Goal: Transaction & Acquisition: Purchase product/service

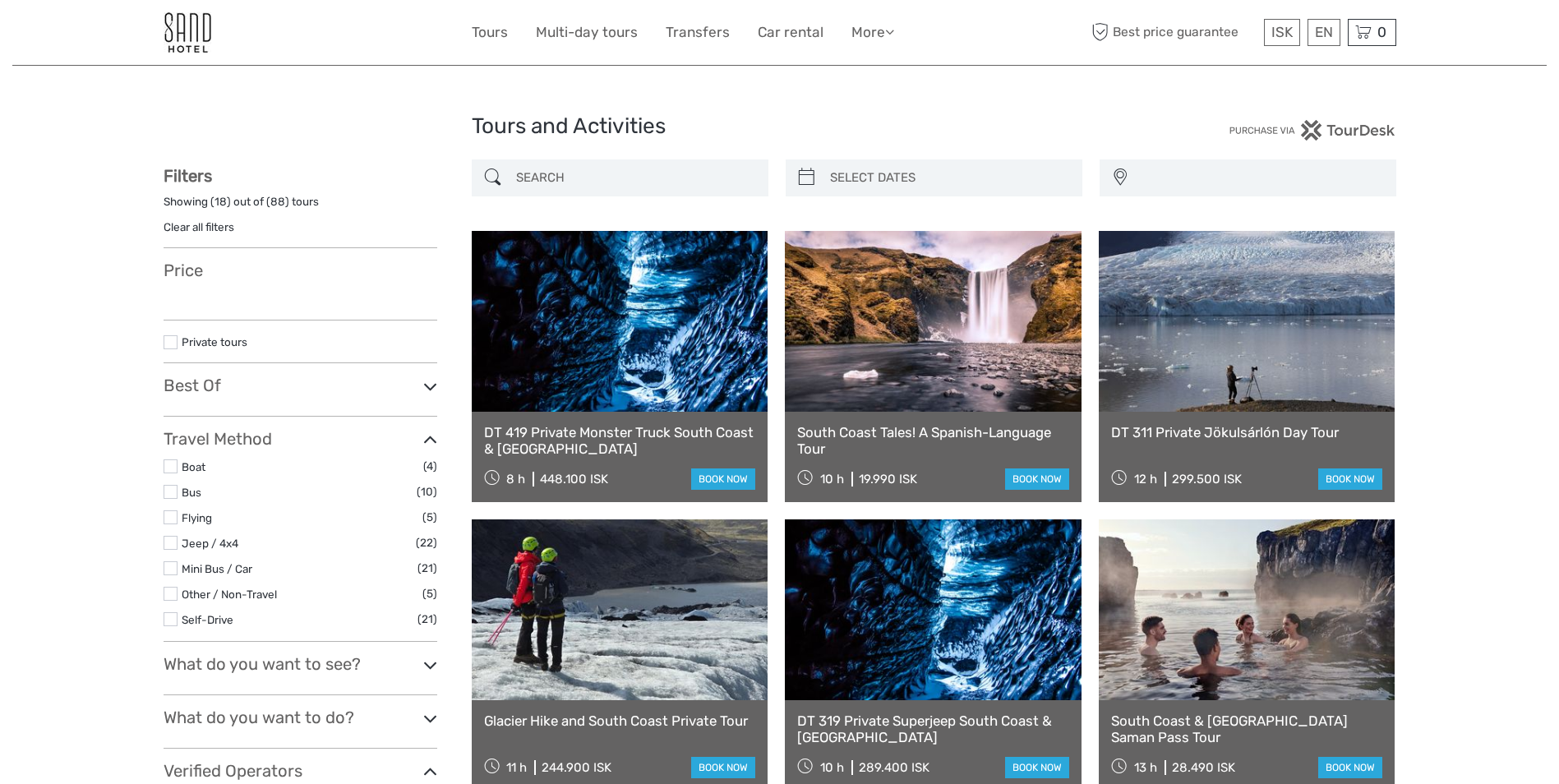
select select
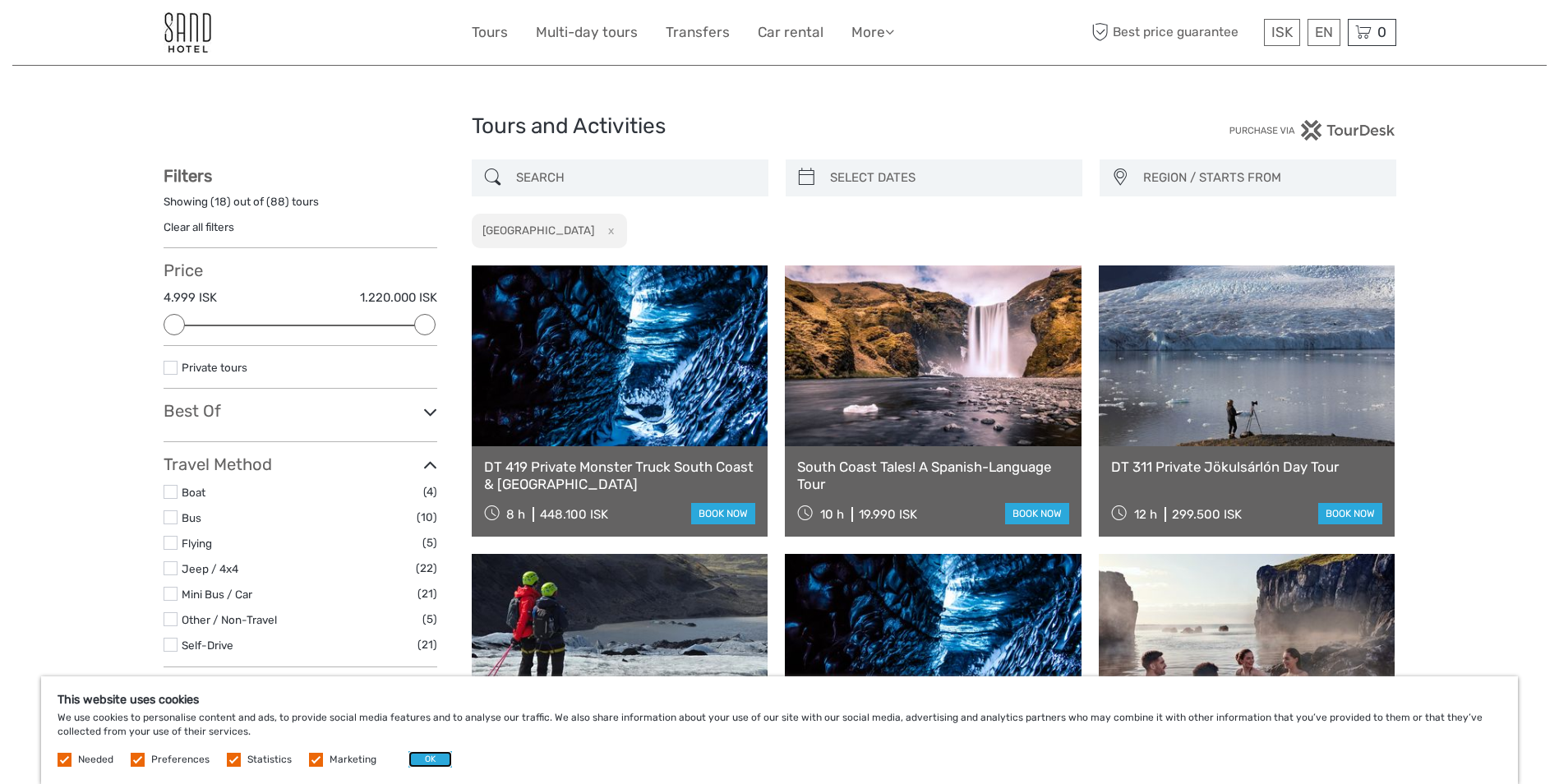
click at [426, 756] on button "OK" at bounding box center [430, 759] width 44 height 17
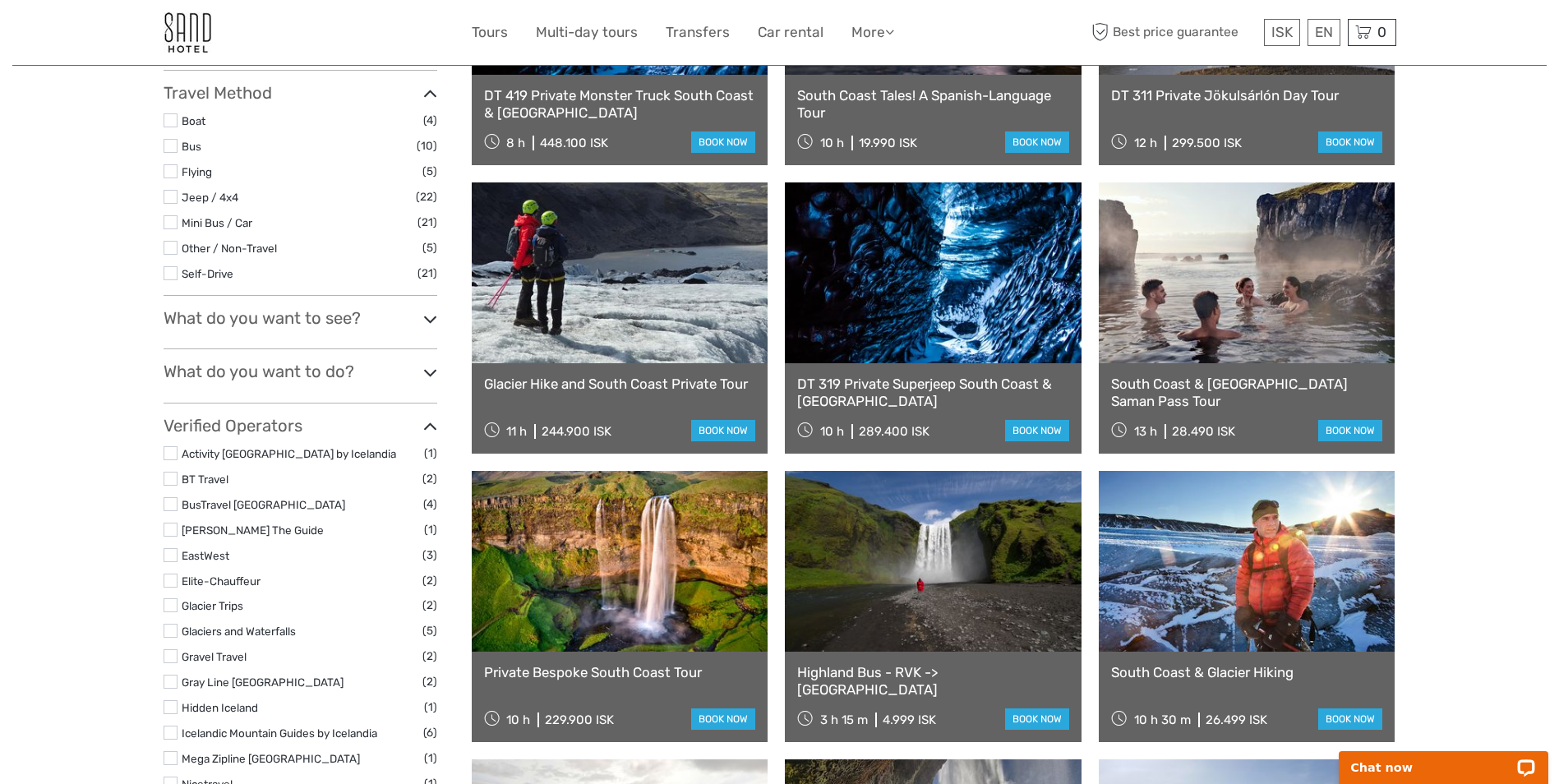
scroll to position [411, 0]
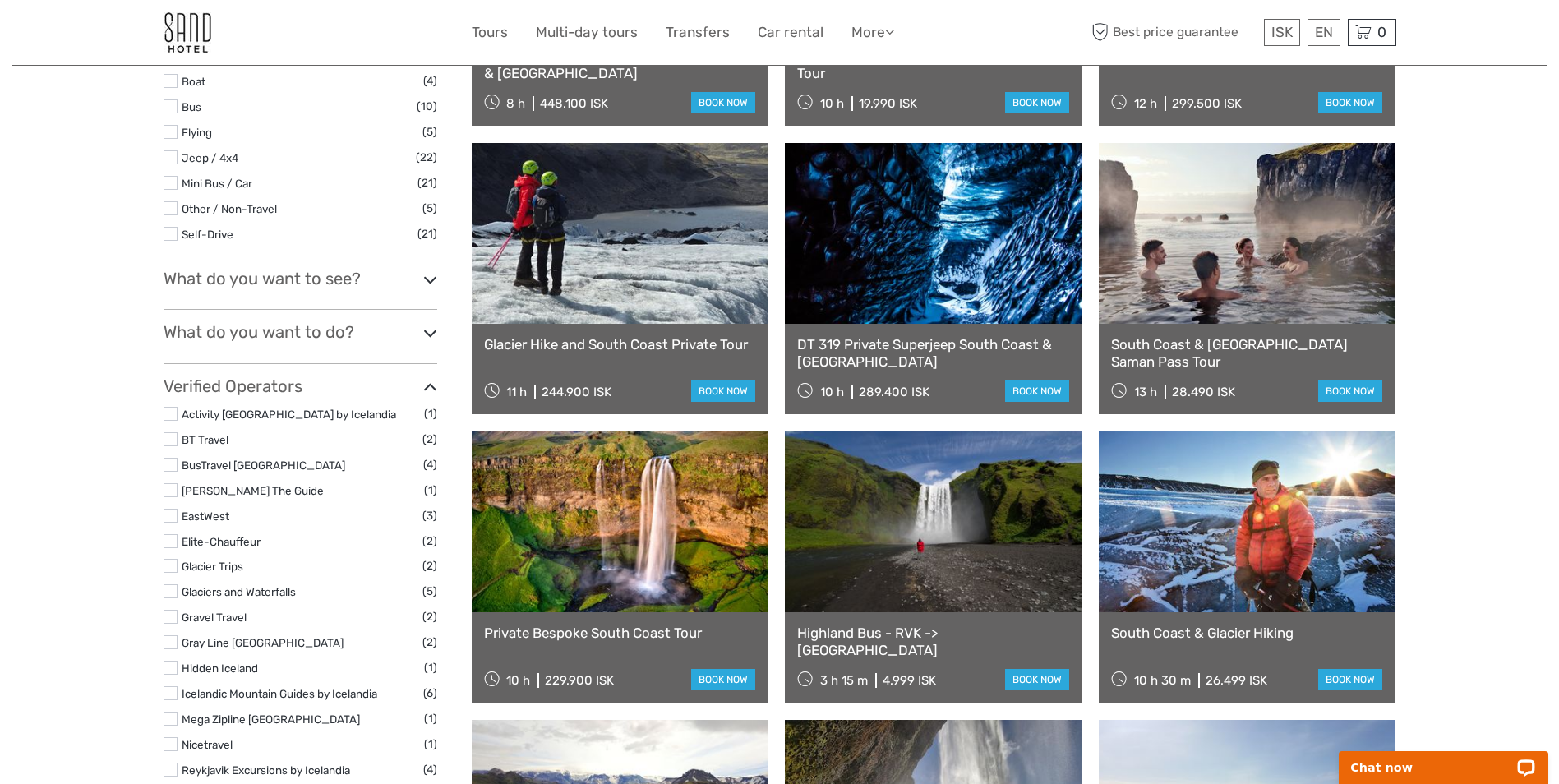
click at [379, 335] on h3 "What do you want to do?" at bounding box center [300, 332] width 274 height 20
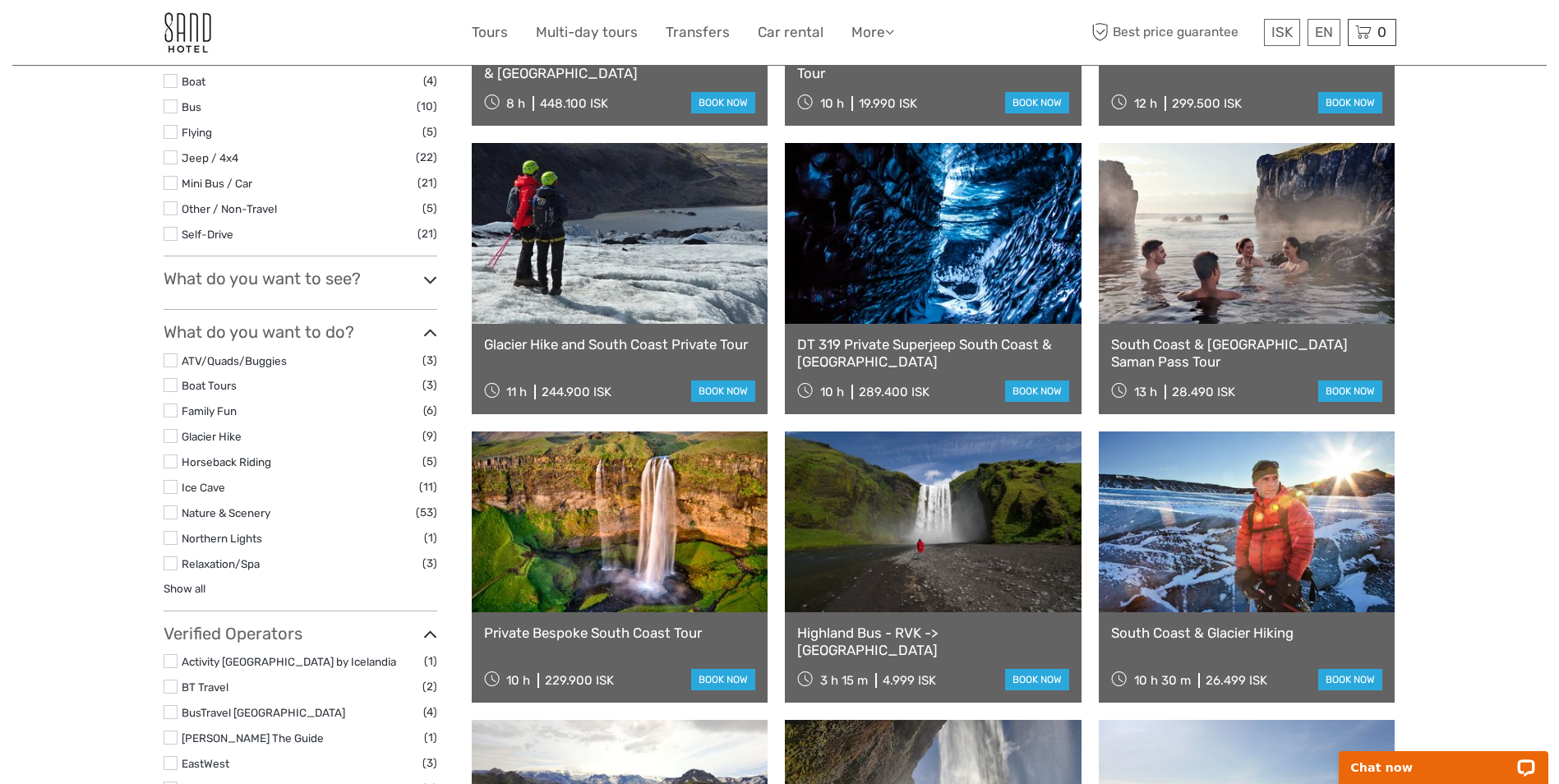
click at [410, 281] on h3 "What do you want to see?" at bounding box center [300, 279] width 274 height 20
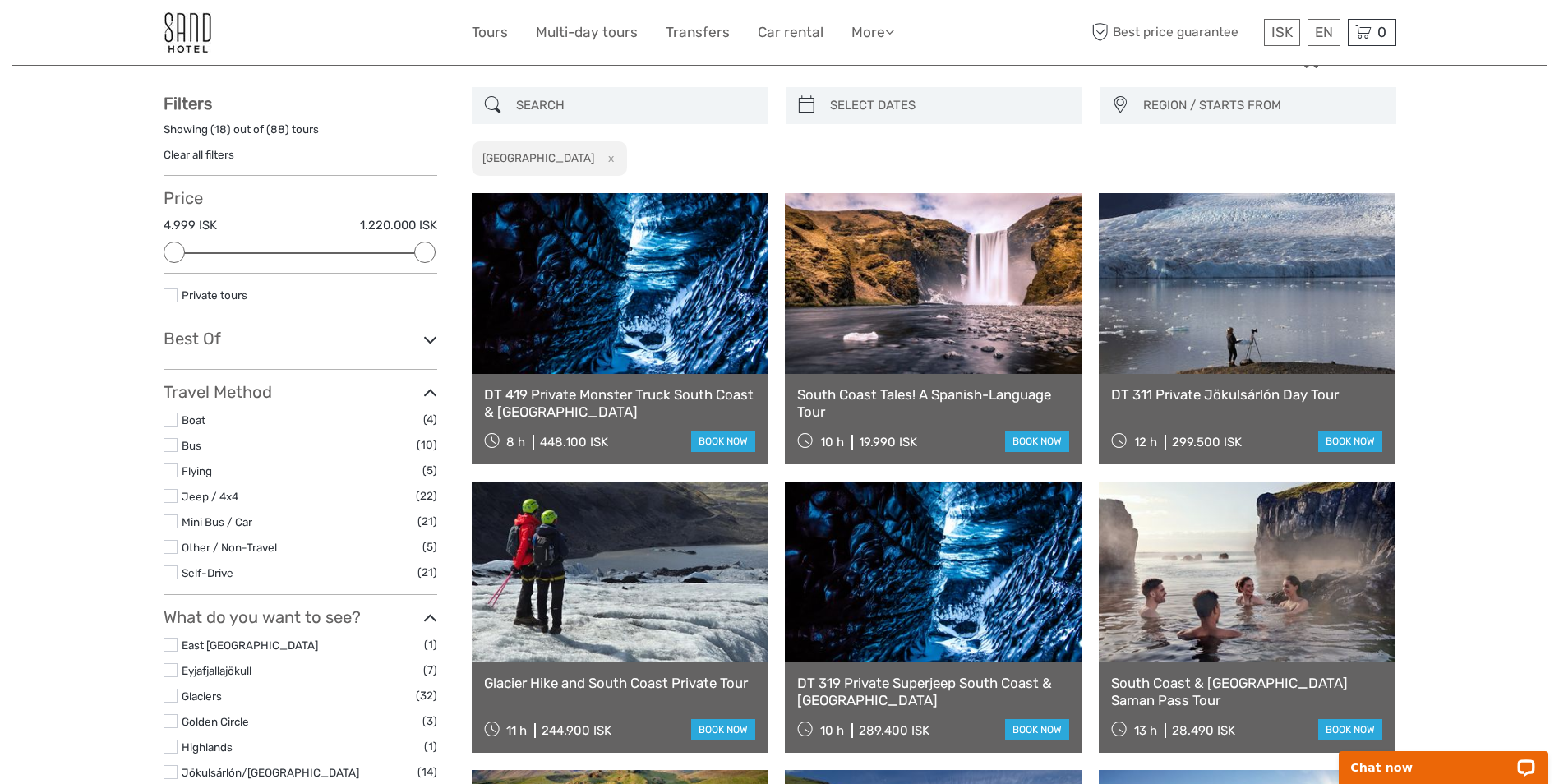
scroll to position [0, 0]
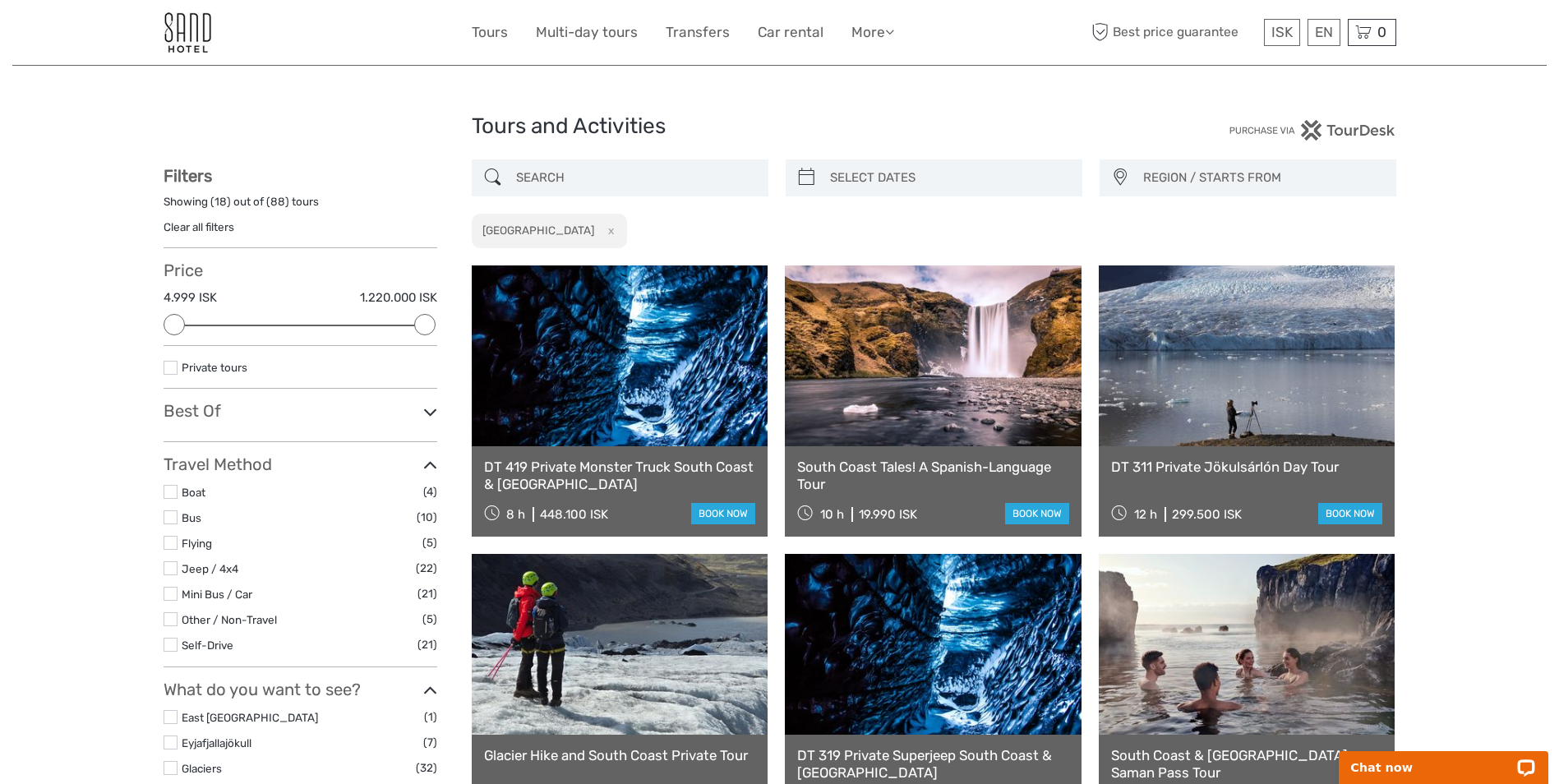
type input "09/09/2025"
click at [882, 173] on input "search" at bounding box center [949, 178] width 251 height 28
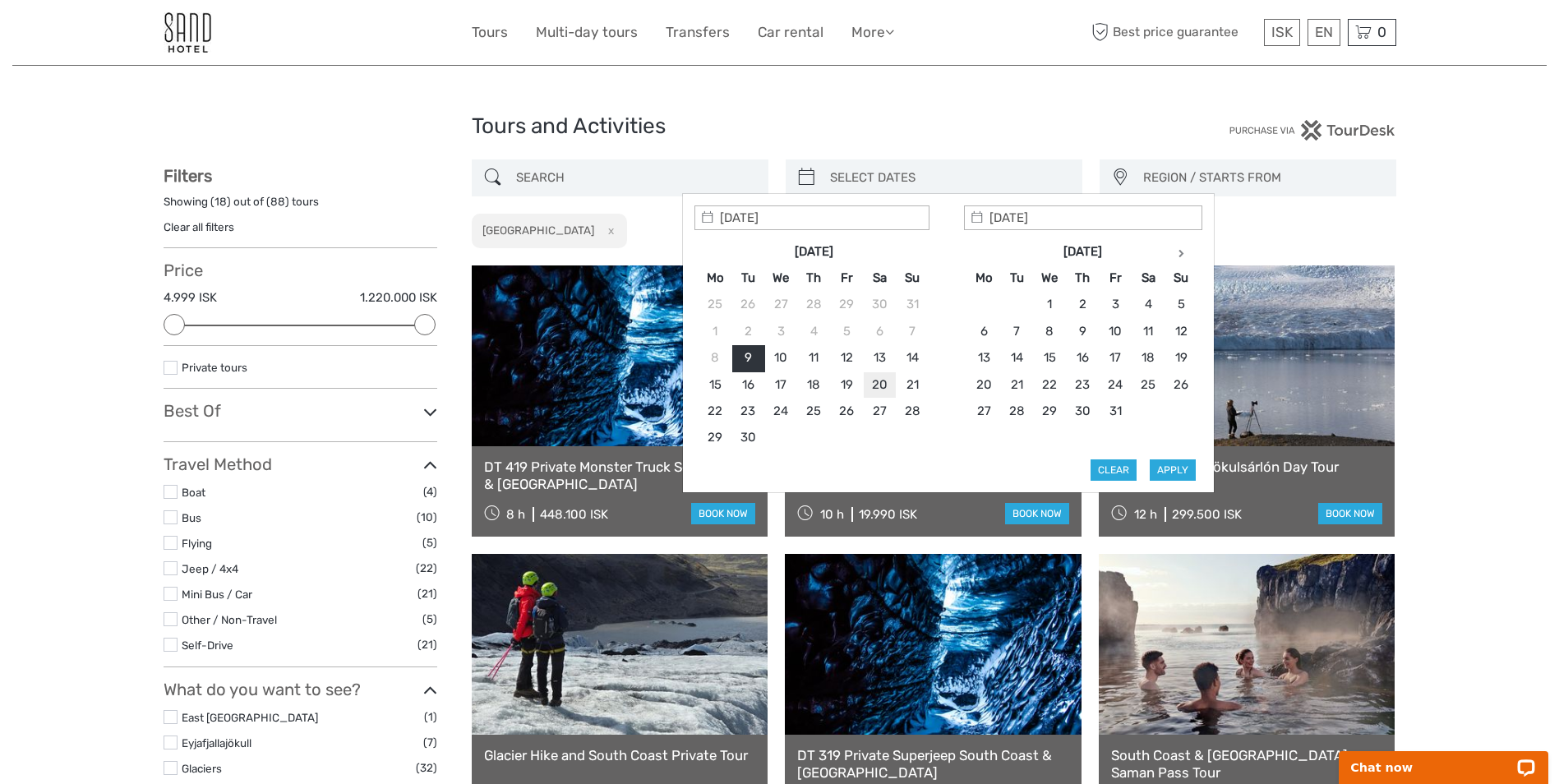
type input "20/09/2025"
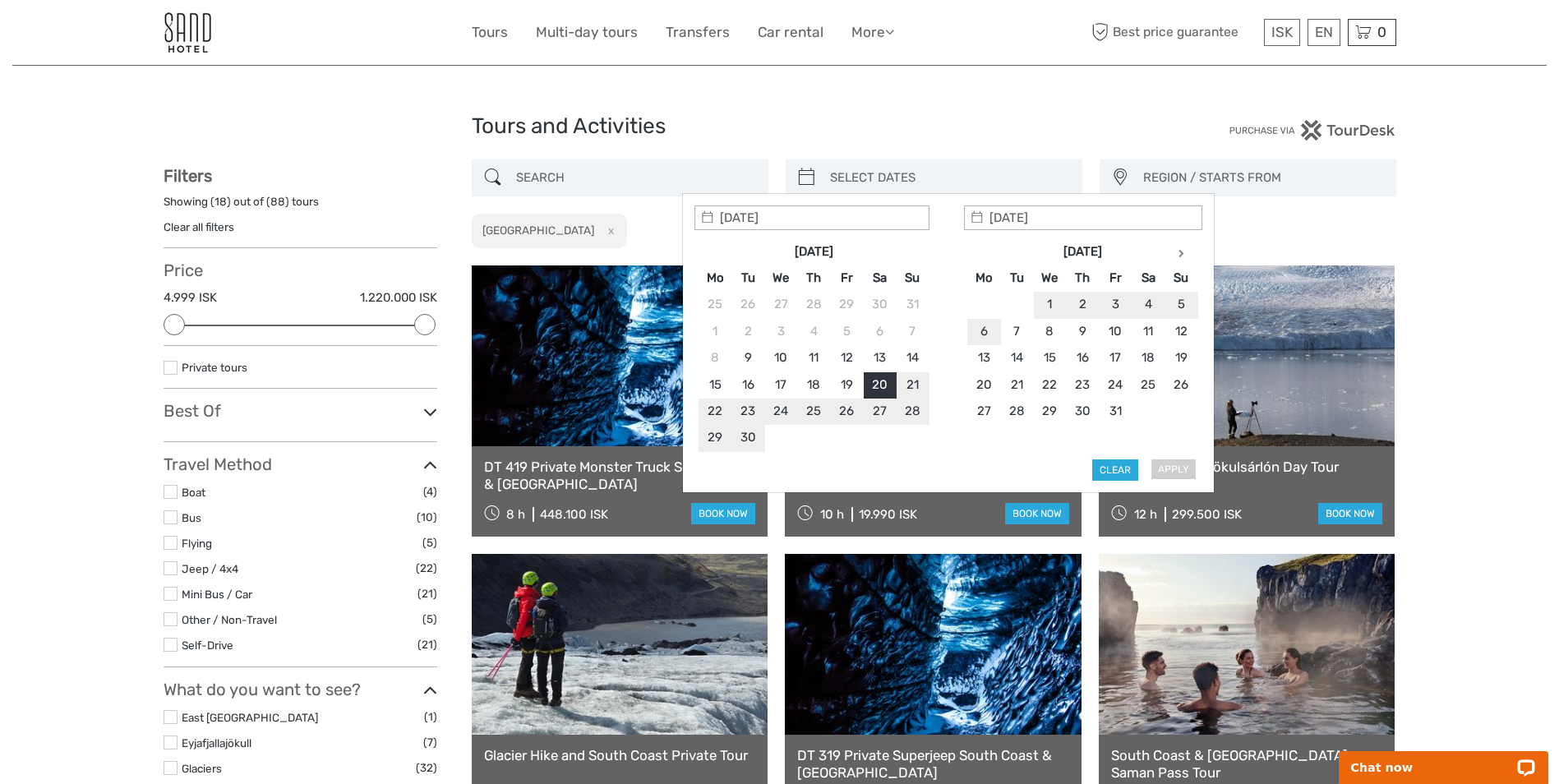
type input "20/09/2025"
type input "21/09/2025"
type input "20/09/2025"
type input "21/09/2025"
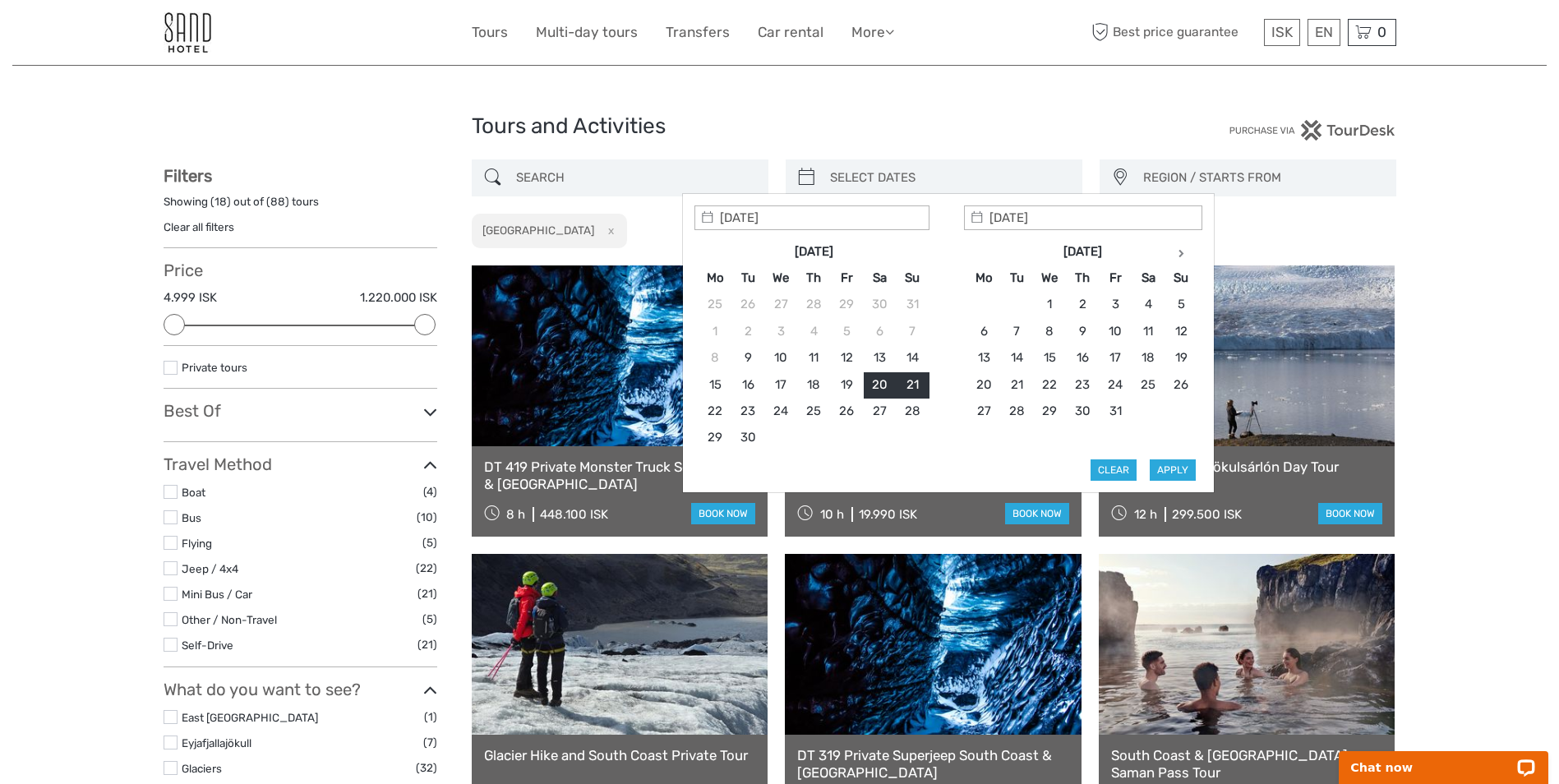
type input "20/09/2025"
click at [1181, 471] on button "Apply" at bounding box center [1173, 470] width 46 height 21
type input "20/09/2025 - 21/09/2025"
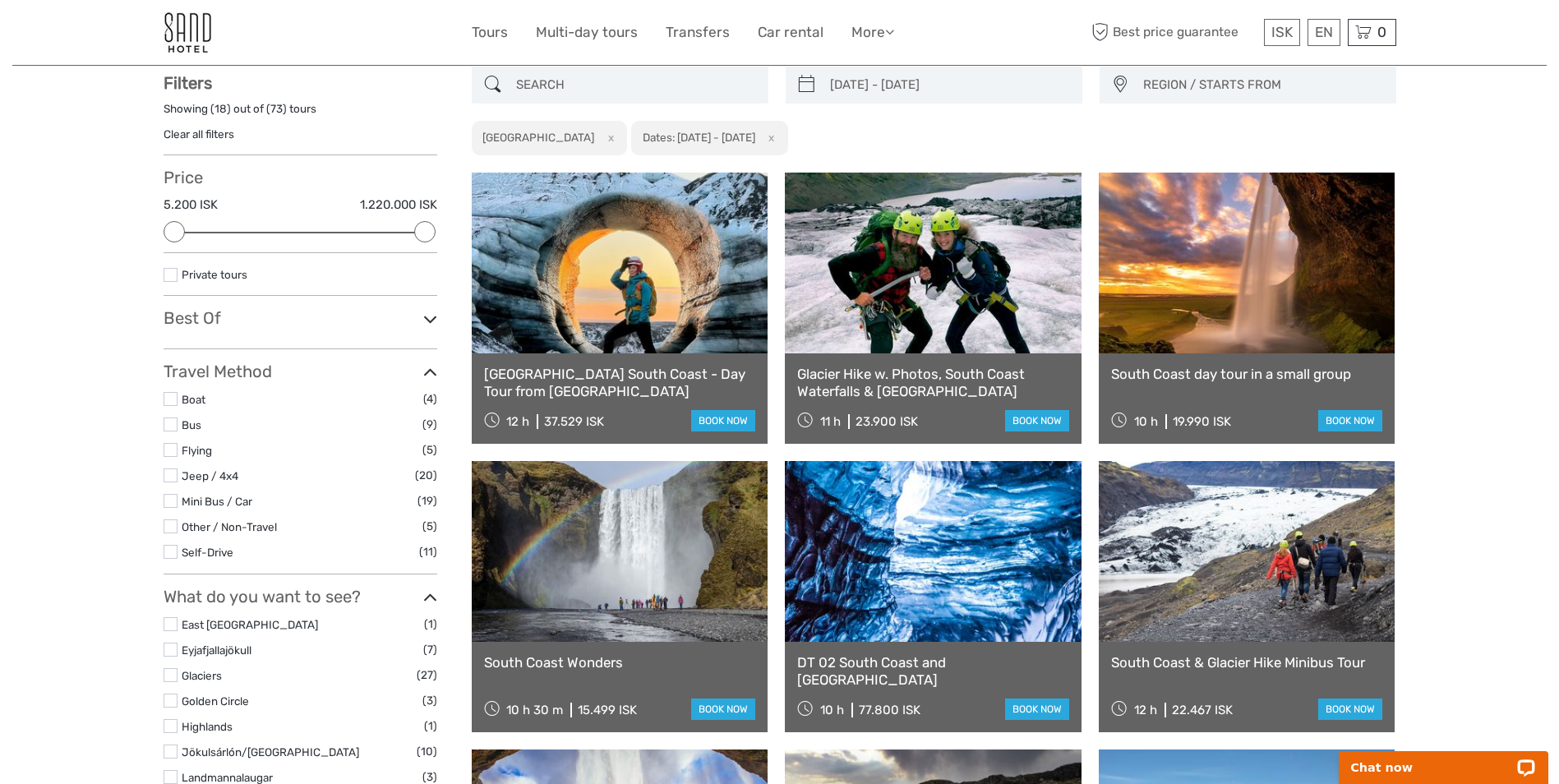
scroll to position [93, 0]
click at [168, 274] on label at bounding box center [171, 274] width 14 height 14
click at [0, 0] on input "checkbox" at bounding box center [0, 0] width 0 height 0
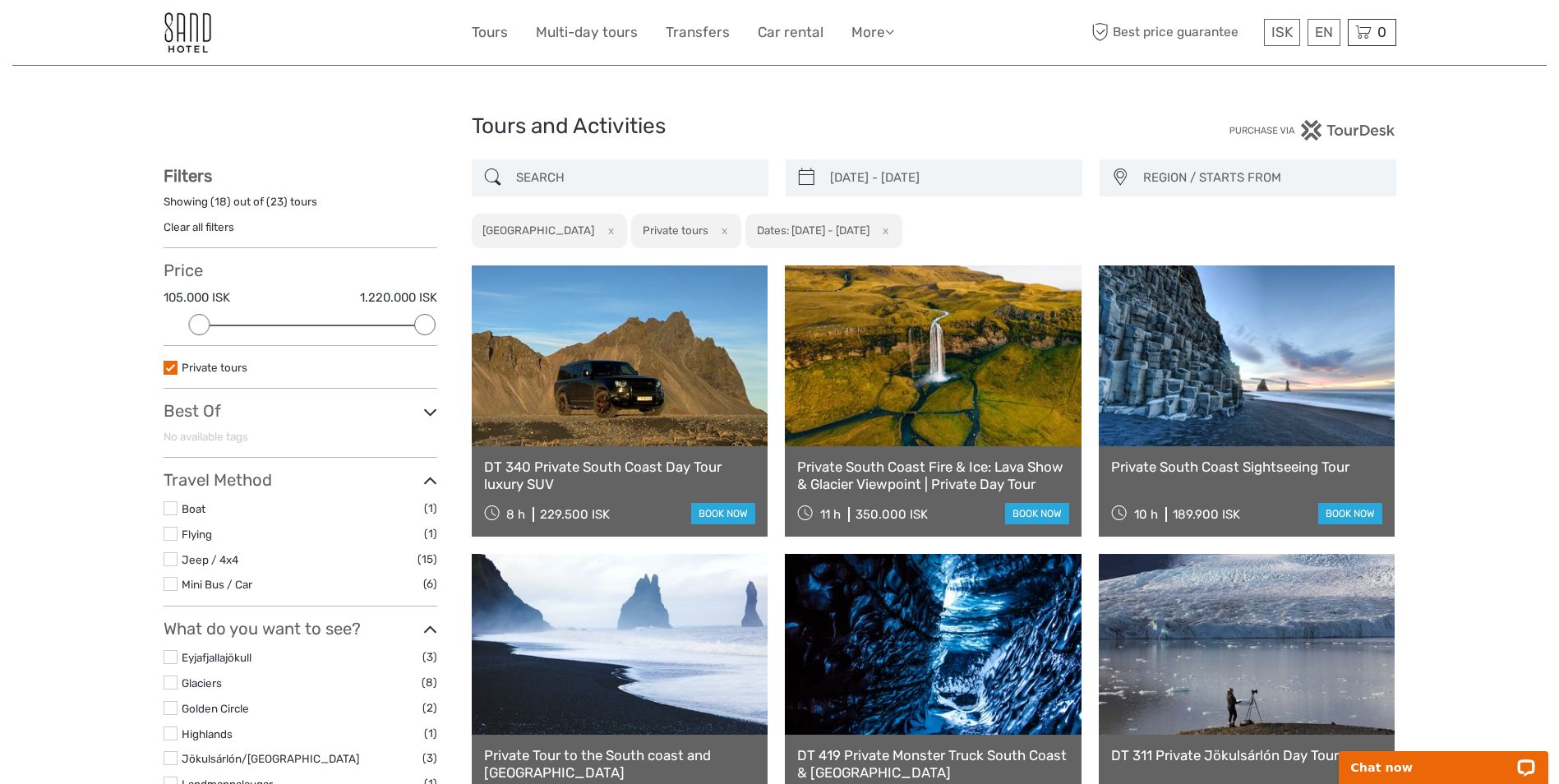
click at [167, 371] on label at bounding box center [171, 368] width 14 height 14
click at [0, 0] on input "checkbox" at bounding box center [0, 0] width 0 height 0
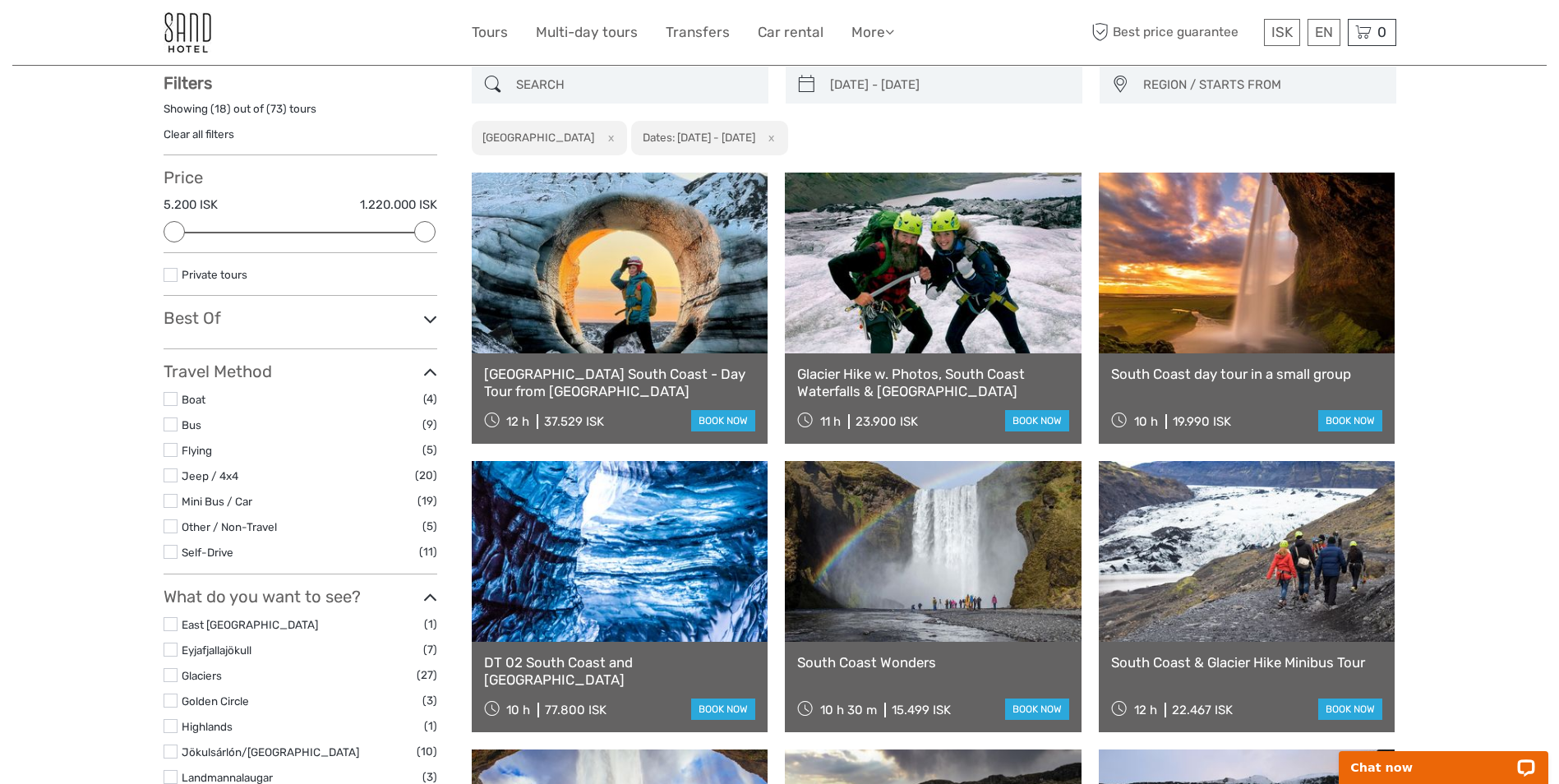
scroll to position [93, 0]
click at [432, 323] on icon at bounding box center [430, 318] width 14 height 22
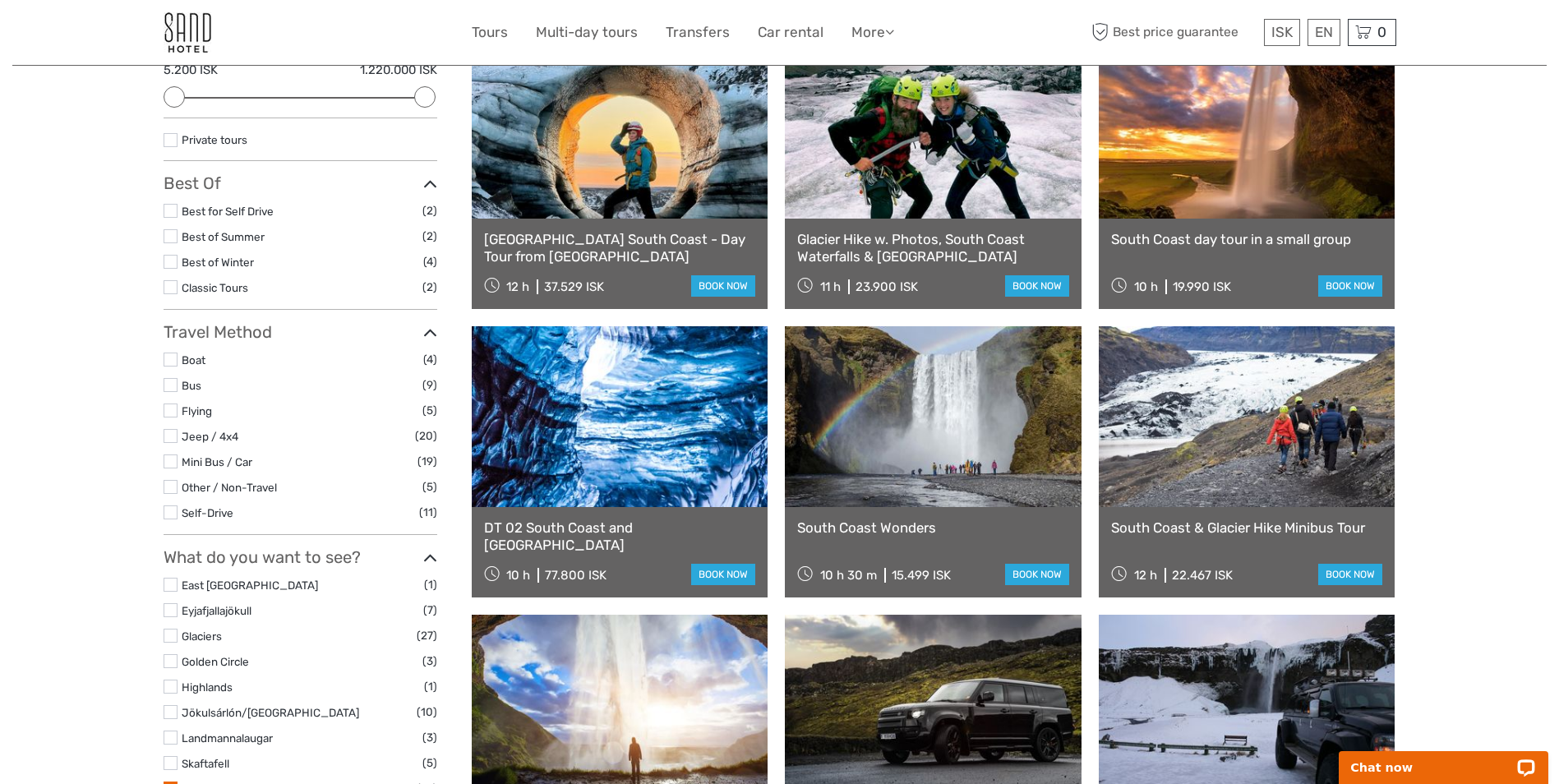
scroll to position [0, 0]
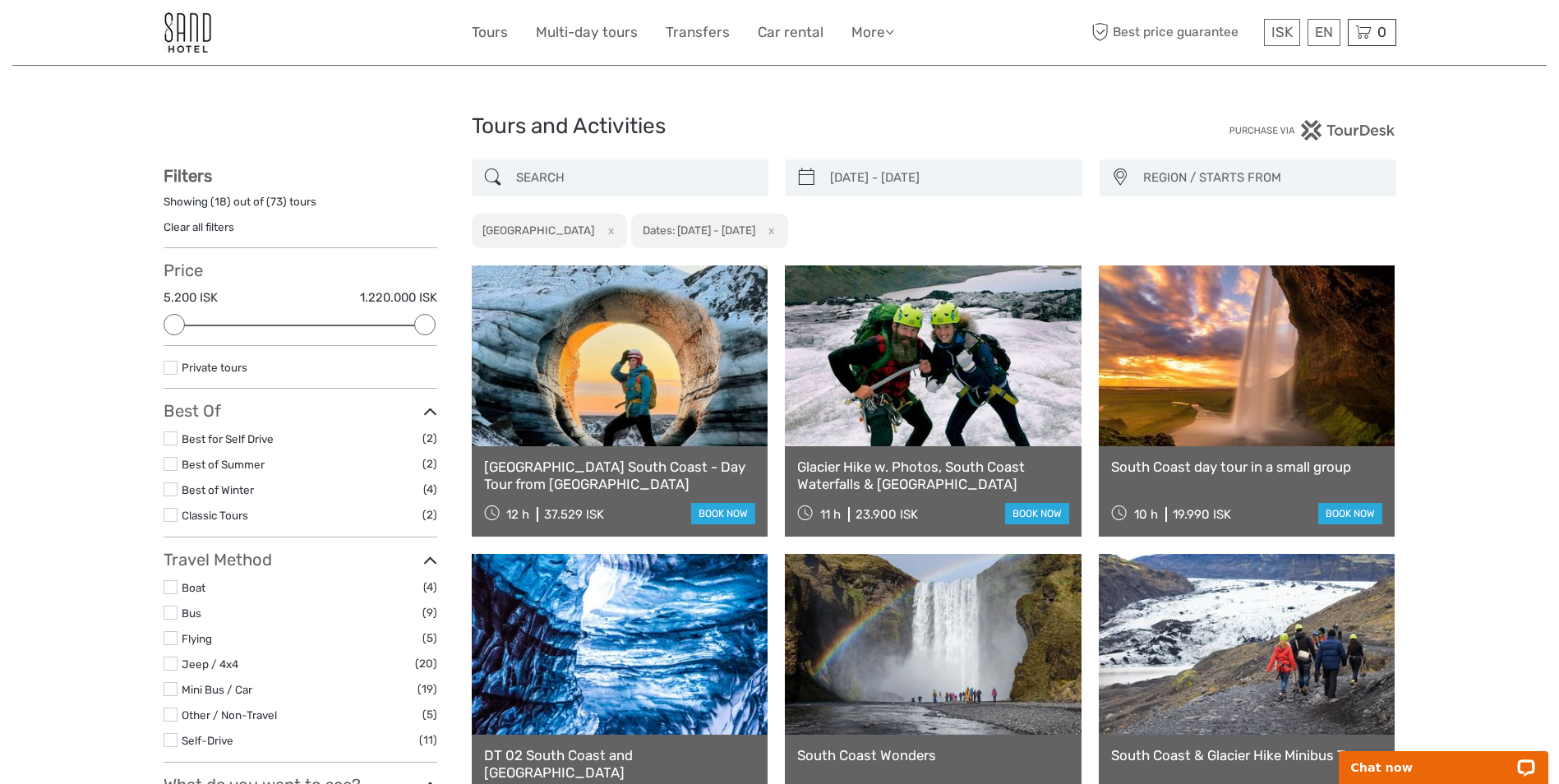
click at [609, 423] on link at bounding box center [620, 356] width 297 height 181
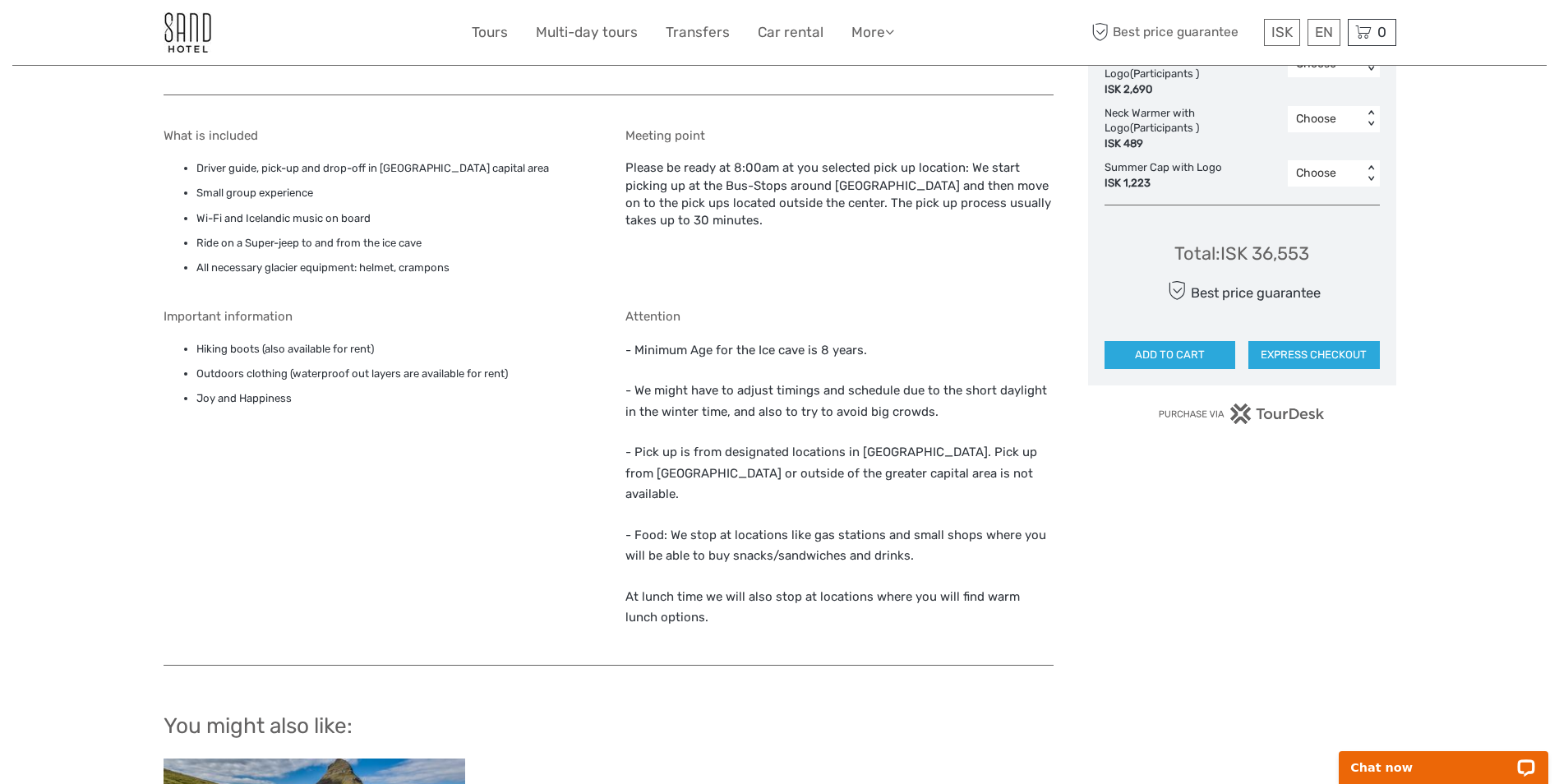
scroll to position [904, 0]
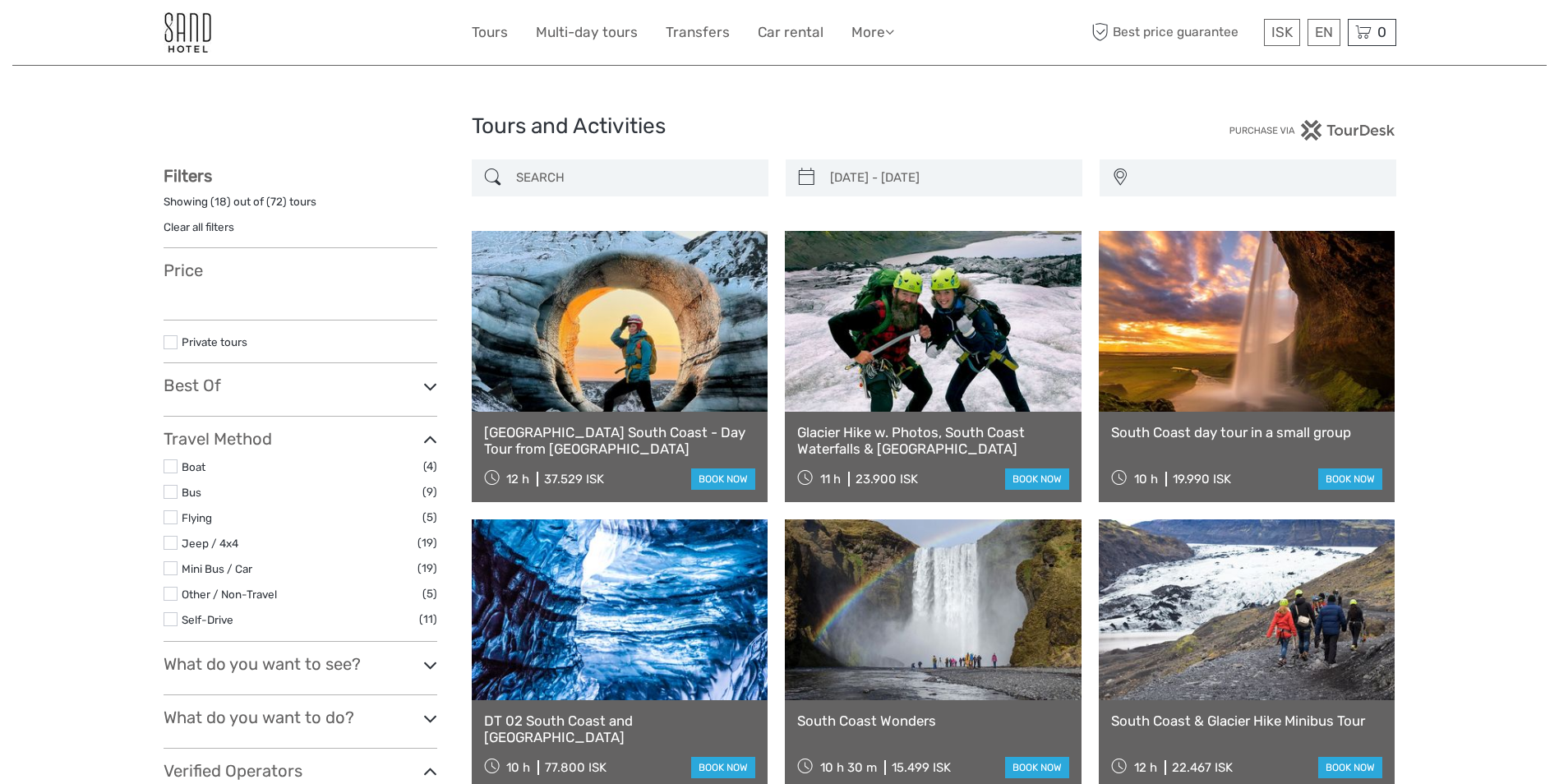
select select
type input "20/09/2025 - 21/09/2025"
select select
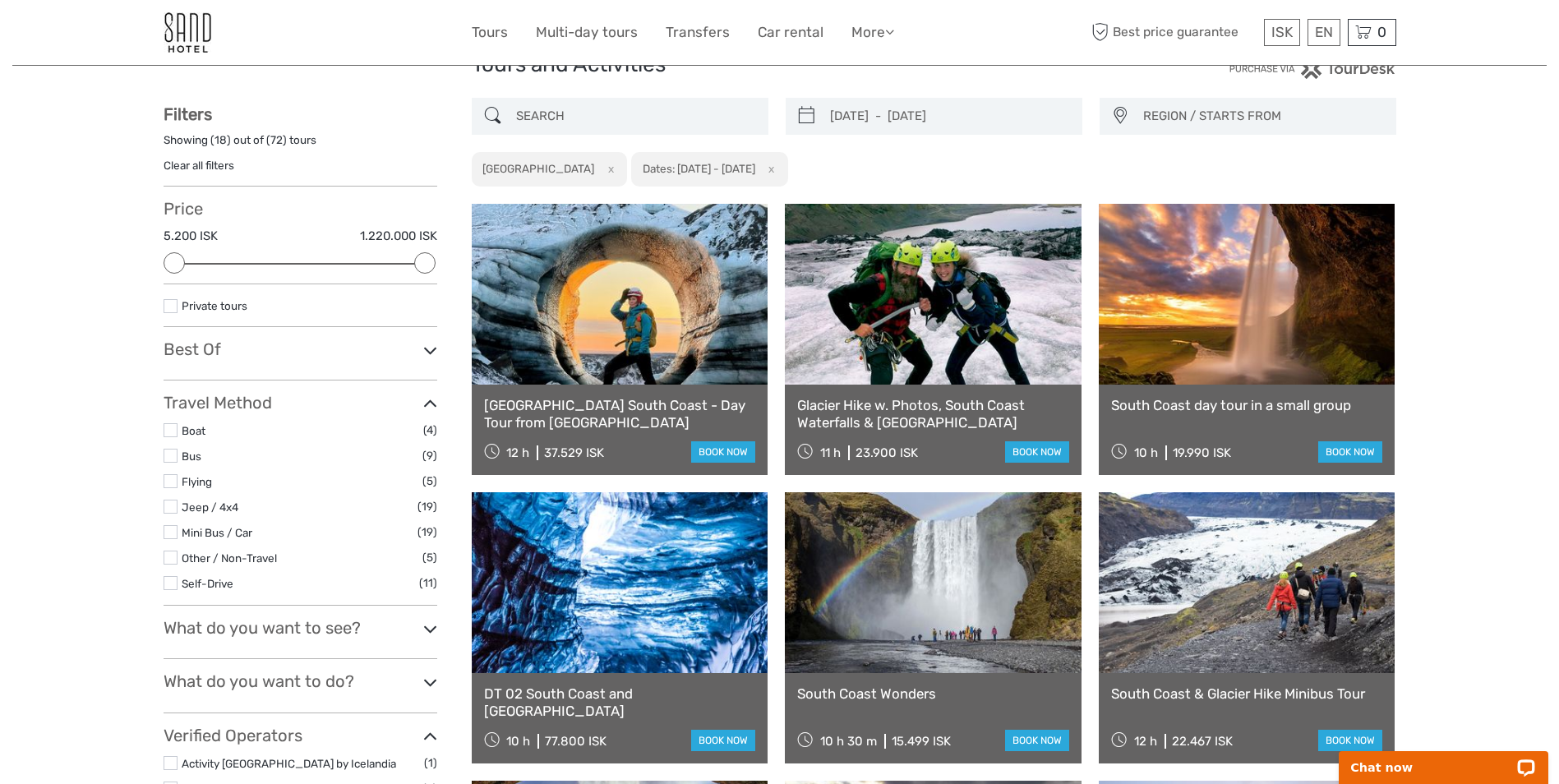
scroll to position [164, 0]
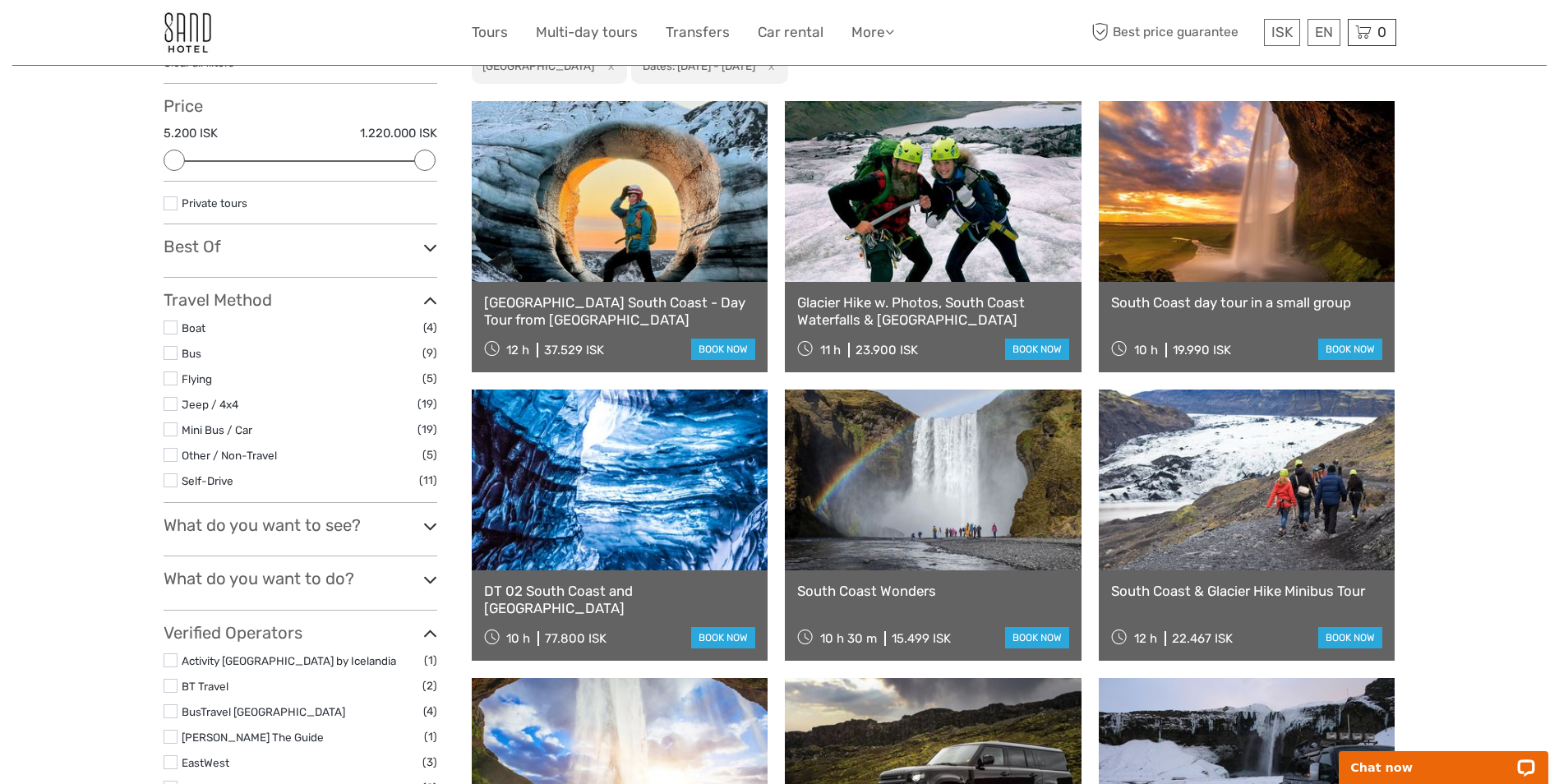
click at [171, 376] on label at bounding box center [171, 378] width 14 height 14
click at [0, 0] on input "checkbox" at bounding box center [0, 0] width 0 height 0
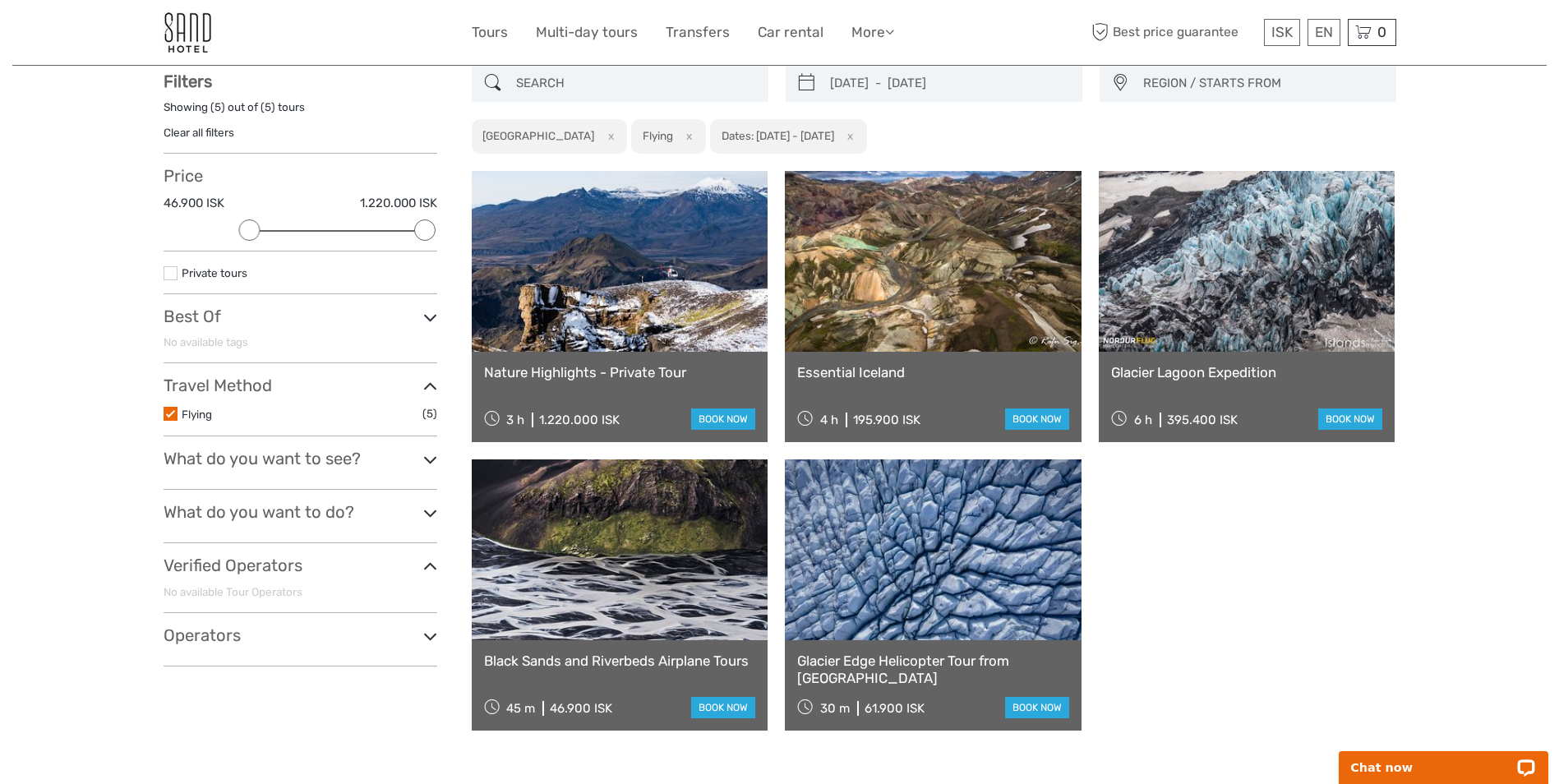
scroll to position [93, 0]
click at [171, 421] on label at bounding box center [171, 415] width 14 height 14
click at [0, 0] on input "checkbox" at bounding box center [0, 0] width 0 height 0
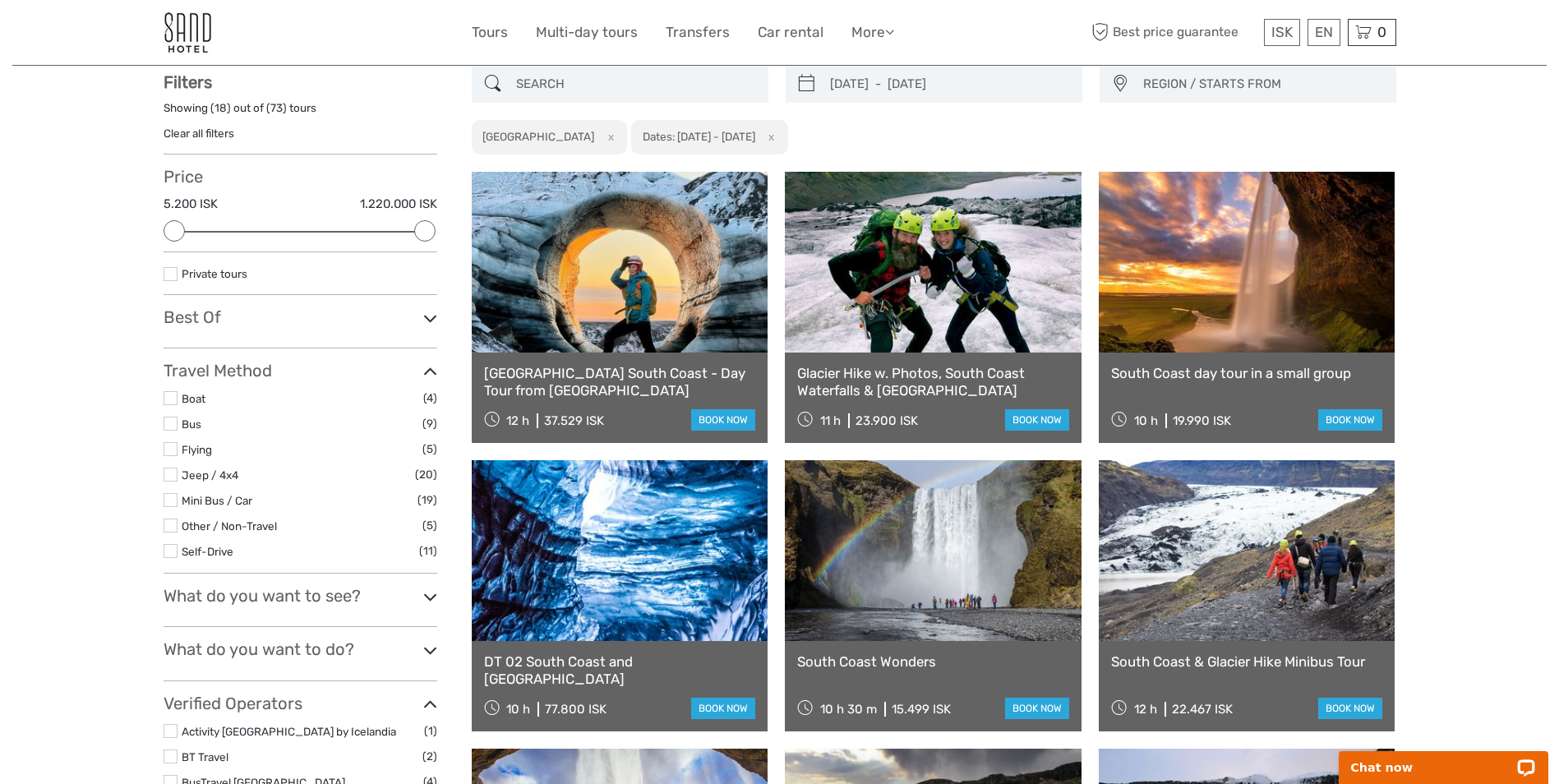
click at [167, 548] on label at bounding box center [171, 550] width 14 height 14
click at [0, 0] on input "checkbox" at bounding box center [0, 0] width 0 height 0
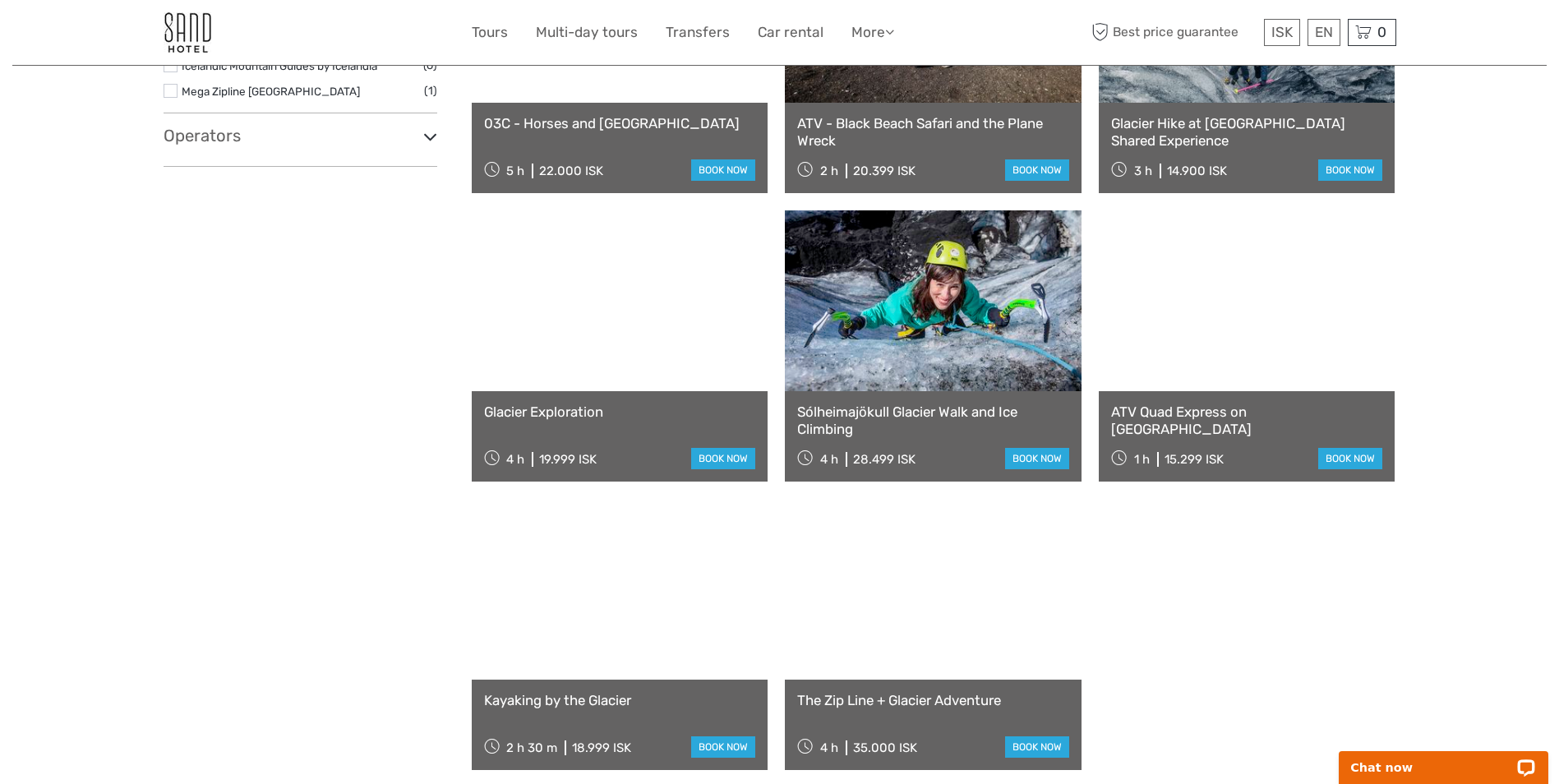
scroll to position [669, 0]
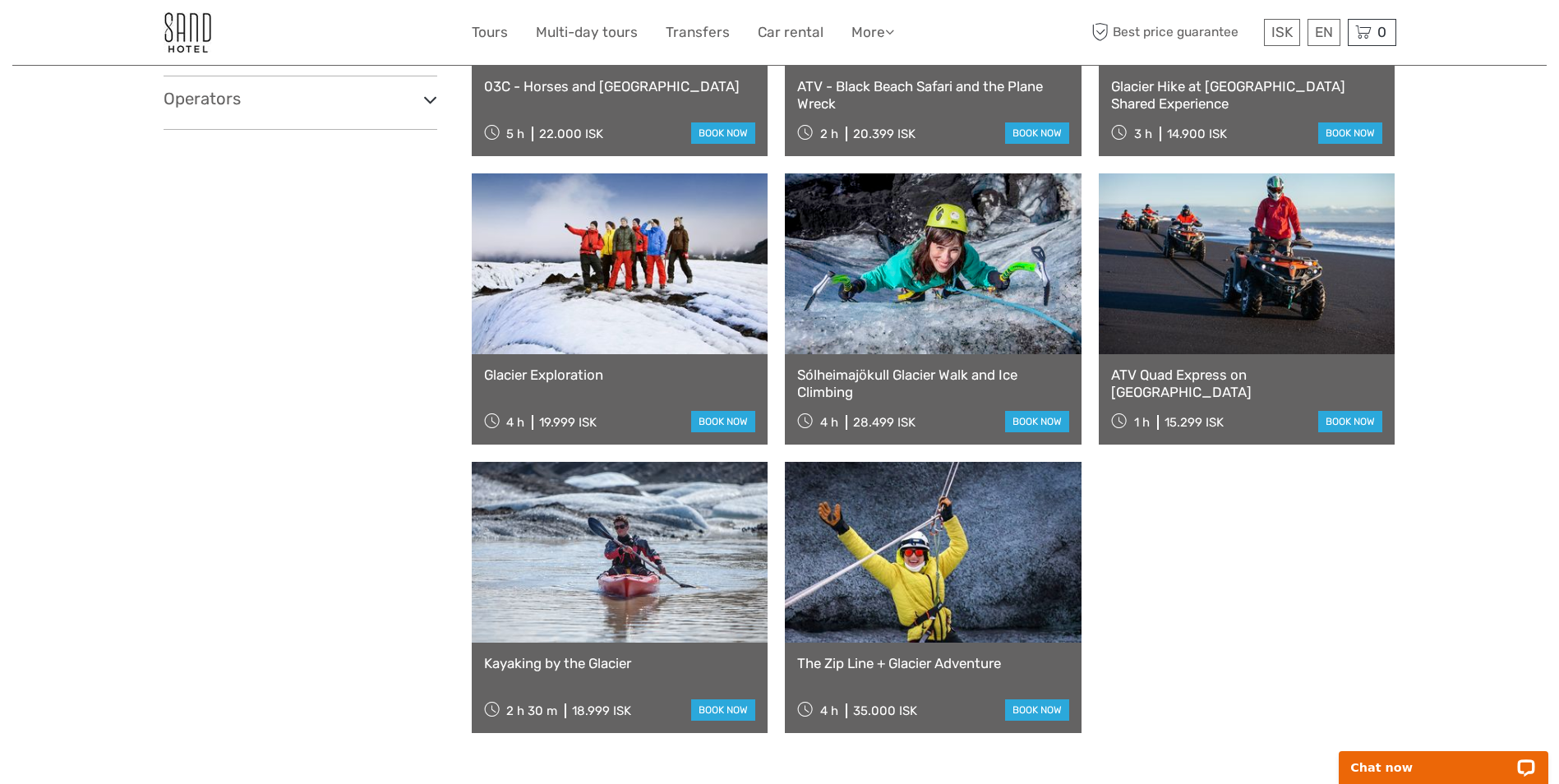
click at [937, 592] on link at bounding box center [933, 552] width 297 height 181
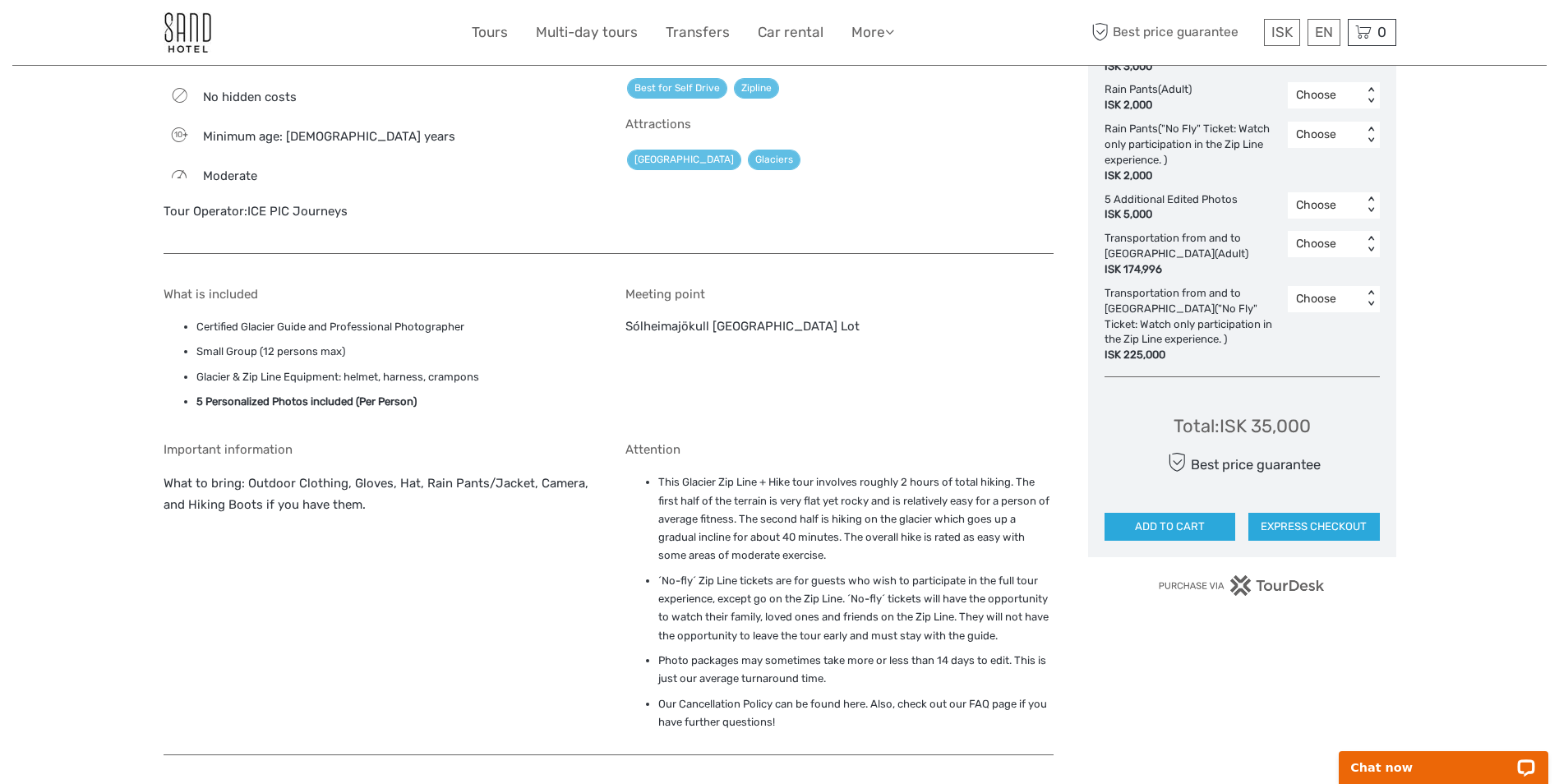
scroll to position [986, 0]
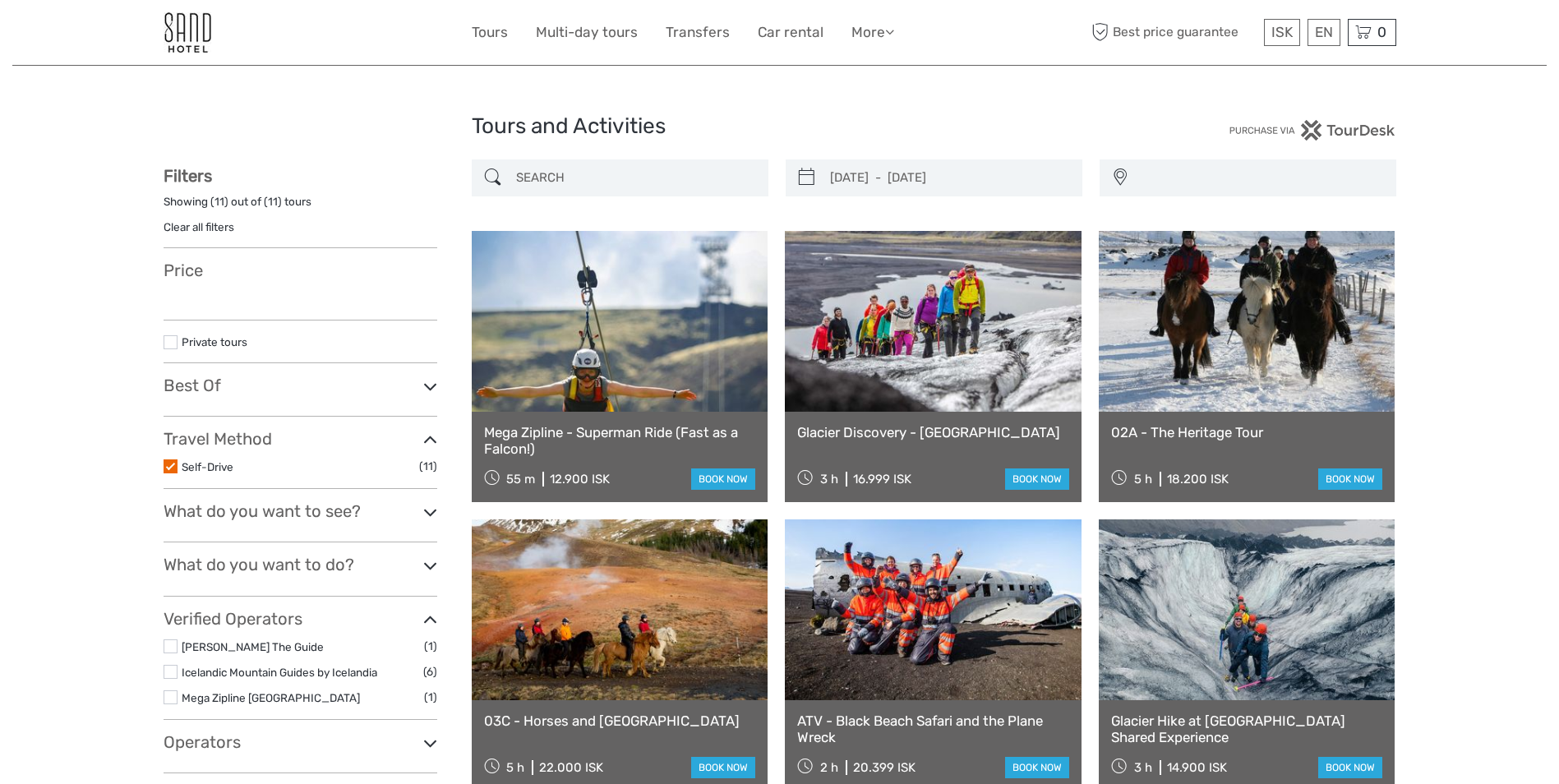
select select
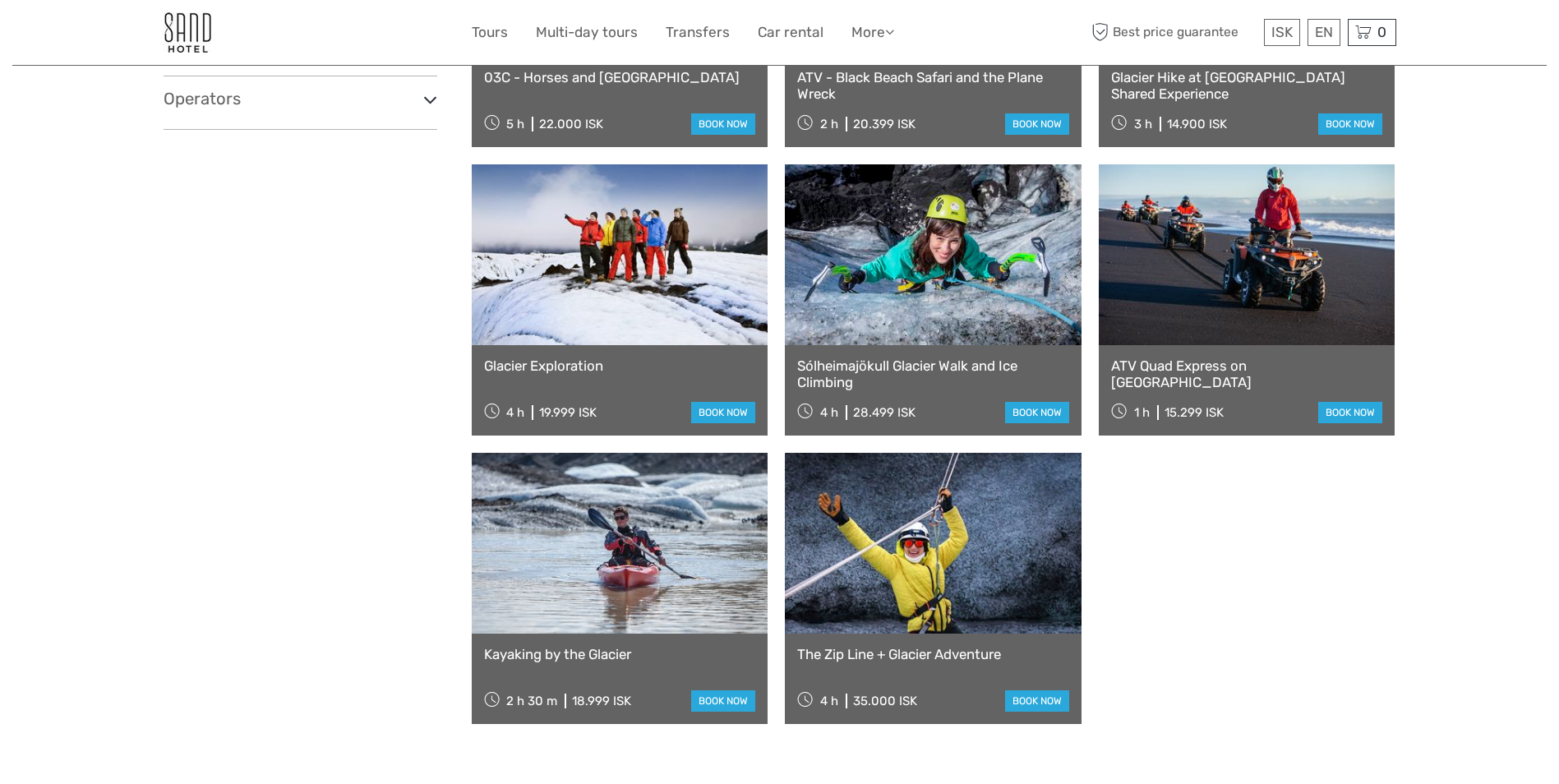
select select
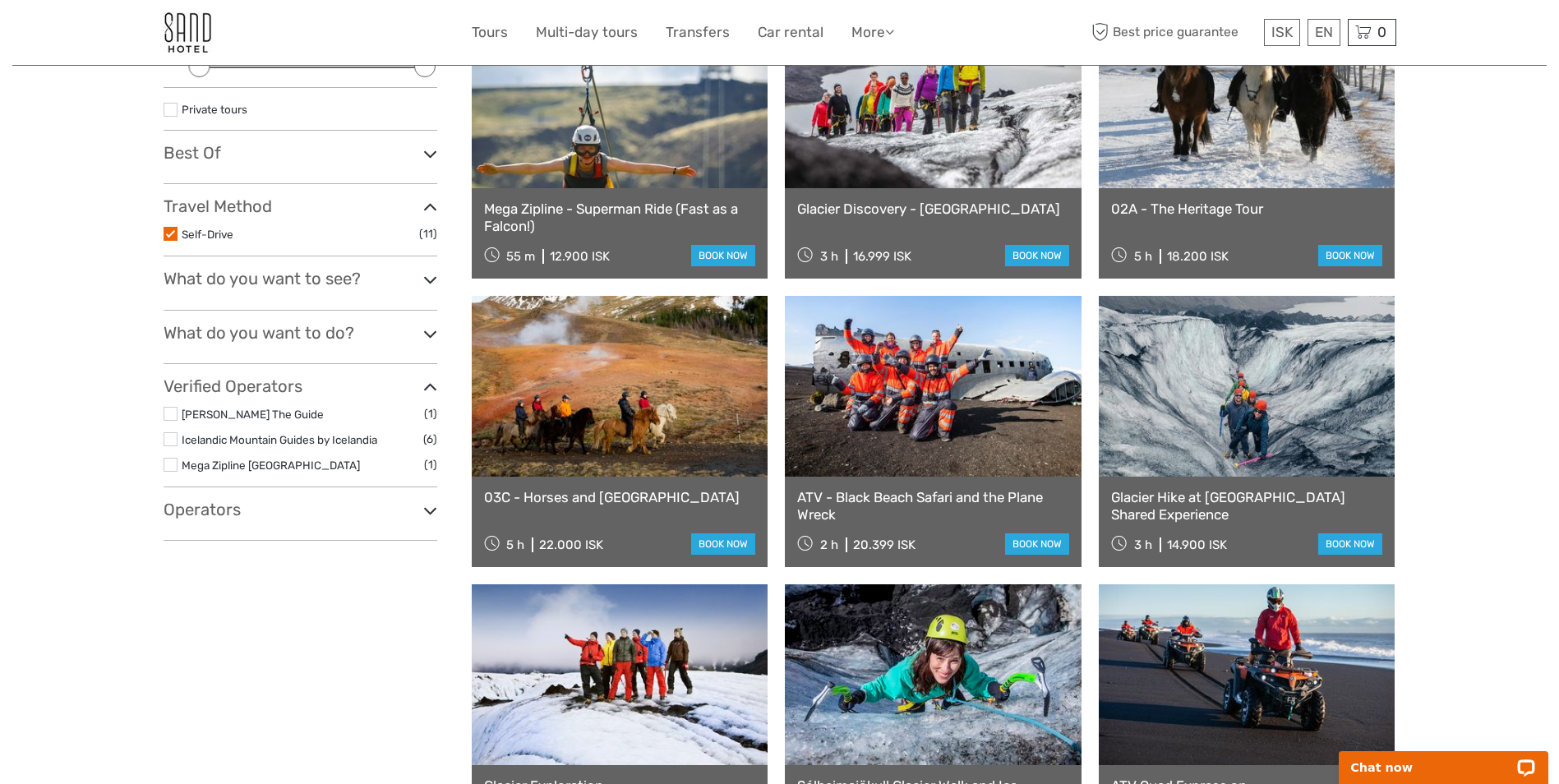
scroll to position [176, 0]
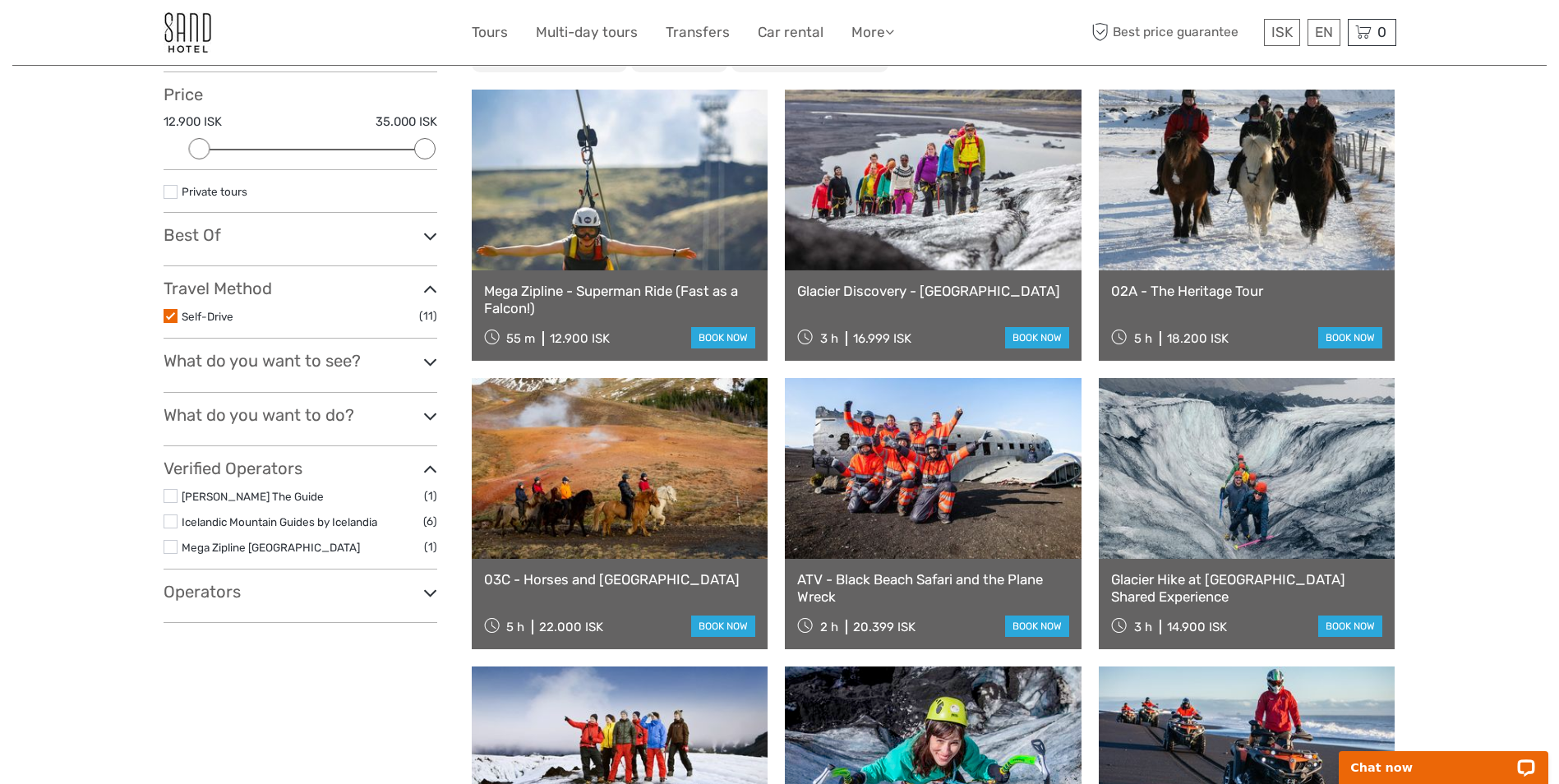
click at [167, 317] on label at bounding box center [171, 316] width 14 height 14
click at [0, 0] on input "checkbox" at bounding box center [0, 0] width 0 height 0
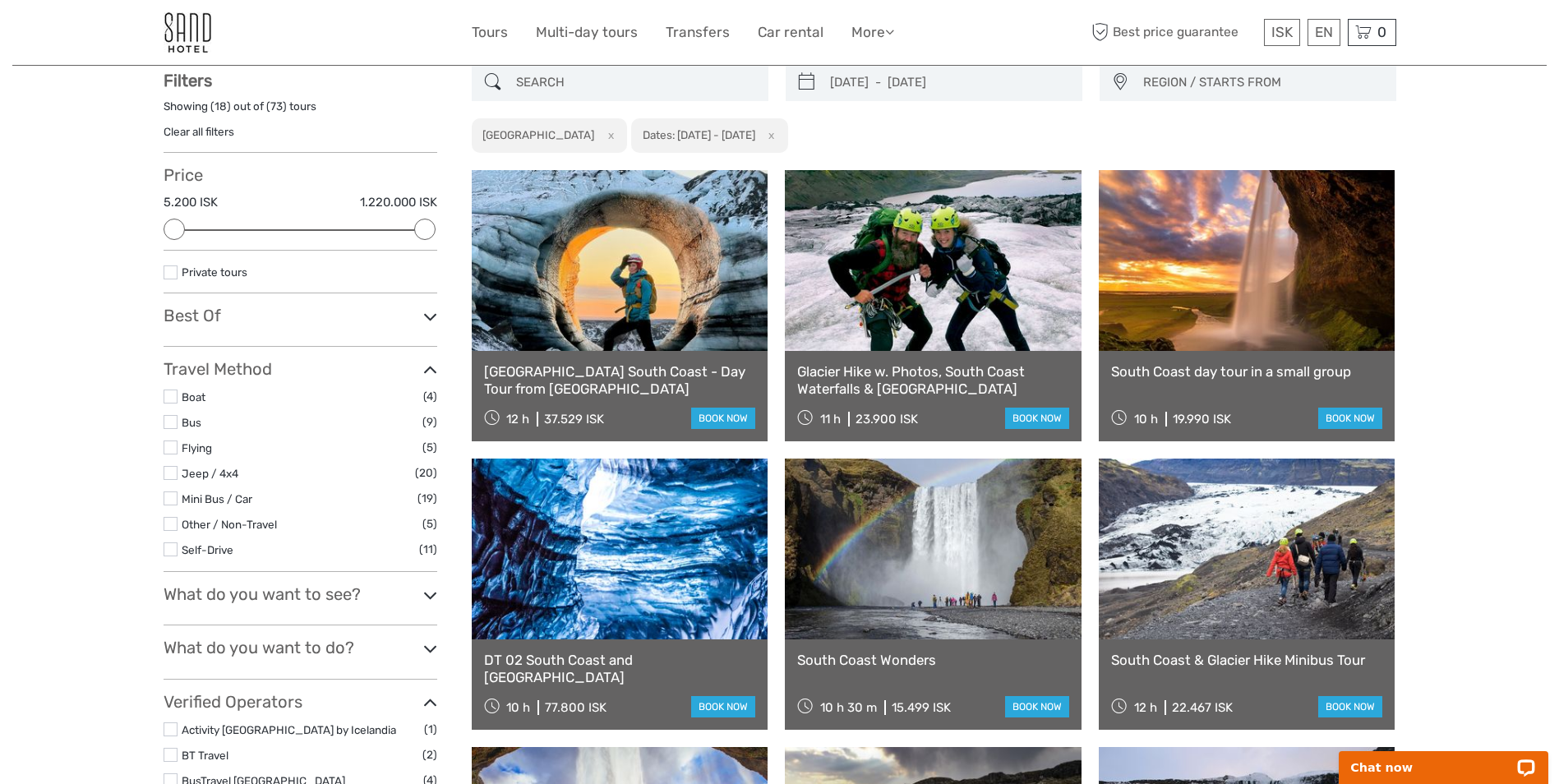
scroll to position [93, 0]
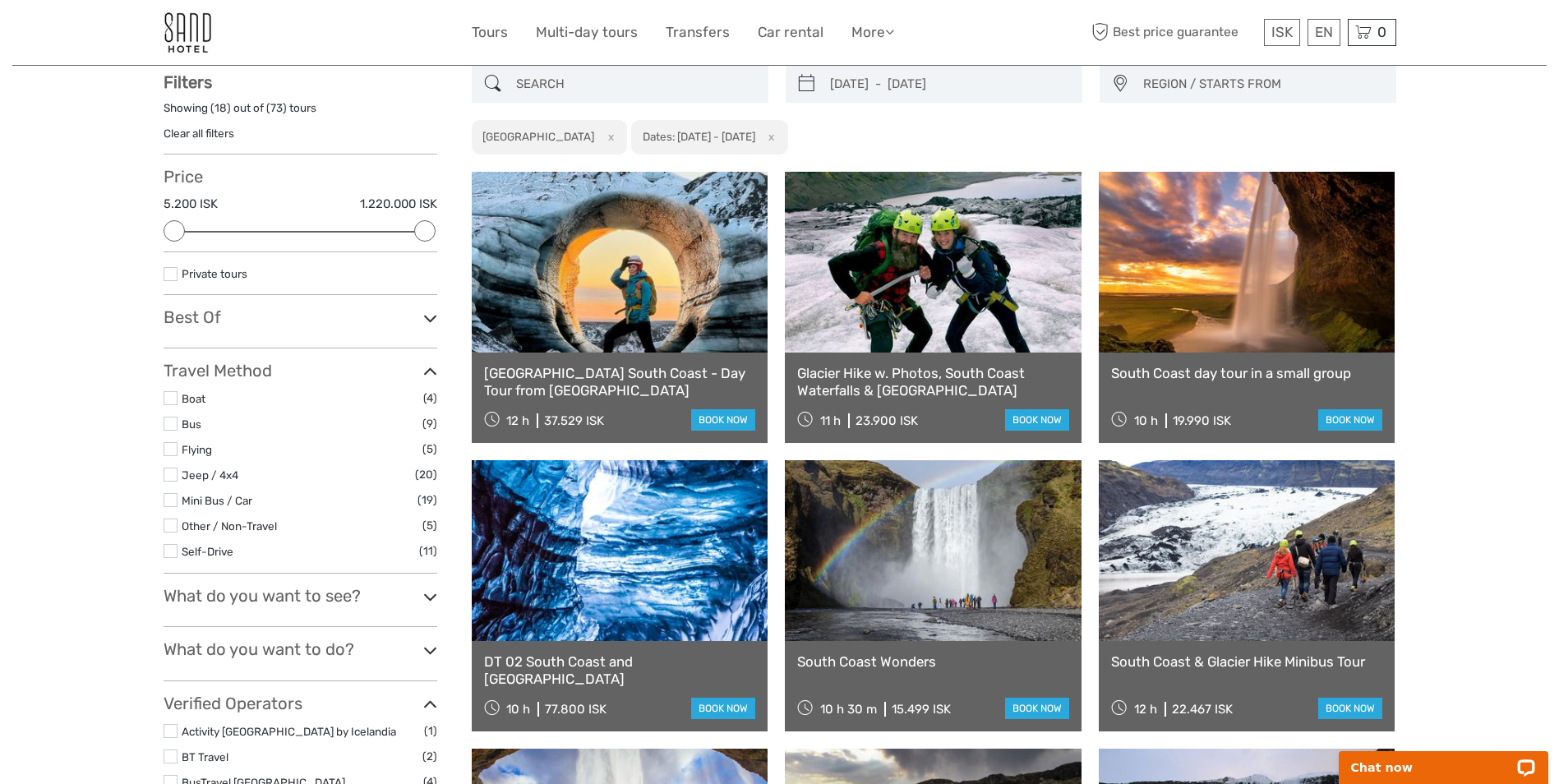
click at [419, 594] on h3 "What do you want to see?" at bounding box center [300, 596] width 274 height 20
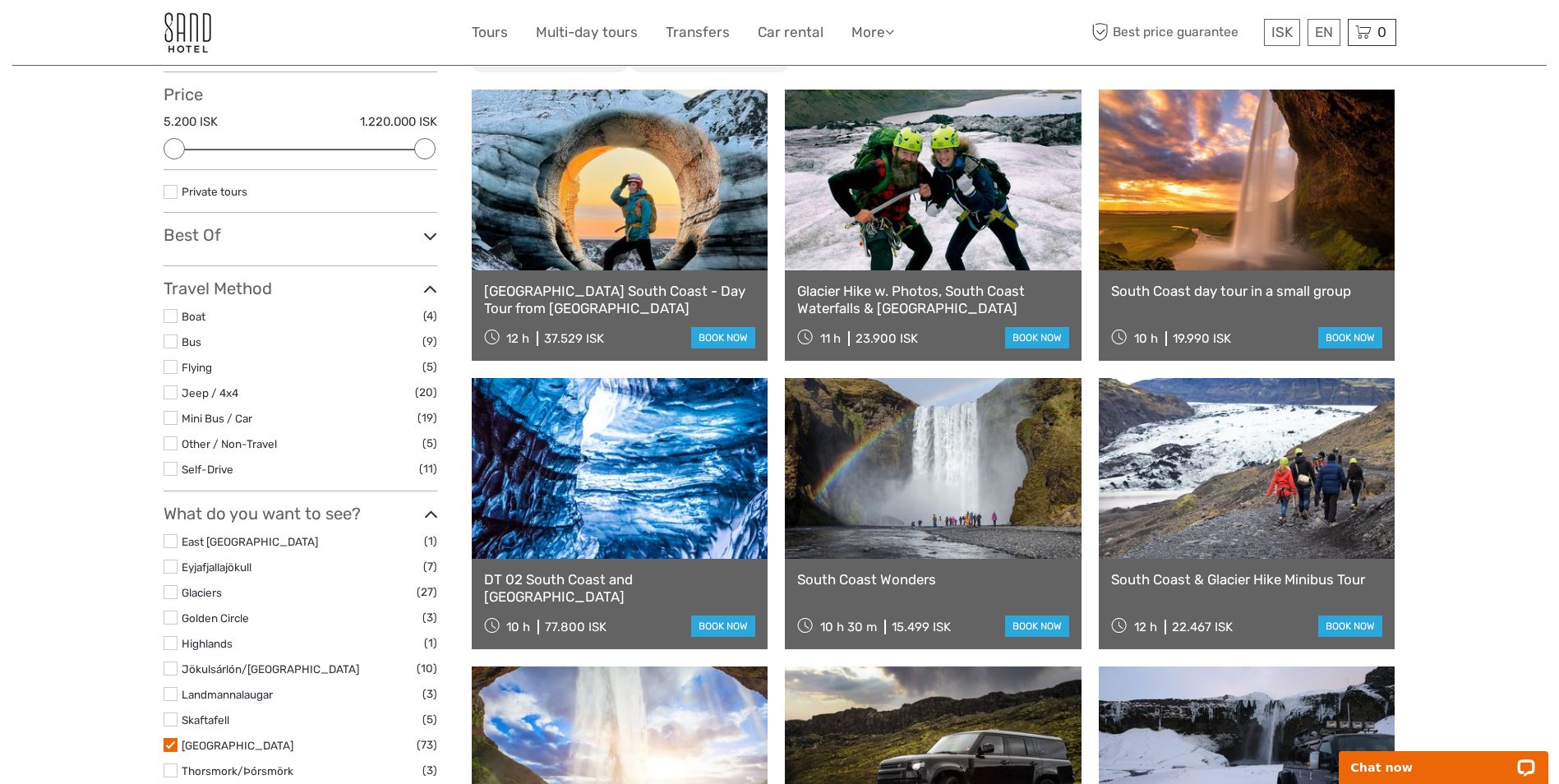
scroll to position [257, 0]
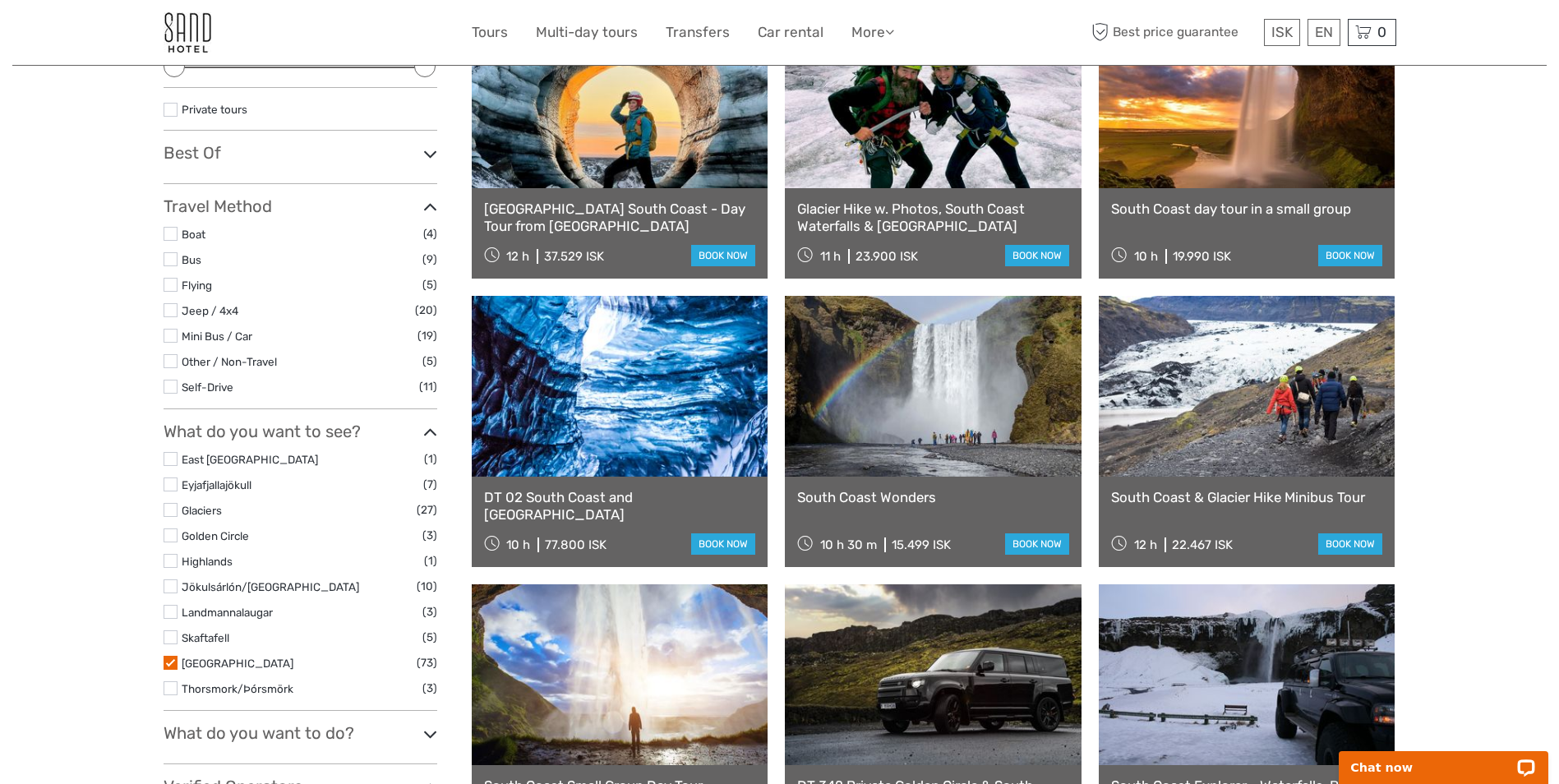
click at [418, 726] on h3 "What do you want to do?" at bounding box center [300, 733] width 274 height 20
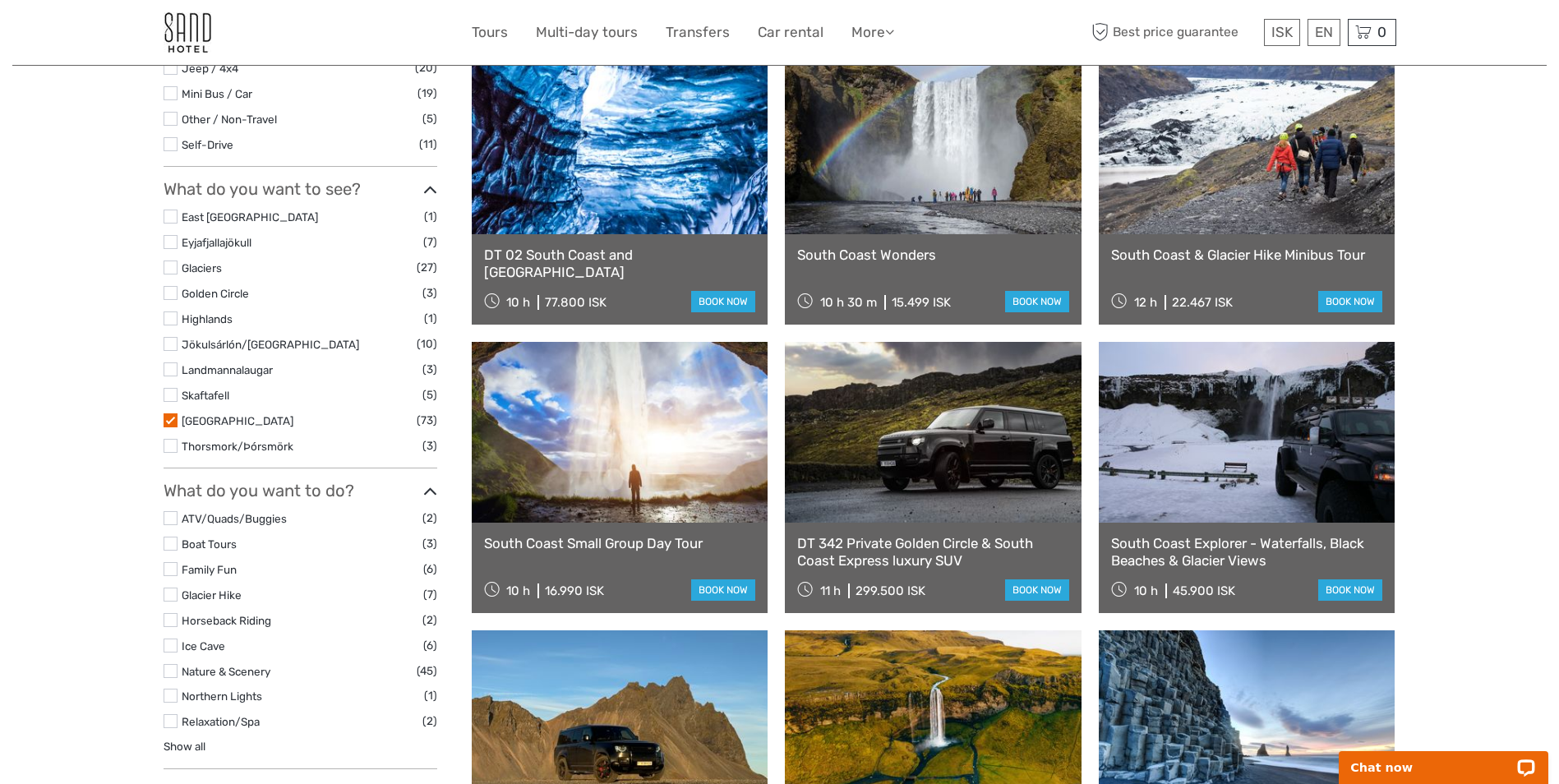
scroll to position [504, 0]
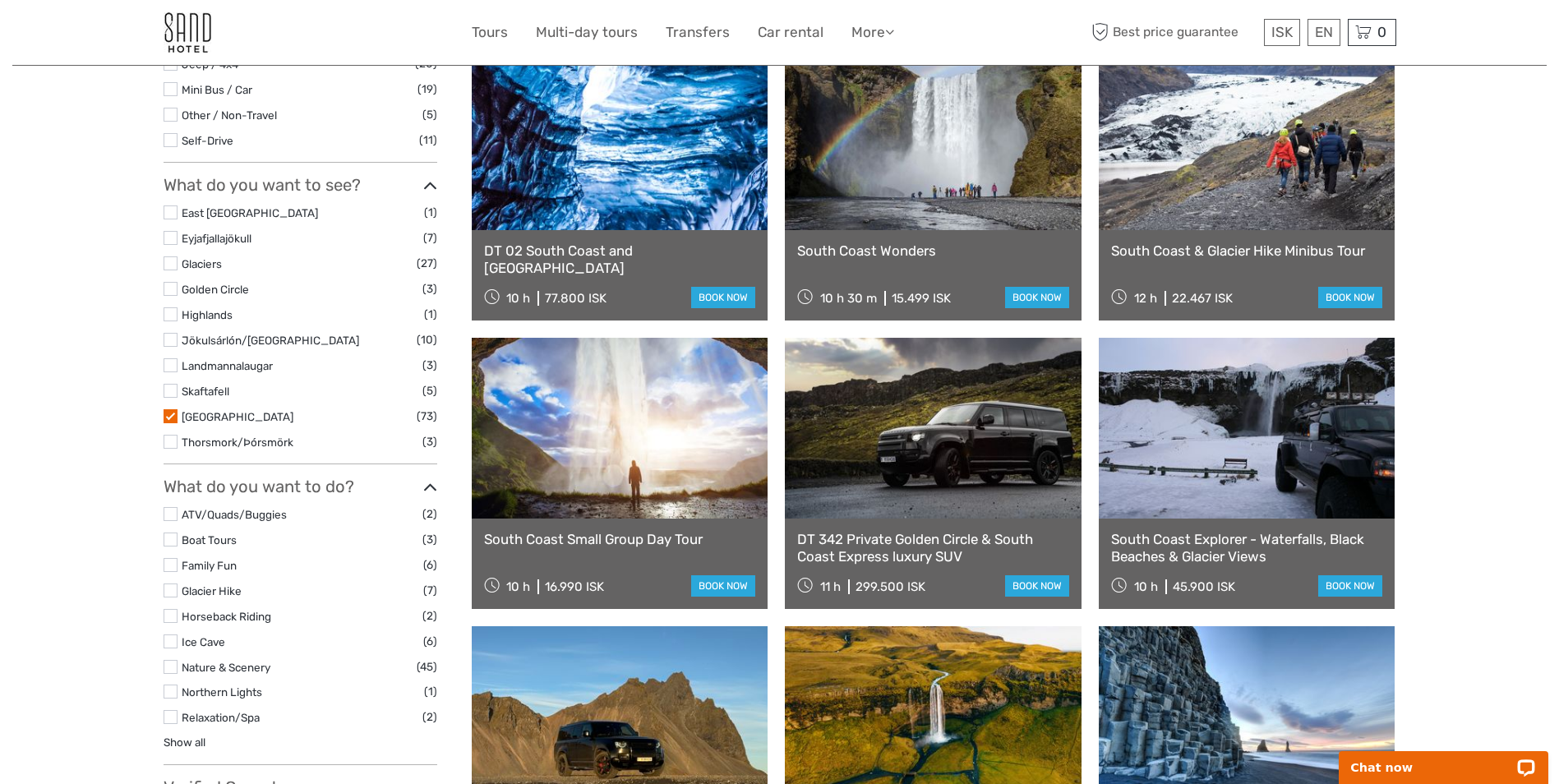
click at [170, 515] on label at bounding box center [171, 514] width 14 height 14
click at [0, 0] on input "checkbox" at bounding box center [0, 0] width 0 height 0
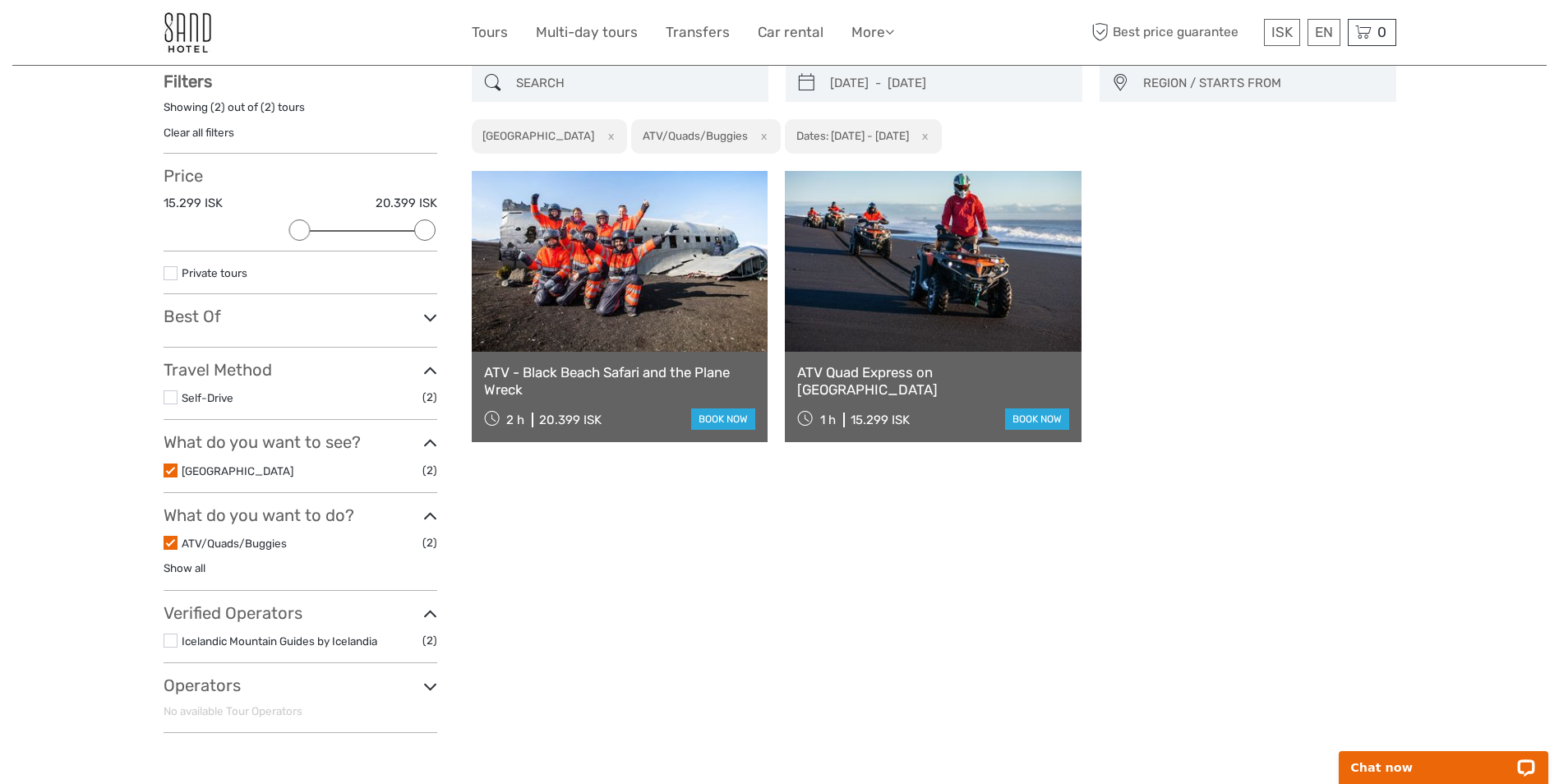
scroll to position [93, 0]
click at [552, 378] on link "ATV - Black Beach Safari and the Plane Wreck" at bounding box center [620, 382] width 272 height 34
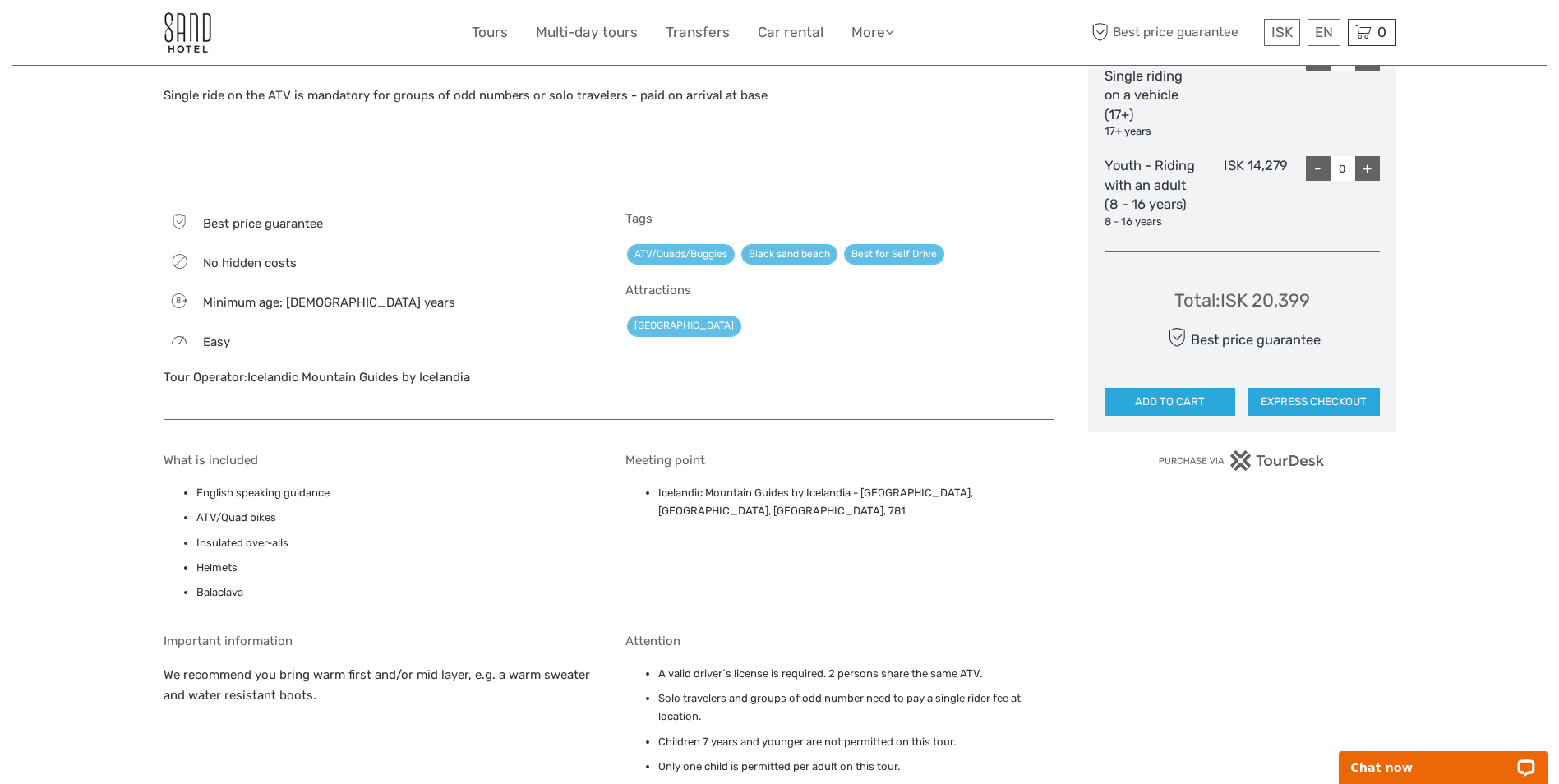
scroll to position [1150, 0]
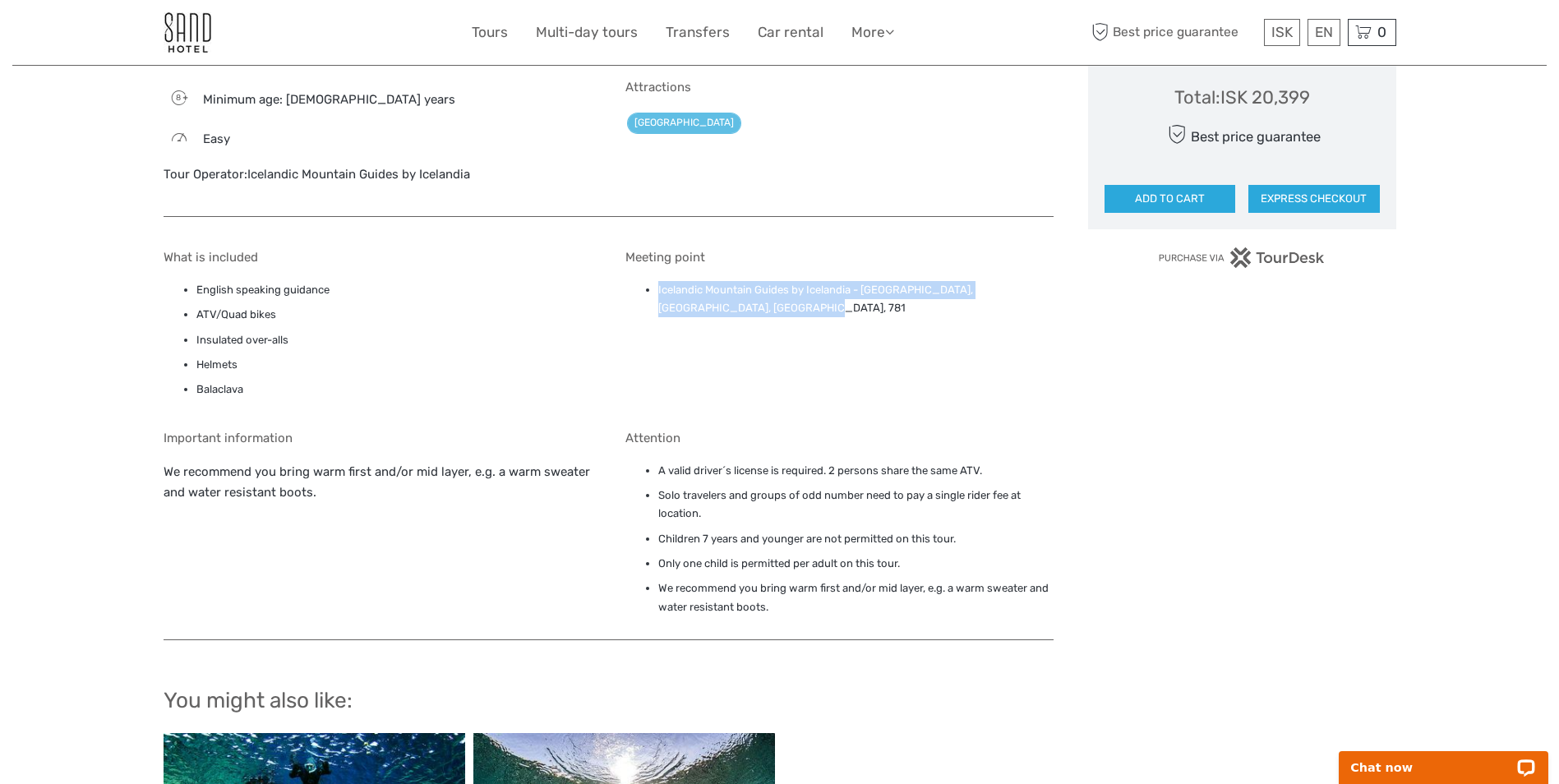
drag, startPoint x: 764, startPoint y: 289, endPoint x: 645, endPoint y: 274, distance: 119.9
click at [658, 281] on li "Icelandic Mountain Guides by Icelandia - Mýrdalsjökull Base Camp, Ytri Sólheima…" at bounding box center [855, 299] width 395 height 37
drag, startPoint x: 645, startPoint y: 274, endPoint x: 809, endPoint y: 302, distance: 166.4
click at [809, 302] on div "Meeting point Icelandic Mountain Guides by Icelandia - Mýrdalsjökull Base Camp,…" at bounding box center [839, 328] width 428 height 156
drag, startPoint x: 774, startPoint y: 287, endPoint x: 863, endPoint y: 269, distance: 90.8
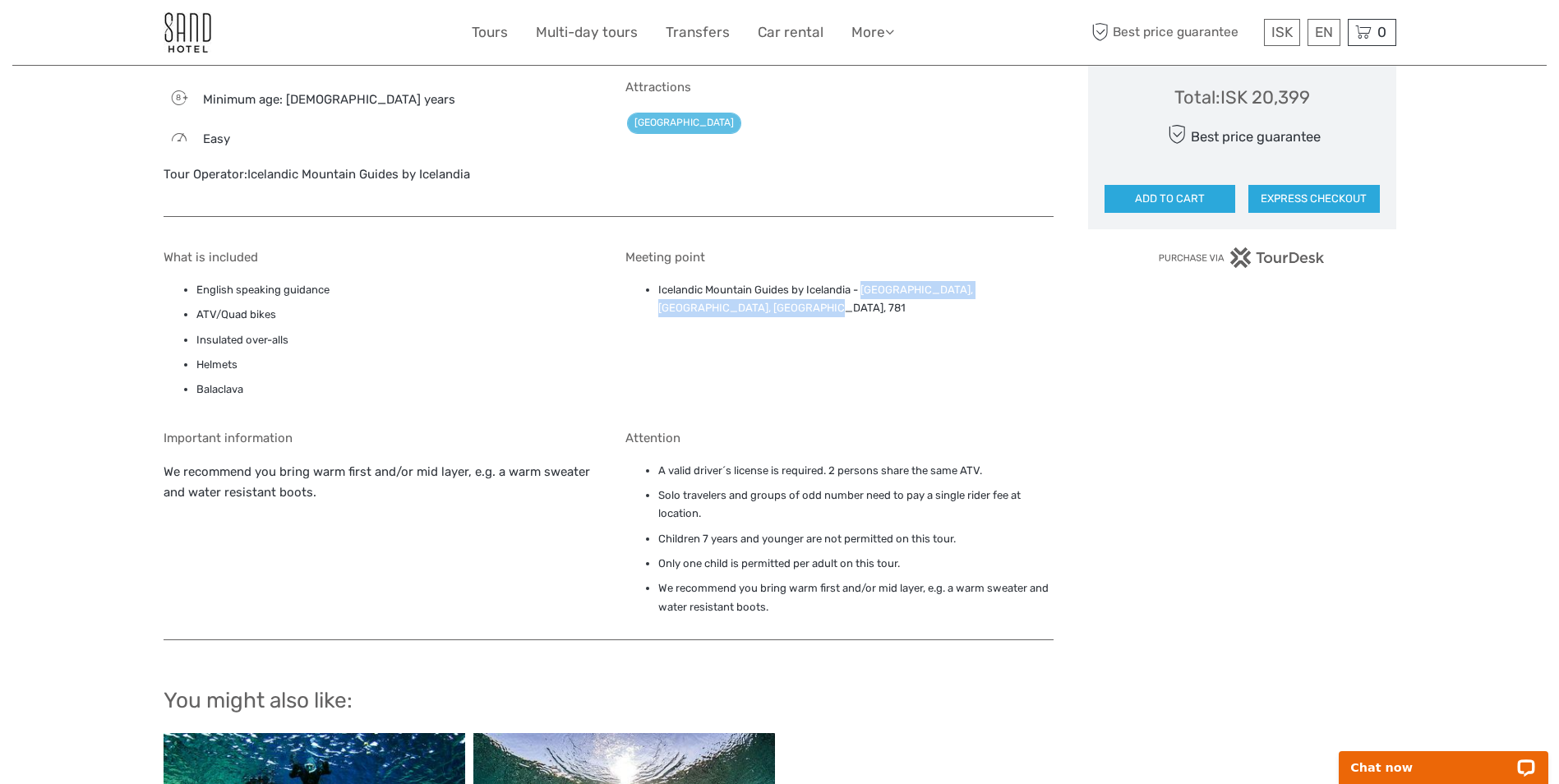
click at [863, 281] on li "Icelandic Mountain Guides by Icelandia - Mýrdalsjökull Base Camp, Ytri Sólheima…" at bounding box center [855, 299] width 395 height 37
copy li "Mýrdalsjökull Base Camp, Ytri Sólheimar, Vík, 781"
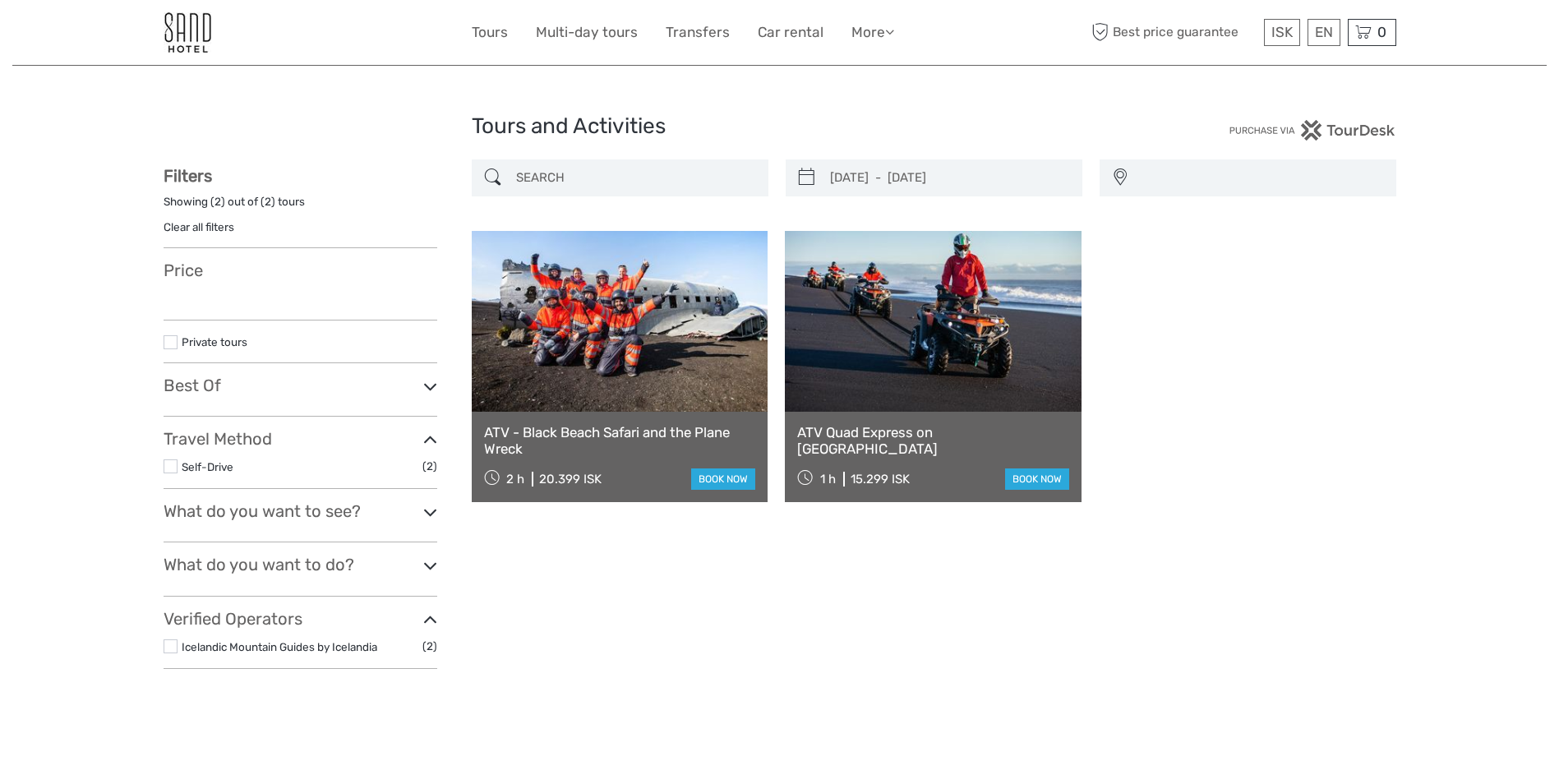
select select
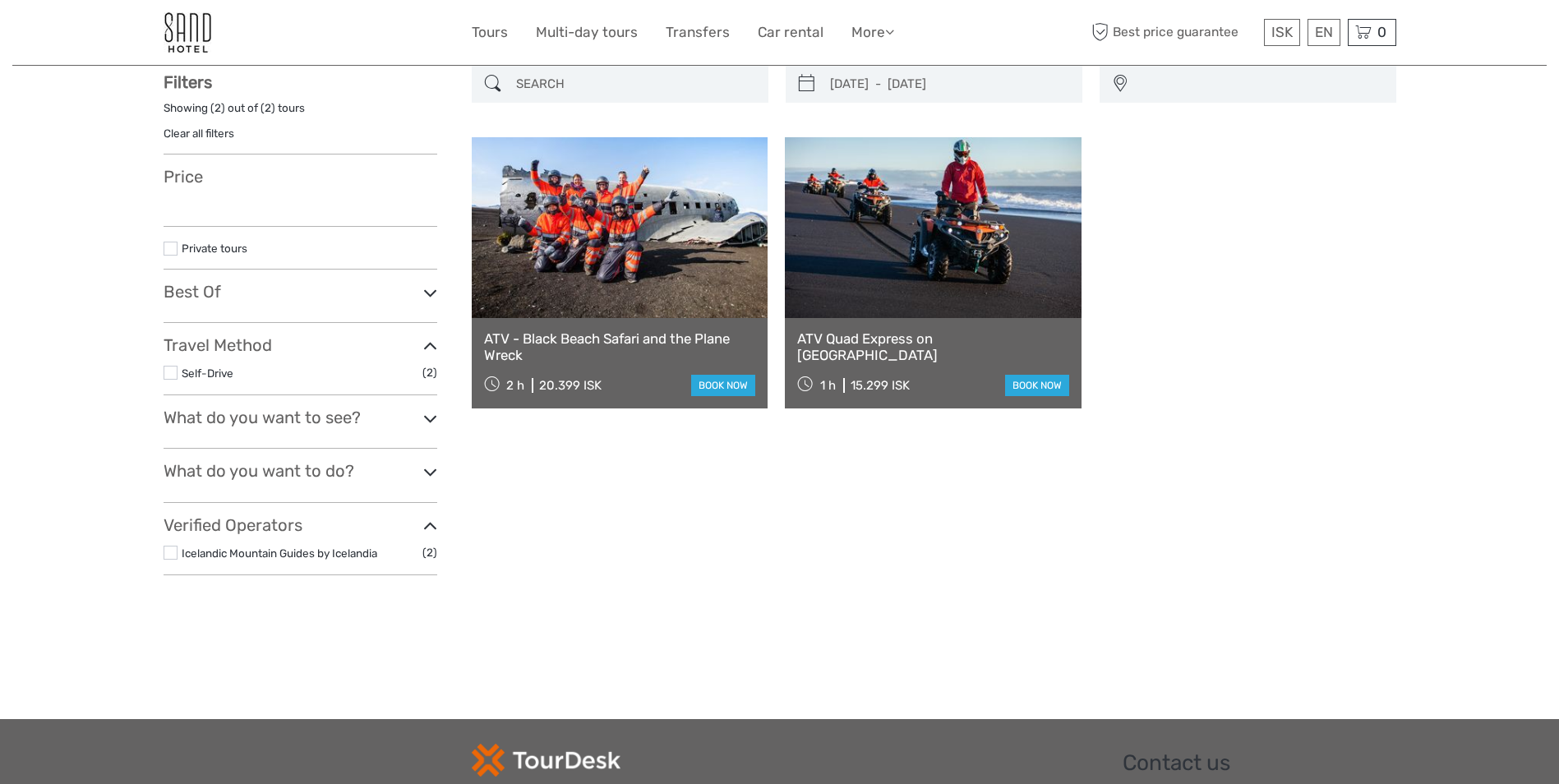
click at [891, 360] on div "ATV Quad Express on Sólheimasandur 1 h 15.299 ISK book now" at bounding box center [933, 363] width 297 height 91
select select
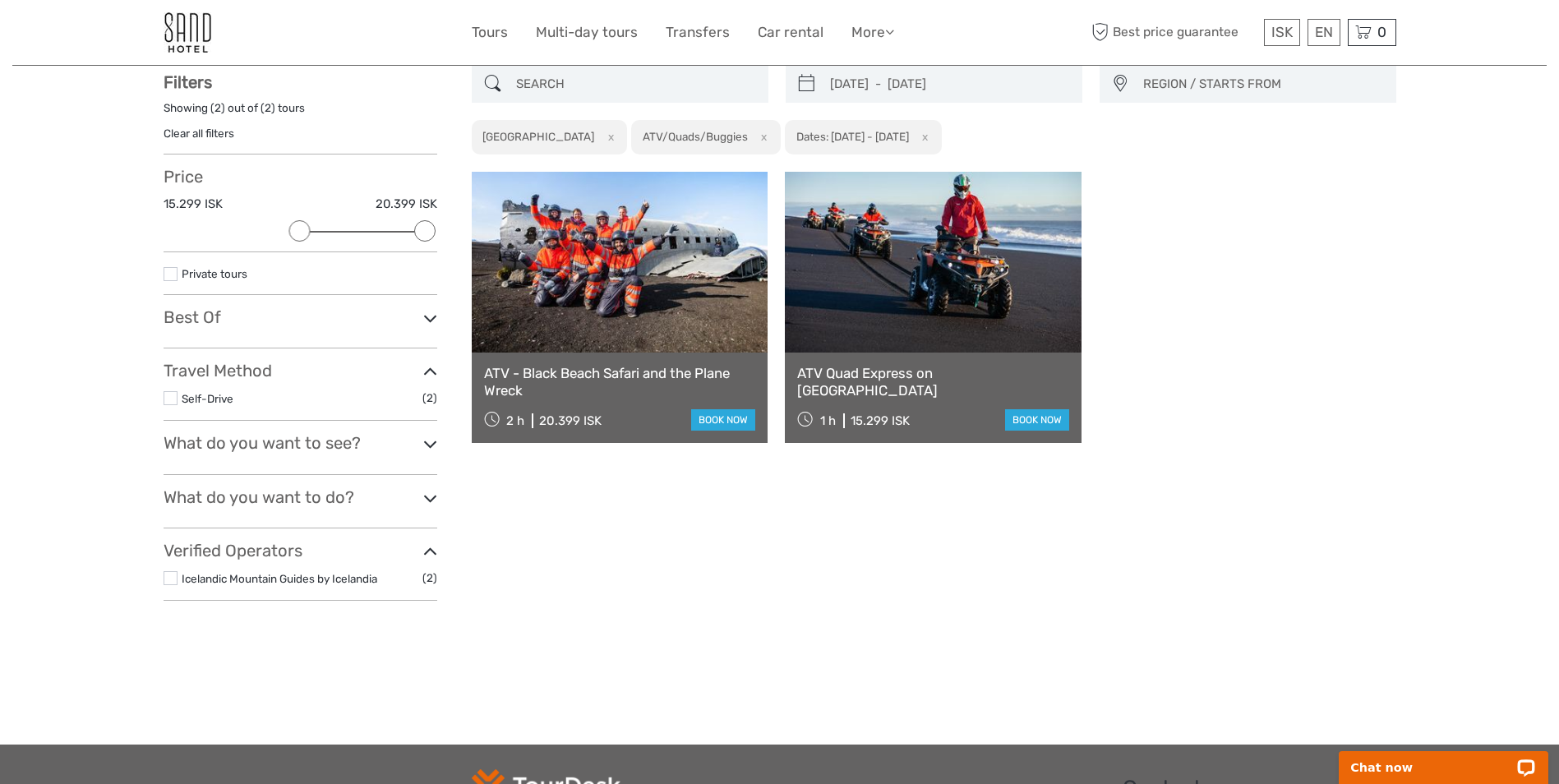
click at [889, 331] on link at bounding box center [933, 262] width 297 height 181
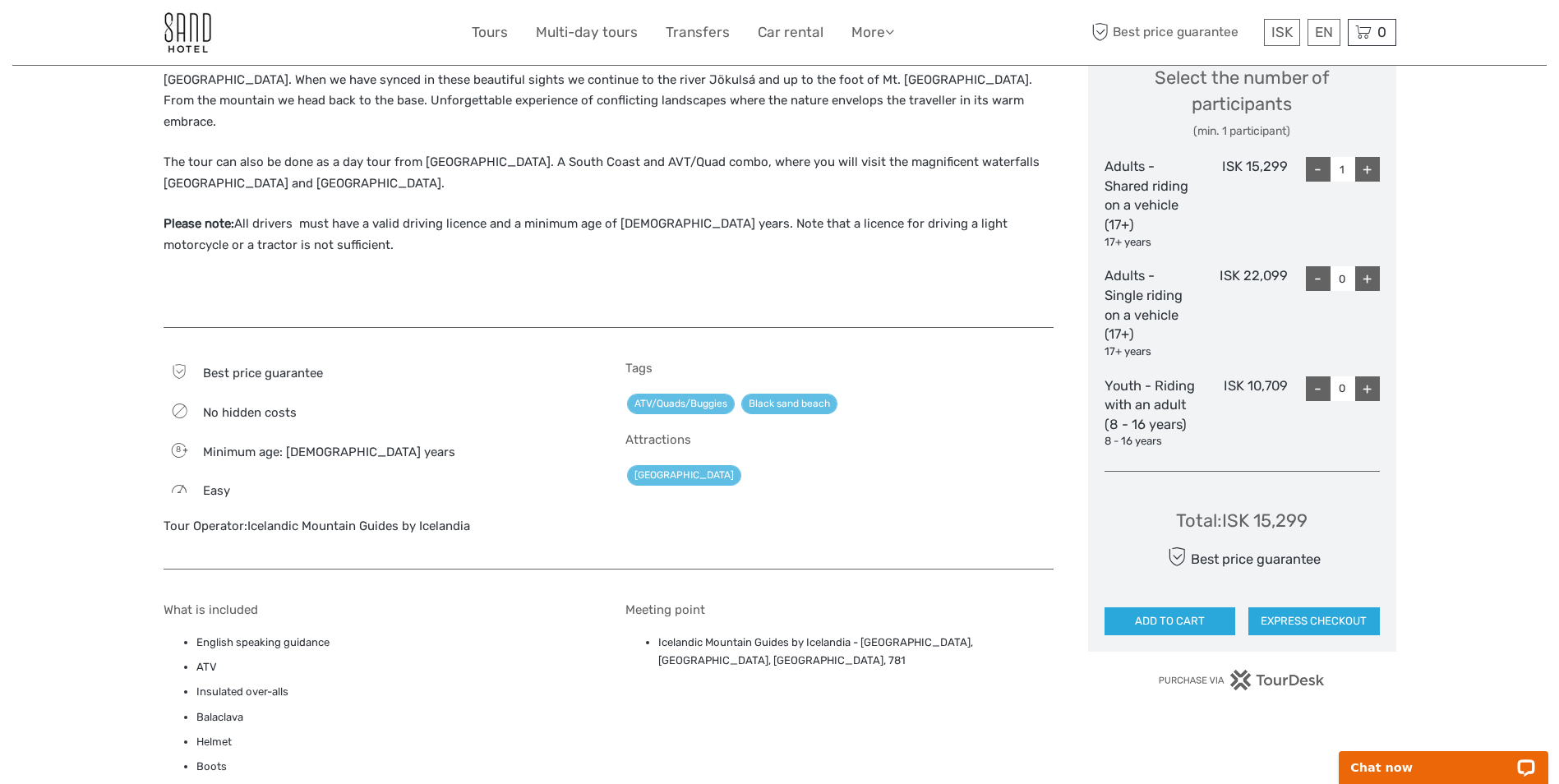
scroll to position [740, 0]
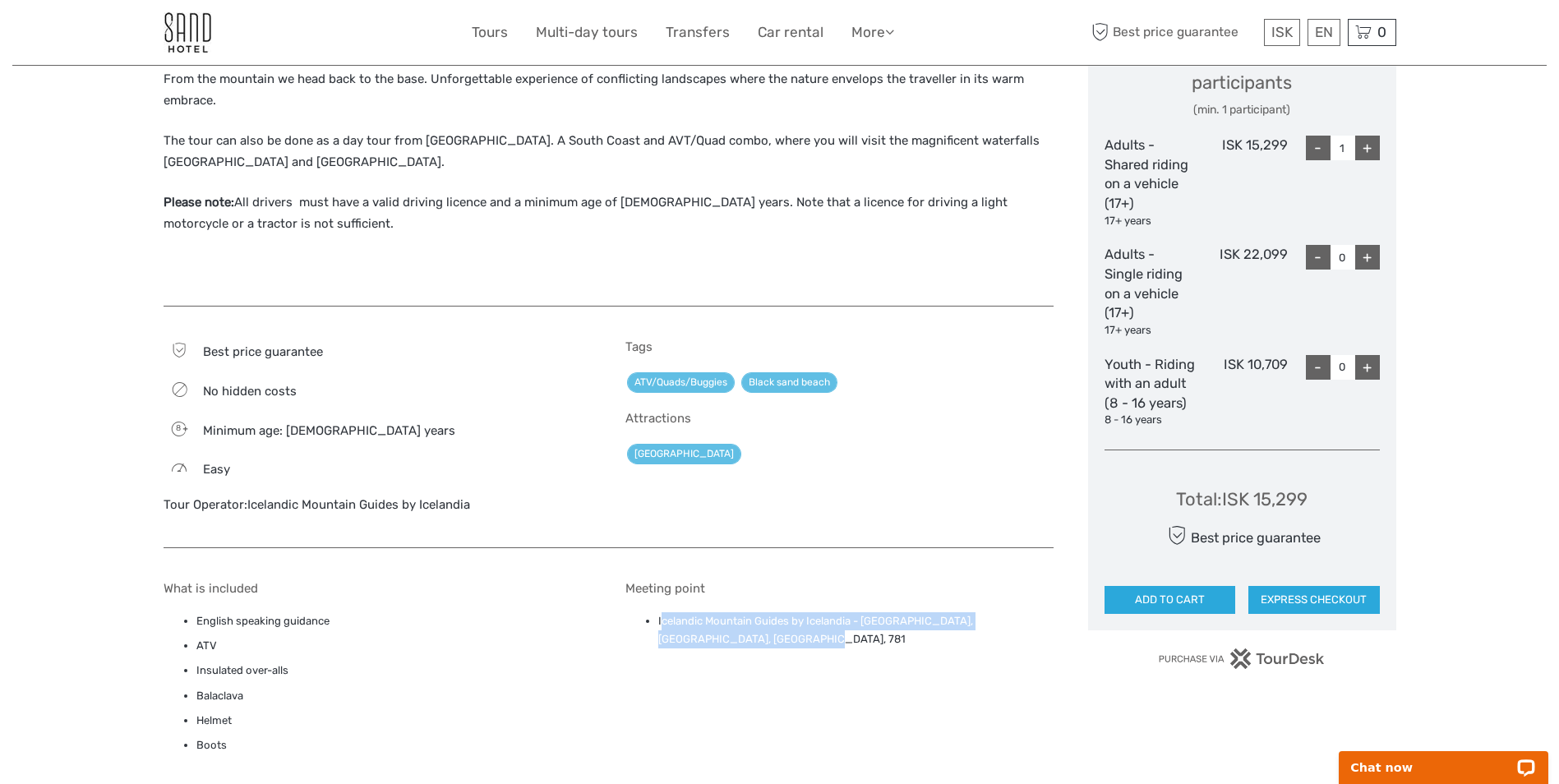
drag, startPoint x: 756, startPoint y: 616, endPoint x: 663, endPoint y: 601, distance: 94.2
click at [663, 612] on li "Icelandic Mountain Guides by Icelandia - [GEOGRAPHIC_DATA], [GEOGRAPHIC_DATA], …" at bounding box center [855, 630] width 395 height 37
drag, startPoint x: 663, startPoint y: 601, endPoint x: 671, endPoint y: 606, distance: 9.4
copy li "celandic Mountain Guides by Icelandia - [GEOGRAPHIC_DATA], [GEOGRAPHIC_DATA], […"
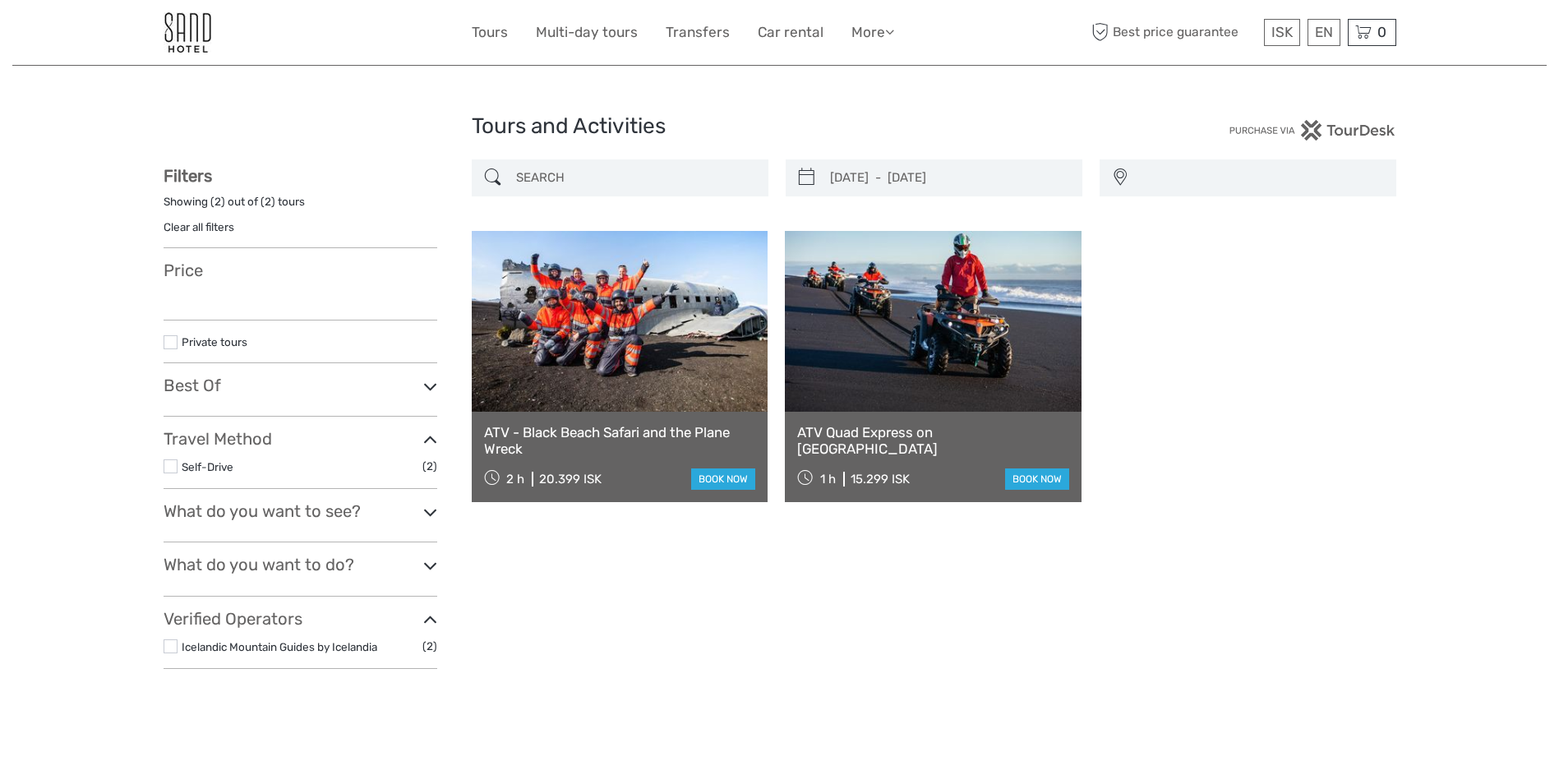
select select
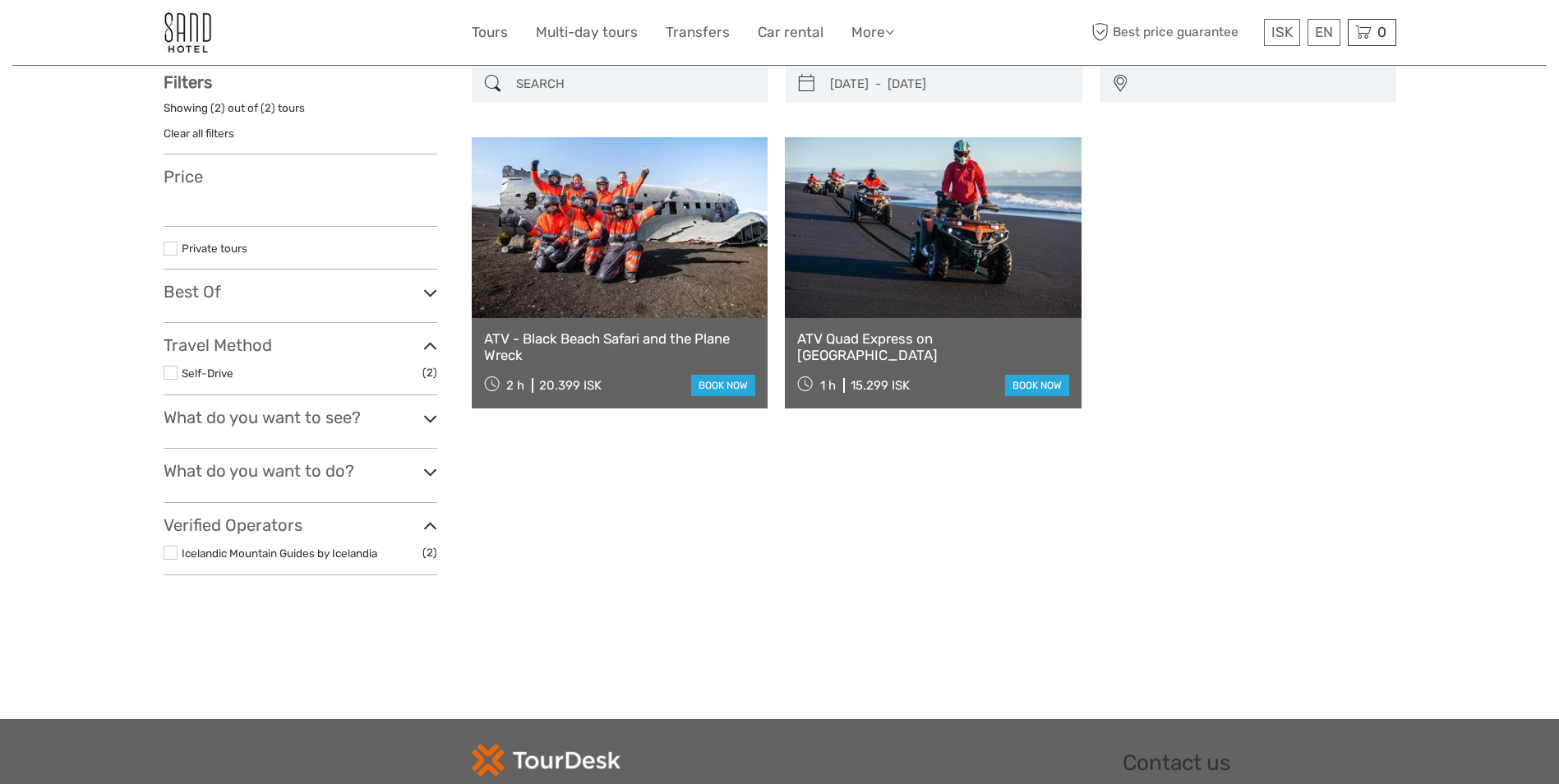
select select
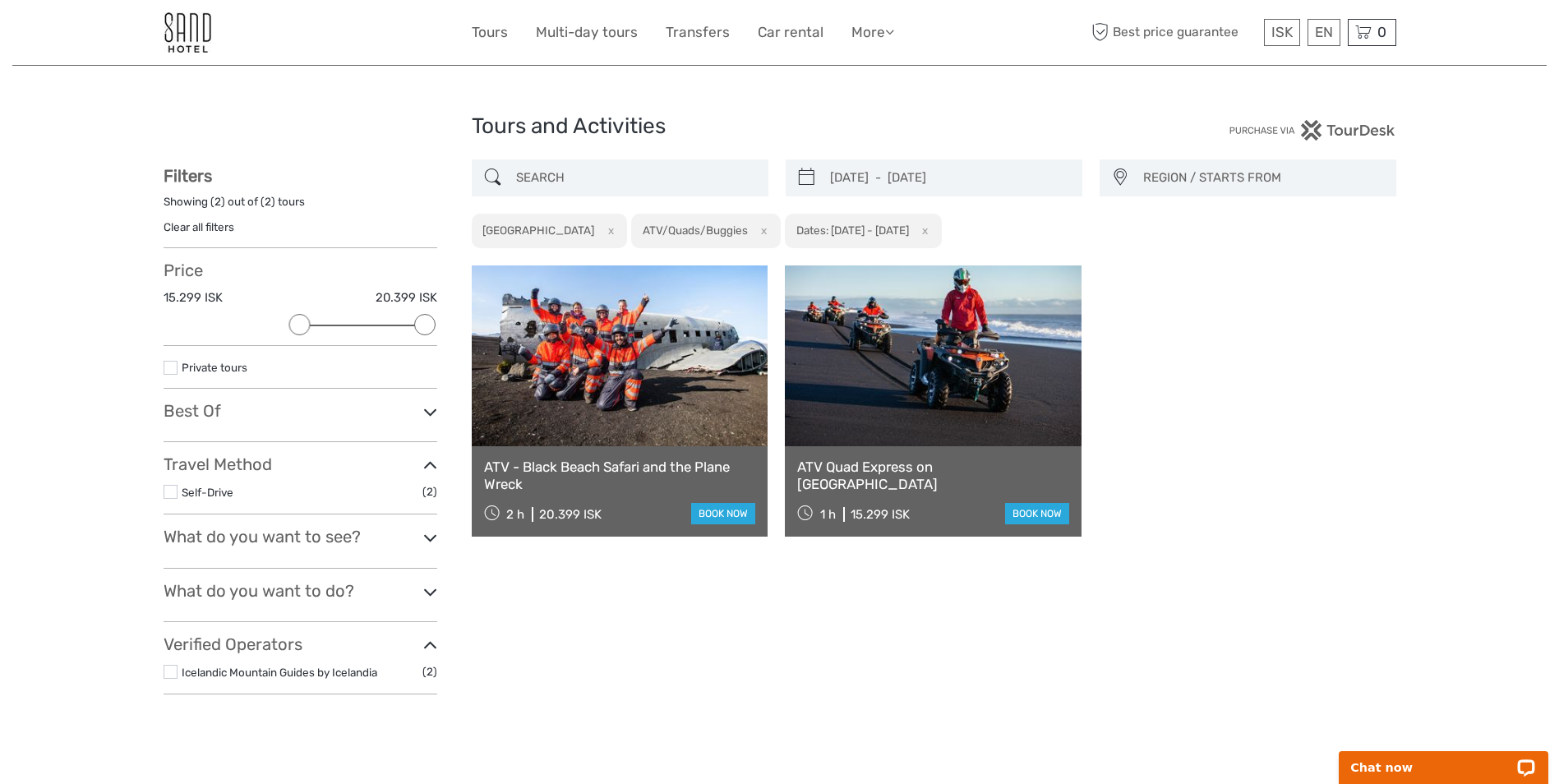
click at [432, 597] on icon at bounding box center [430, 591] width 14 height 22
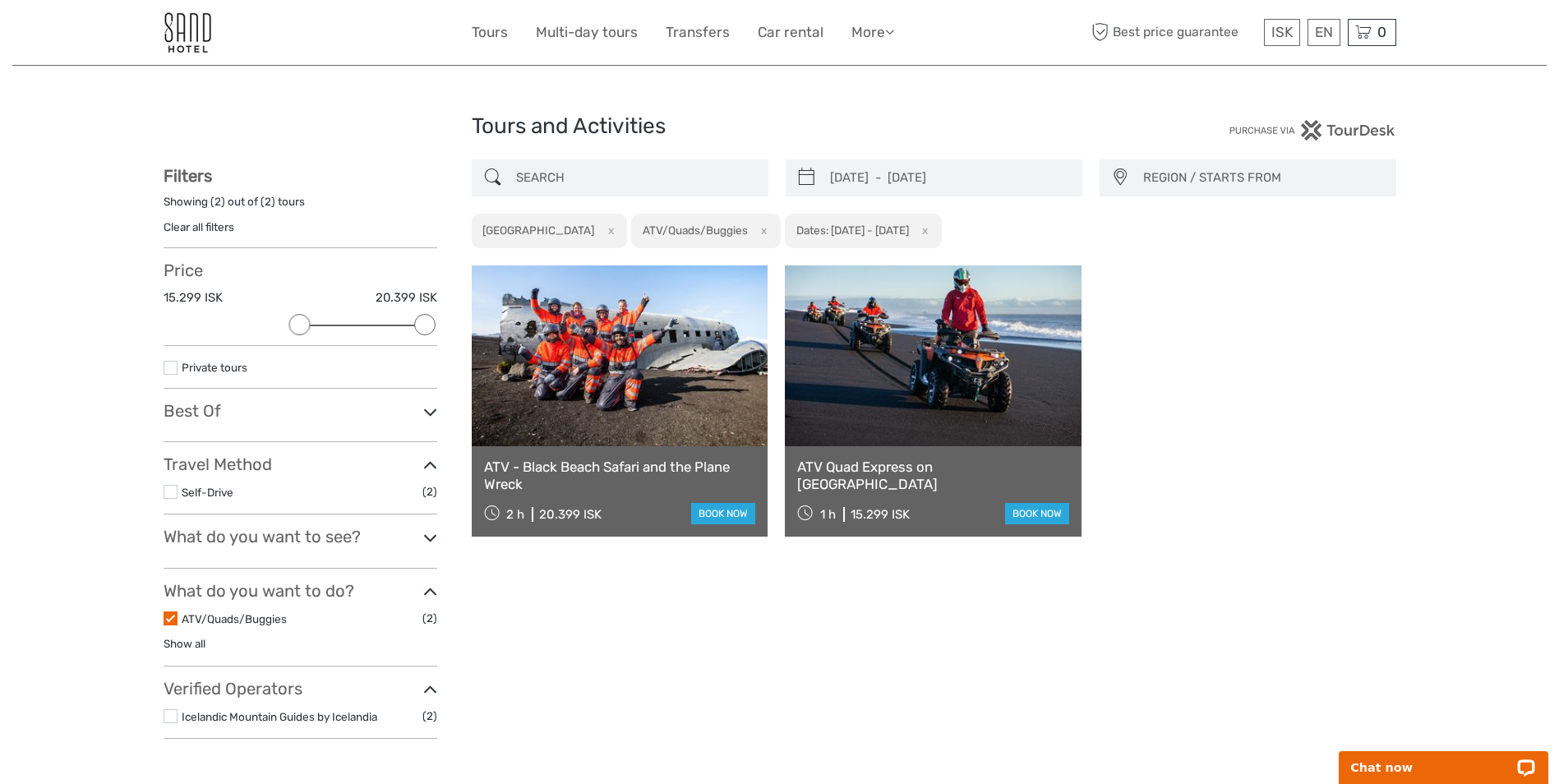
click at [170, 616] on label at bounding box center [171, 618] width 14 height 14
click at [0, 0] on input "checkbox" at bounding box center [0, 0] width 0 height 0
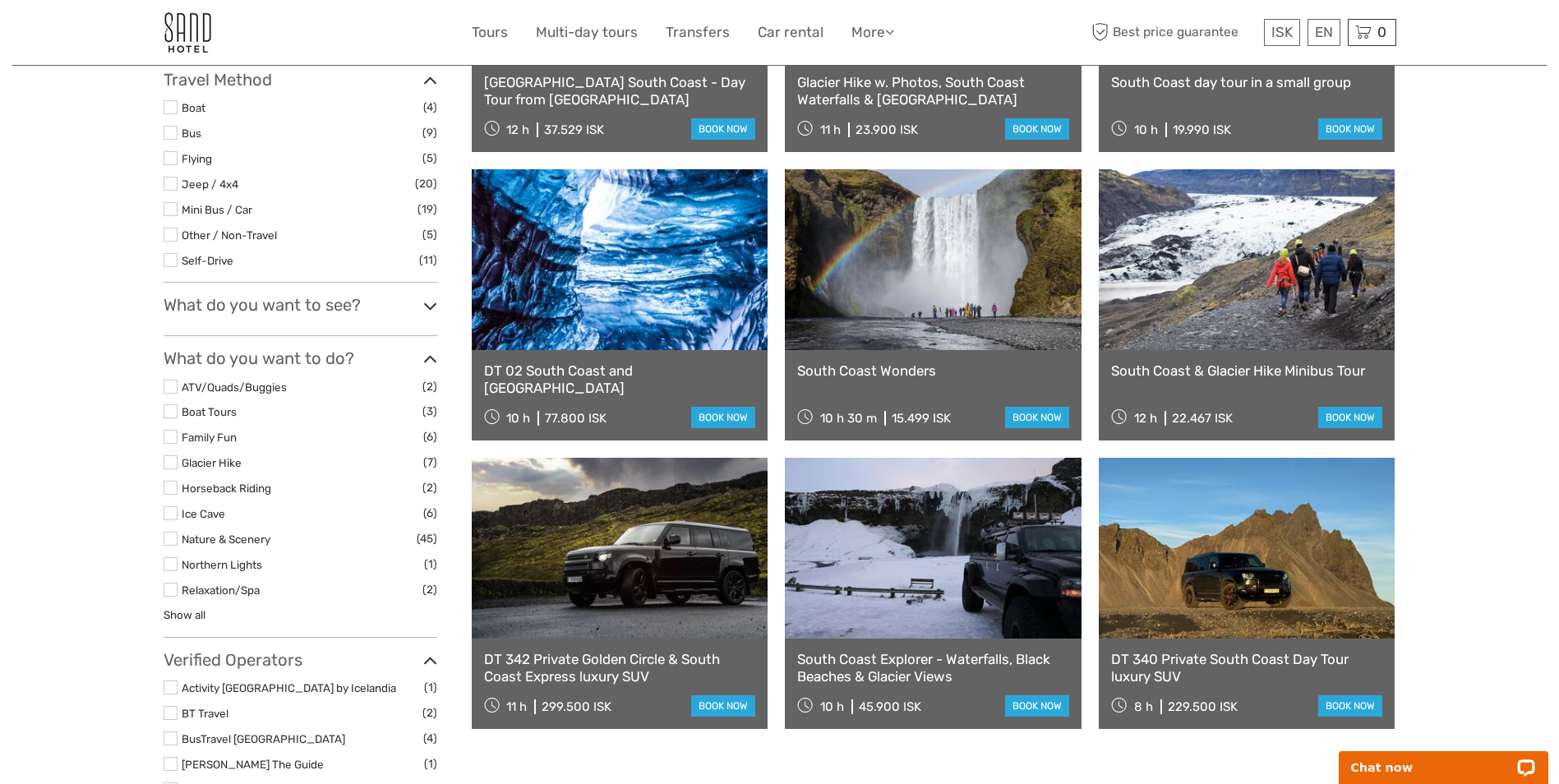
scroll to position [423, 0]
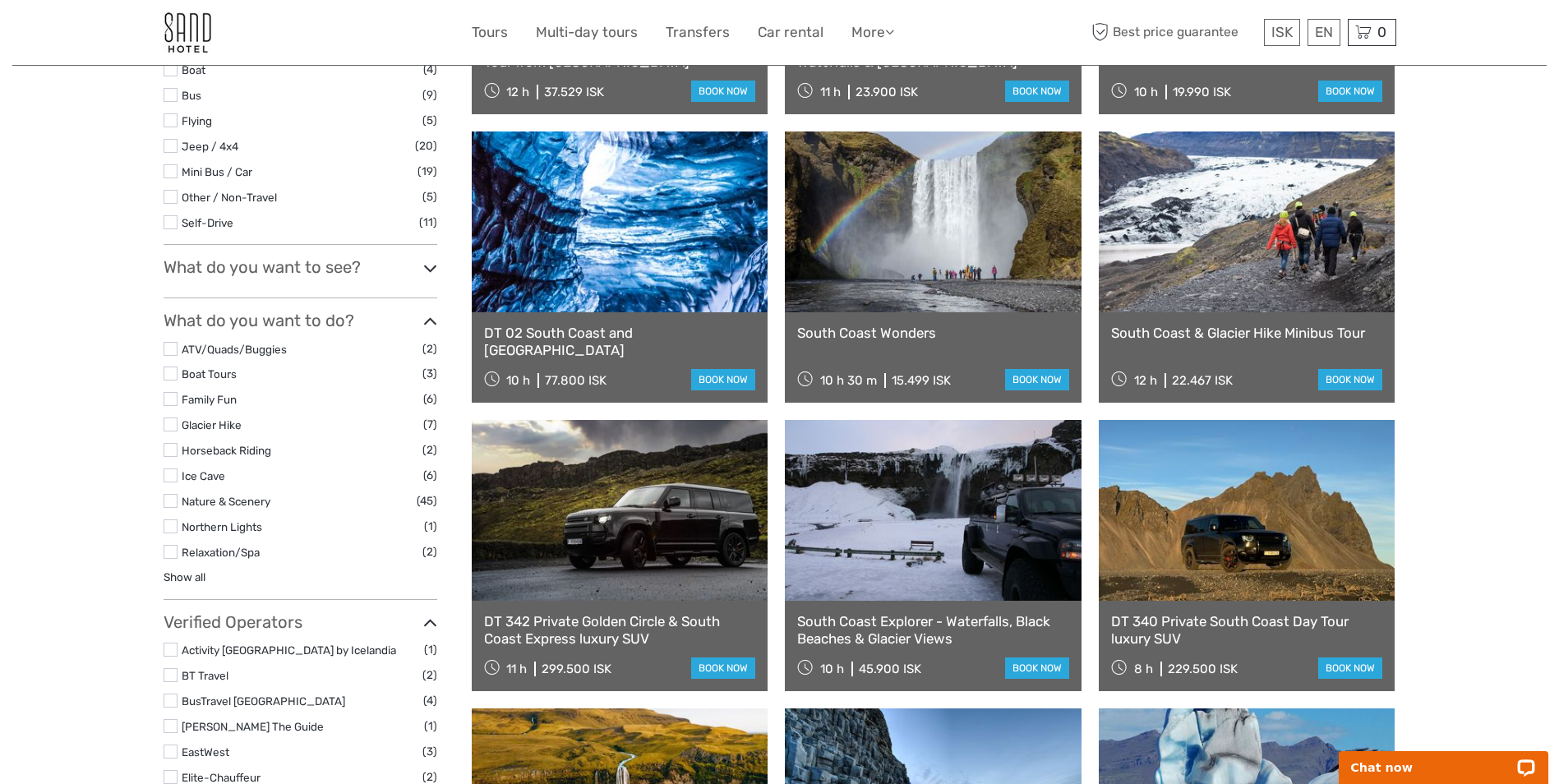
click at [170, 479] on label at bounding box center [171, 475] width 14 height 14
click at [0, 0] on input "checkbox" at bounding box center [0, 0] width 0 height 0
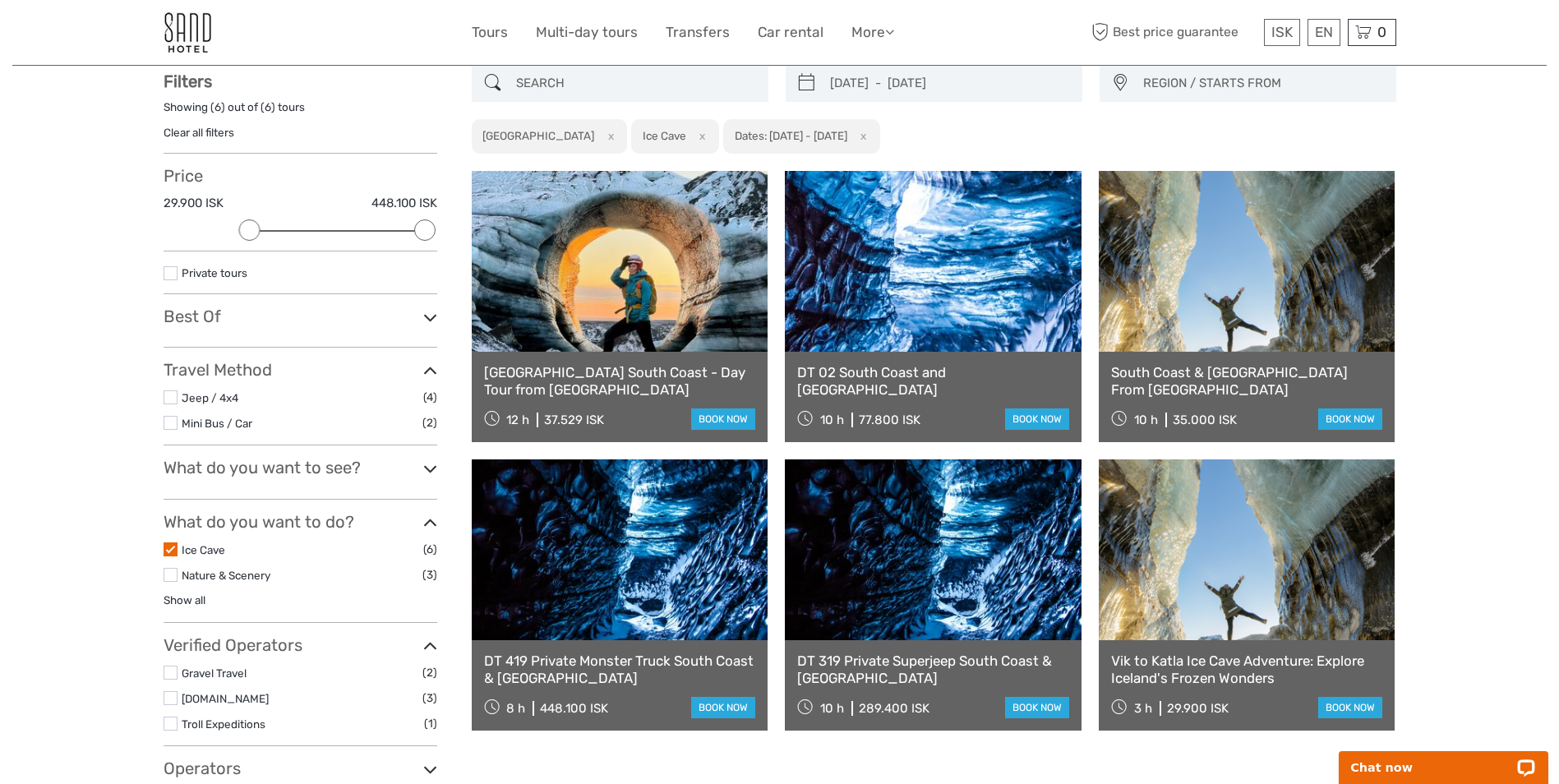
scroll to position [93, 0]
click at [426, 521] on icon at bounding box center [430, 523] width 14 height 22
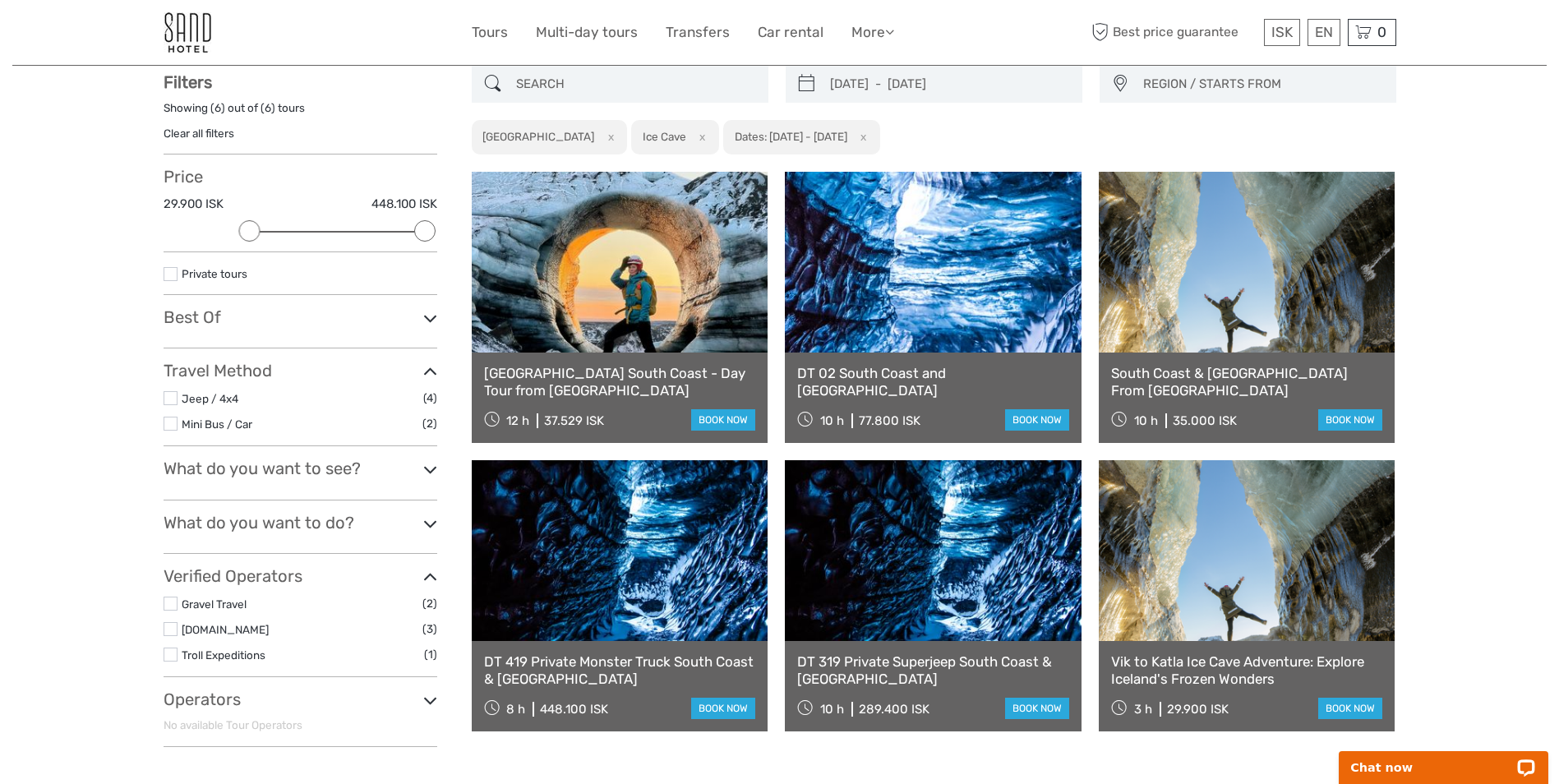
scroll to position [176, 0]
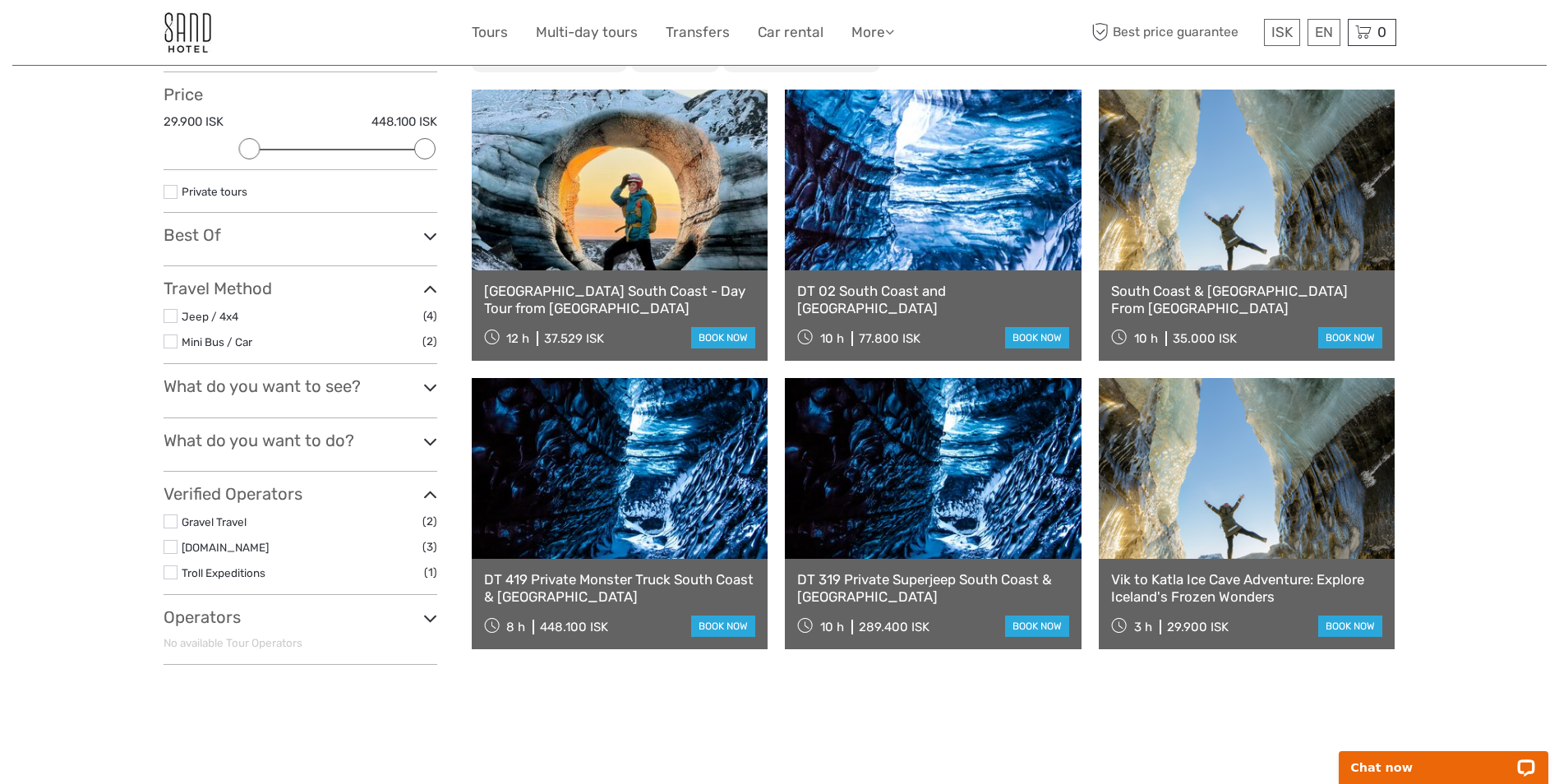
click at [429, 444] on icon at bounding box center [430, 441] width 14 height 22
click at [195, 517] on link "Show all" at bounding box center [184, 518] width 42 height 13
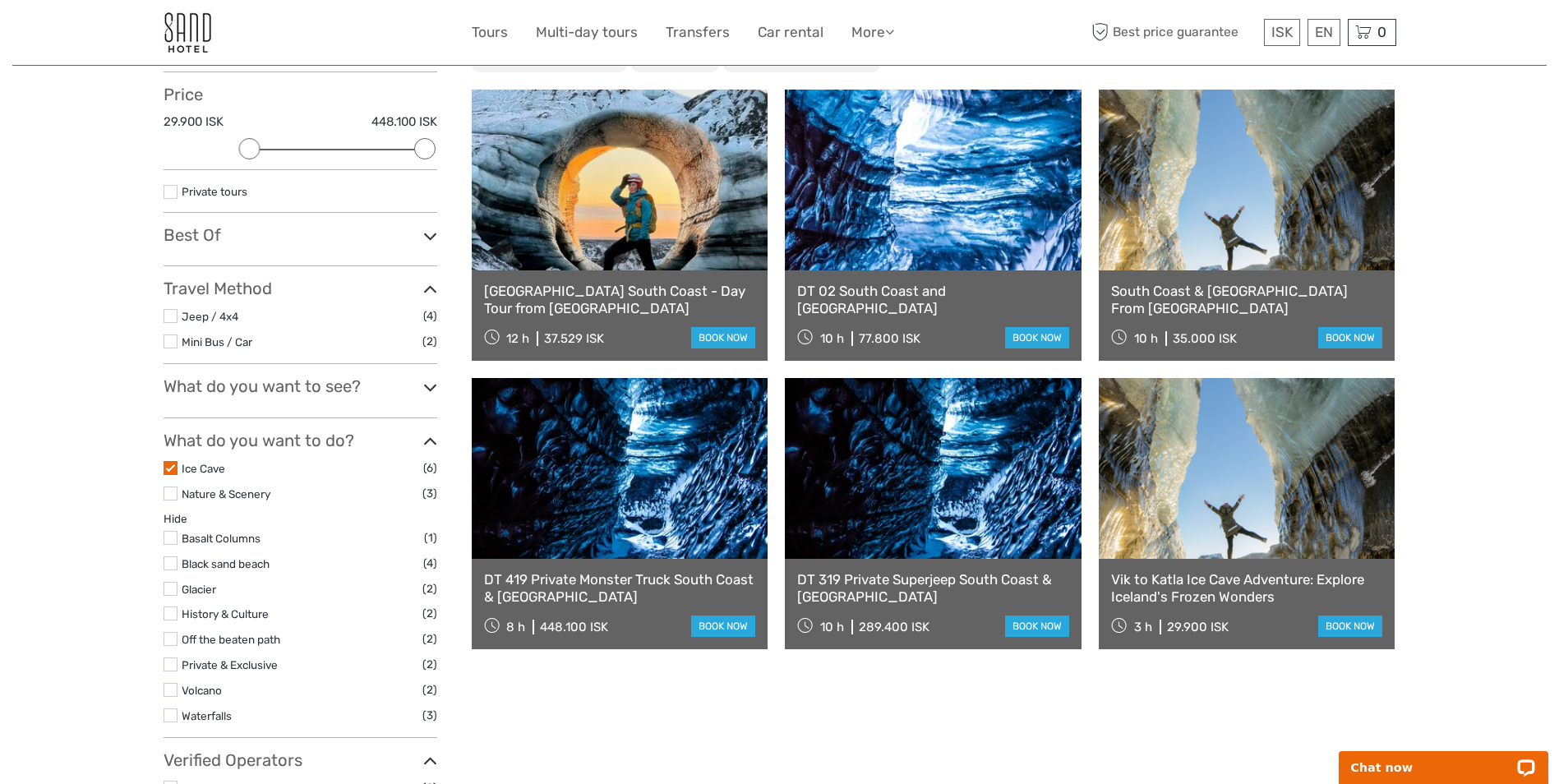
scroll to position [257, 0]
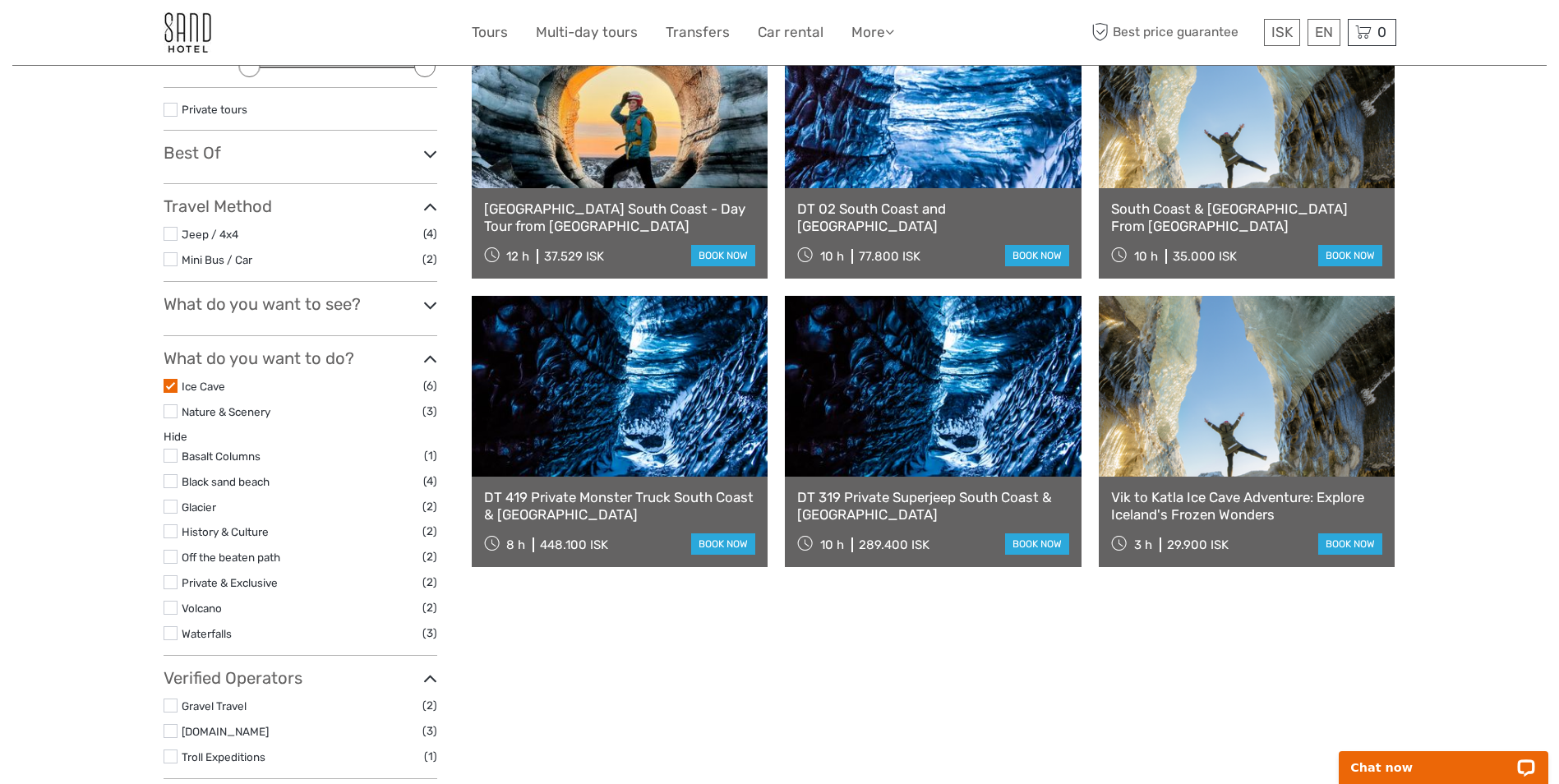
click at [170, 384] on label at bounding box center [171, 385] width 14 height 14
click at [0, 0] on input "checkbox" at bounding box center [0, 0] width 0 height 0
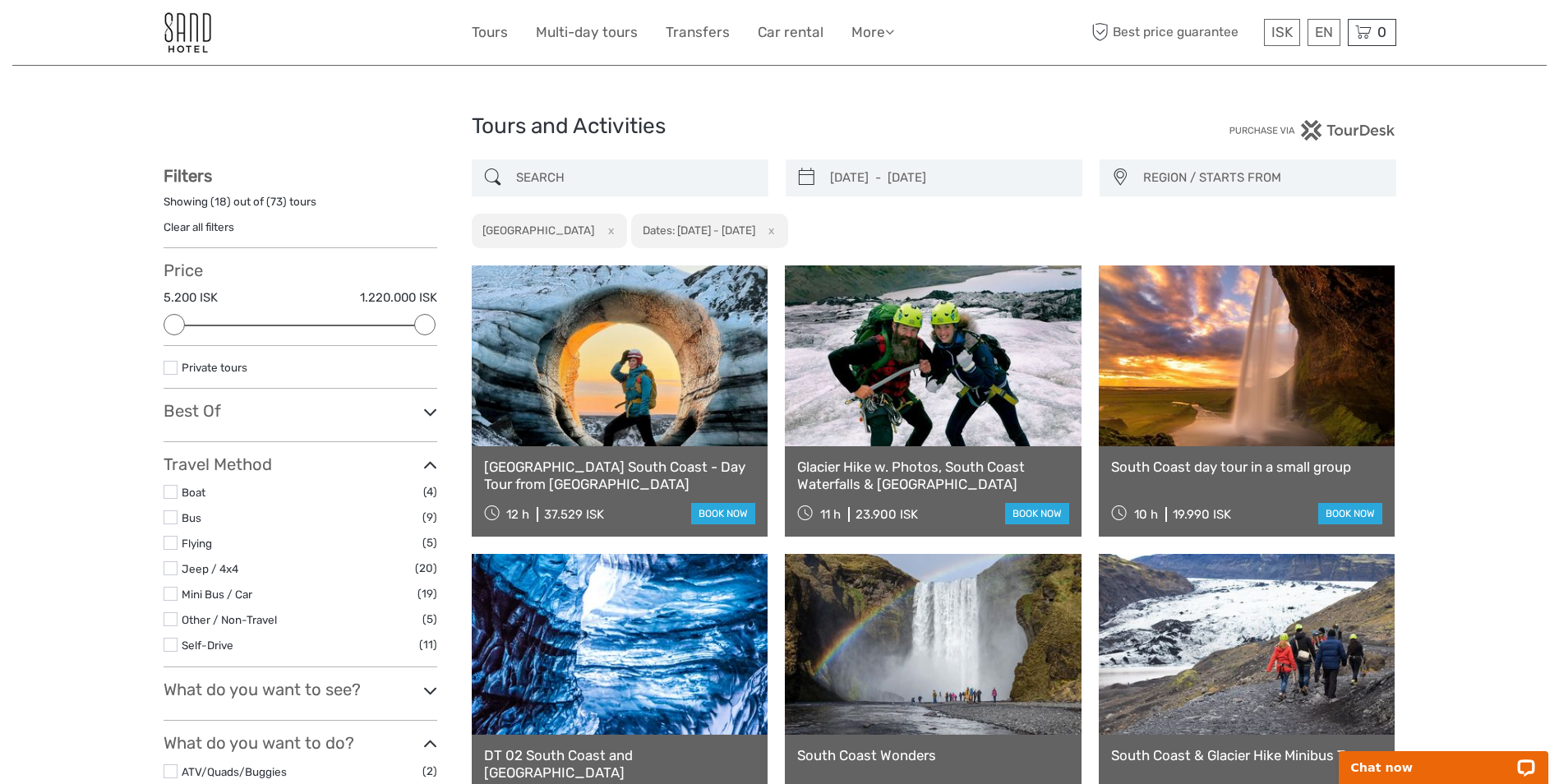
click at [597, 235] on button "x" at bounding box center [608, 230] width 22 height 17
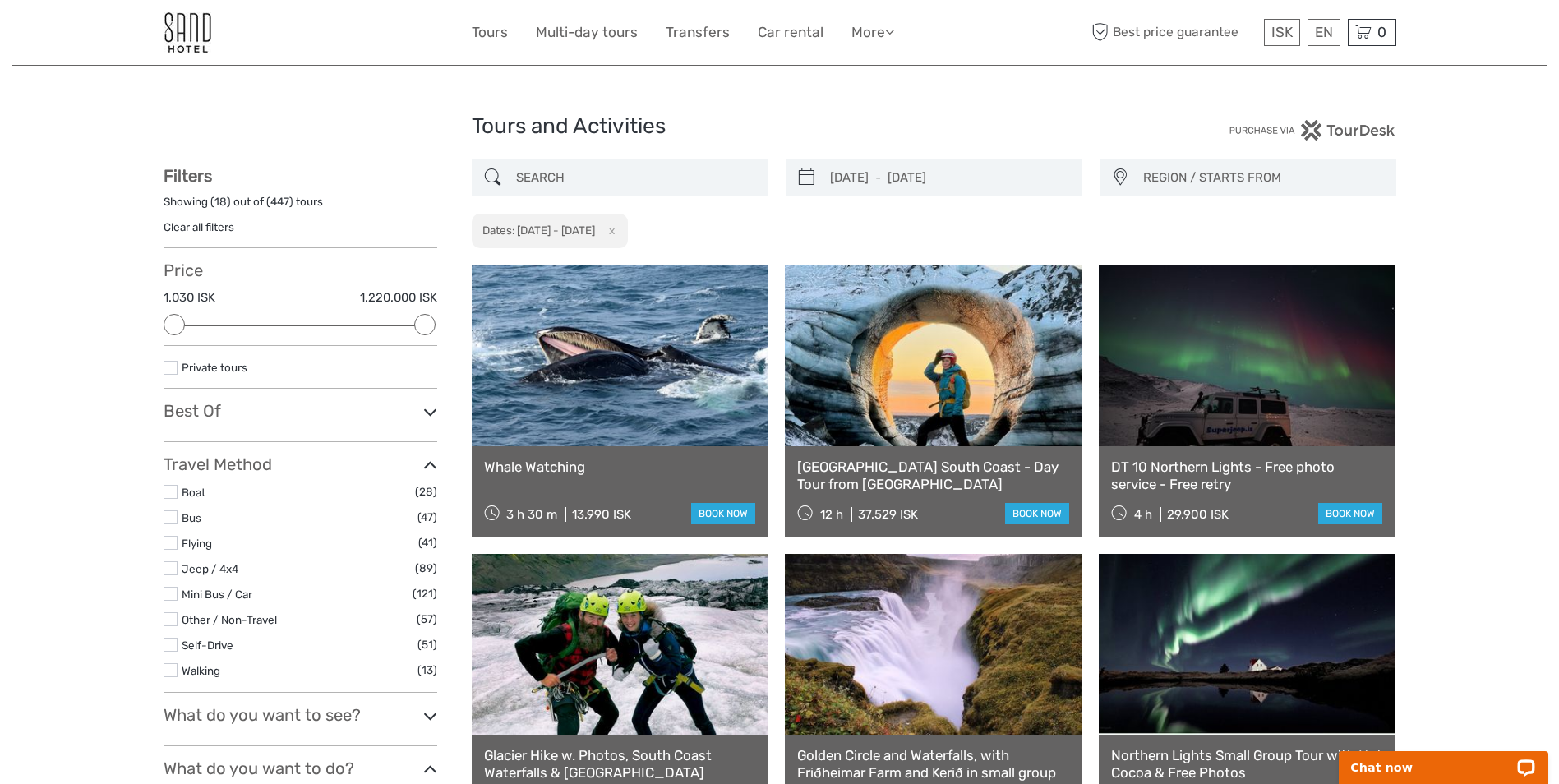
click at [561, 186] on input "search" at bounding box center [635, 178] width 251 height 28
click at [577, 465] on link "Whale Watching" at bounding box center [620, 466] width 272 height 17
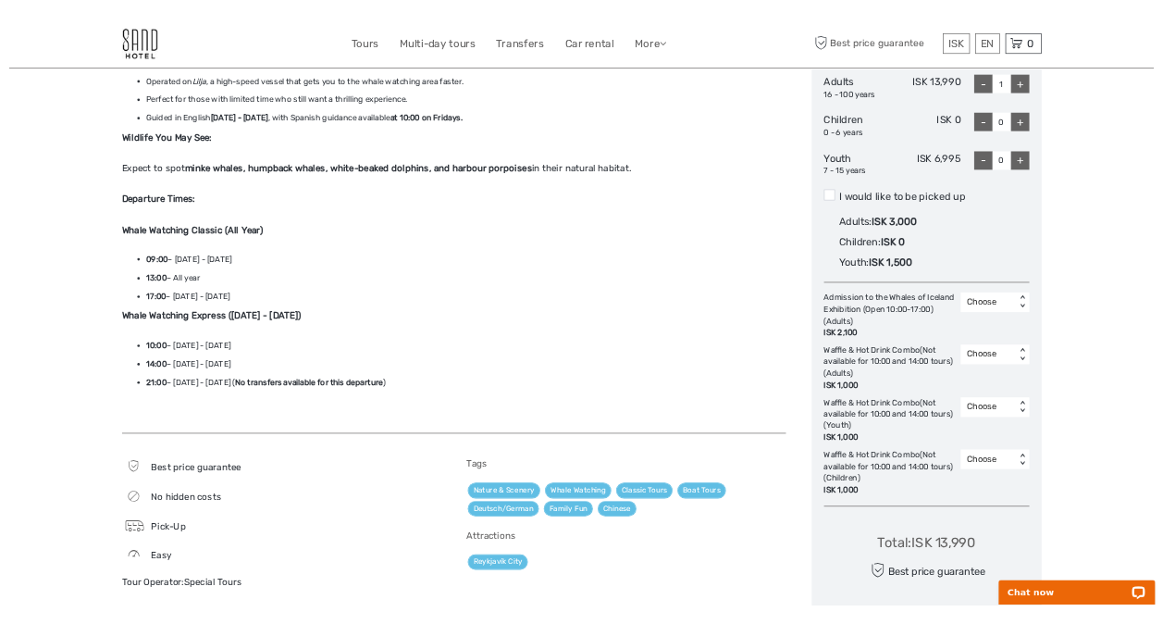
scroll to position [925, 0]
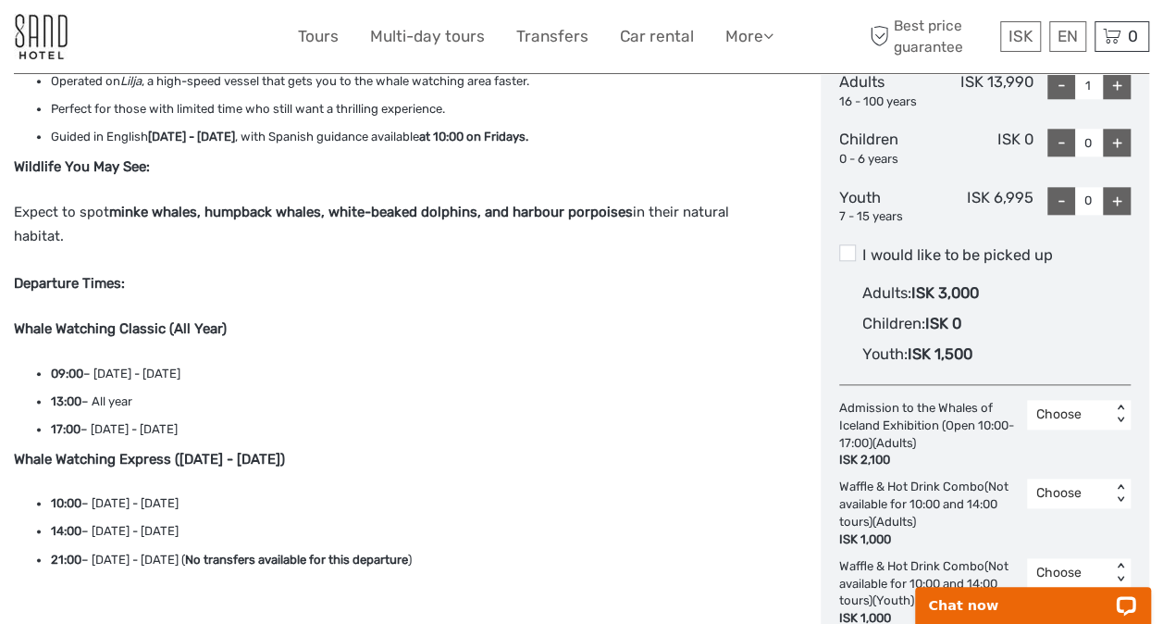
click at [555, 419] on li "17:00 – [DATE] - [DATE]" at bounding box center [416, 429] width 731 height 20
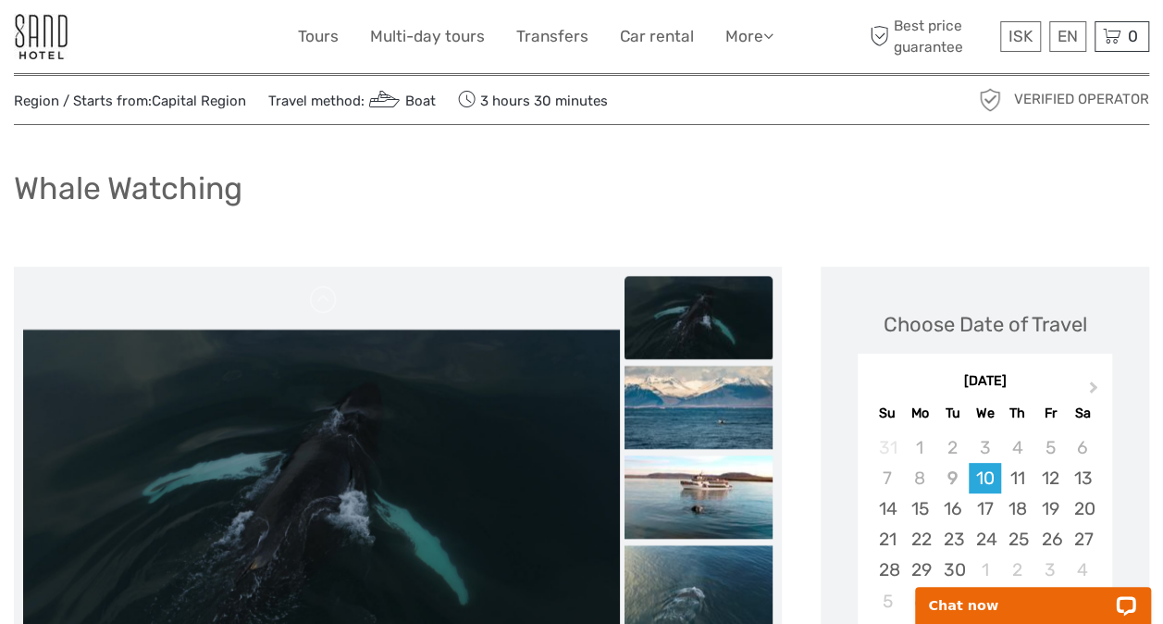
scroll to position [0, 0]
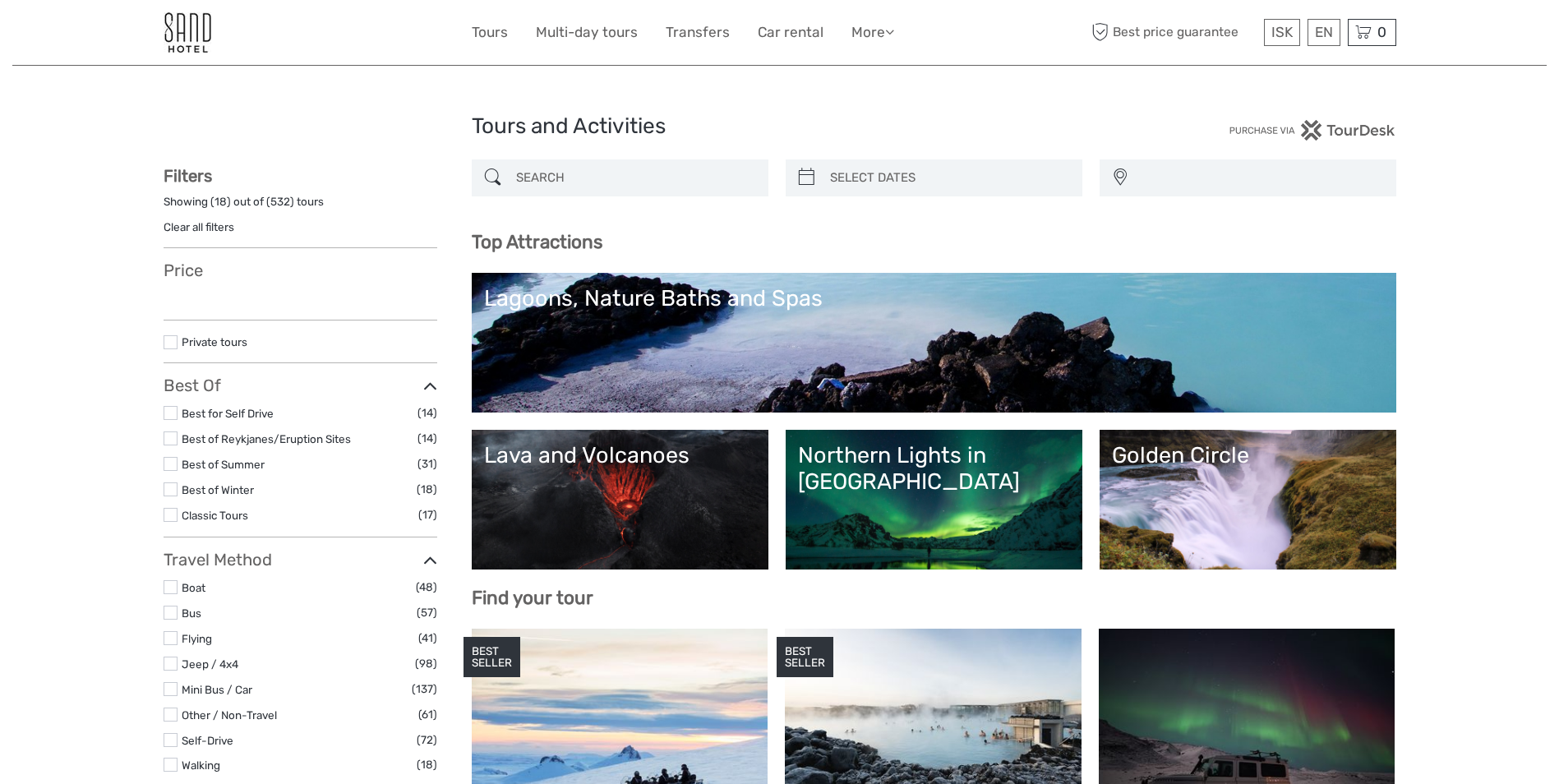
select select
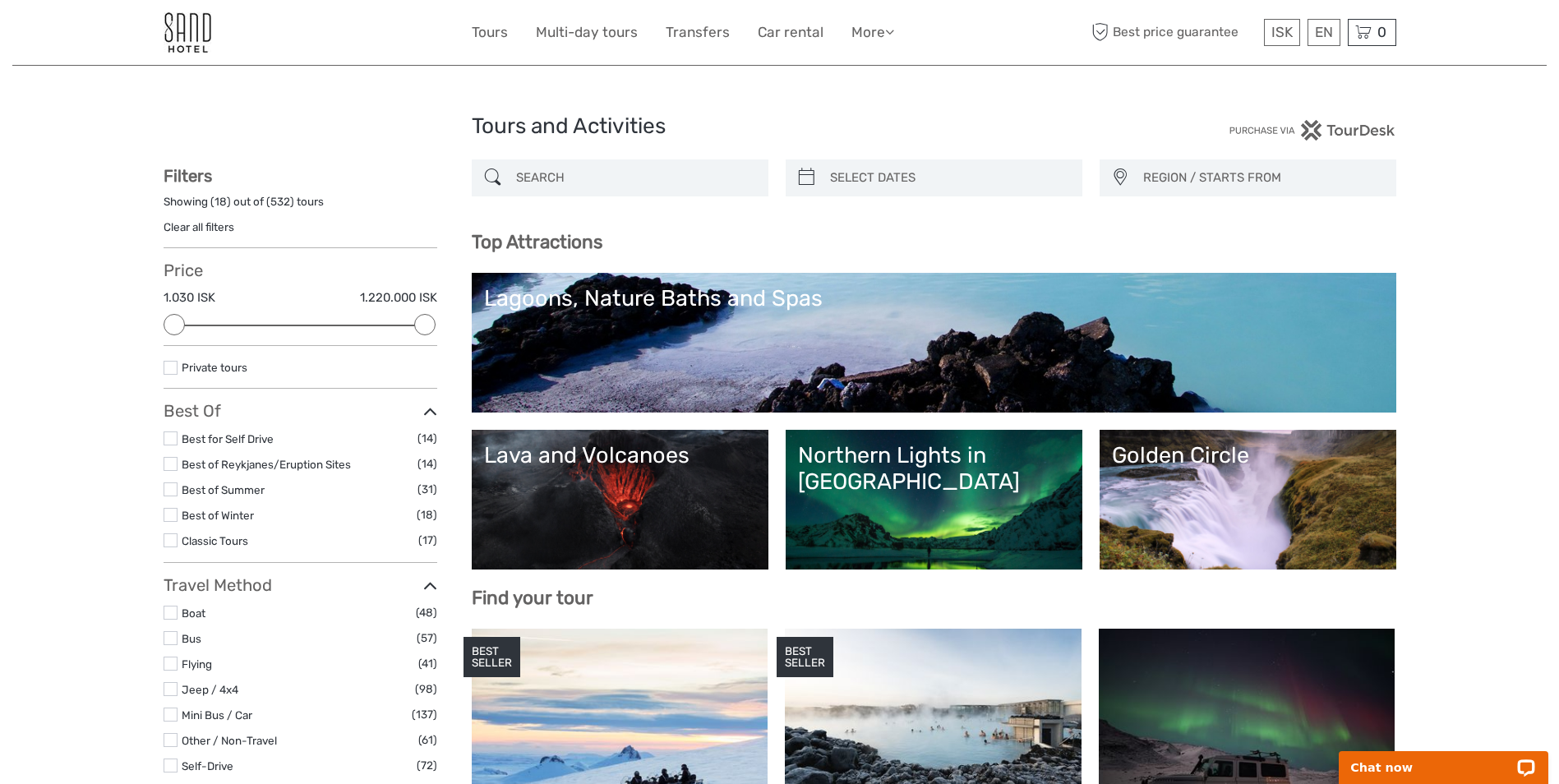
click at [552, 179] on input "search" at bounding box center [635, 178] width 251 height 28
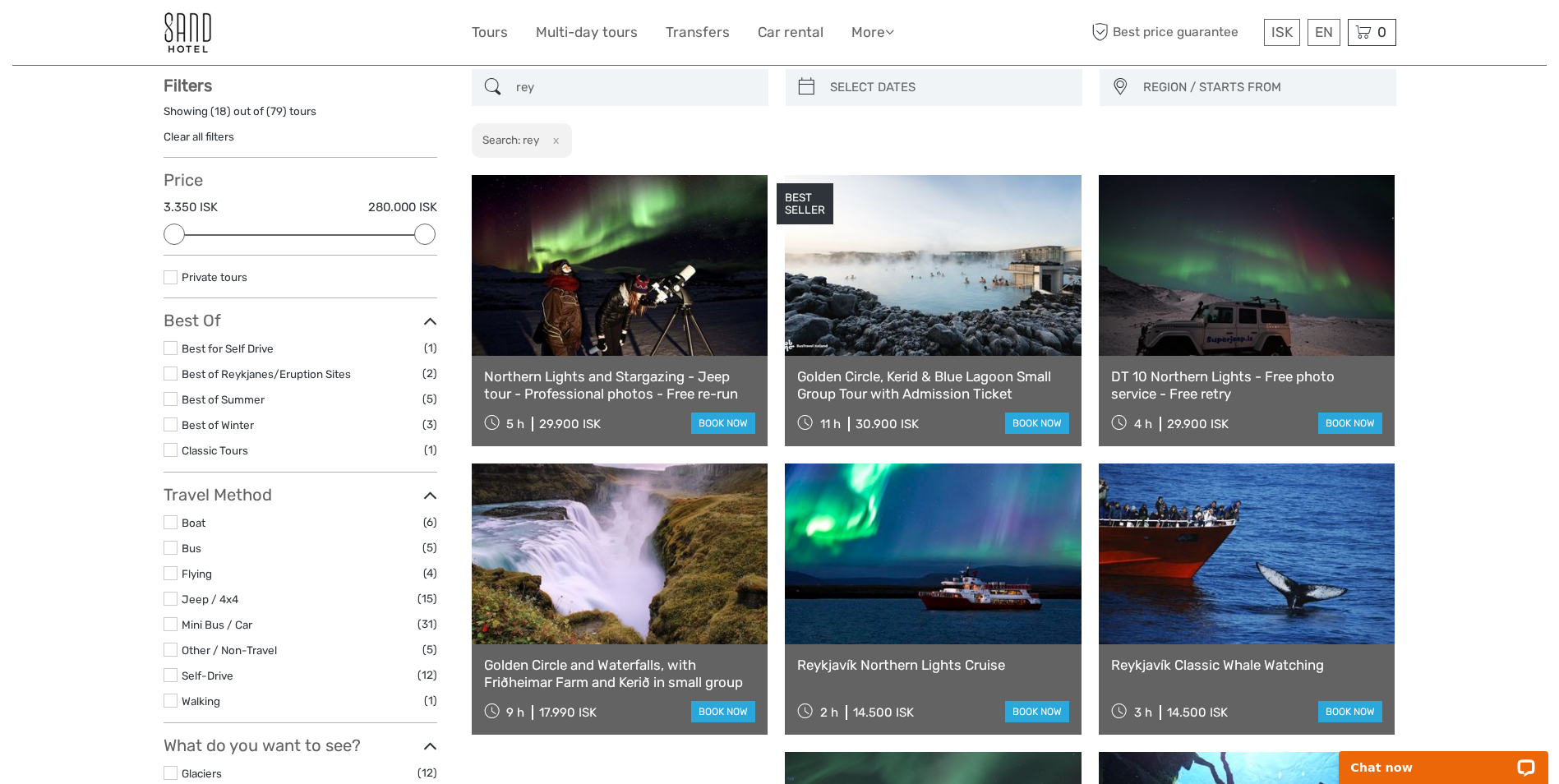
scroll to position [93, 0]
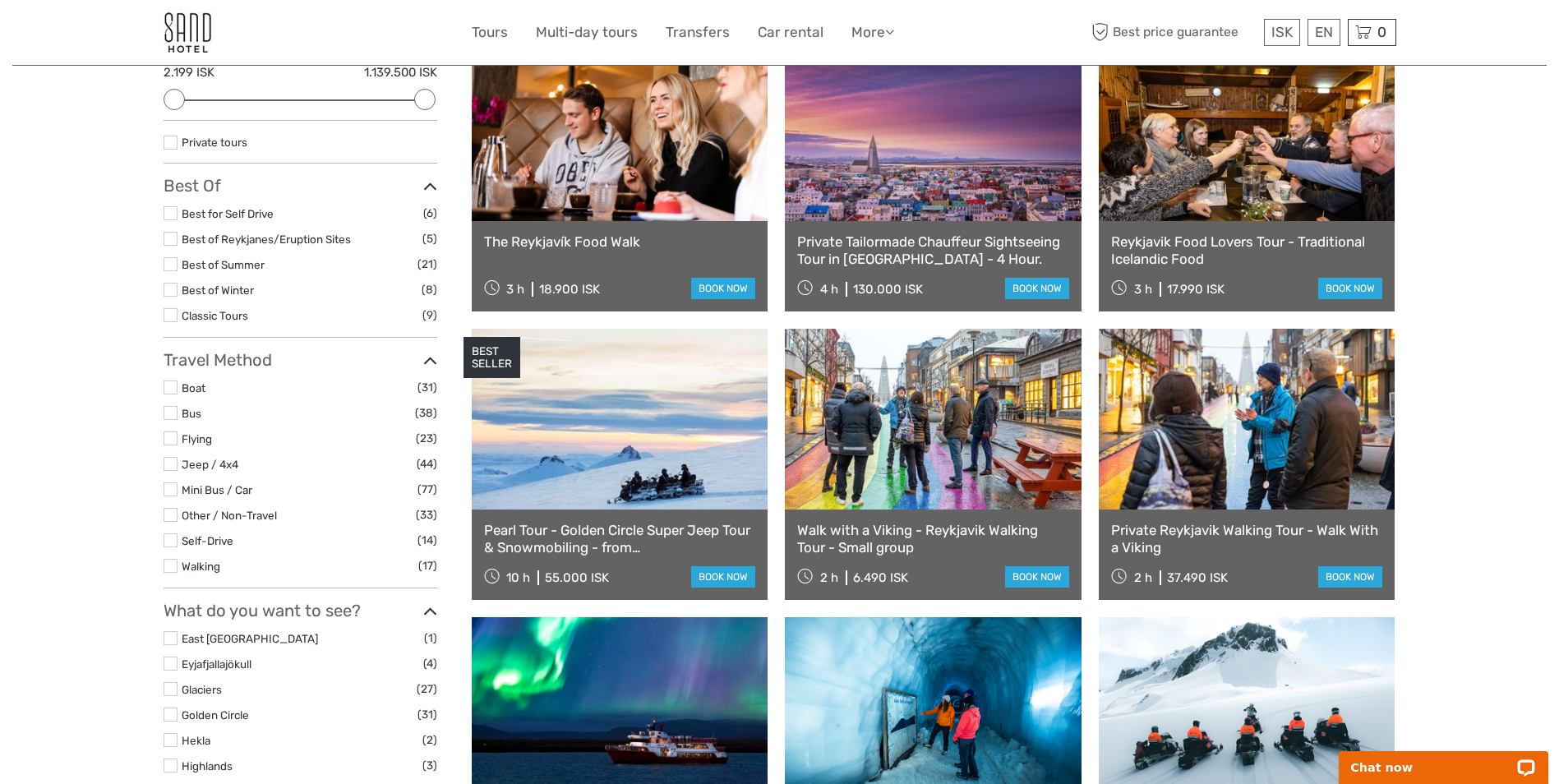
scroll to position [247, 0]
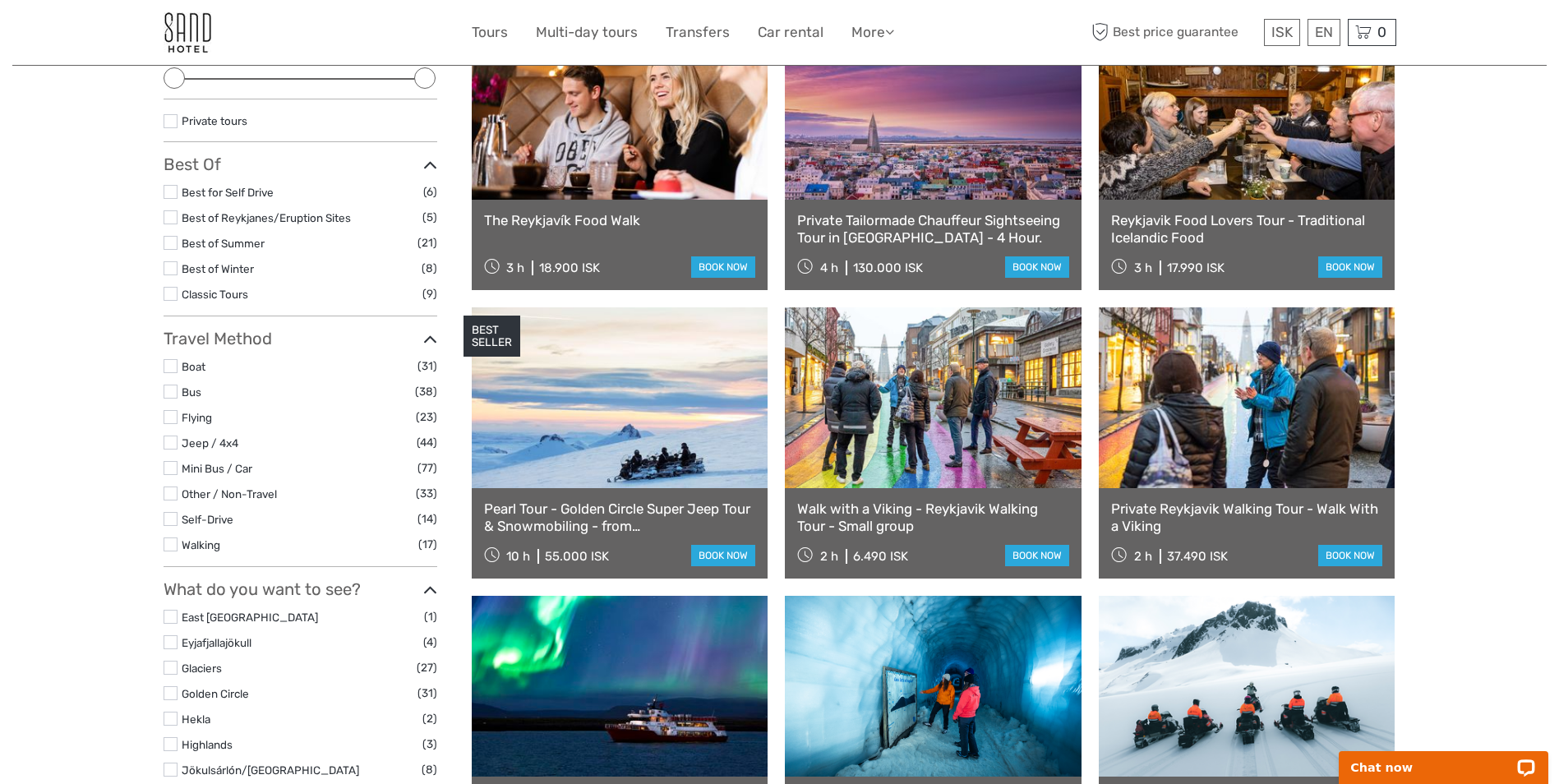
type input "[GEOGRAPHIC_DATA]"
click at [672, 517] on link "Pearl Tour - Golden Circle Super Jeep Tour & Snowmobiling - from [GEOGRAPHIC_DA…" at bounding box center [620, 517] width 272 height 34
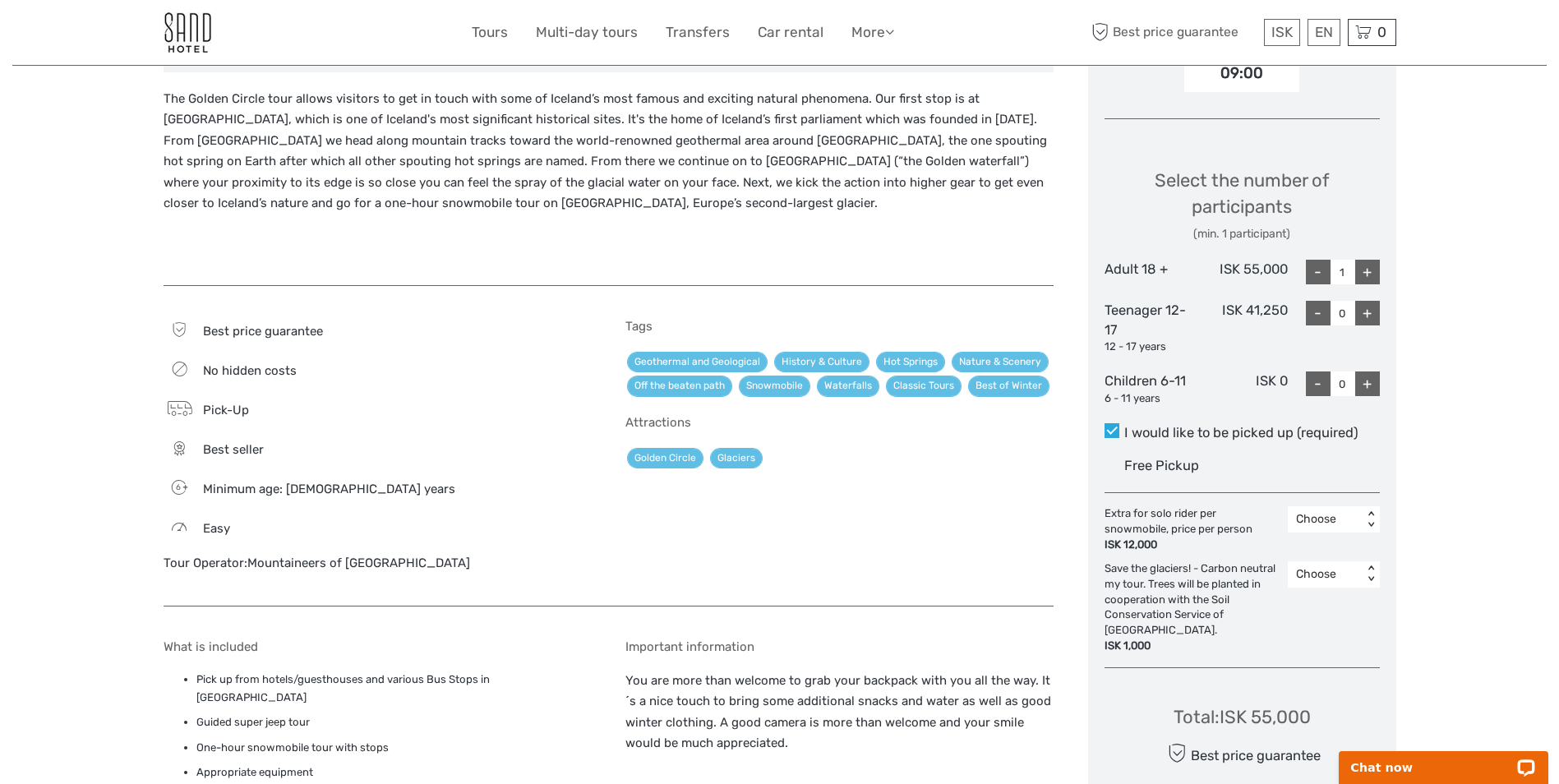
scroll to position [575, 0]
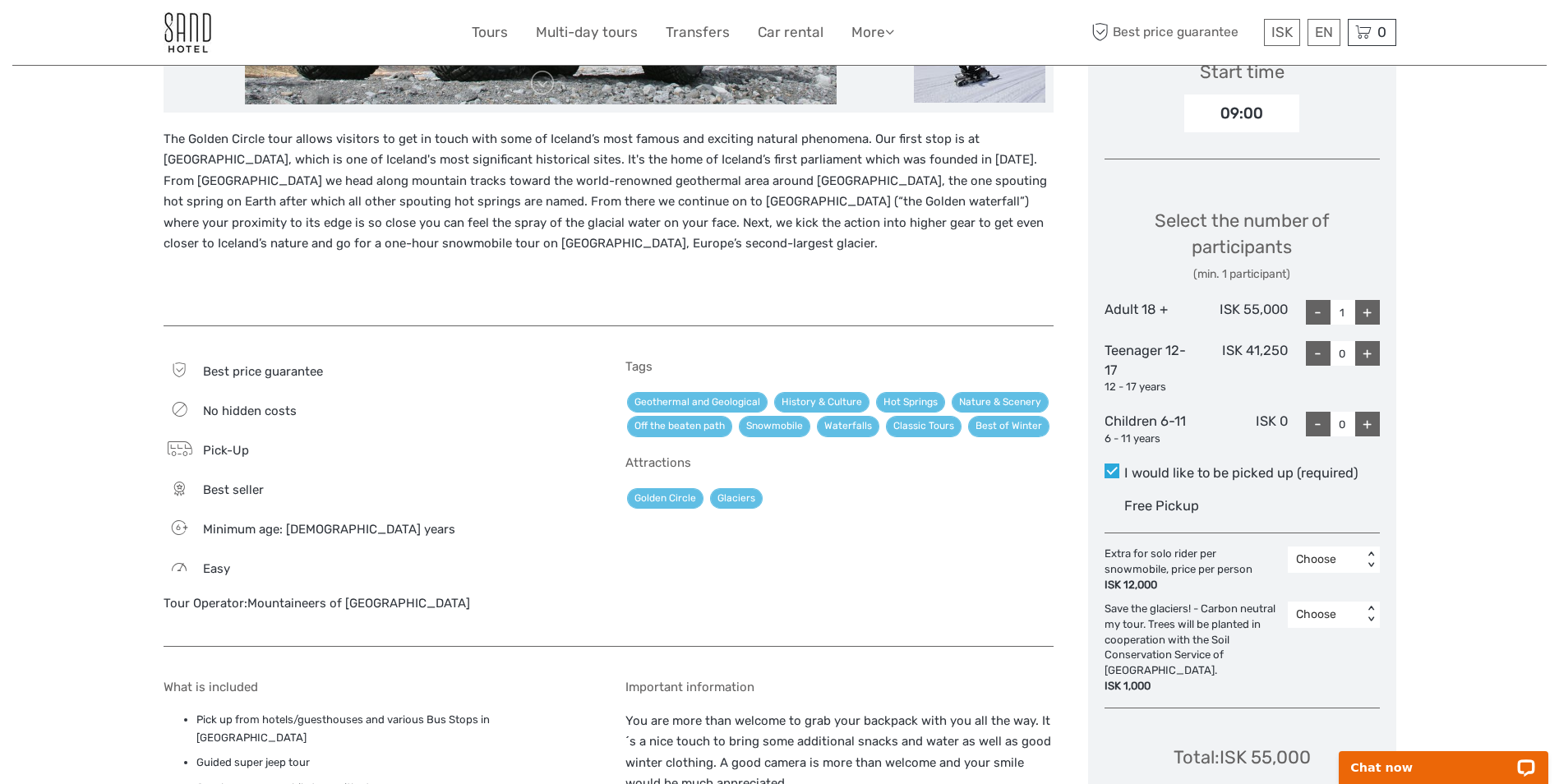
click at [1372, 309] on div "+" at bounding box center [1367, 313] width 25 height 25
type input "2"
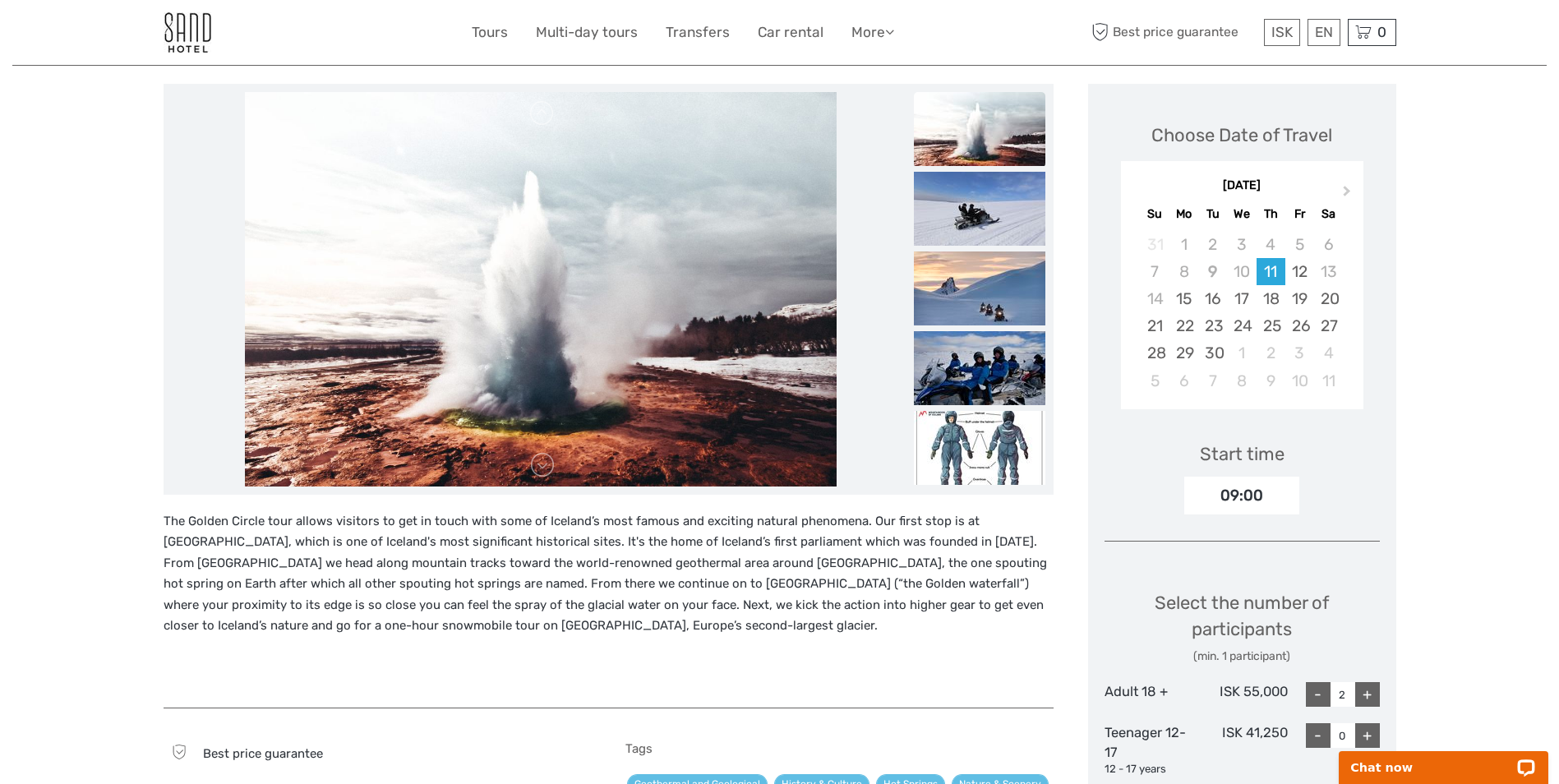
scroll to position [164, 0]
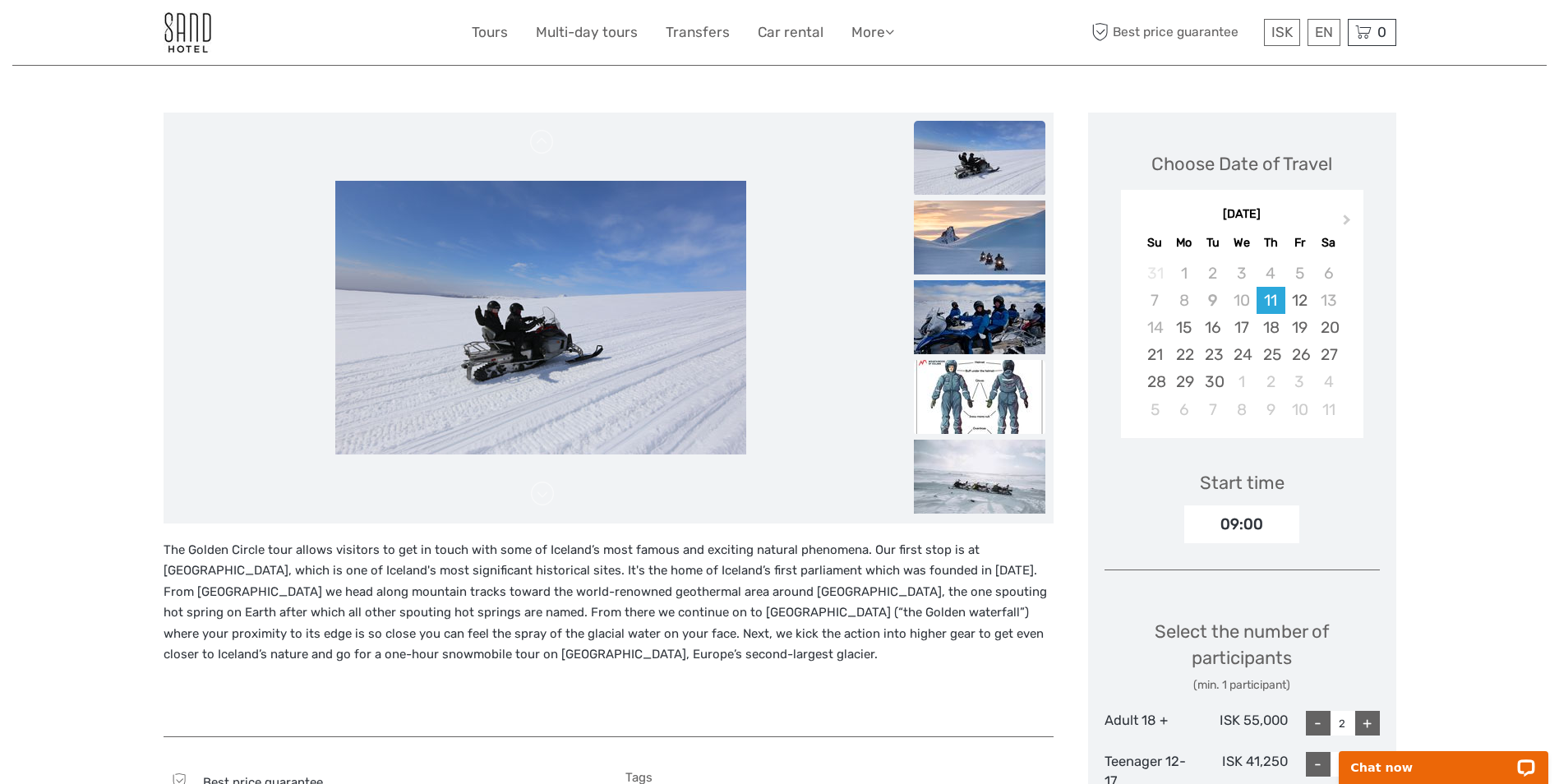
click at [993, 396] on img at bounding box center [980, 396] width 131 height 74
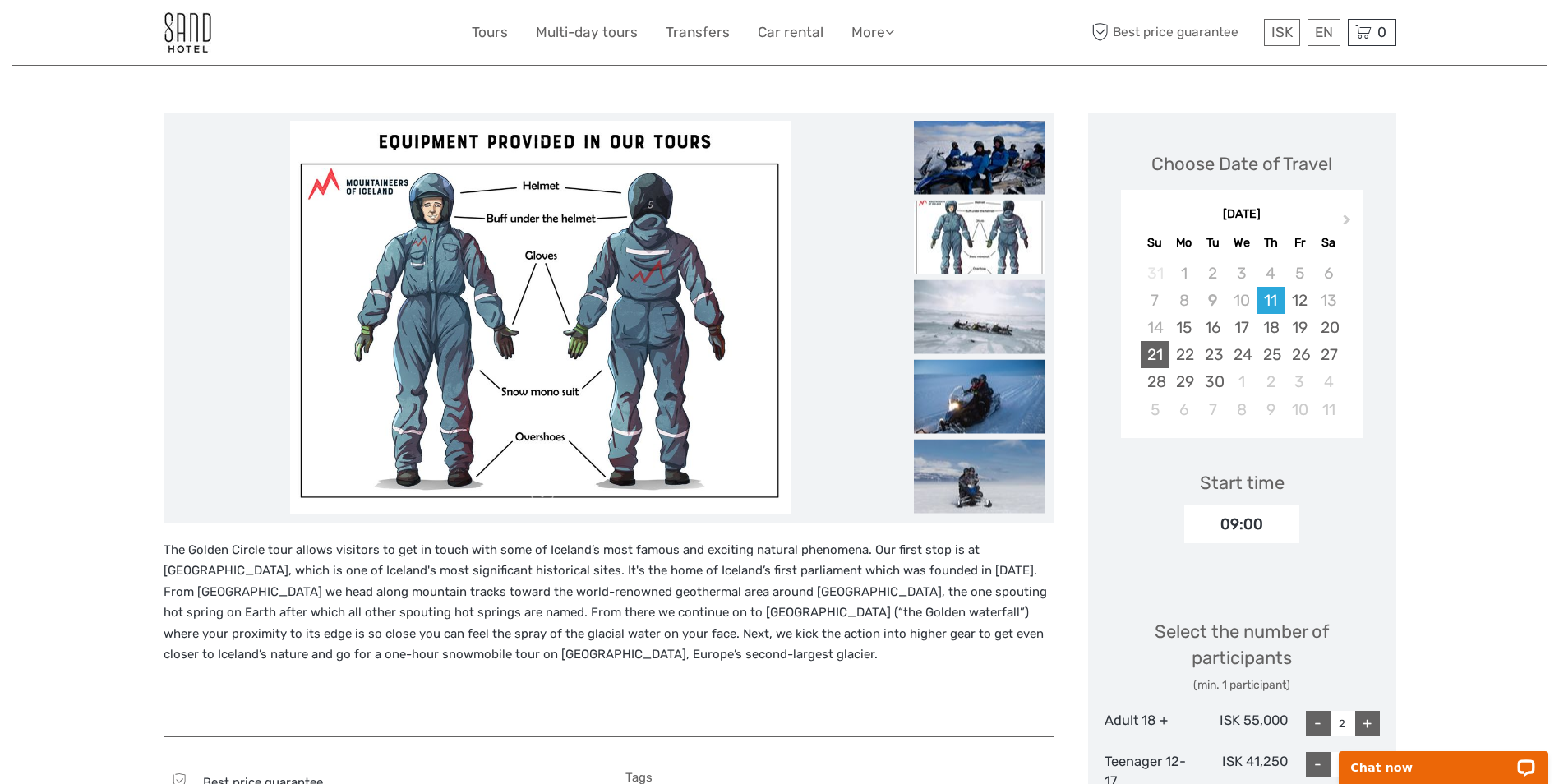
click at [1149, 363] on div "21" at bounding box center [1155, 354] width 28 height 28
click at [1253, 521] on div "09:00" at bounding box center [1242, 524] width 115 height 38
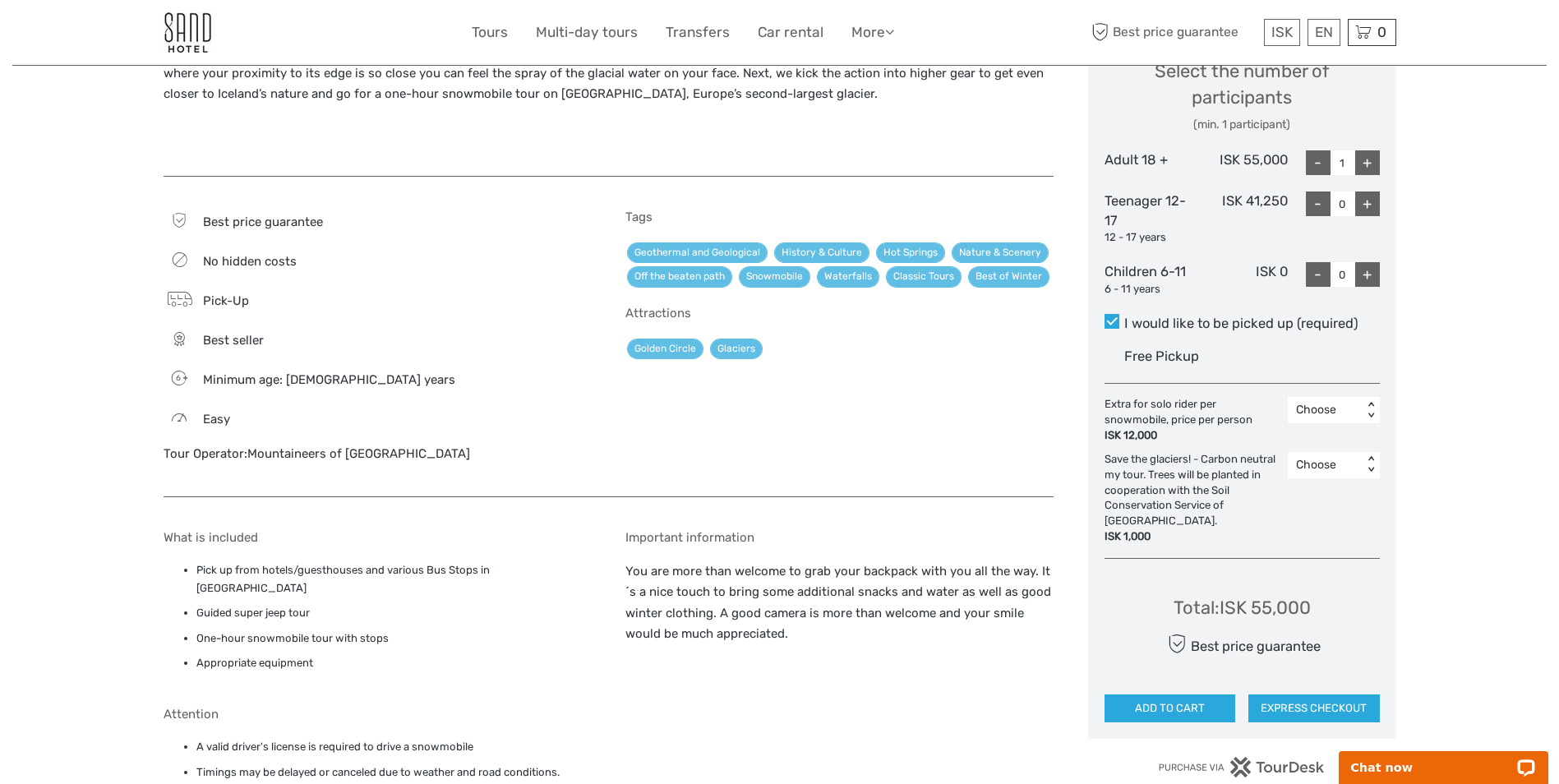
scroll to position [740, 0]
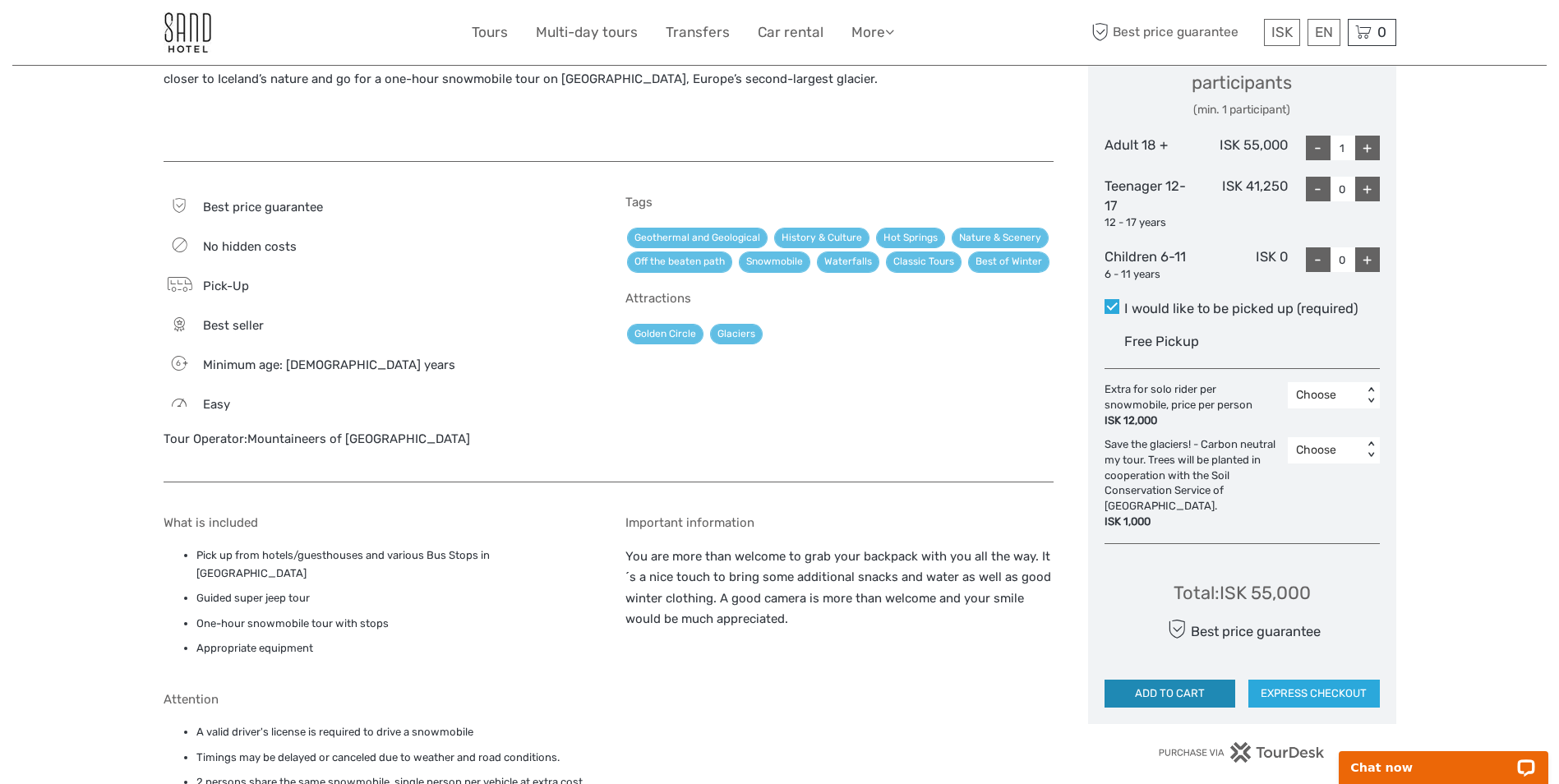
click at [1171, 679] on button "ADD TO CART" at bounding box center [1170, 693] width 131 height 28
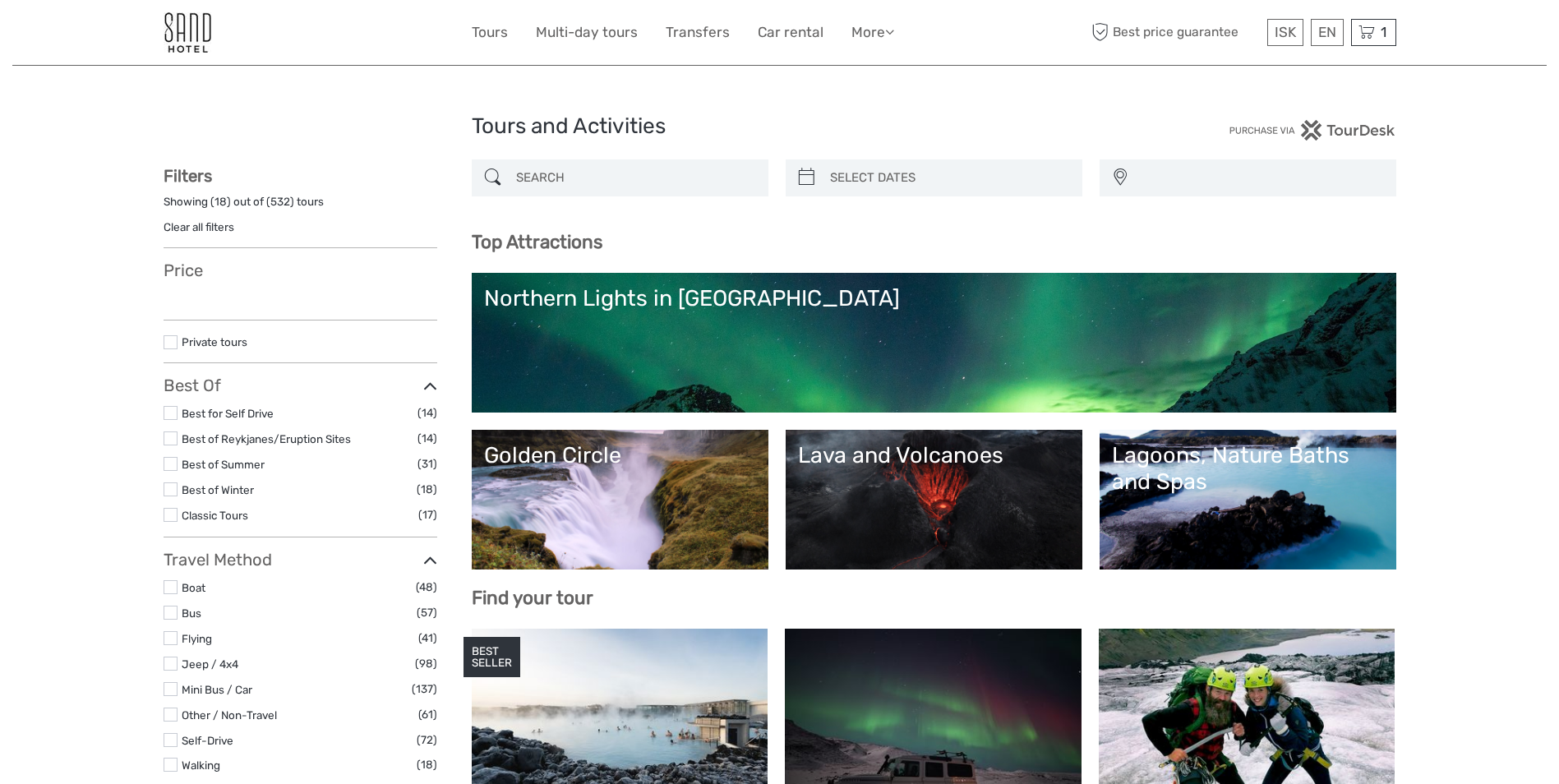
select select
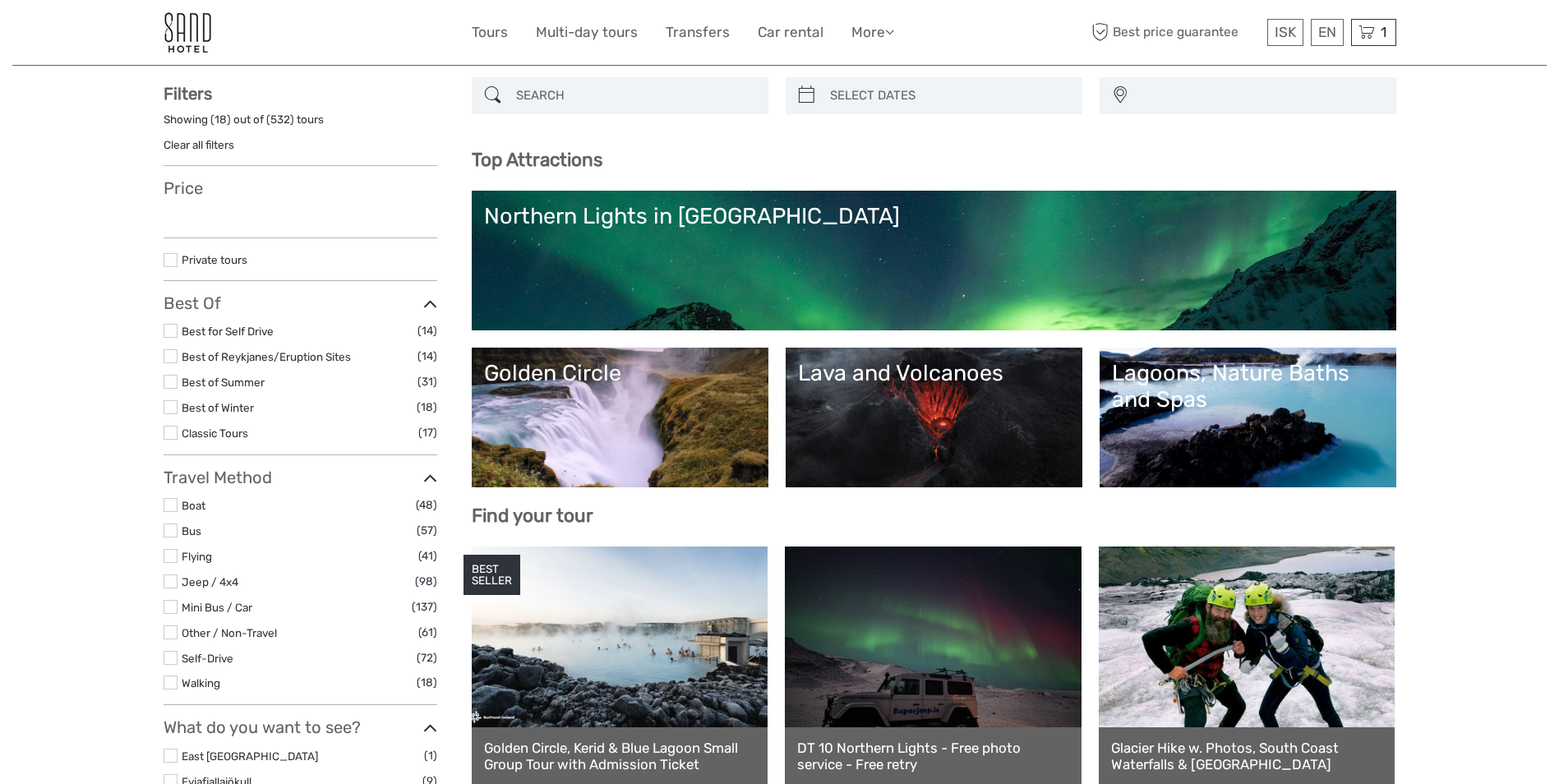
select select
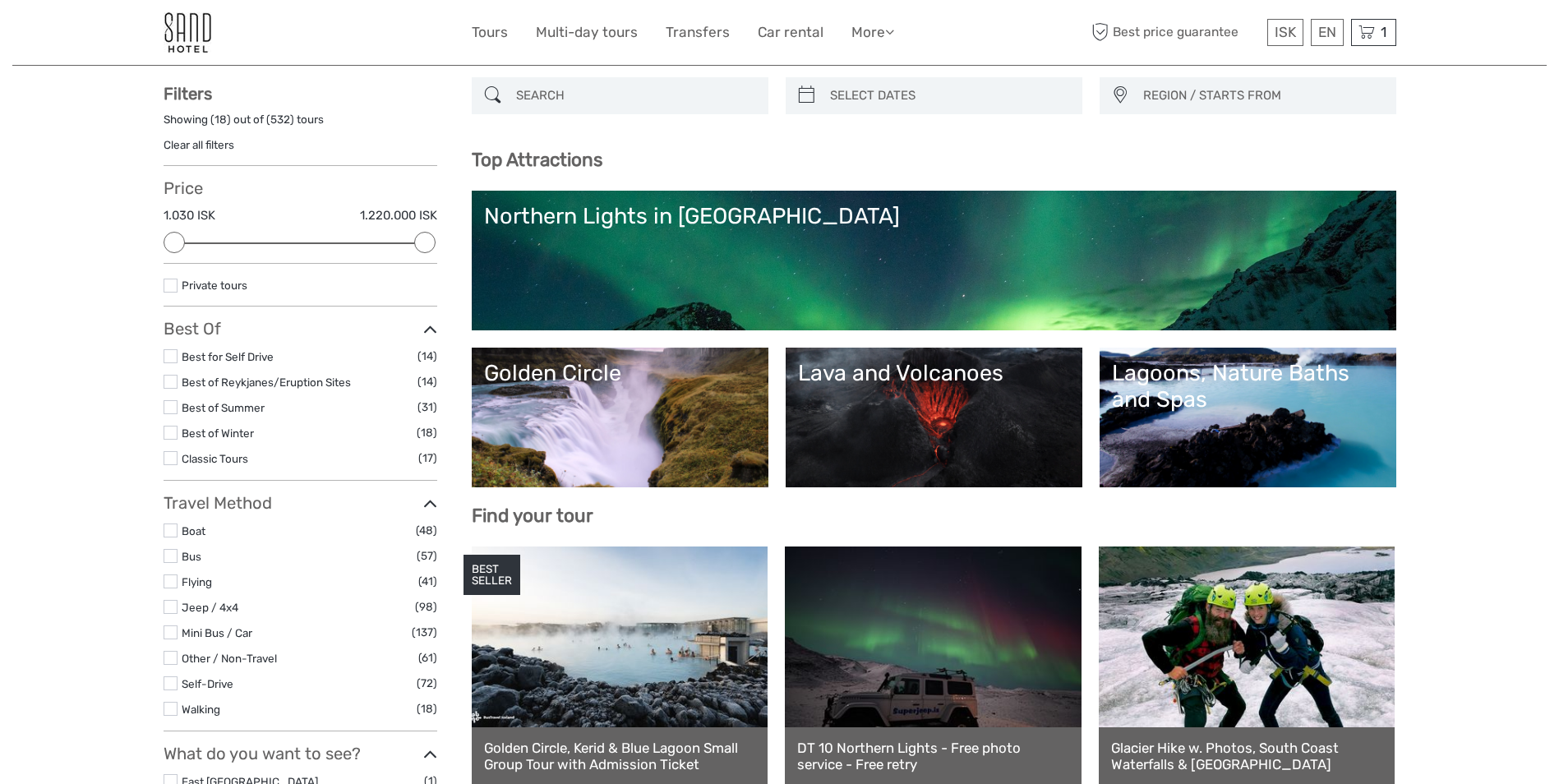
scroll to position [0, 0]
click at [1373, 29] on icon at bounding box center [1366, 32] width 17 height 20
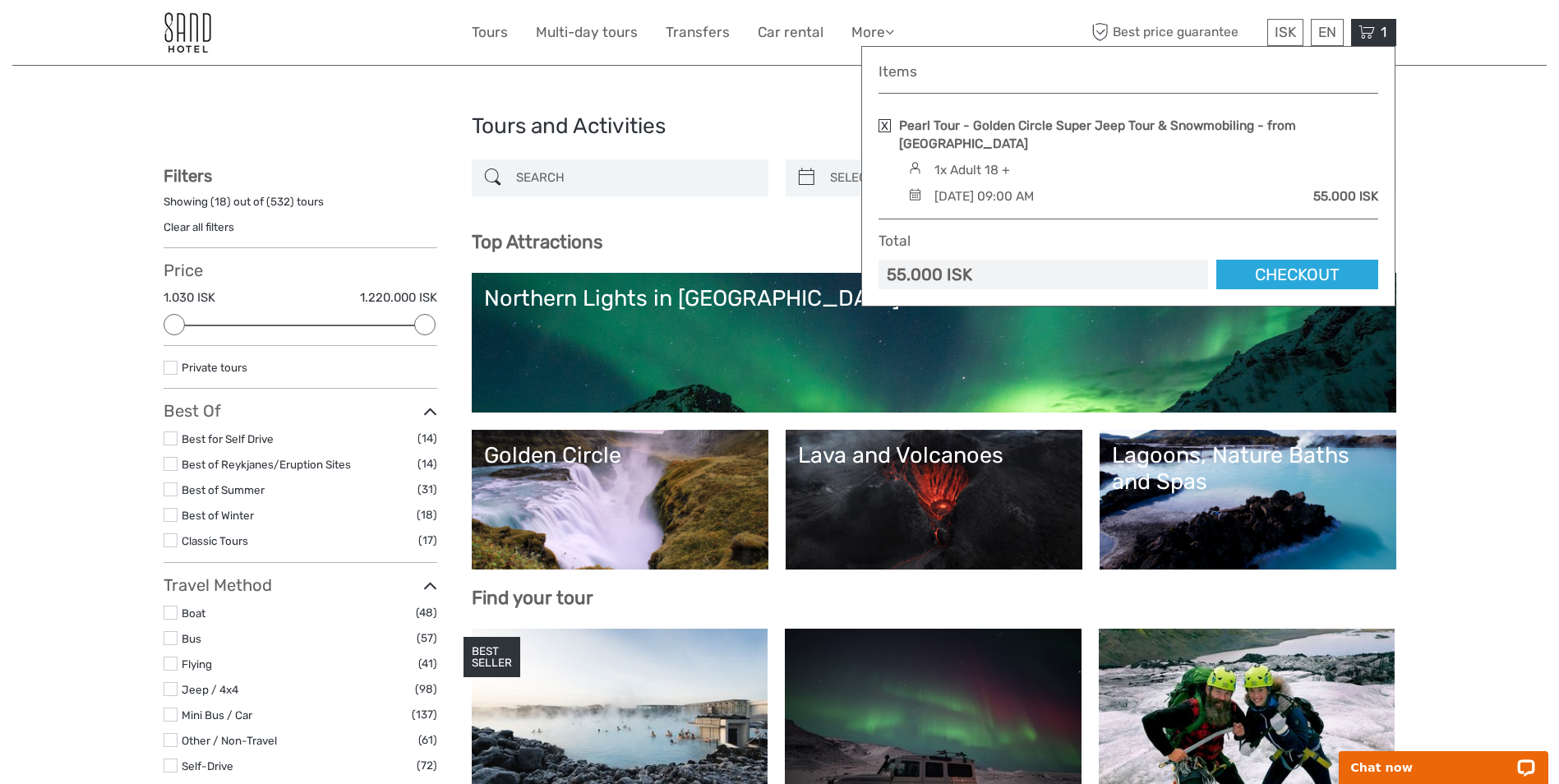
click at [597, 178] on input "search" at bounding box center [635, 178] width 251 height 28
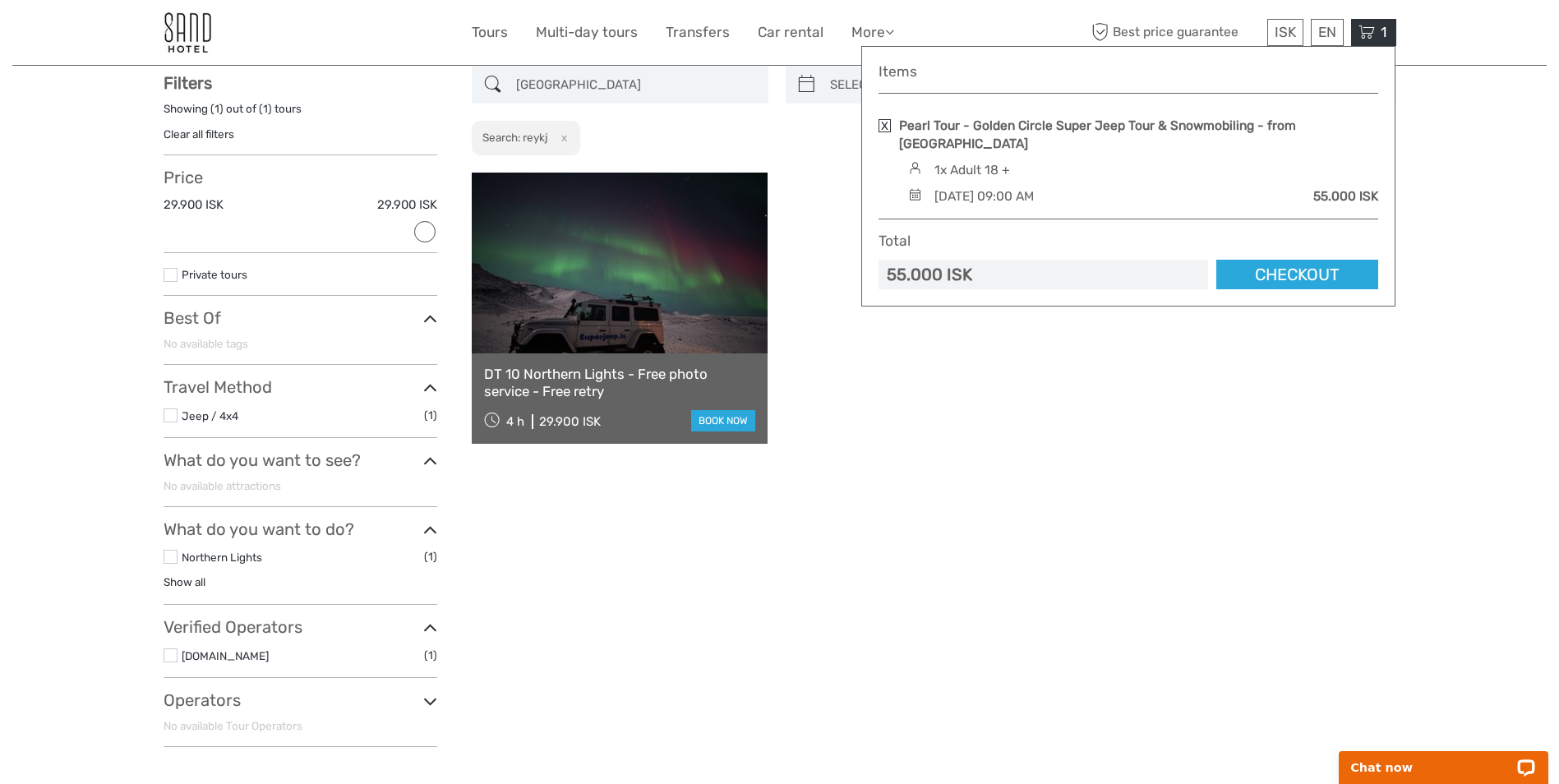
scroll to position [93, 0]
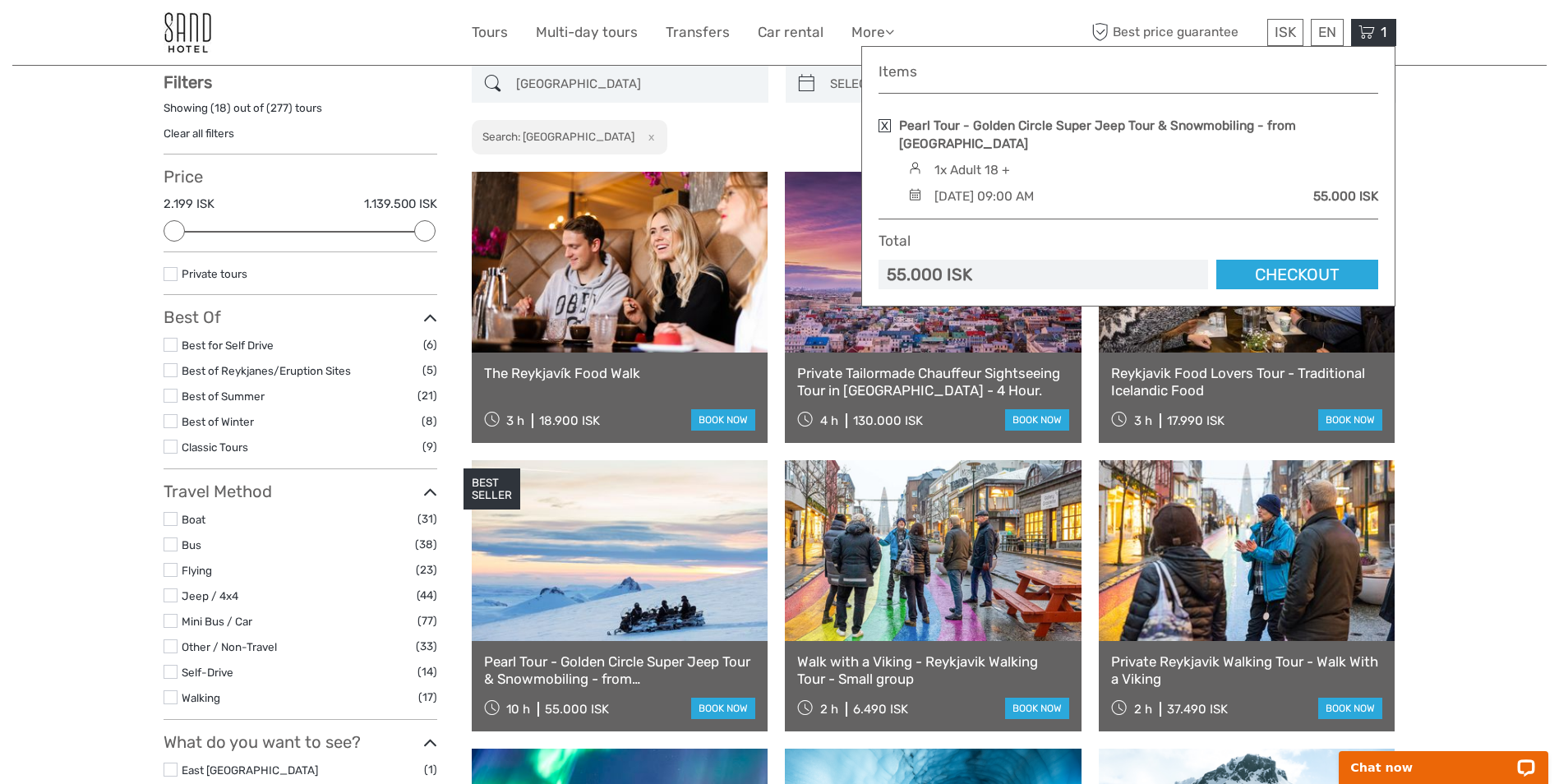
type input "[GEOGRAPHIC_DATA]"
click at [674, 663] on link "Pearl Tour - Golden Circle Super Jeep Tour & Snowmobiling - from [GEOGRAPHIC_DA…" at bounding box center [620, 669] width 272 height 34
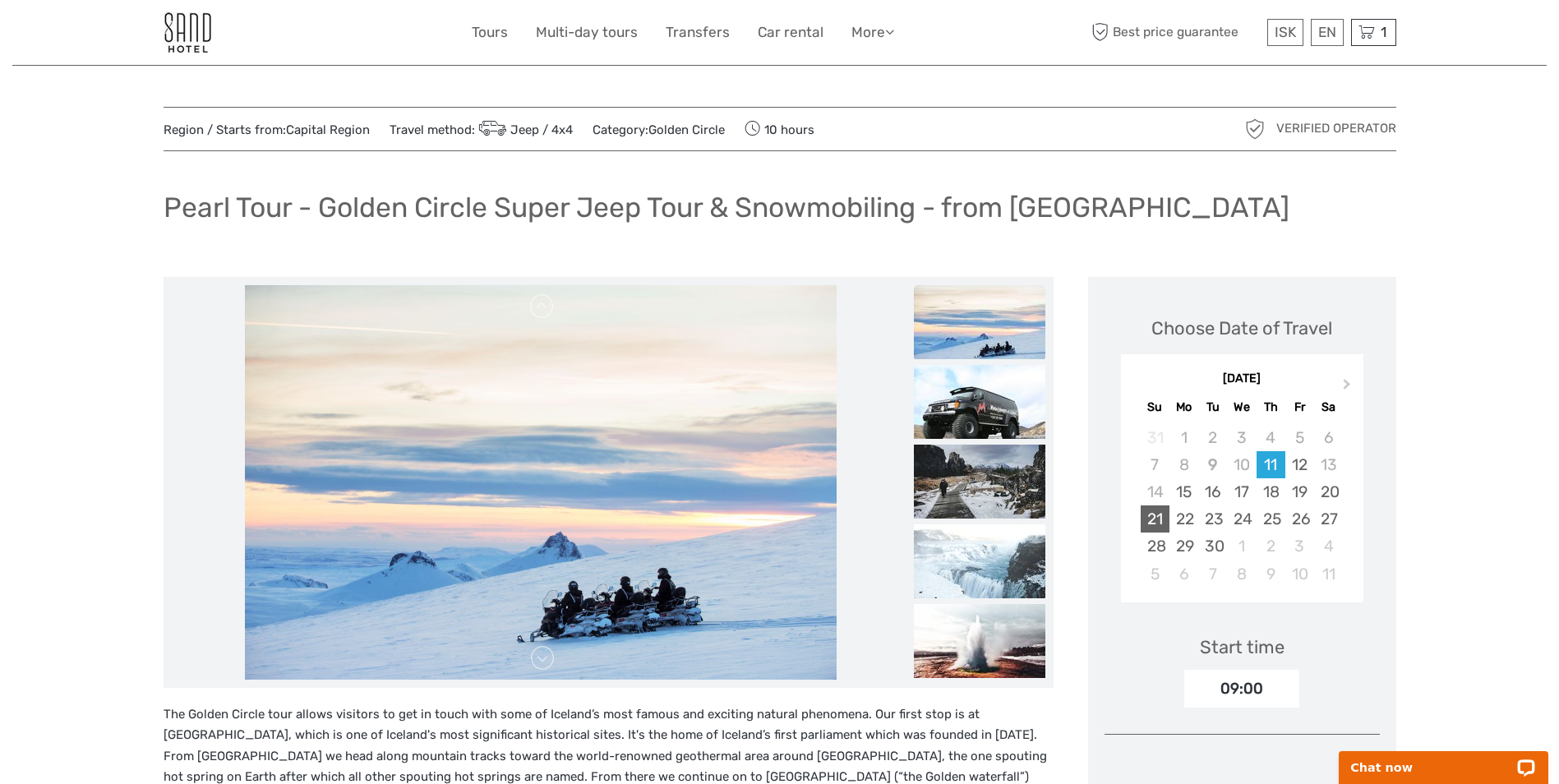
click at [1149, 515] on div "21" at bounding box center [1155, 519] width 28 height 28
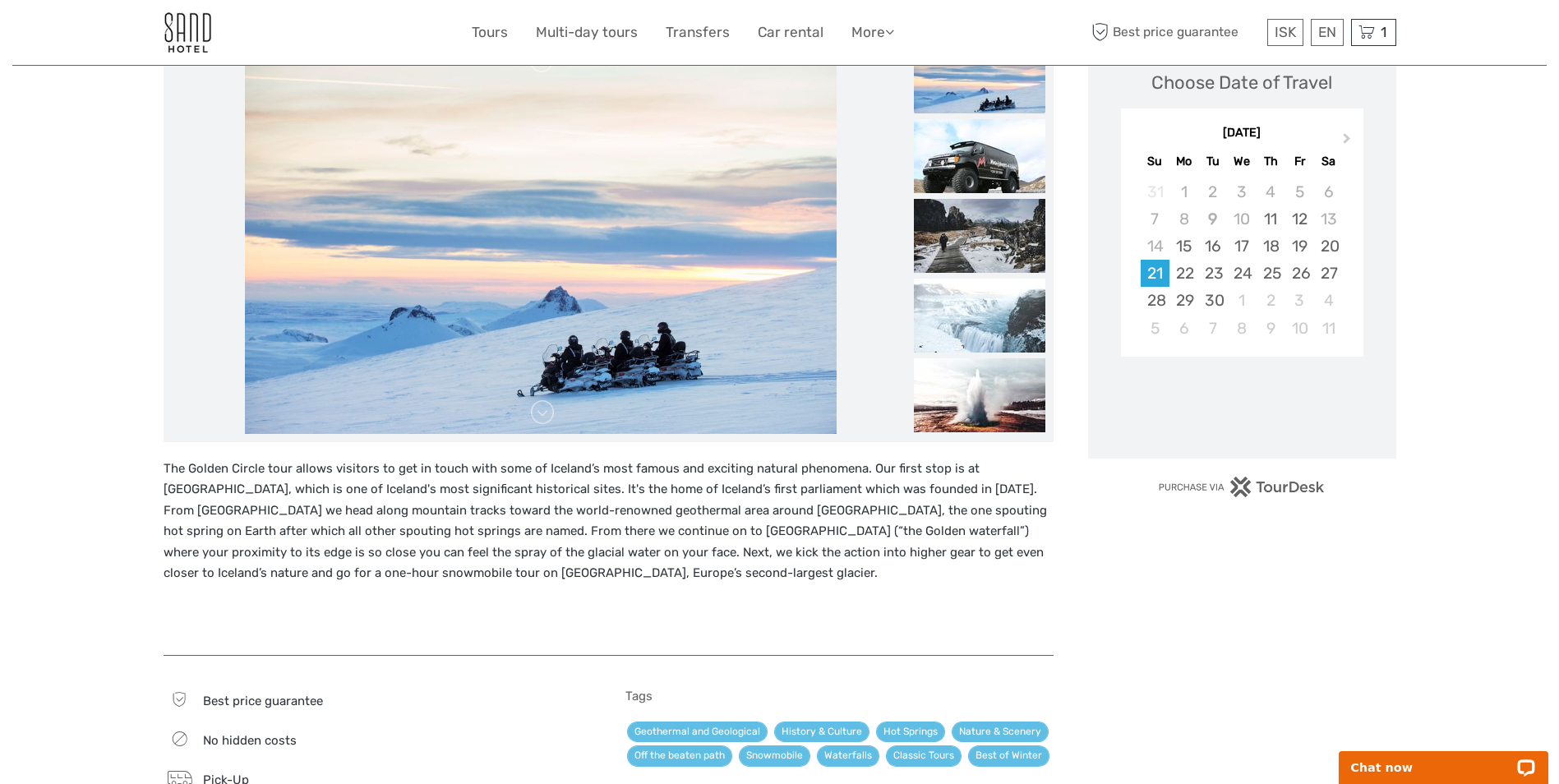
scroll to position [247, 0]
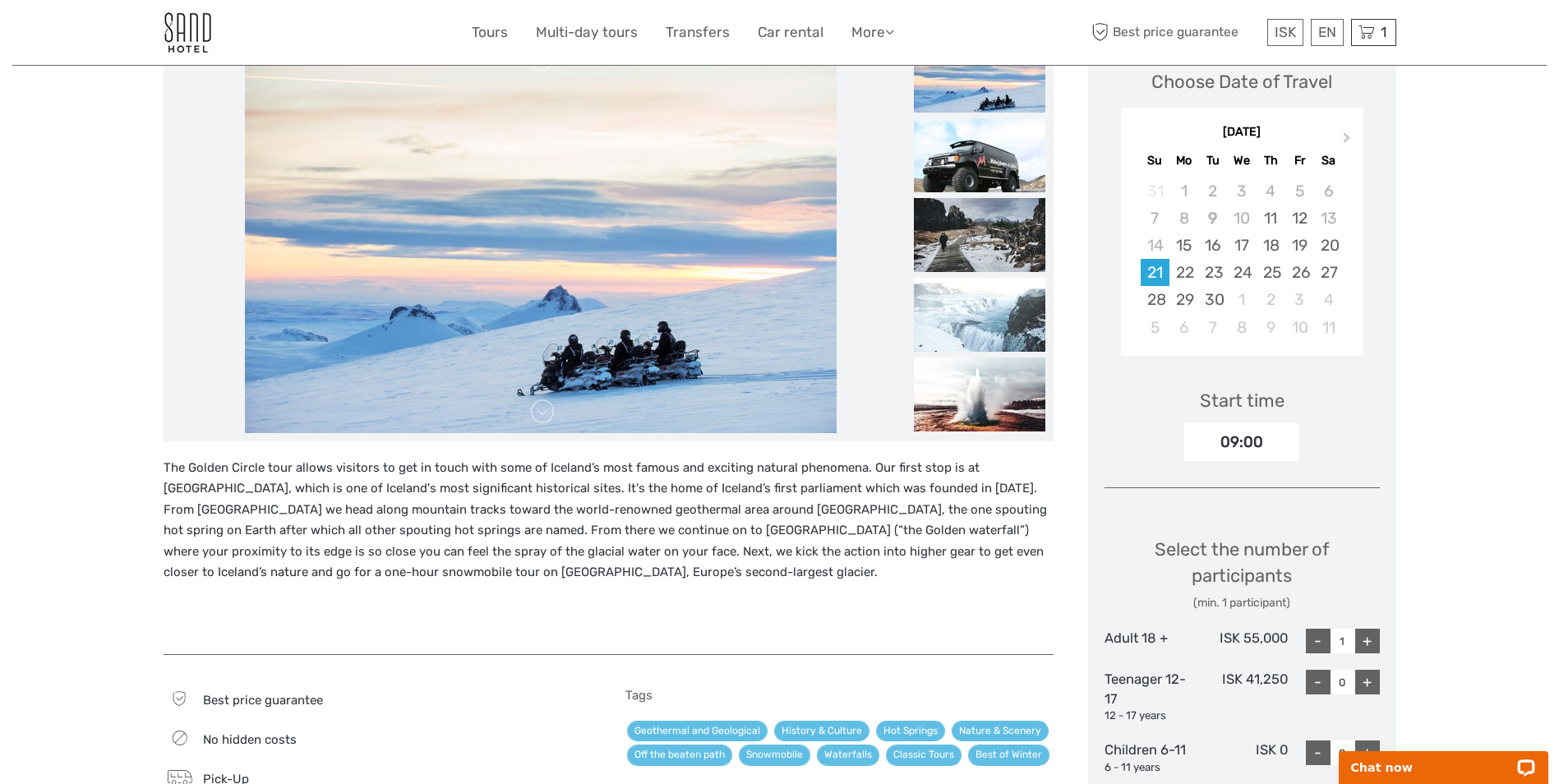
click at [1368, 641] on div "+" at bounding box center [1367, 641] width 25 height 25
type input "2"
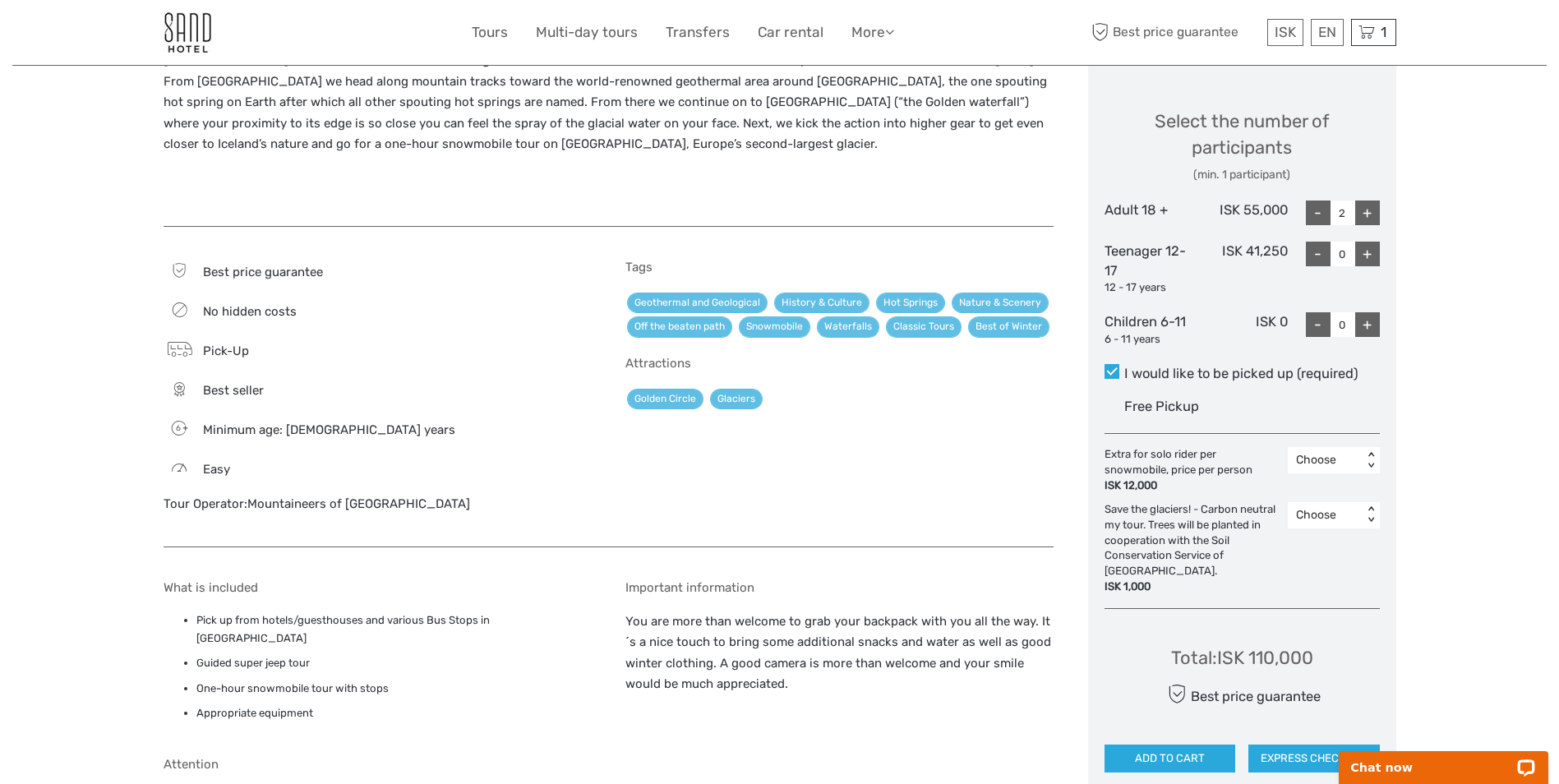
scroll to position [740, 0]
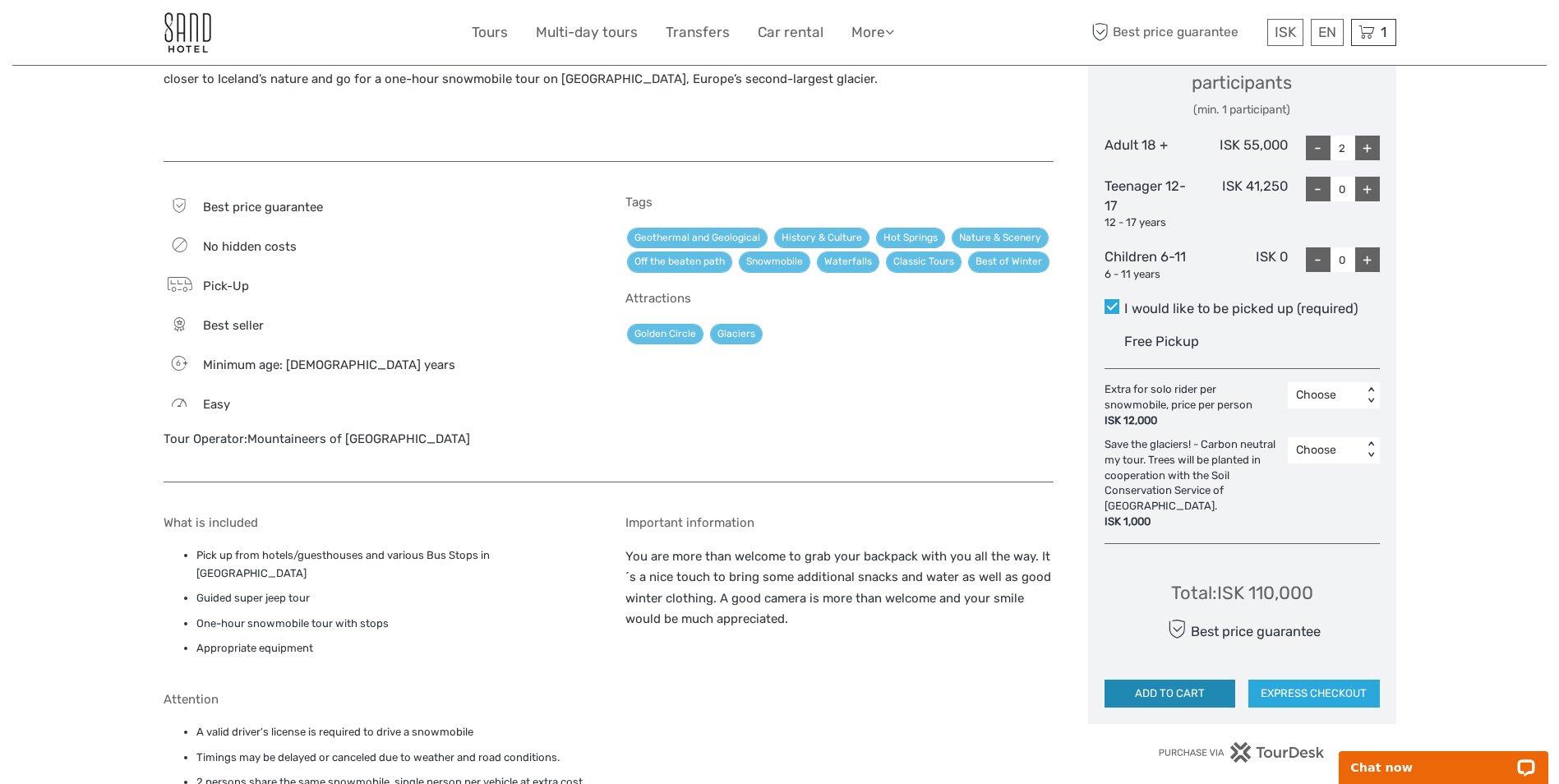
click at [1216, 684] on button "ADD TO CART" at bounding box center [1170, 693] width 131 height 28
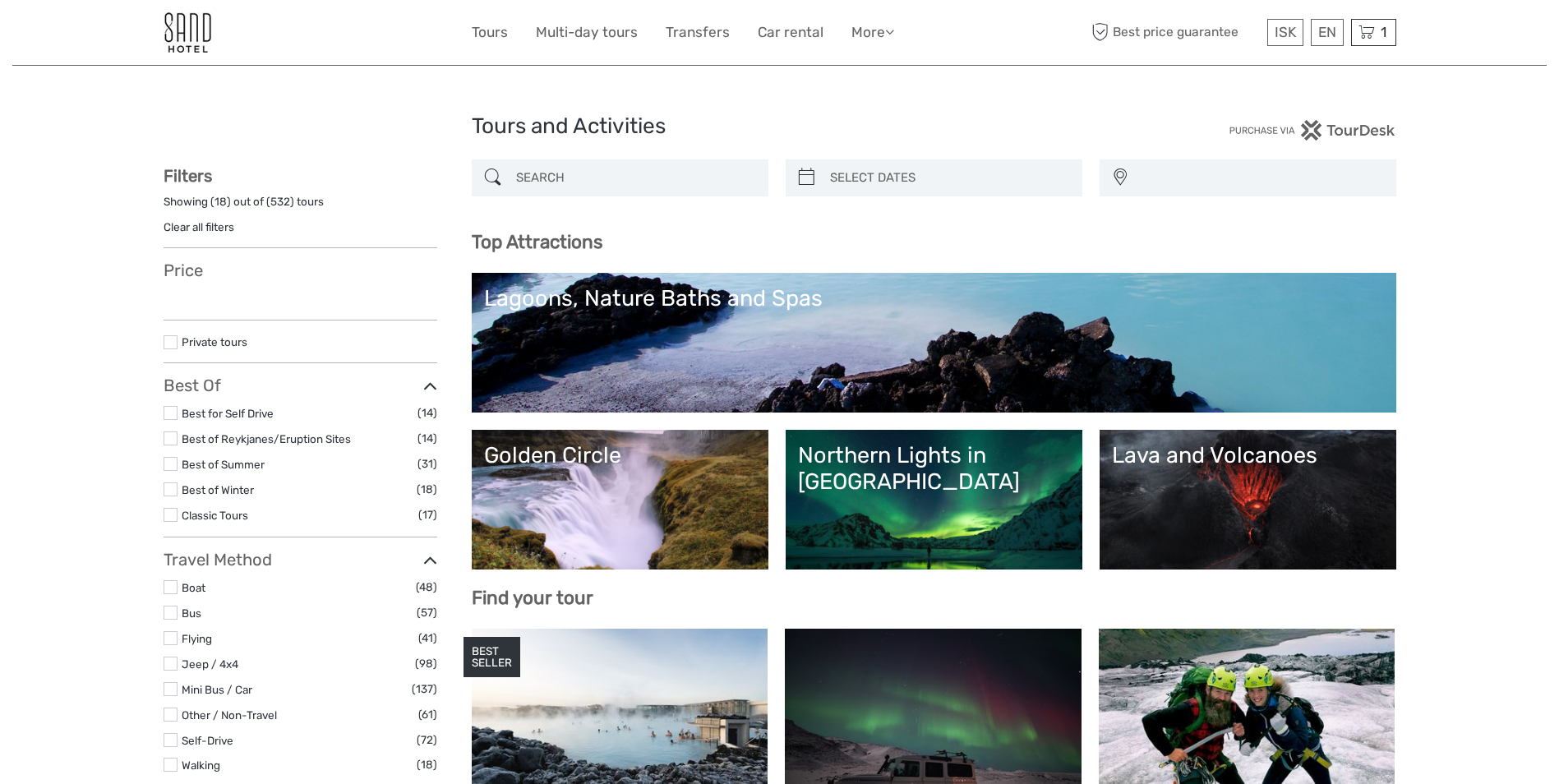
select select
click at [560, 171] on input "search" at bounding box center [635, 178] width 251 height 28
select select
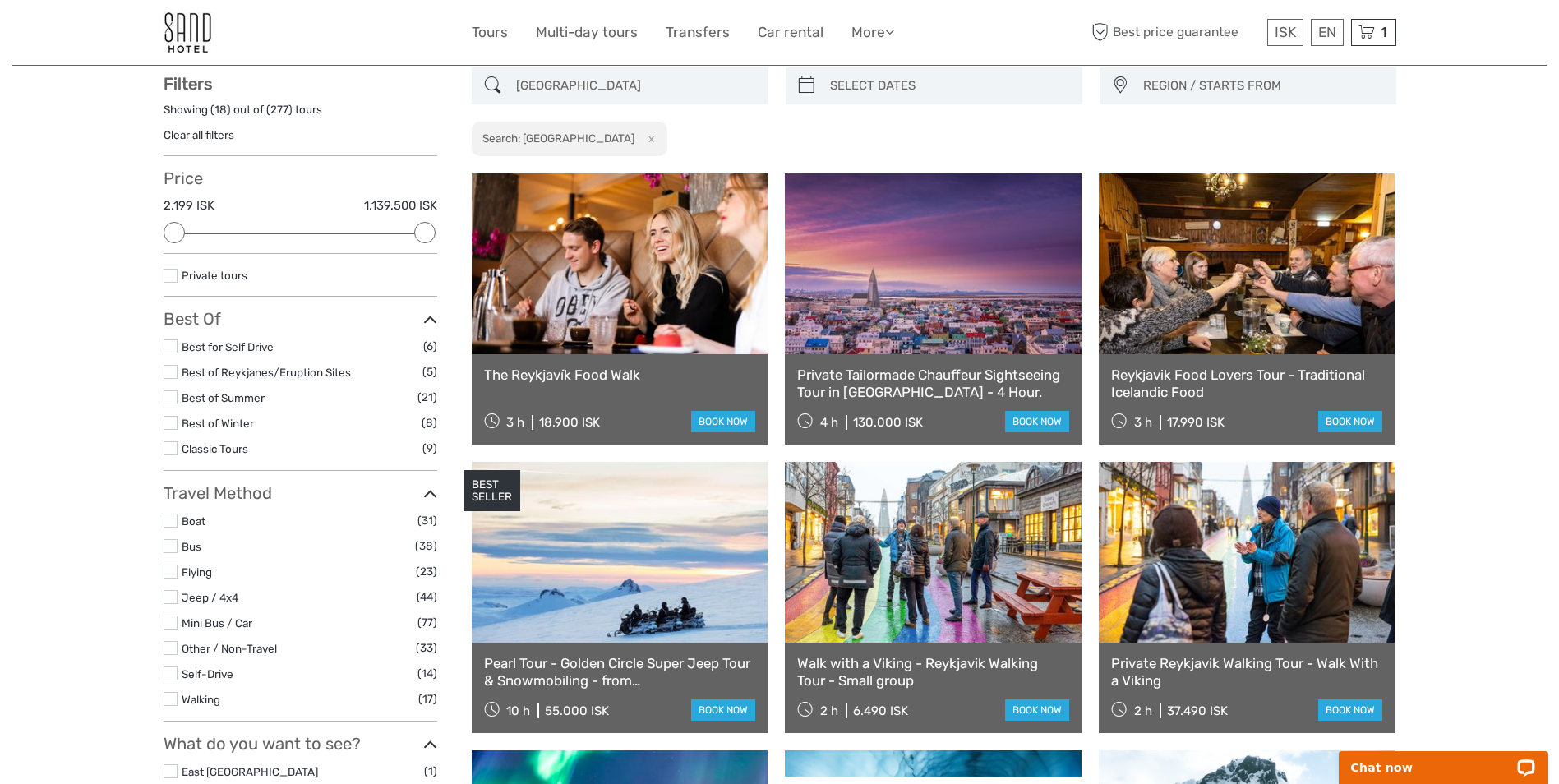
scroll to position [93, 0]
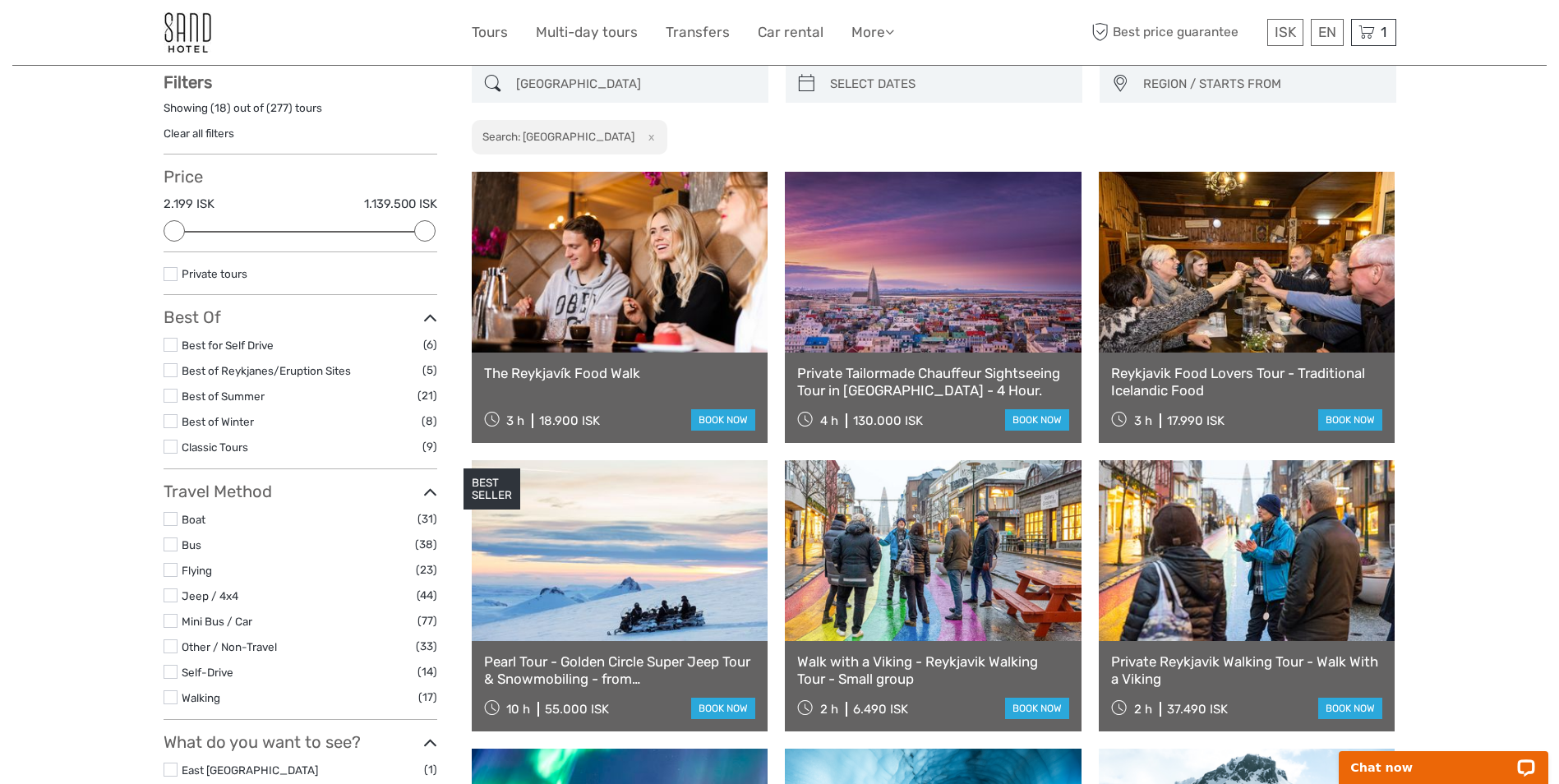
type input "reykjavik"
click at [705, 612] on link at bounding box center [620, 550] width 297 height 181
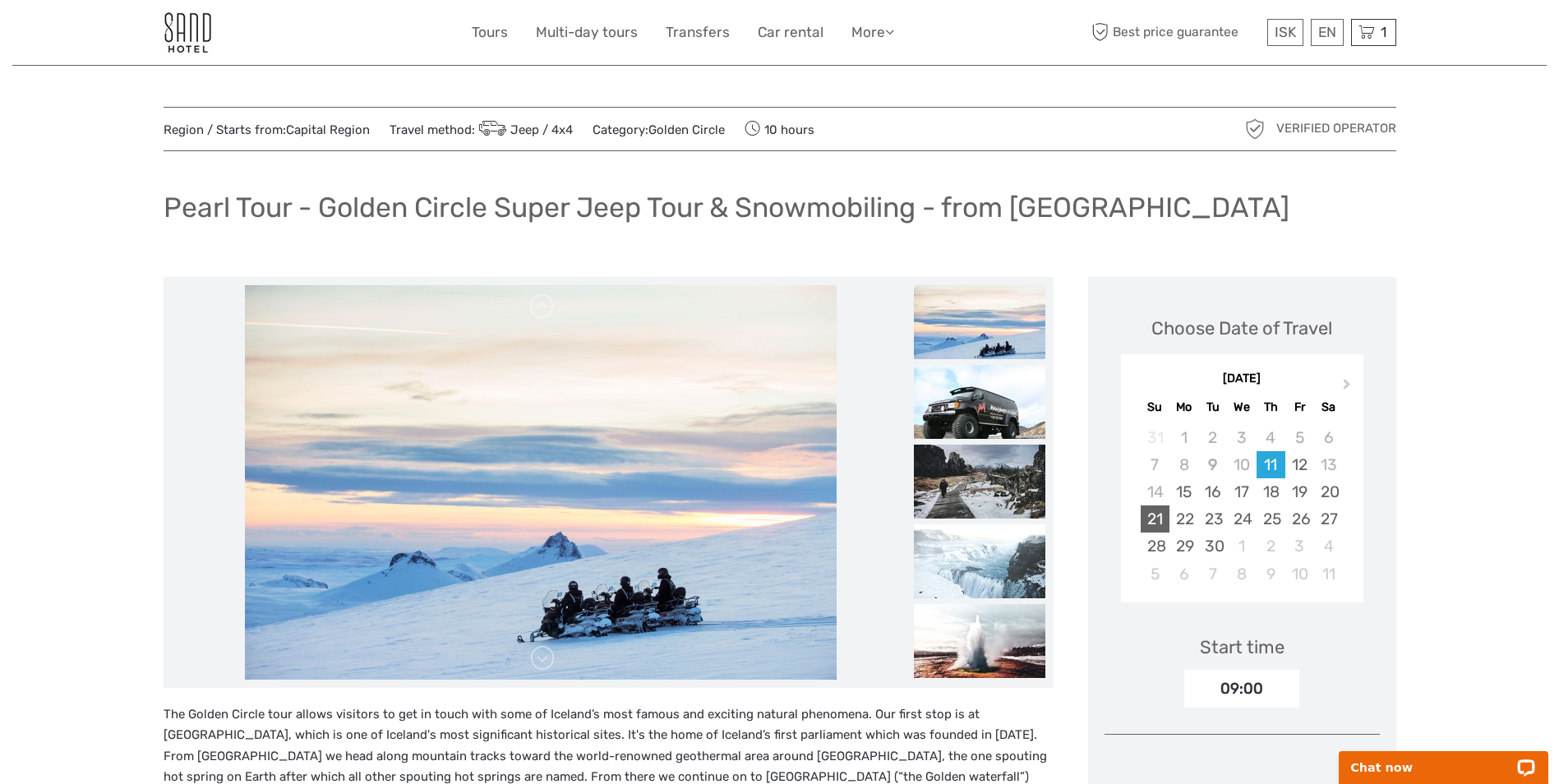
click at [1161, 513] on div "21" at bounding box center [1155, 519] width 28 height 28
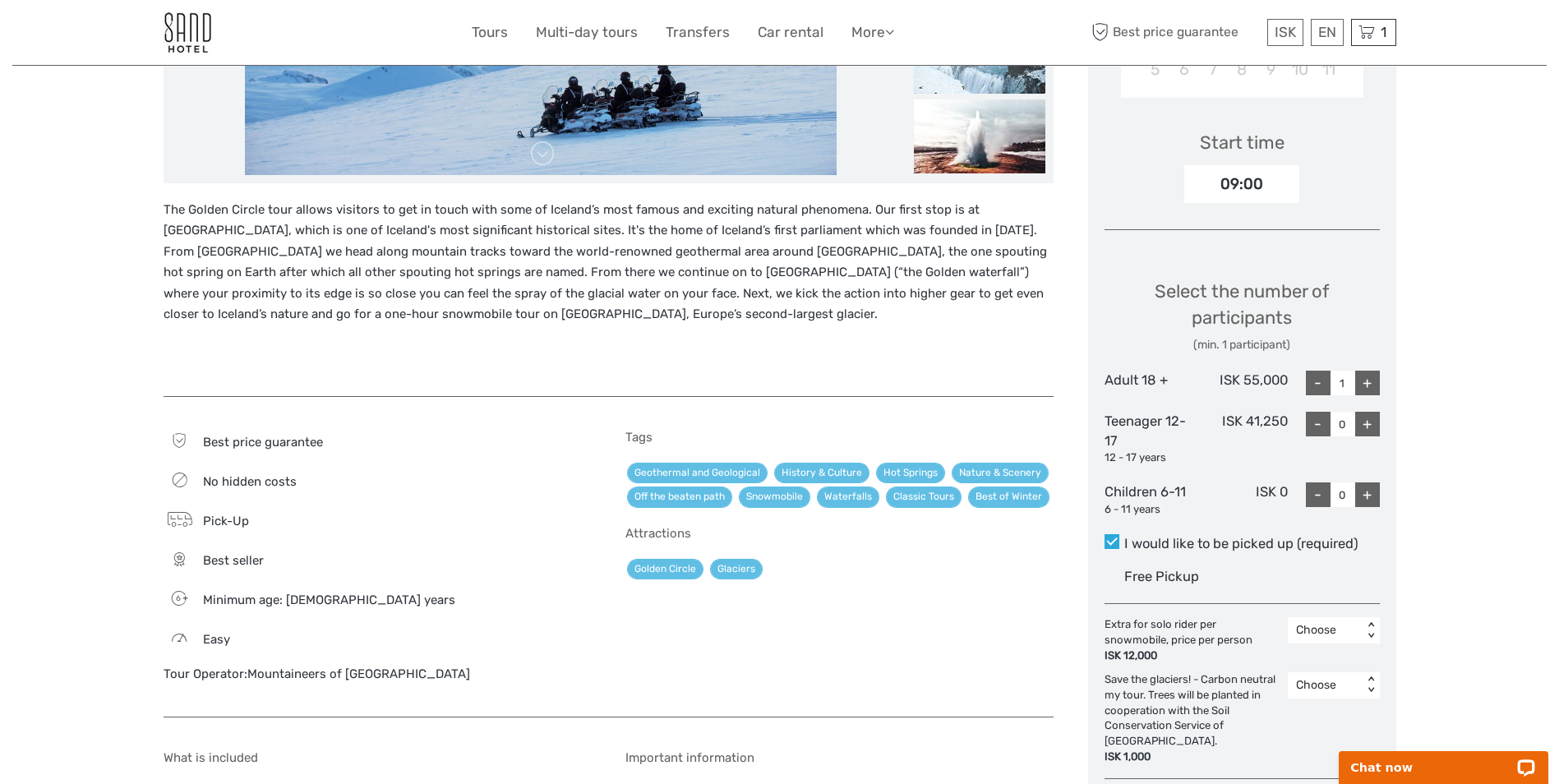
scroll to position [575, 0]
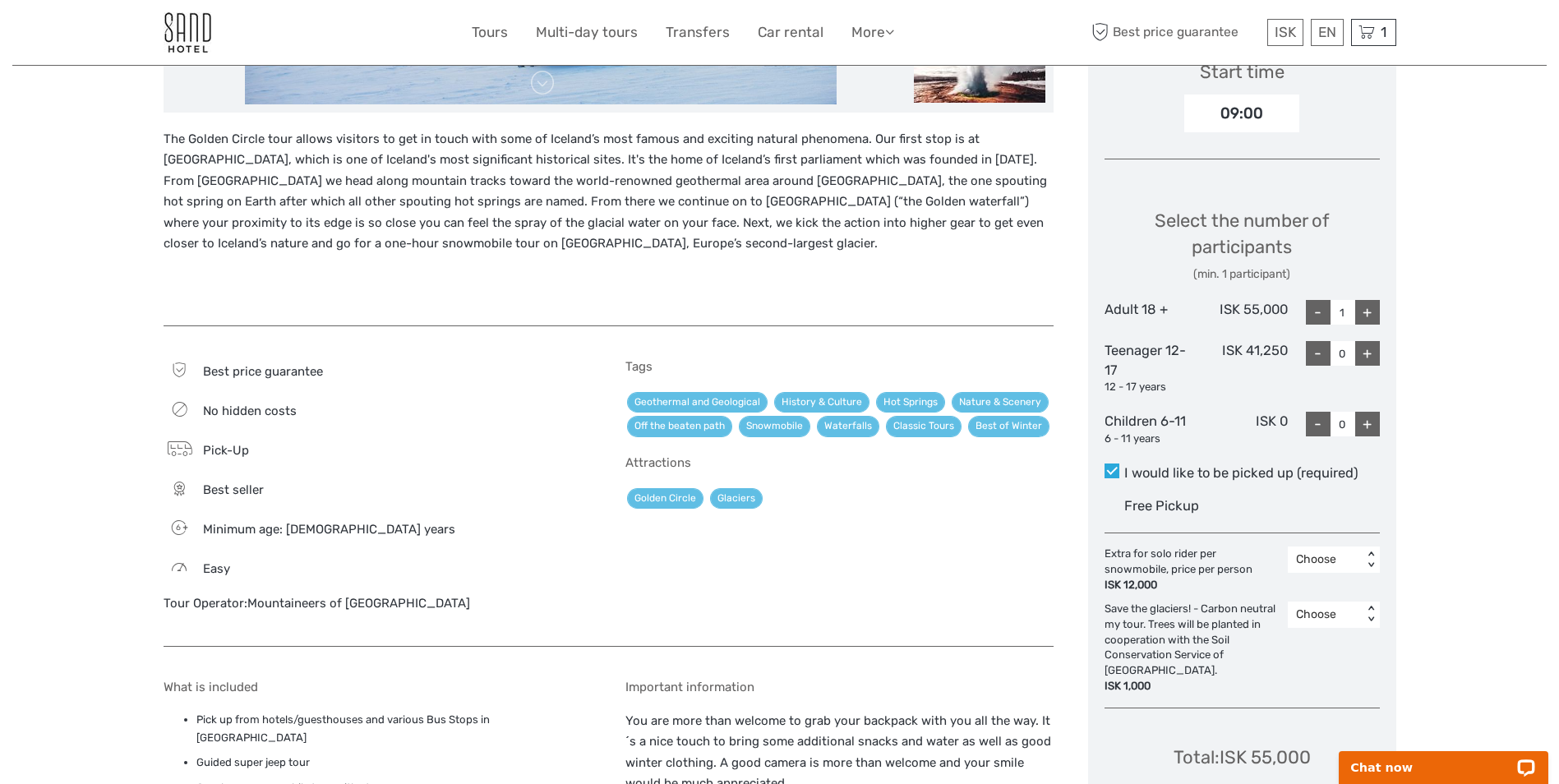
click at [1376, 316] on div "+" at bounding box center [1367, 313] width 25 height 25
type input "2"
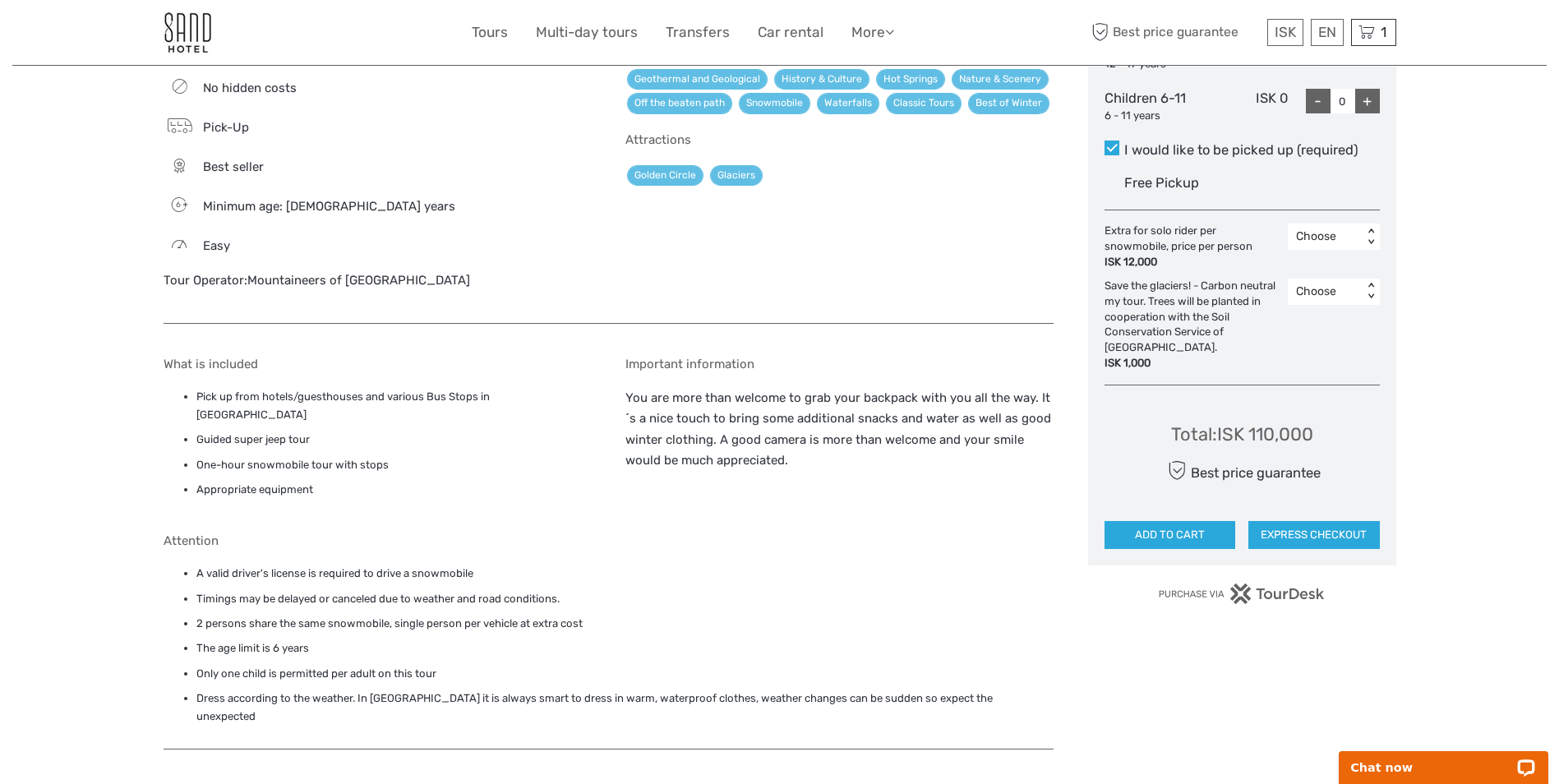
scroll to position [904, 0]
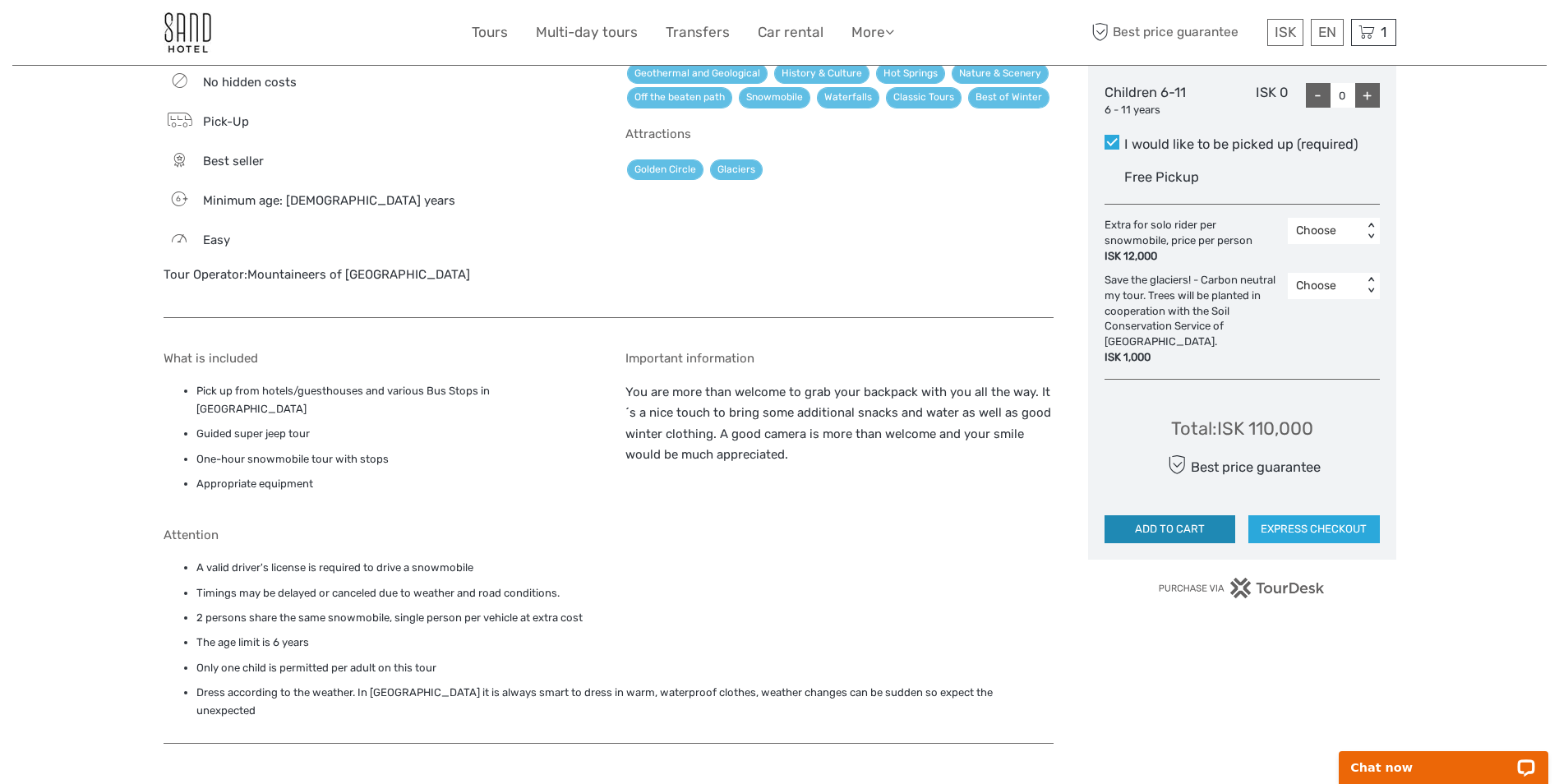
click at [1202, 515] on button "ADD TO CART" at bounding box center [1170, 528] width 131 height 28
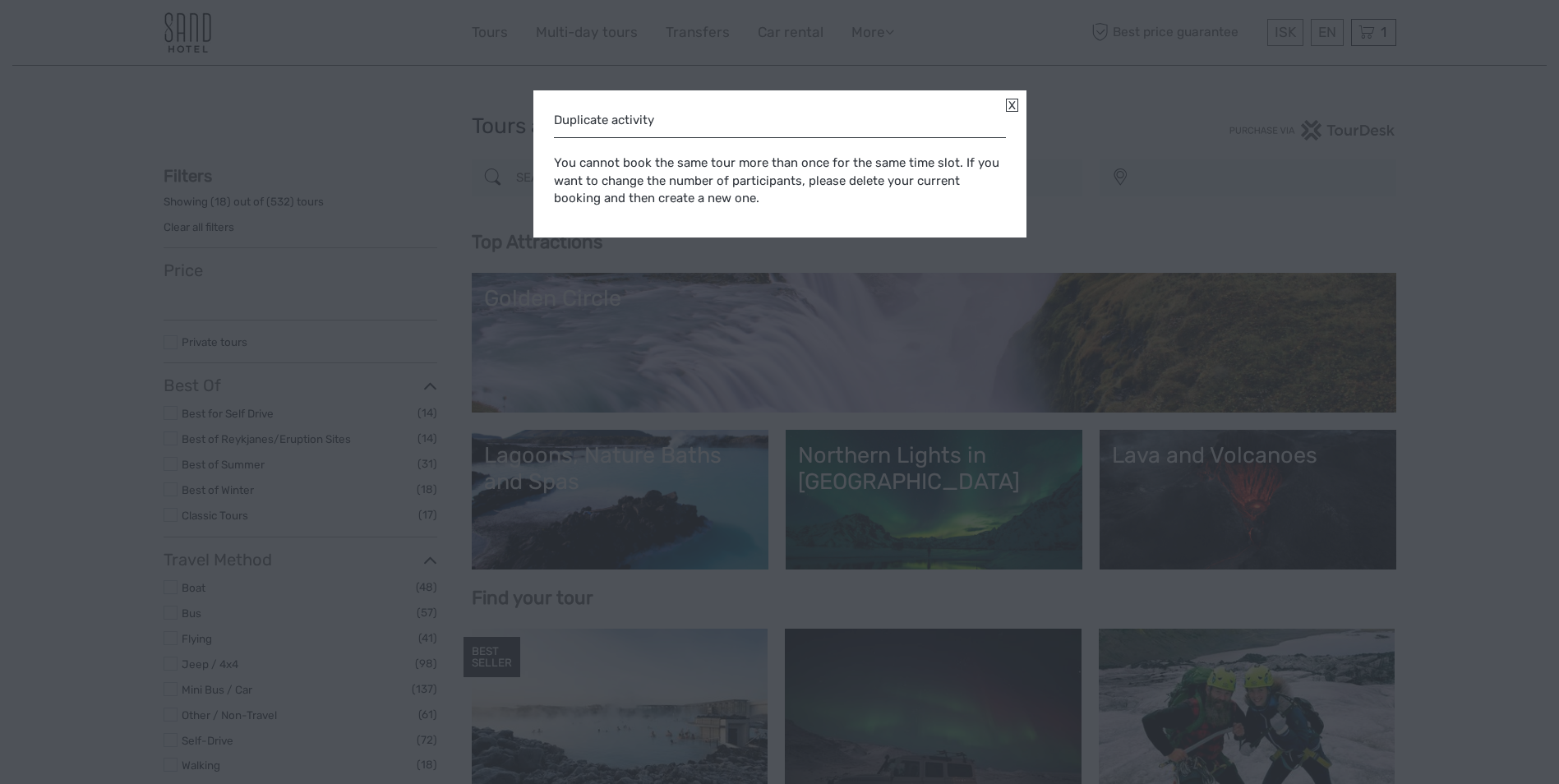
select select
click at [1008, 96] on div "Duplicate activity You cannot book the same tour more than once for the same ti…" at bounding box center [779, 164] width 493 height 147
click at [1011, 102] on link at bounding box center [1012, 105] width 12 height 13
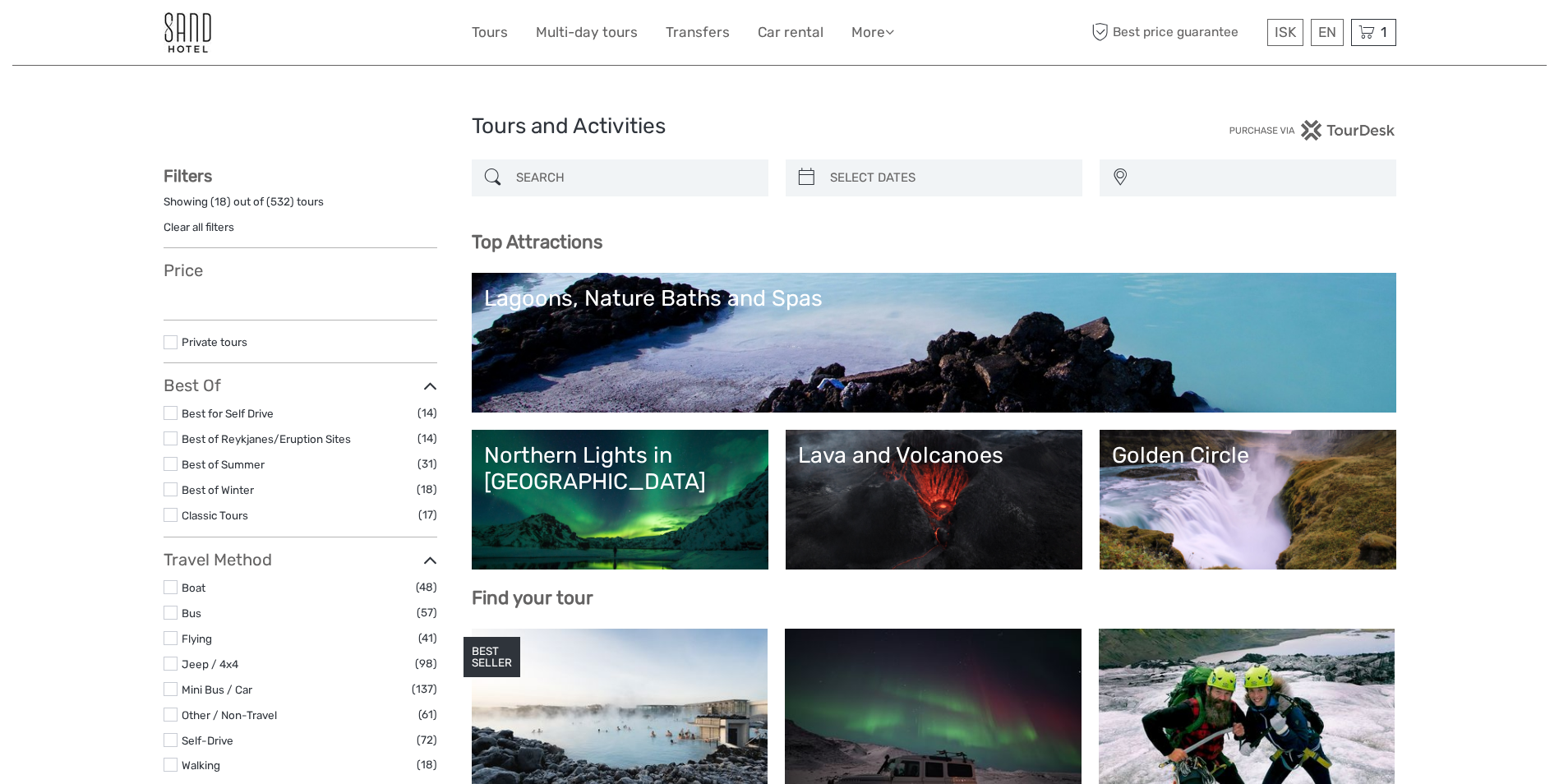
select select
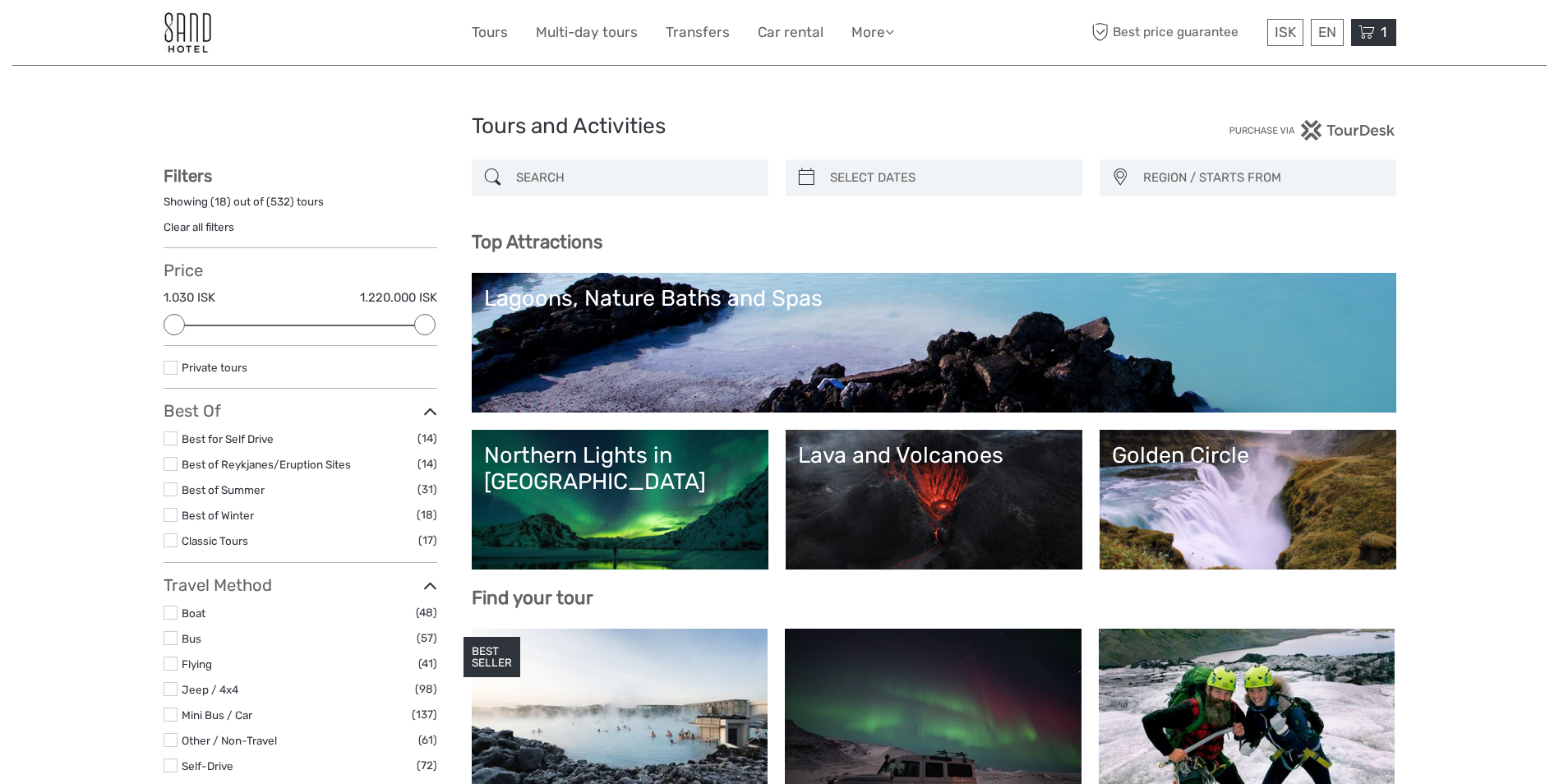
click at [1364, 34] on icon at bounding box center [1366, 32] width 17 height 20
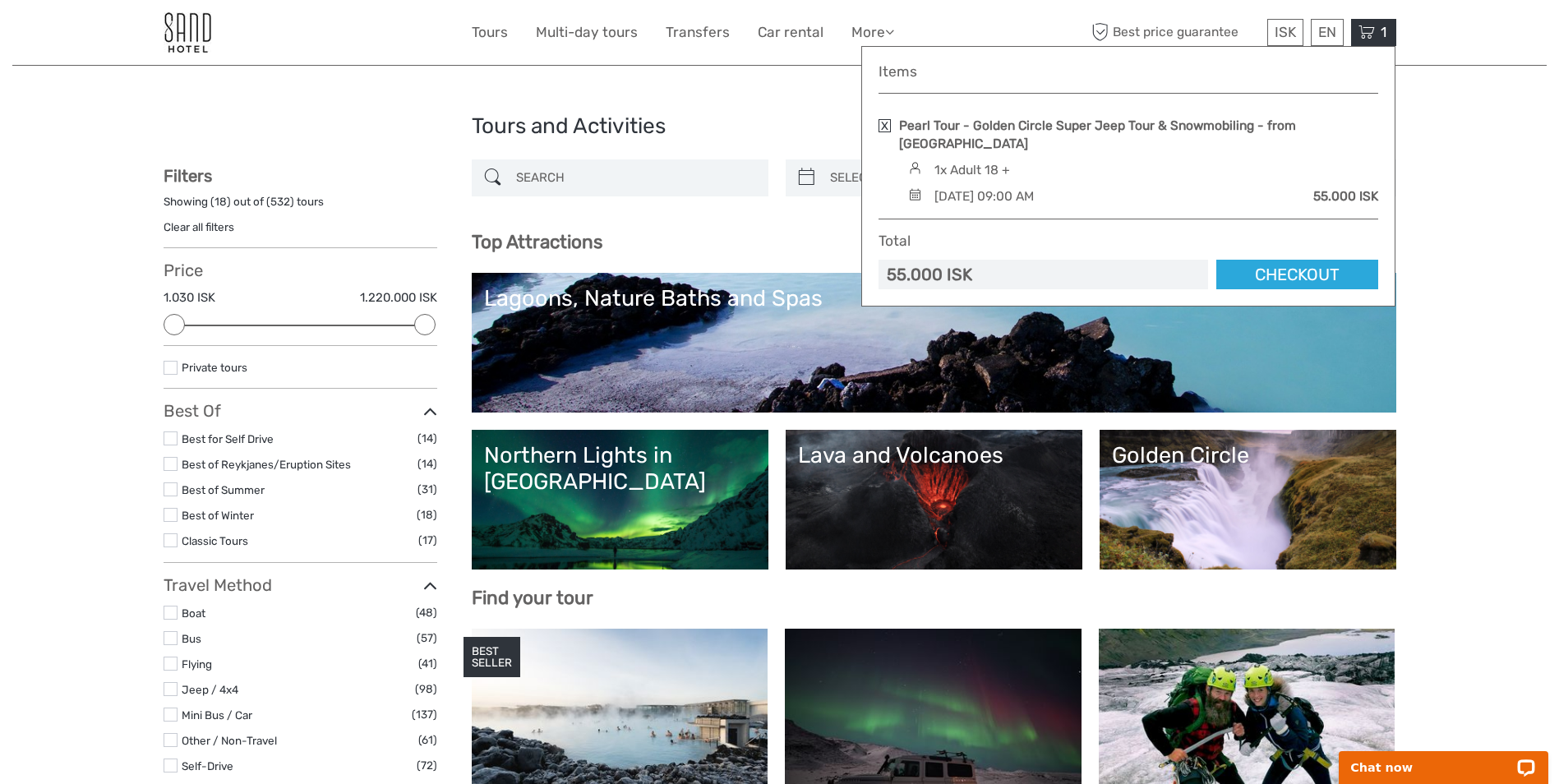
click at [883, 126] on link at bounding box center [885, 125] width 12 height 13
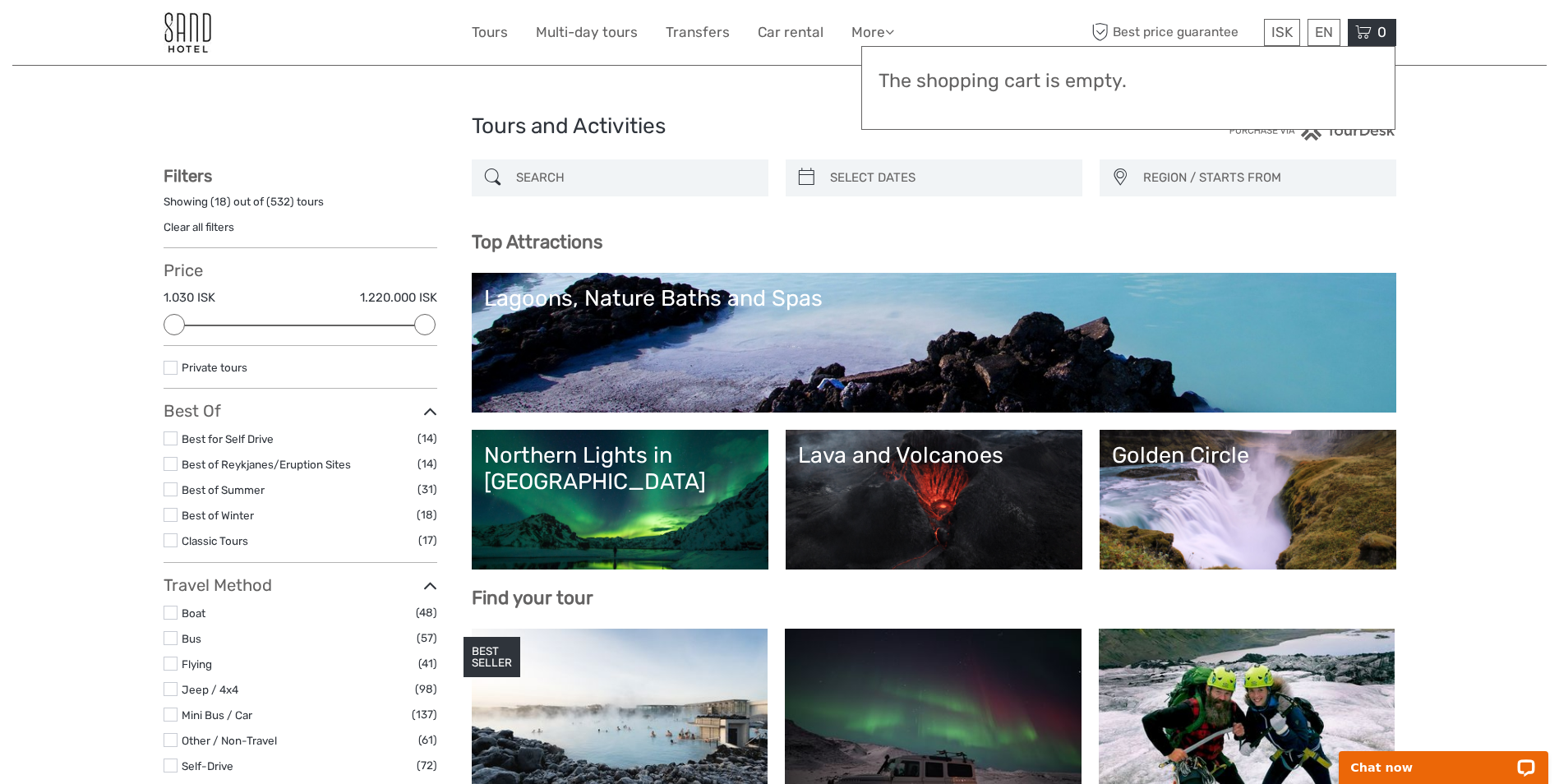
click at [850, 235] on h3 "Top Attractions" at bounding box center [934, 242] width 925 height 22
click at [635, 181] on input "search" at bounding box center [635, 178] width 251 height 28
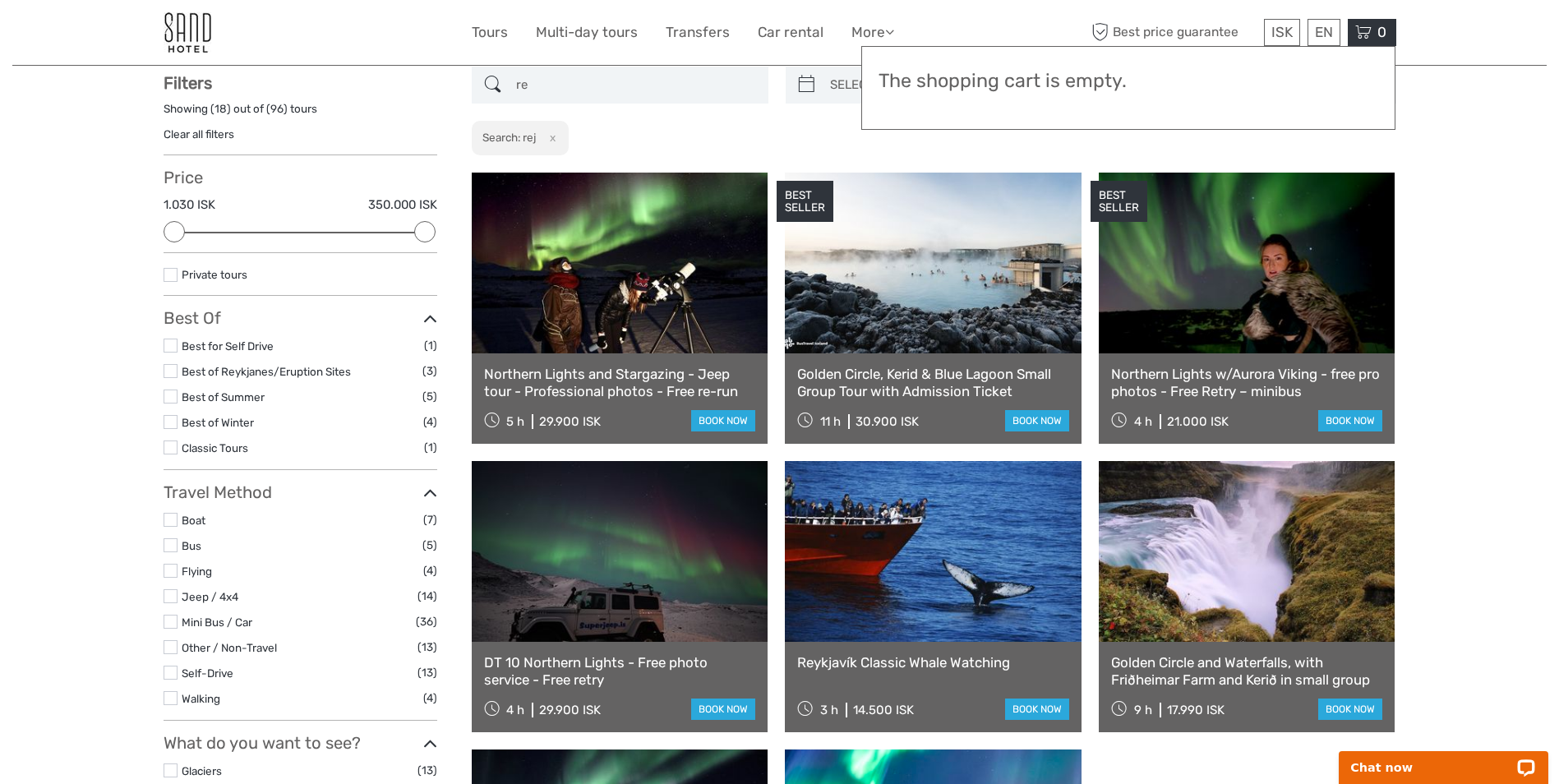
scroll to position [93, 0]
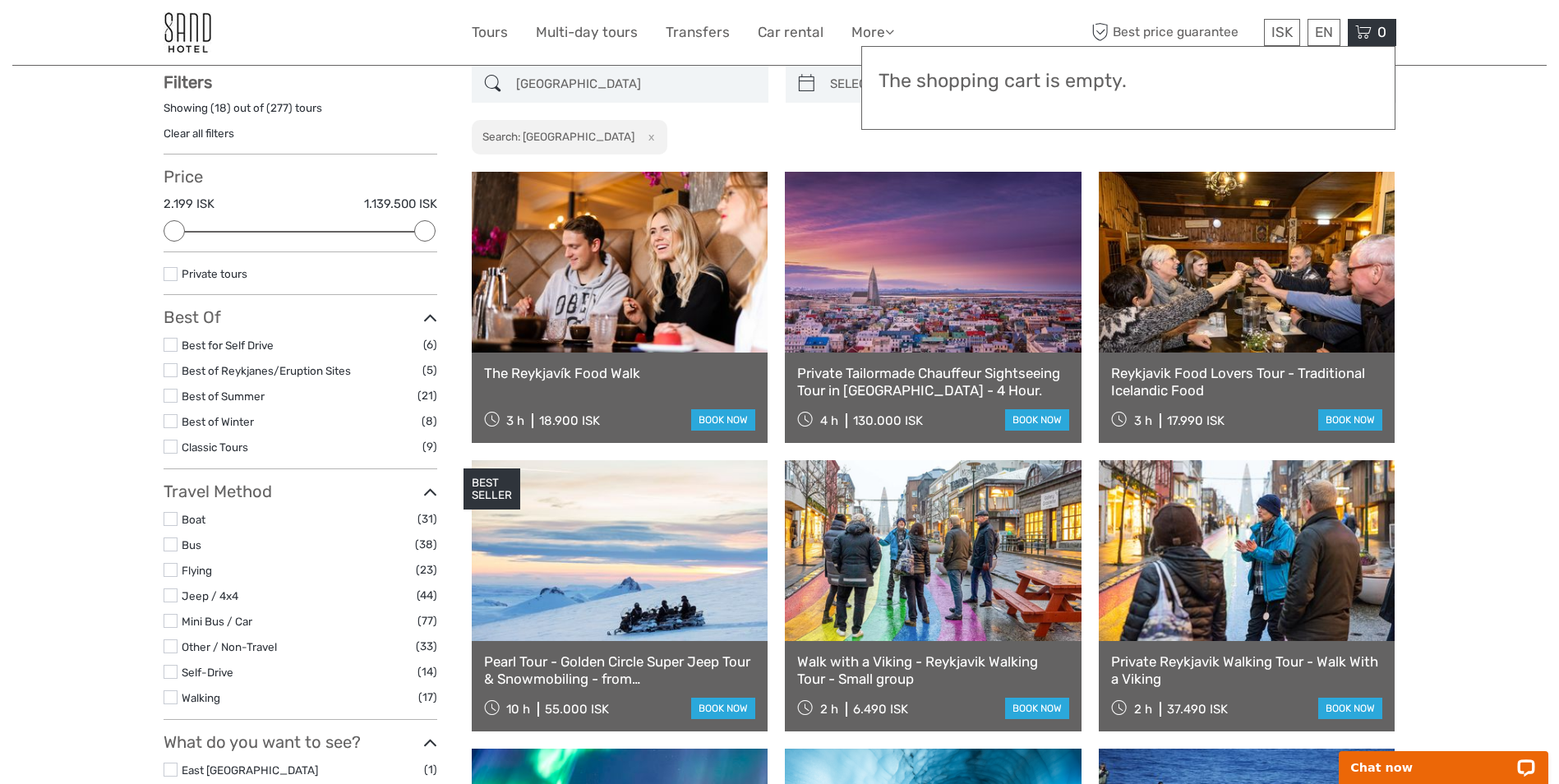
type input "reykjavik"
click at [620, 590] on link at bounding box center [620, 550] width 297 height 181
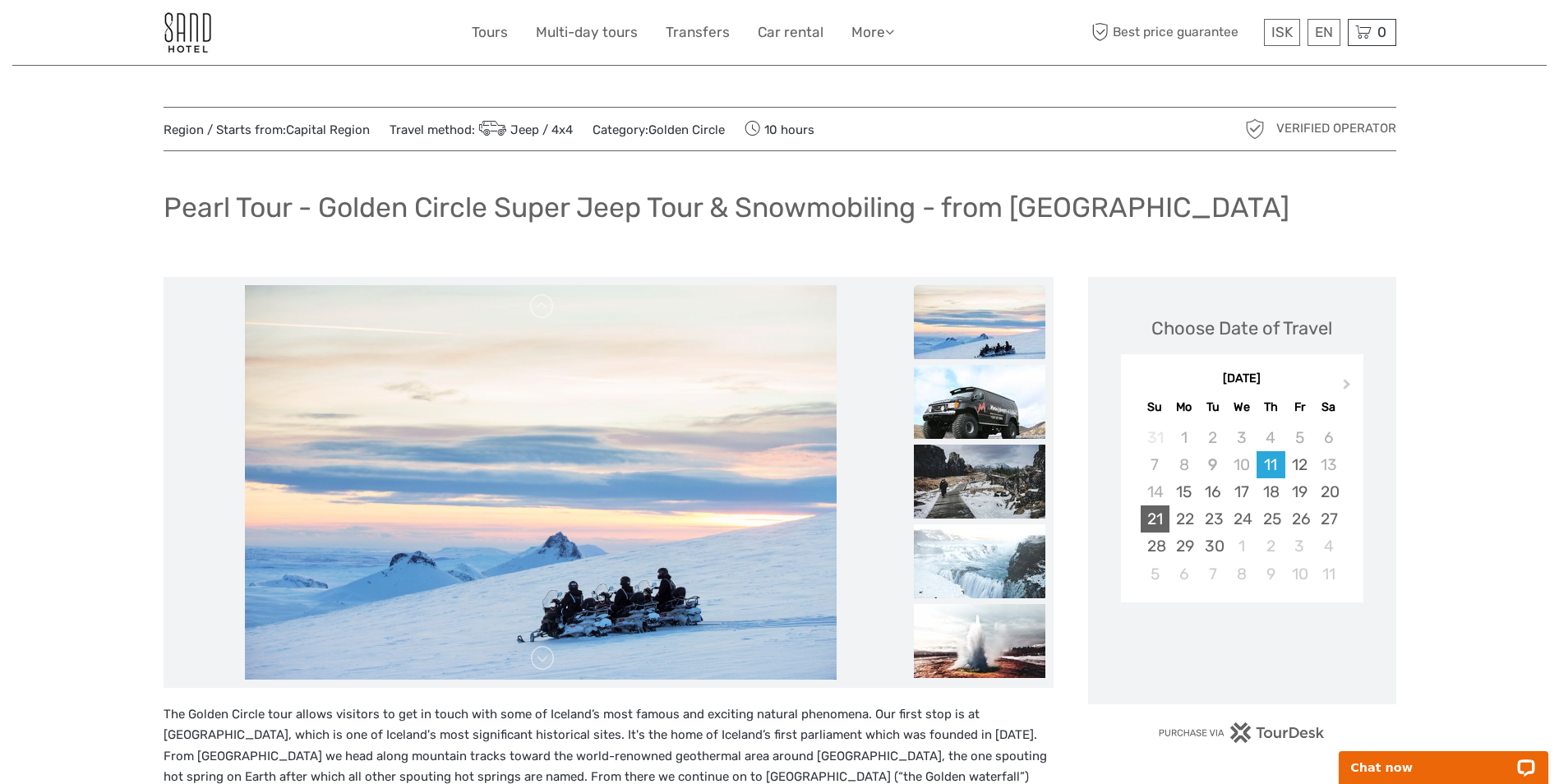
click at [1153, 514] on div "21" at bounding box center [1155, 519] width 28 height 28
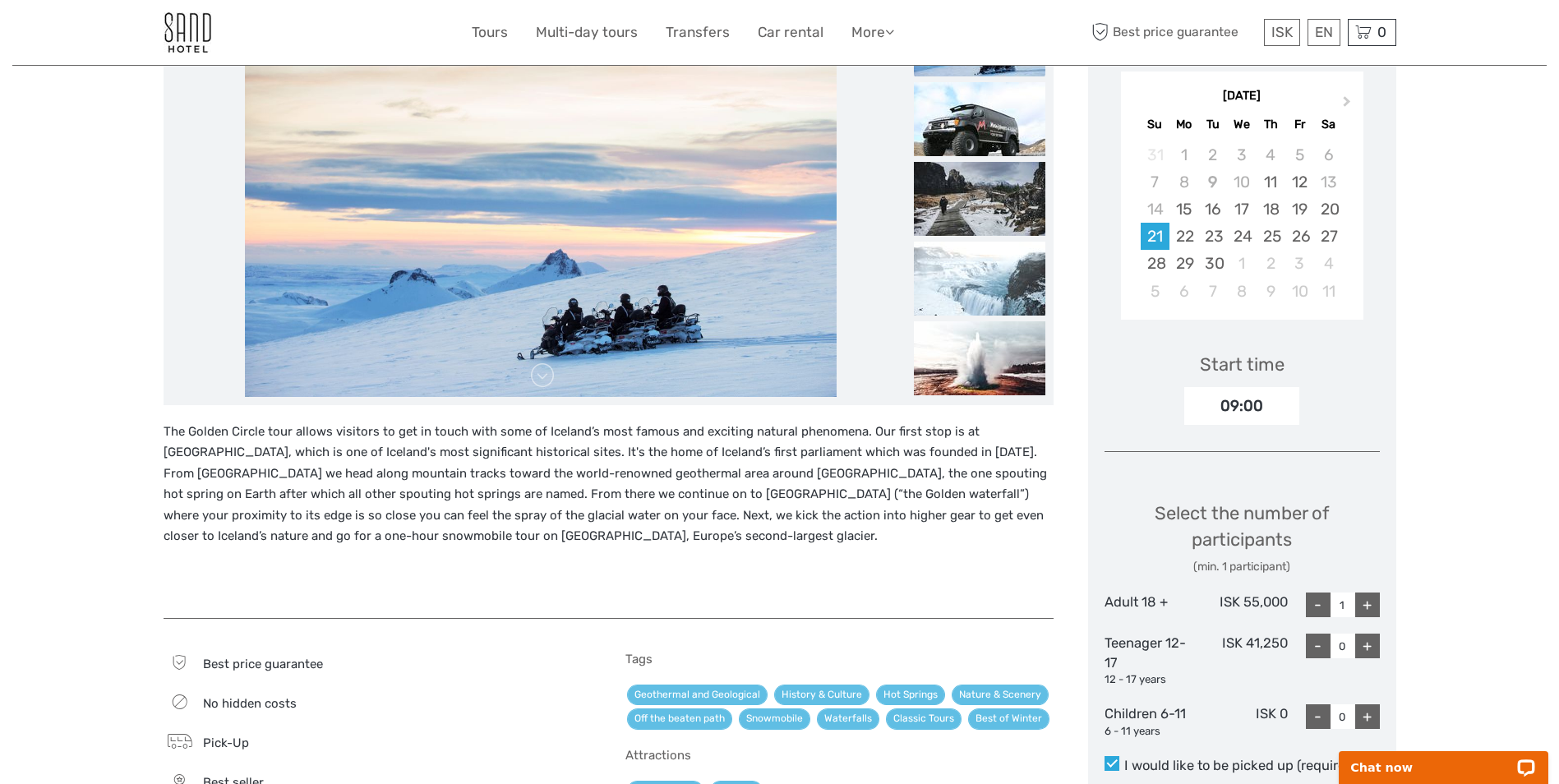
scroll to position [329, 0]
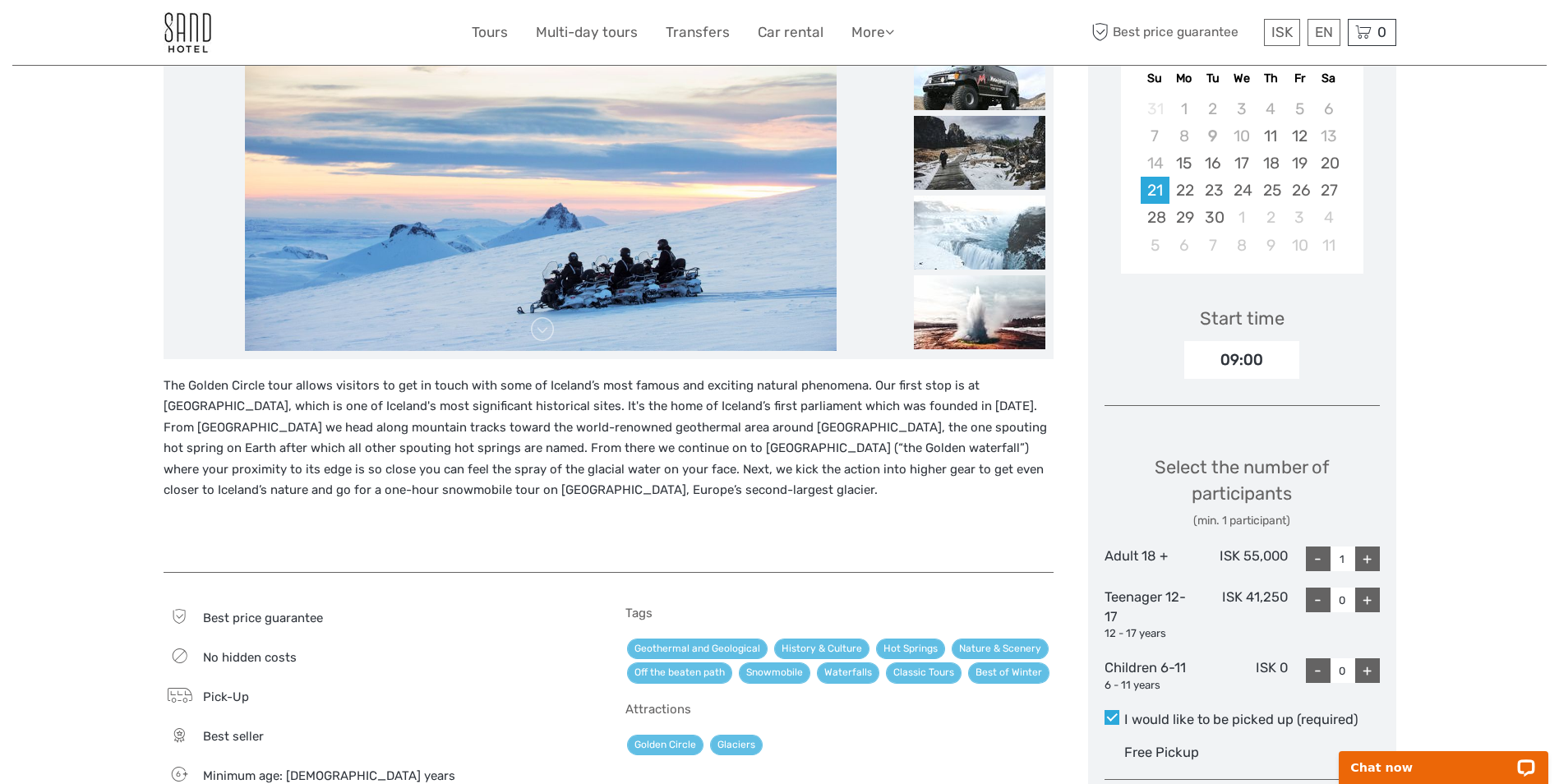
click at [1370, 553] on div "+" at bounding box center [1367, 558] width 25 height 25
type input "2"
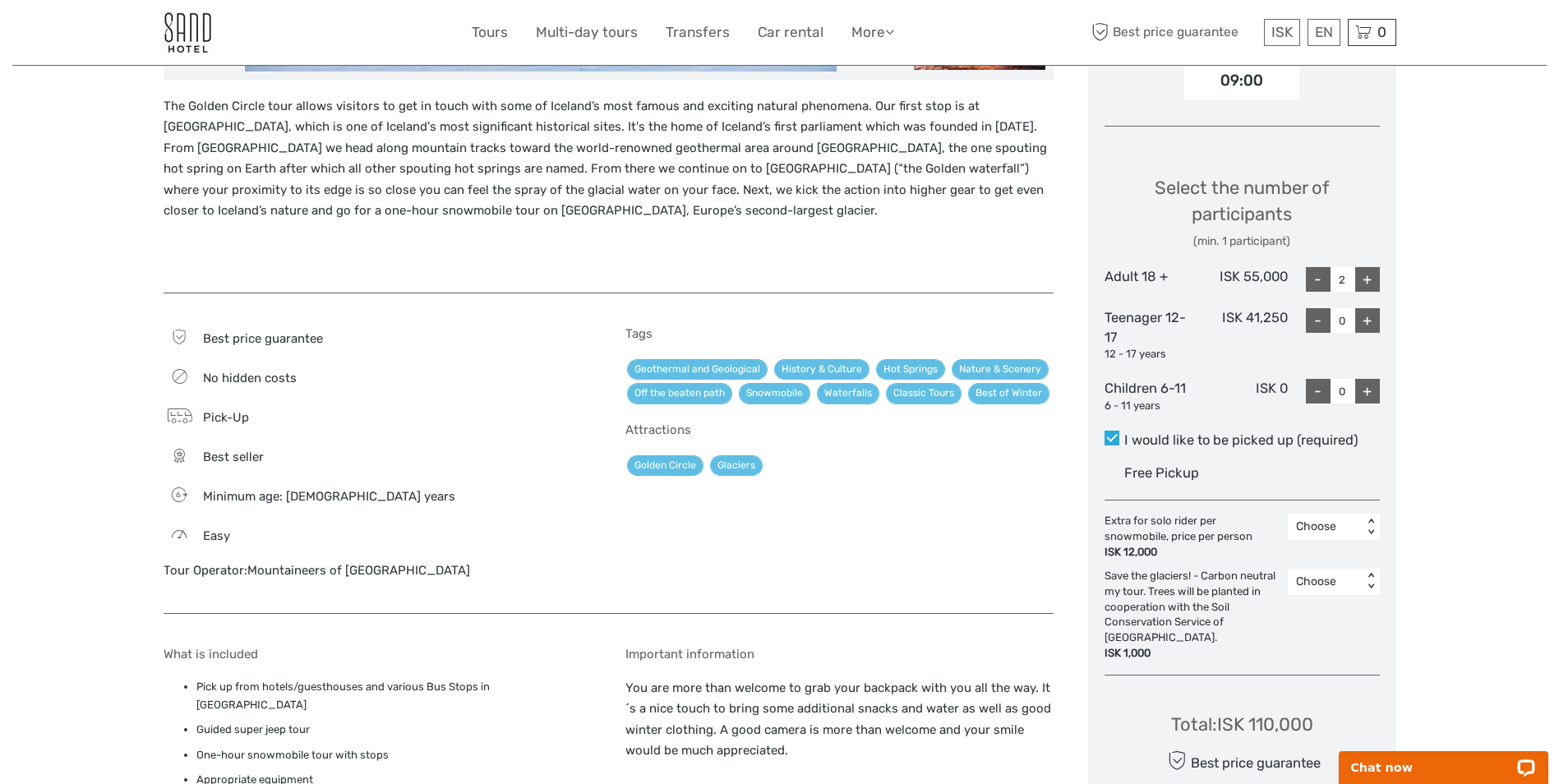
scroll to position [657, 0]
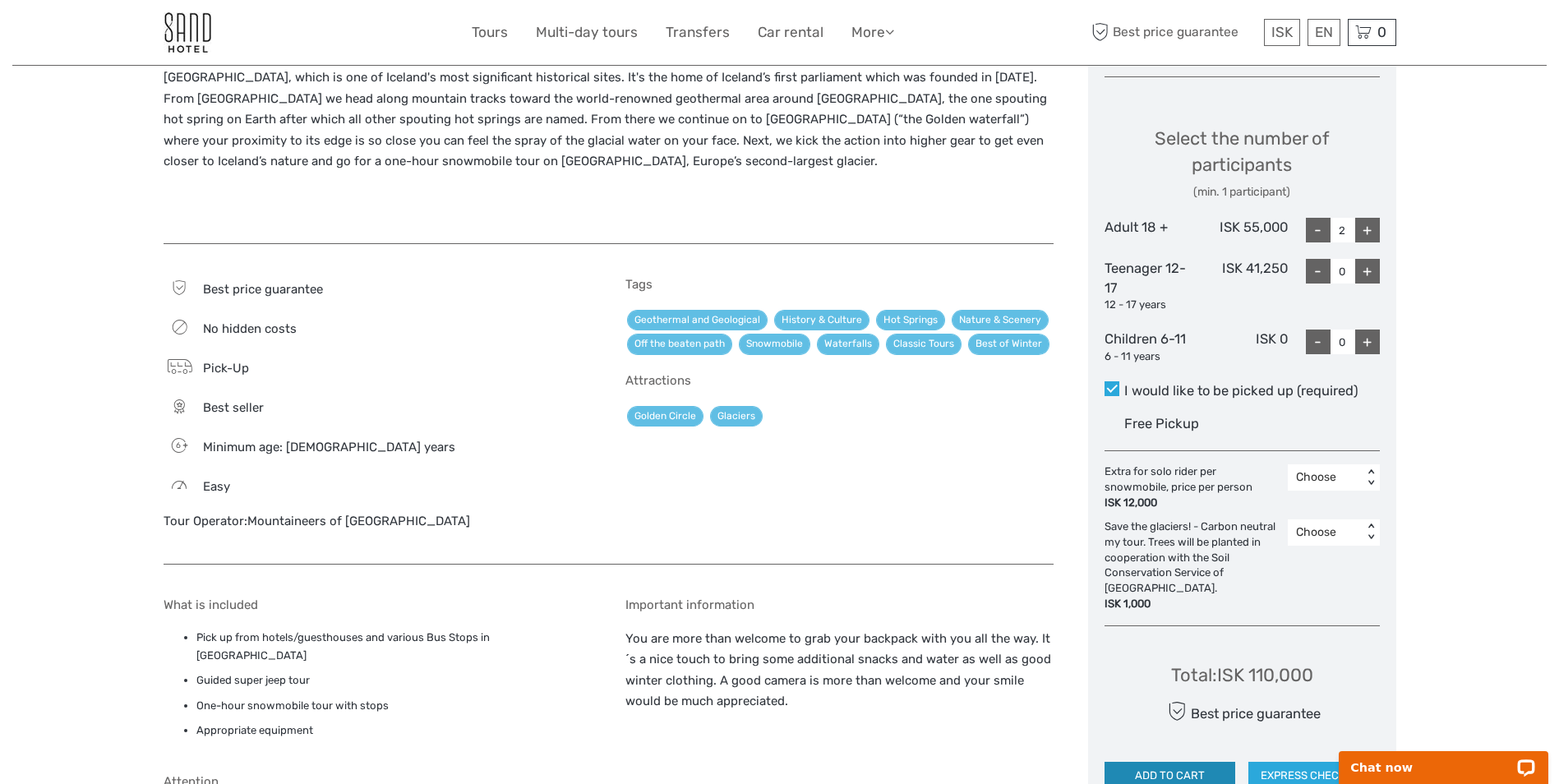
click at [1187, 762] on button "ADD TO CART" at bounding box center [1170, 775] width 131 height 28
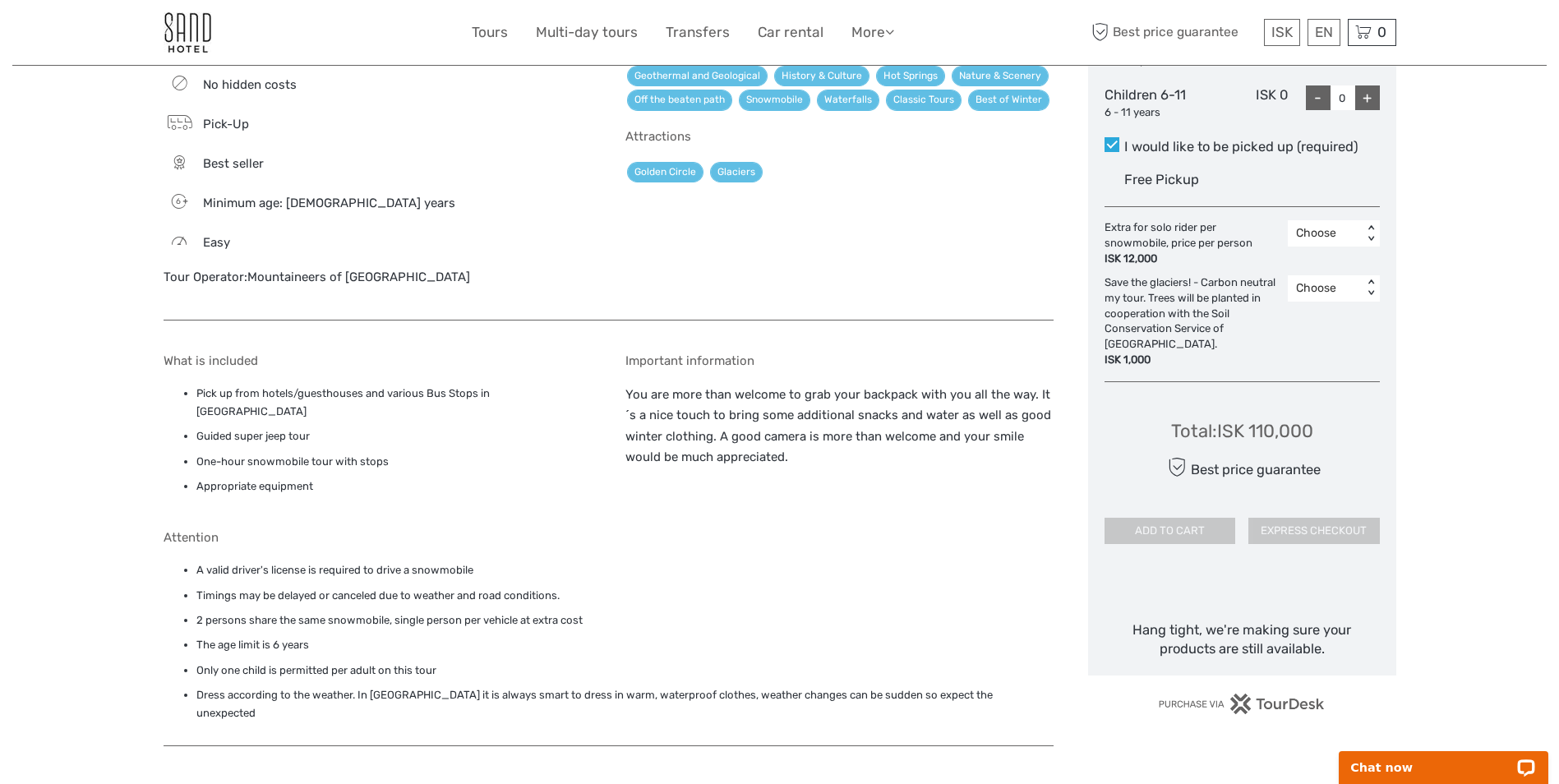
scroll to position [904, 0]
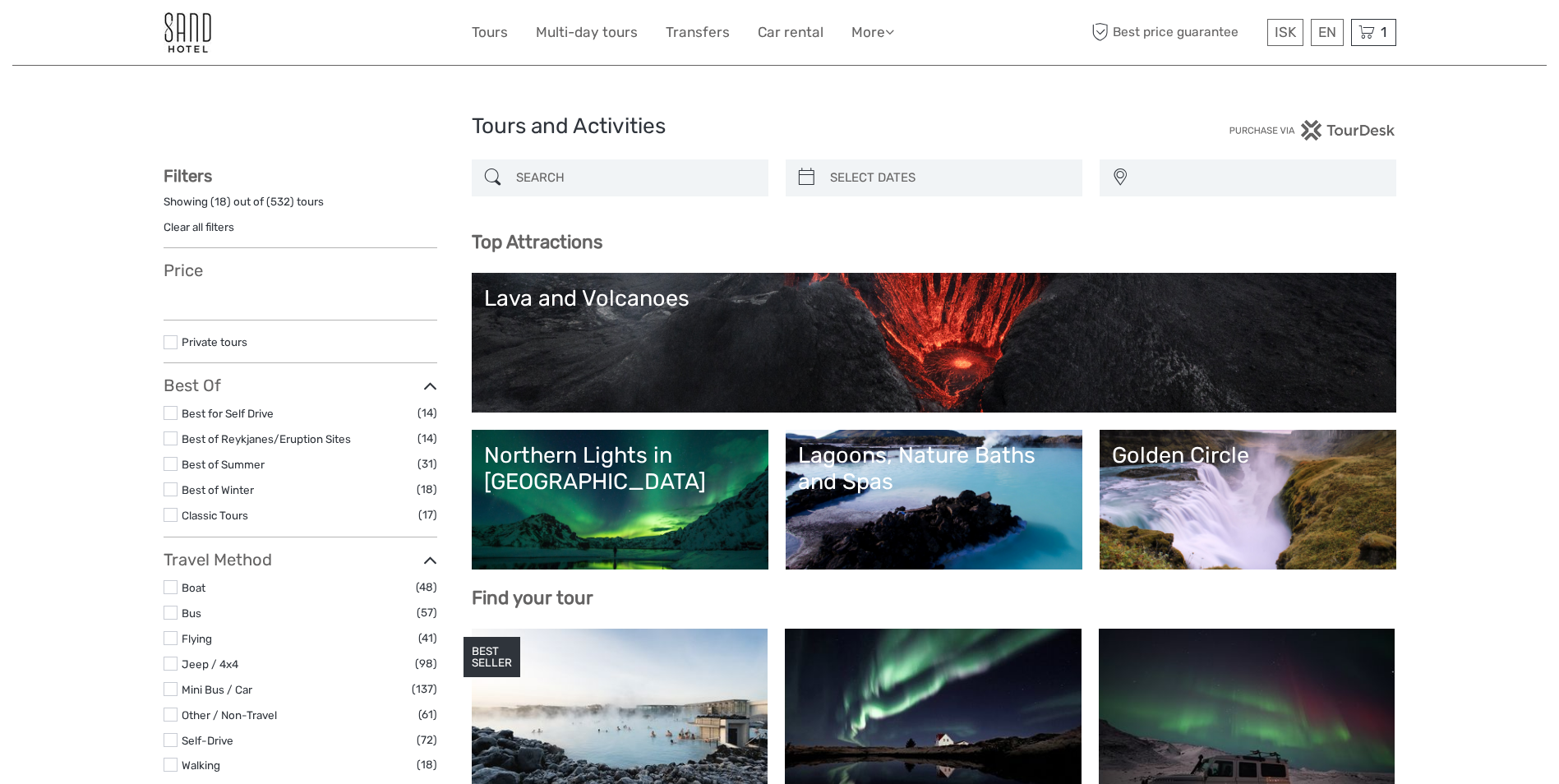
select select
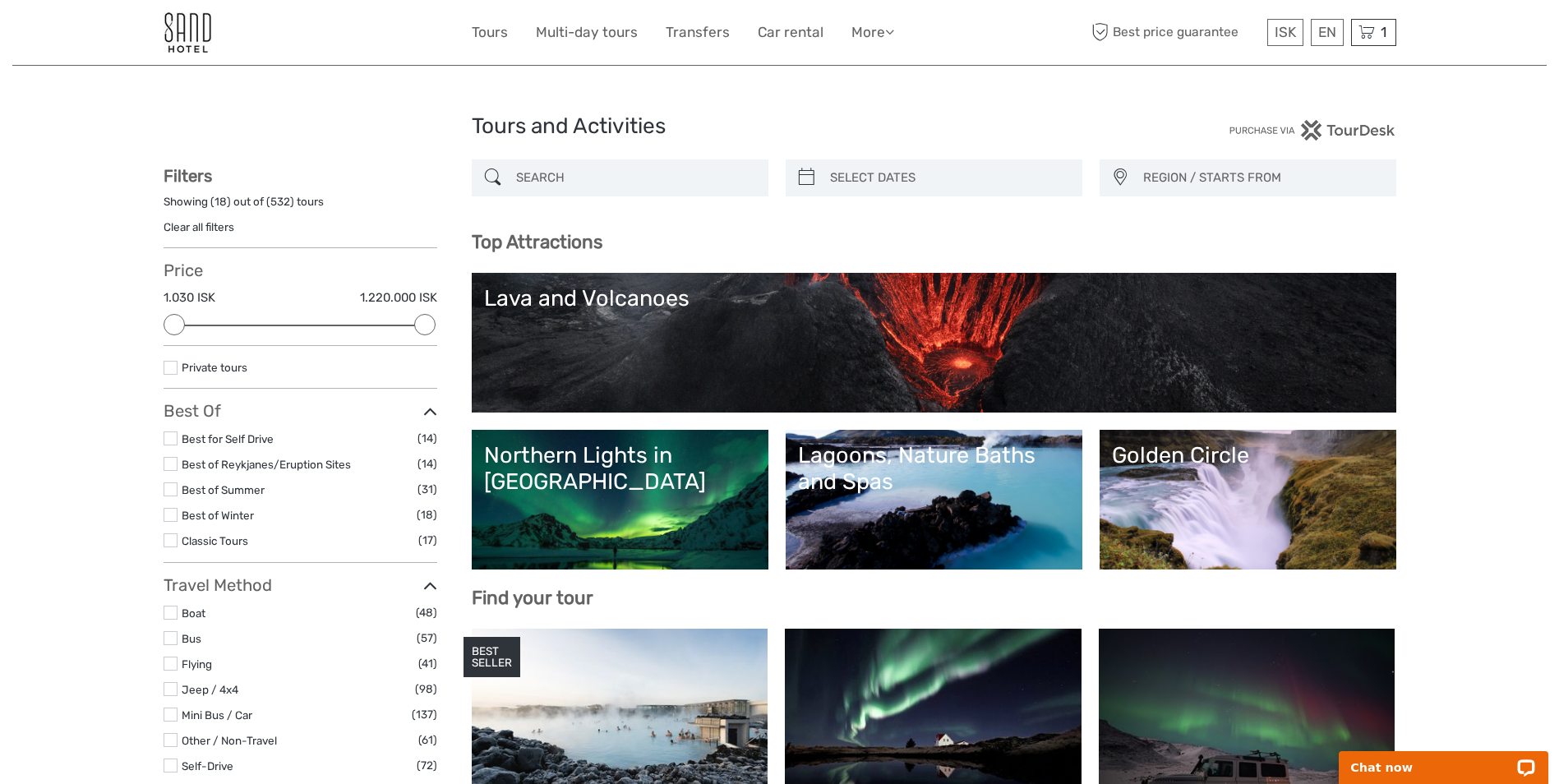
click at [649, 484] on link "Northern Lights in Iceland" at bounding box center [620, 500] width 272 height 115
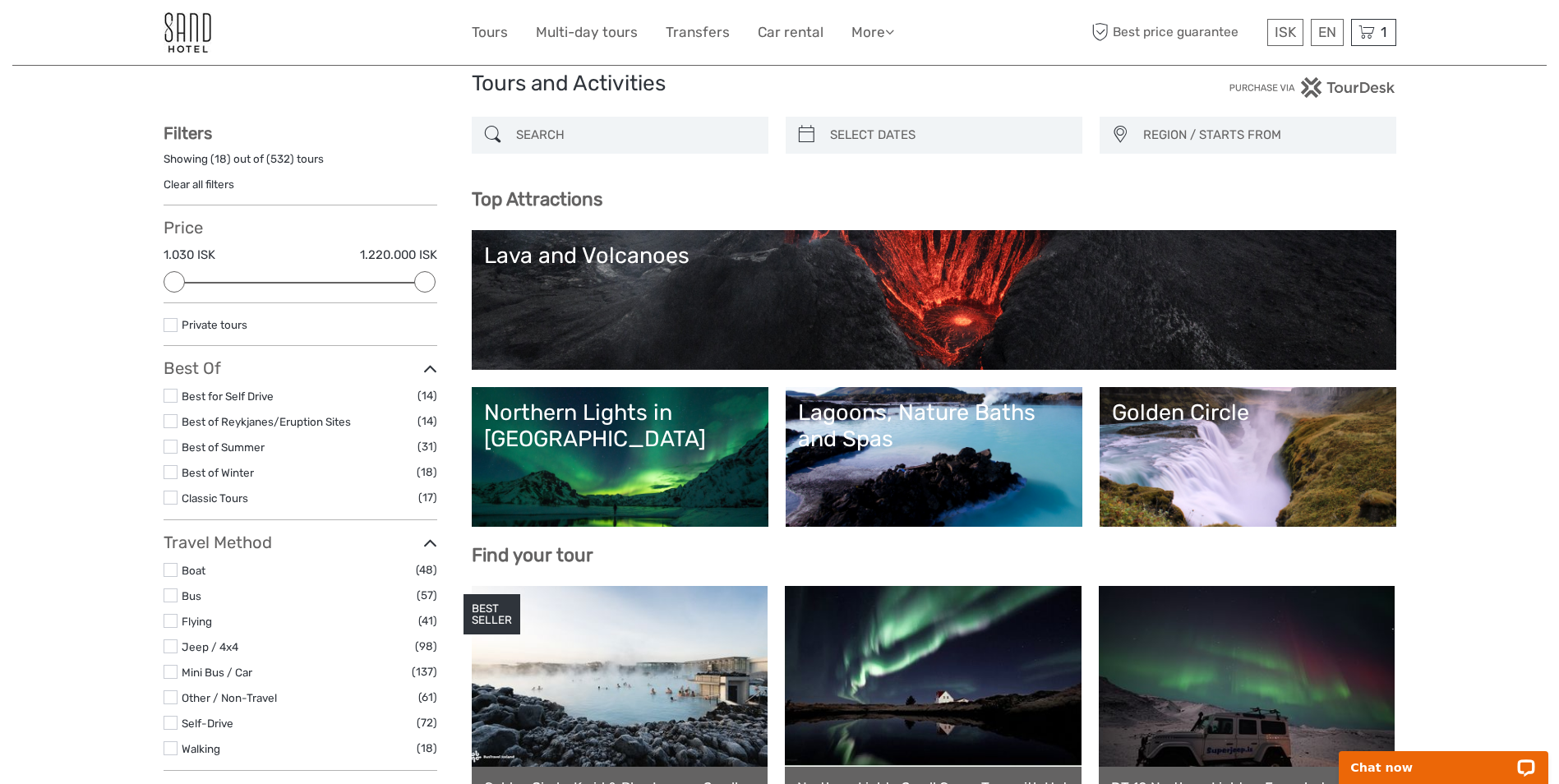
scroll to position [164, 0]
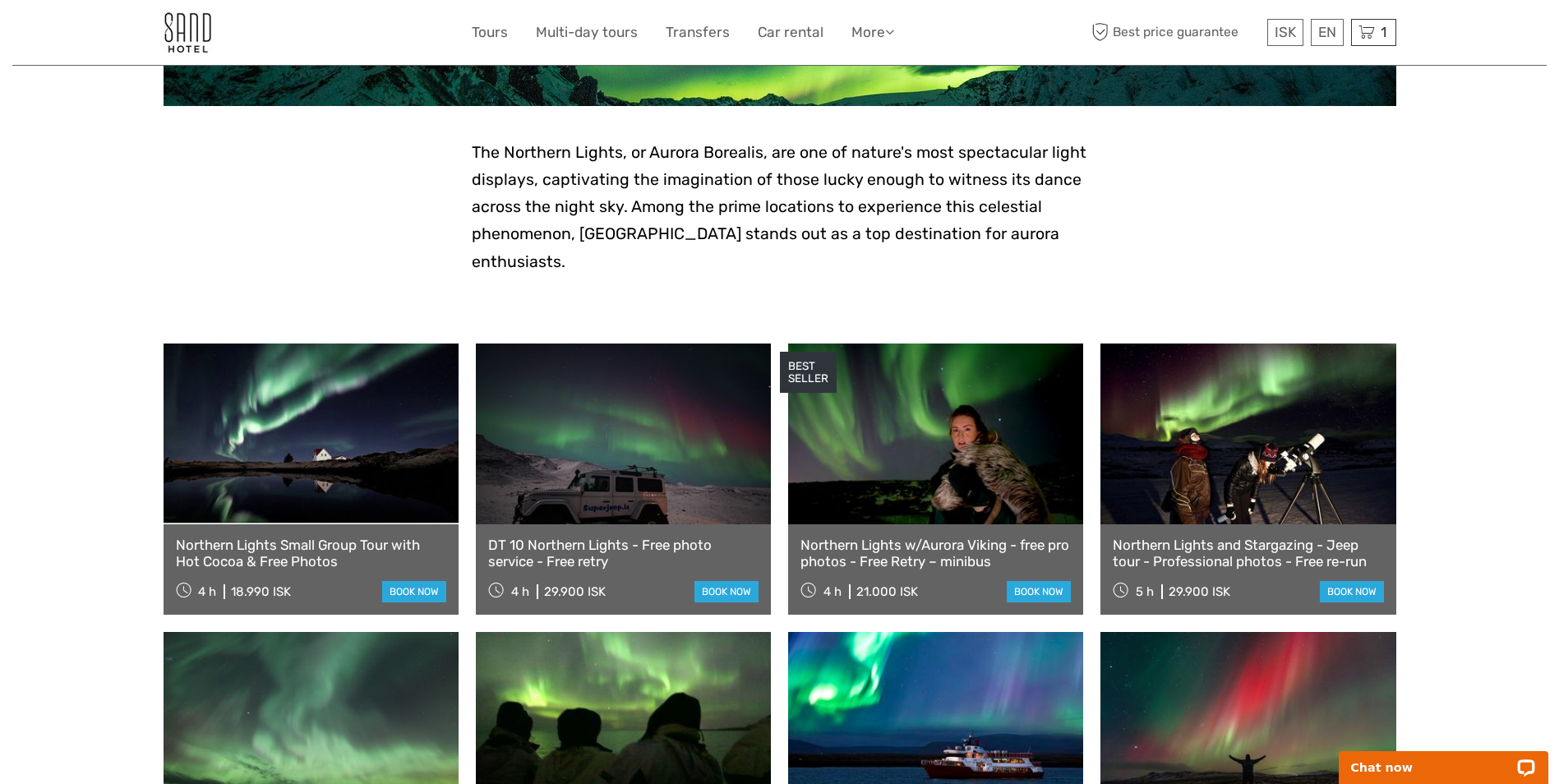
scroll to position [329, 0]
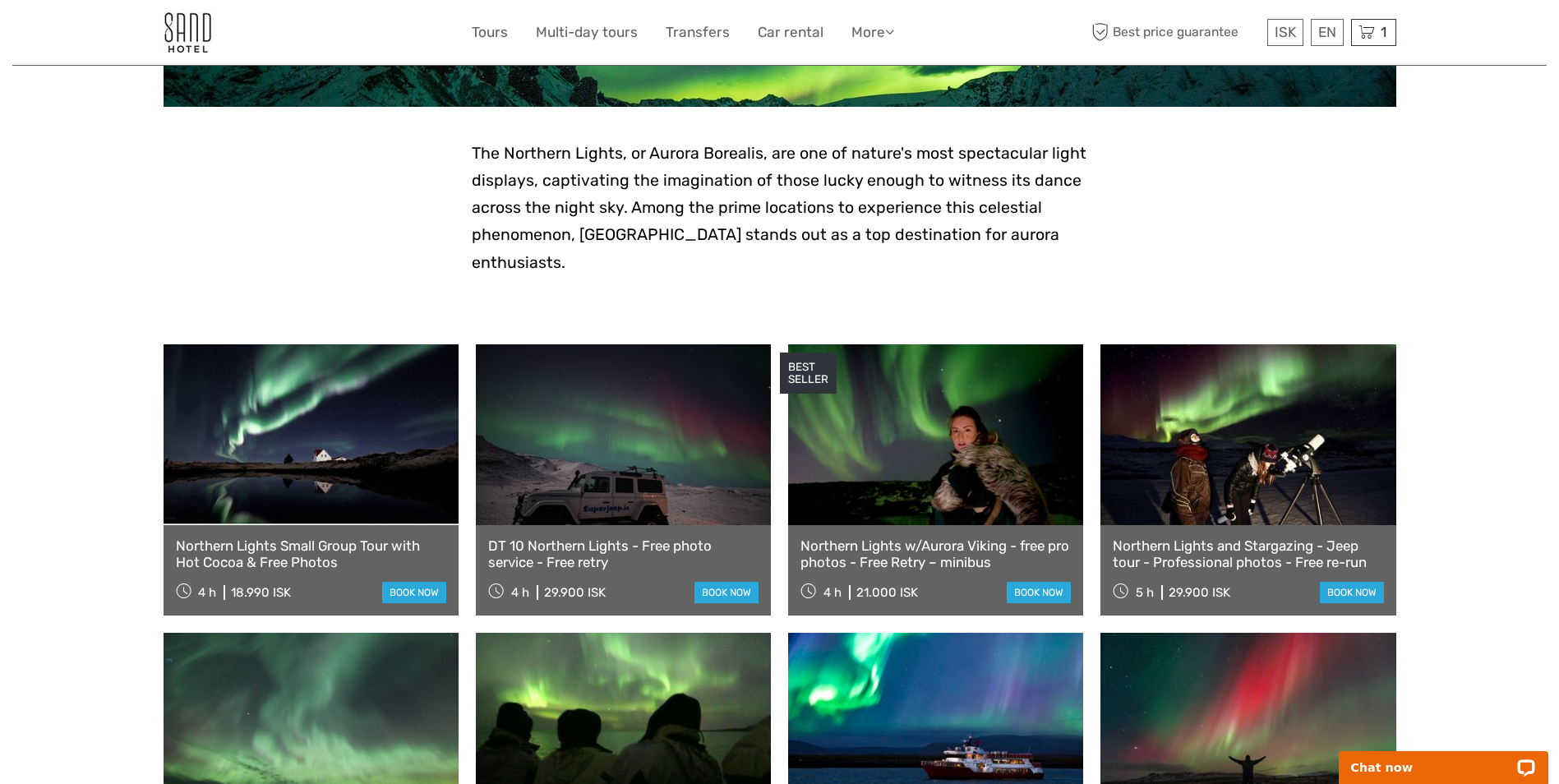
click at [577, 537] on link "DT 10 Northern Lights - Free photo service - Free retry" at bounding box center [624, 554] width 270 height 34
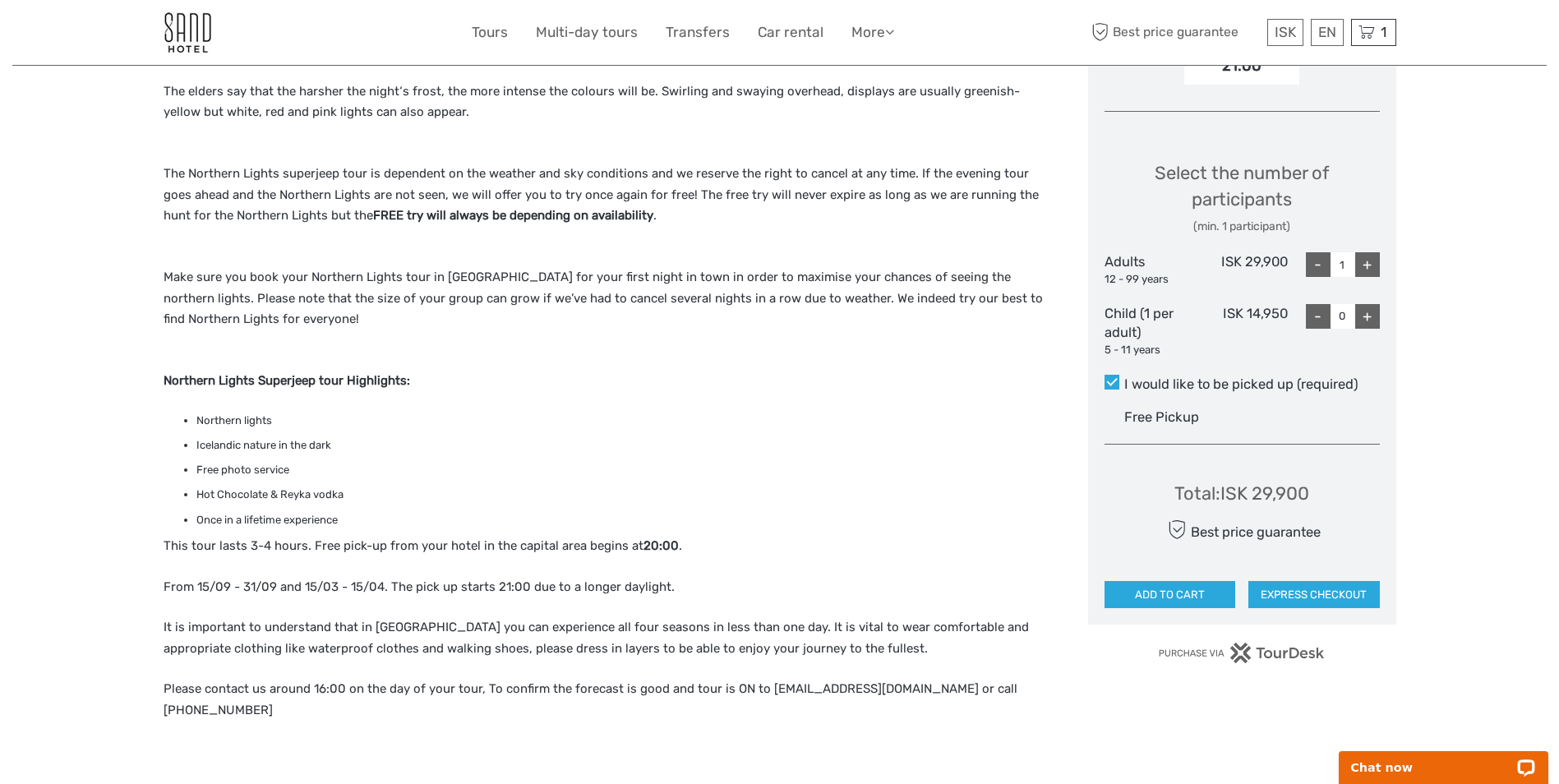
scroll to position [493, 0]
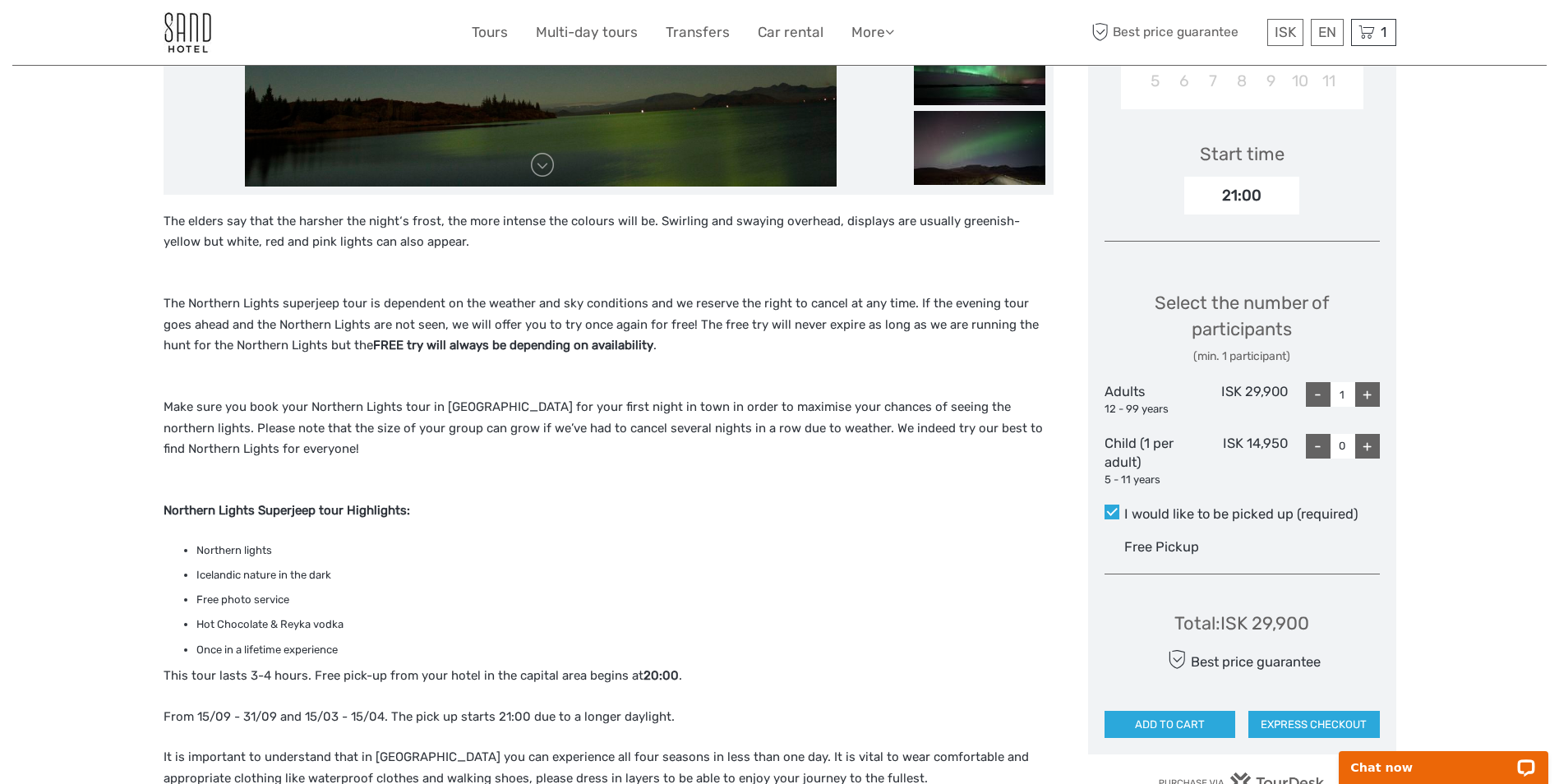
click at [1363, 400] on div "+" at bounding box center [1367, 394] width 25 height 25
type input "2"
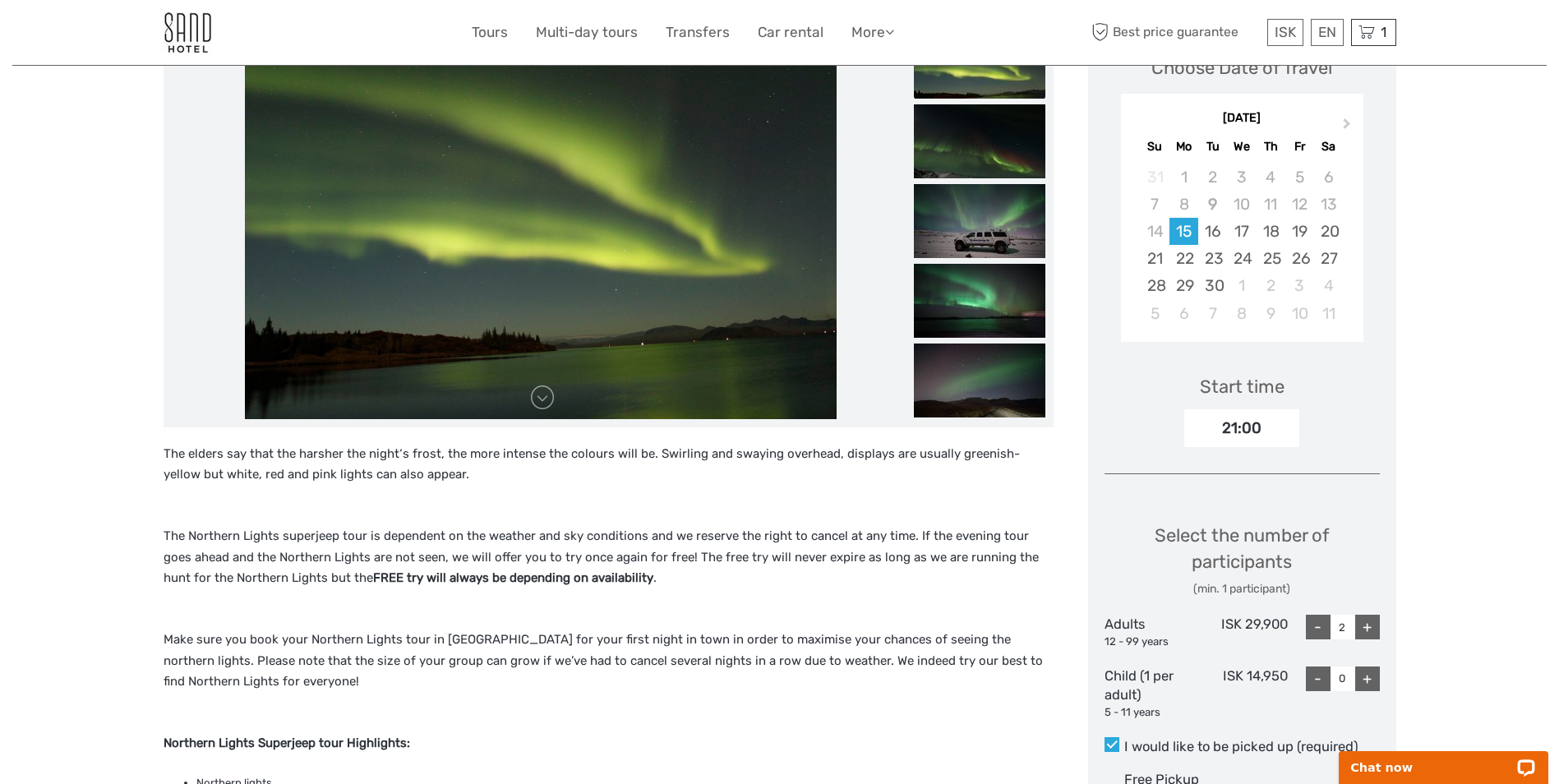
scroll to position [247, 0]
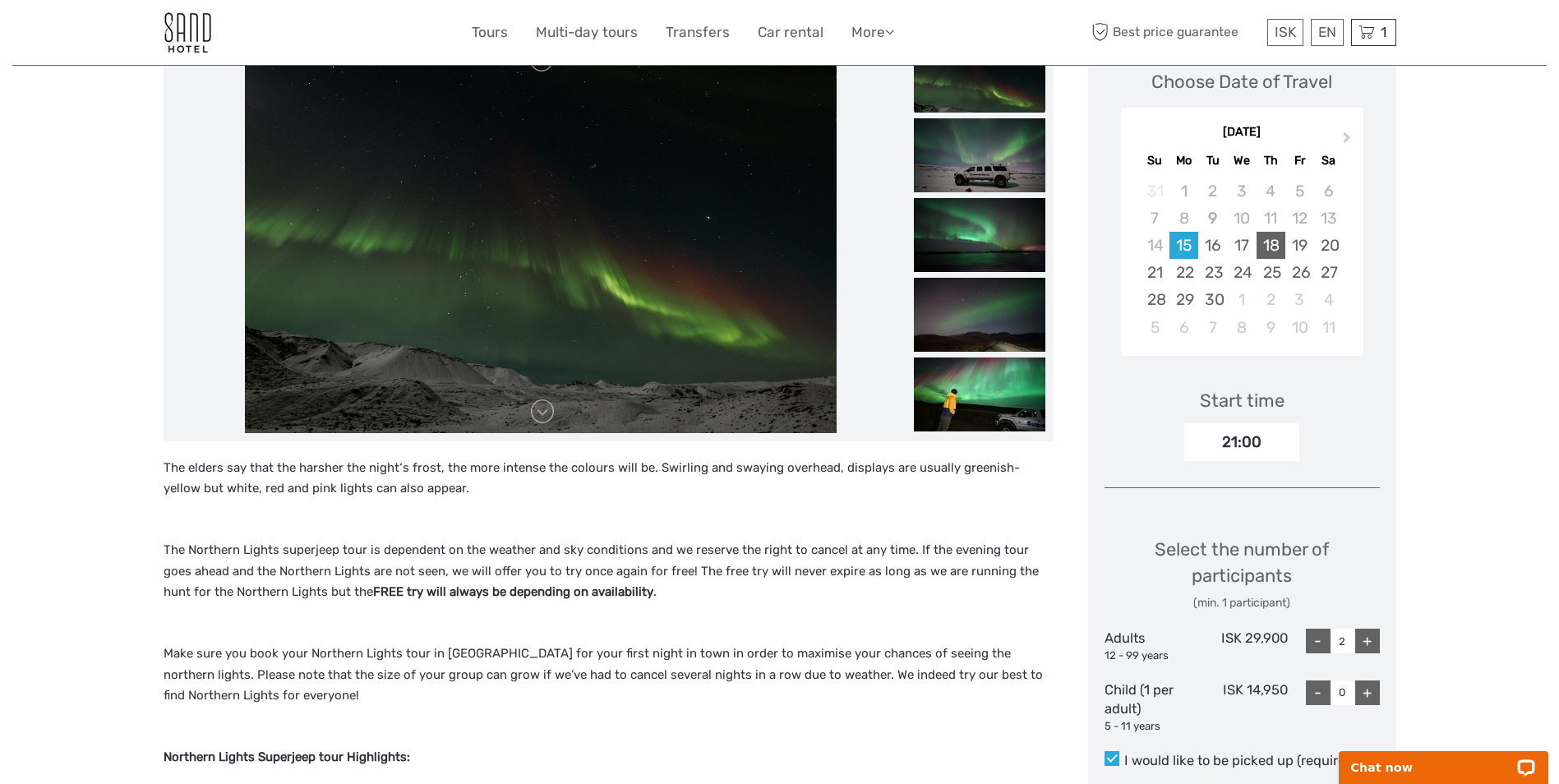
click at [1280, 247] on div "18" at bounding box center [1270, 245] width 28 height 28
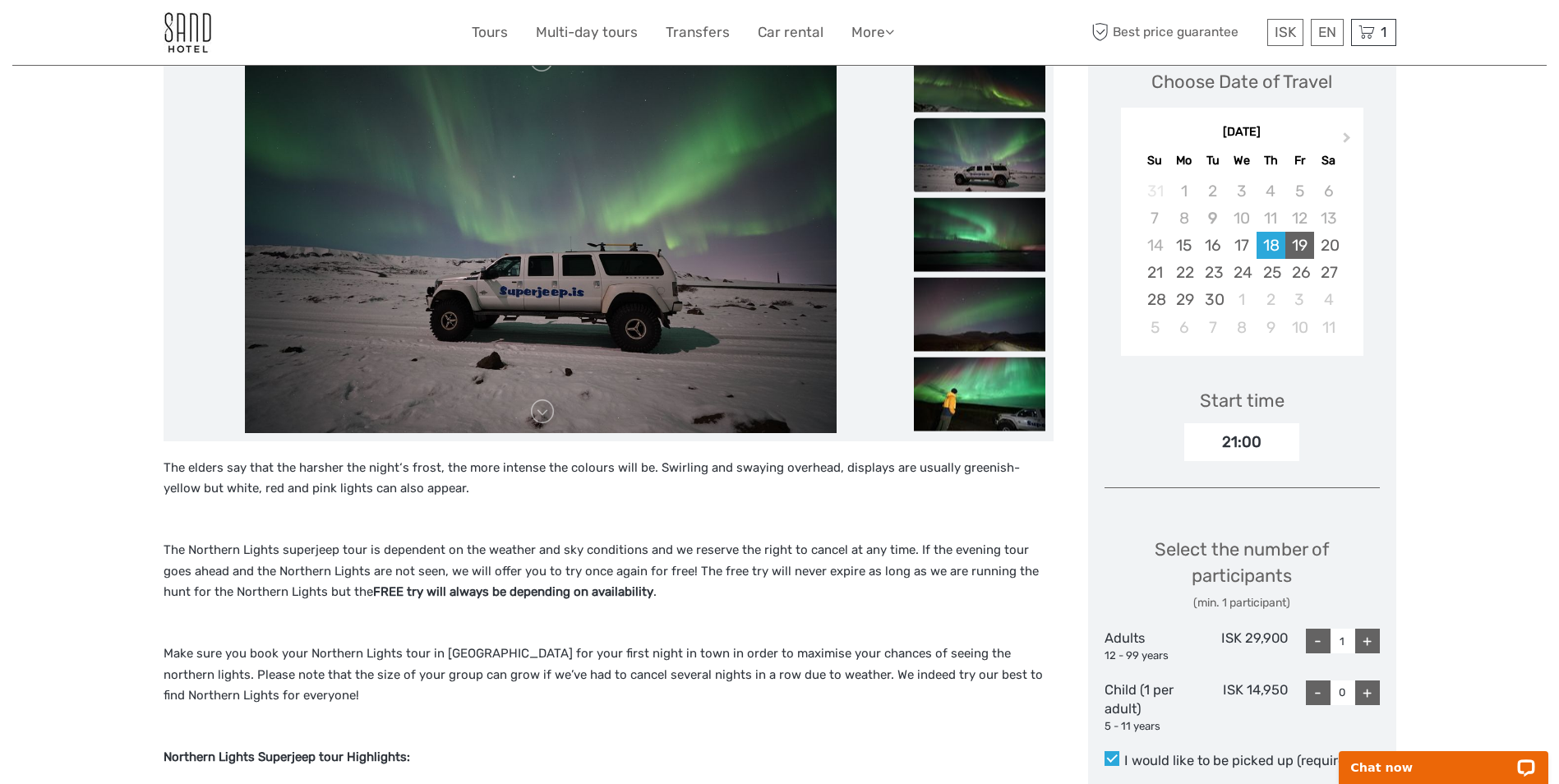
click at [1304, 247] on div "19" at bounding box center [1300, 245] width 28 height 28
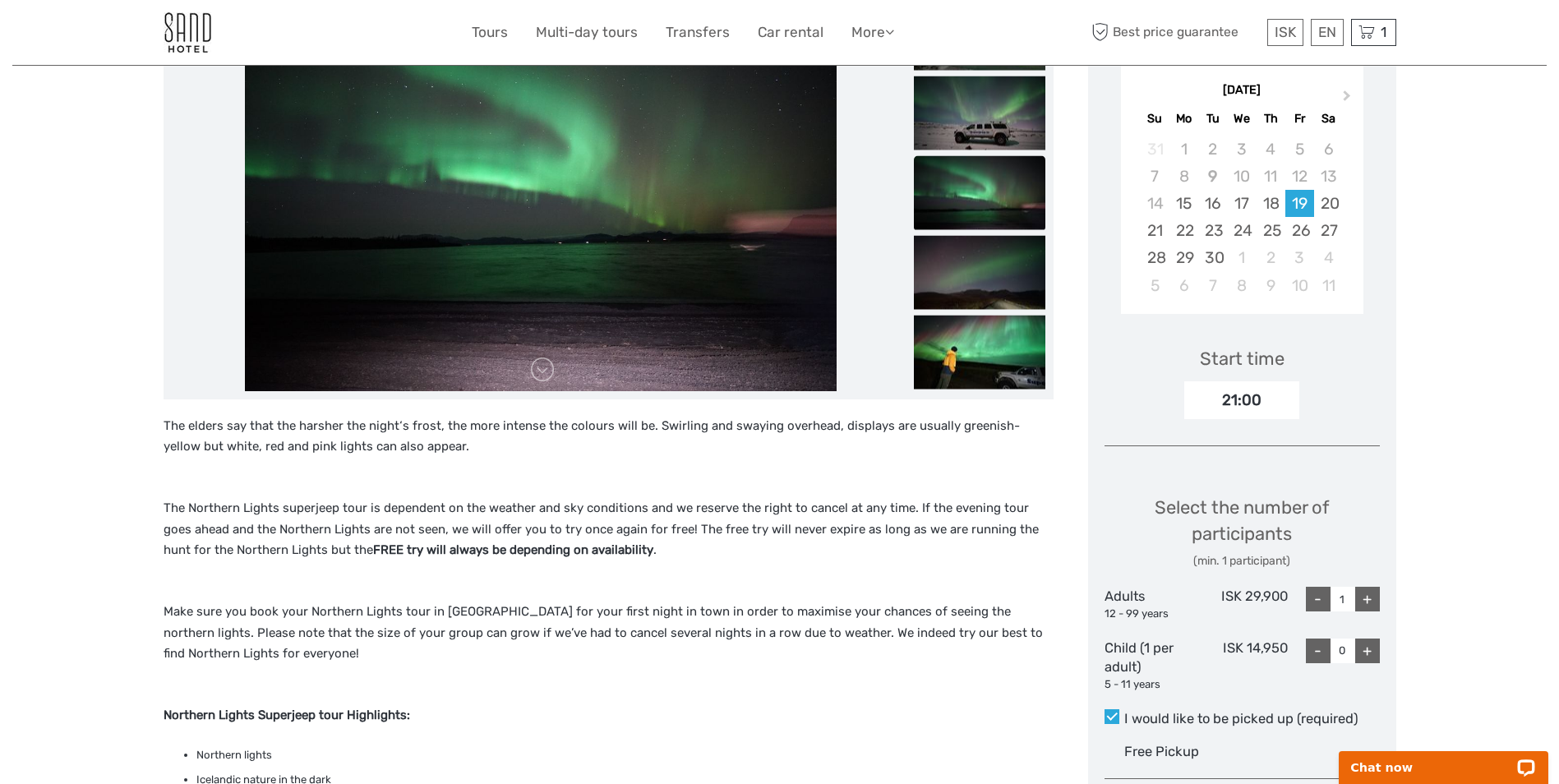
scroll to position [329, 0]
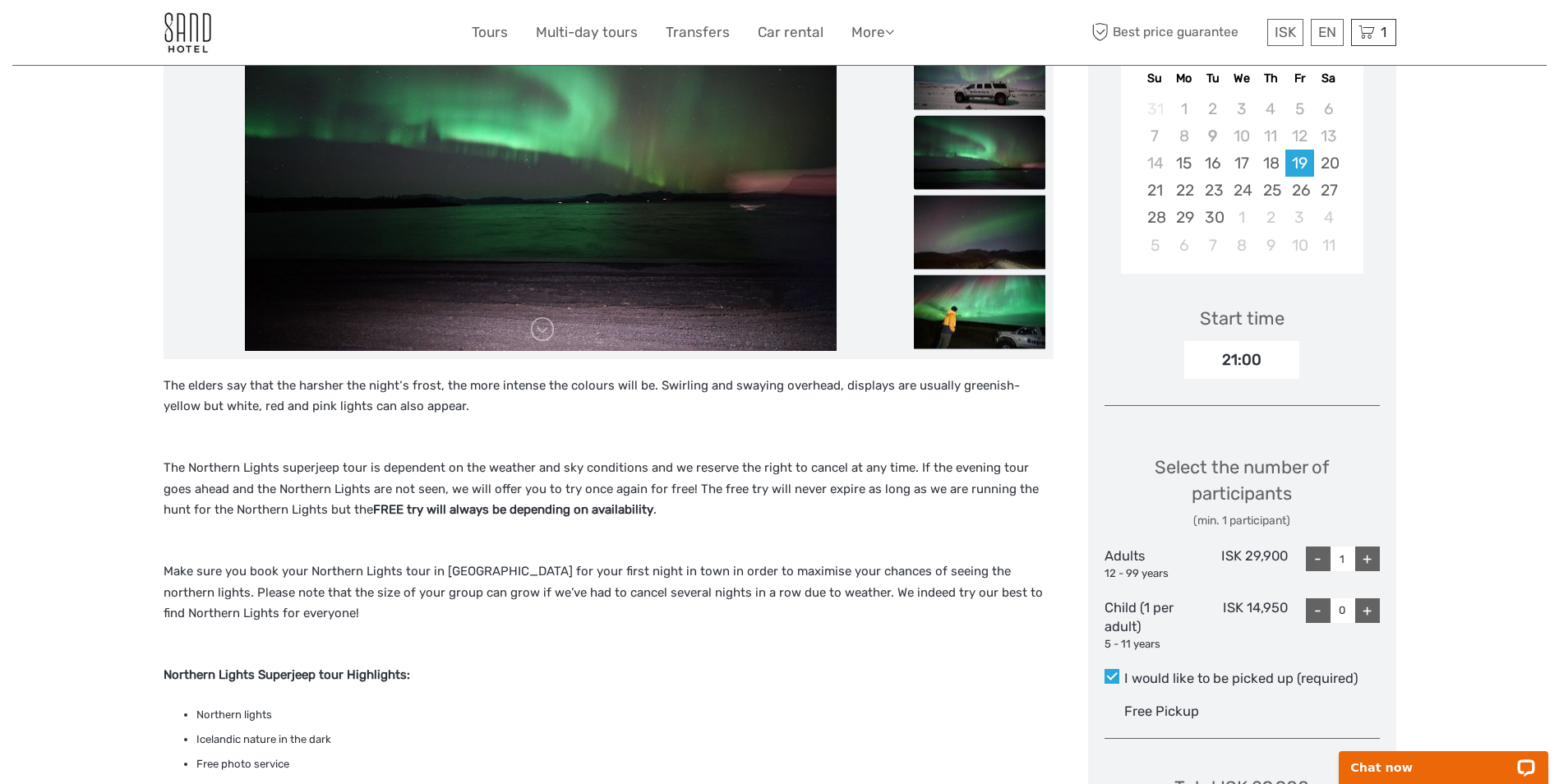
click at [1372, 565] on div "+" at bounding box center [1367, 558] width 25 height 25
type input "2"
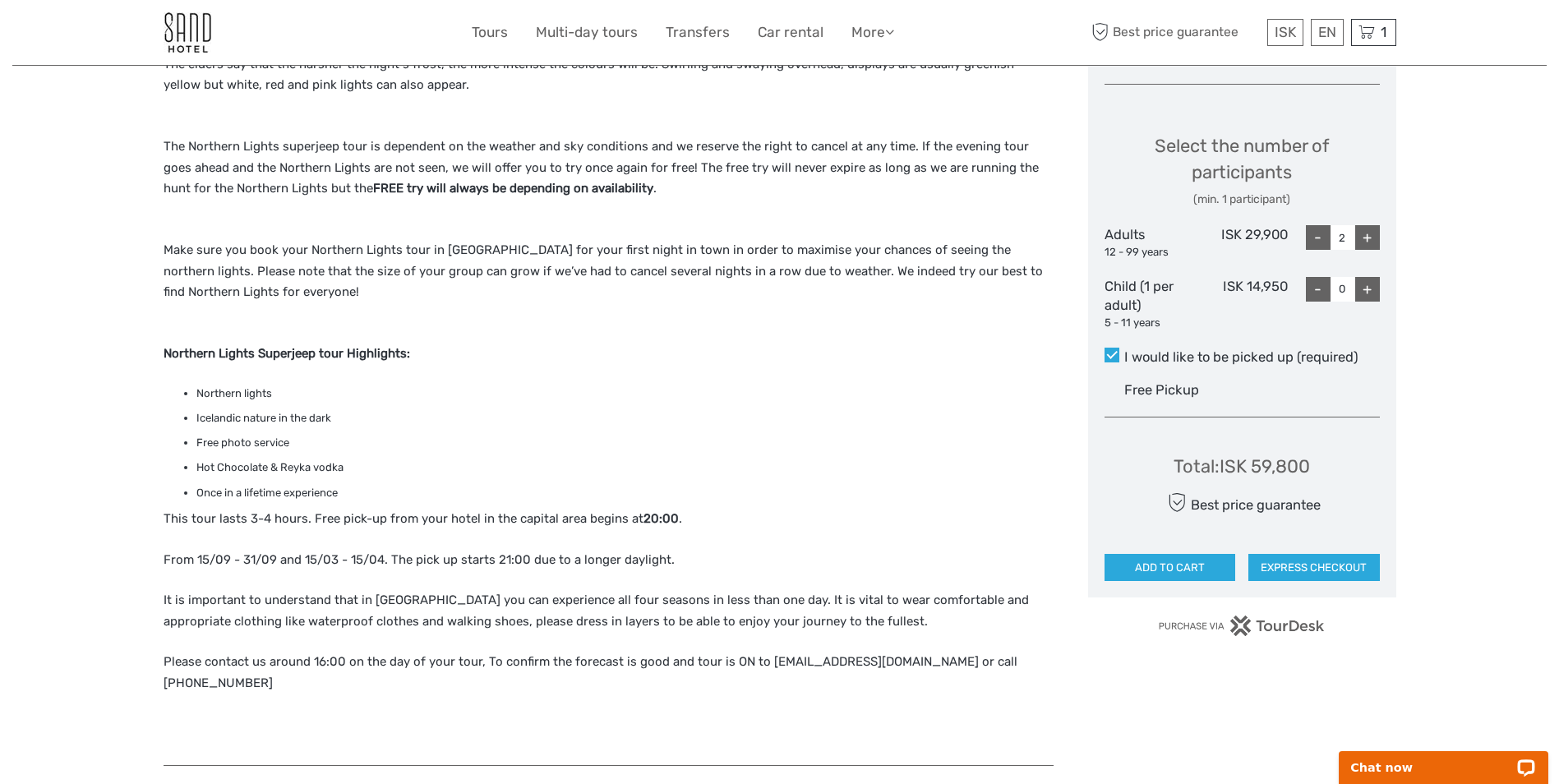
scroll to position [657, 0]
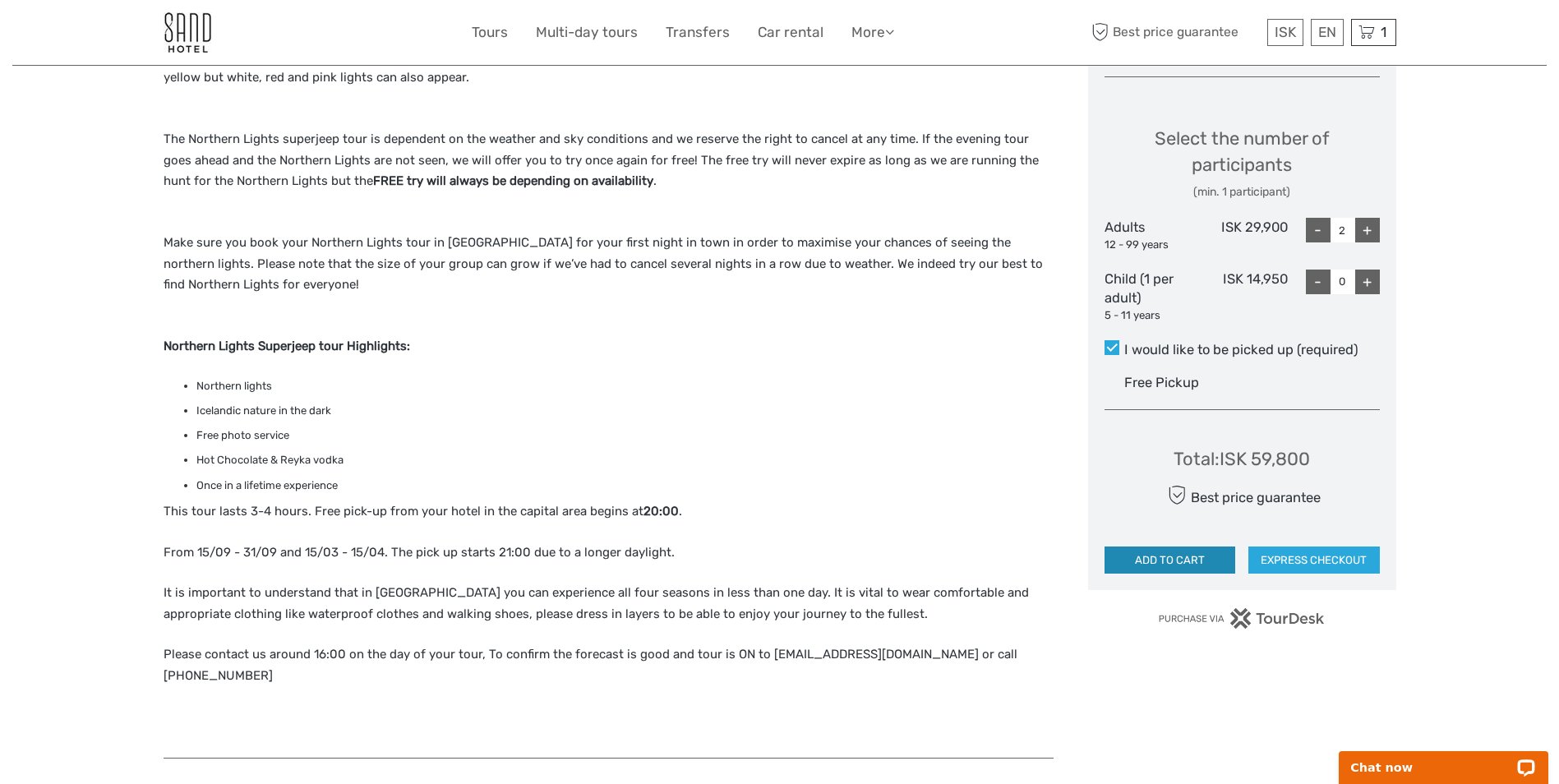
click at [1182, 562] on button "ADD TO CART" at bounding box center [1170, 559] width 131 height 28
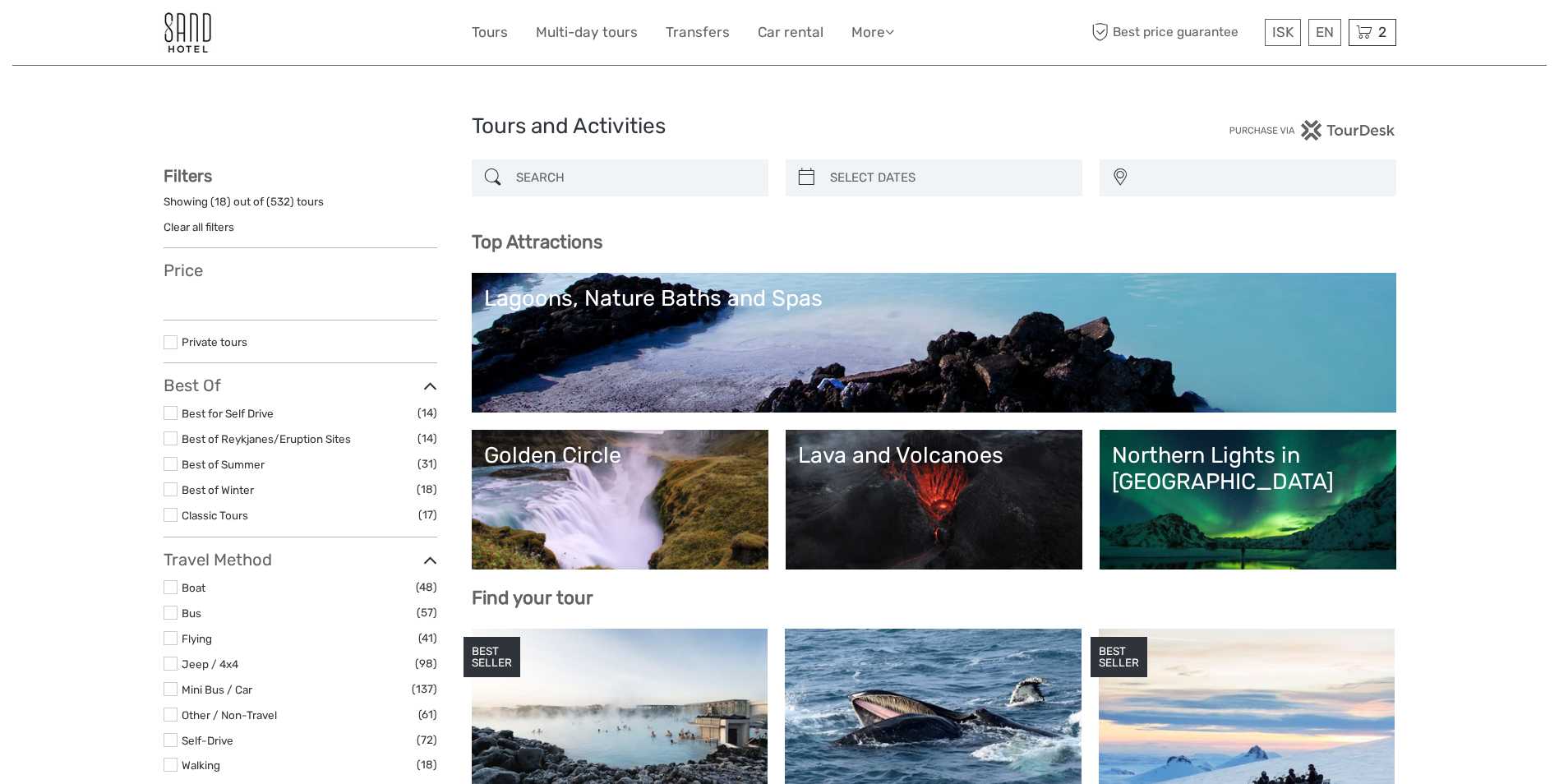
select select
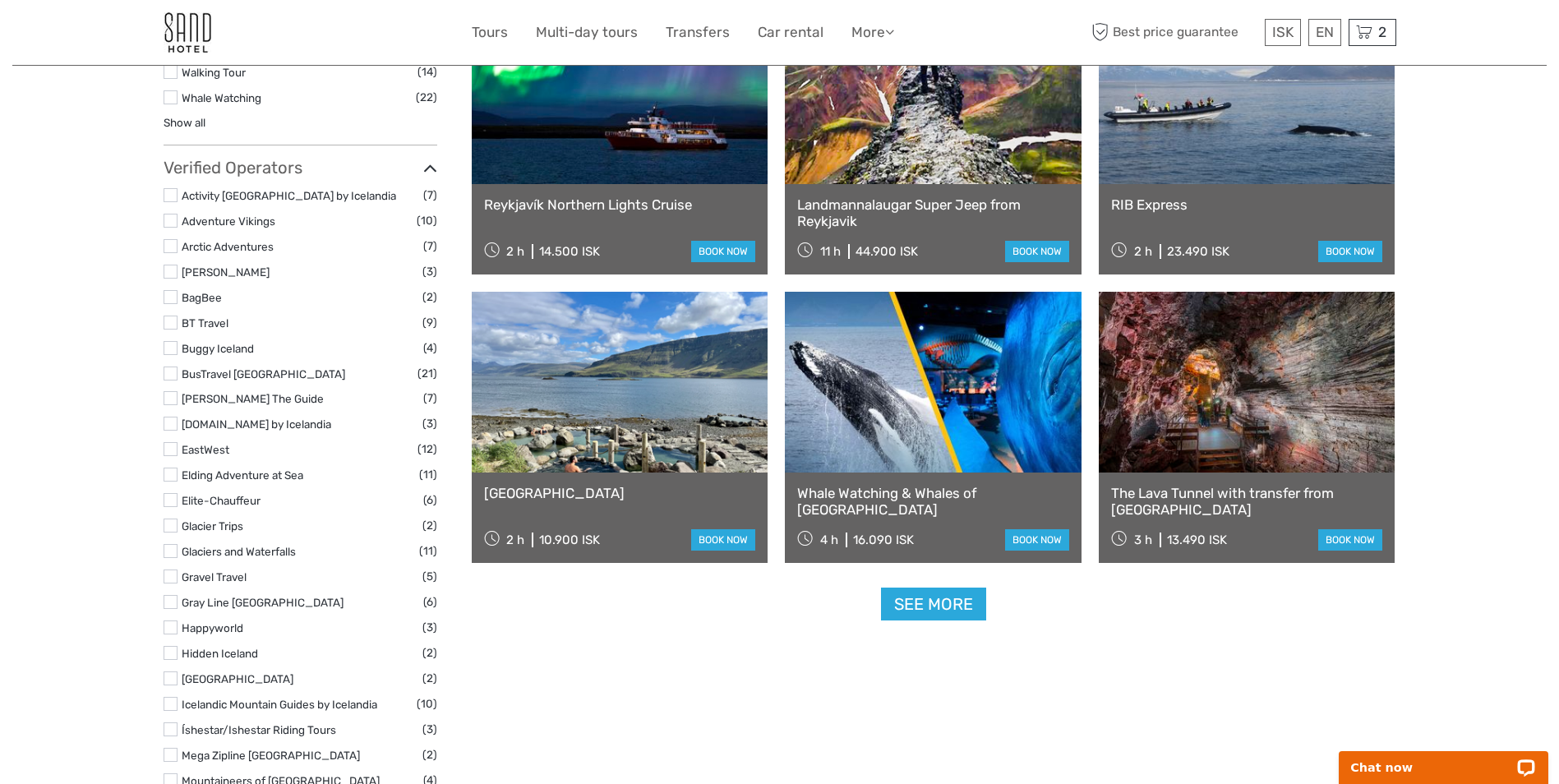
scroll to position [1807, 0]
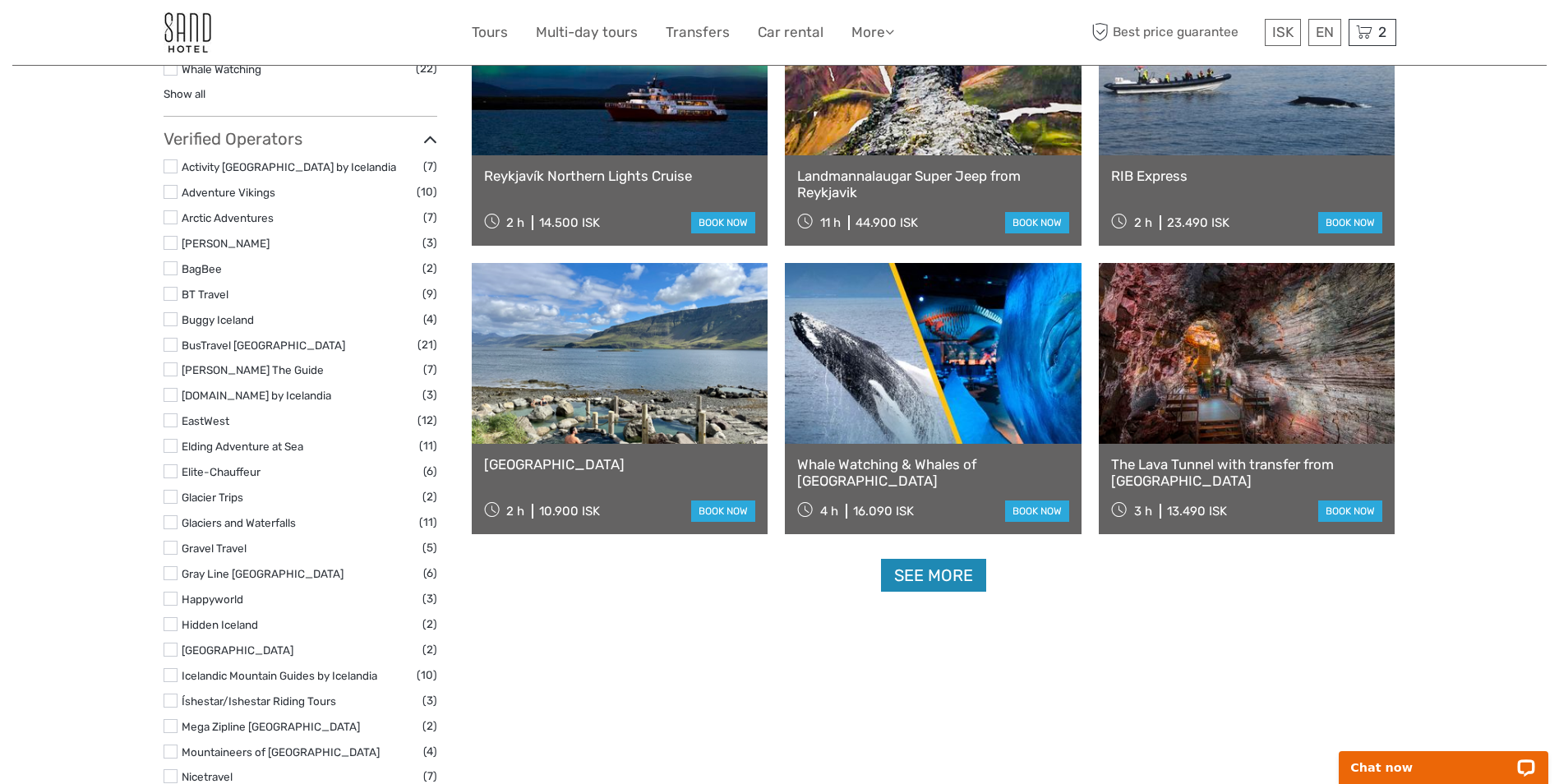
click at [943, 580] on link "See more" at bounding box center [934, 575] width 105 height 34
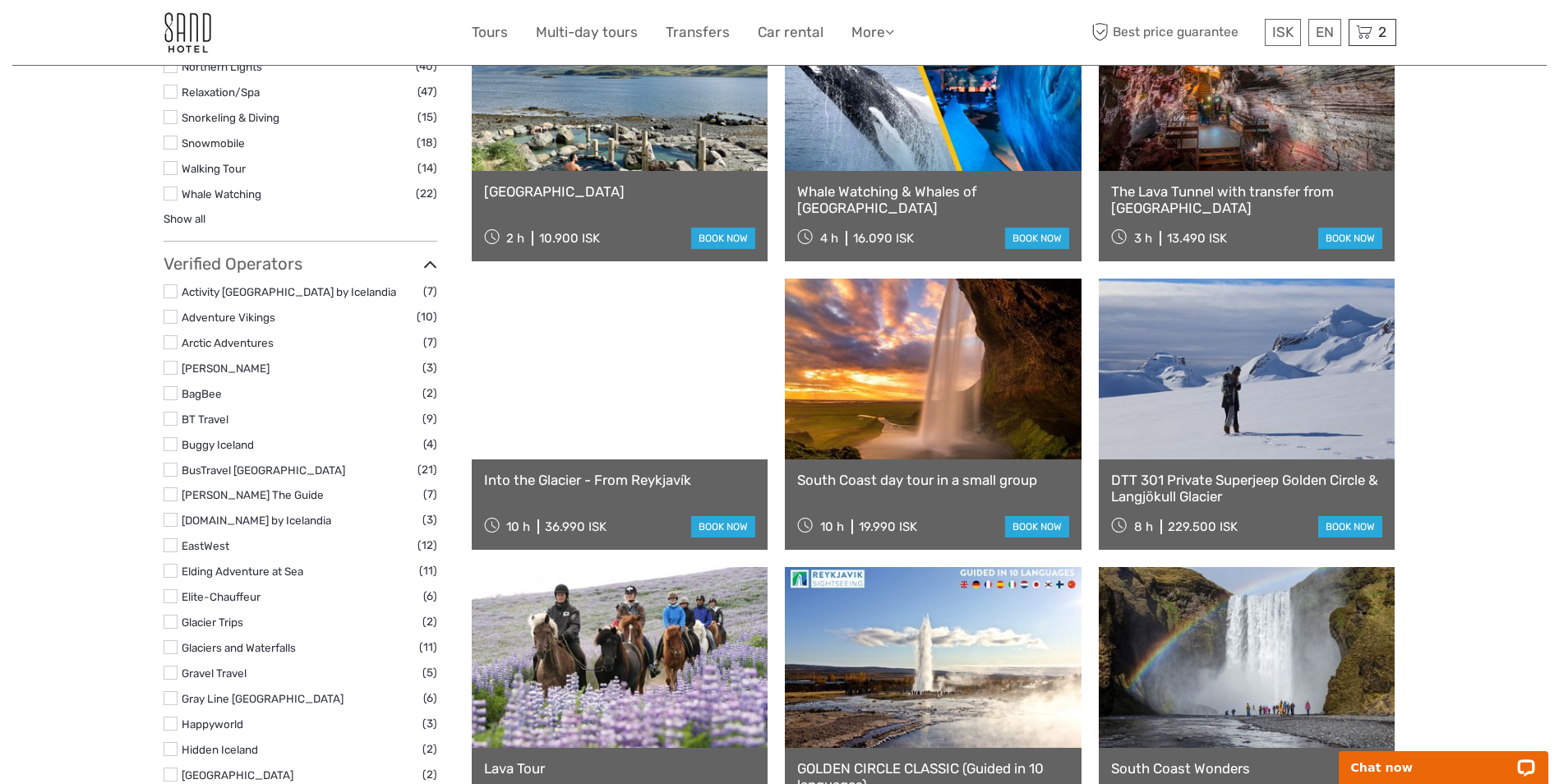
scroll to position [1643, 0]
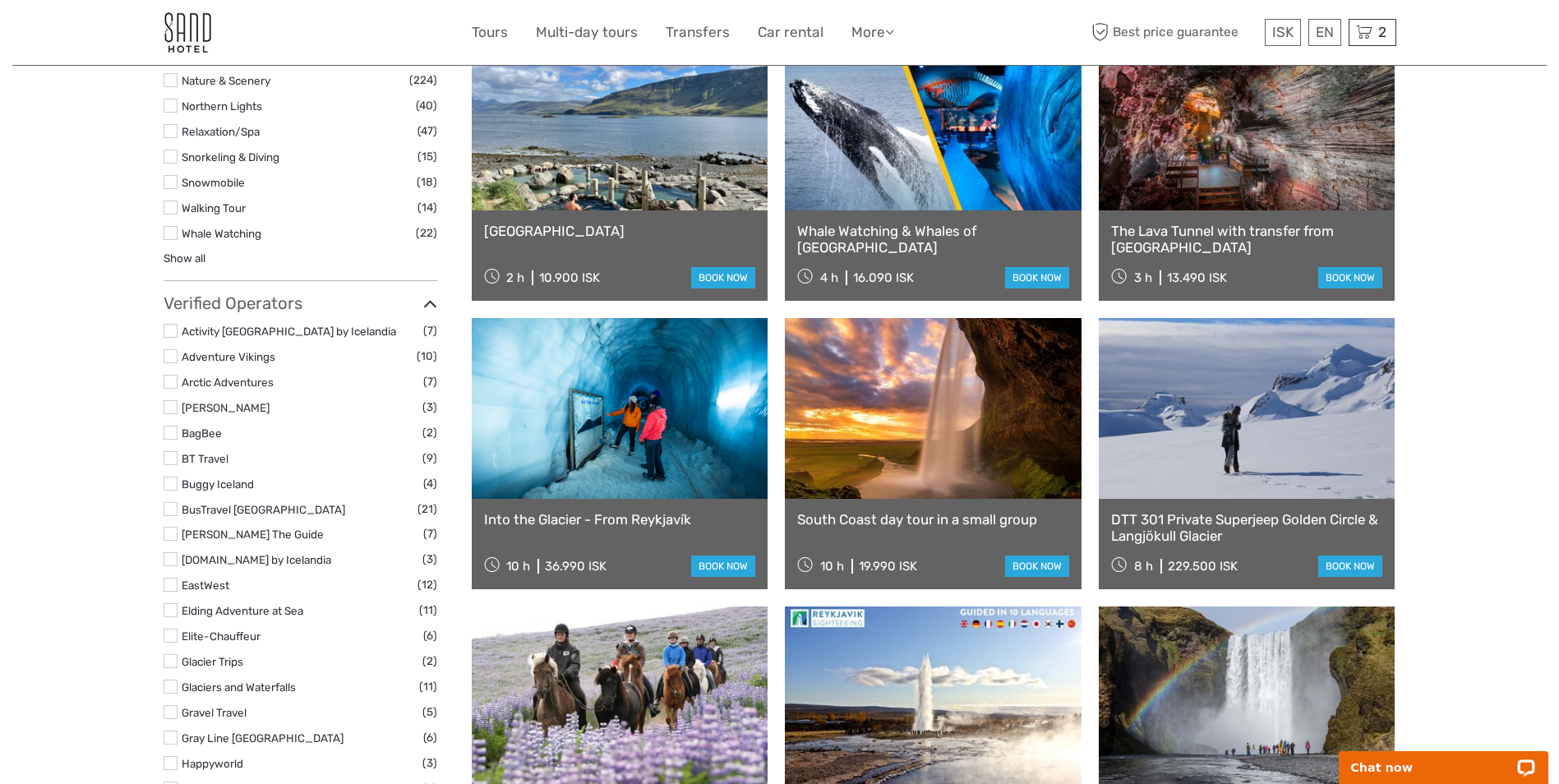
click at [609, 476] on link at bounding box center [620, 408] width 297 height 181
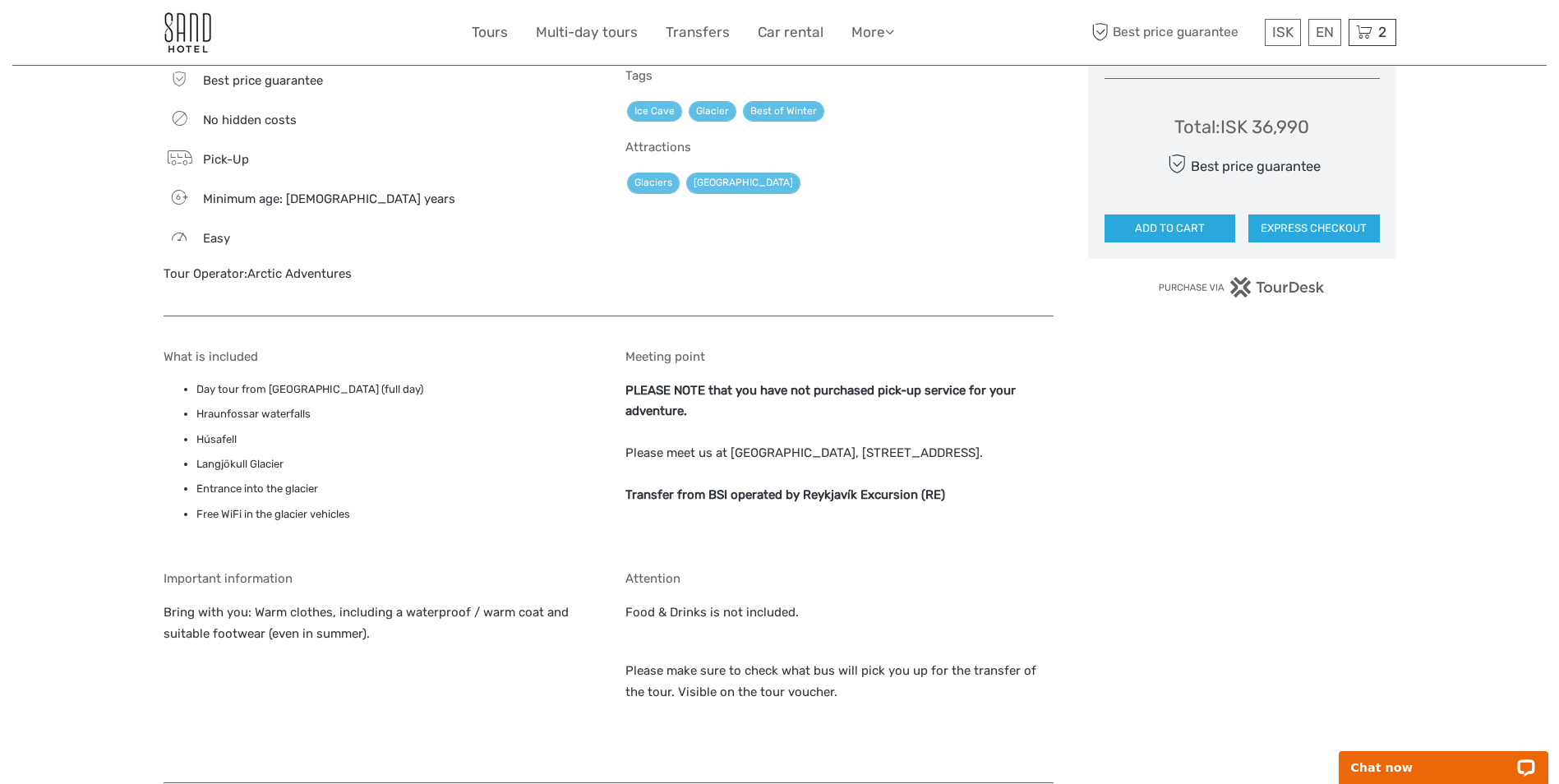
scroll to position [1150, 0]
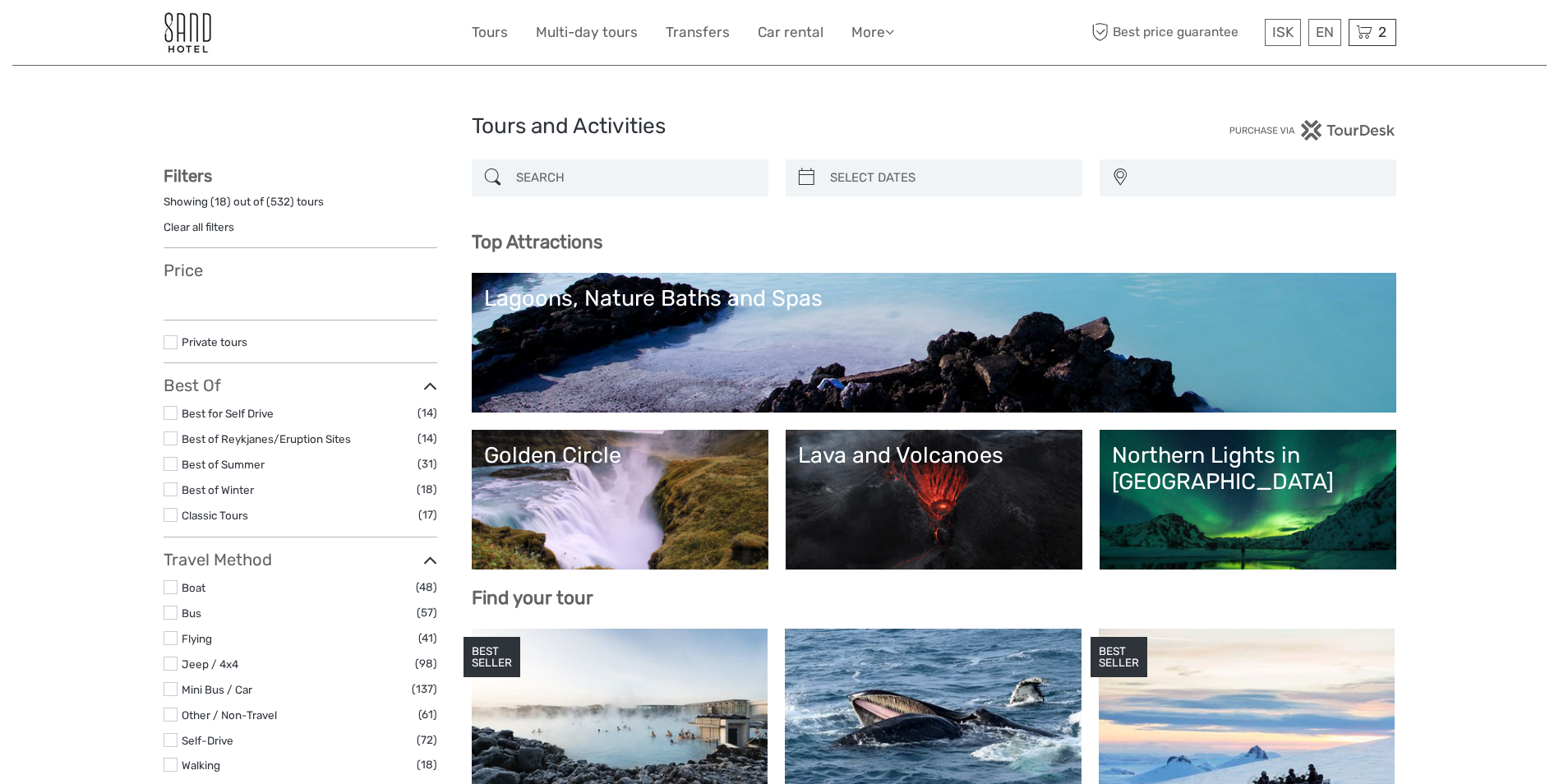
select select
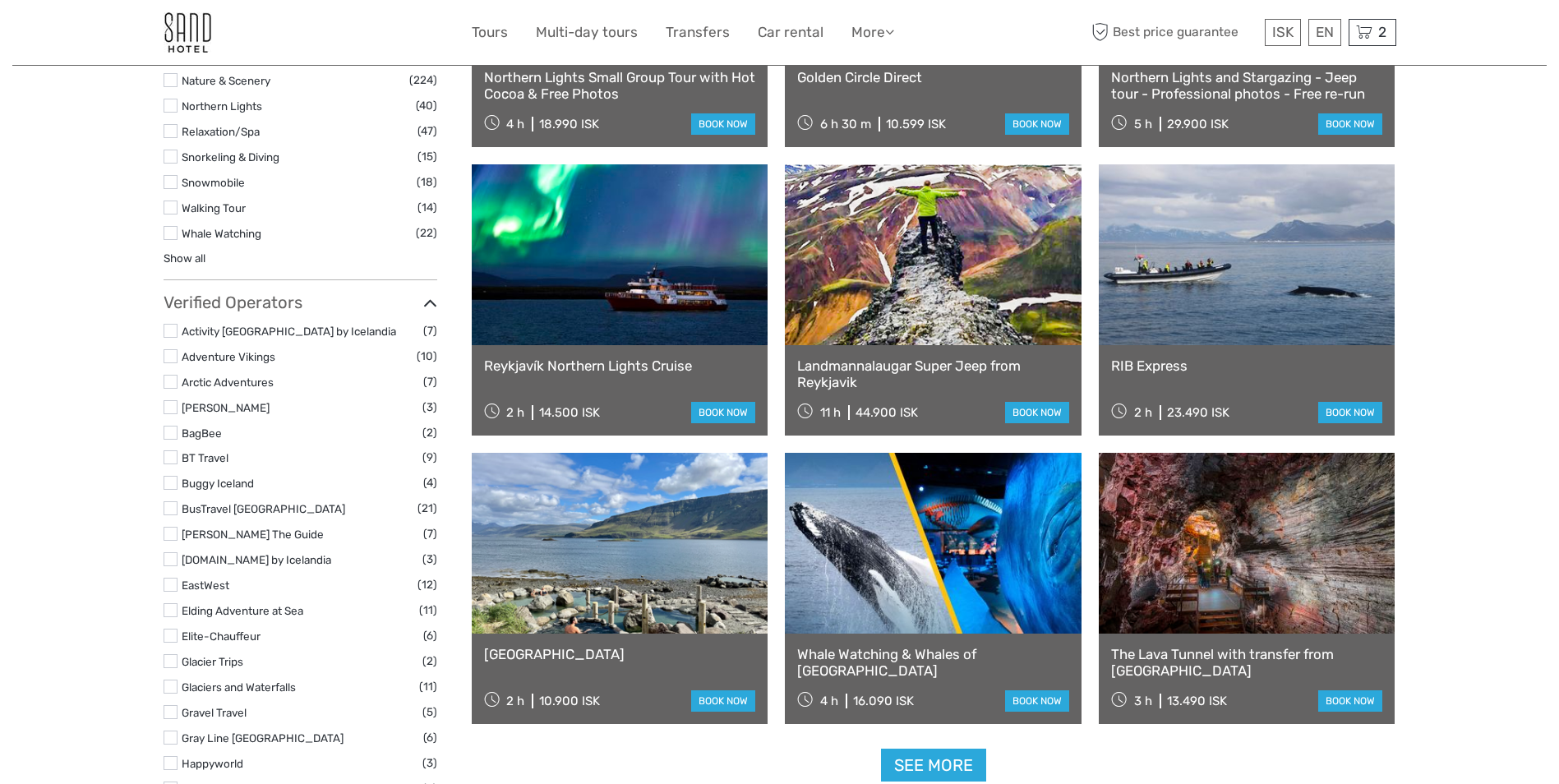
select select
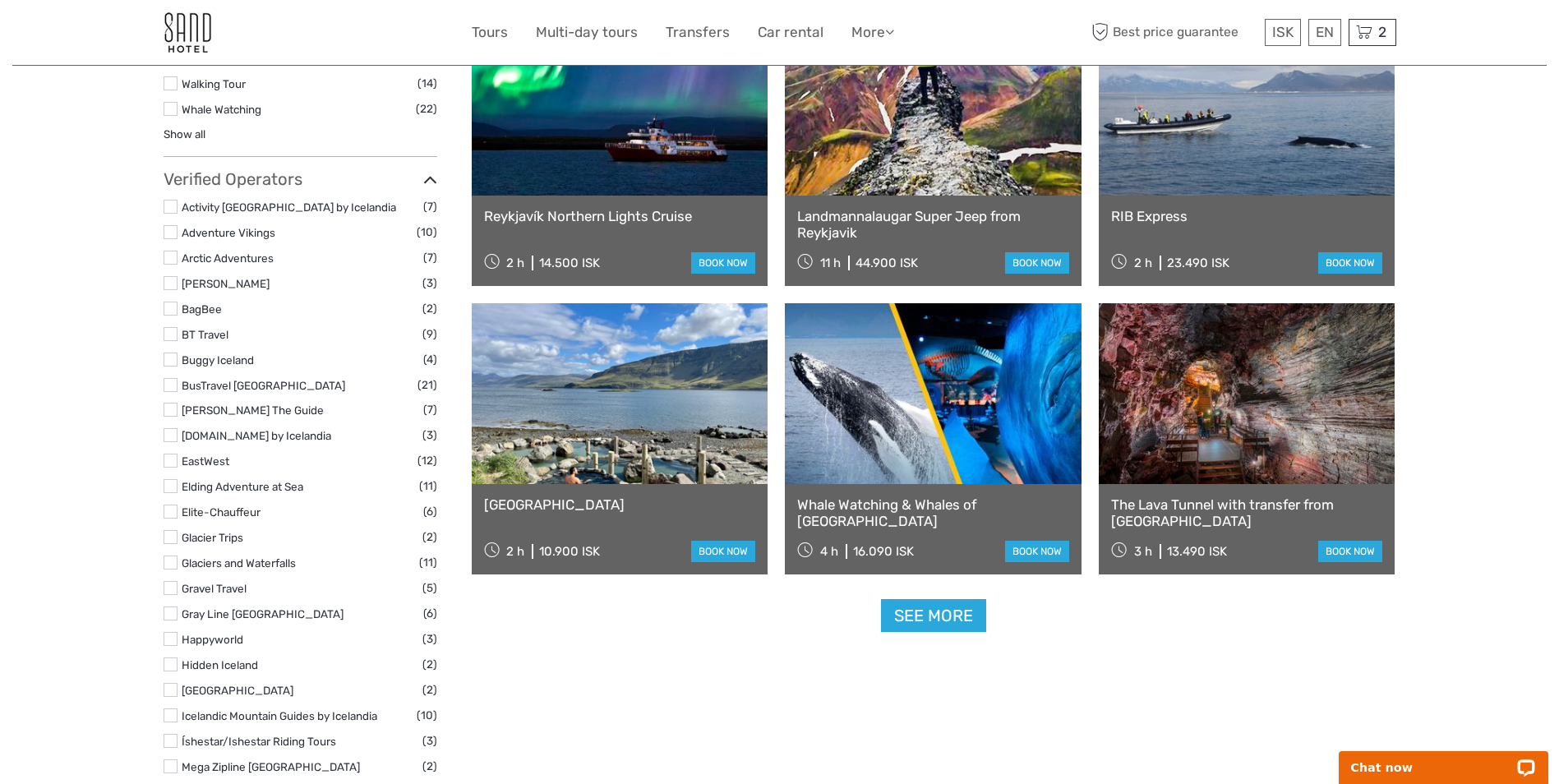
scroll to position [1807, 0]
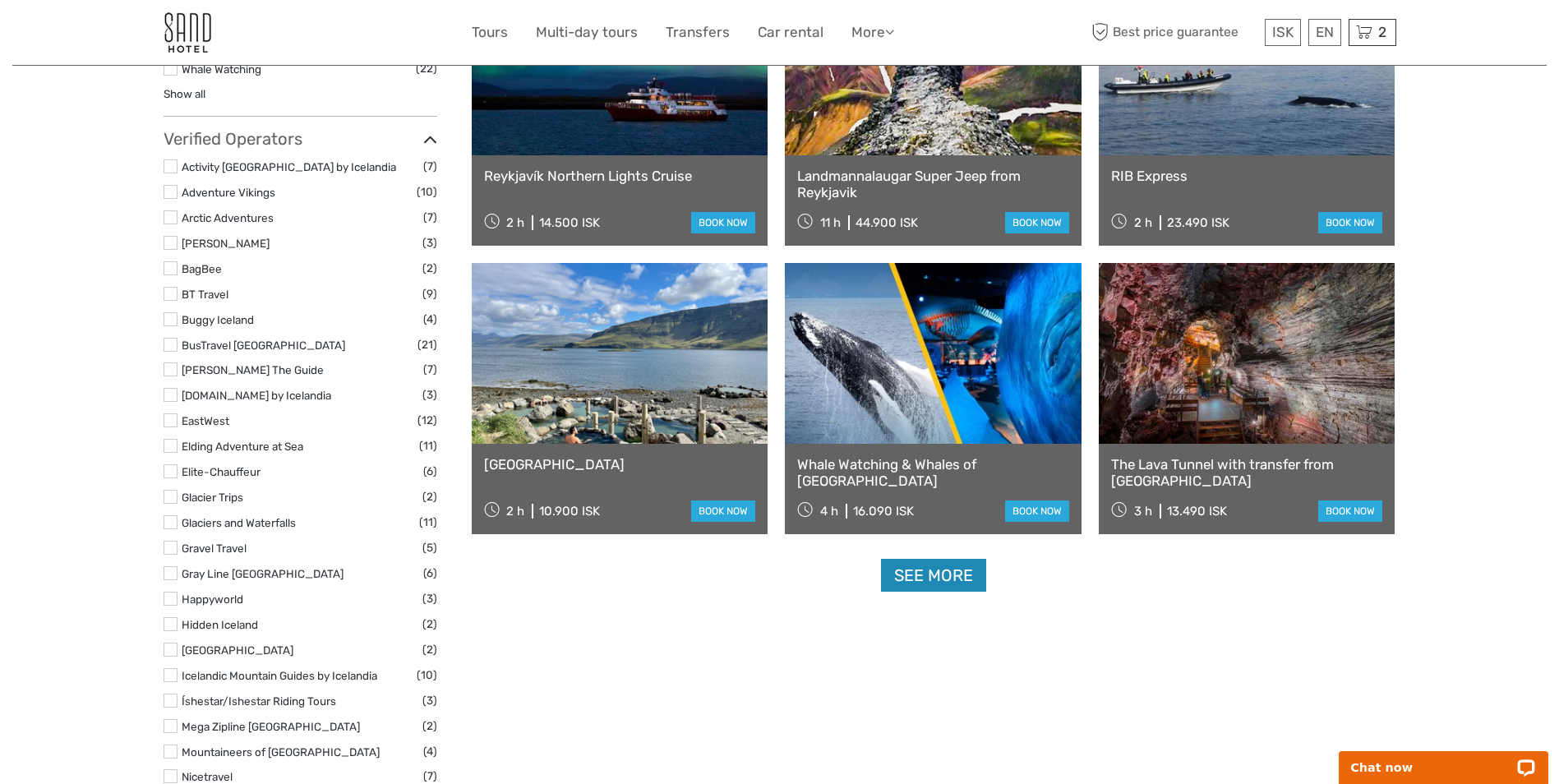
click at [917, 579] on link "See more" at bounding box center [934, 575] width 105 height 34
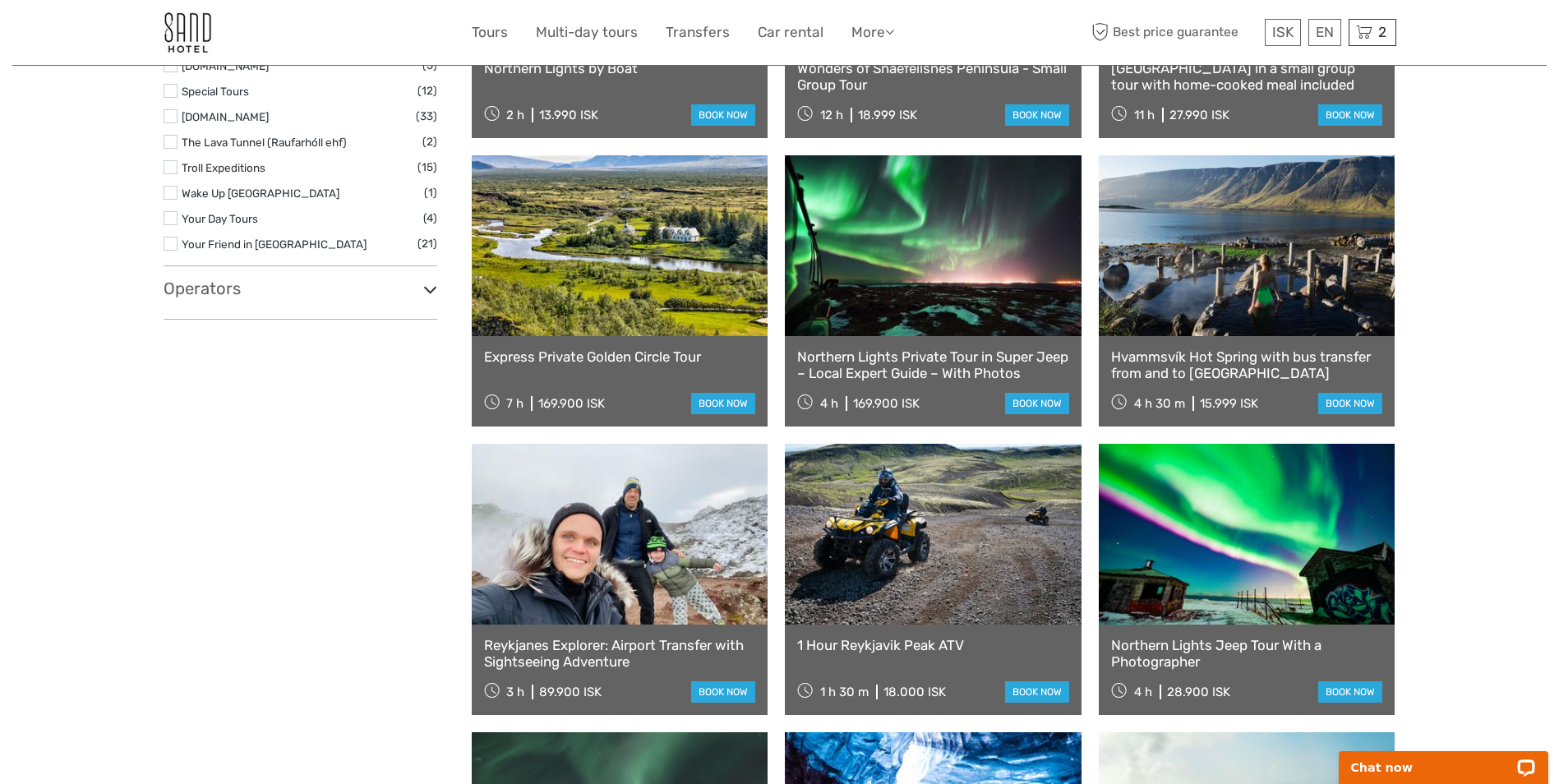
scroll to position [2711, 0]
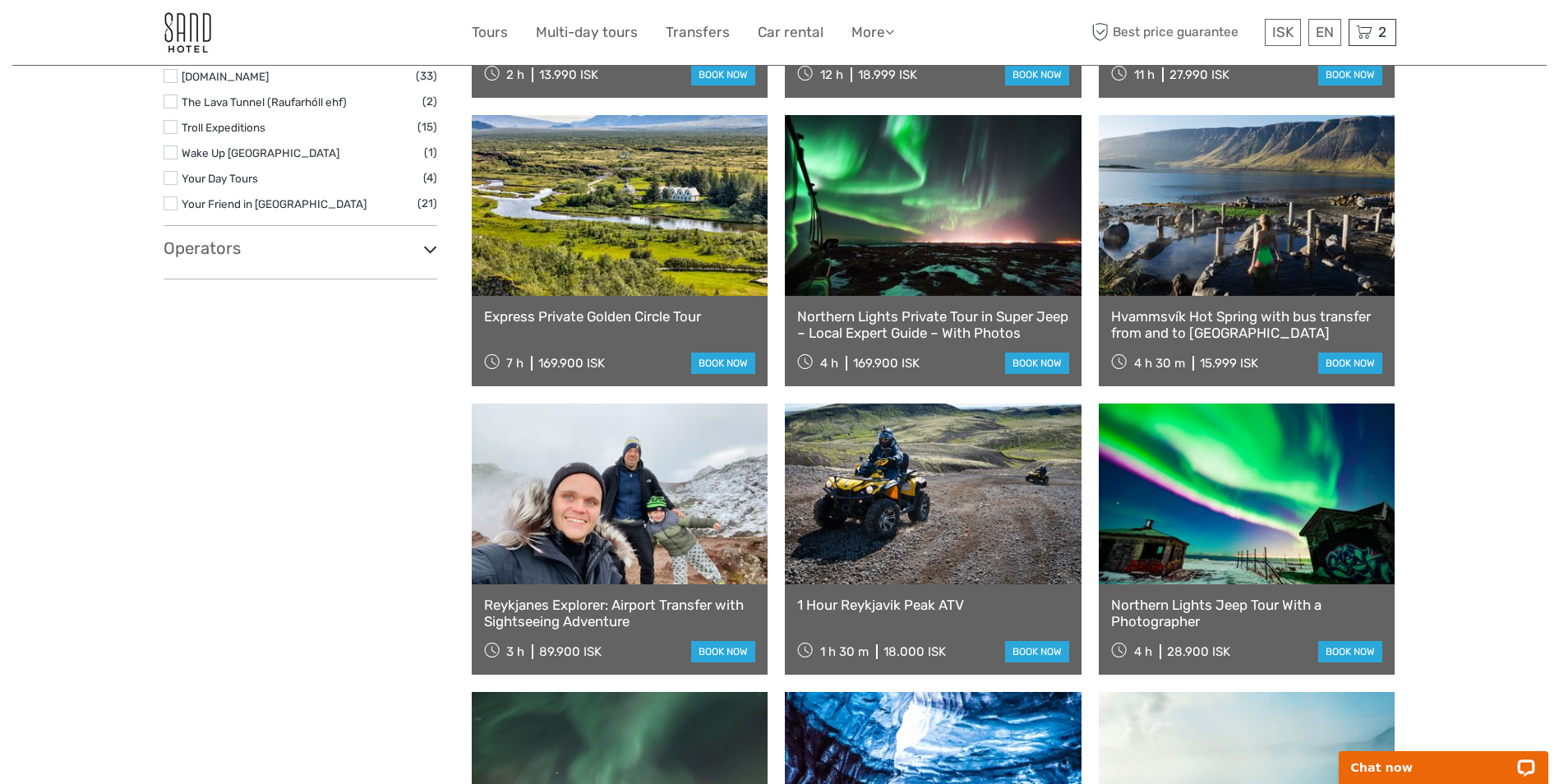
click at [951, 547] on link at bounding box center [933, 494] width 297 height 181
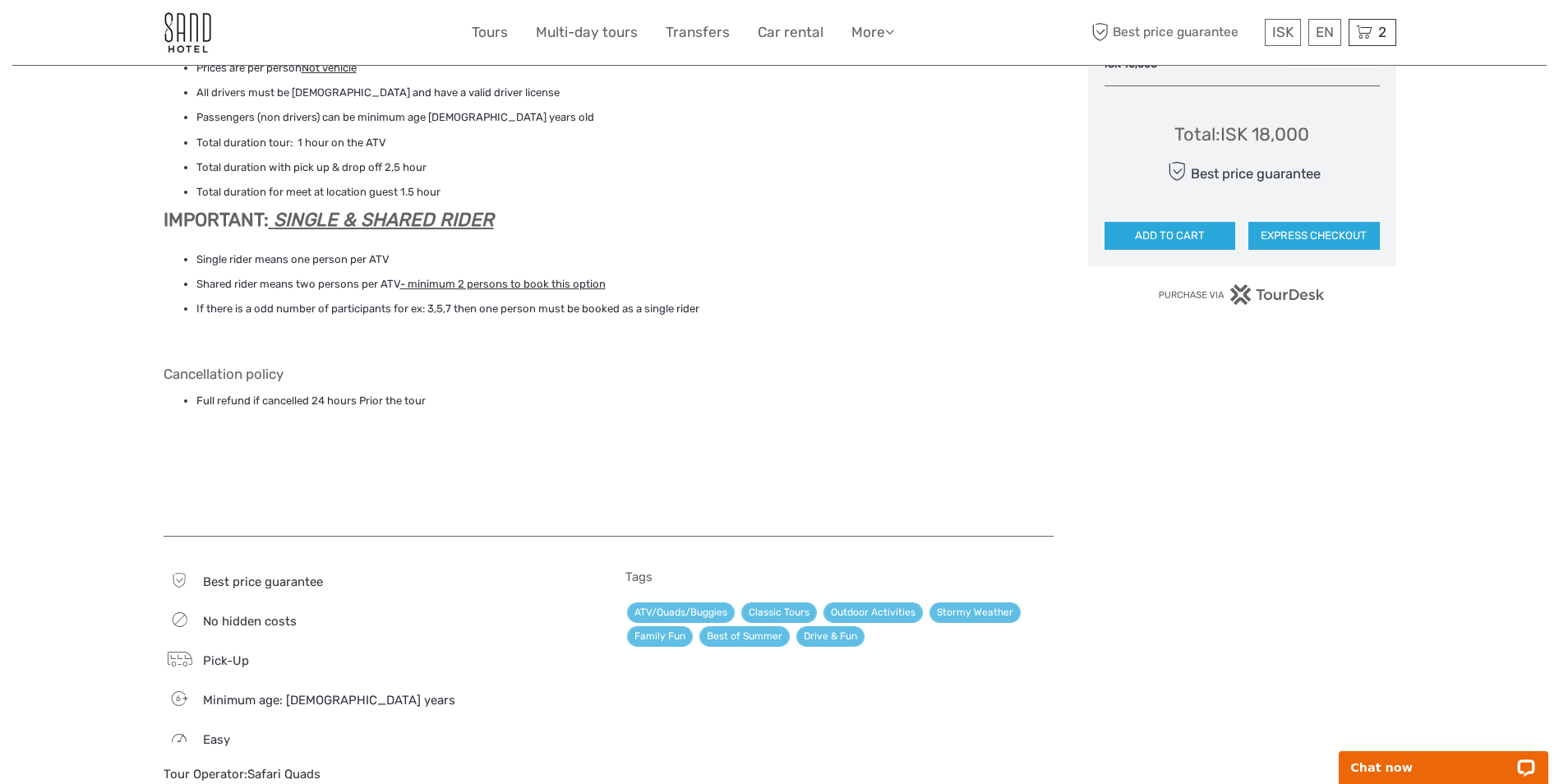
scroll to position [1561, 0]
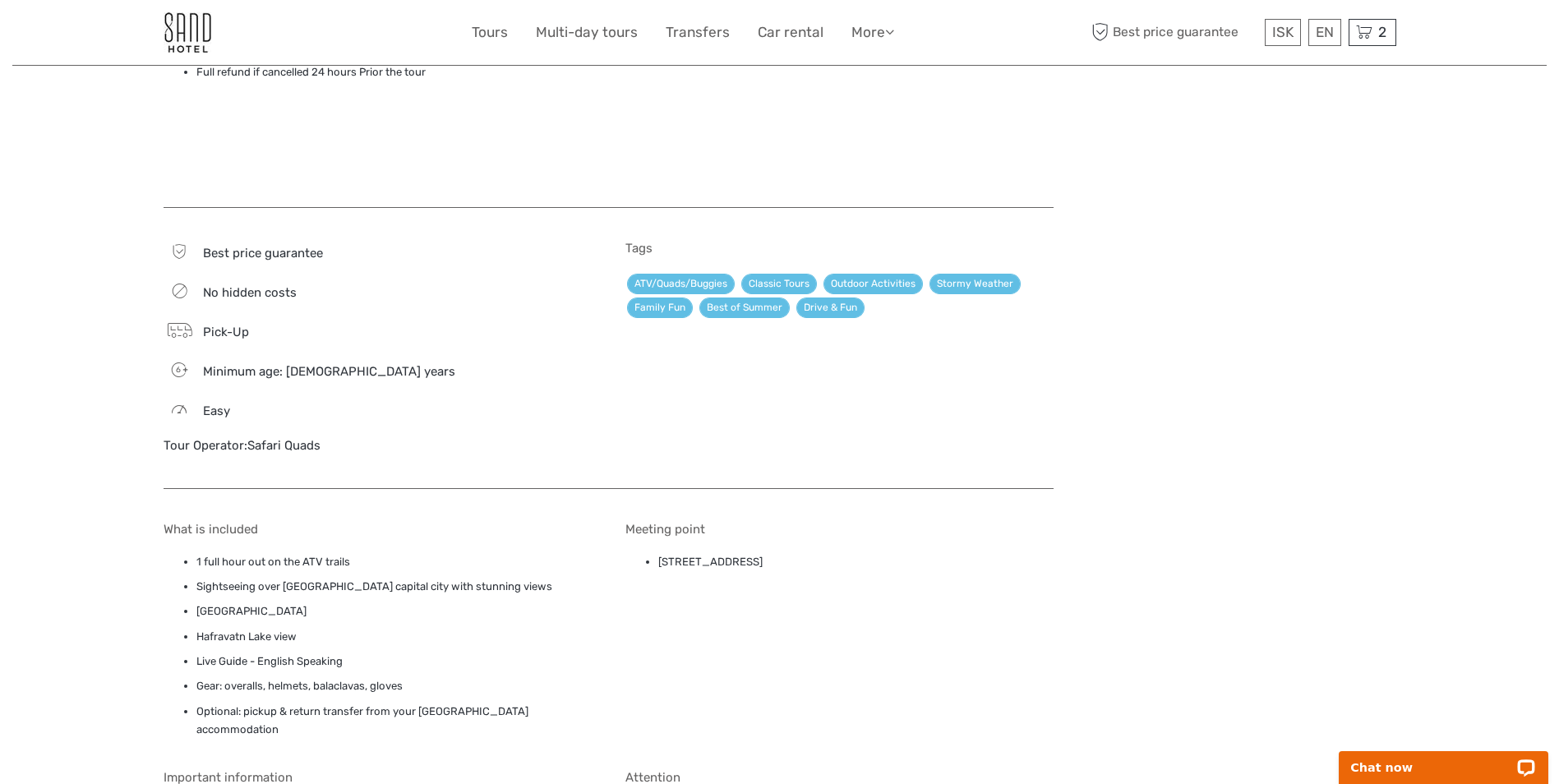
drag, startPoint x: 879, startPoint y: 542, endPoint x: 660, endPoint y: 550, distance: 219.1
click at [660, 550] on div "Meeting point Safari [STREET_ADDRESS]" at bounding box center [839, 633] width 428 height 225
drag, startPoint x: 660, startPoint y: 550, endPoint x: 749, endPoint y: 542, distance: 89.4
copy li "[STREET_ADDRESS]"
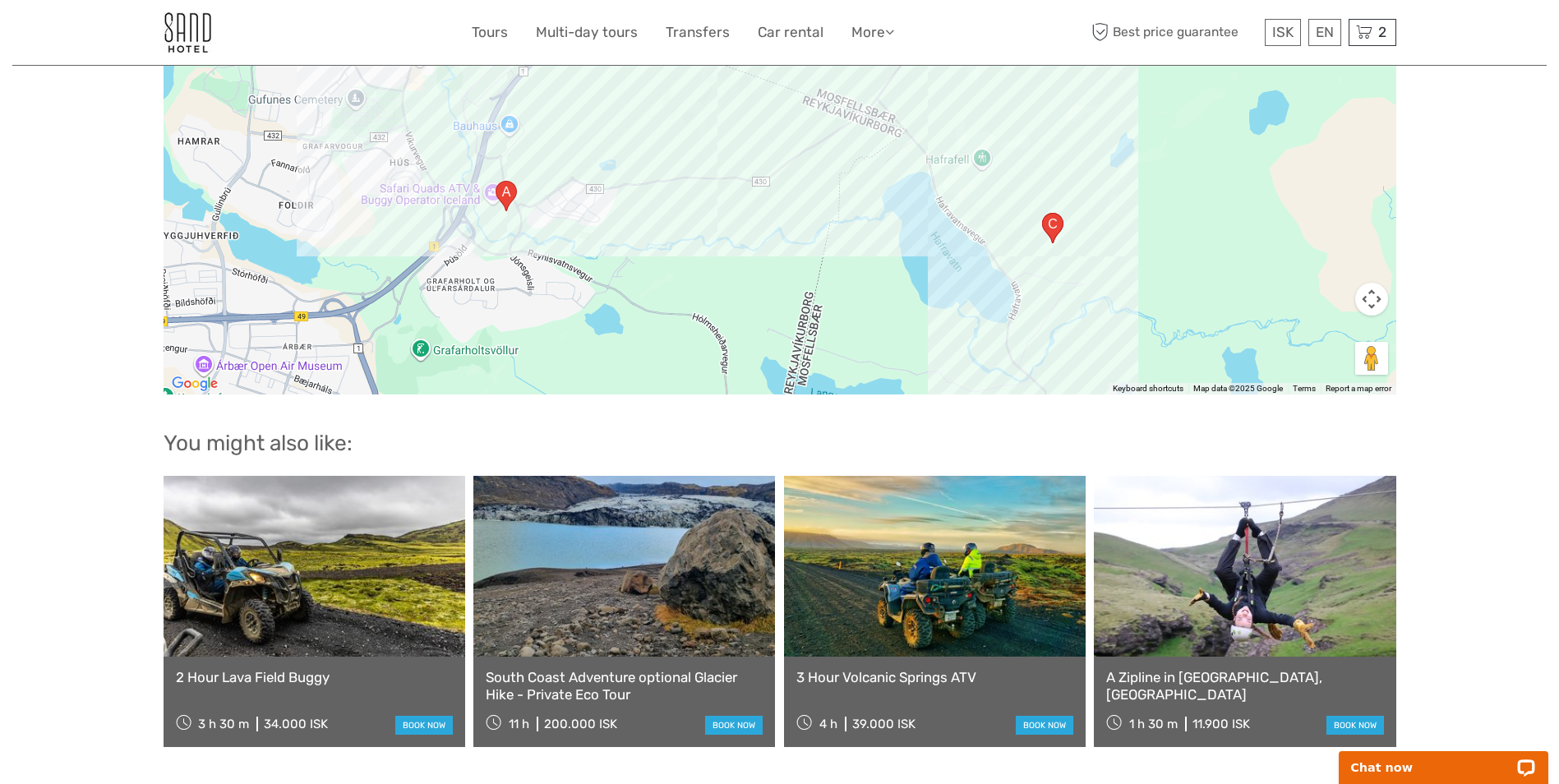
scroll to position [2792, 0]
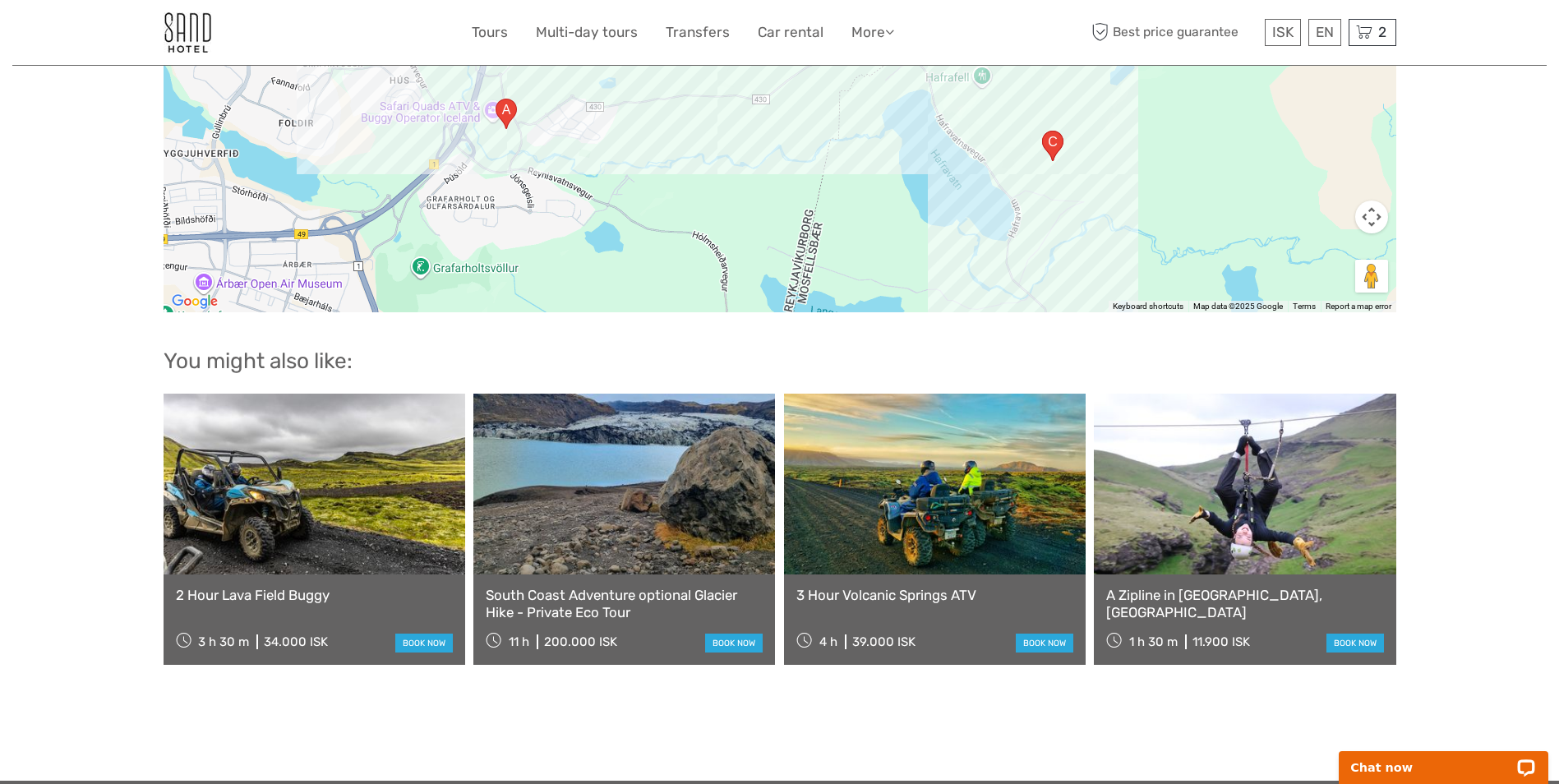
click at [274, 472] on link at bounding box center [314, 484] width 302 height 181
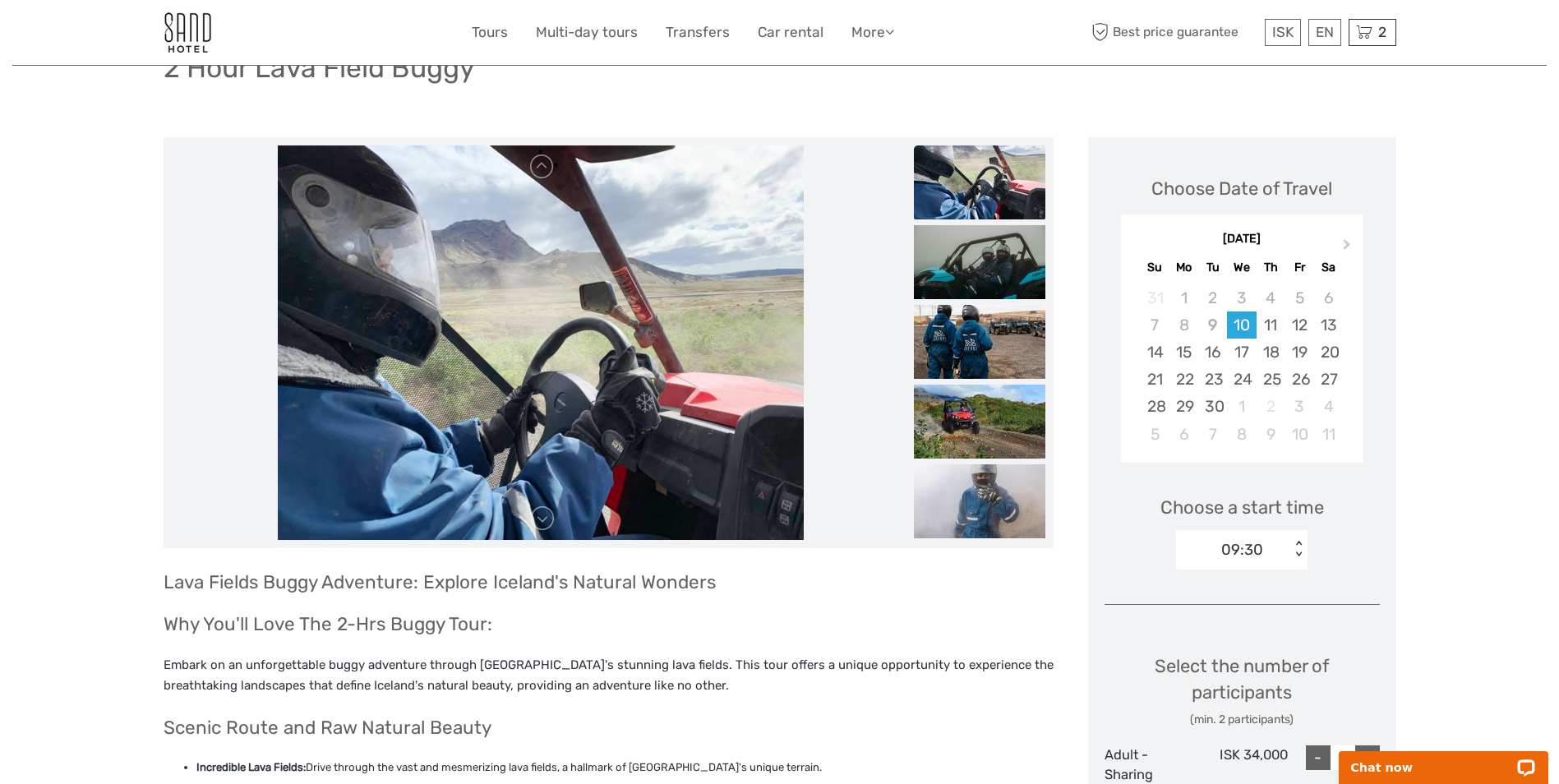
scroll to position [120, 0]
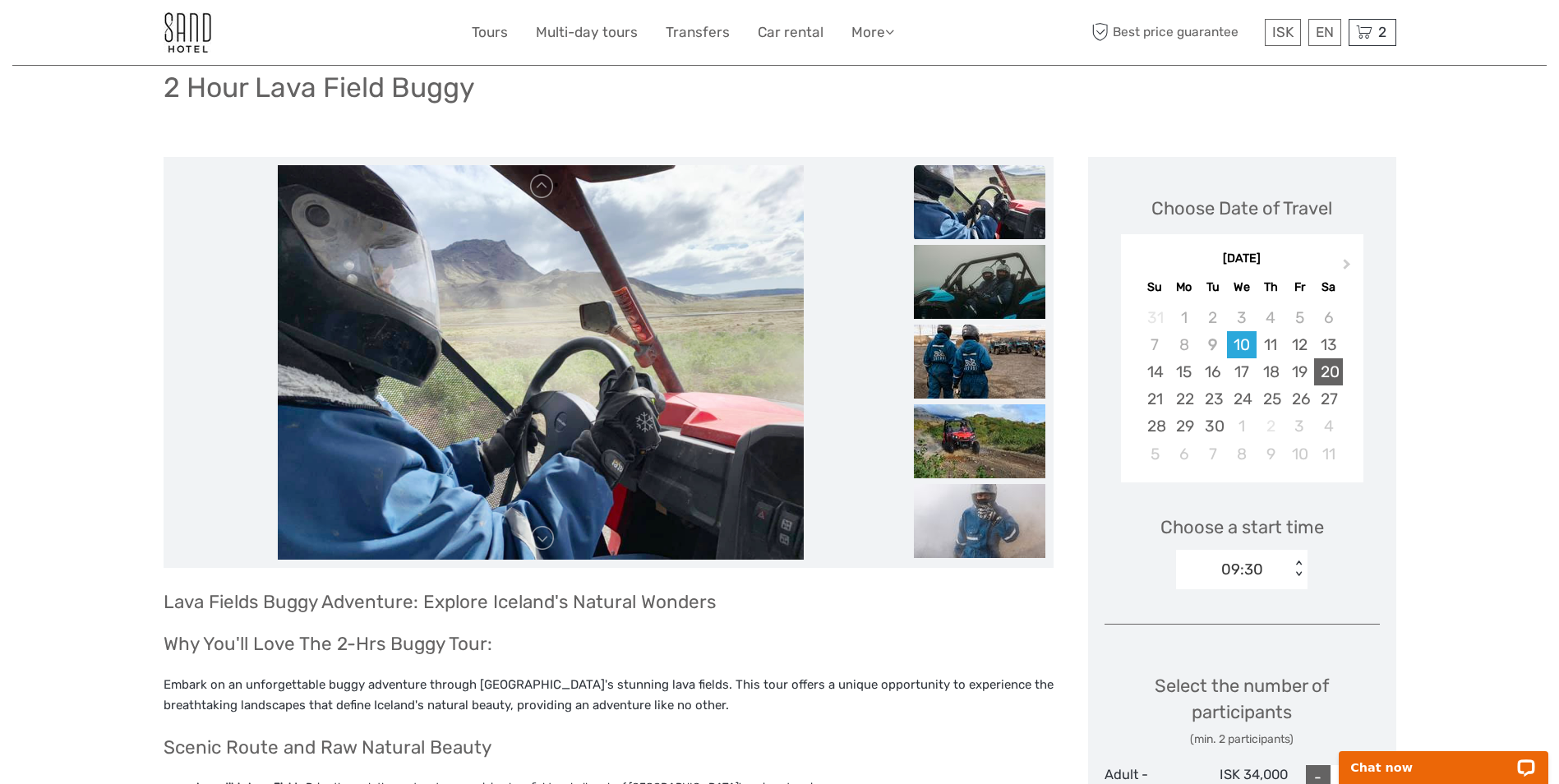
click at [1333, 368] on div "20" at bounding box center [1328, 371] width 28 height 28
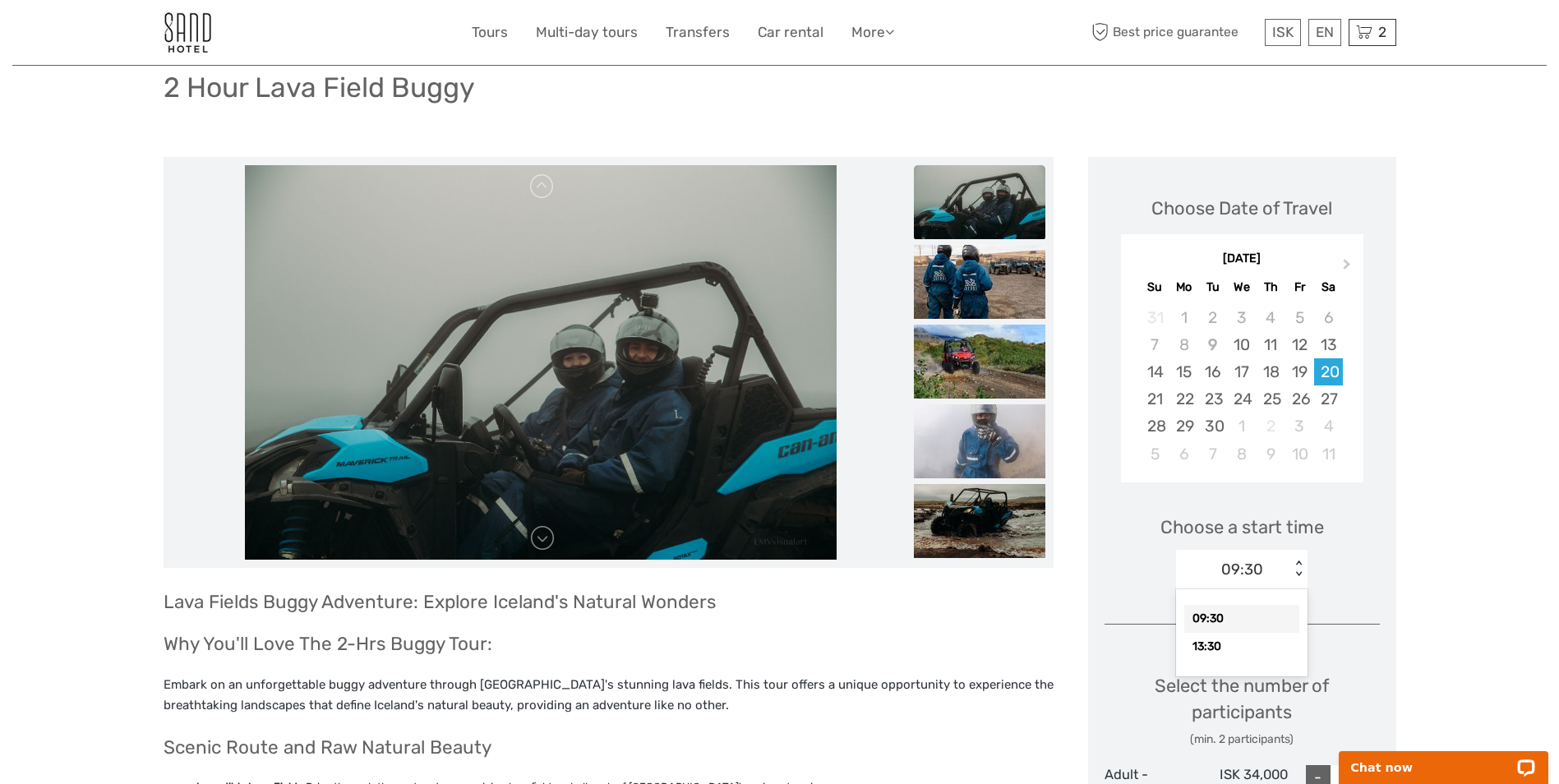
click at [1300, 563] on div "< >" at bounding box center [1299, 568] width 14 height 17
click at [1234, 650] on div "13:30" at bounding box center [1242, 645] width 115 height 28
click at [1363, 582] on div "Choose a start time option 13:30, selected. Select is focused , press Down to o…" at bounding box center [1242, 544] width 275 height 105
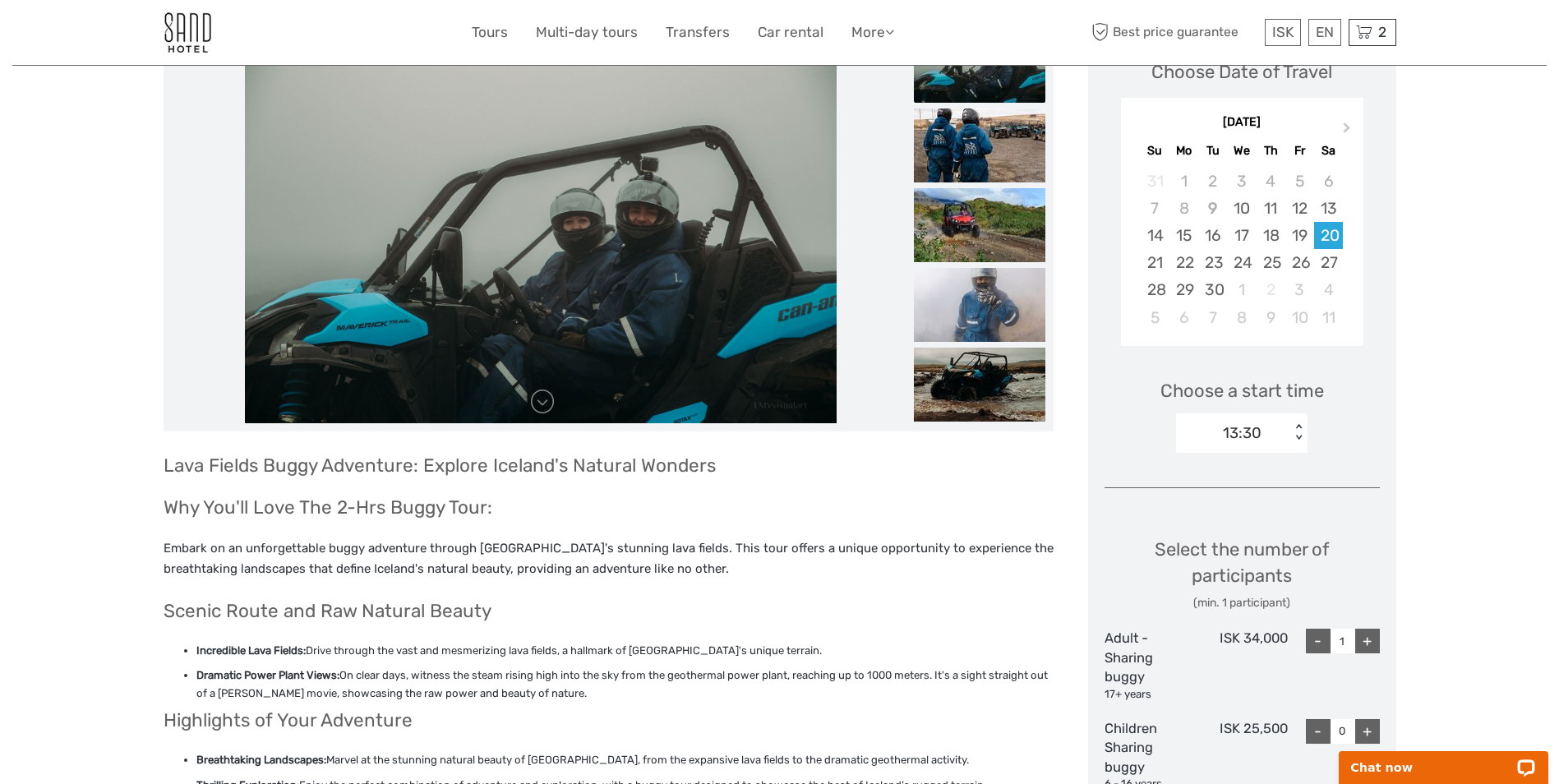
scroll to position [284, 0]
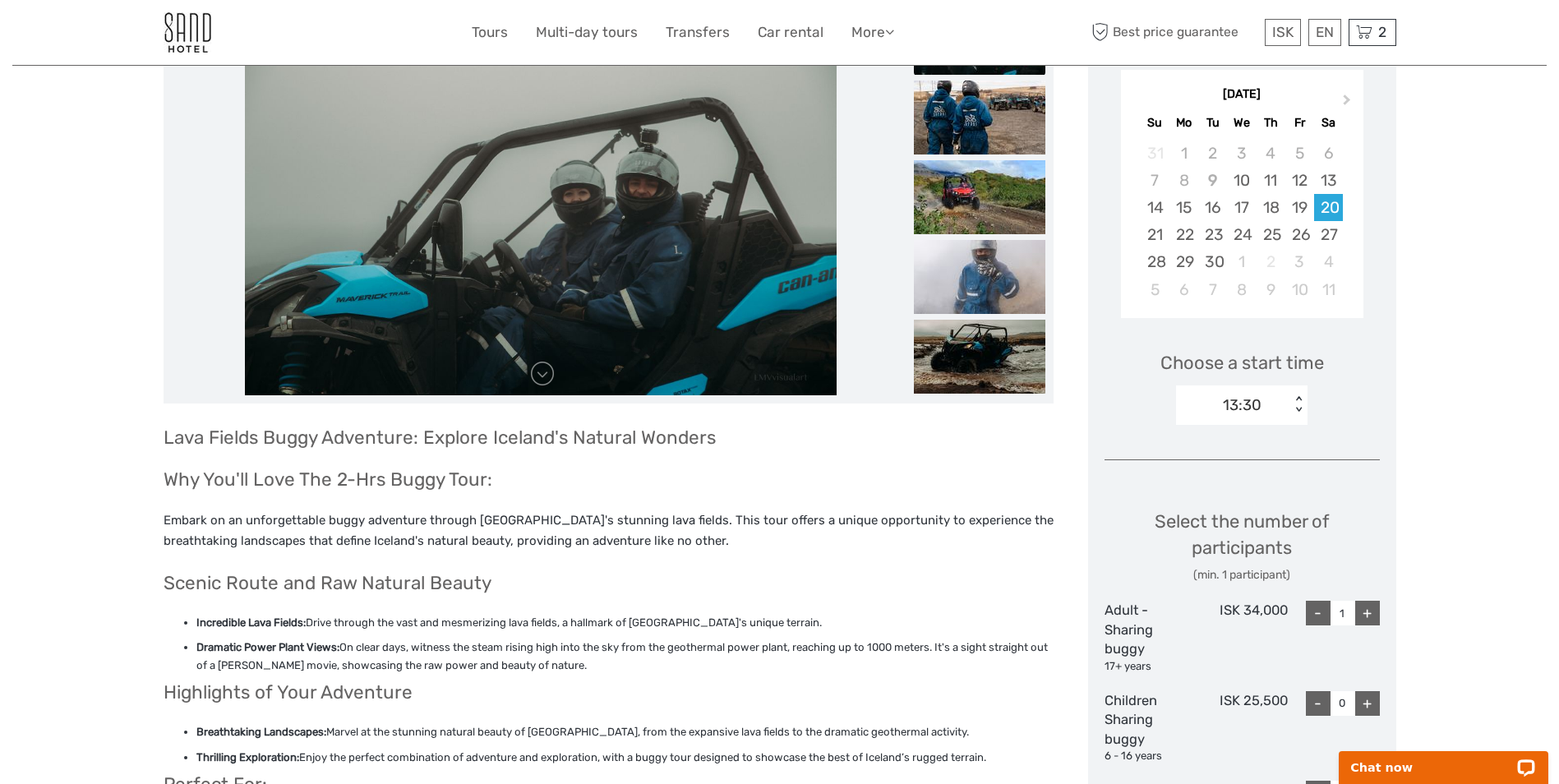
click at [1371, 616] on div "+" at bounding box center [1367, 613] width 25 height 25
type input "2"
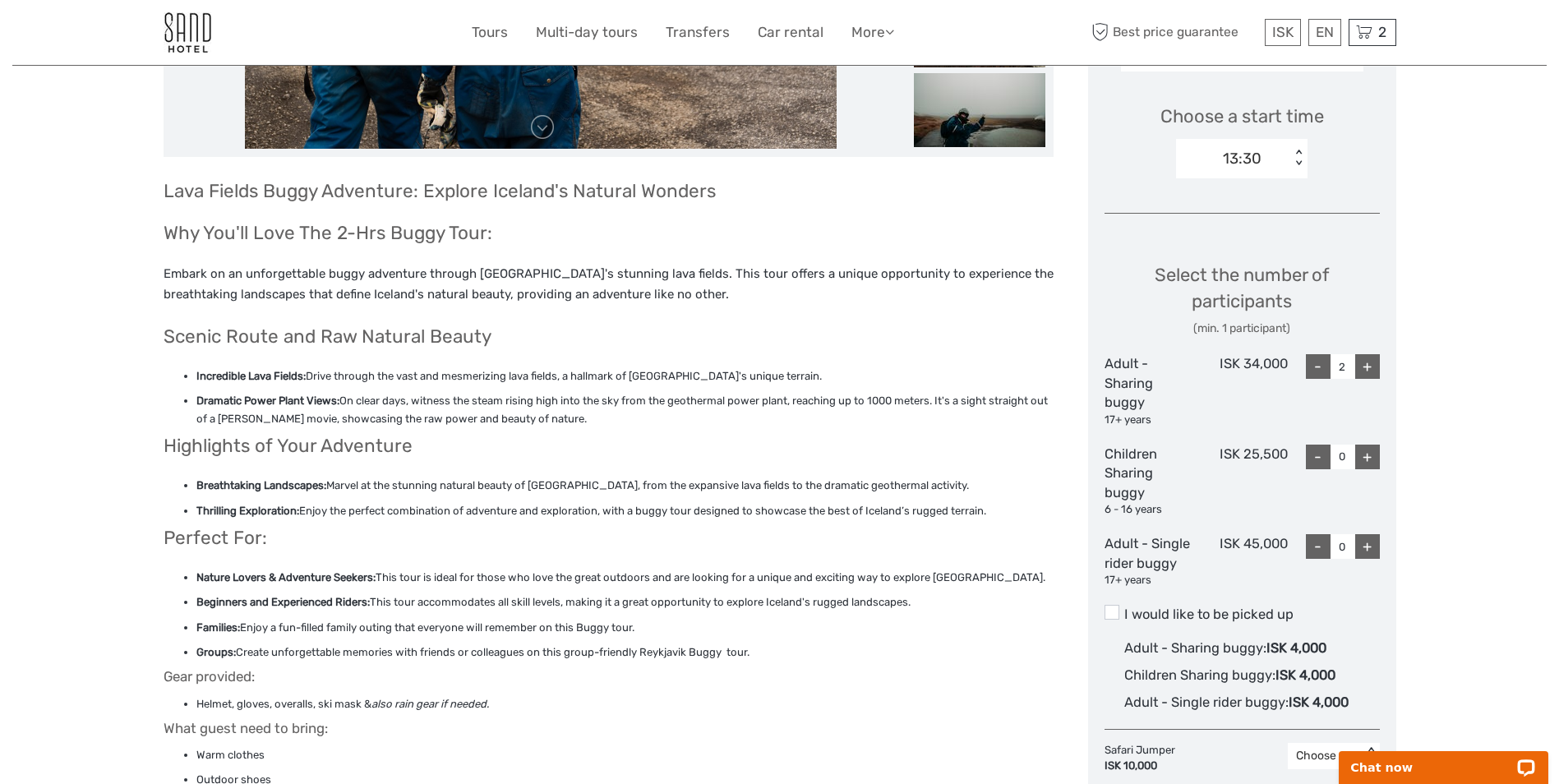
scroll to position [613, 0]
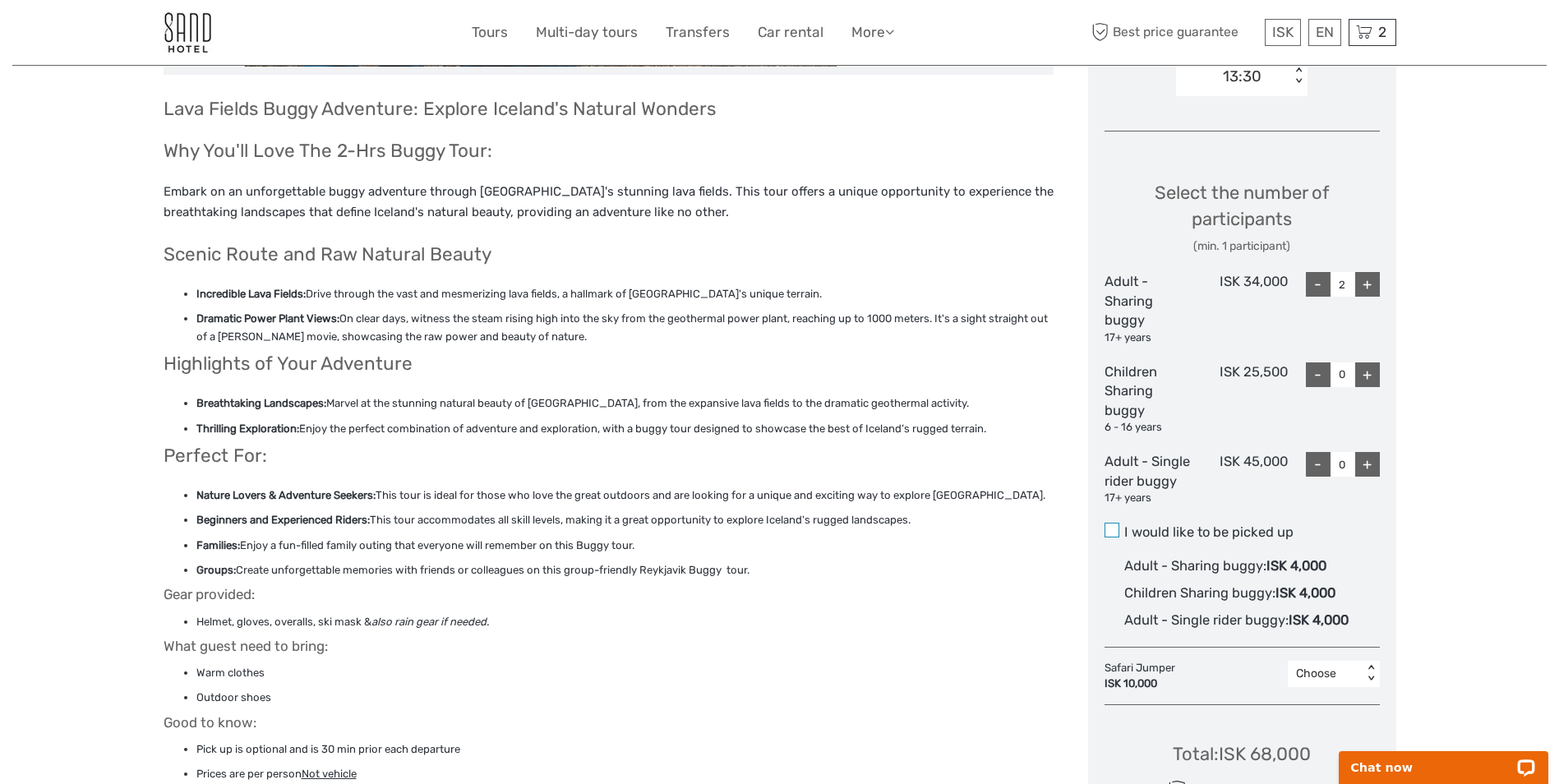
click at [1112, 537] on span at bounding box center [1111, 529] width 15 height 15
click at [1125, 526] on input "I would like to be picked up" at bounding box center [1125, 526] width 0 height 0
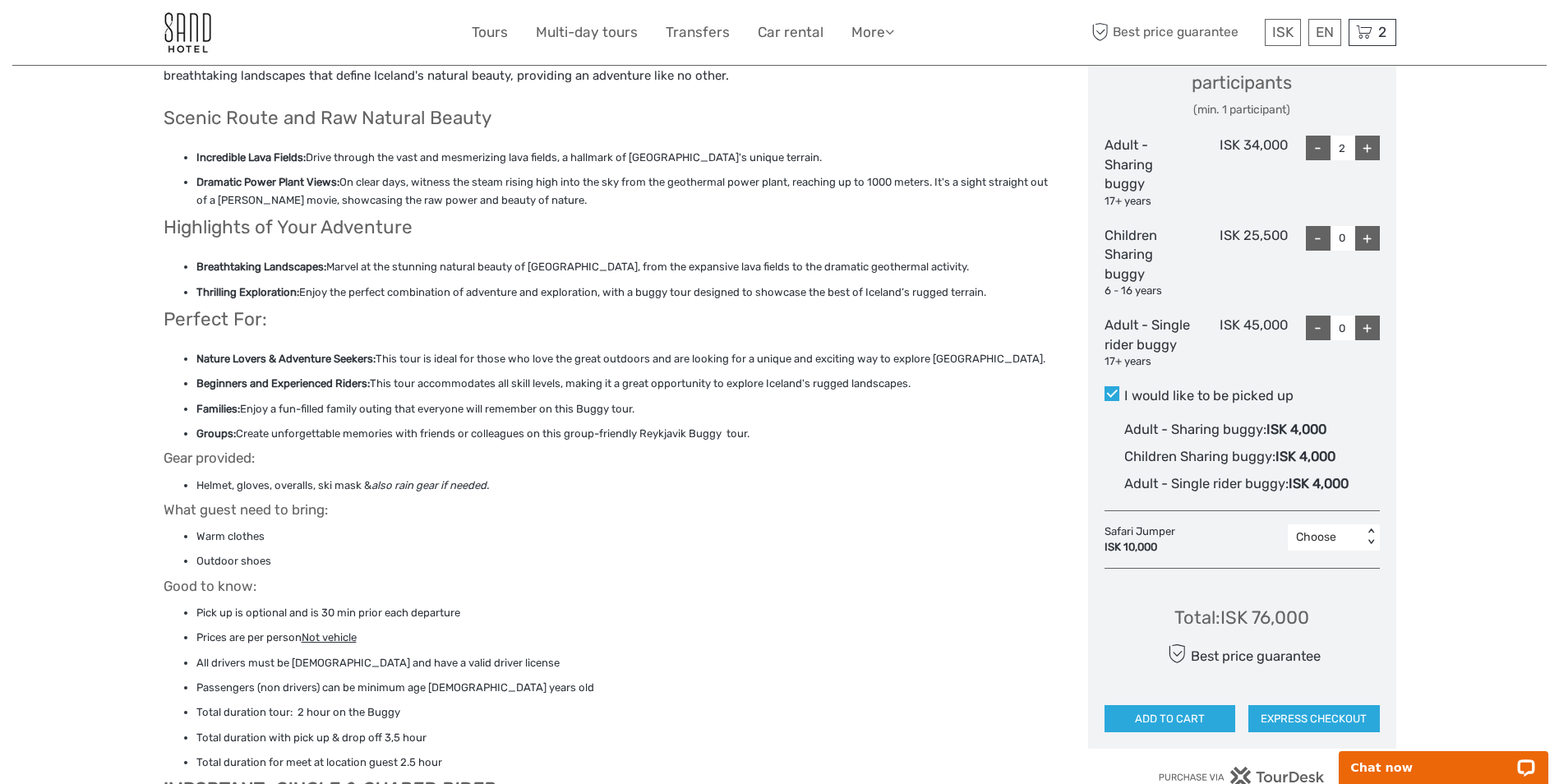
scroll to position [777, 0]
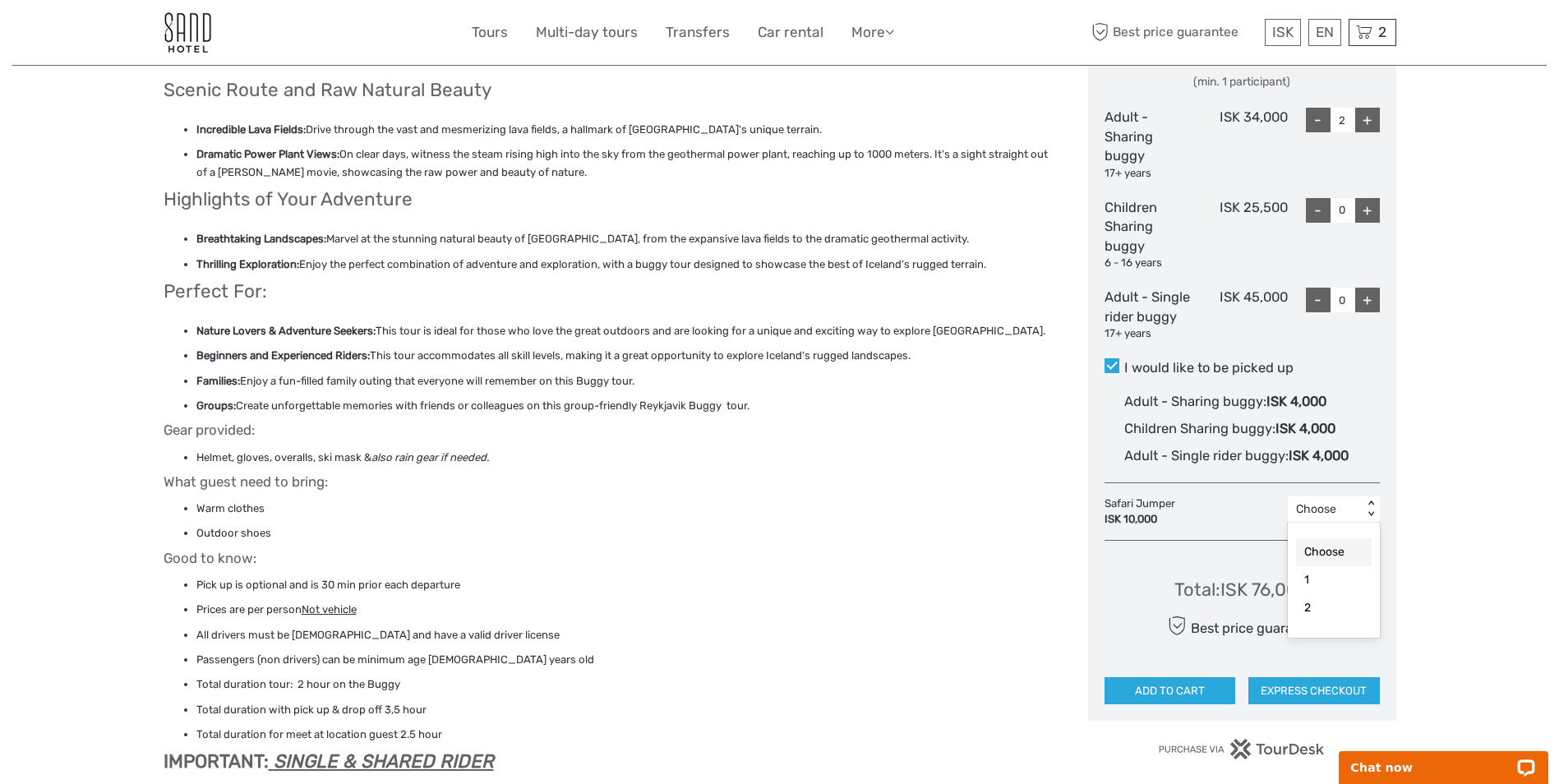
click at [1330, 511] on div "Choose" at bounding box center [1325, 509] width 59 height 17
click at [1326, 611] on div "2" at bounding box center [1333, 607] width 76 height 28
click at [1413, 567] on div "Region / Starts from: Capital Region Travel method: Other / Non-Travel 3 hours …" at bounding box center [779, 751] width 1534 height 3056
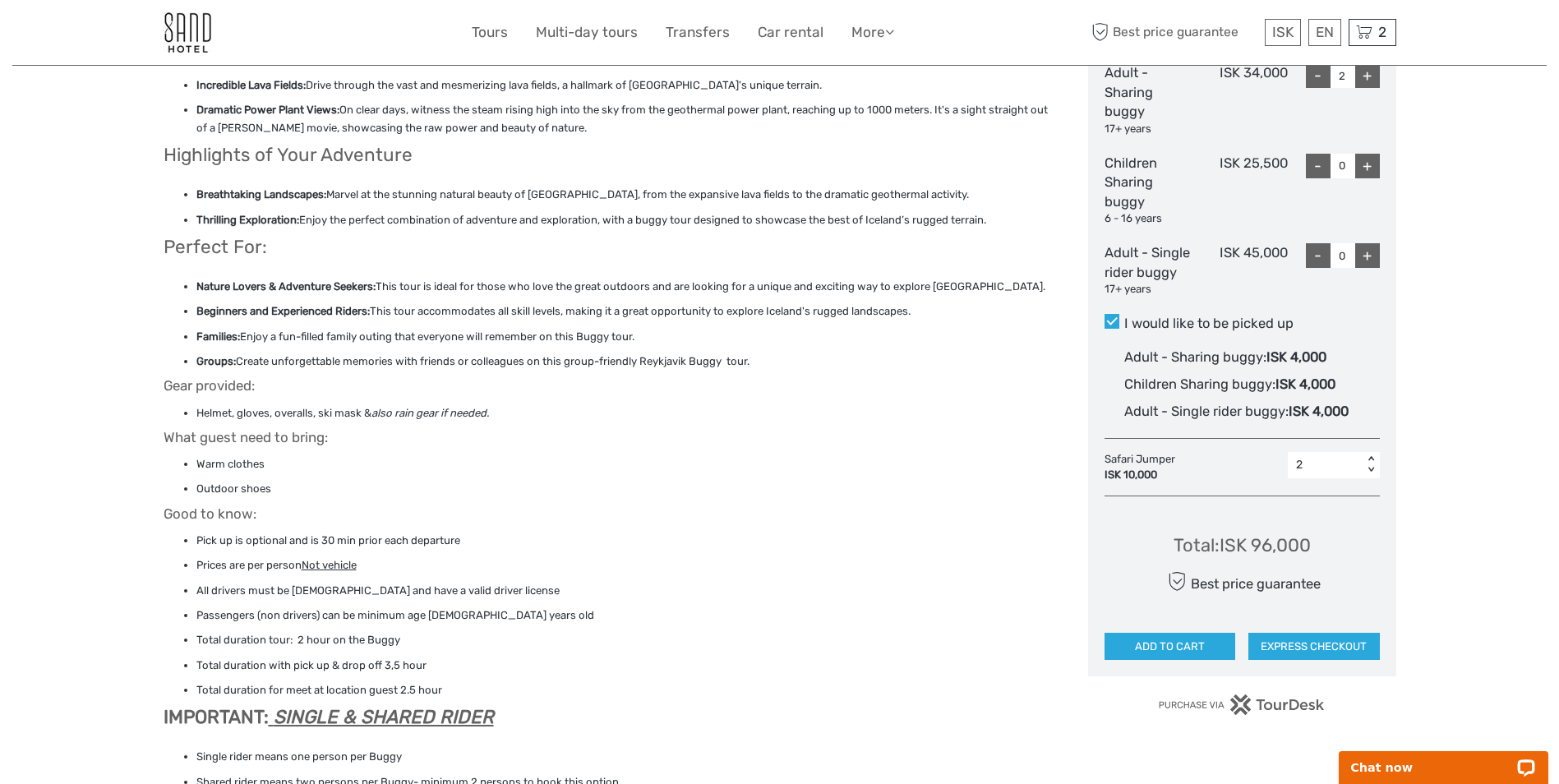
scroll to position [859, 0]
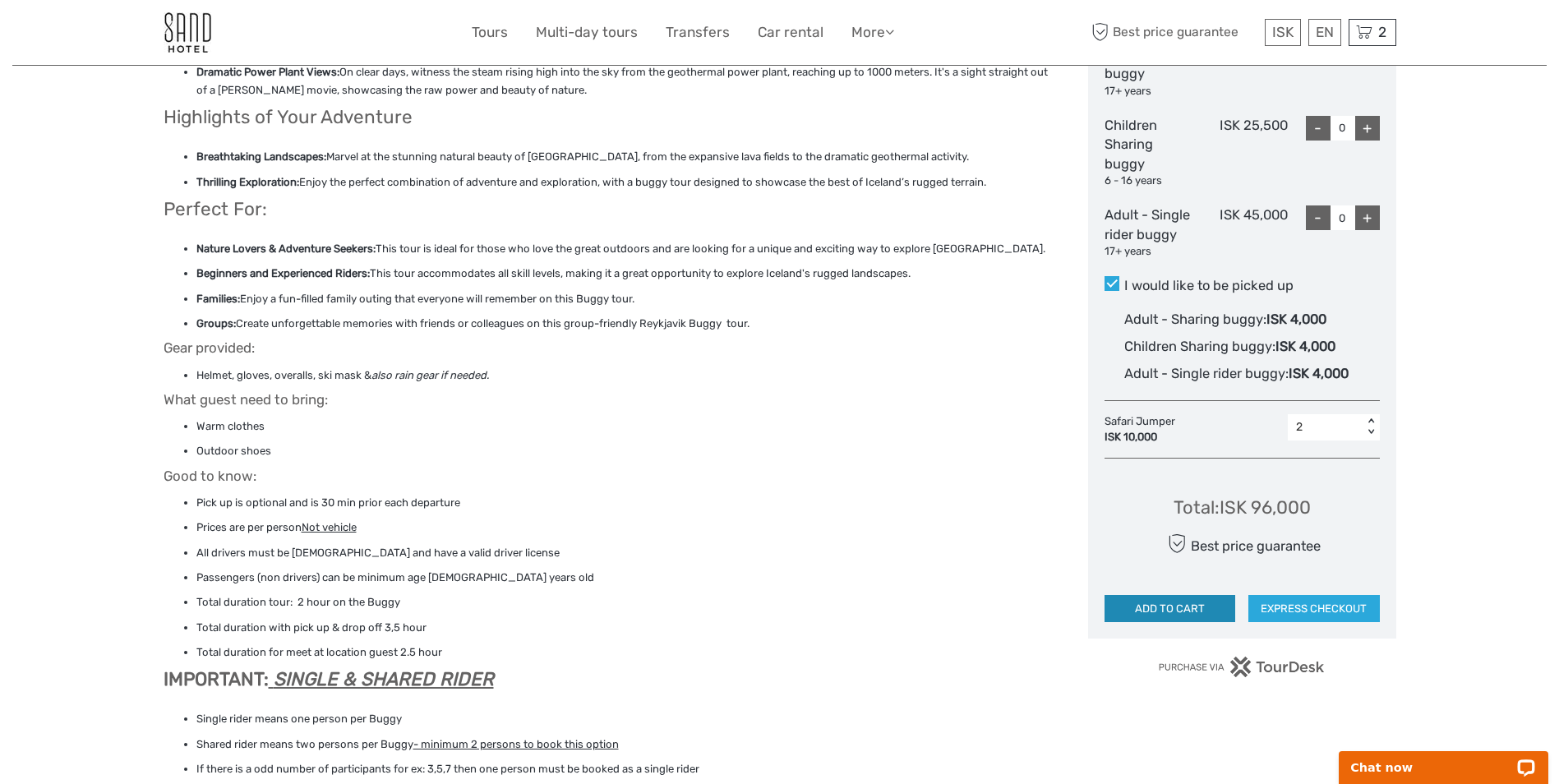
click at [1152, 604] on button "ADD TO CART" at bounding box center [1170, 608] width 131 height 28
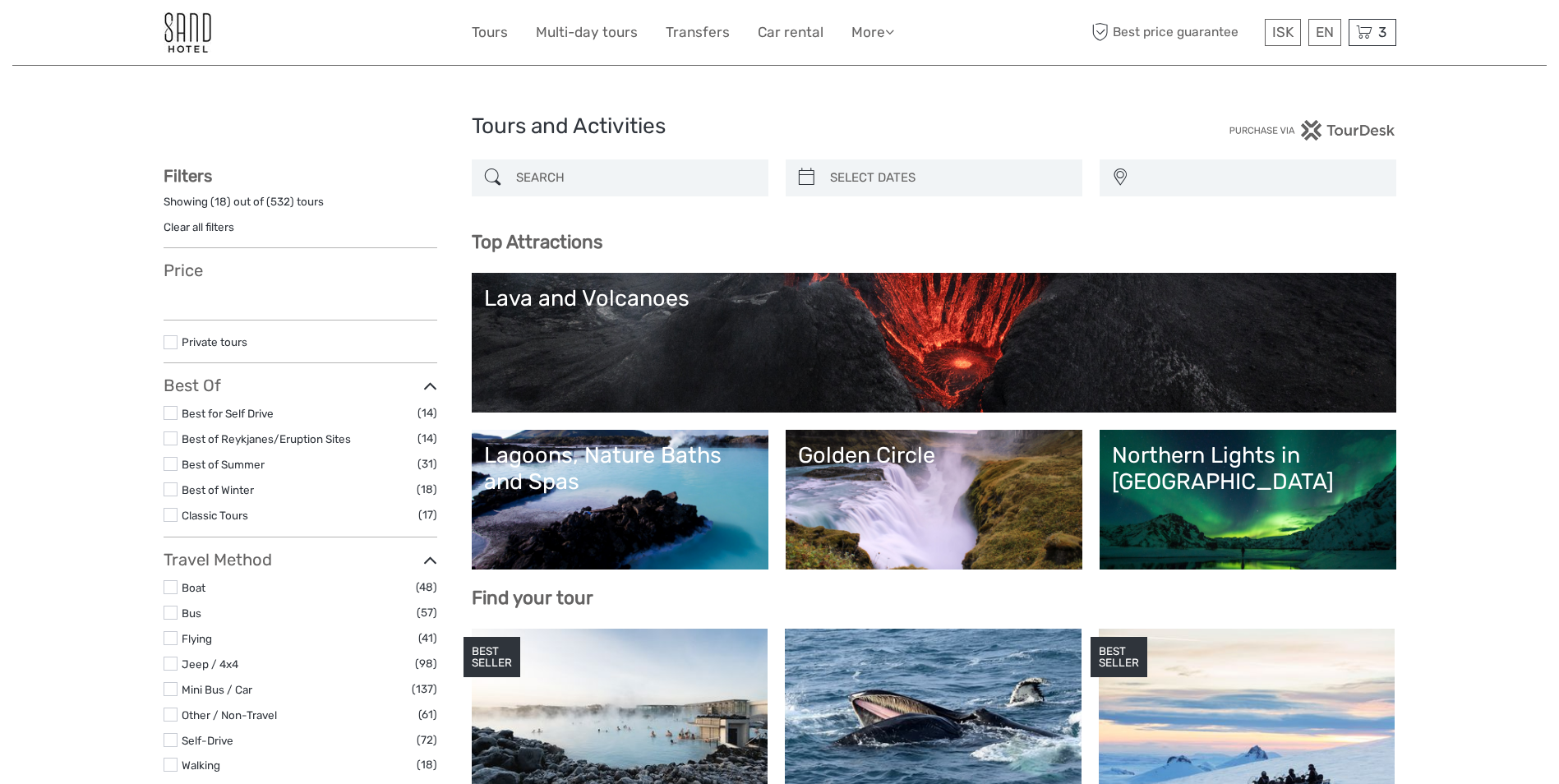
select select
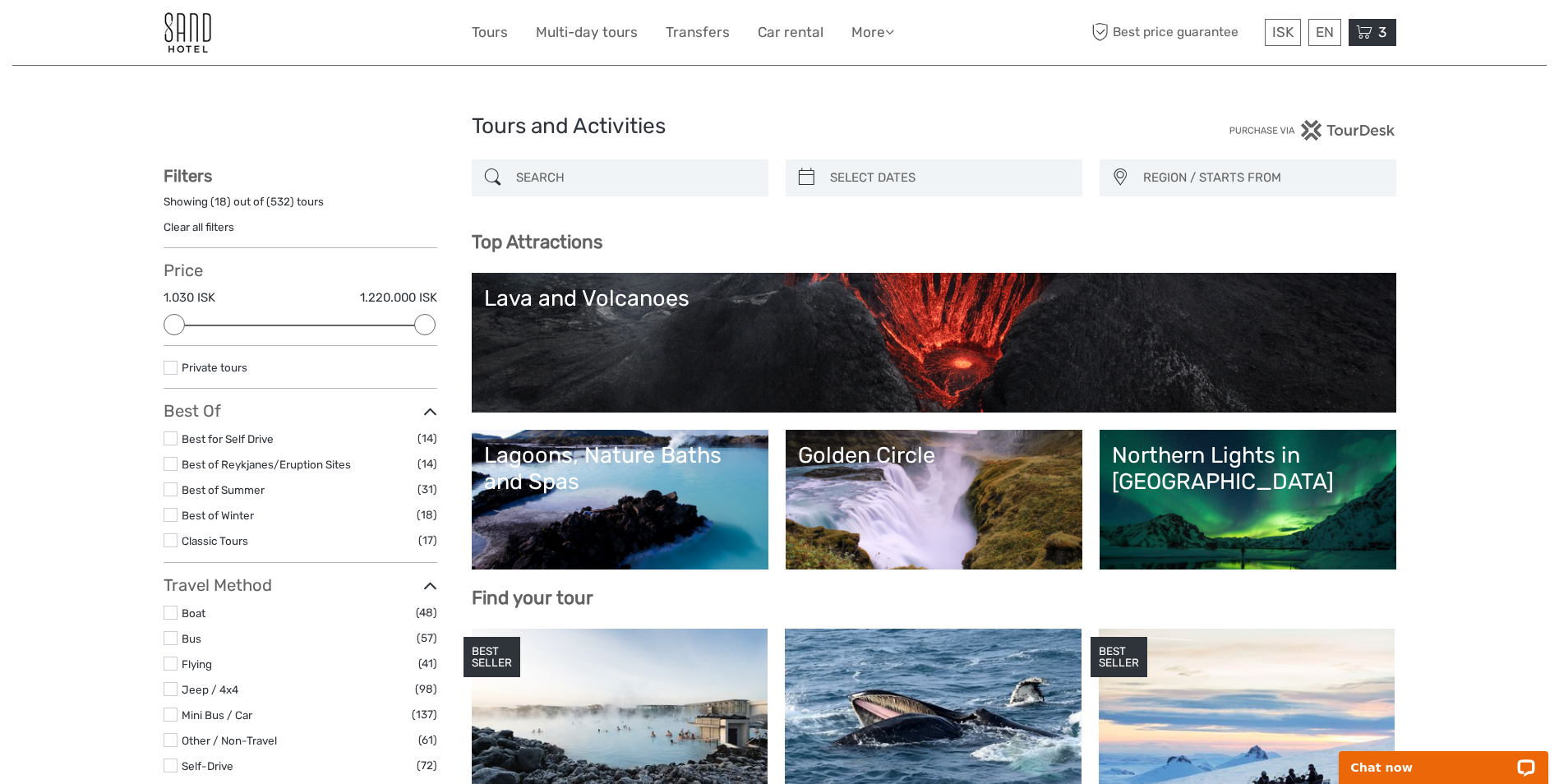
click at [1359, 37] on icon at bounding box center [1364, 32] width 17 height 20
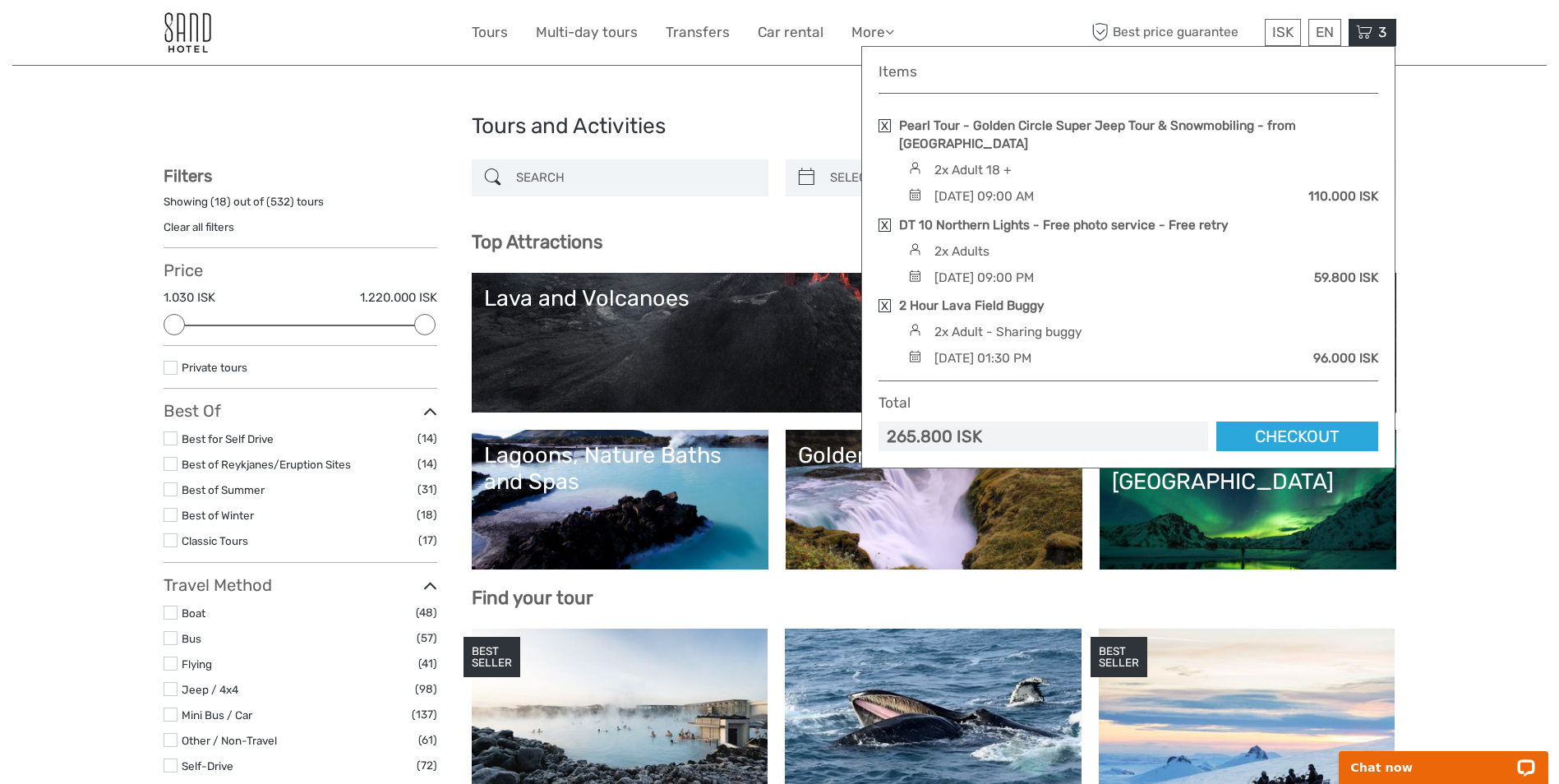
click at [667, 174] on input "search" at bounding box center [635, 178] width 251 height 28
click at [1383, 34] on span "3" at bounding box center [1382, 32] width 13 height 17
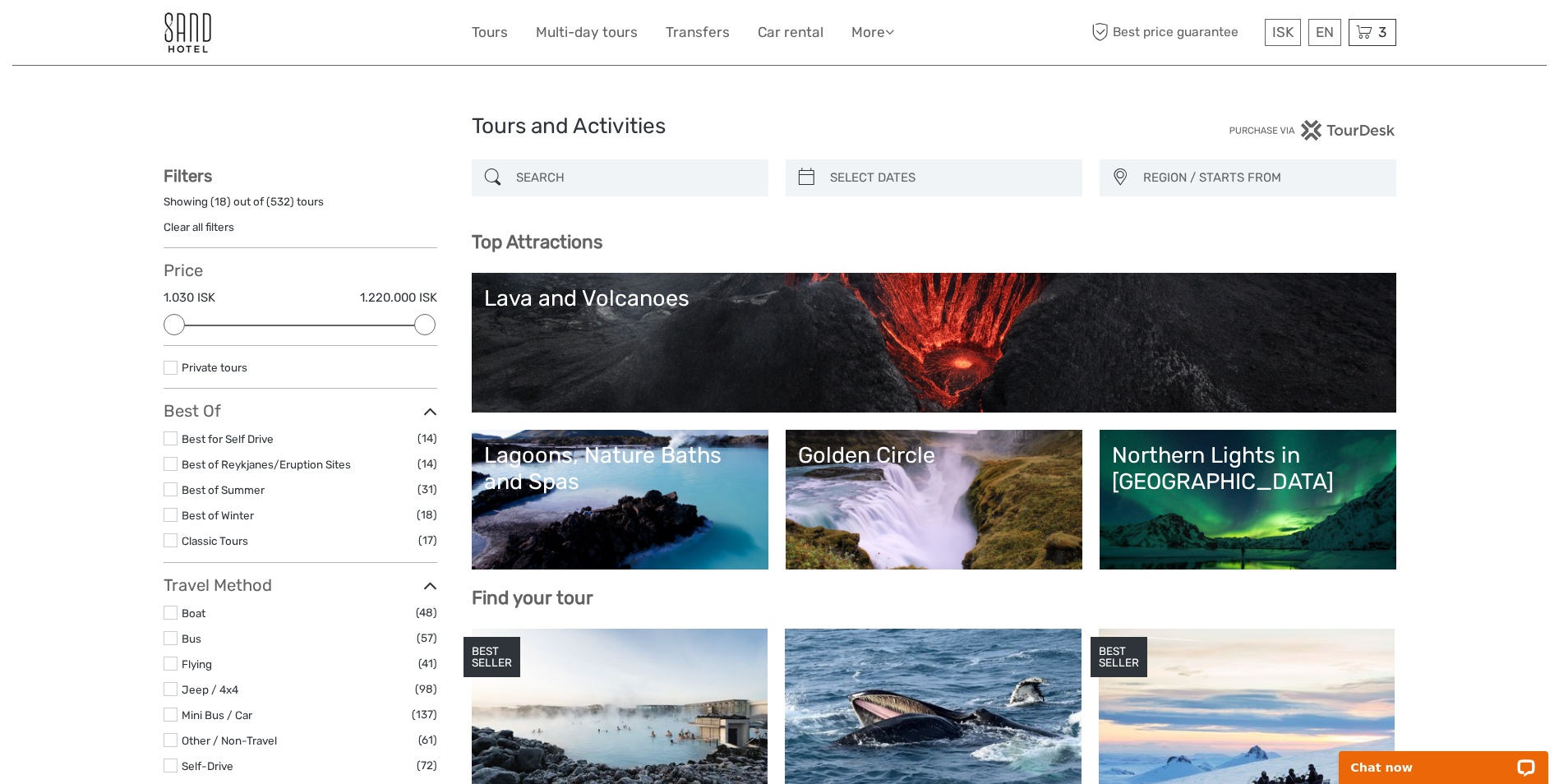
click at [646, 181] on input "search" at bounding box center [635, 178] width 251 height 28
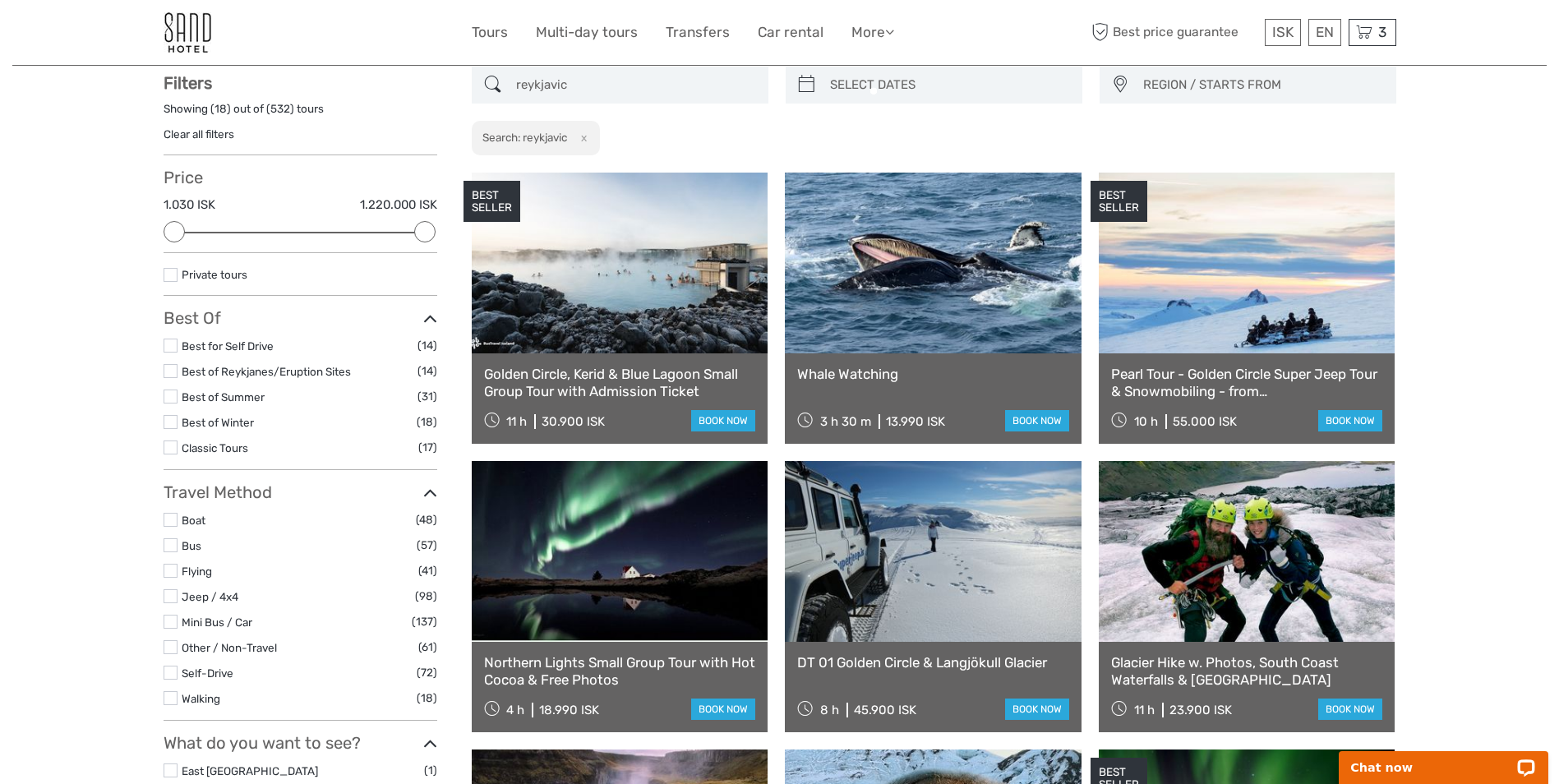
scroll to position [93, 0]
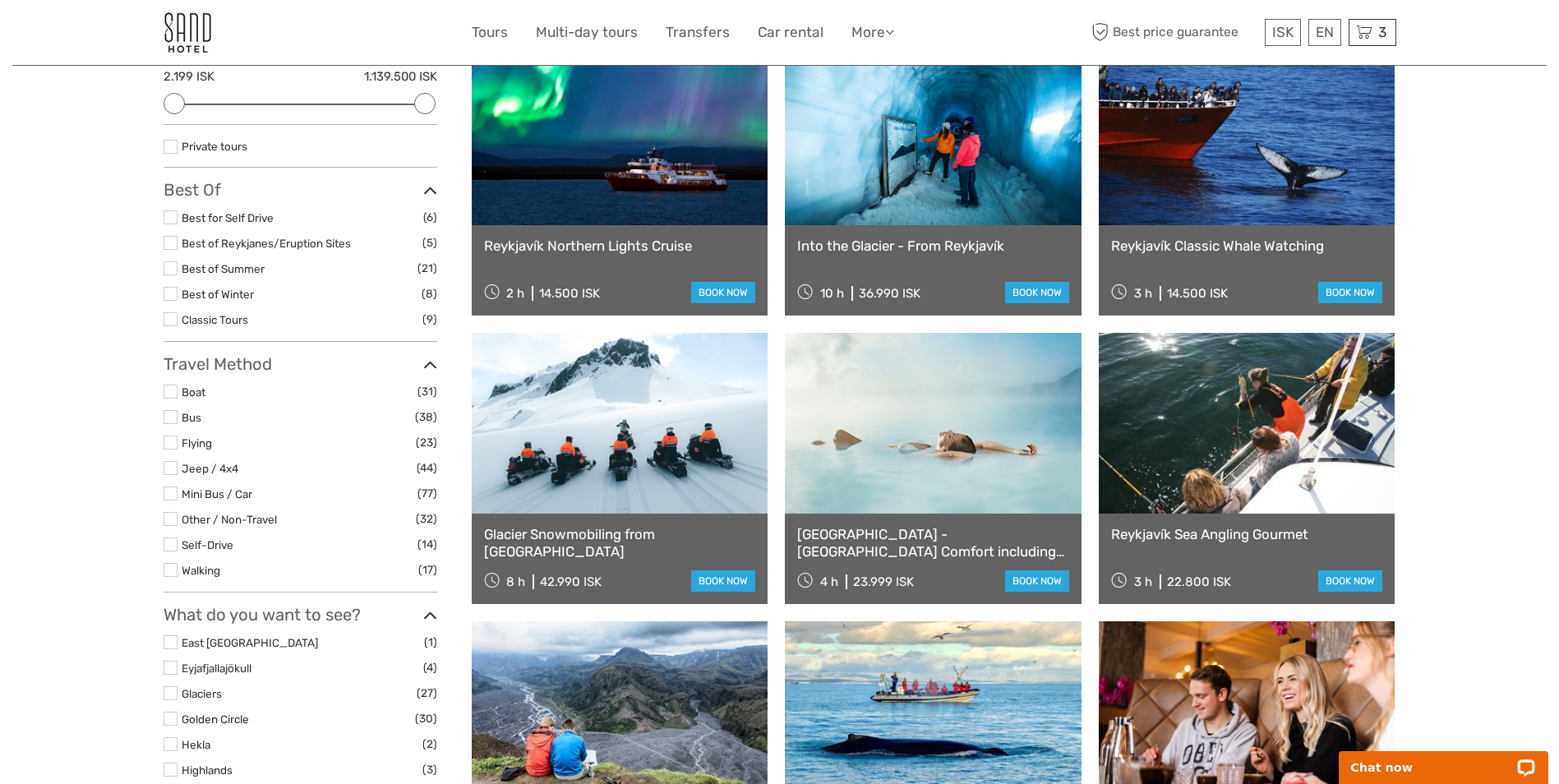
scroll to position [257, 0]
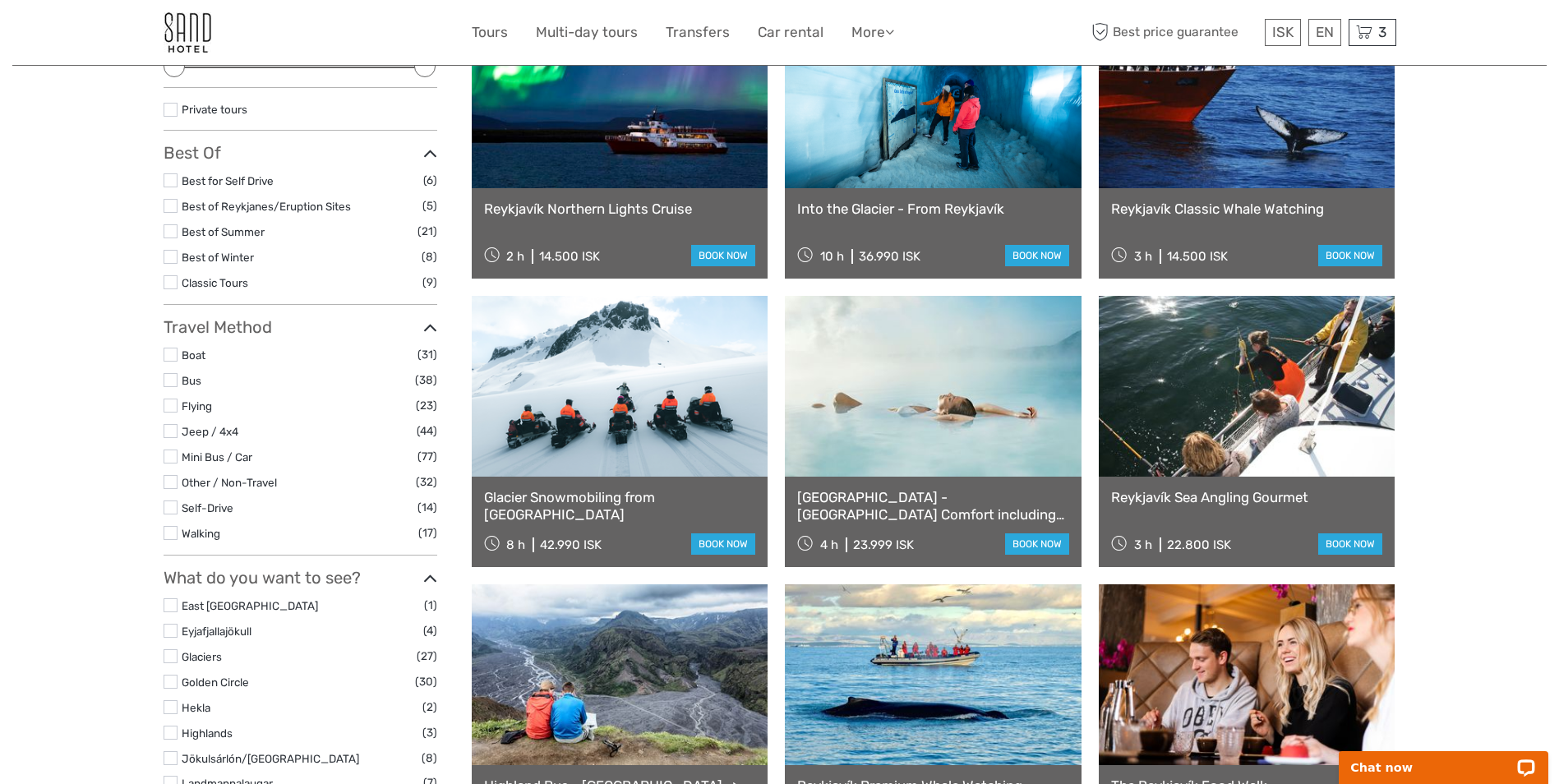
type input "reykjavic"
click at [698, 463] on link at bounding box center [620, 386] width 297 height 181
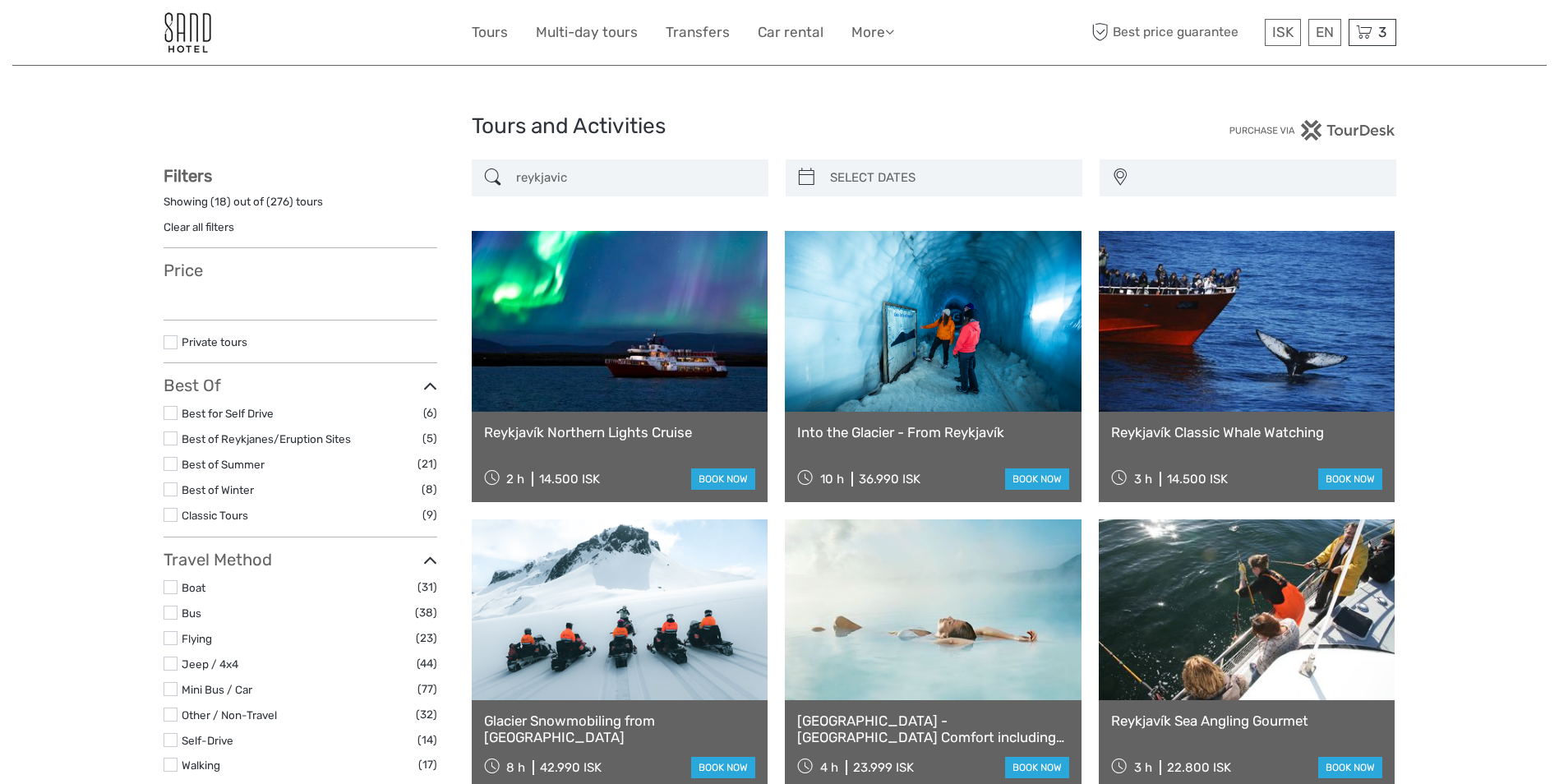
select select
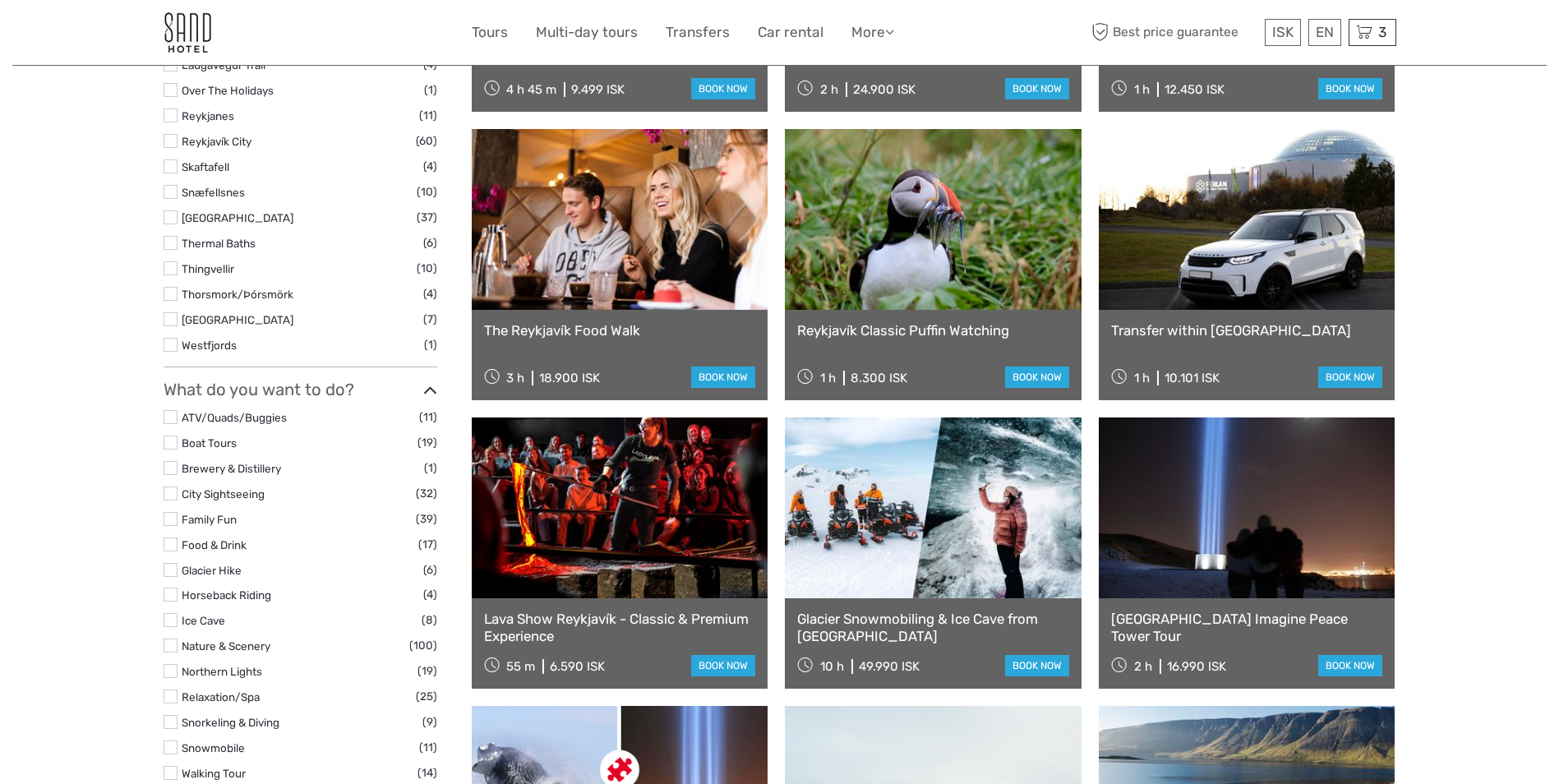
scroll to position [997, 0]
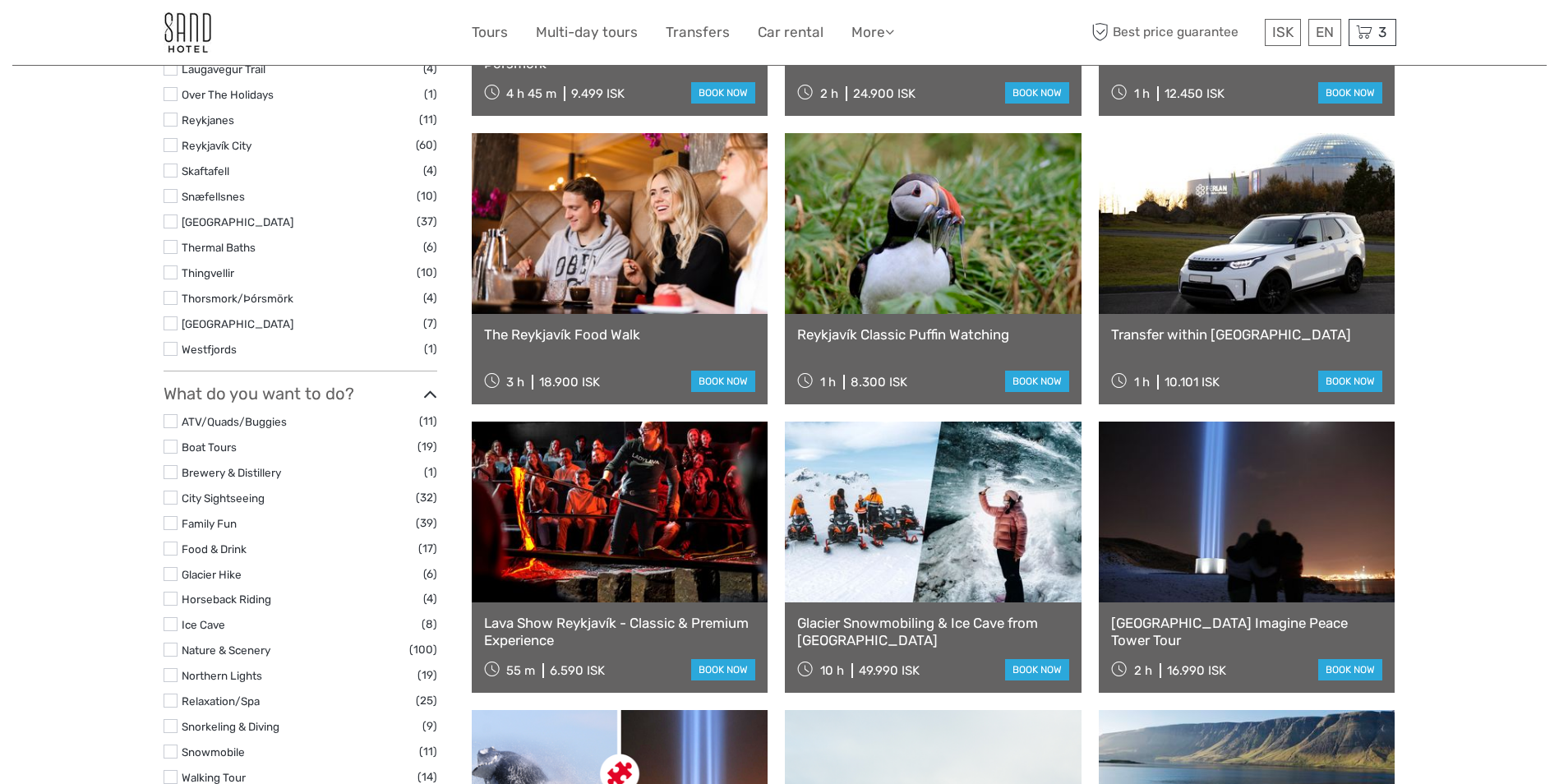
click at [1228, 335] on link "Transfer within [GEOGRAPHIC_DATA]" at bounding box center [1247, 334] width 272 height 17
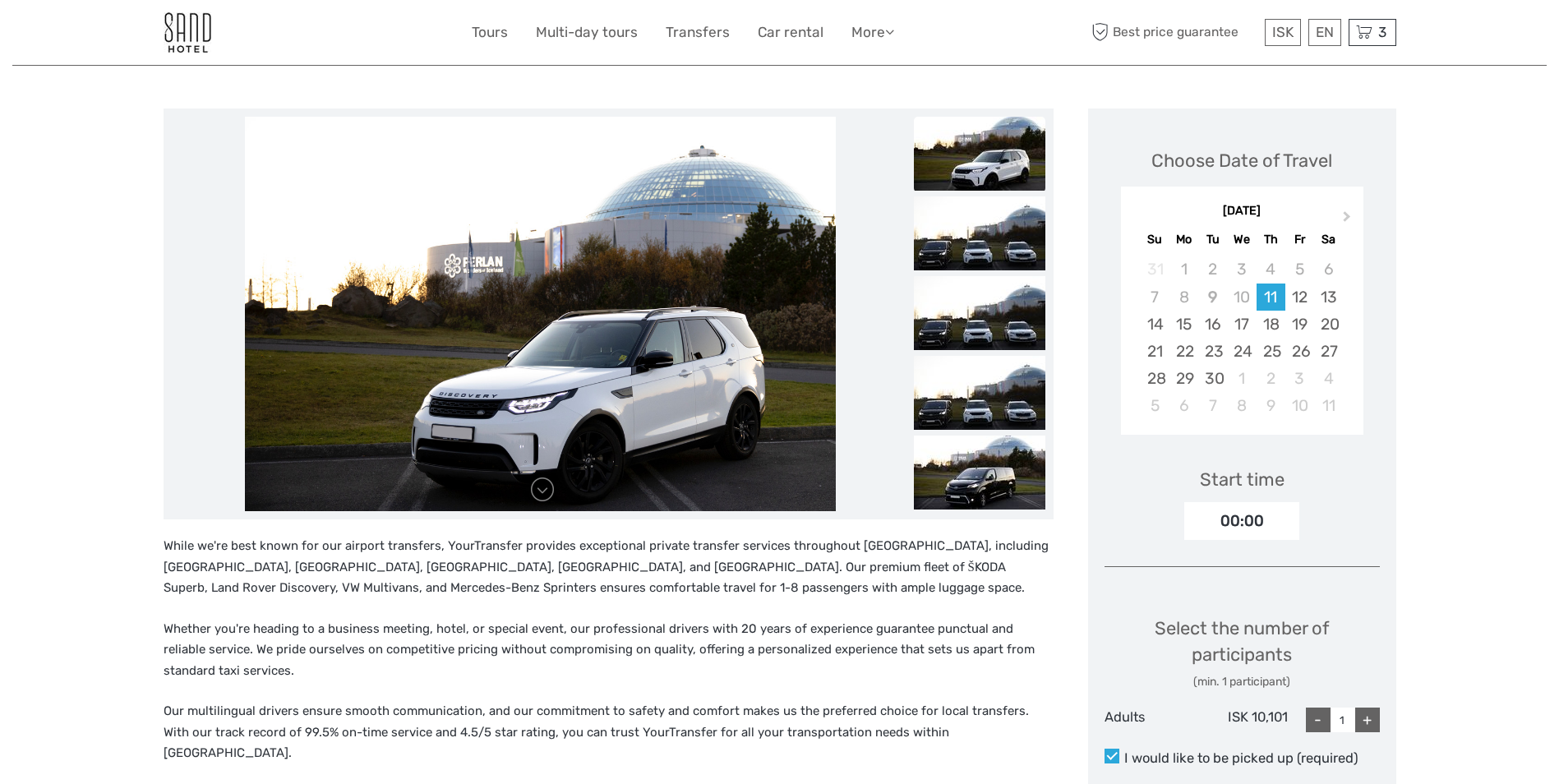
scroll to position [247, 0]
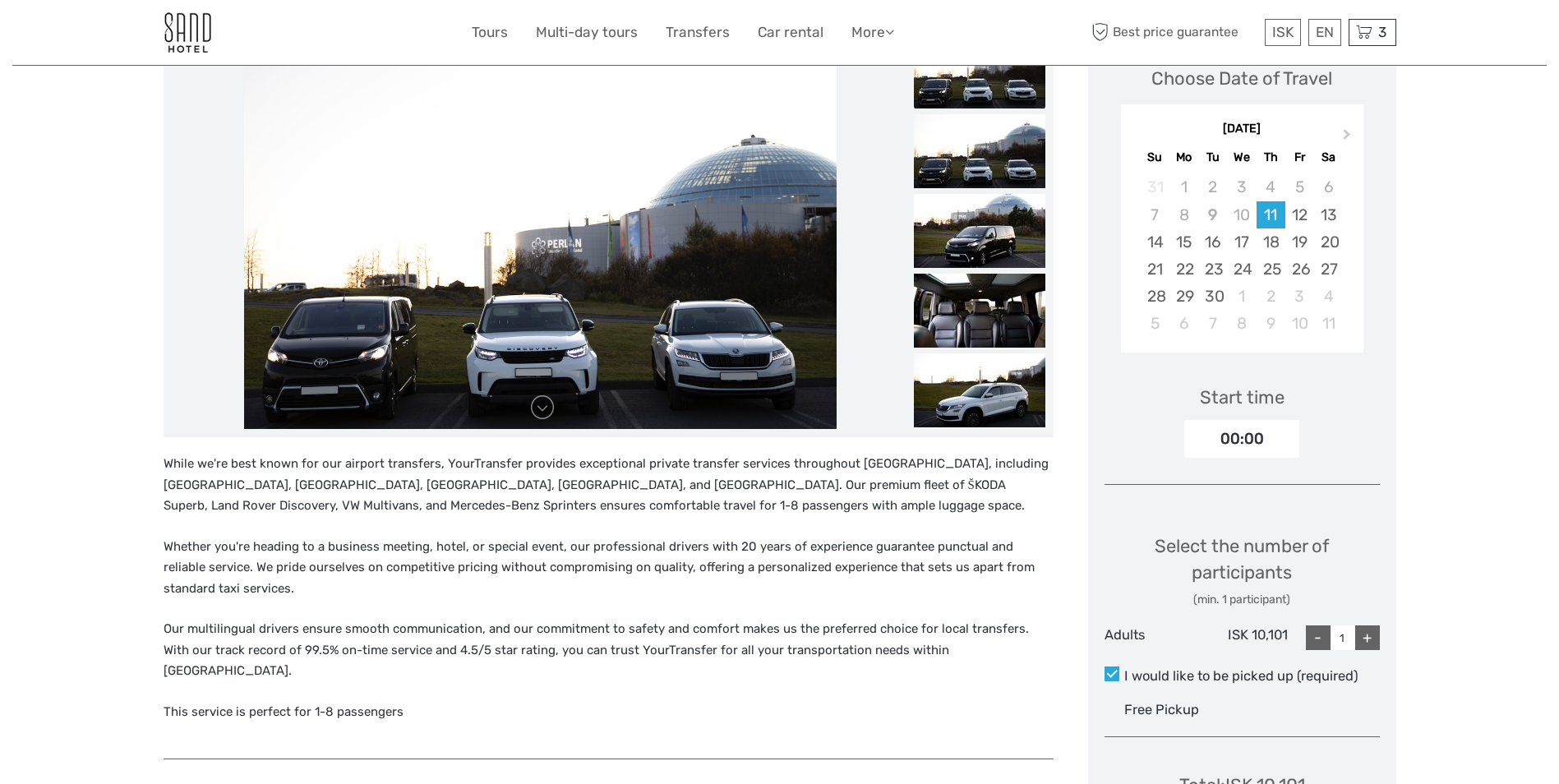
click at [1376, 641] on div "+" at bounding box center [1367, 637] width 25 height 25
type input "2"
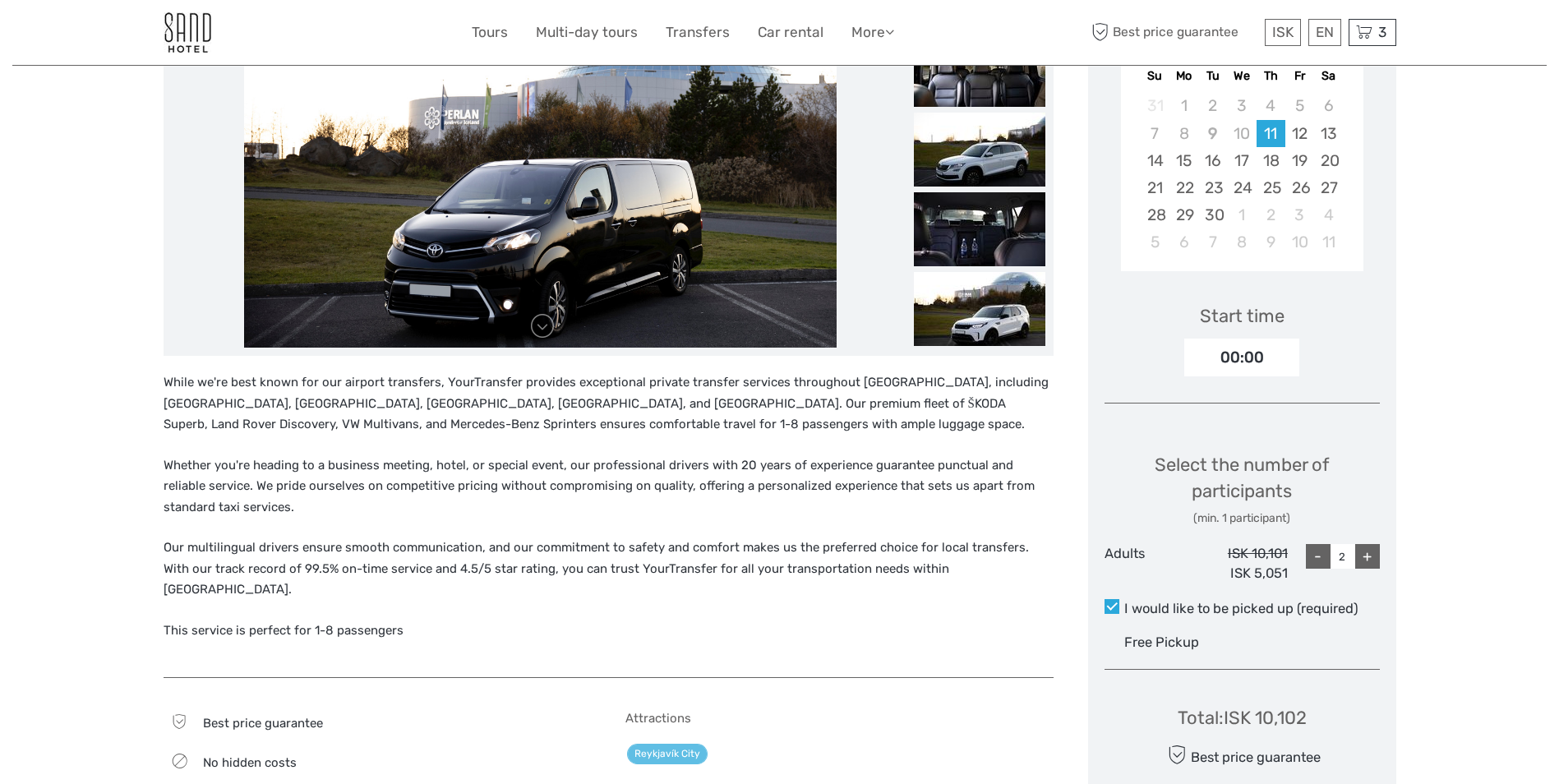
scroll to position [329, 0]
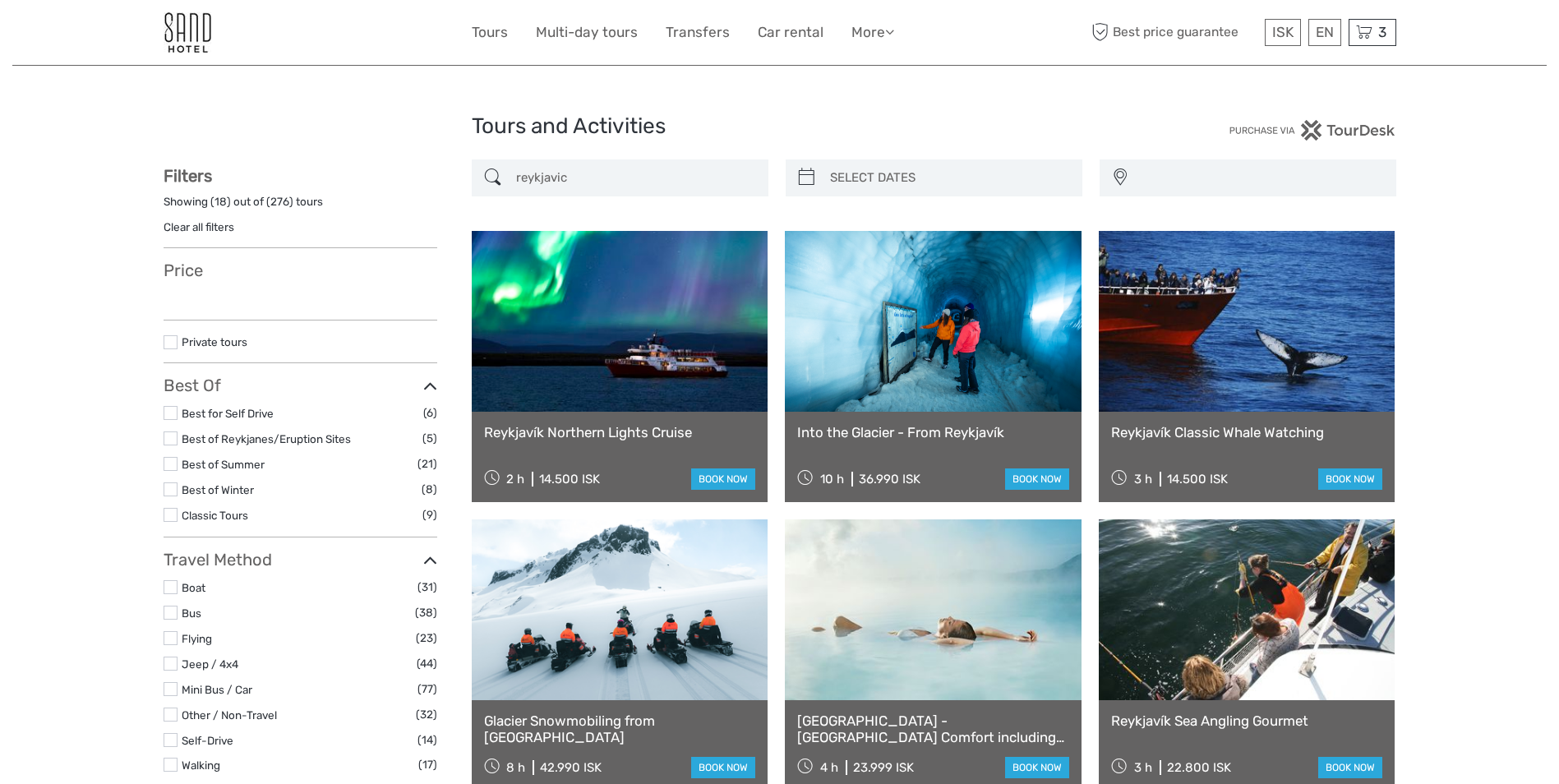
select select
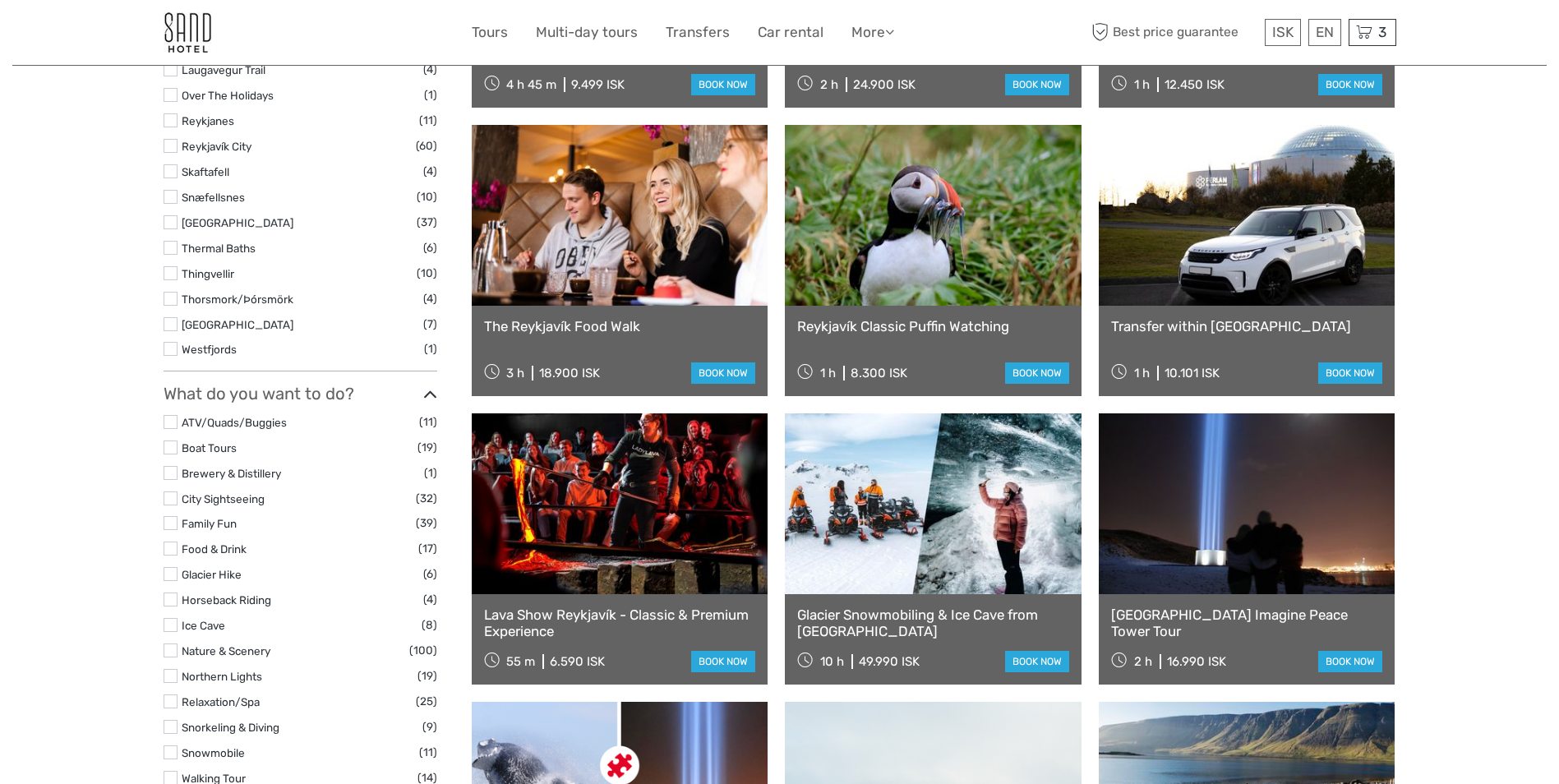
select select
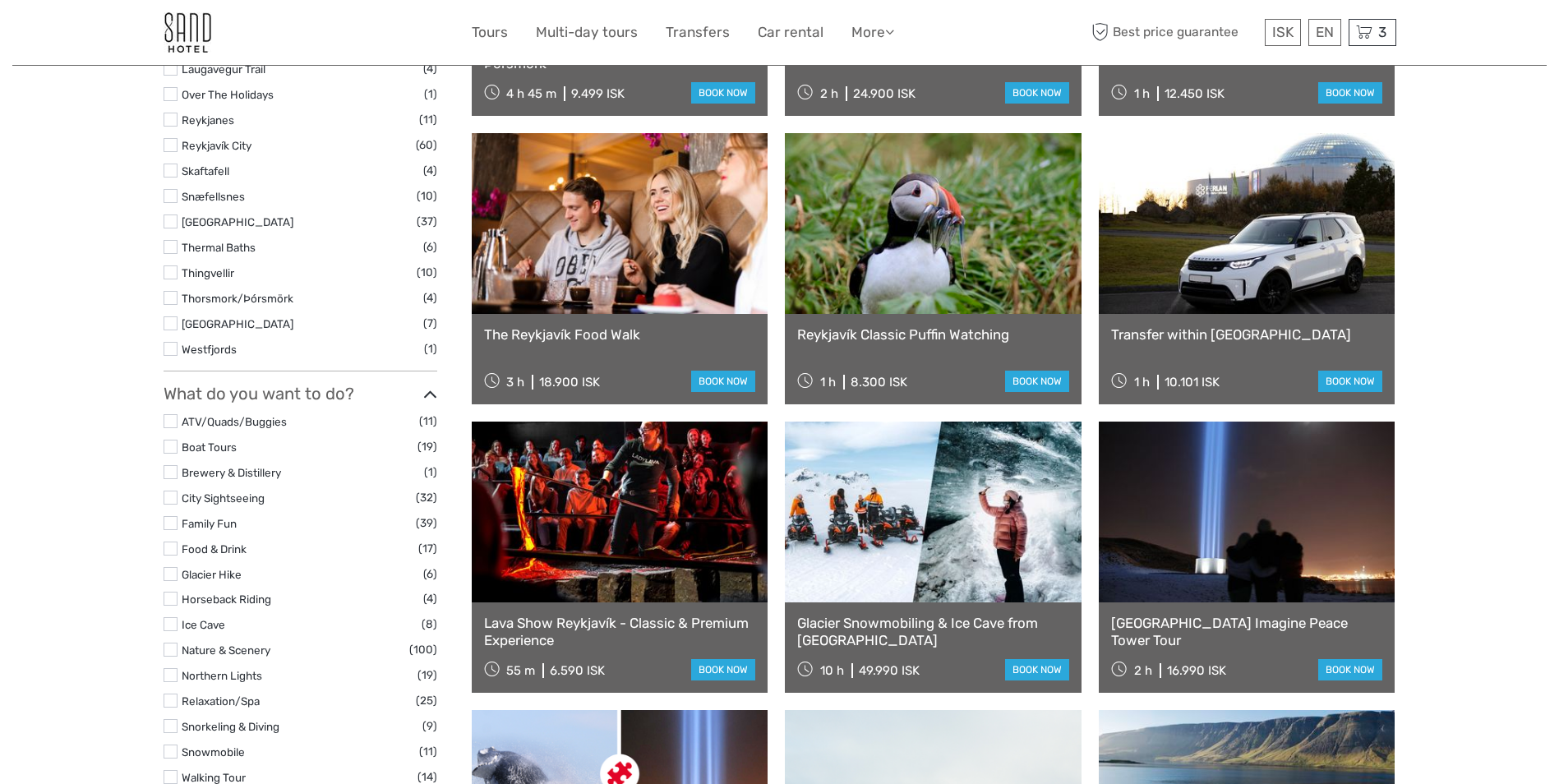
click at [577, 249] on link at bounding box center [620, 224] width 297 height 181
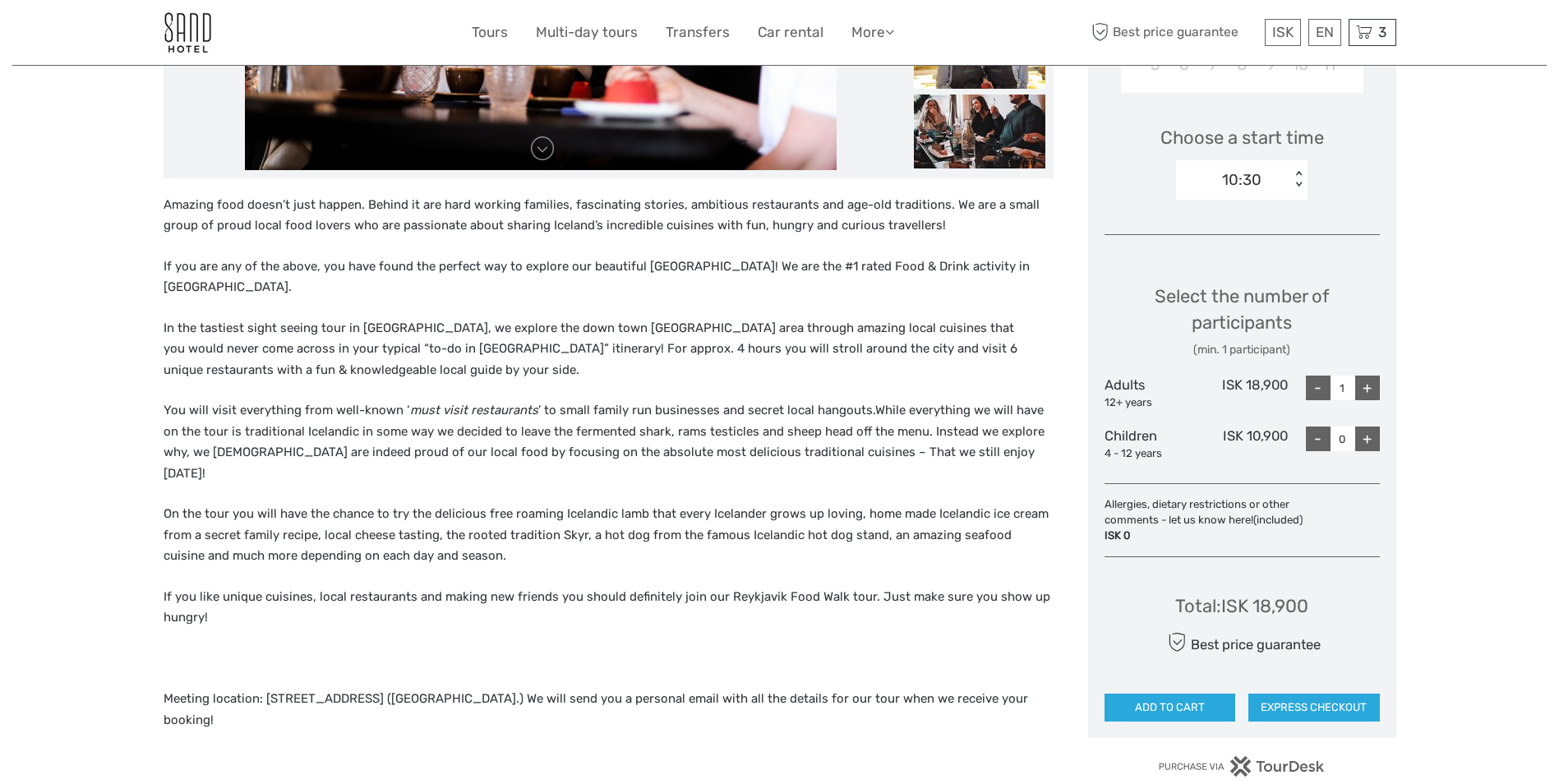
scroll to position [493, 0]
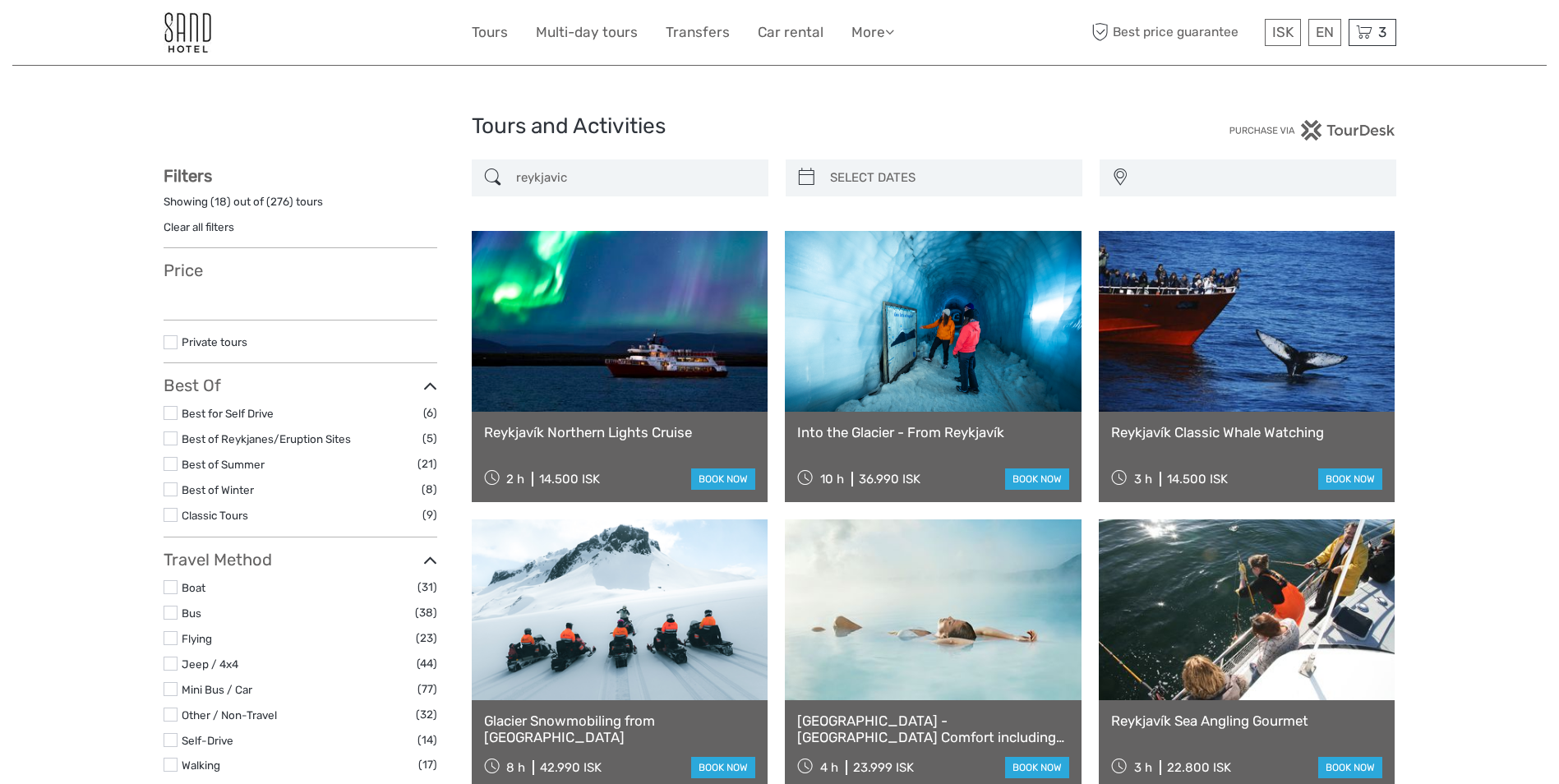
select select
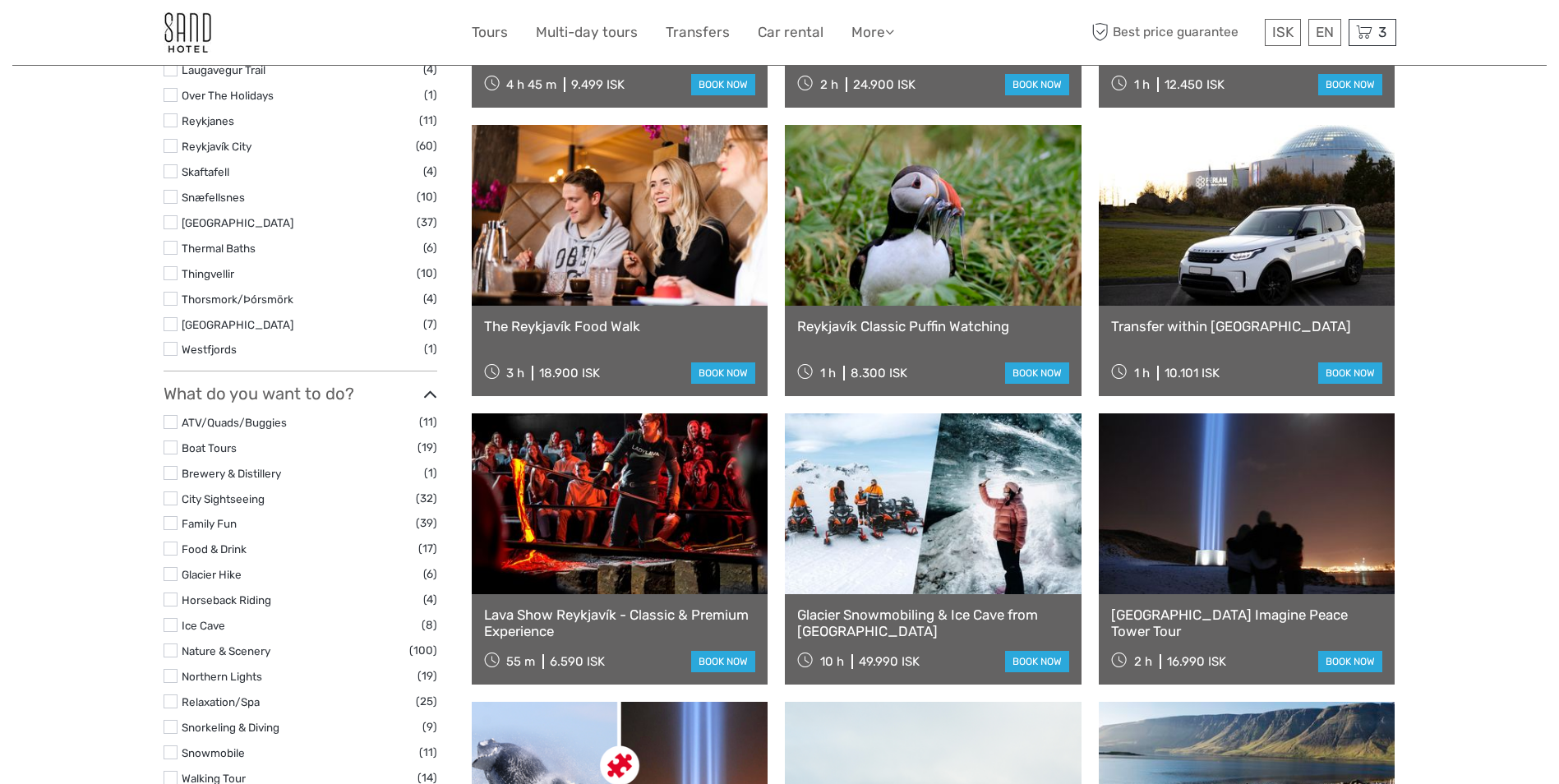
select select
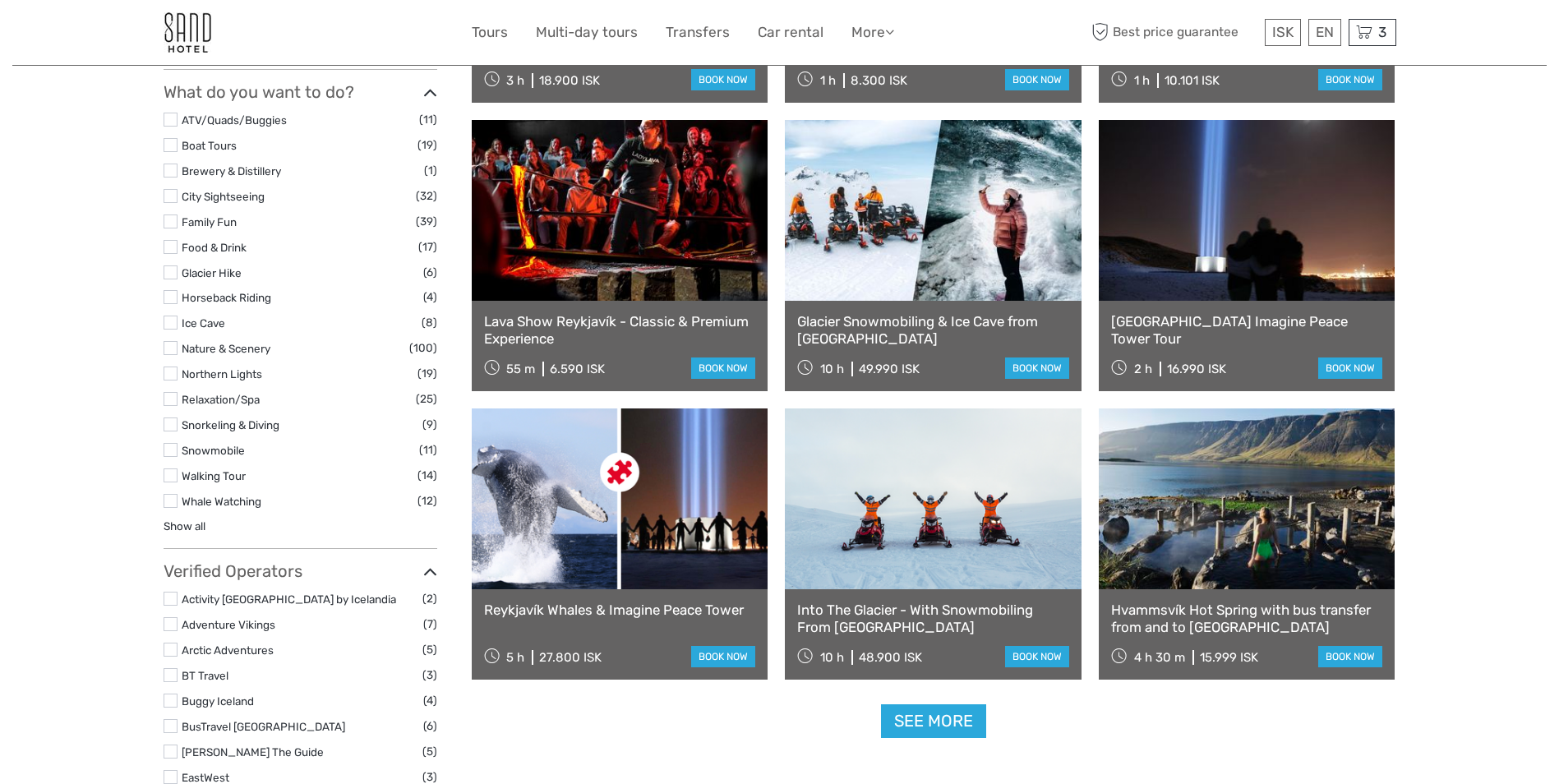
scroll to position [1326, 0]
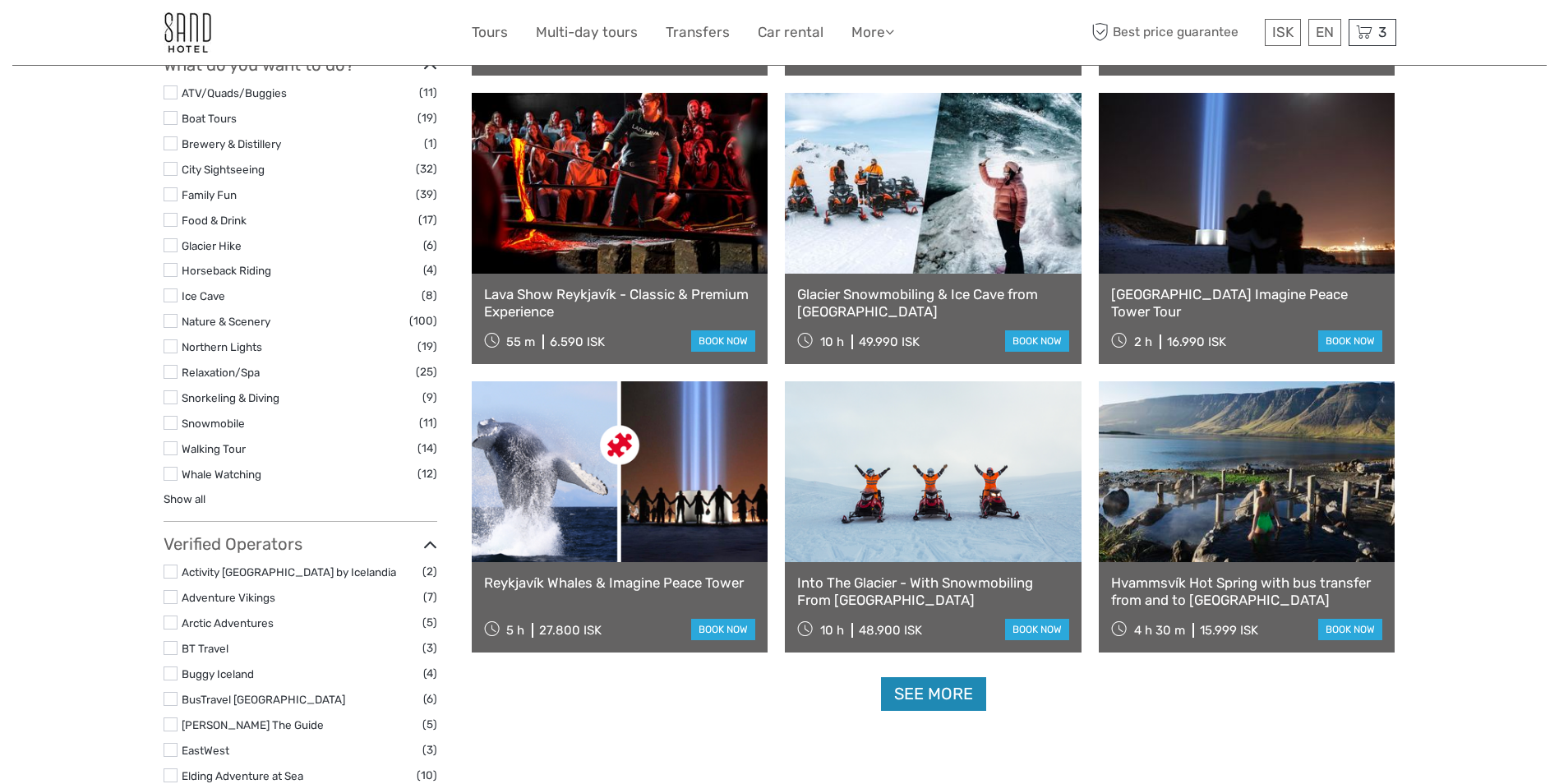
click at [937, 697] on link "See more" at bounding box center [934, 693] width 105 height 34
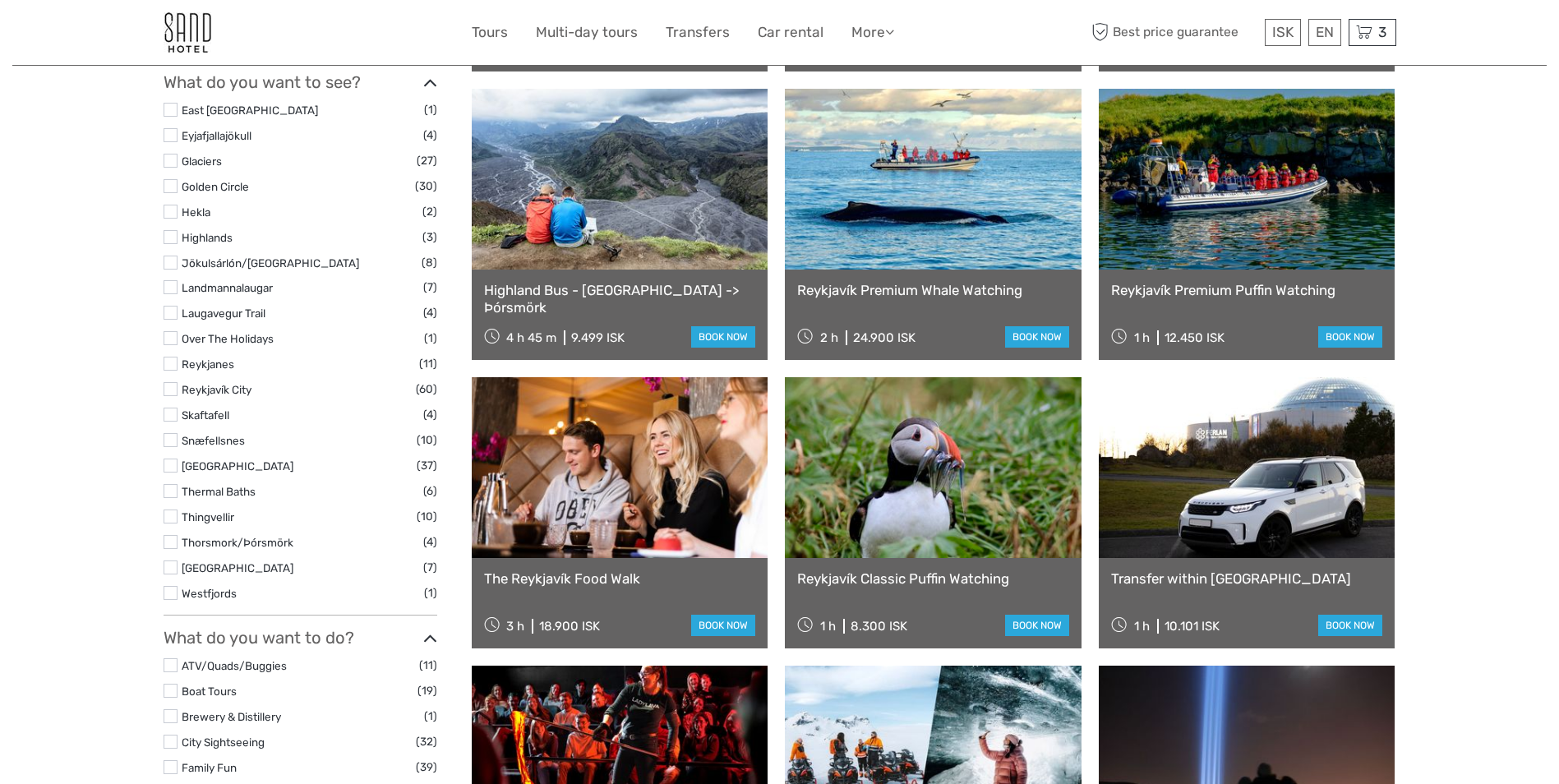
scroll to position [751, 0]
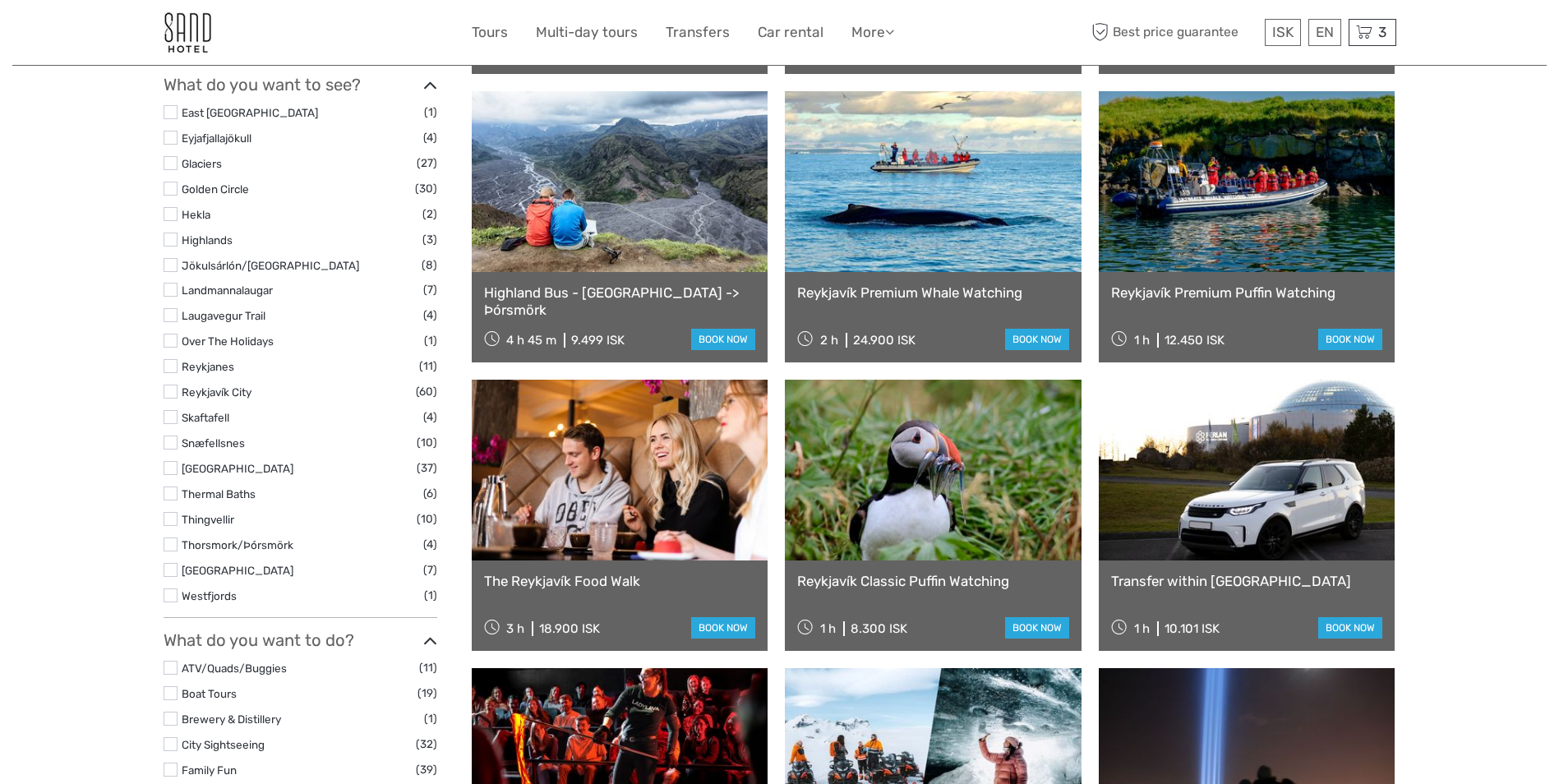
click at [903, 479] on link at bounding box center [933, 470] width 297 height 181
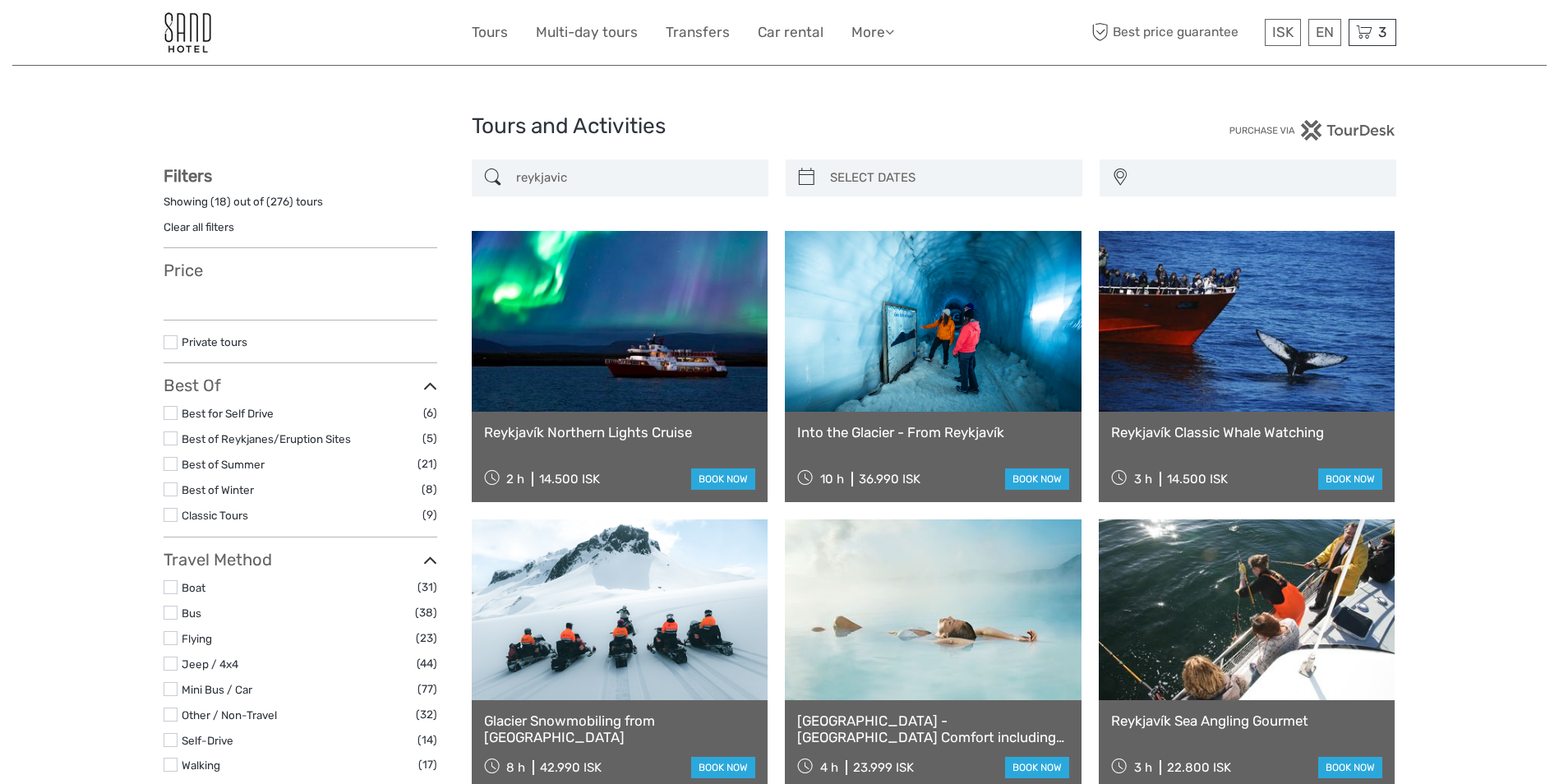
select select
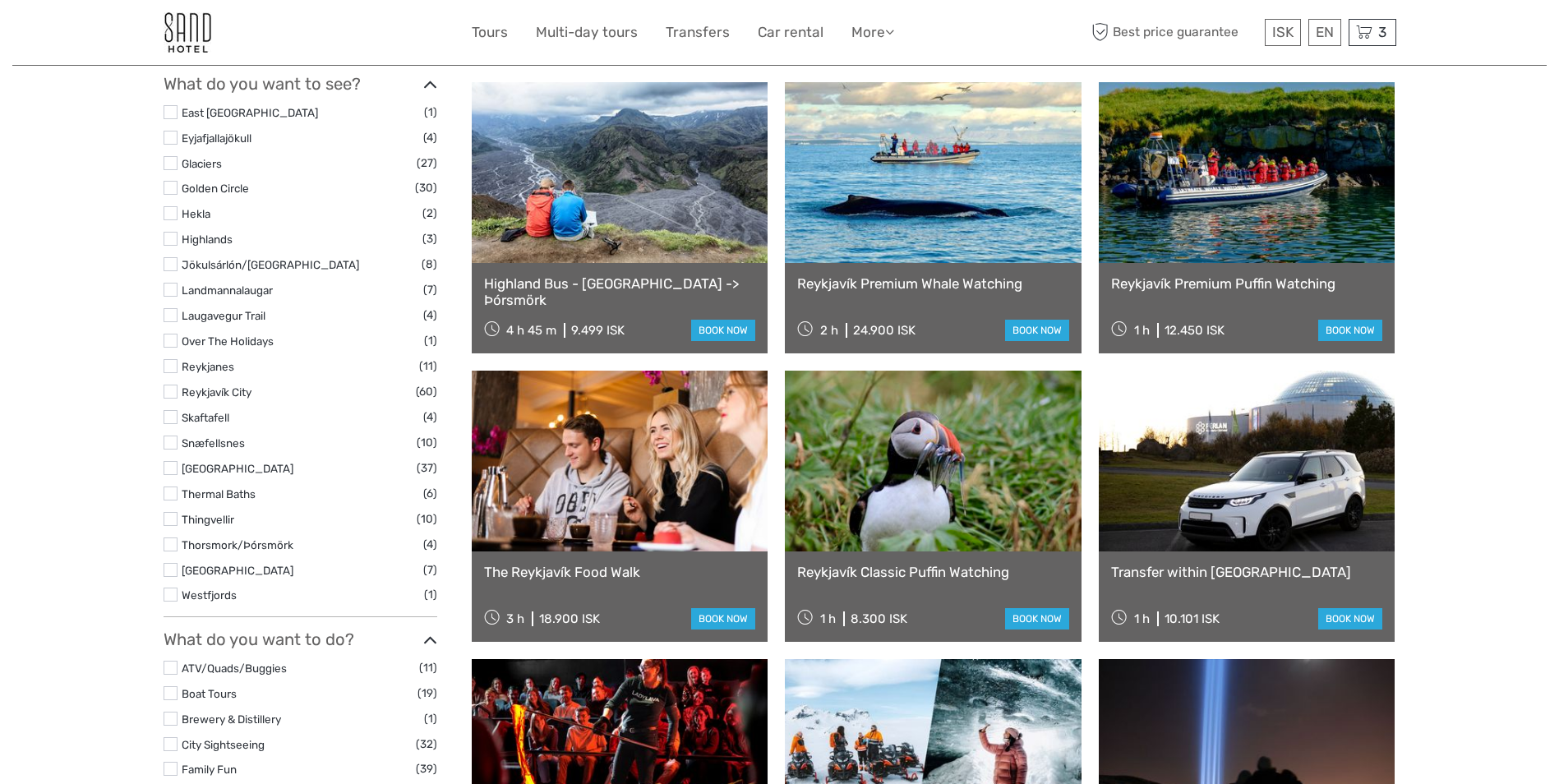
select select
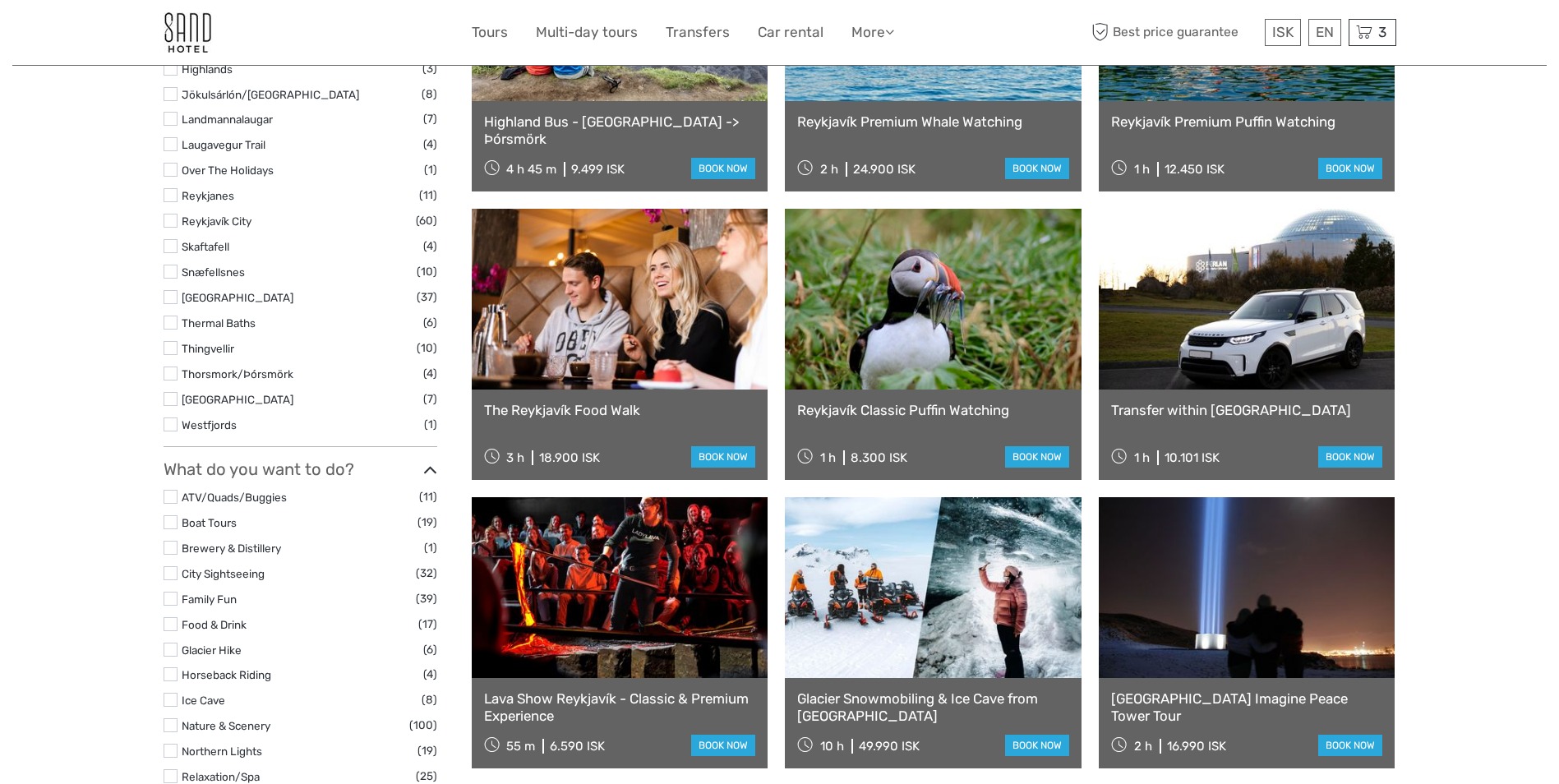
scroll to position [986, 0]
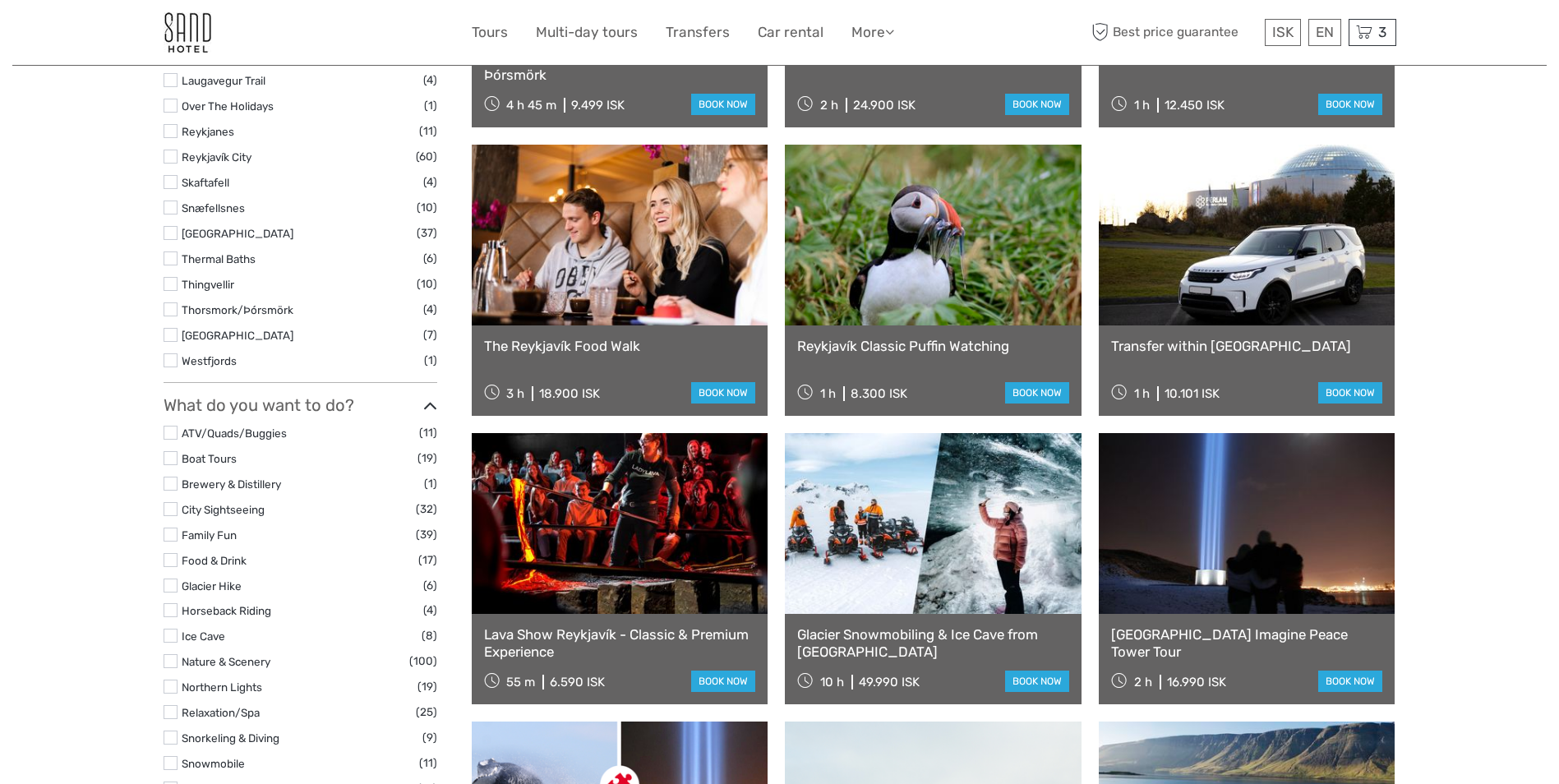
click at [576, 585] on link at bounding box center [620, 524] width 297 height 181
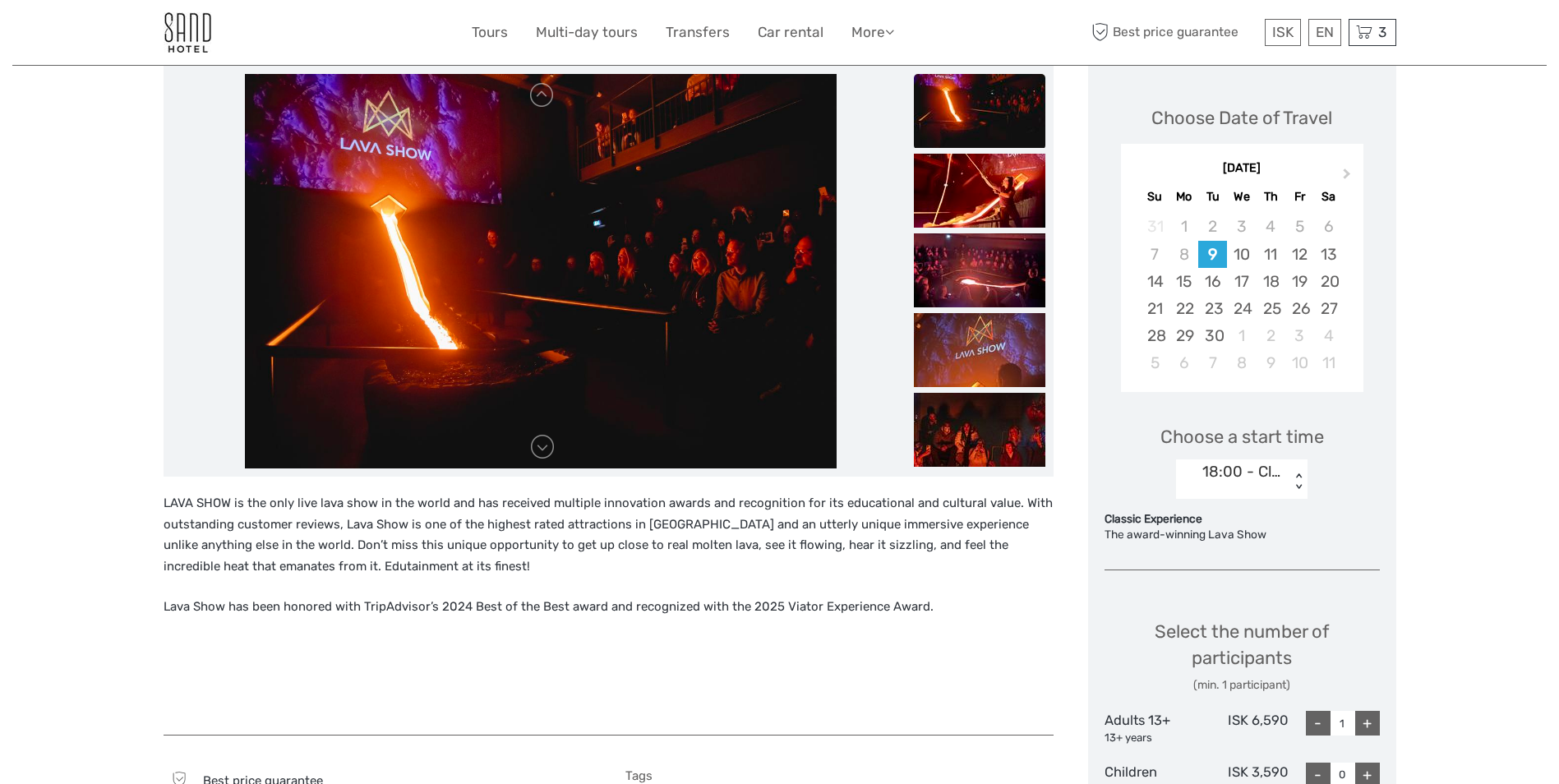
scroll to position [247, 0]
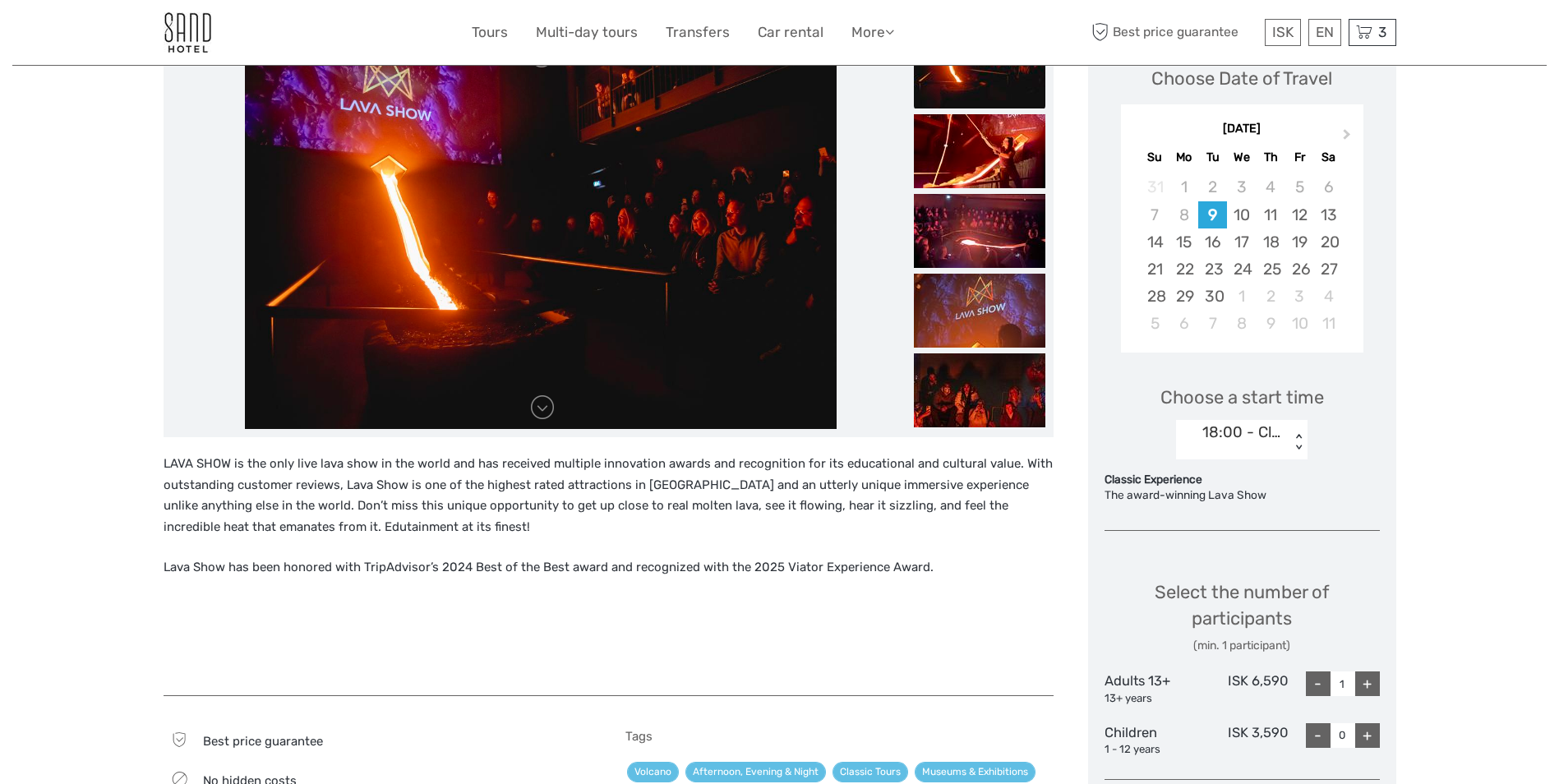
click at [1300, 433] on div "18:00 - Classic Experience < >" at bounding box center [1242, 440] width 131 height 39
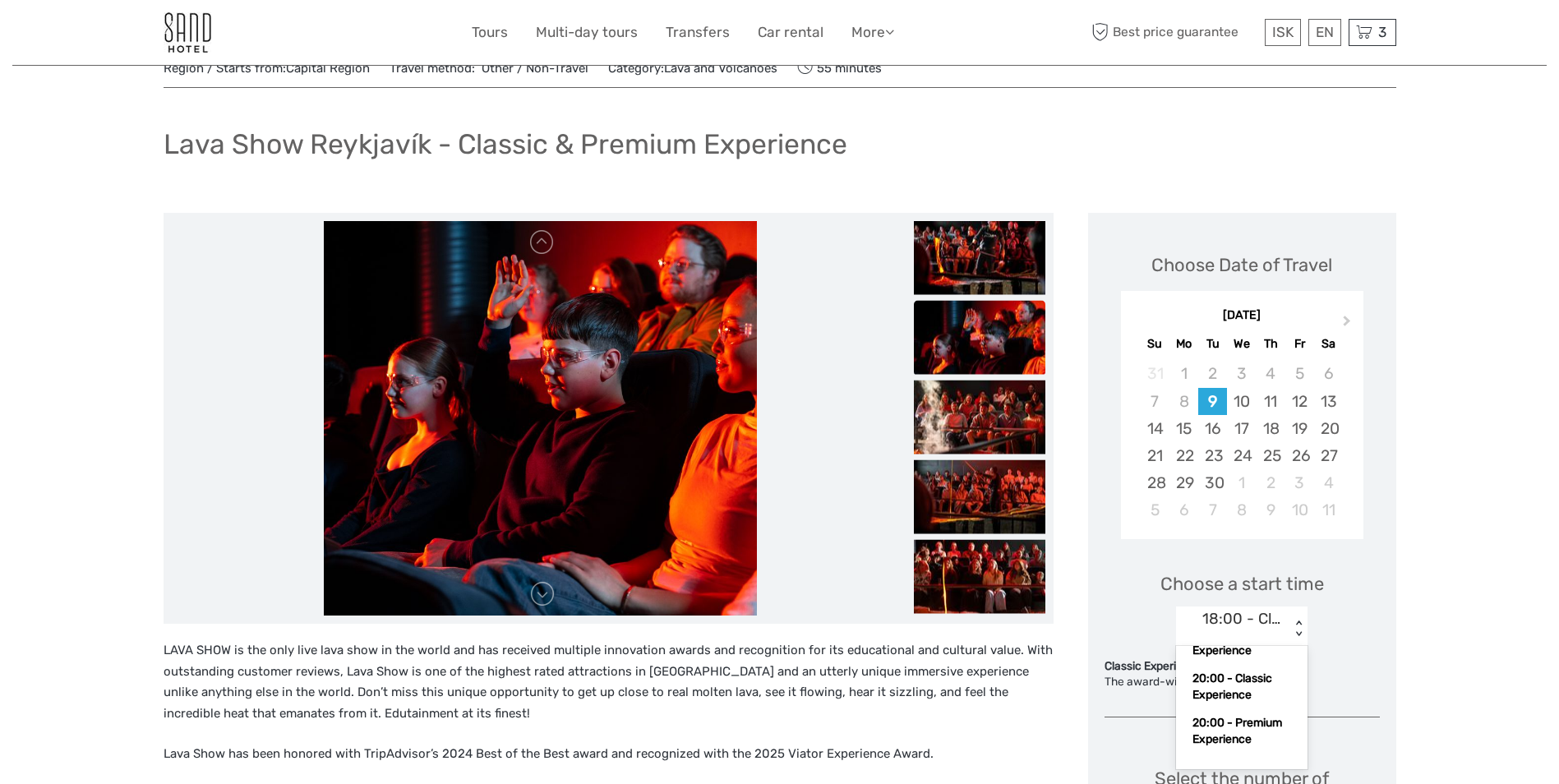
scroll to position [0, 0]
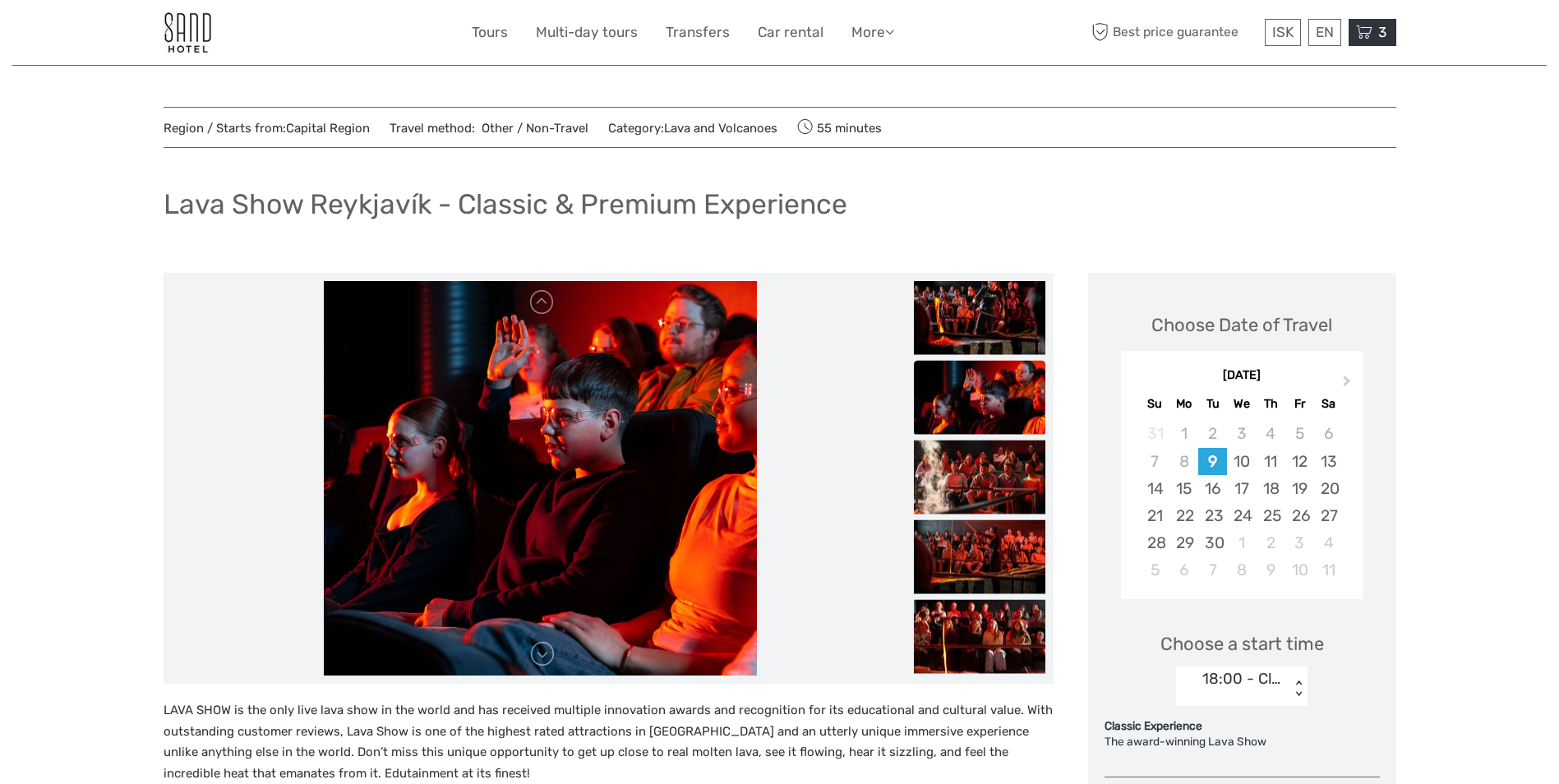
click at [1367, 36] on icon at bounding box center [1364, 32] width 17 height 20
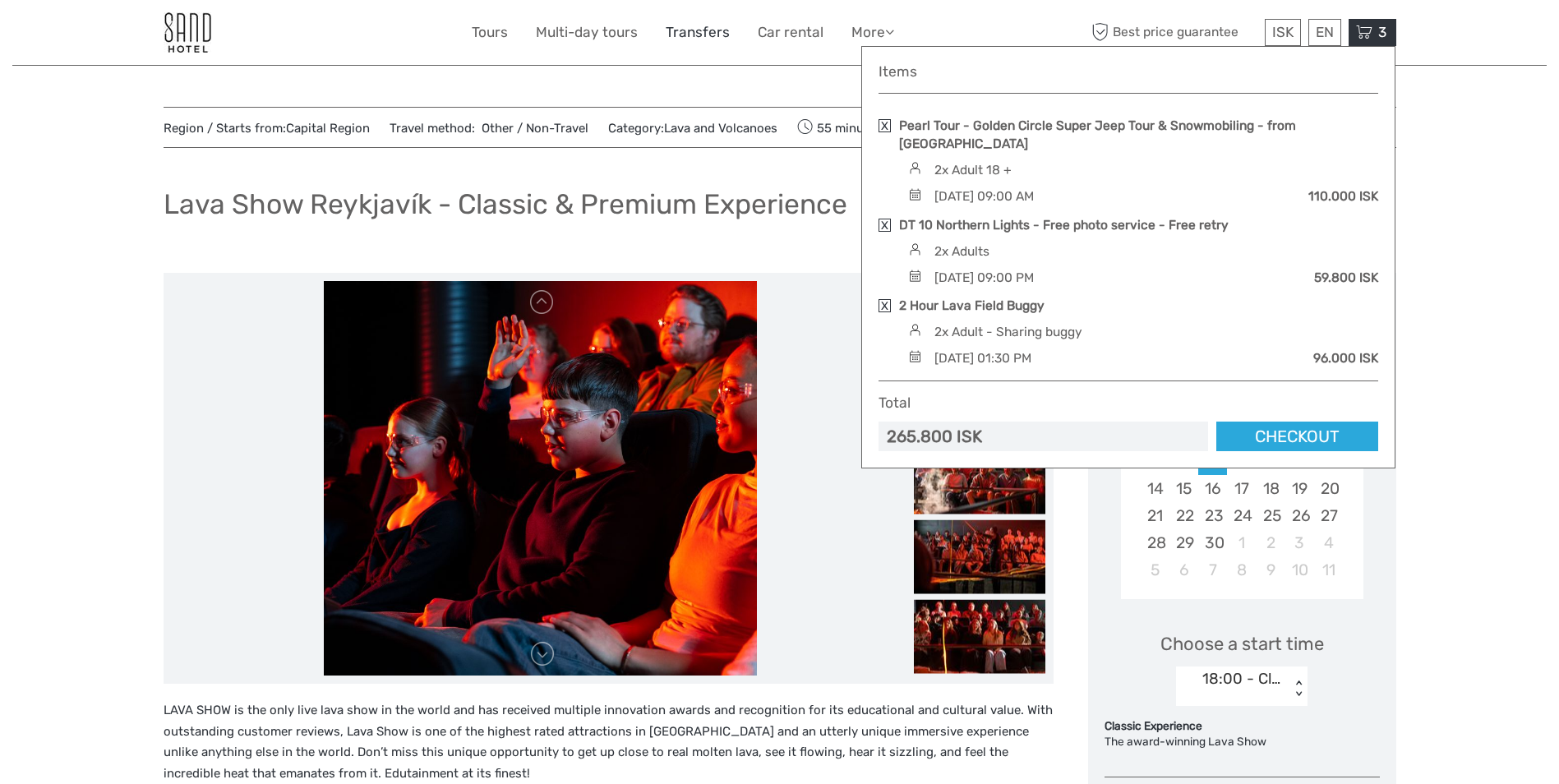
click at [688, 26] on link "Transfers" at bounding box center [697, 32] width 64 height 24
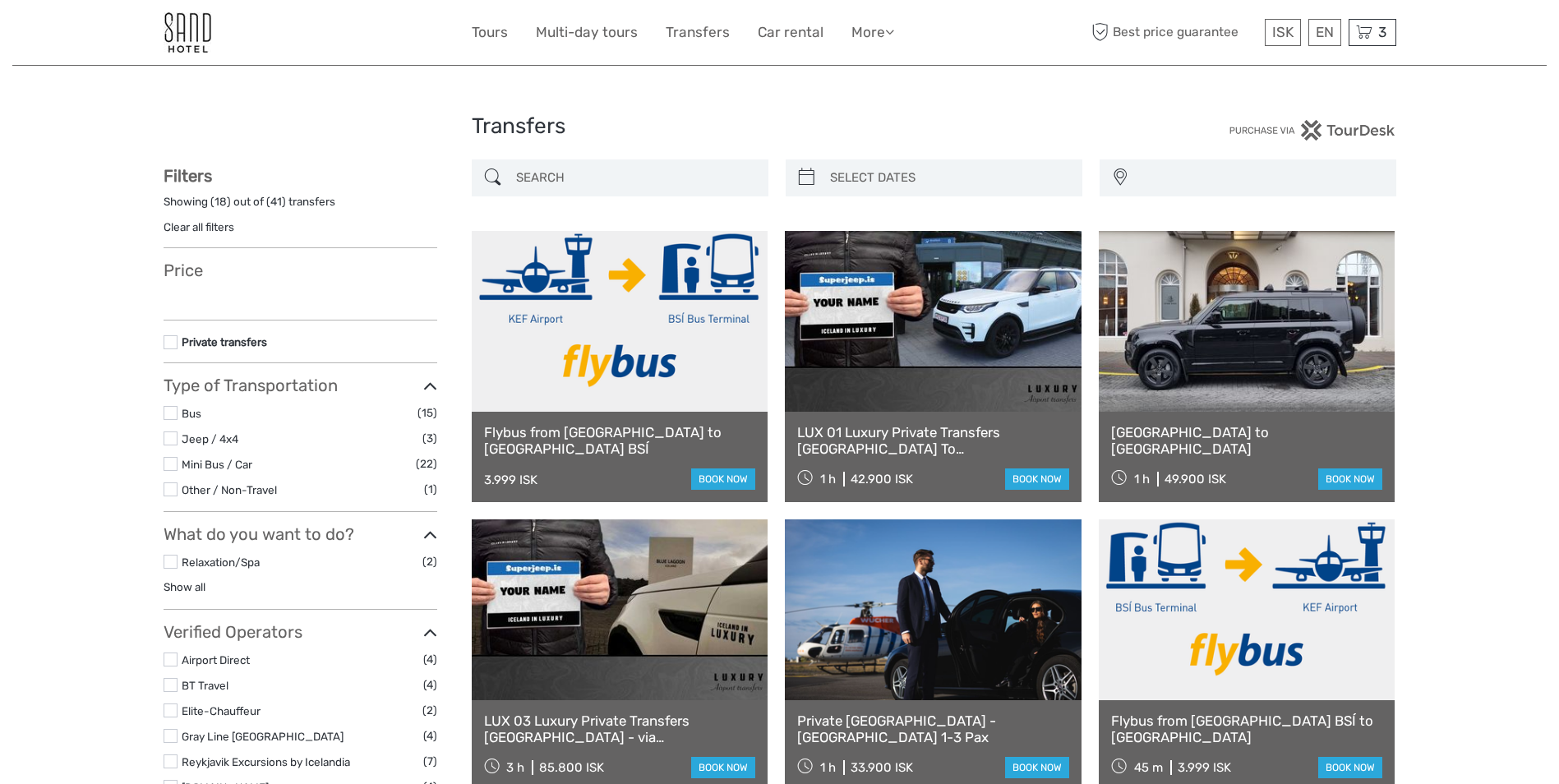
select select
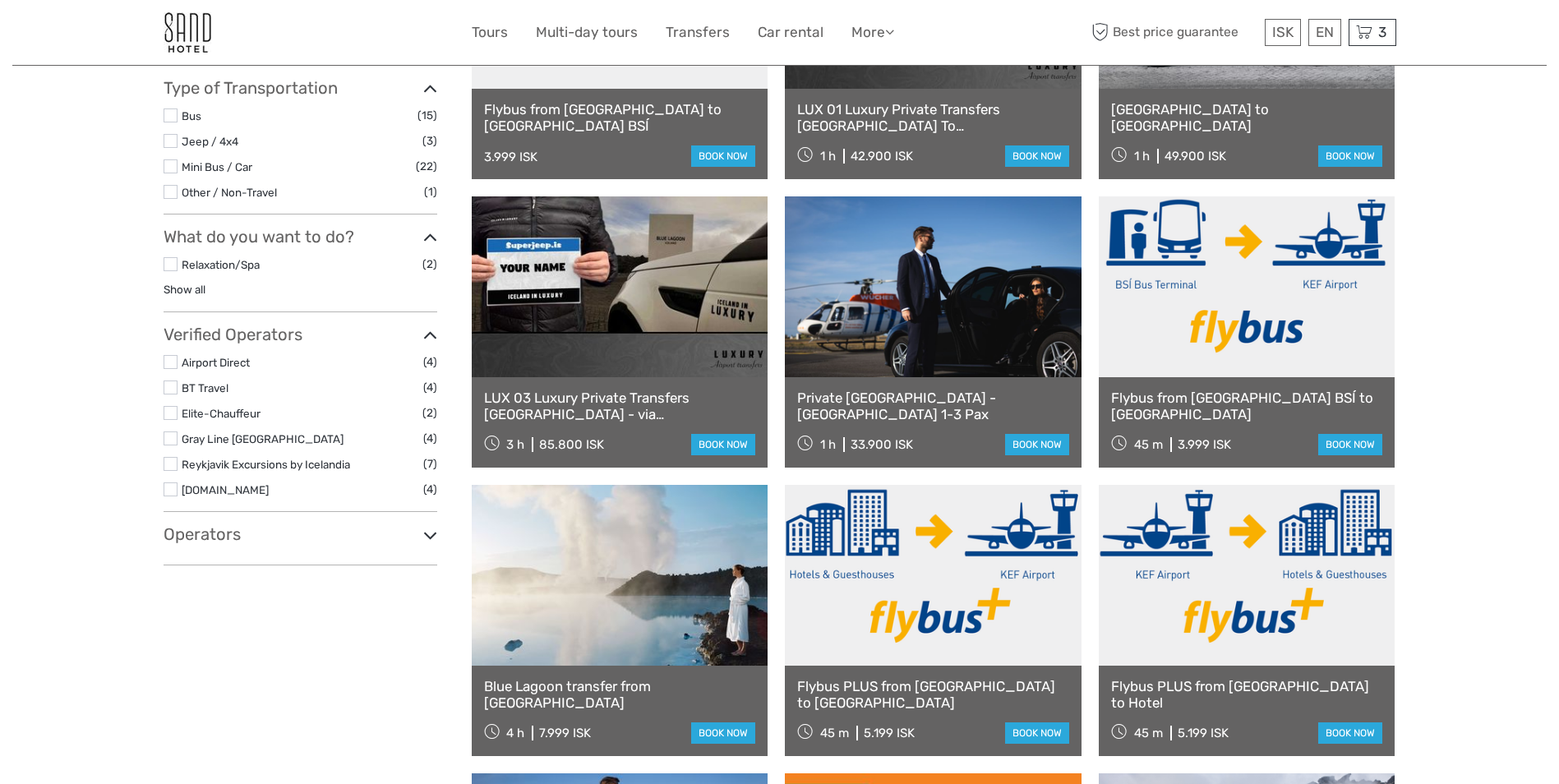
scroll to position [83, 0]
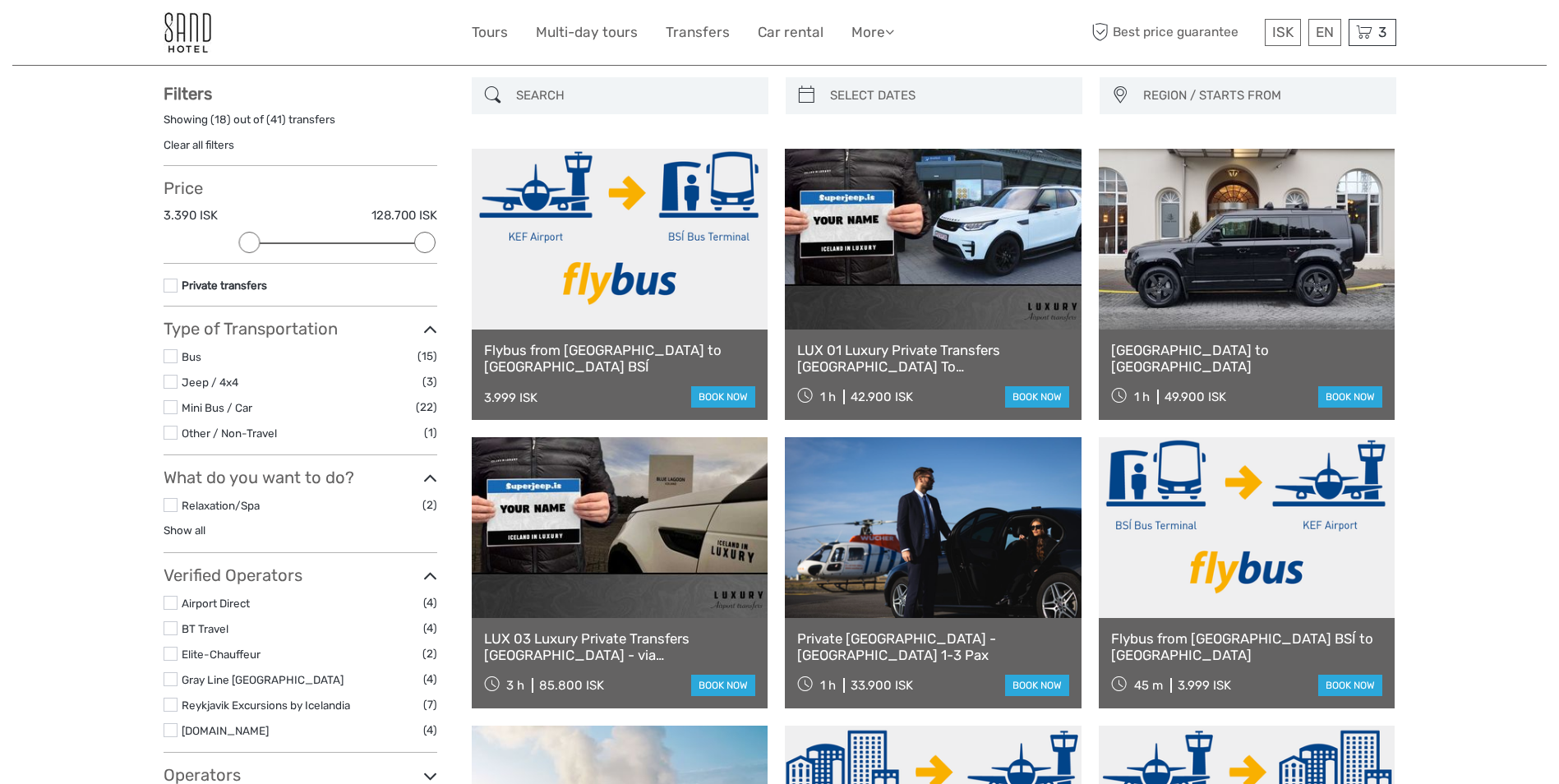
click at [170, 384] on label at bounding box center [171, 382] width 14 height 14
click at [0, 0] on input "checkbox" at bounding box center [0, 0] width 0 height 0
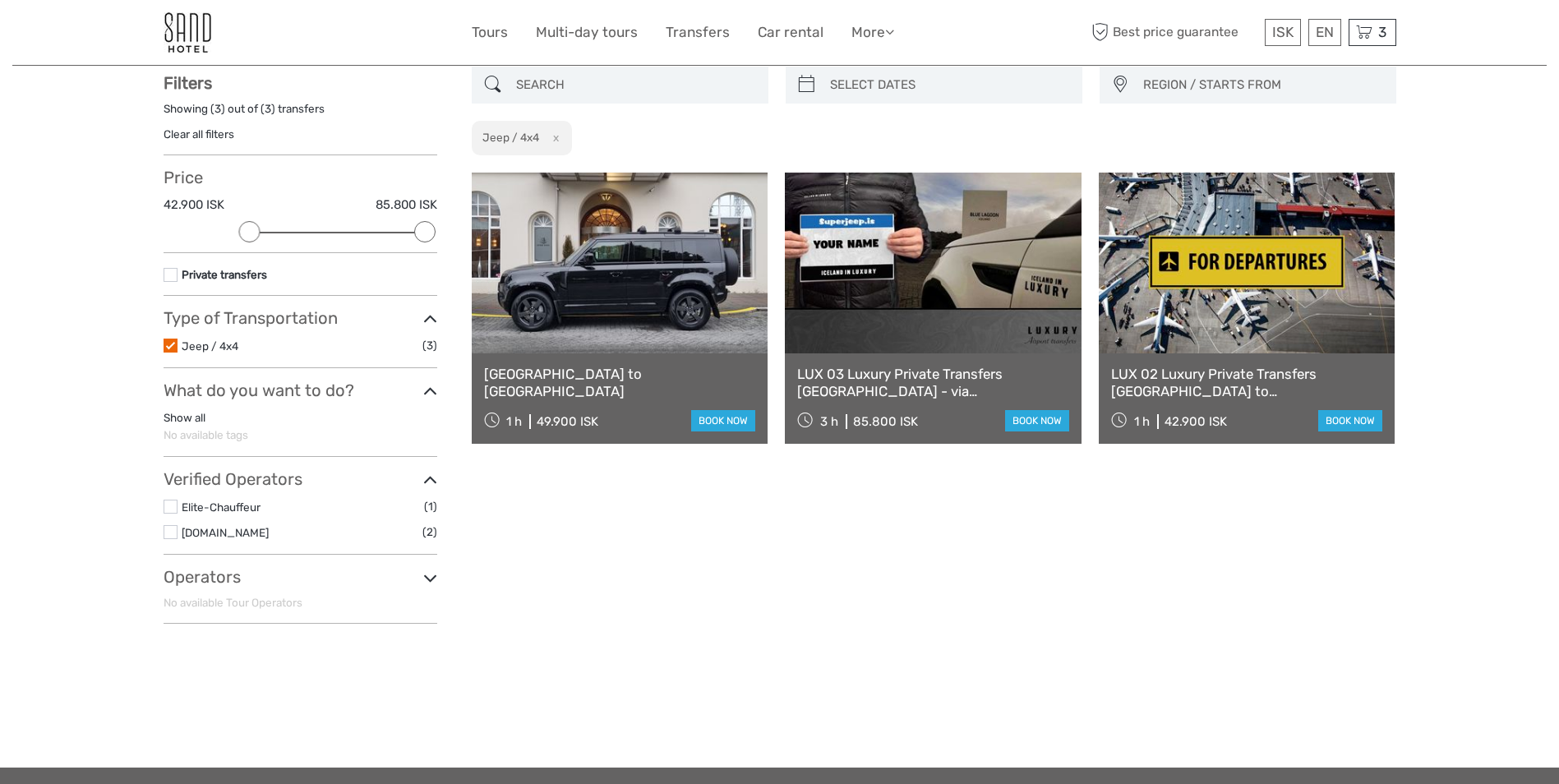
scroll to position [93, 0]
click at [168, 345] on label at bounding box center [171, 344] width 14 height 14
click at [0, 0] on input "checkbox" at bounding box center [0, 0] width 0 height 0
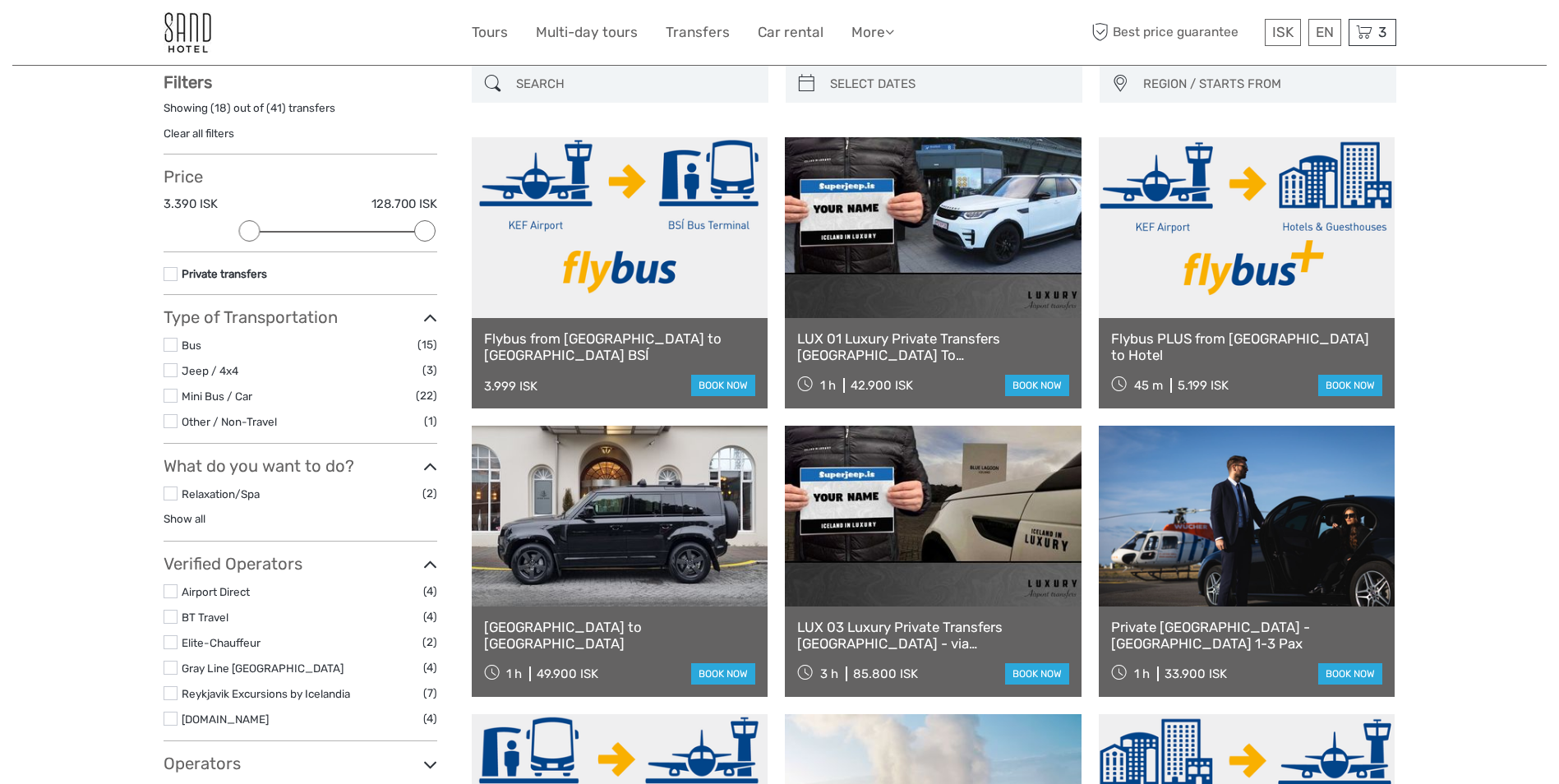
click at [178, 392] on li "Mini Bus / Car (22)" at bounding box center [300, 395] width 274 height 19
click at [172, 394] on label at bounding box center [171, 396] width 14 height 14
click at [0, 0] on input "checkbox" at bounding box center [0, 0] width 0 height 0
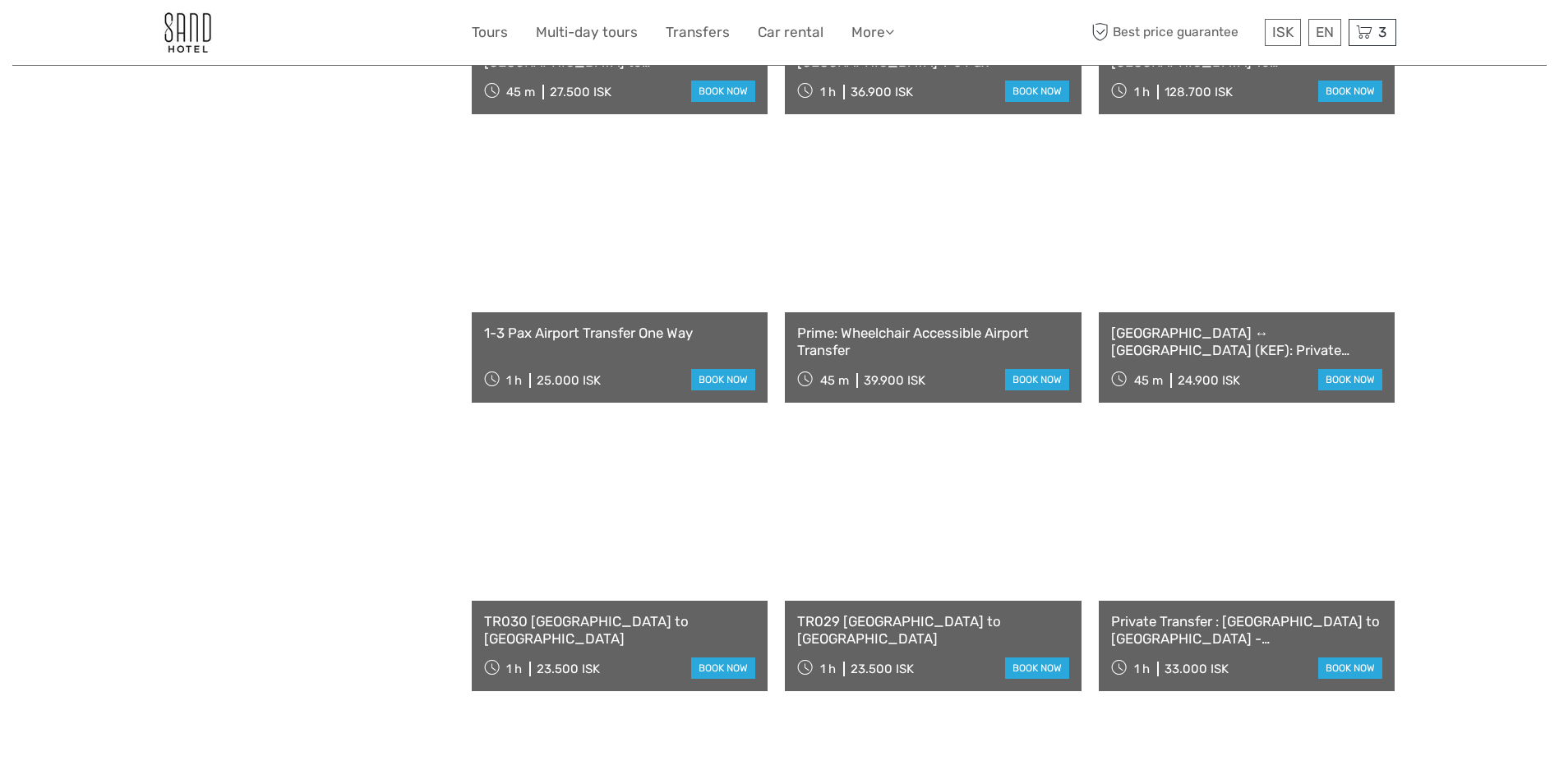
scroll to position [997, 0]
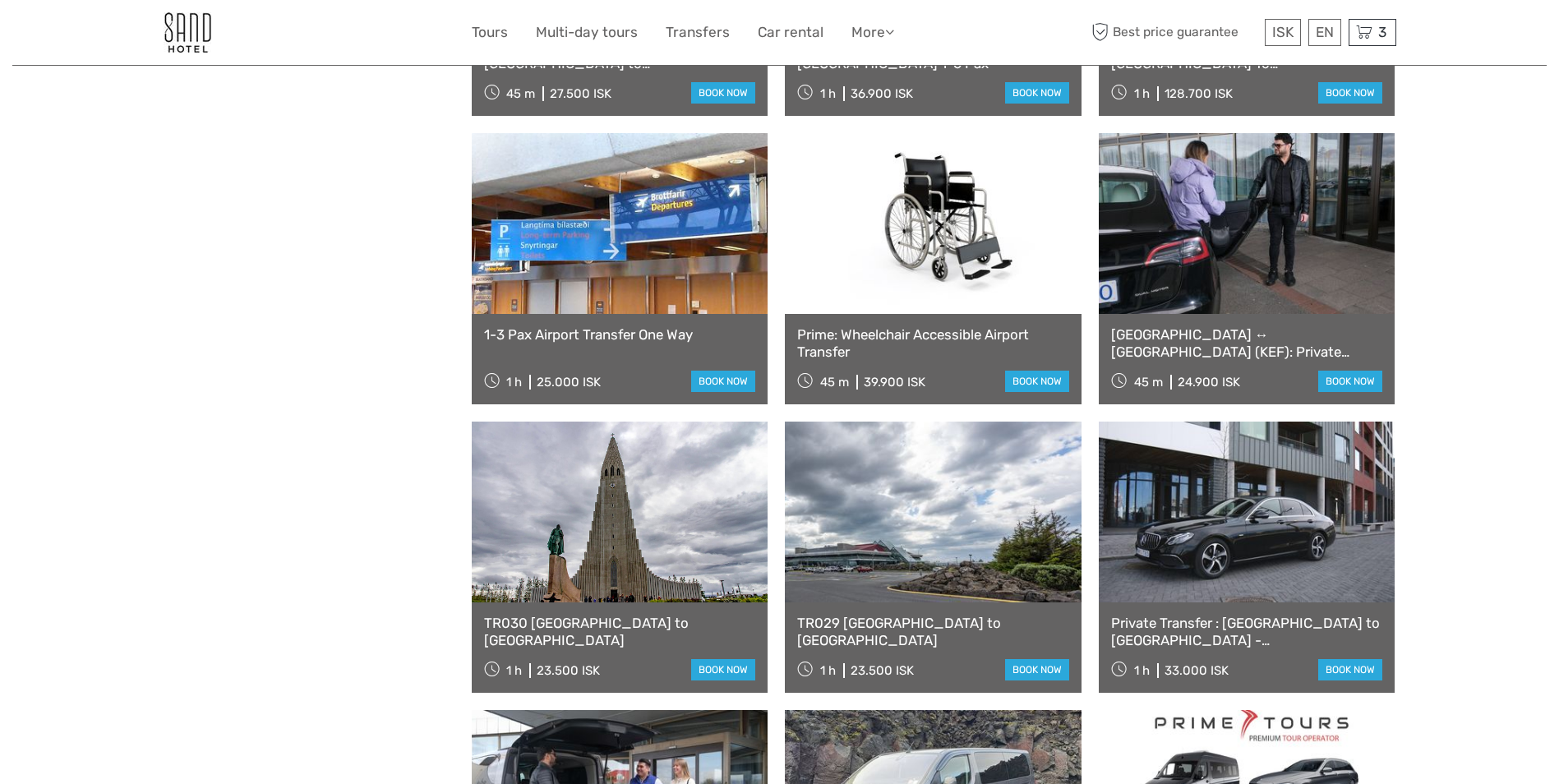
click at [1190, 313] on link at bounding box center [1247, 224] width 297 height 181
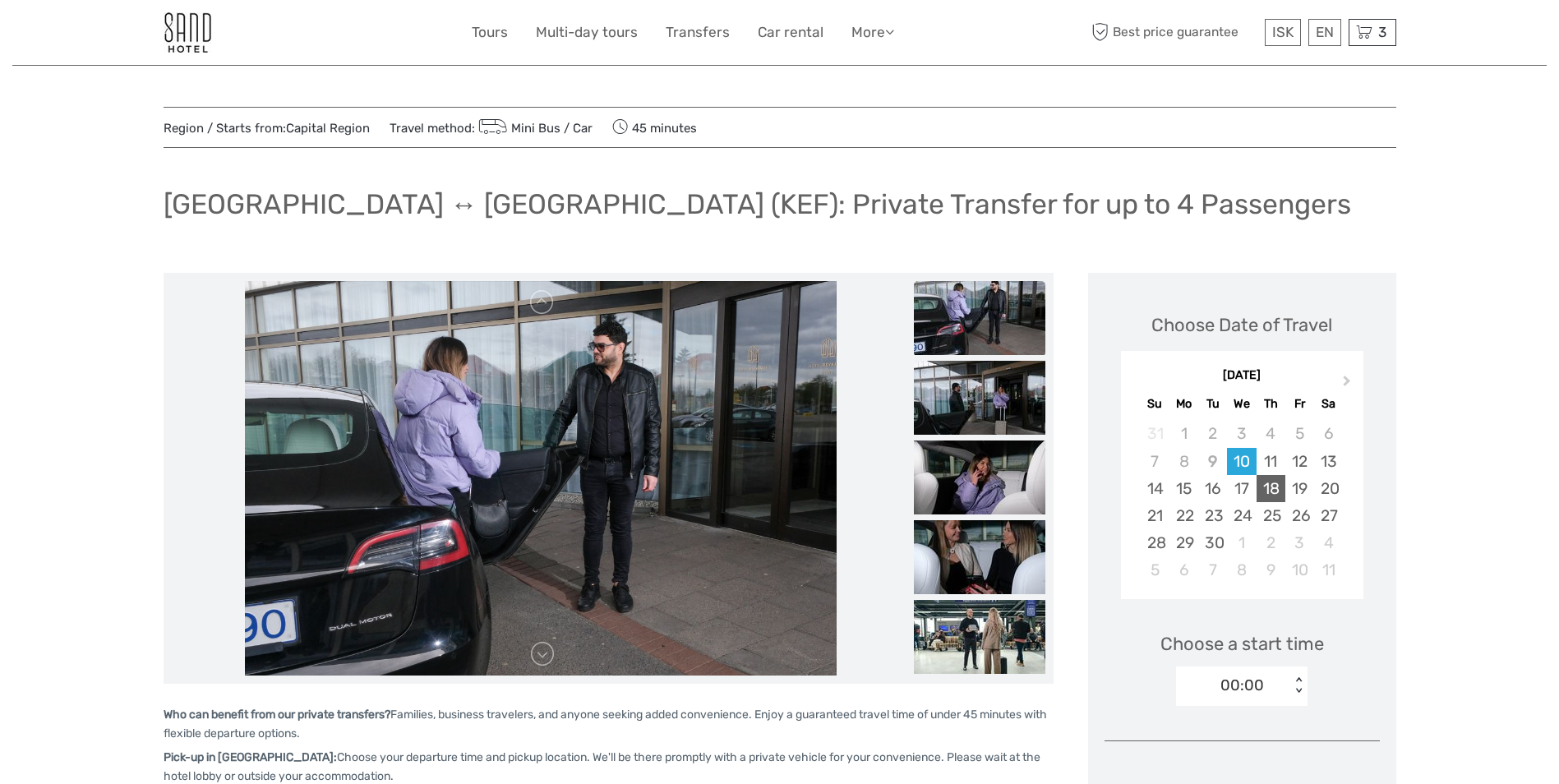
click at [1269, 493] on div "18" at bounding box center [1270, 488] width 28 height 28
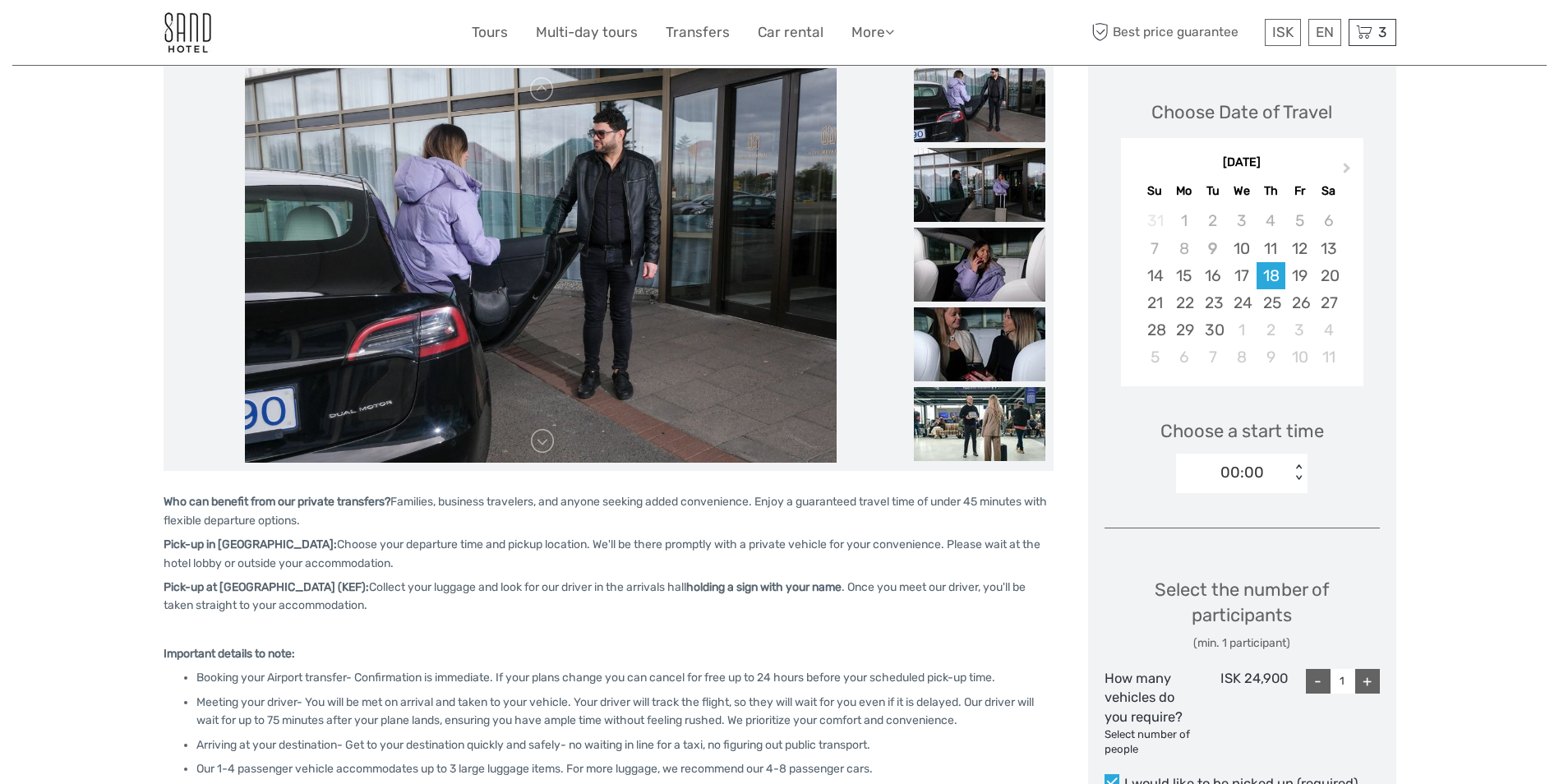
scroll to position [247, 0]
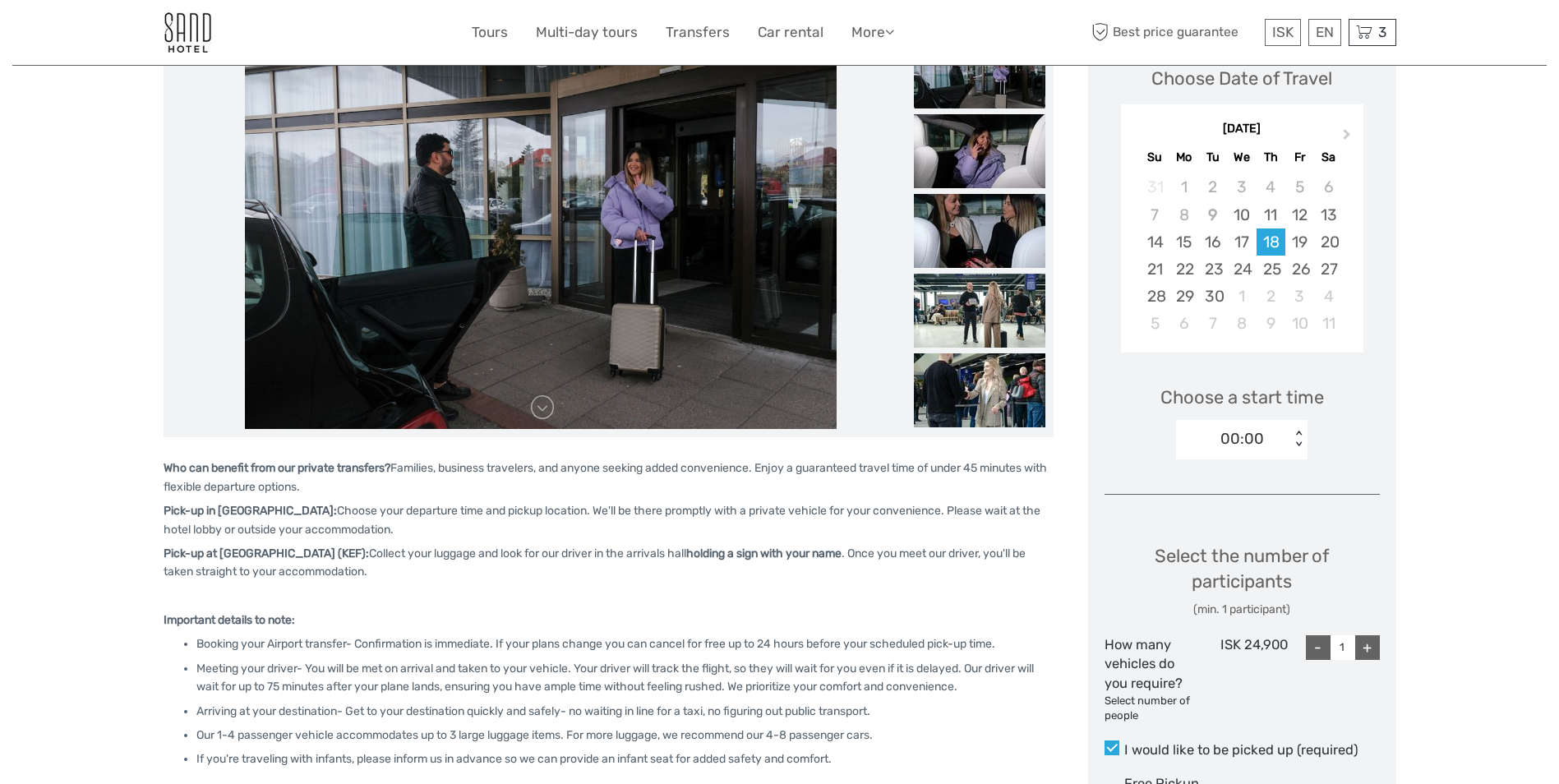
click at [1371, 645] on div "+" at bounding box center [1367, 647] width 25 height 25
click at [1297, 433] on div "< >" at bounding box center [1299, 439] width 14 height 17
click at [1255, 542] on div "10:30" at bounding box center [1242, 538] width 115 height 28
type input "1"
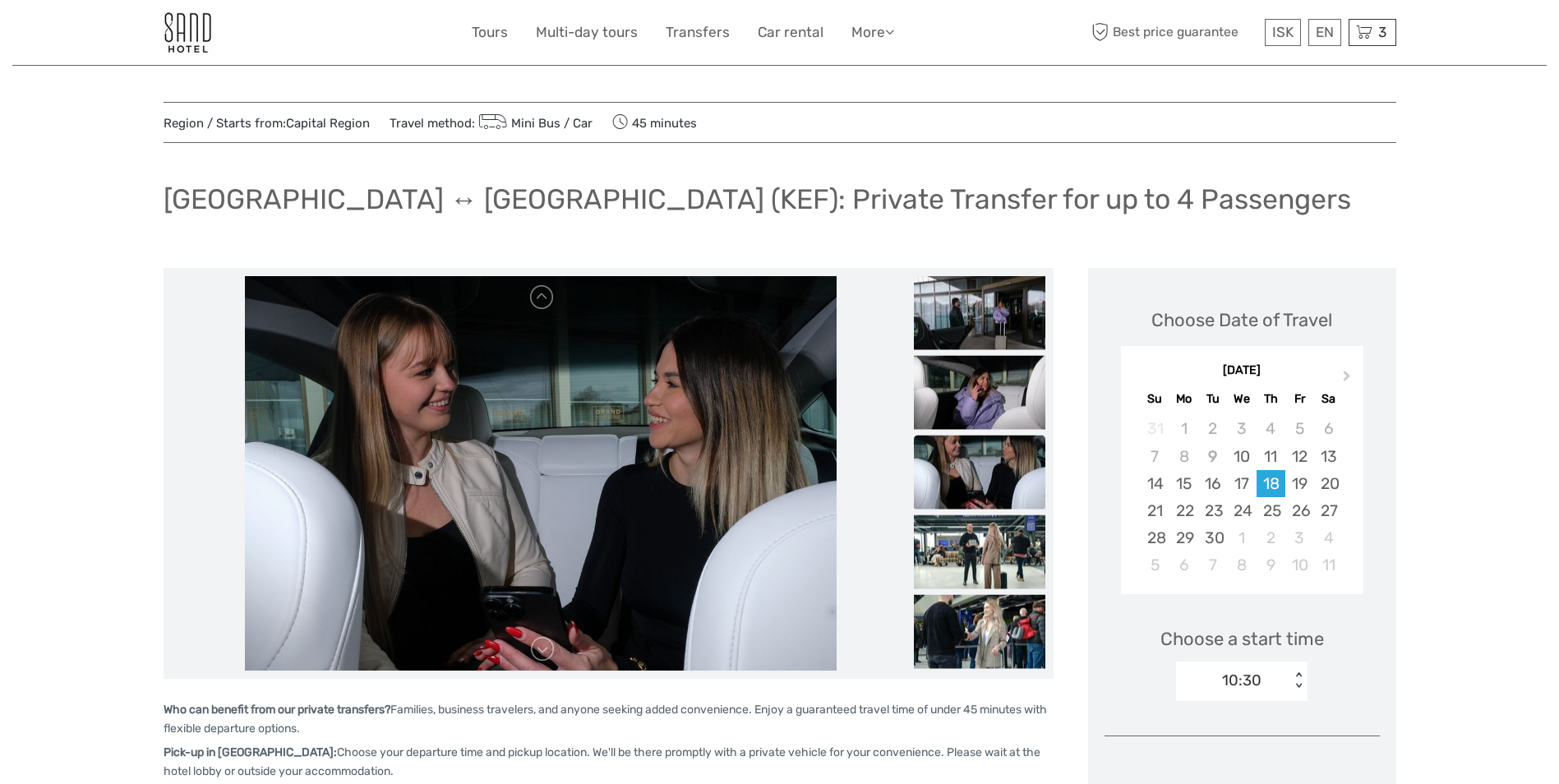
scroll to position [0, 0]
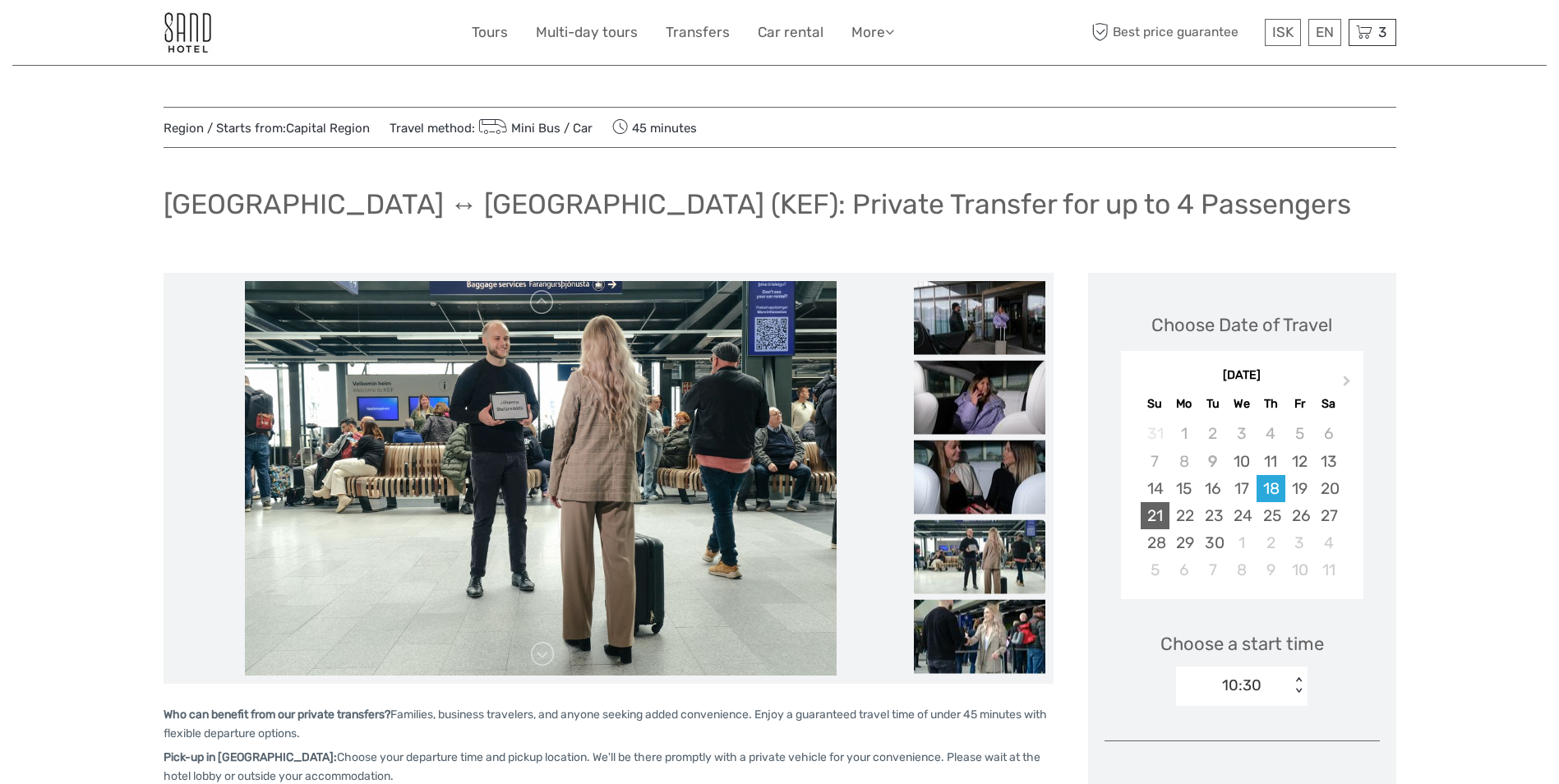
click at [1150, 513] on div "21" at bounding box center [1155, 515] width 28 height 28
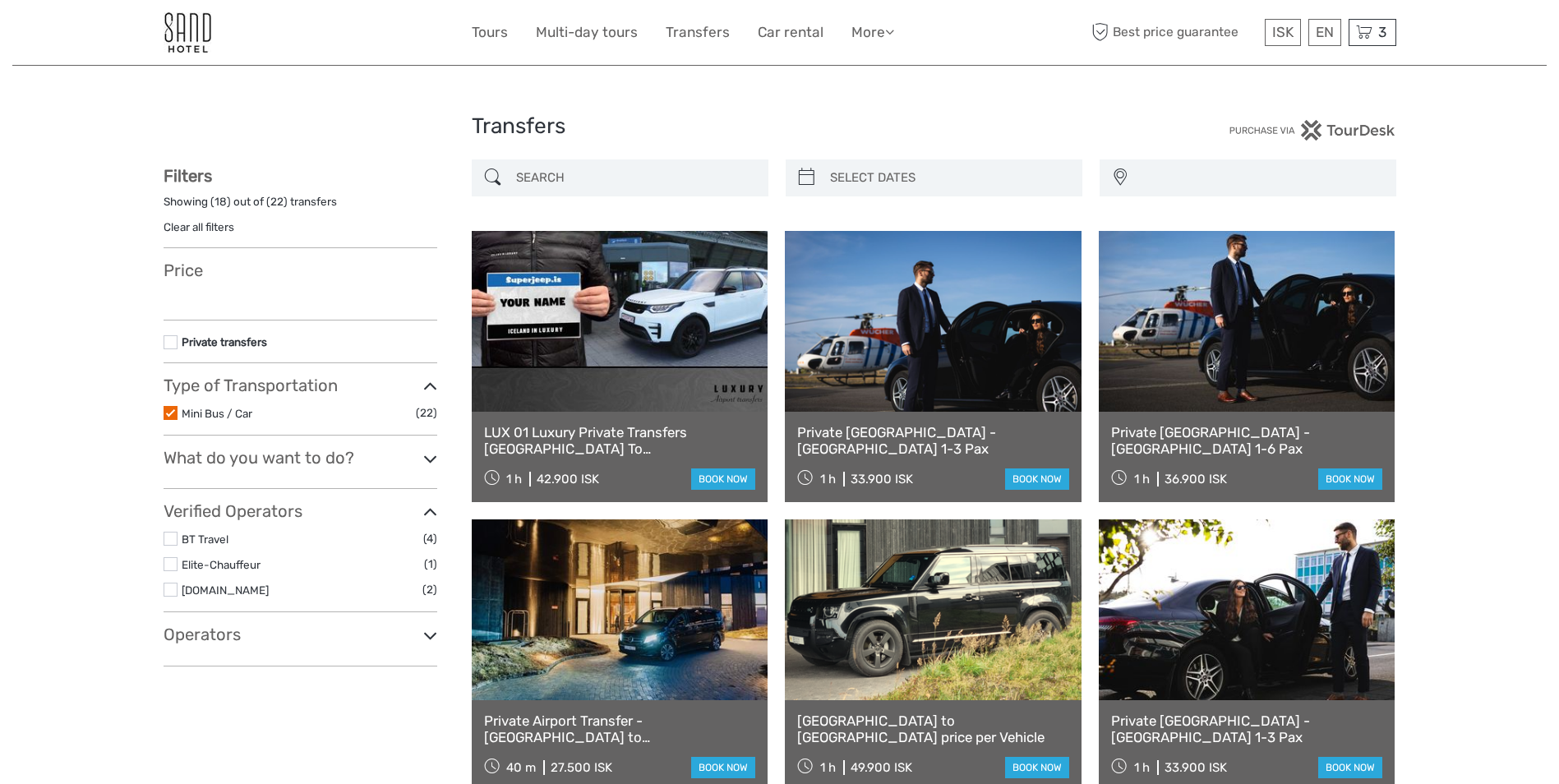
select select
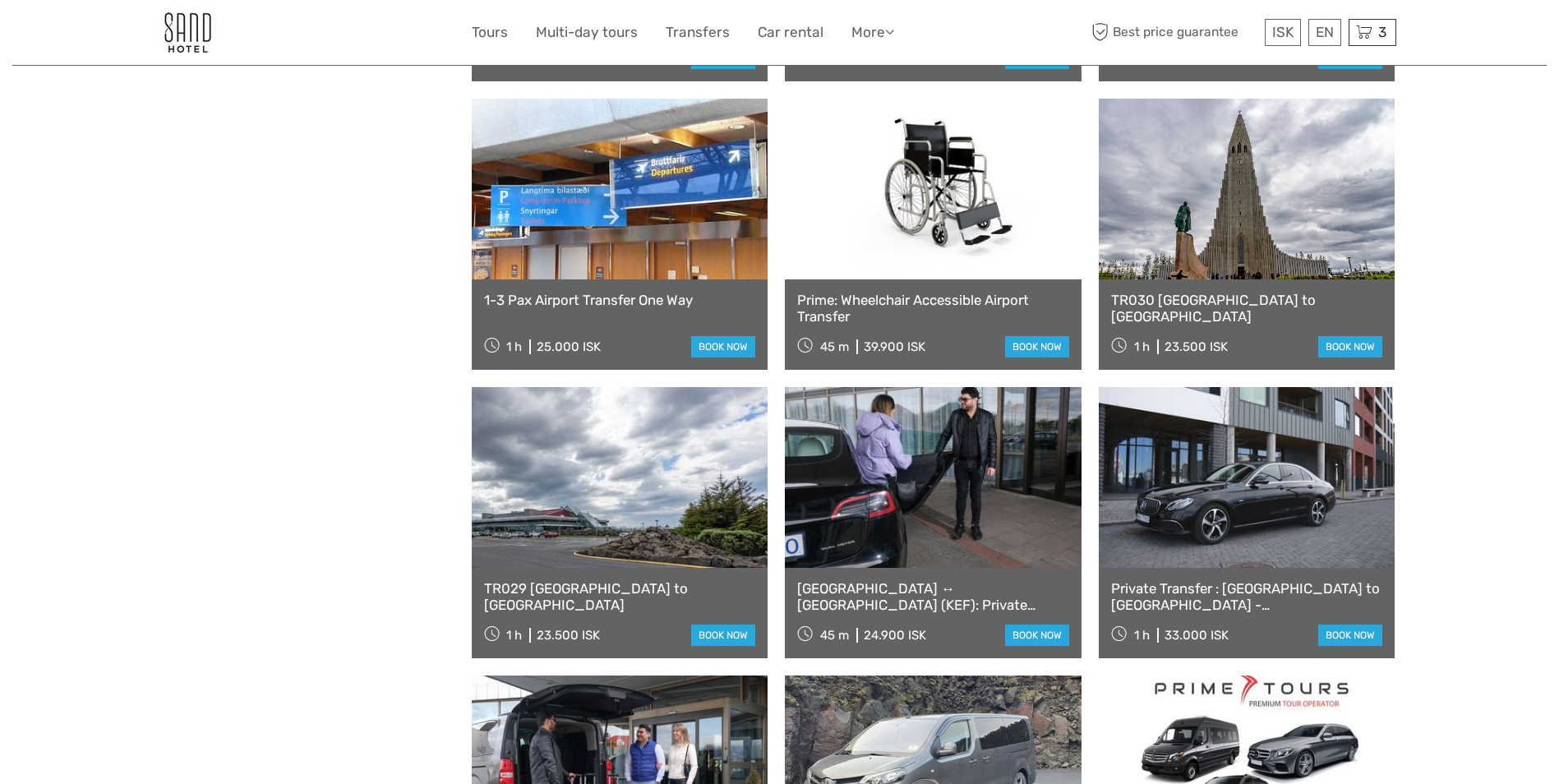
select select
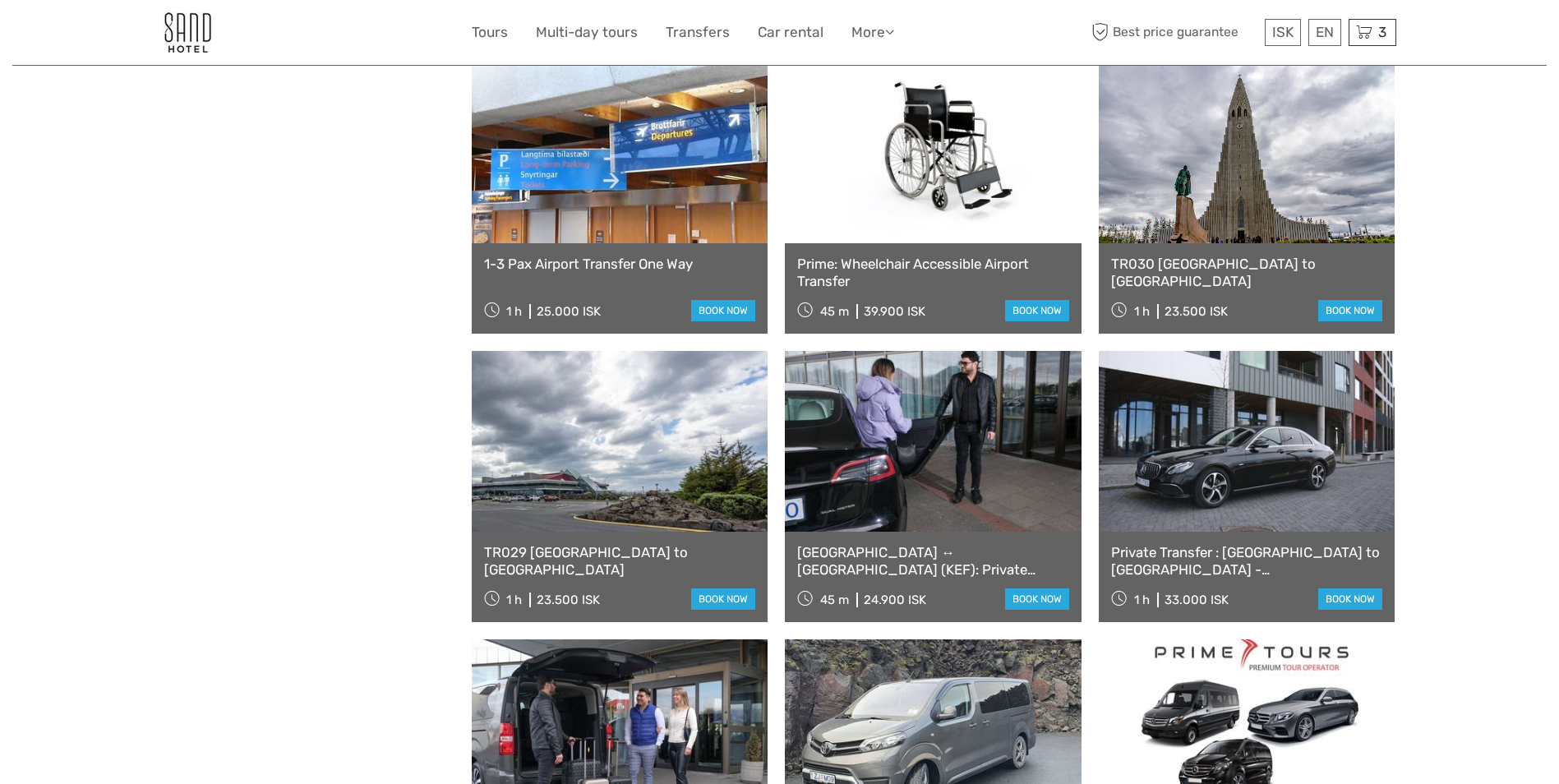
scroll to position [1561, 0]
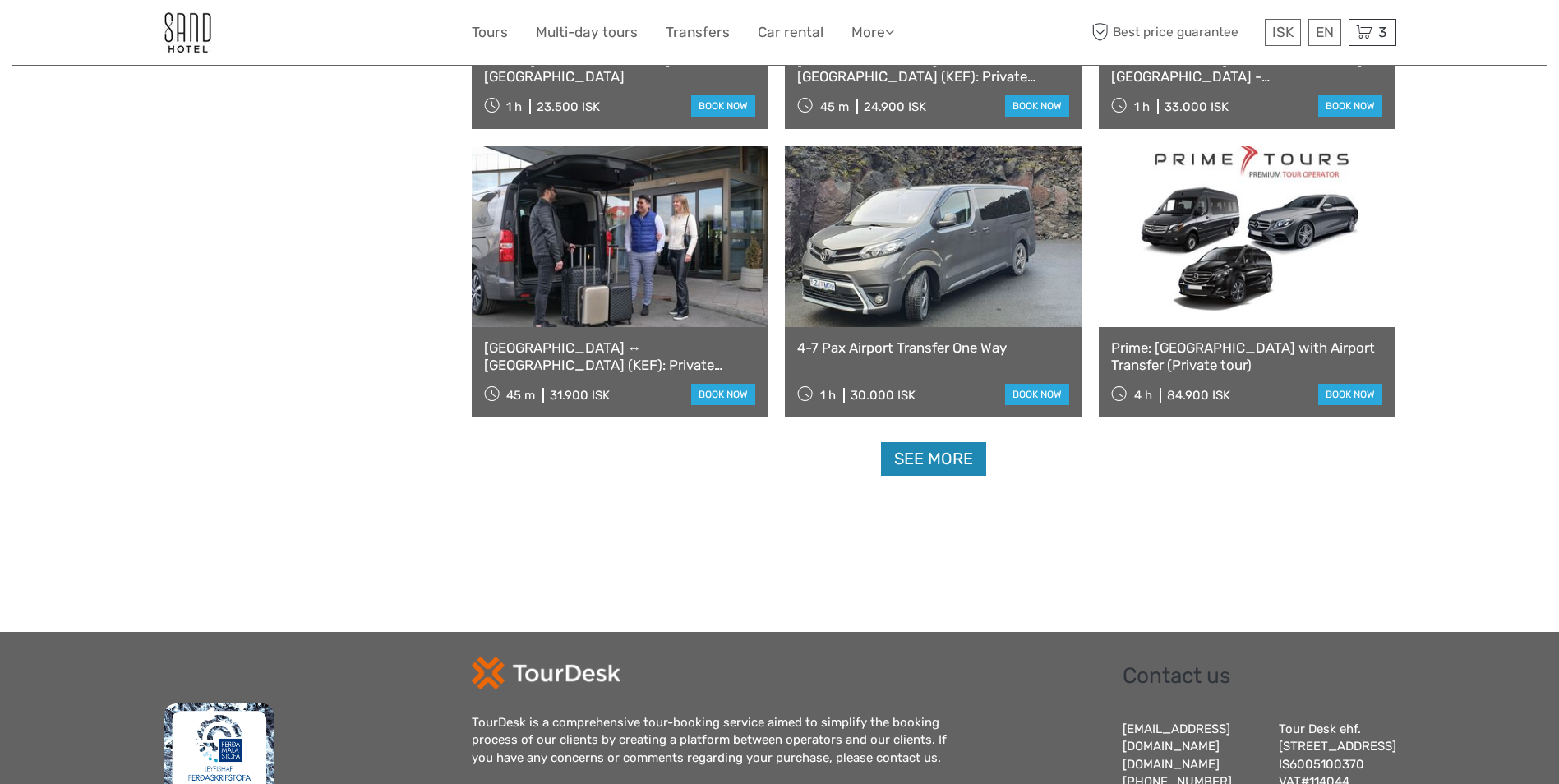
click at [933, 456] on link "See more" at bounding box center [934, 459] width 105 height 34
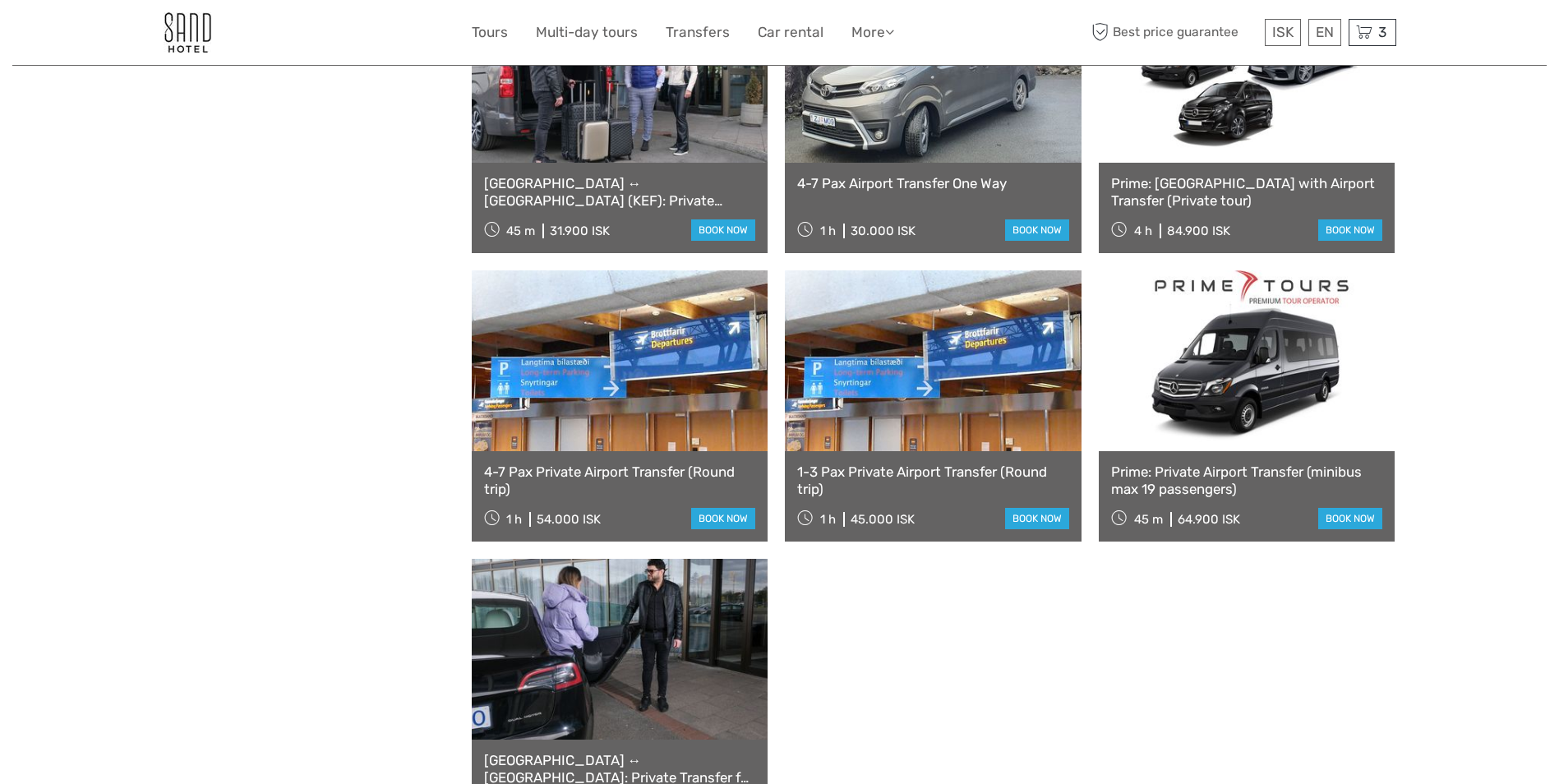
scroll to position [1807, 0]
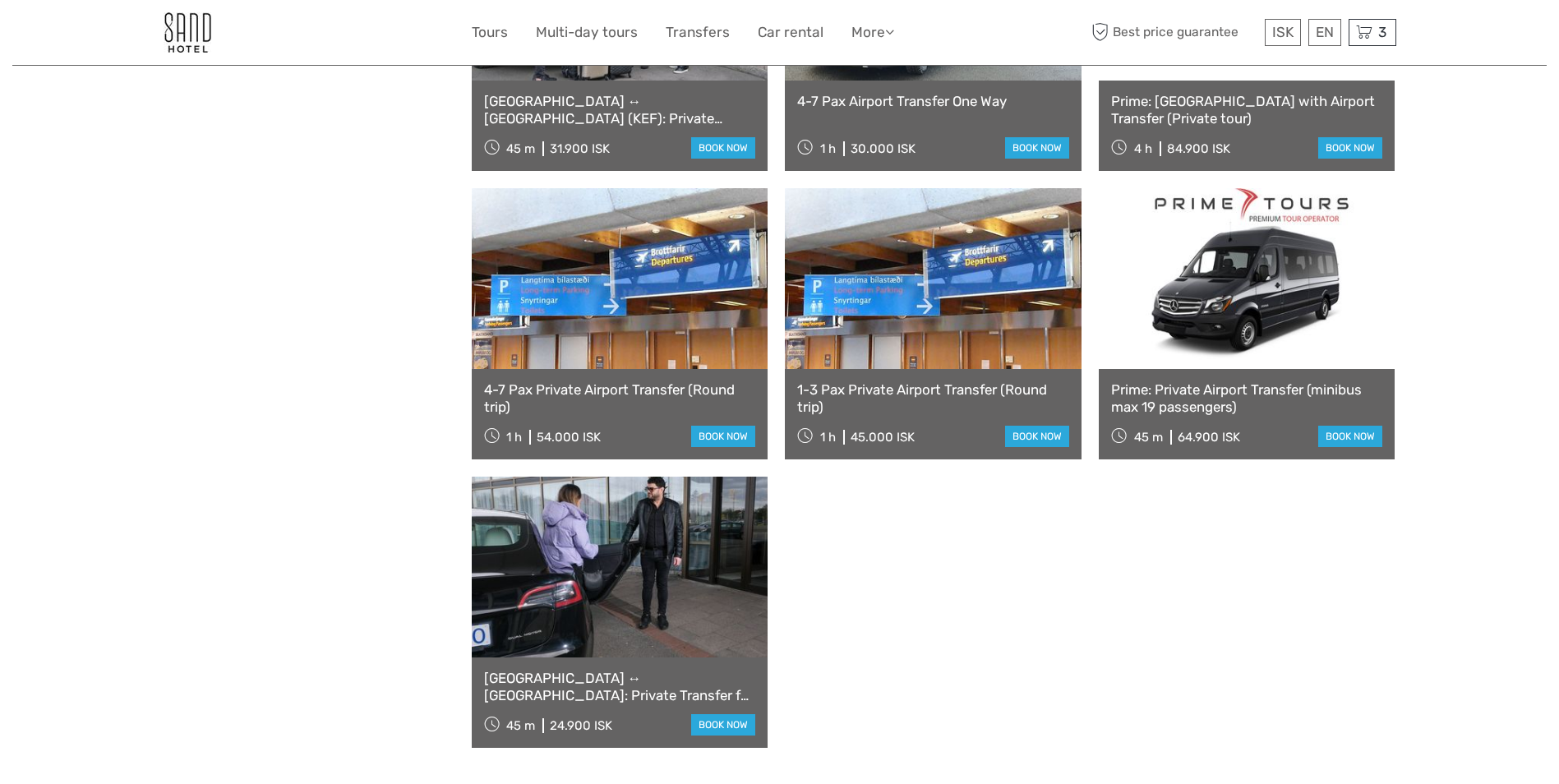
click at [912, 408] on link "1-3 Pax Private Airport Transfer (Round trip)" at bounding box center [933, 398] width 272 height 34
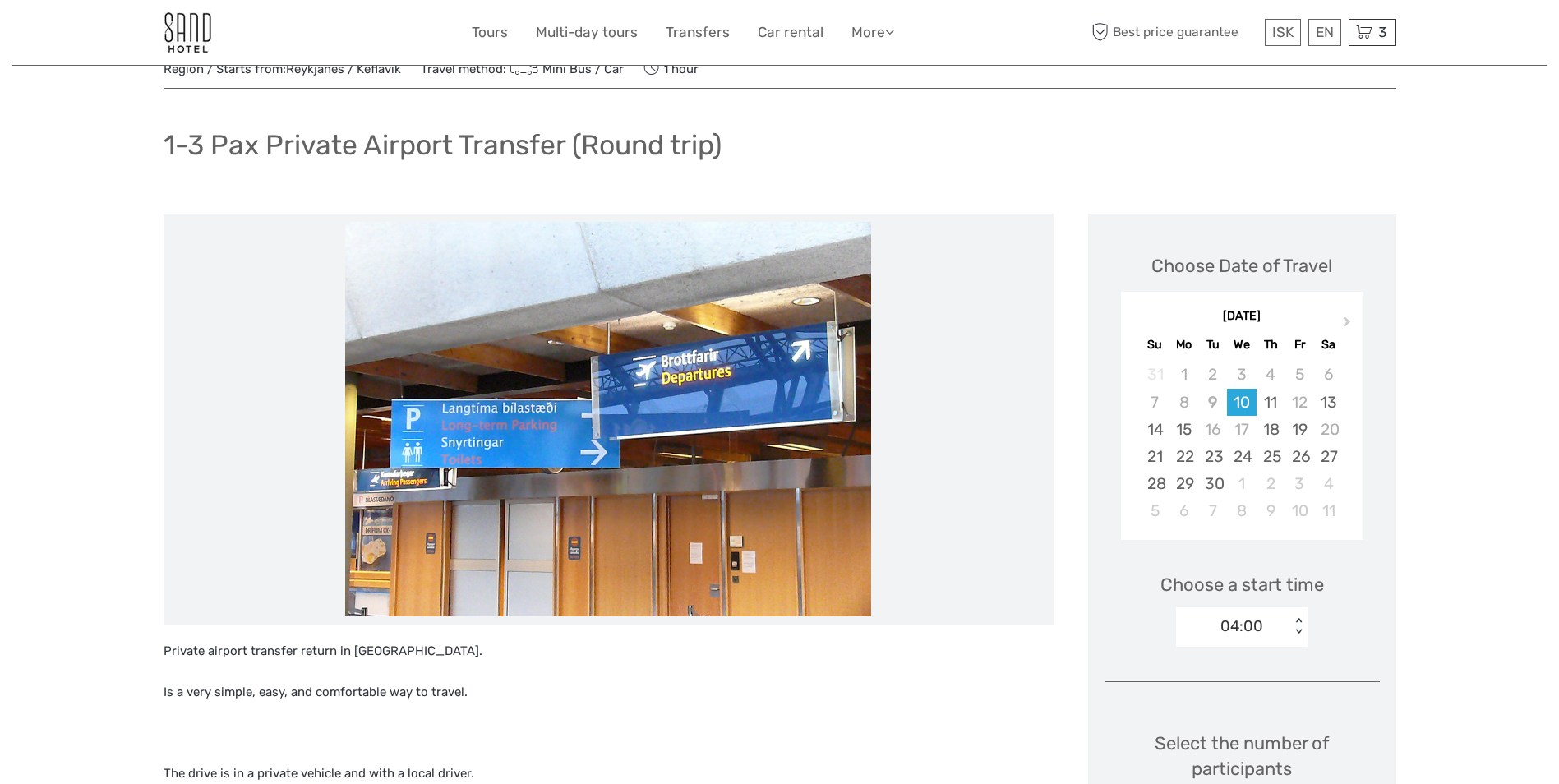
scroll to position [247, 0]
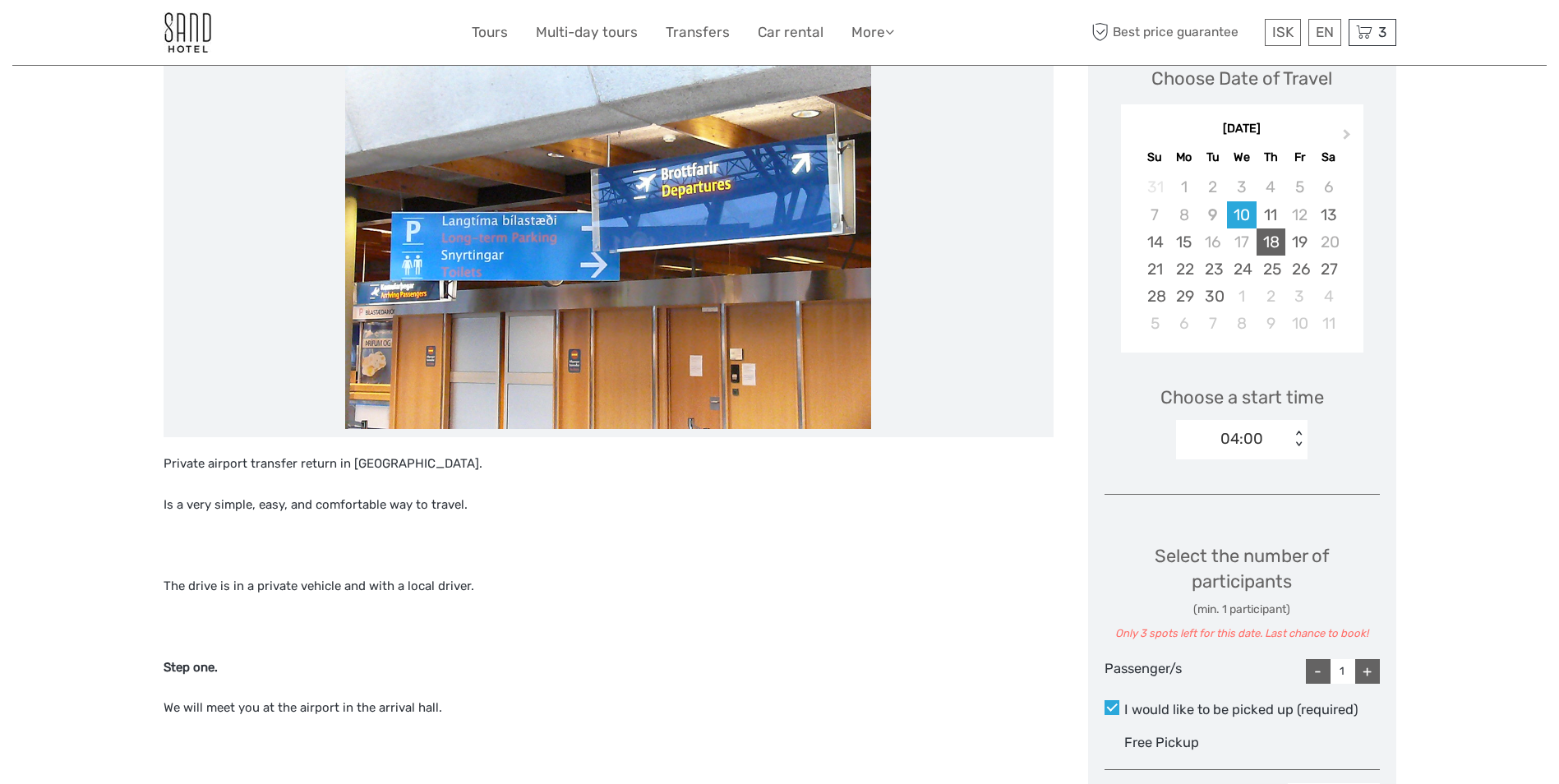
click at [1277, 242] on div "18" at bounding box center [1270, 242] width 28 height 28
click at [1367, 672] on div "+" at bounding box center [1367, 671] width 25 height 25
click at [1296, 427] on div "00:00 < >" at bounding box center [1242, 440] width 131 height 39
click at [1308, 471] on div "Choose Date of Travel Next Month September 2025 Su Mo Tu We Th Fr Sa 31 1 2 3 4…" at bounding box center [1242, 525] width 308 height 997
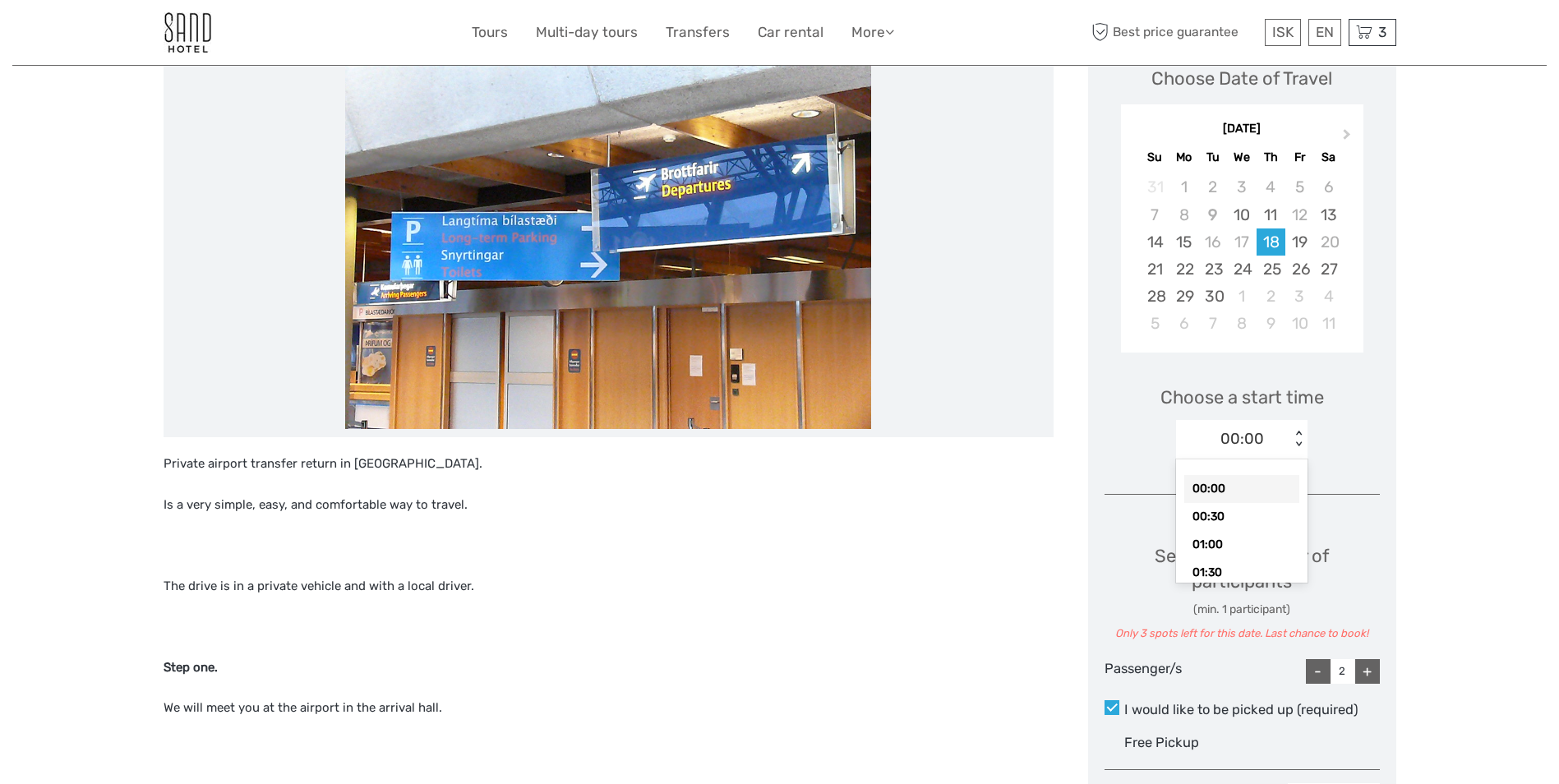
click at [1300, 444] on div "< >" at bounding box center [1299, 439] width 14 height 17
click at [1245, 537] on div "10:30" at bounding box center [1242, 535] width 115 height 28
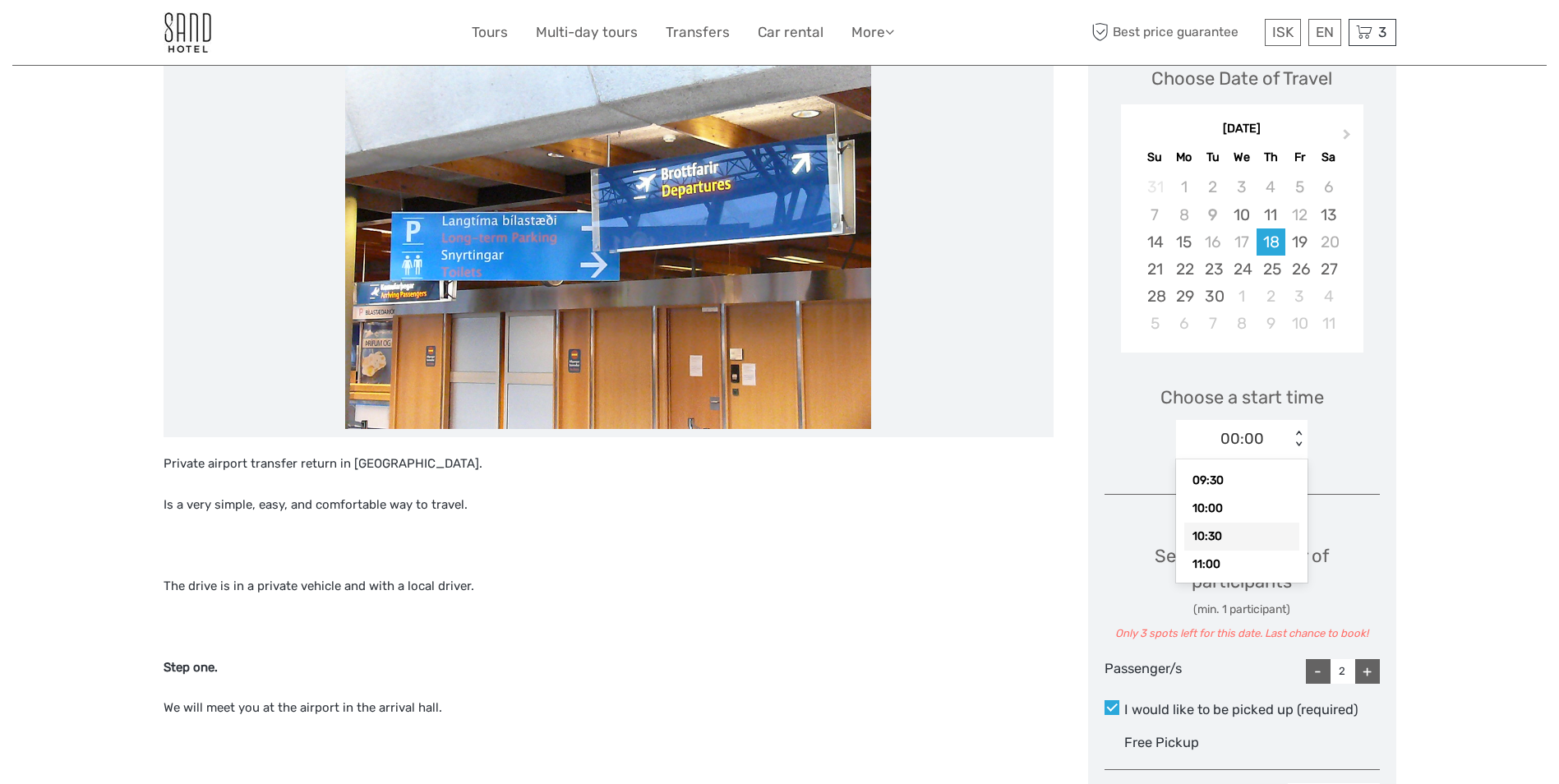
type input "1"
click at [1358, 574] on div "Select the number of participants (min. 1 participant) Only 3 spots left for th…" at bounding box center [1242, 591] width 275 height 99
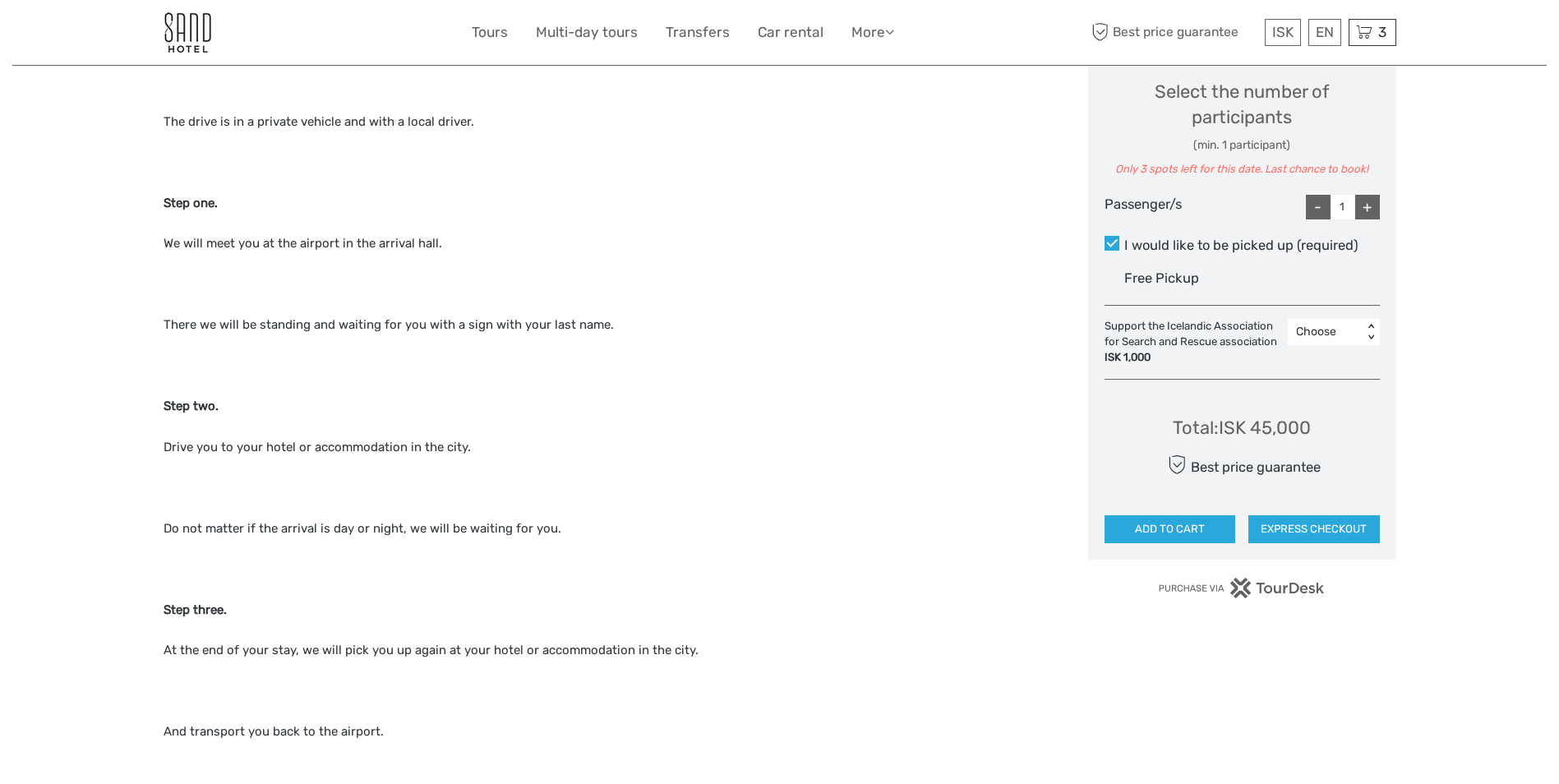
scroll to position [821, 0]
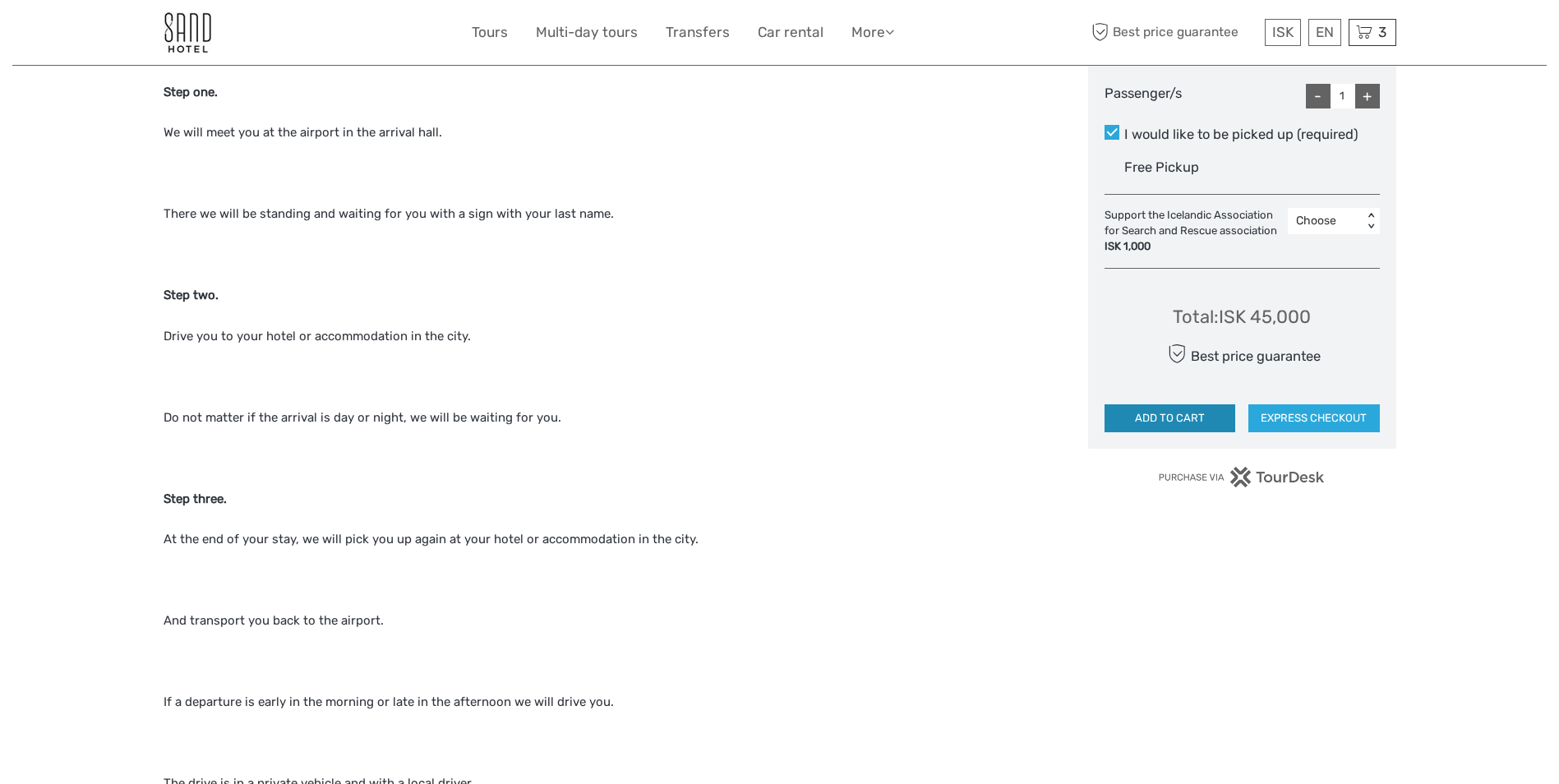
click at [1154, 423] on button "ADD TO CART" at bounding box center [1170, 417] width 131 height 28
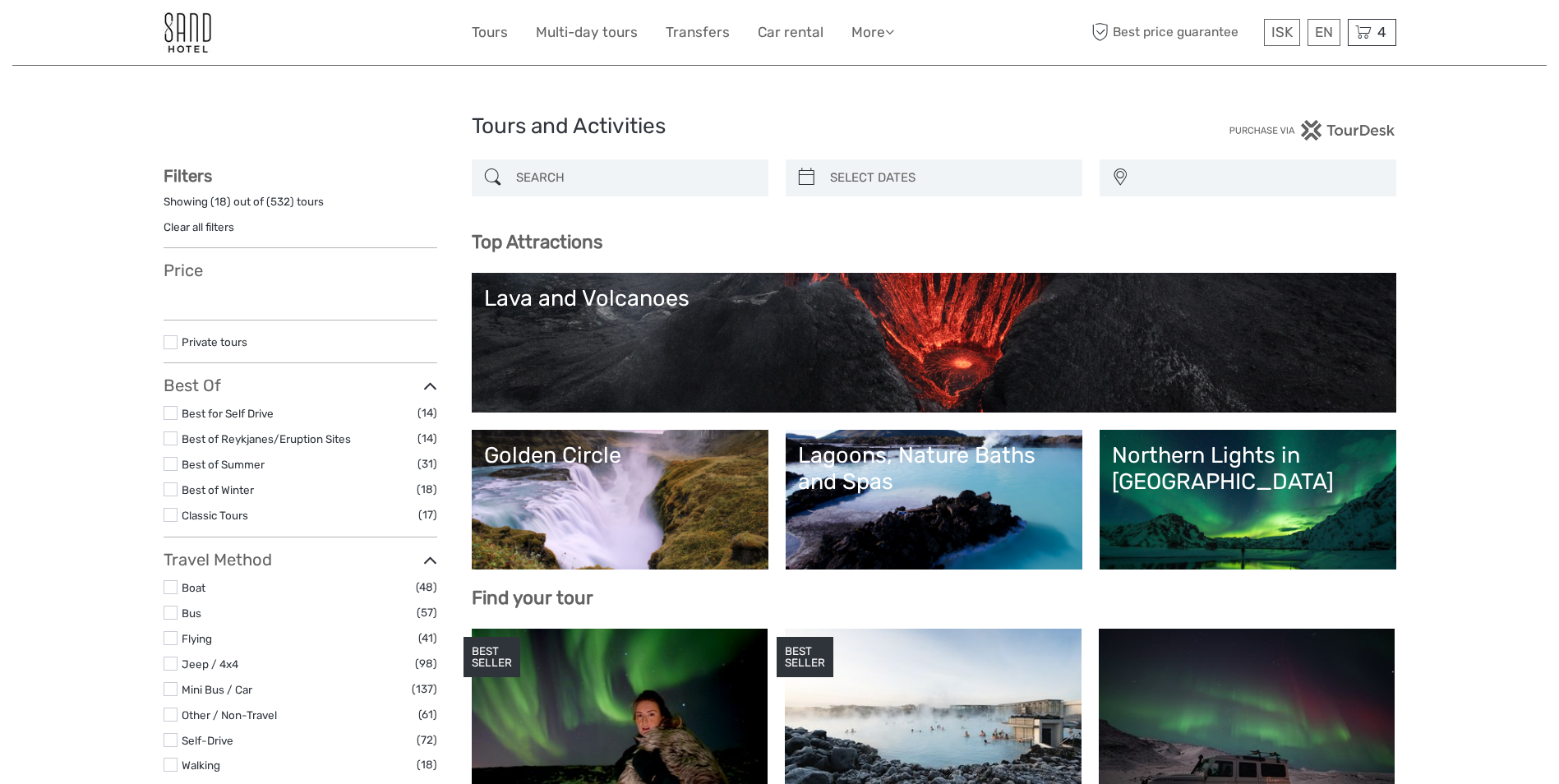
select select
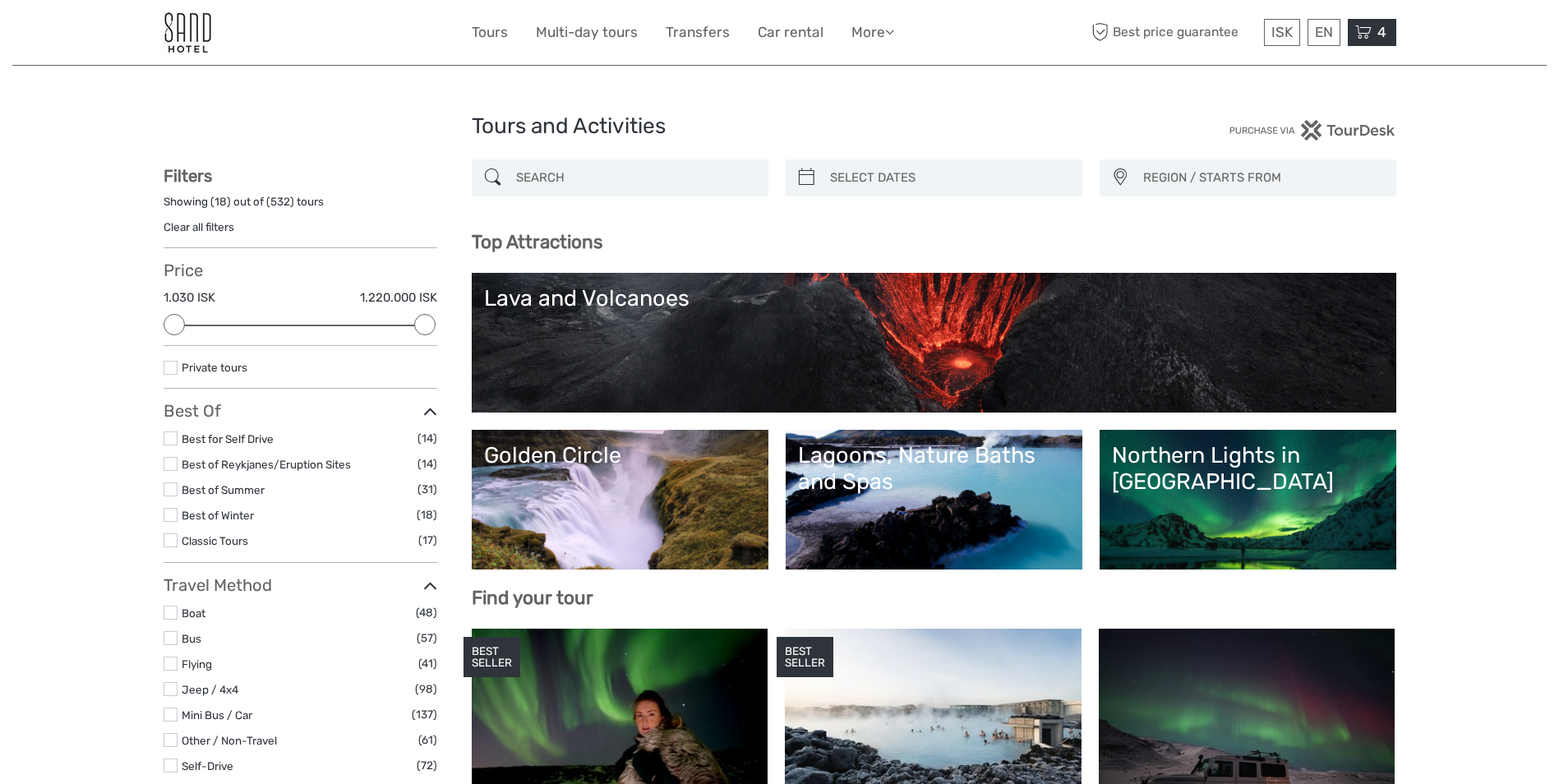
drag, startPoint x: 1372, startPoint y: 41, endPoint x: 955, endPoint y: 326, distance: 505.1
click at [1372, 41] on div "4 Items Pearl Tour - Golden Circle Super Jeep Tour & Snowmobiling - from [GEOGR…" at bounding box center [1372, 32] width 49 height 28
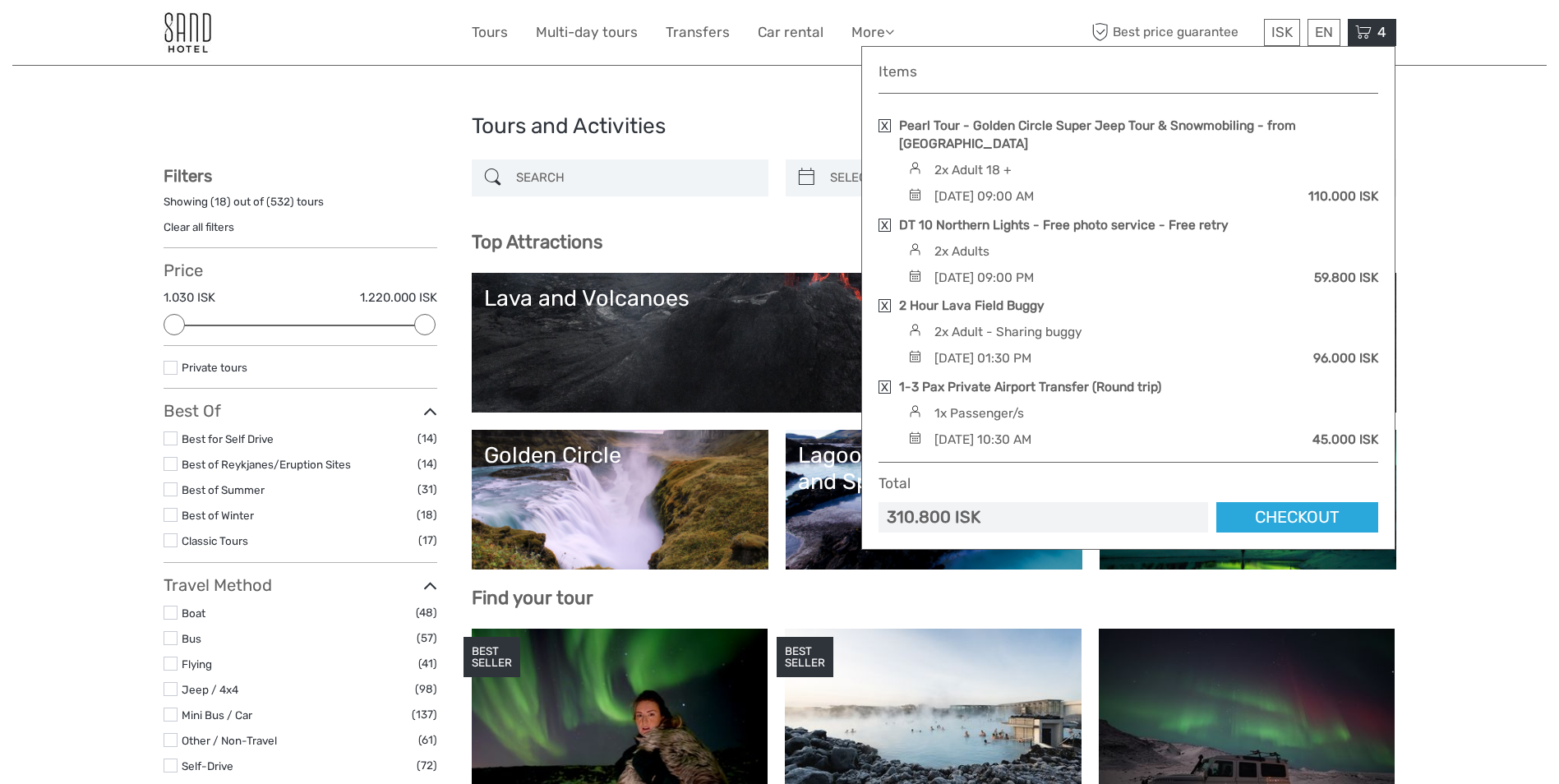
click at [880, 380] on link at bounding box center [885, 386] width 12 height 13
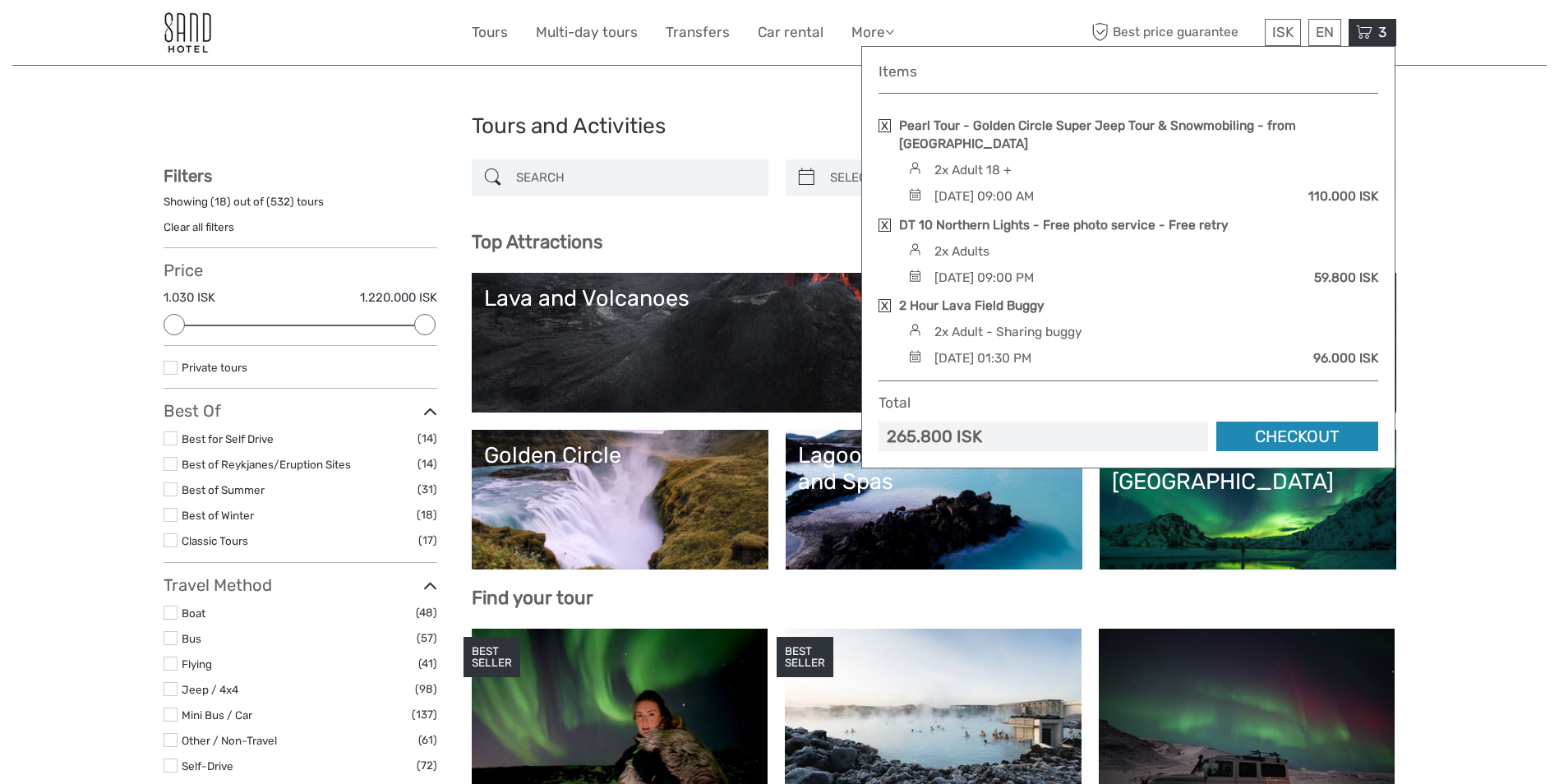
click at [1292, 422] on link "Checkout" at bounding box center [1297, 437] width 162 height 30
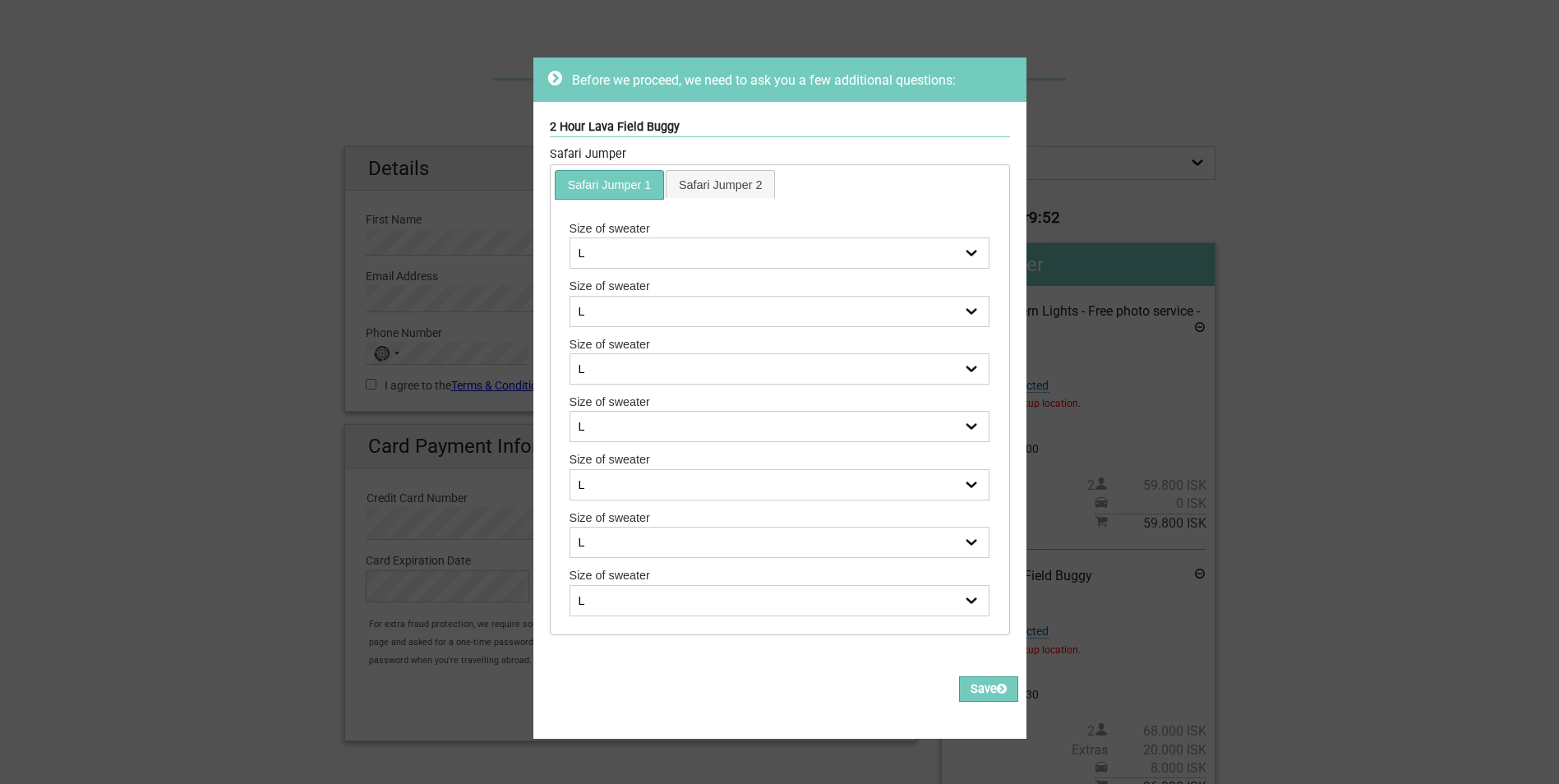
scroll to position [20, 0]
click at [962, 237] on select "L XL" at bounding box center [780, 252] width 421 height 31
select select "XL"
click at [569, 237] on select "L XL" at bounding box center [780, 252] width 421 height 31
click at [711, 170] on link "Safari Jumper 2" at bounding box center [720, 184] width 107 height 28
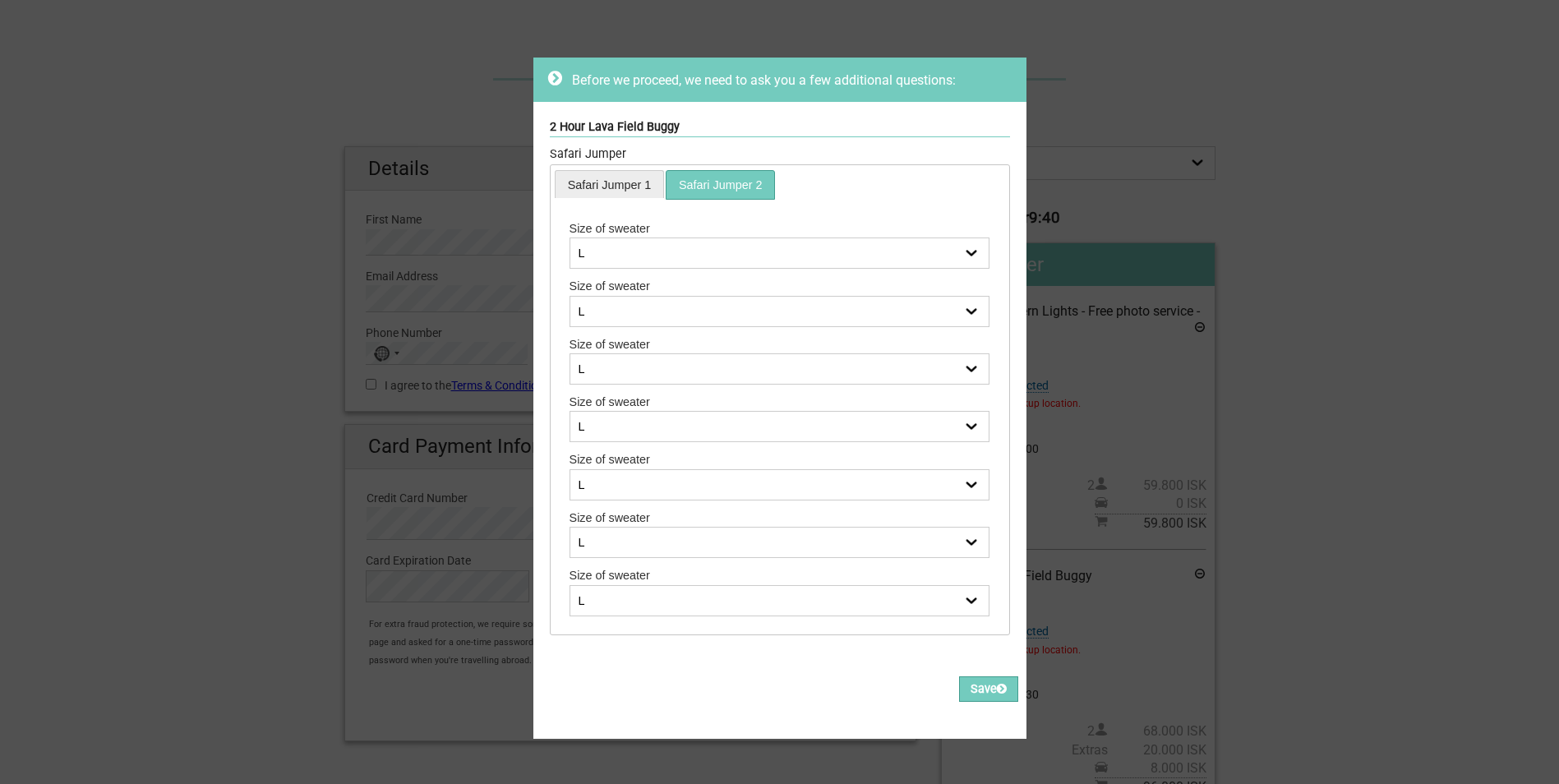
click at [585, 181] on link "Safari Jumper 1" at bounding box center [608, 184] width 107 height 28
click at [661, 296] on select "L XL" at bounding box center [780, 311] width 421 height 31
select select "XL"
click at [569, 296] on select "L XL" at bounding box center [780, 311] width 421 height 31
click at [637, 368] on select "L XL" at bounding box center [780, 368] width 421 height 31
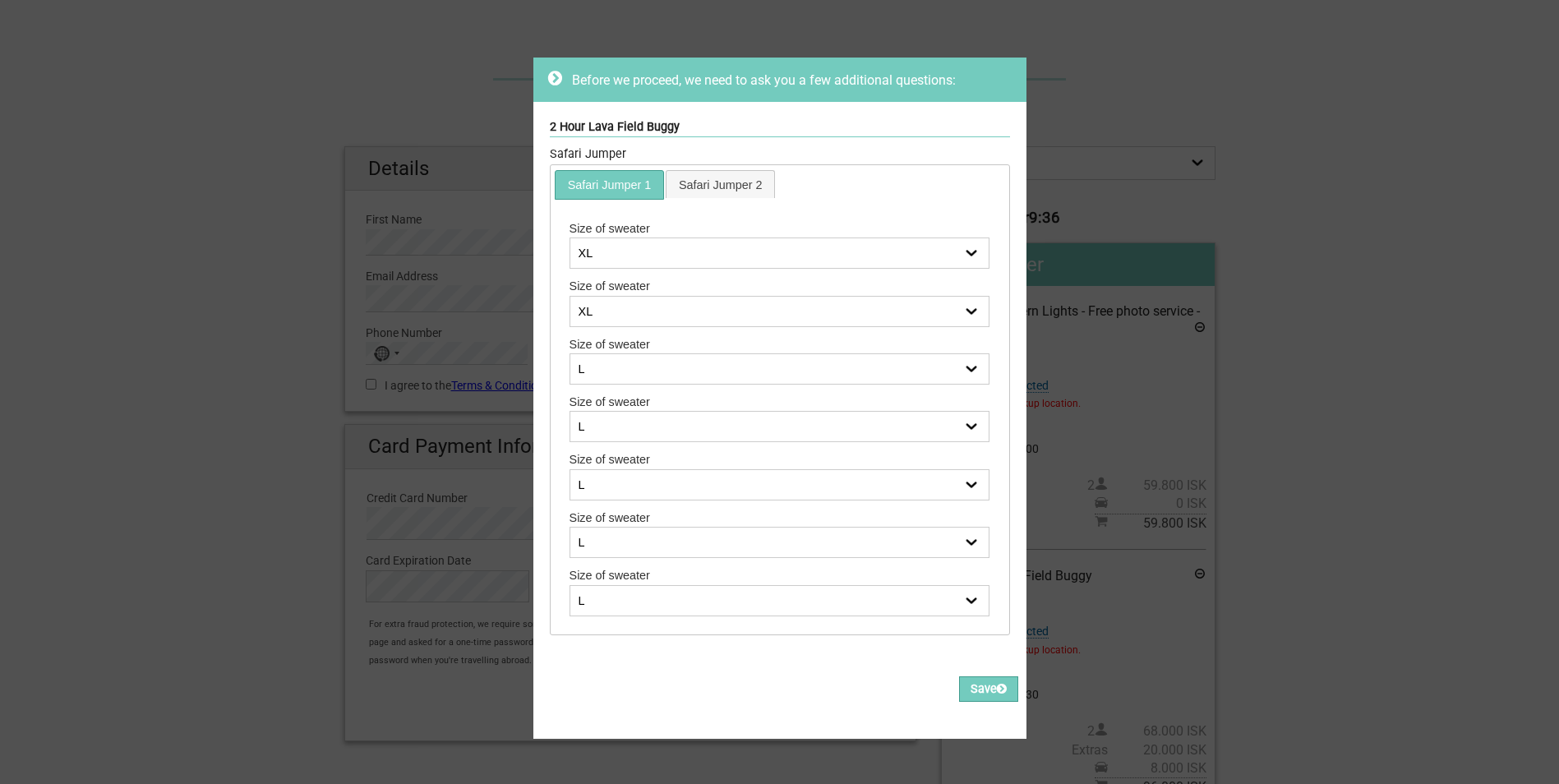
select select "XL"
click at [569, 353] on select "L XL" at bounding box center [780, 368] width 421 height 31
click at [653, 411] on select "L XL" at bounding box center [780, 426] width 421 height 31
select select "XL"
click at [569, 411] on select "L XL" at bounding box center [780, 426] width 421 height 31
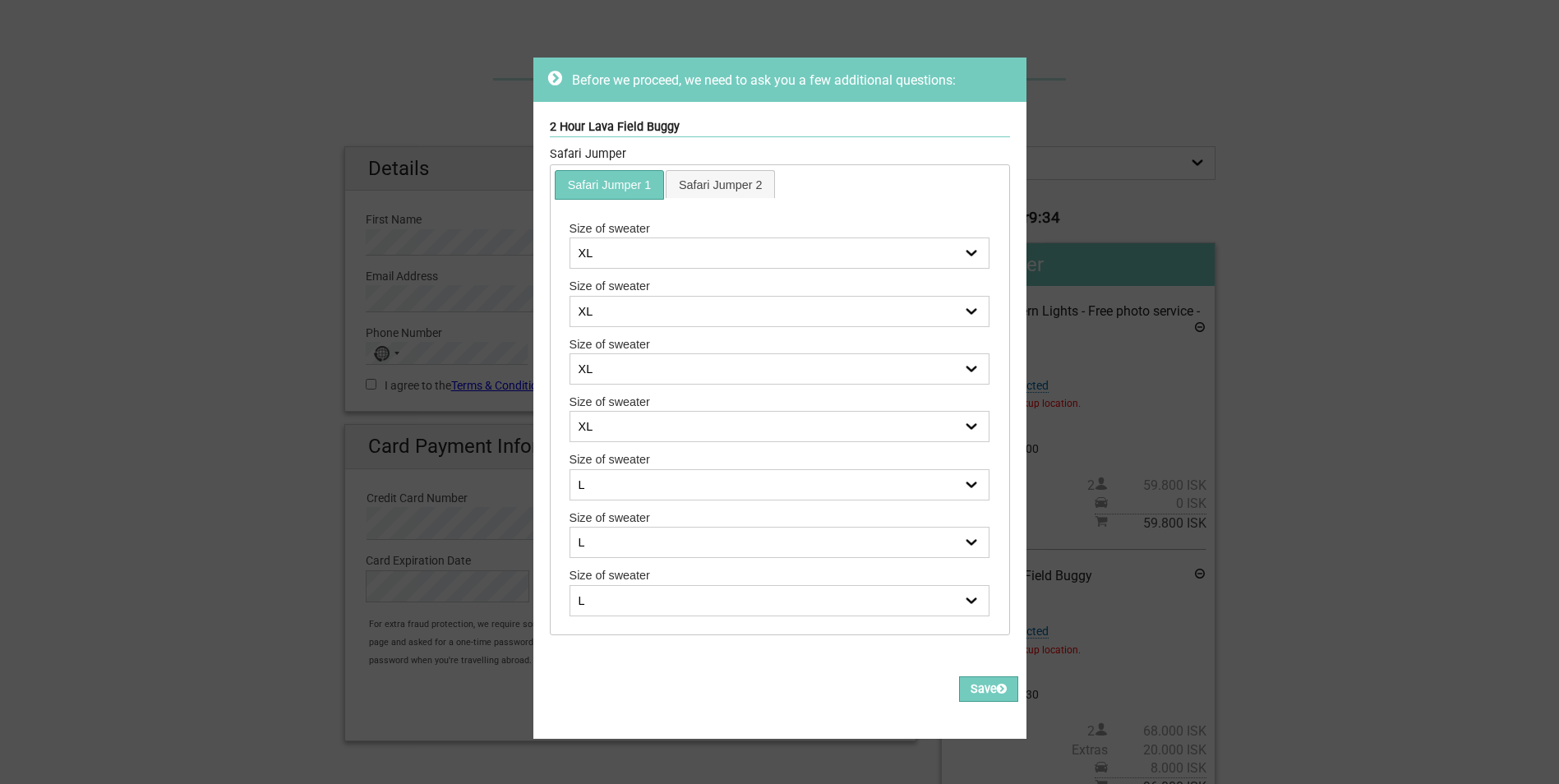
click at [713, 478] on select "L XL" at bounding box center [780, 484] width 421 height 31
click at [721, 532] on select "L XL" at bounding box center [780, 542] width 421 height 31
select select "XL"
click at [569, 527] on select "L XL" at bounding box center [780, 542] width 421 height 31
click at [687, 474] on select "L XL" at bounding box center [780, 484] width 421 height 31
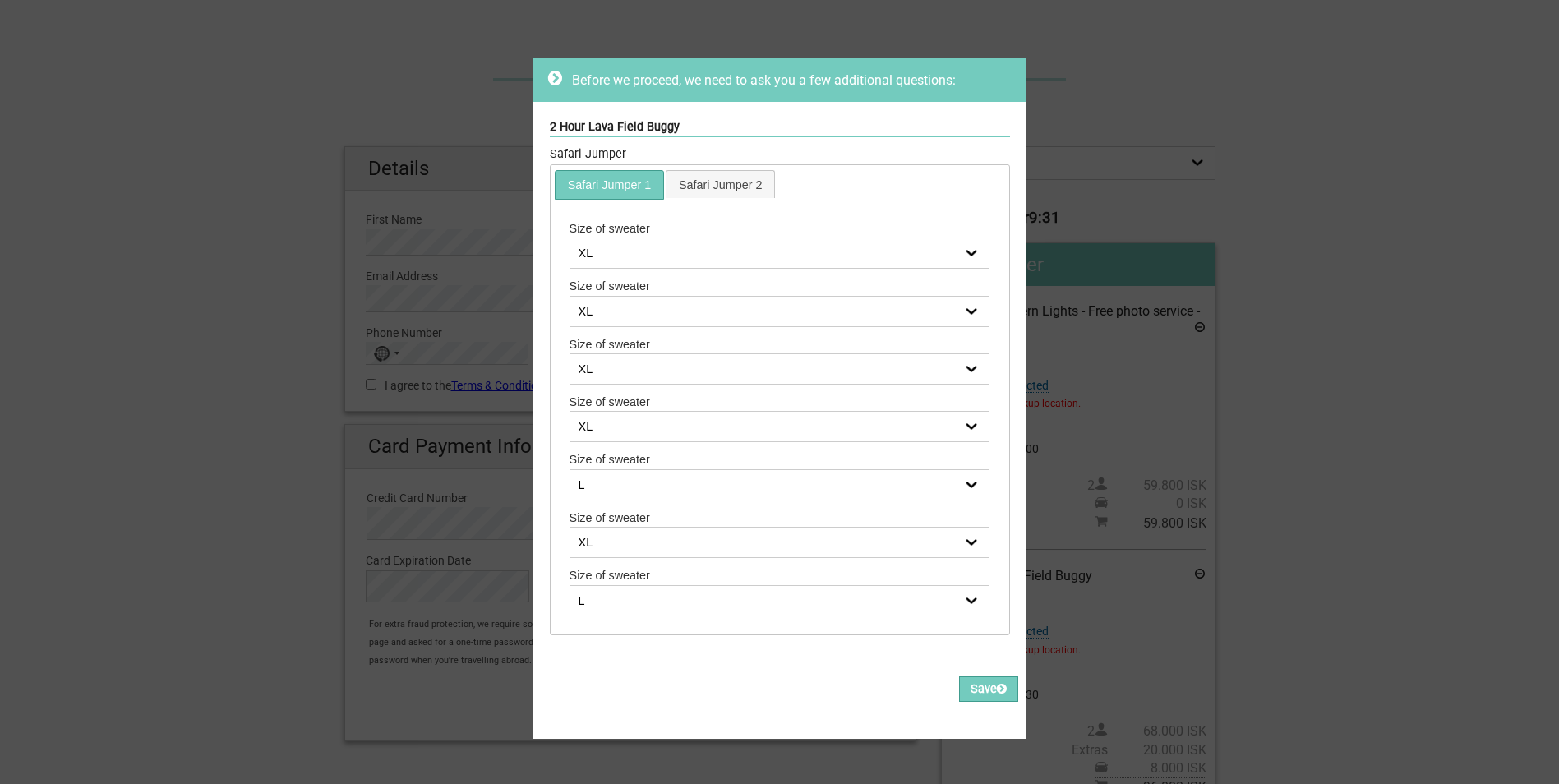
select select "XL"
click at [569, 469] on select "L XL" at bounding box center [780, 484] width 421 height 31
click at [665, 590] on select "L XL" at bounding box center [780, 600] width 421 height 31
select select "XL"
click at [569, 585] on select "L XL" at bounding box center [780, 600] width 421 height 31
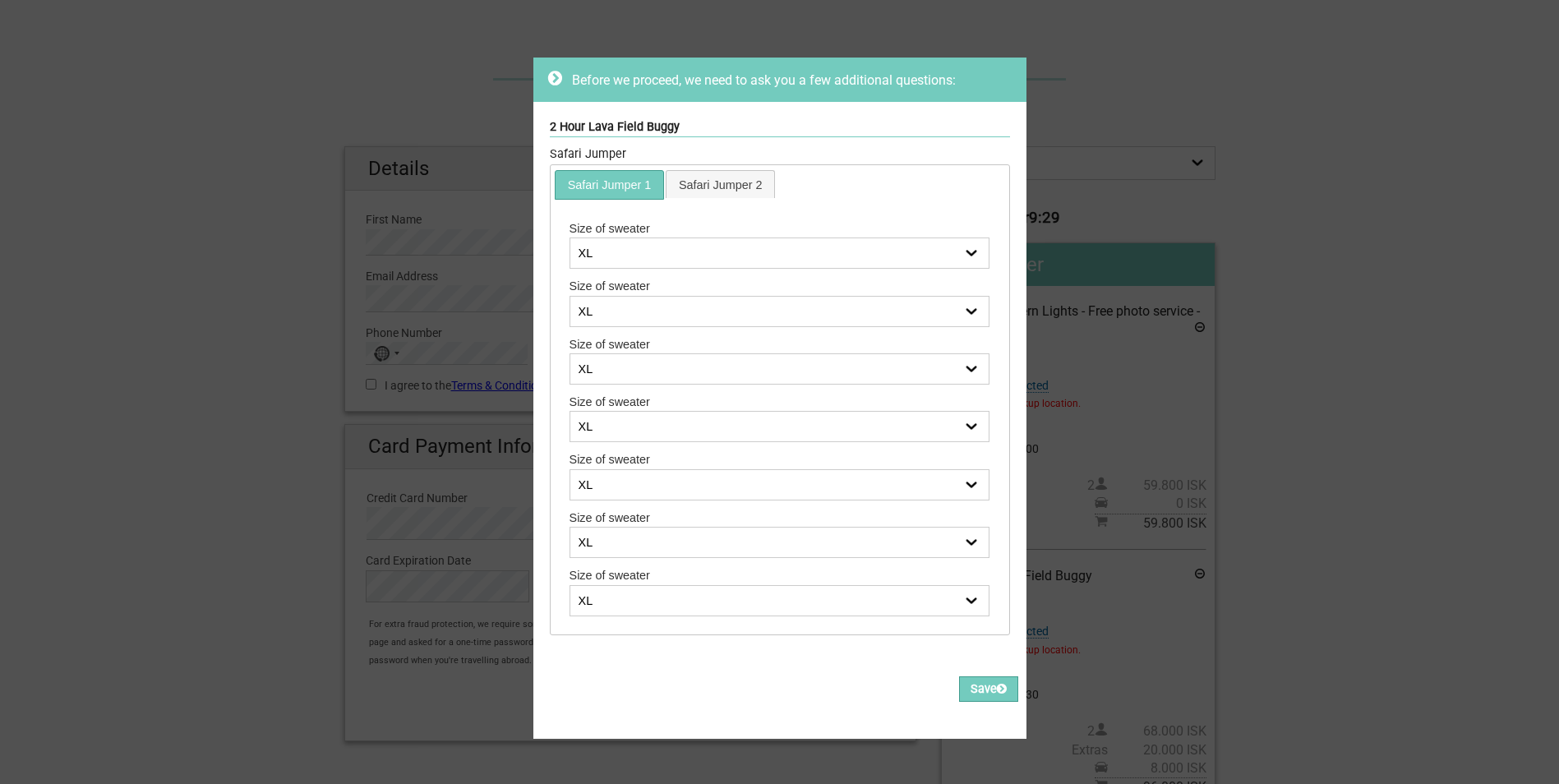
drag, startPoint x: 712, startPoint y: 696, endPoint x: 731, endPoint y: 695, distance: 19.0
click at [722, 695] on div "Please fill out all the Required fields, for all items. Please correct the valu…" at bounding box center [779, 696] width 493 height 73
click at [978, 677] on button "Save" at bounding box center [989, 688] width 60 height 26
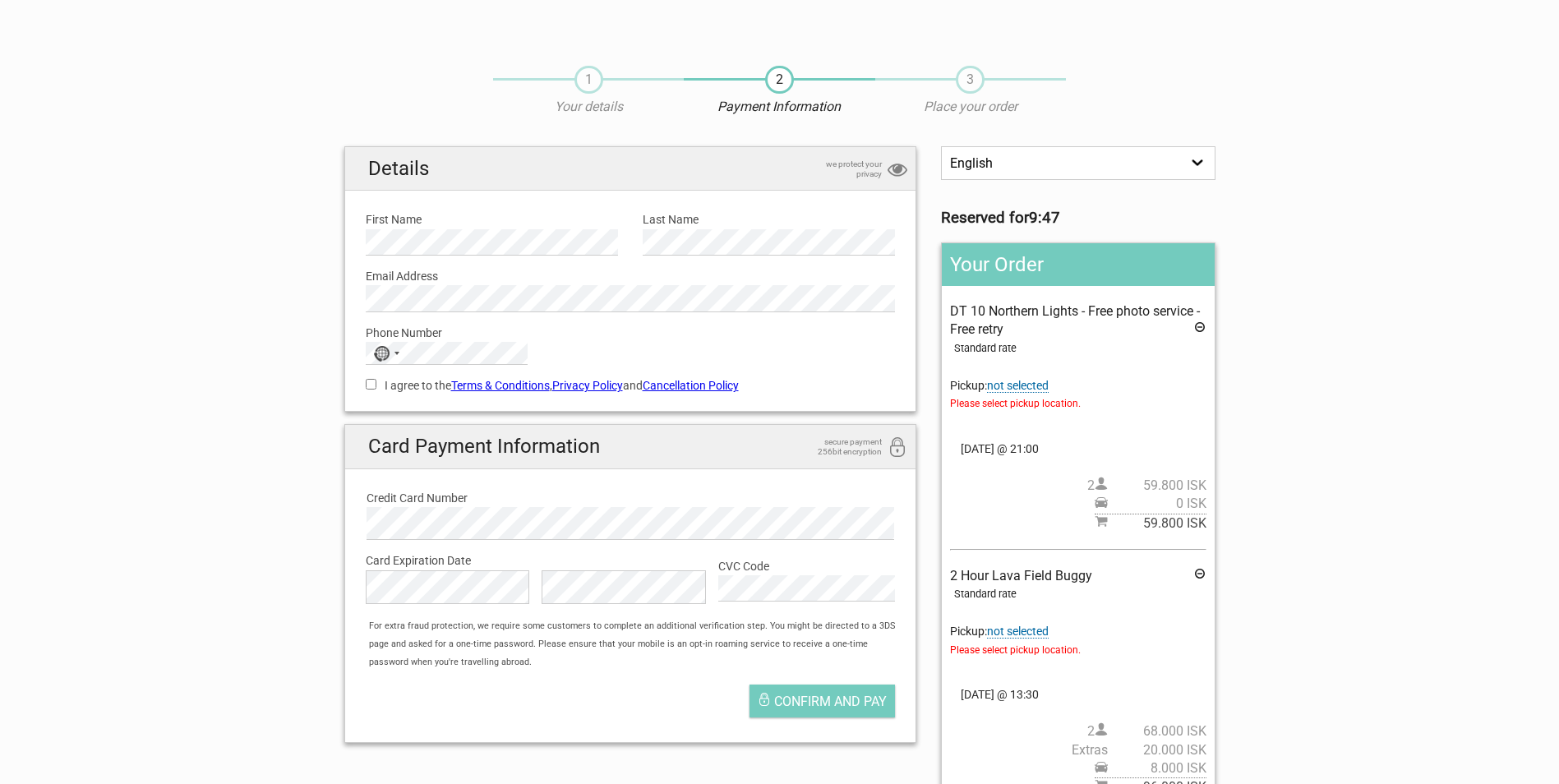
click at [370, 384] on input "I agree to the Terms & Conditions , Privacy Policy and Cancellation Policy" at bounding box center [371, 384] width 11 height 11
checkbox input "true"
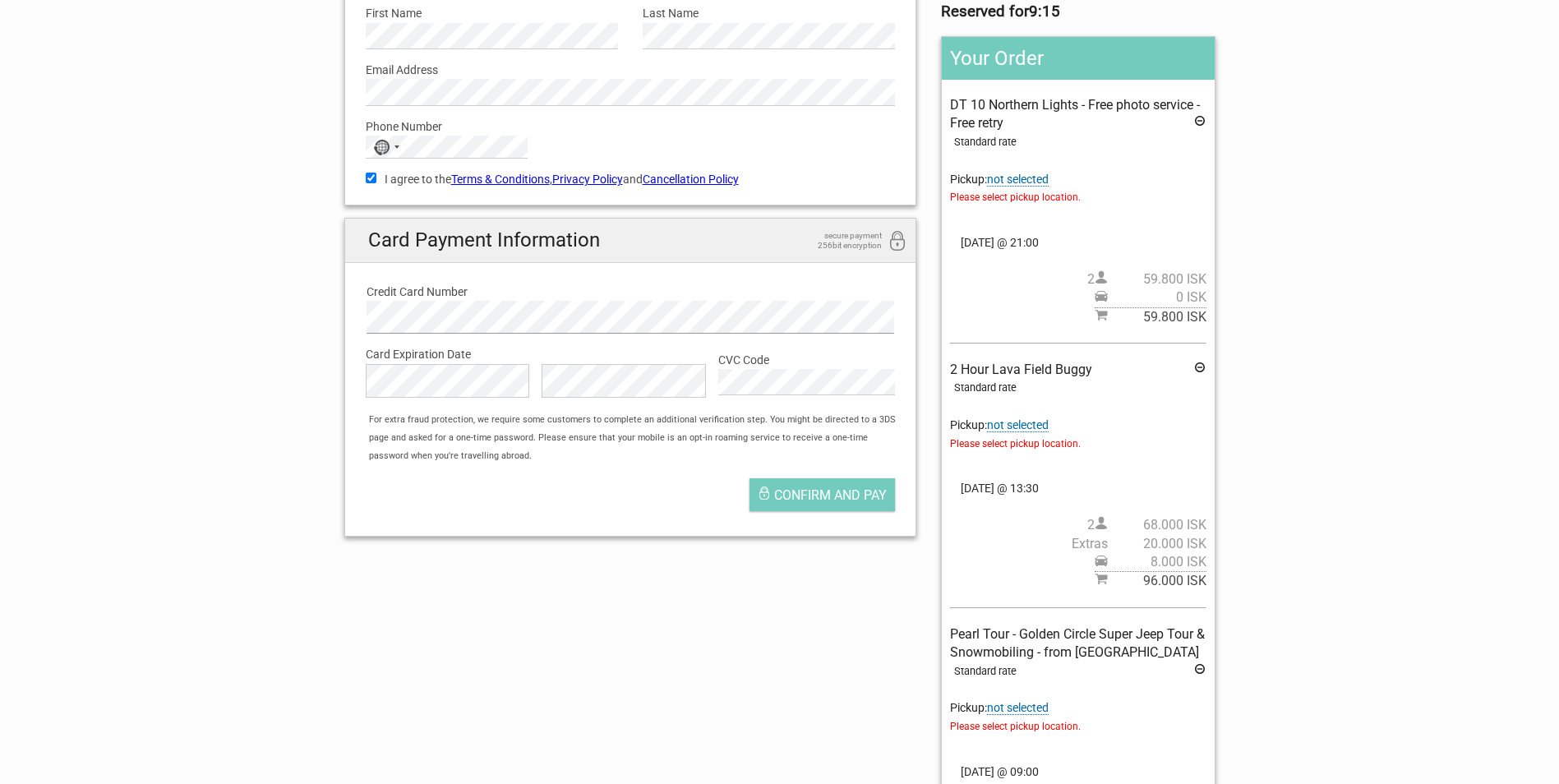
scroll to position [247, 0]
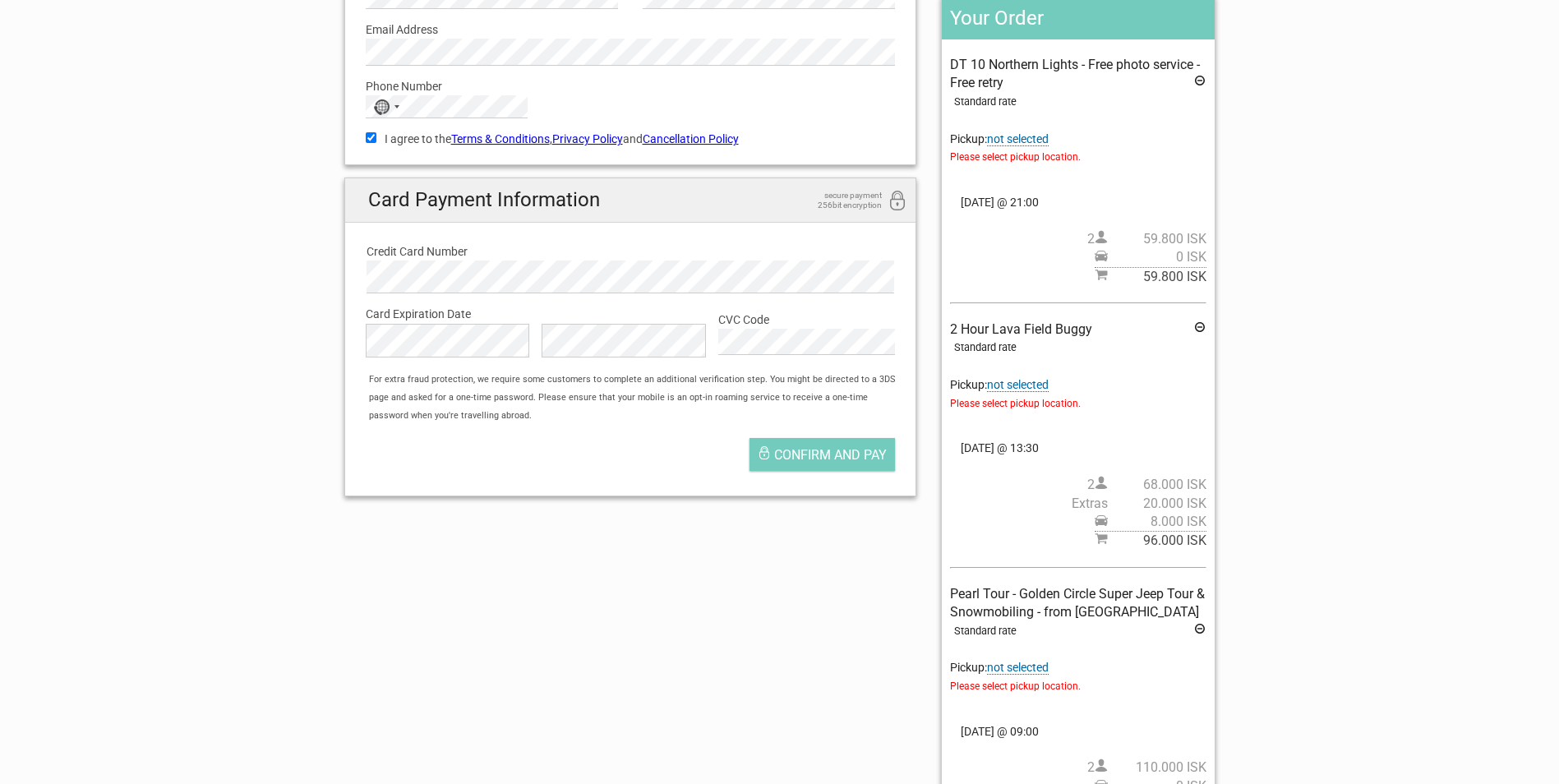
click at [978, 408] on span "Please select pickup location." at bounding box center [1078, 403] width 256 height 18
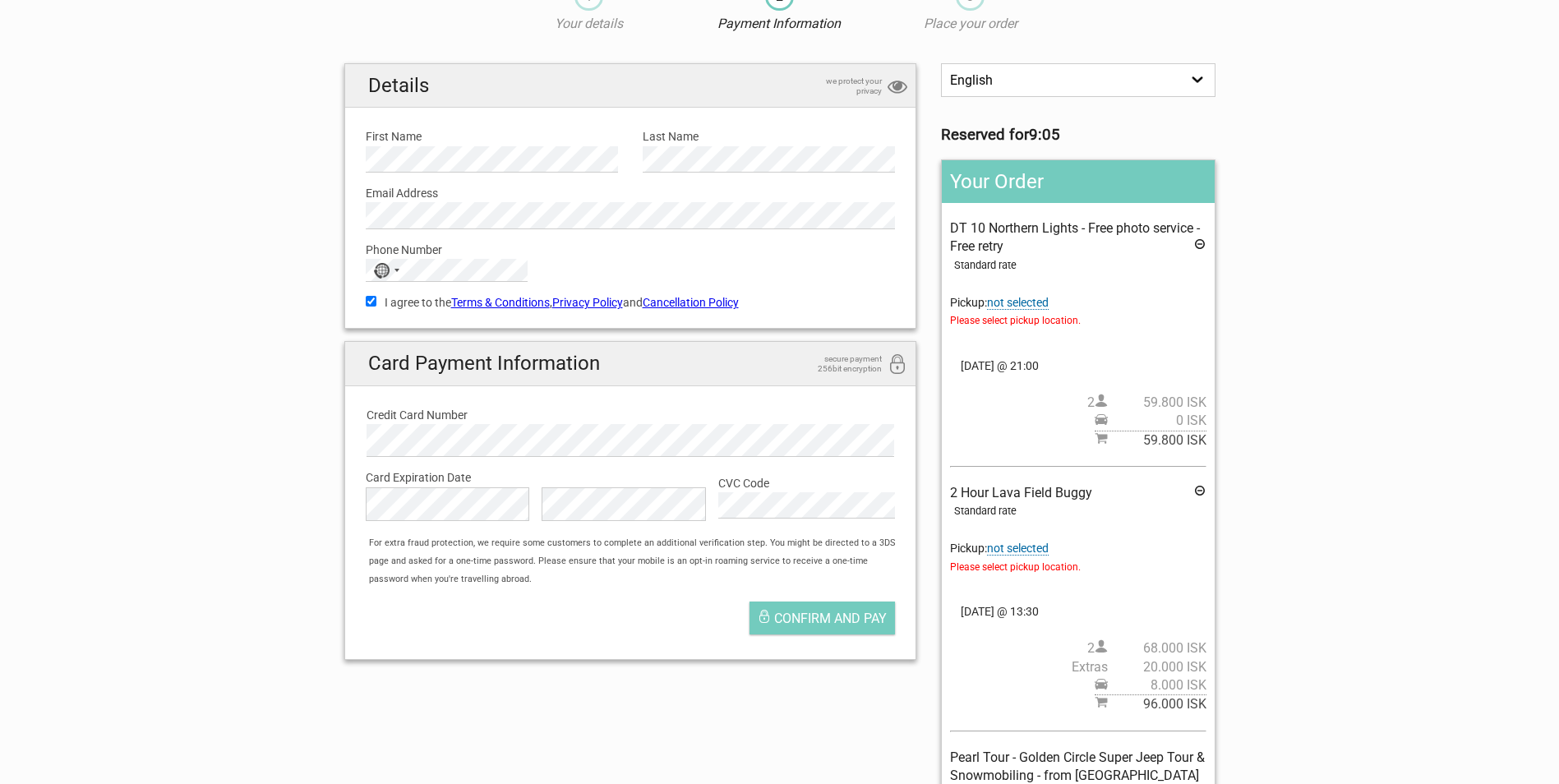
scroll to position [83, 0]
click at [1034, 301] on span "not selected" at bounding box center [1017, 304] width 61 height 14
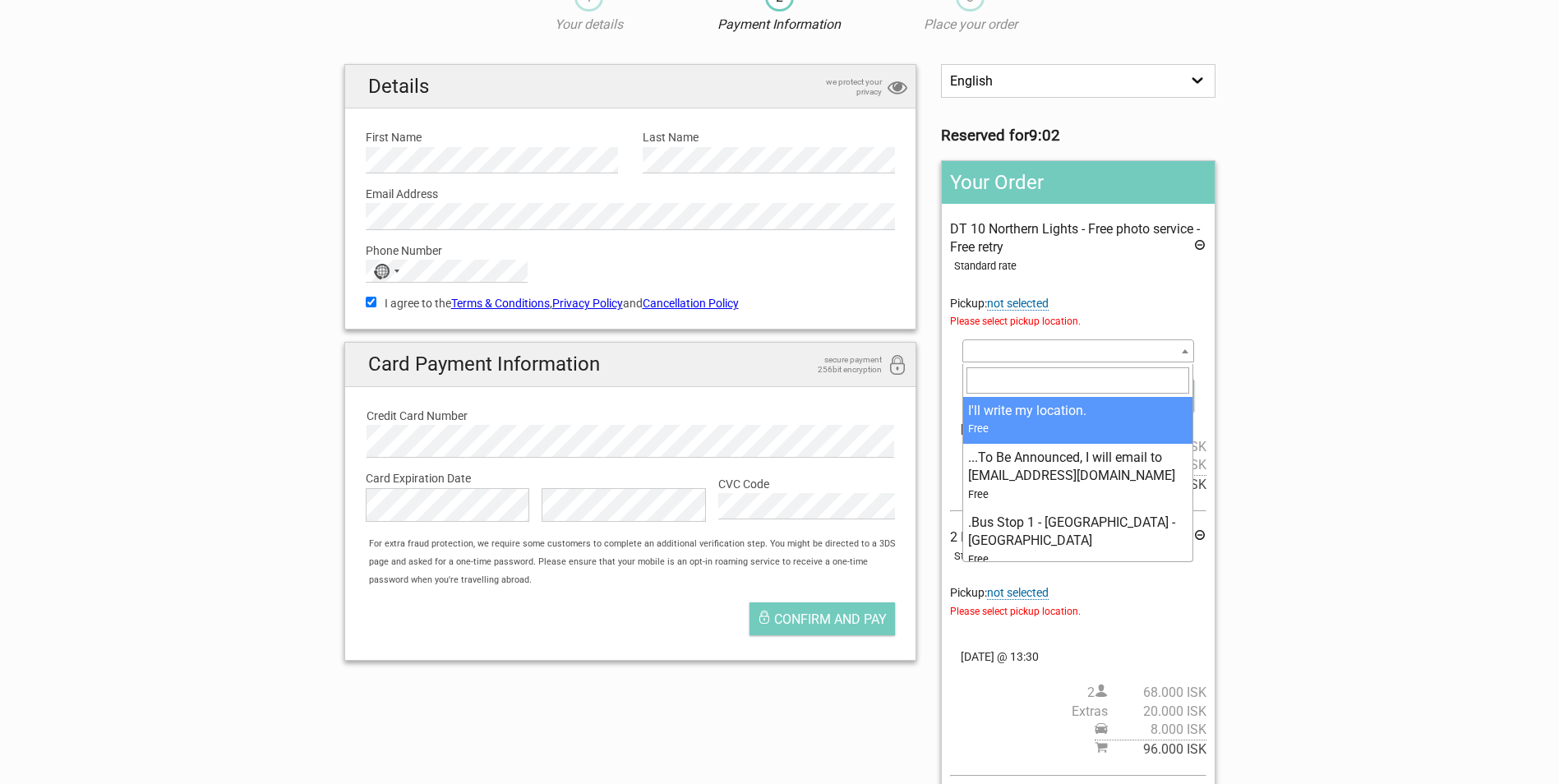
click at [1037, 353] on span at bounding box center [1078, 351] width 231 height 23
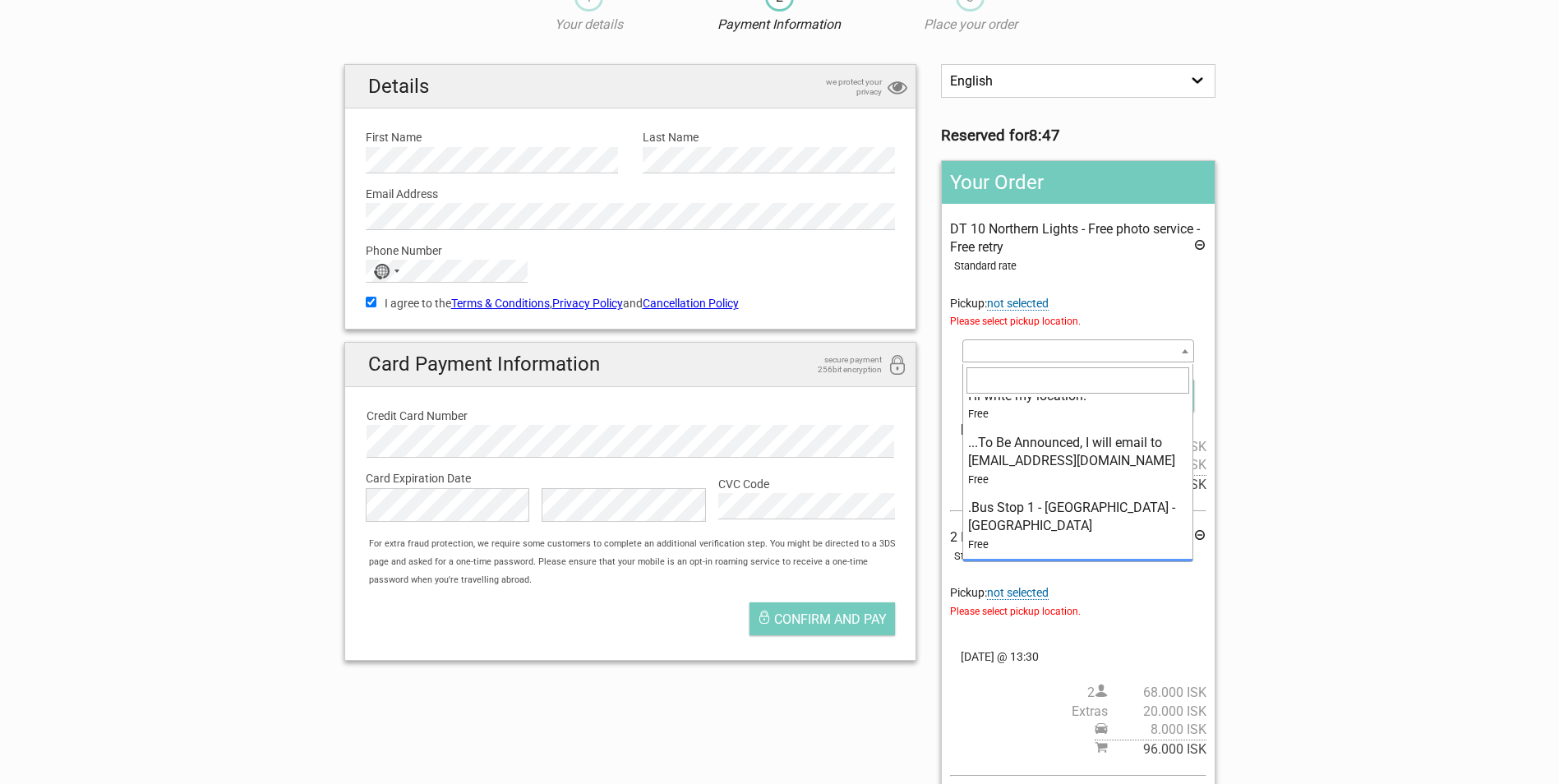
scroll to position [0, 0]
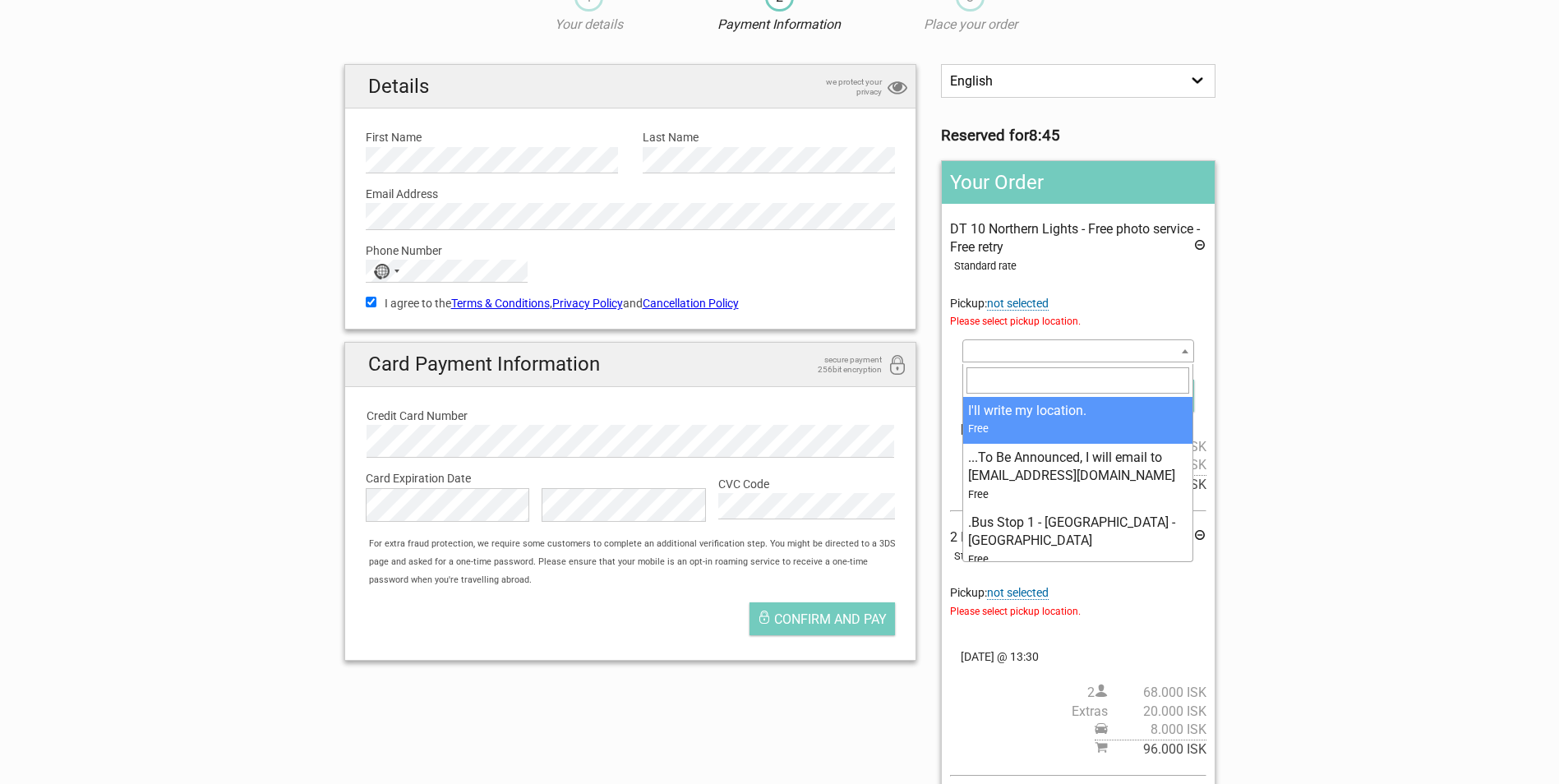
click at [1304, 387] on section "1 Your details 2 Payment Information 3 Place your order English Español Deutsch…" at bounding box center [779, 562] width 1559 height 1190
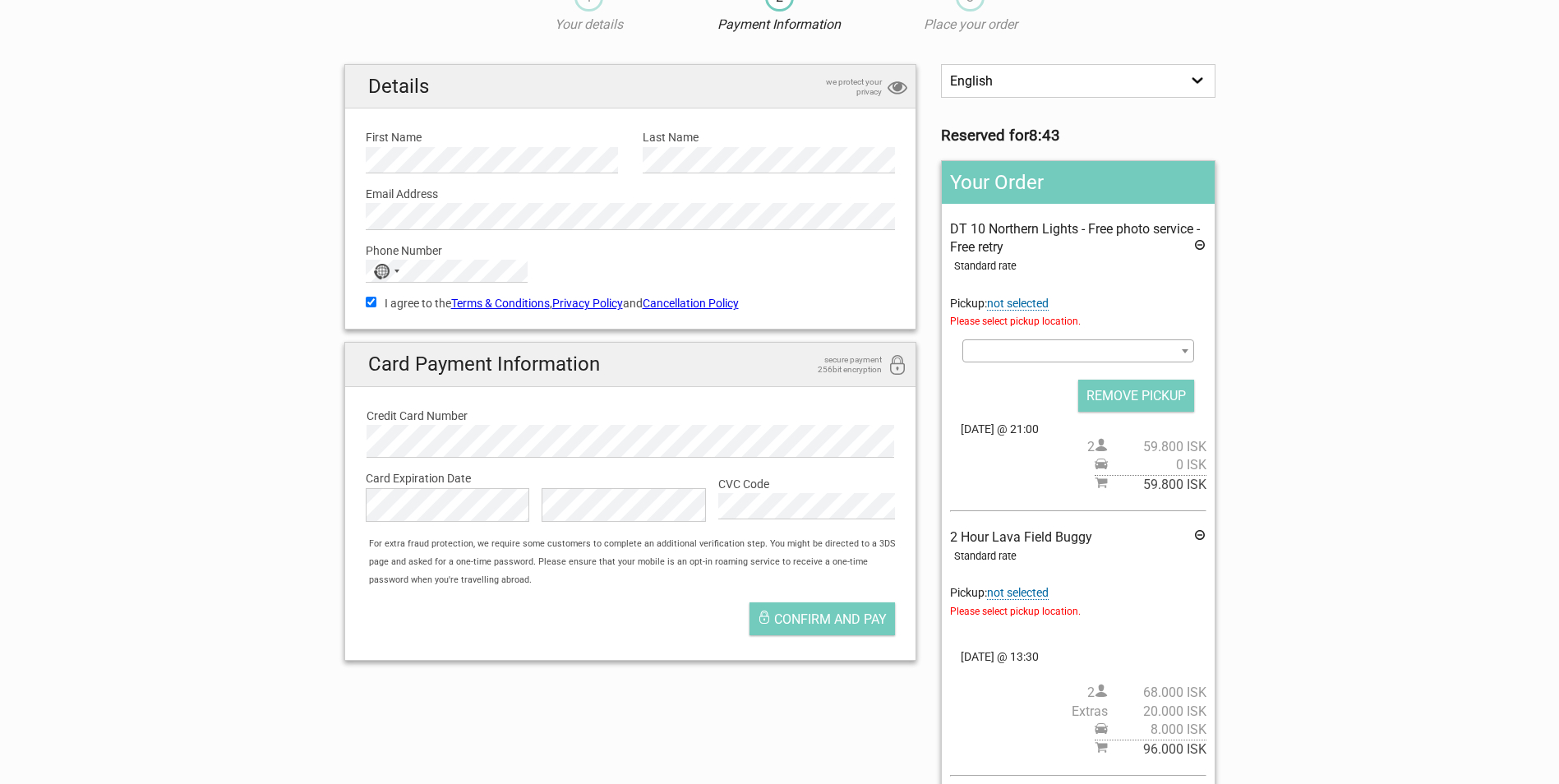
click at [1010, 350] on span at bounding box center [1078, 351] width 231 height 23
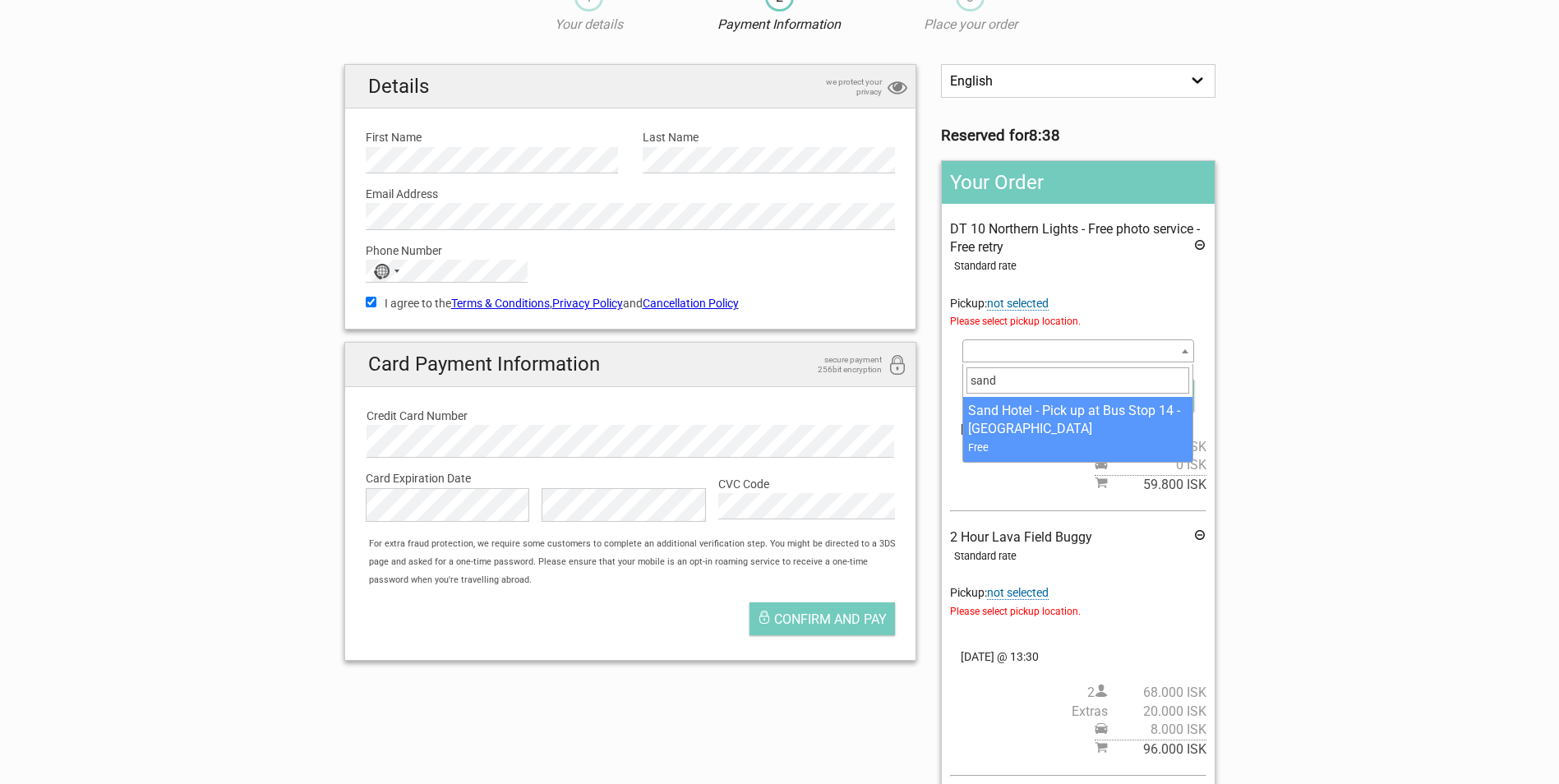
type input "sand"
select select "338838"
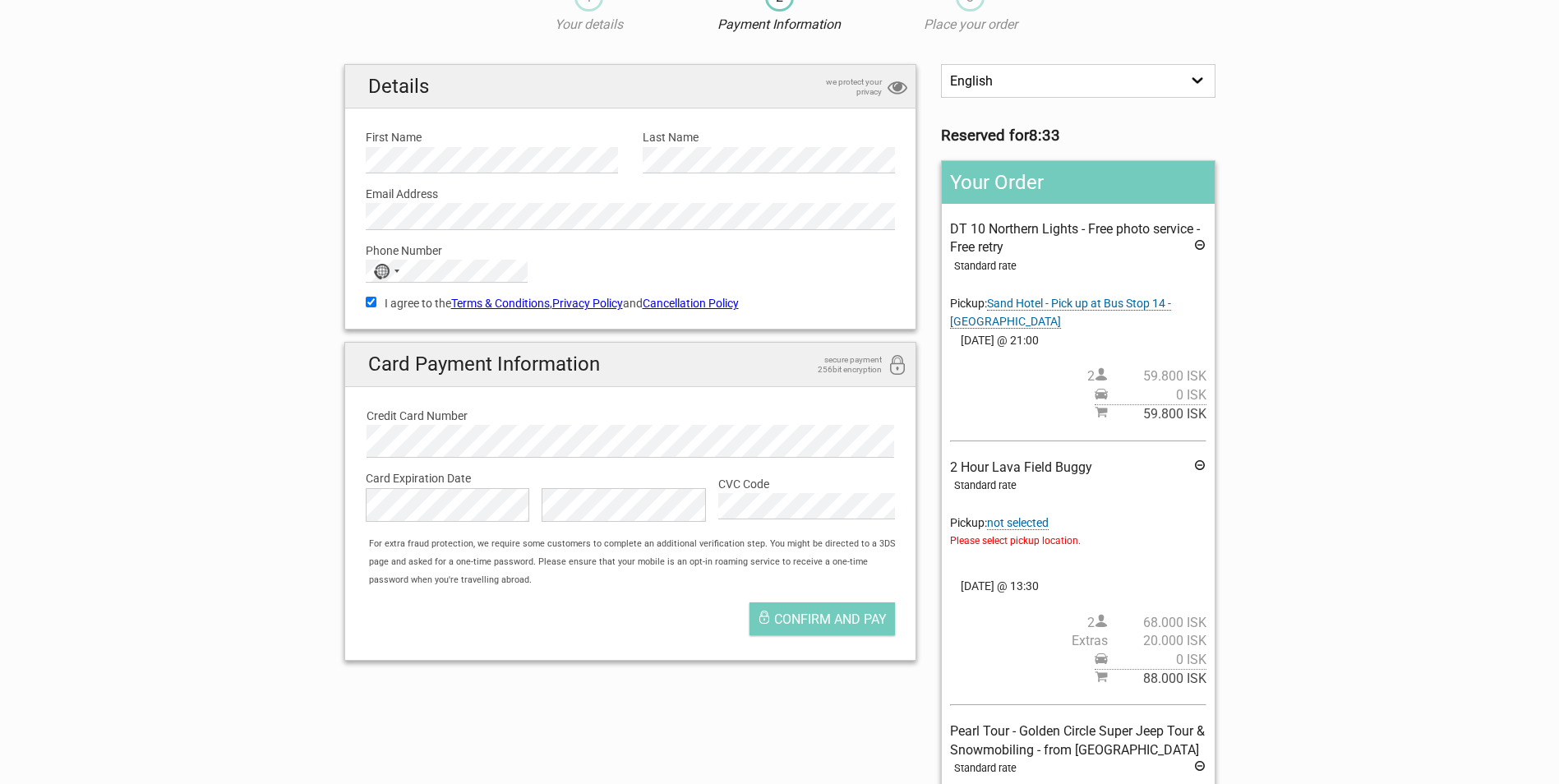
click at [1027, 529] on span "not selected" at bounding box center [1017, 523] width 61 height 14
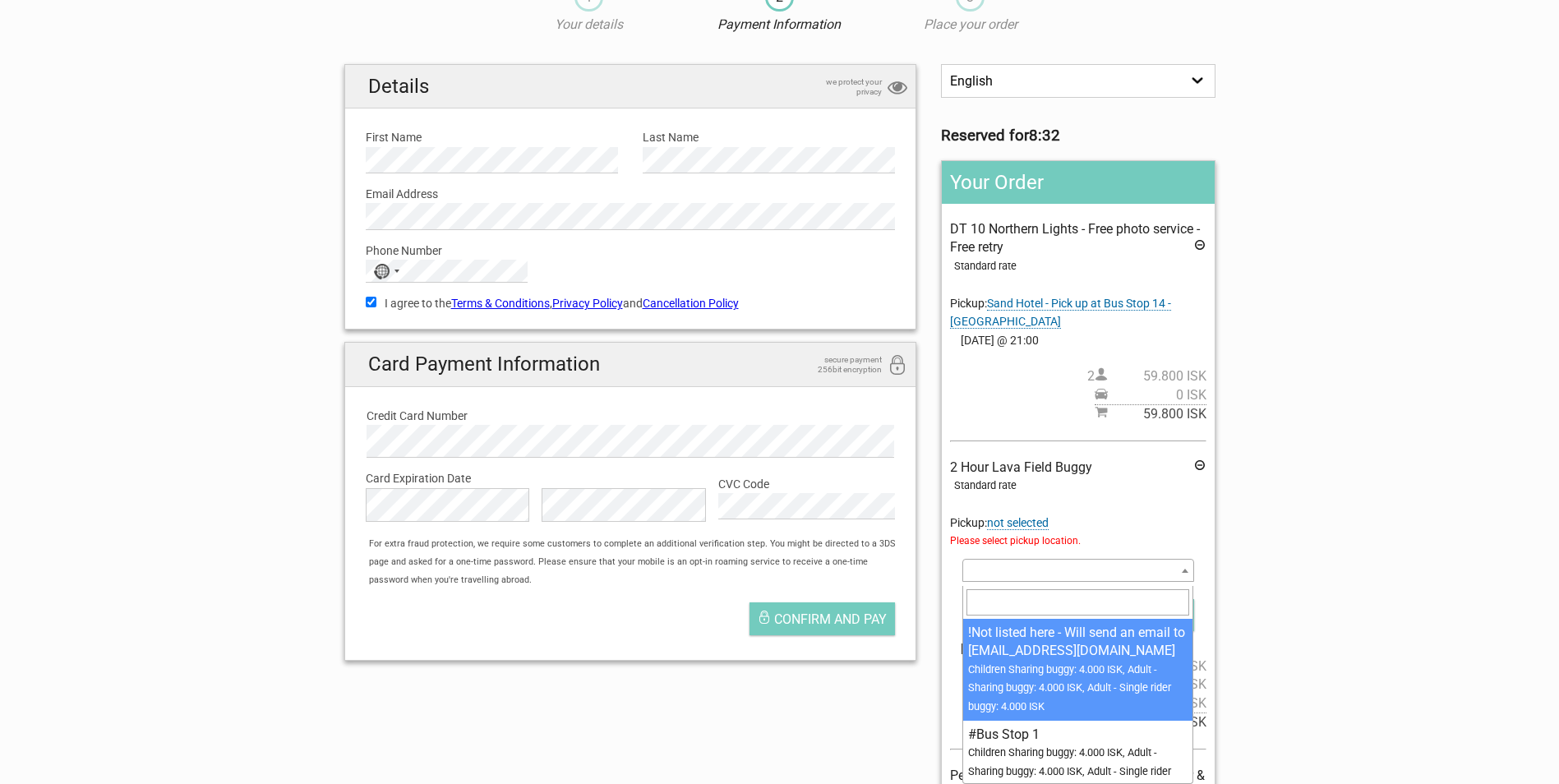
click at [1025, 579] on span at bounding box center [1078, 570] width 231 height 23
type input "sand"
select select "1044453"
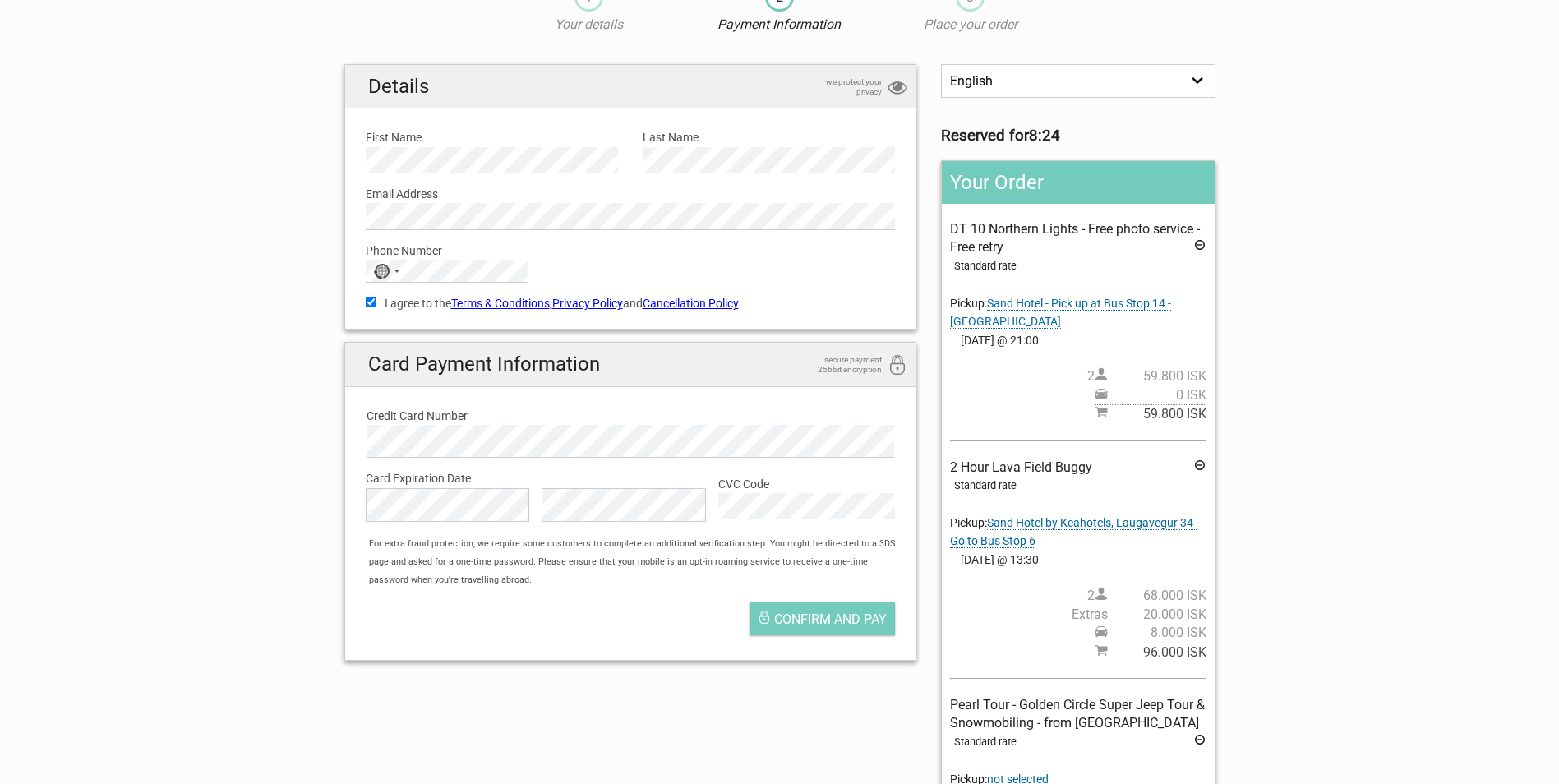
click at [1249, 604] on section "1 Your details 2 Payment Information 3 Place your order English Español Deutsch…" at bounding box center [779, 513] width 1559 height 1092
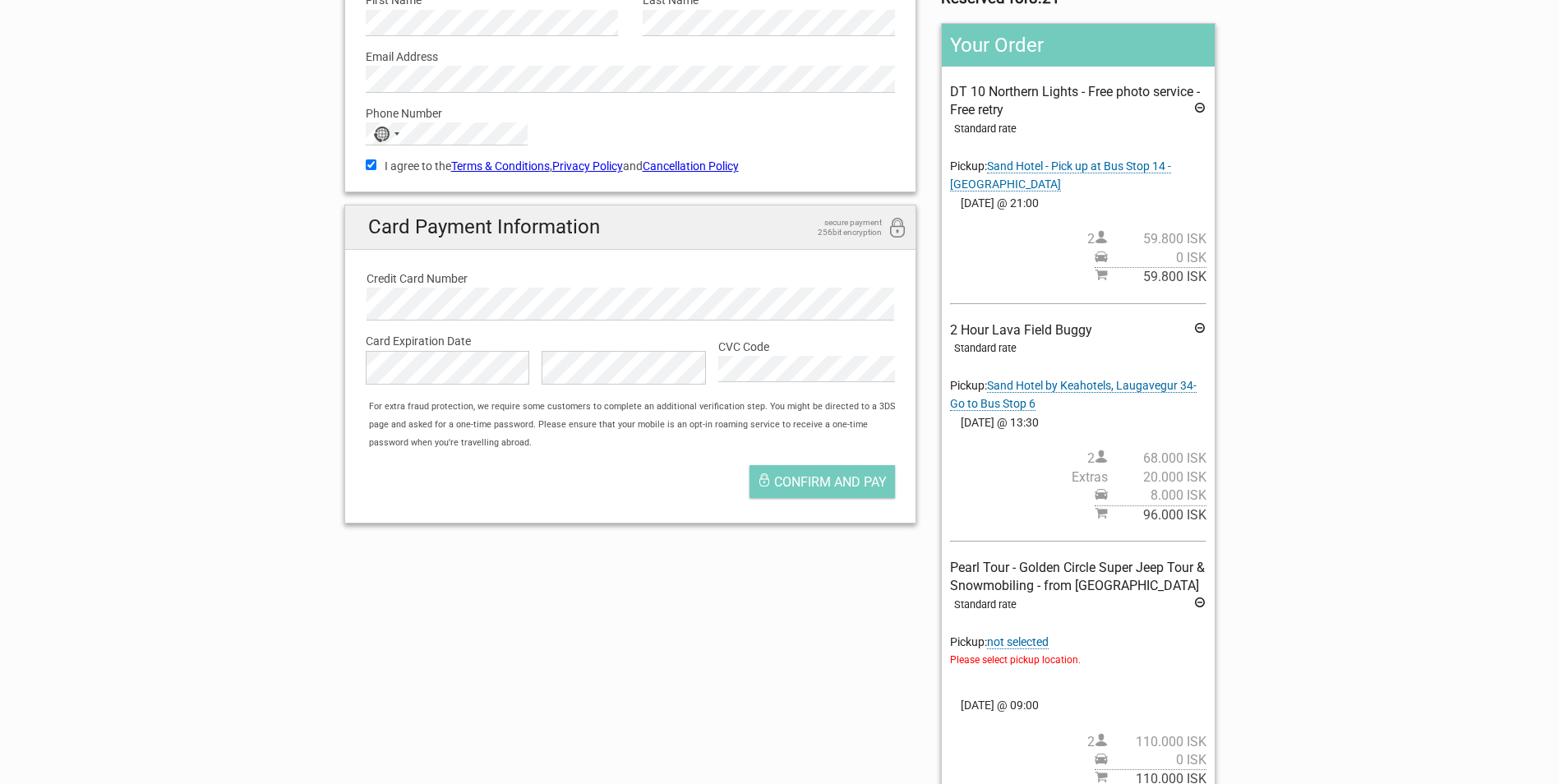
scroll to position [247, 0]
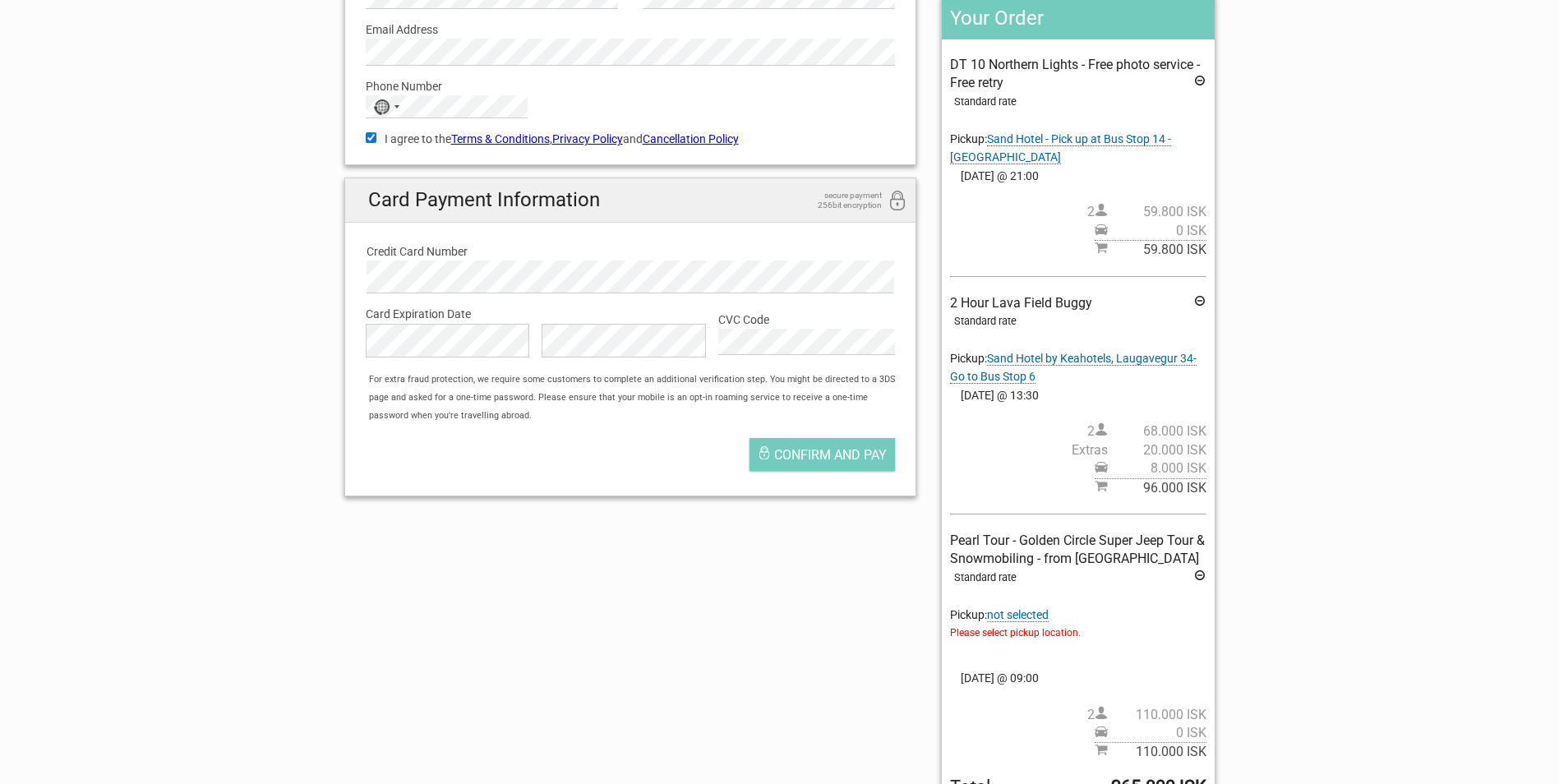
click at [1077, 365] on span "Sand Hotel by Keahotels, Laugavegur 34-Go to Bus Stop 6" at bounding box center [1073, 368] width 247 height 32
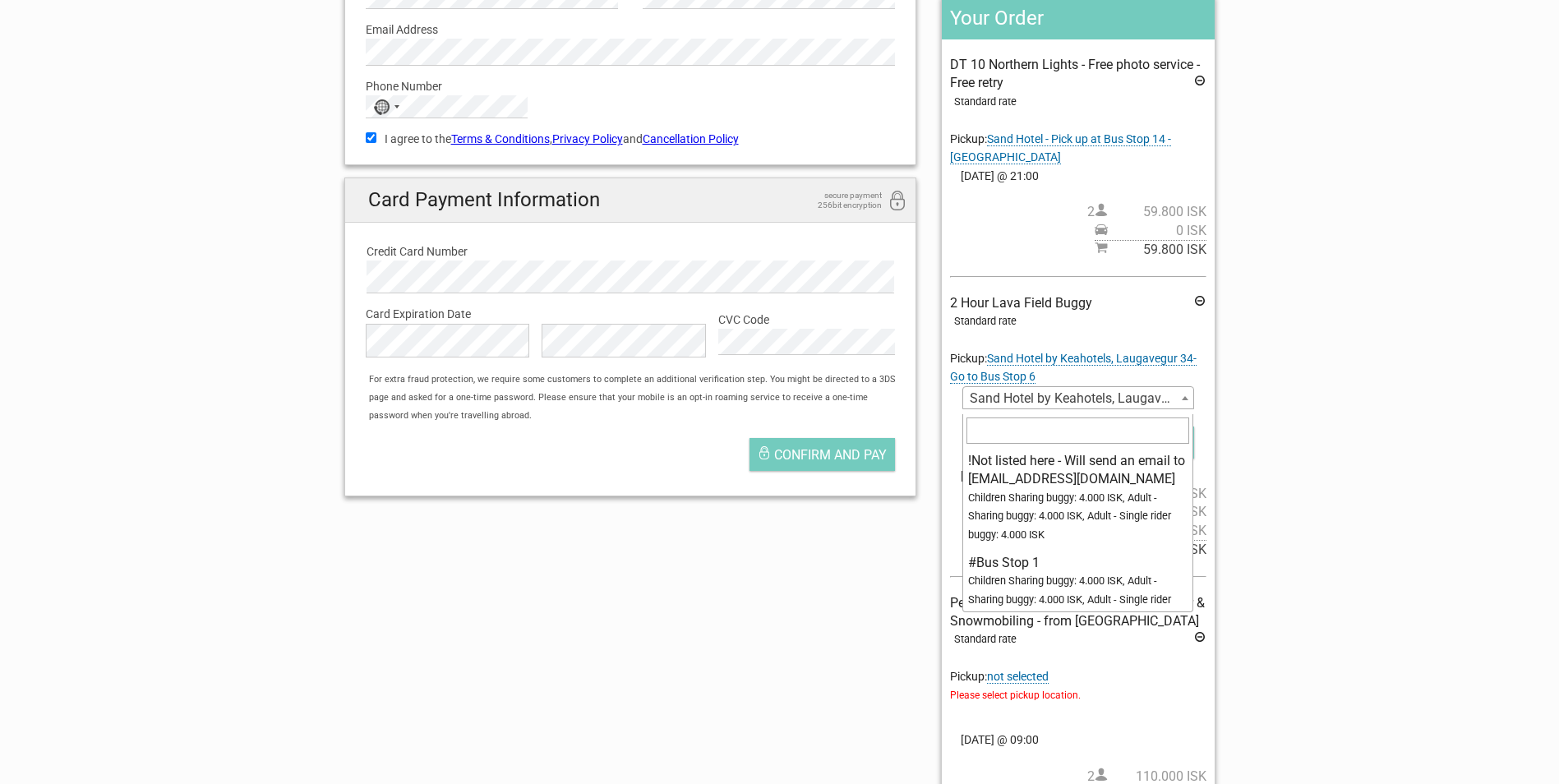
click at [1076, 400] on span "Sand Hotel by Keahotels, Laugavegur 34-Go to Bus Stop 6" at bounding box center [1078, 399] width 229 height 23
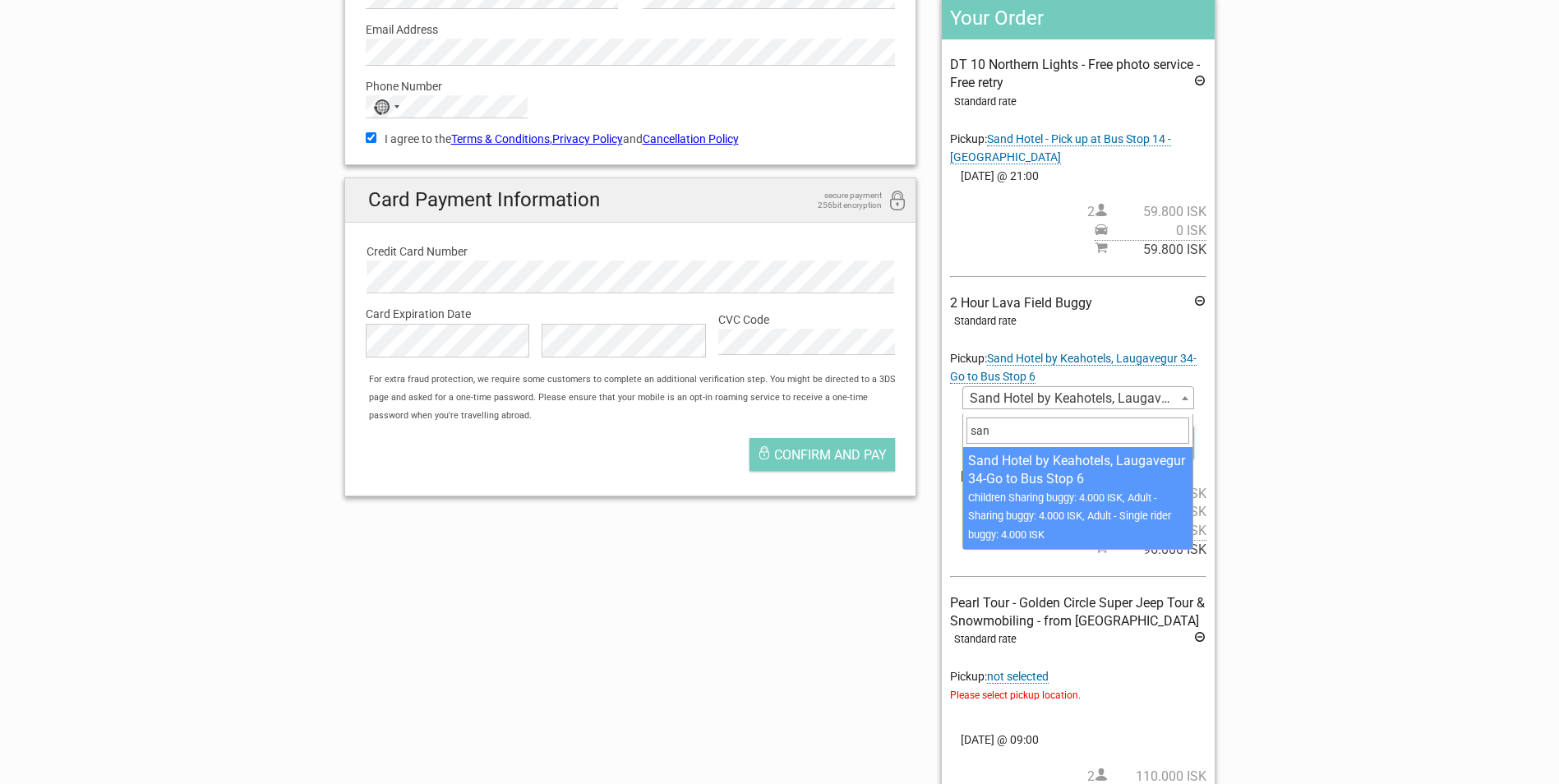
scroll to position [0, 0]
type input "sand"
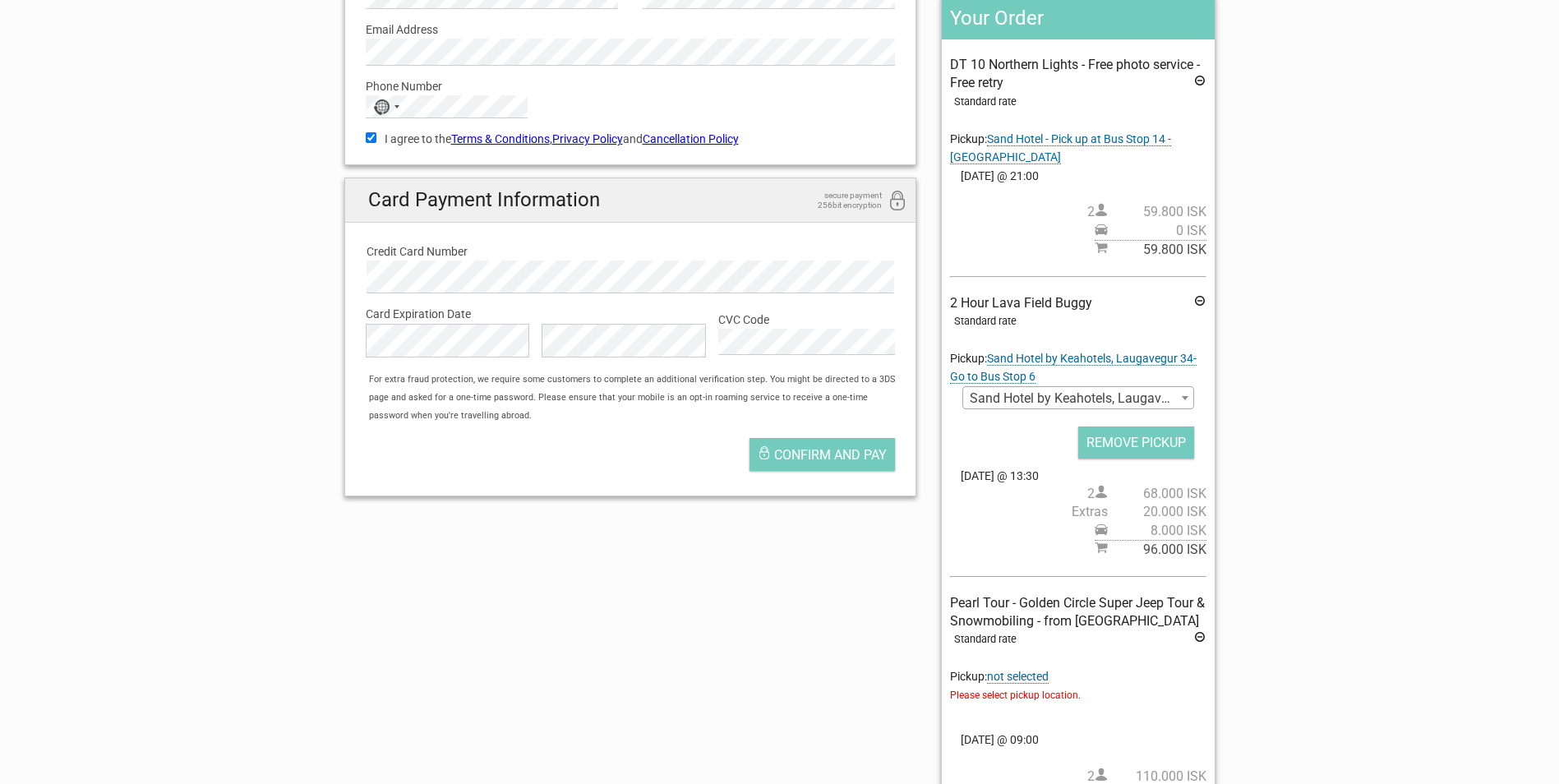
click at [1255, 468] on section "1 Your details 2 Payment Information 3 Place your order English Español Deutsch…" at bounding box center [779, 380] width 1559 height 1155
click at [1067, 135] on span "Sand Hotel - Pick up at Bus Stop 14 - [GEOGRAPHIC_DATA]" at bounding box center [1060, 148] width 221 height 32
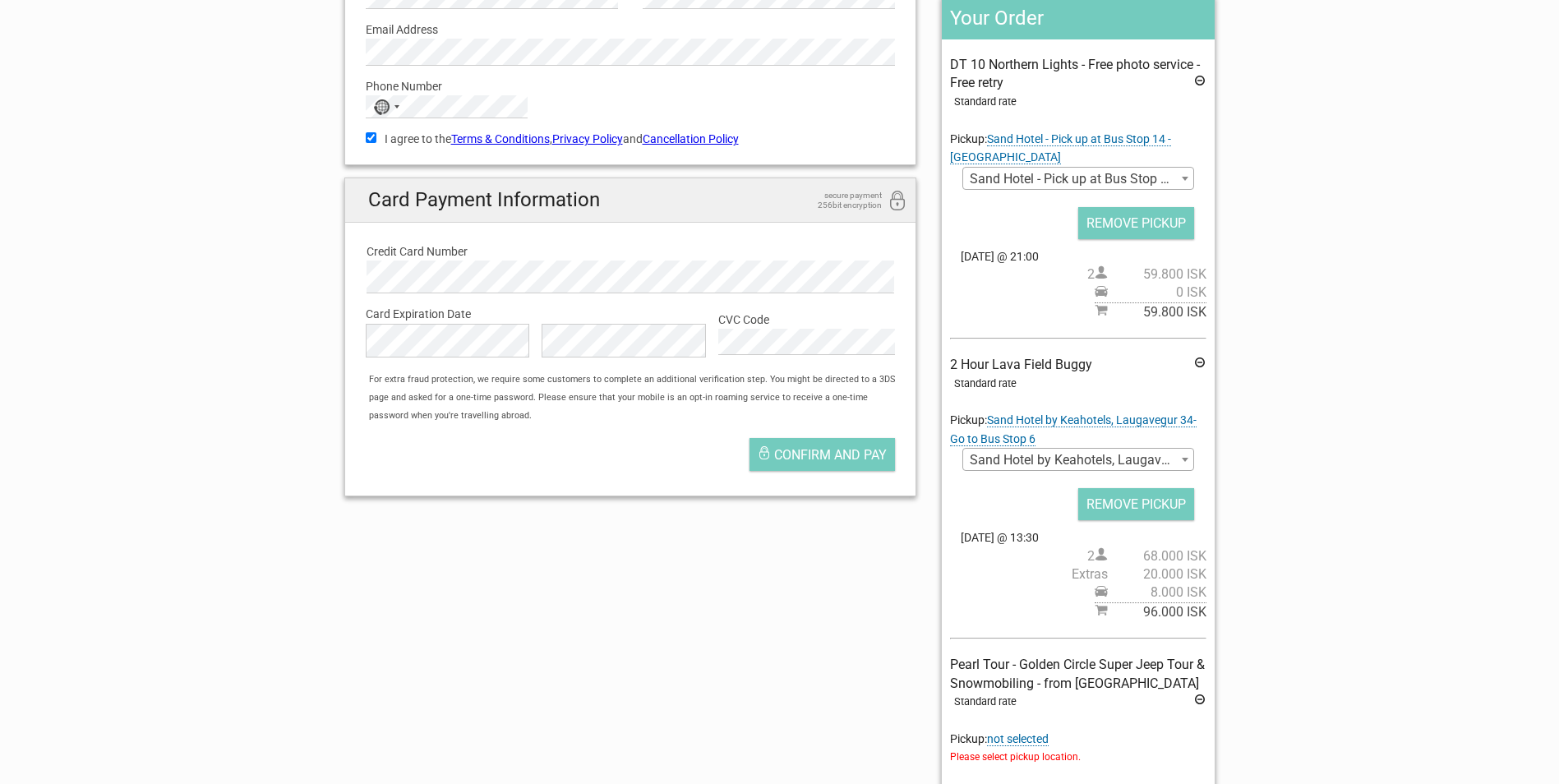
click at [1075, 168] on div "DT 10 Northern Lights - Free photo service - Free retry Standard rate Pickup: […" at bounding box center [1078, 188] width 256 height 265
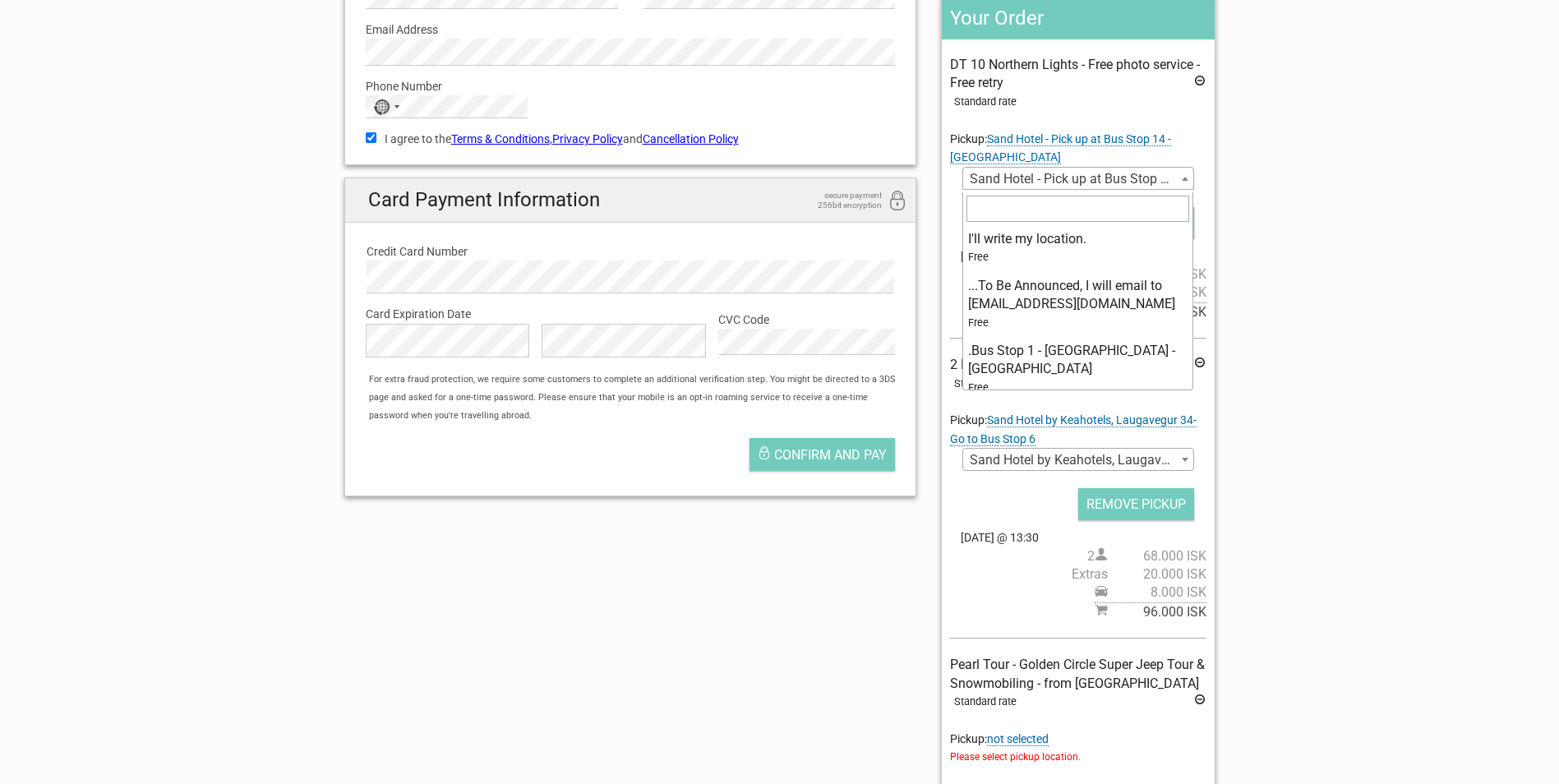
click at [1076, 171] on span "Sand Hotel - Pick up at Bus Stop 14 - [GEOGRAPHIC_DATA]" at bounding box center [1078, 179] width 229 height 23
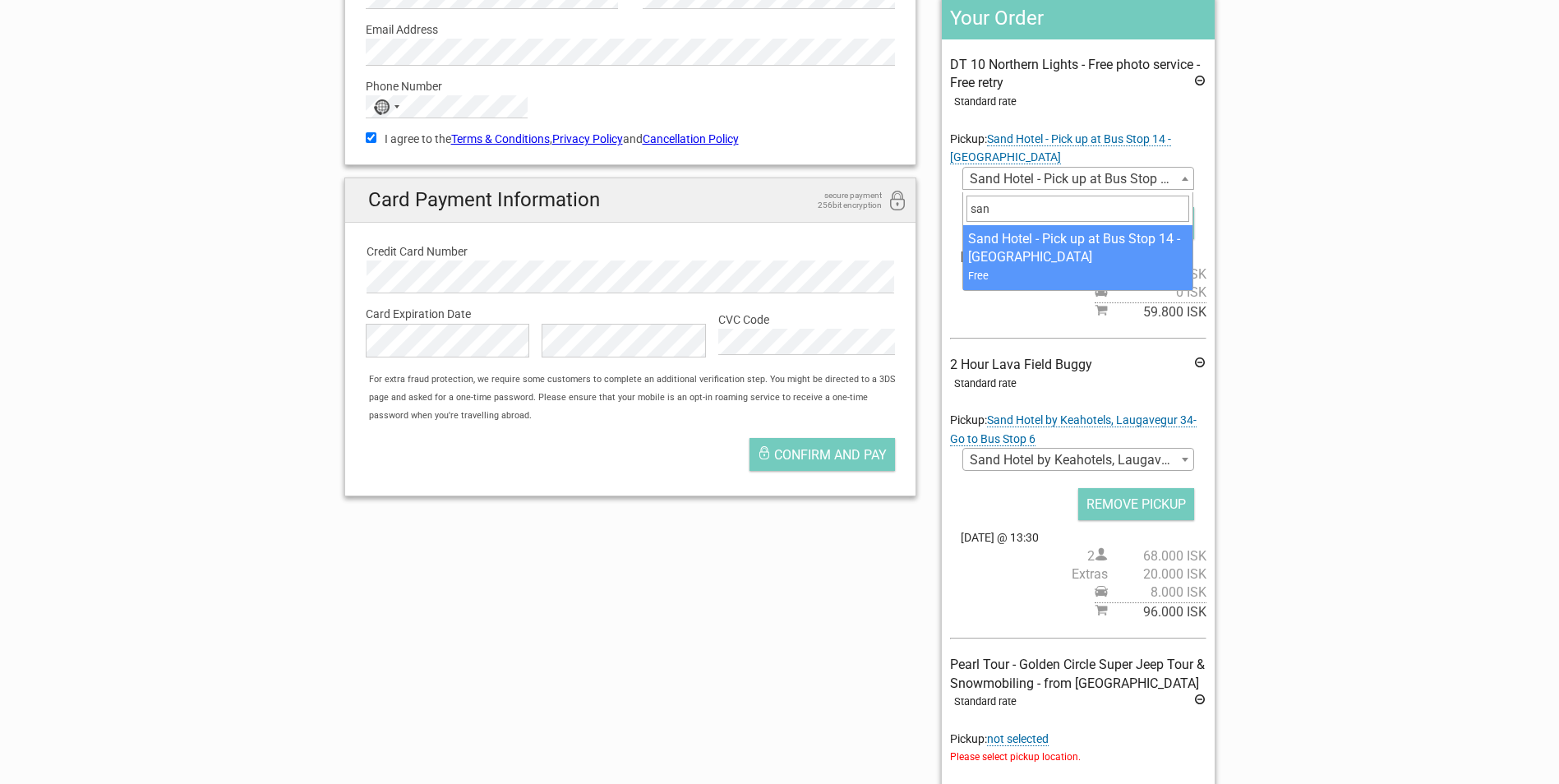
type input "sand"
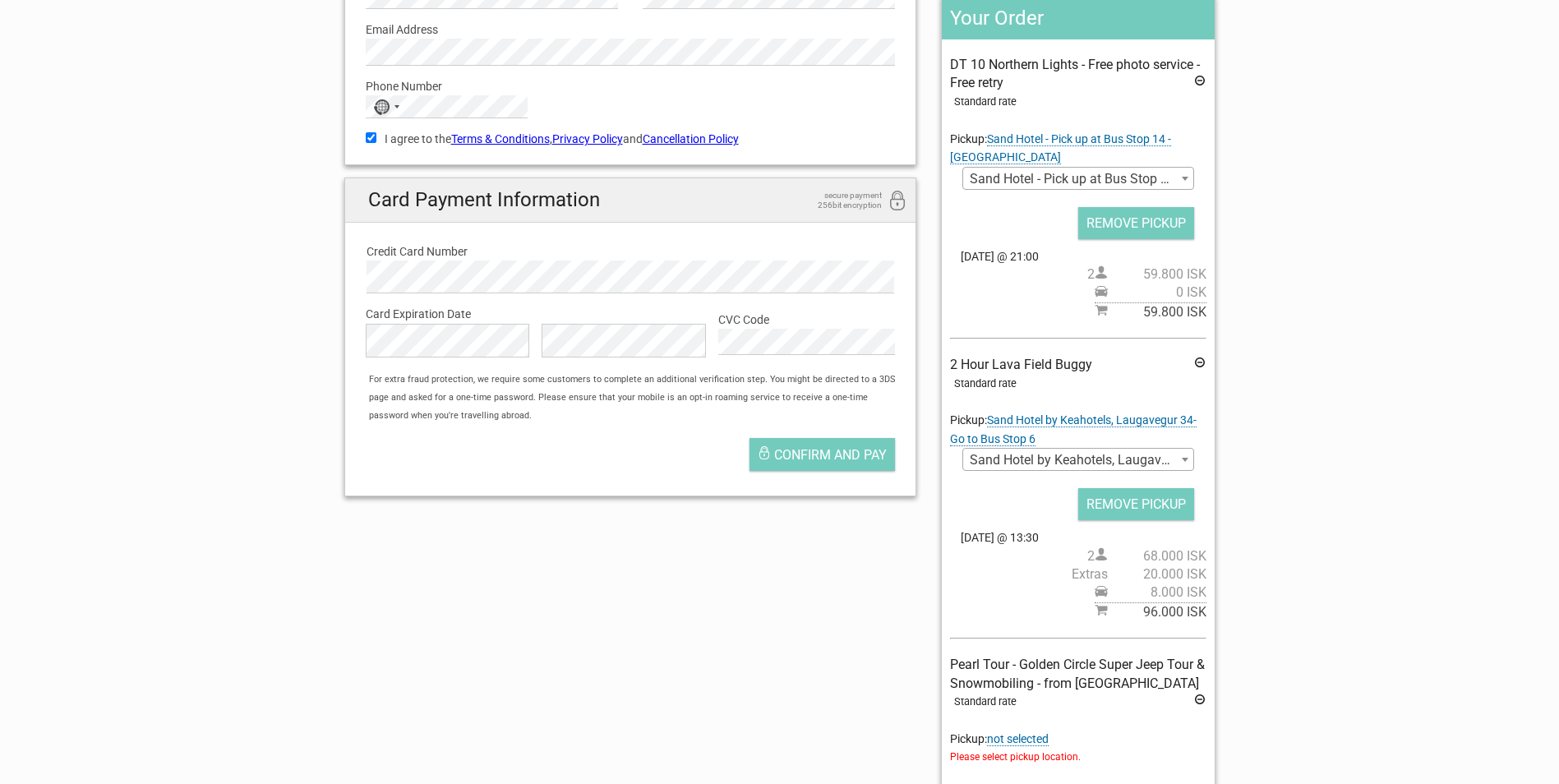
click at [1349, 649] on section "1 Your details 2 Payment Information 3 Place your order English Español Deutsch…" at bounding box center [779, 411] width 1559 height 1216
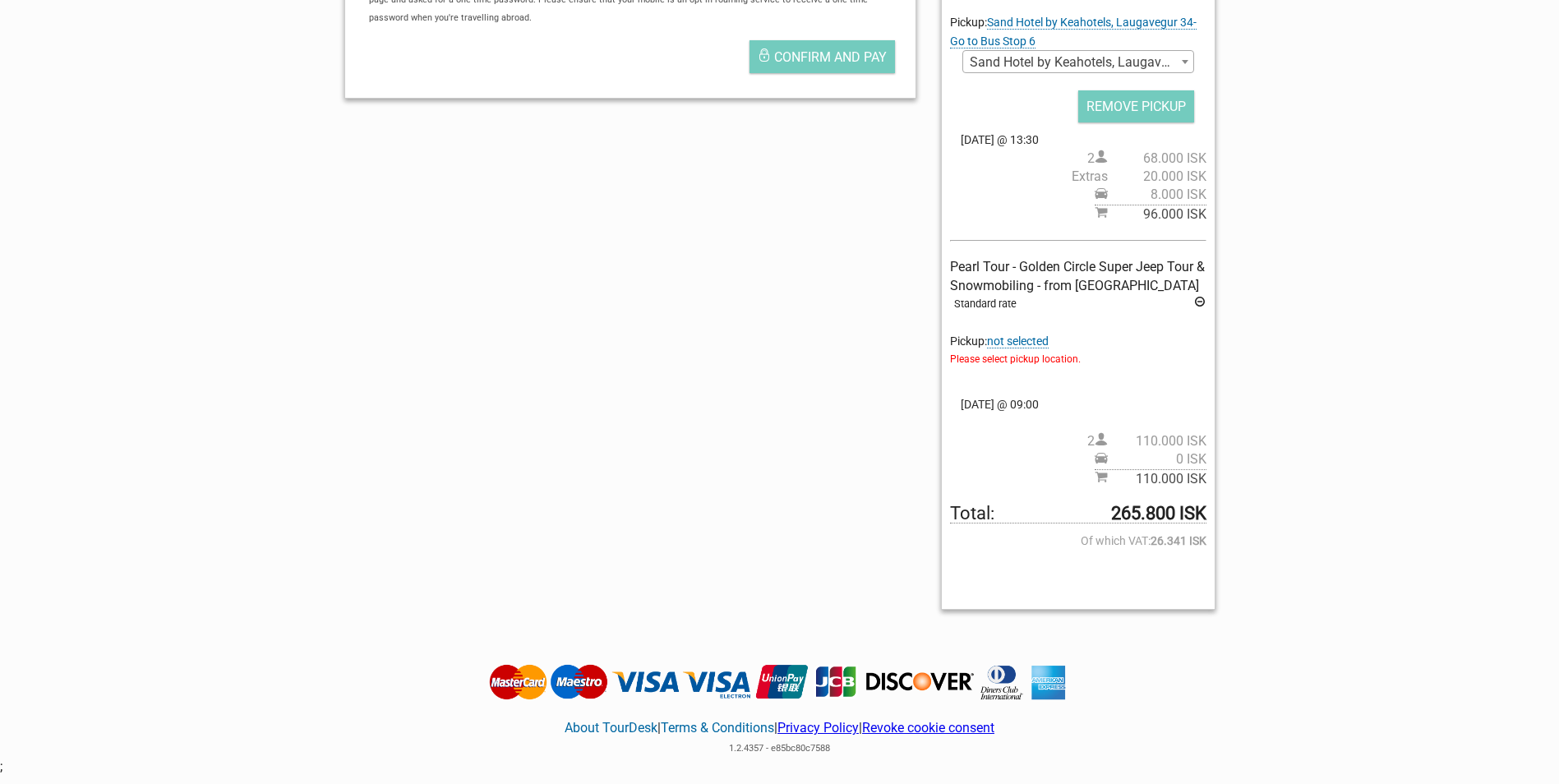
scroll to position [657, 0]
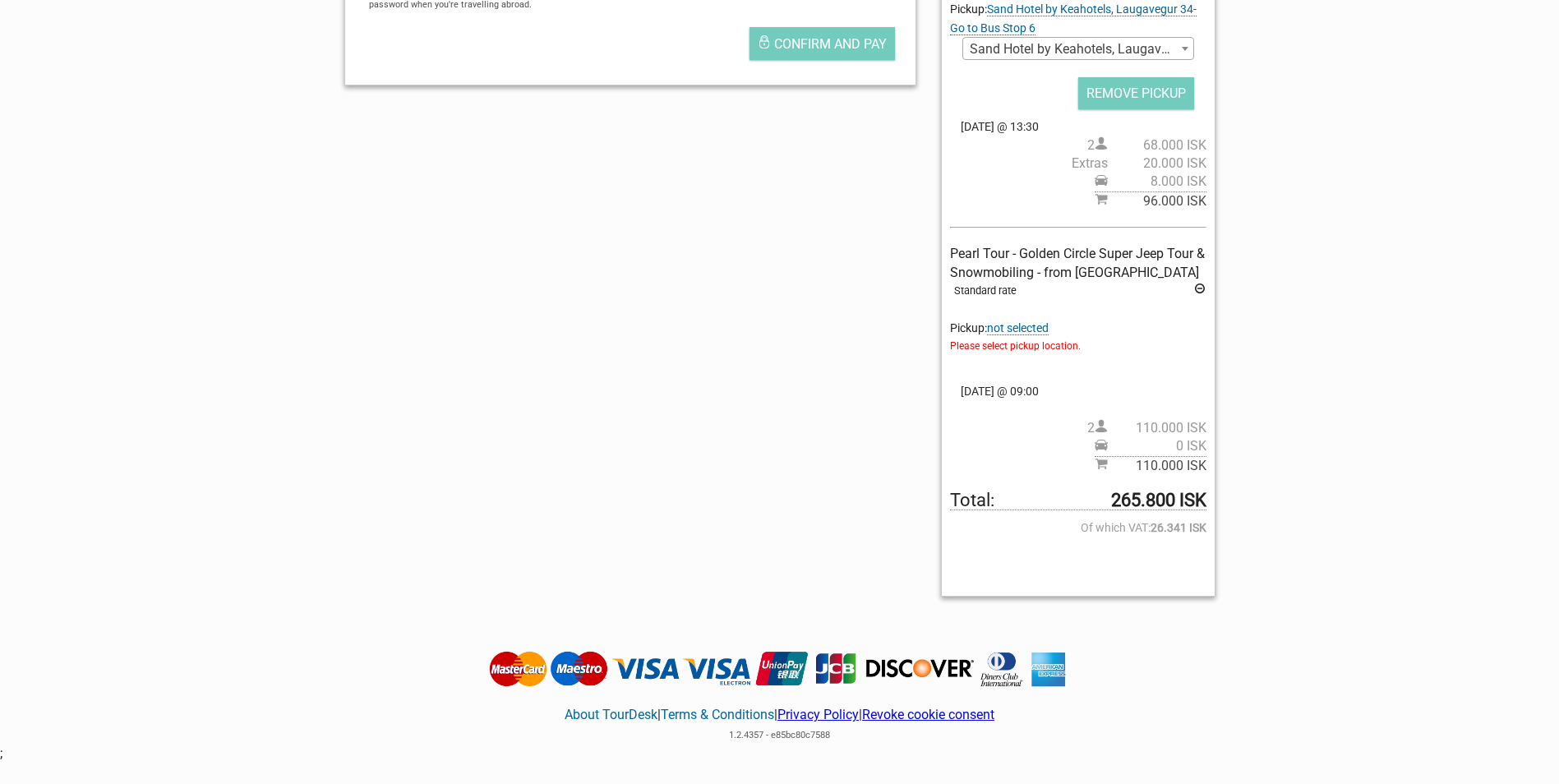
click at [1035, 328] on span "not selected" at bounding box center [1017, 329] width 61 height 14
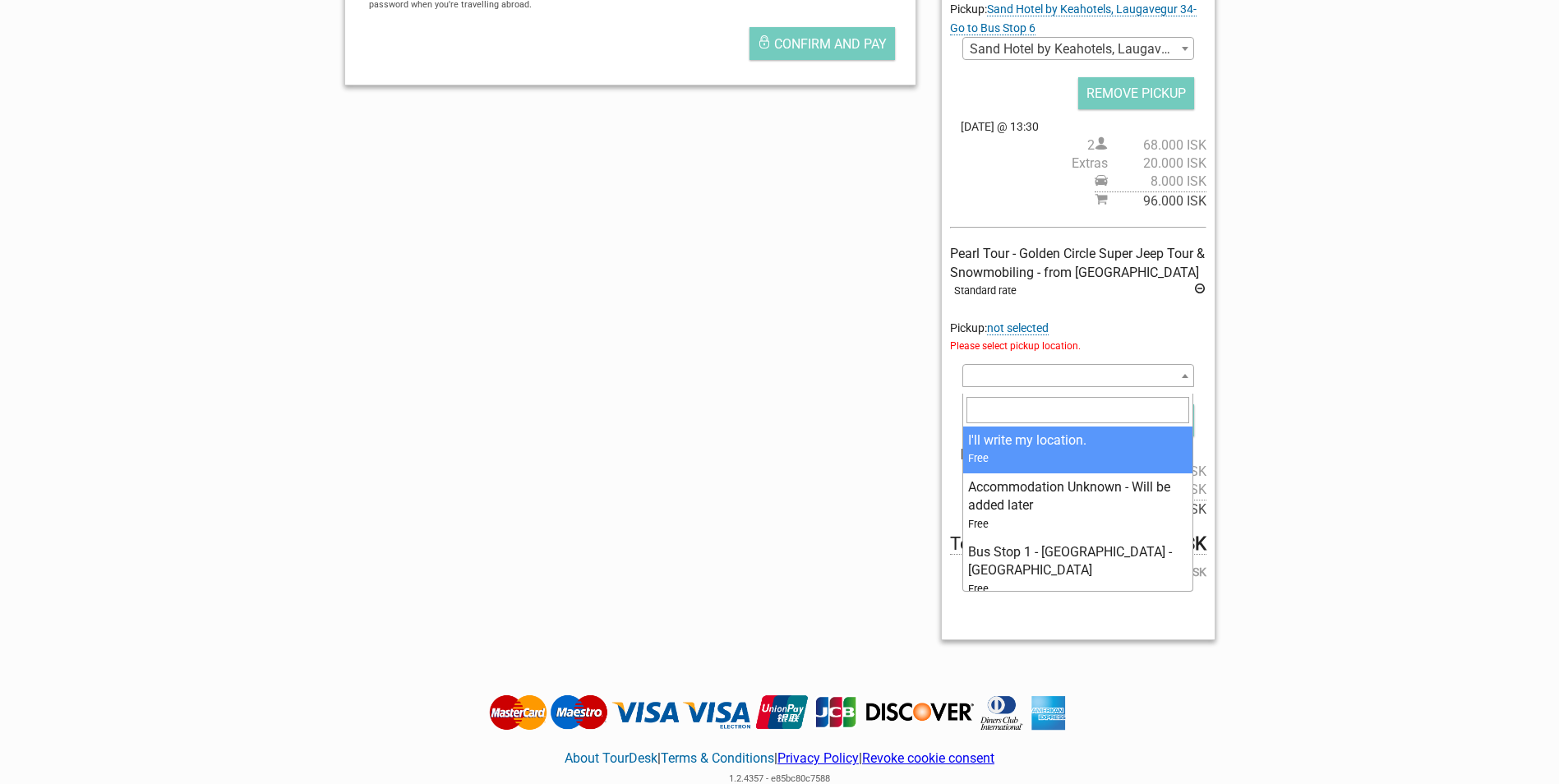
click at [1030, 380] on span at bounding box center [1078, 376] width 231 height 23
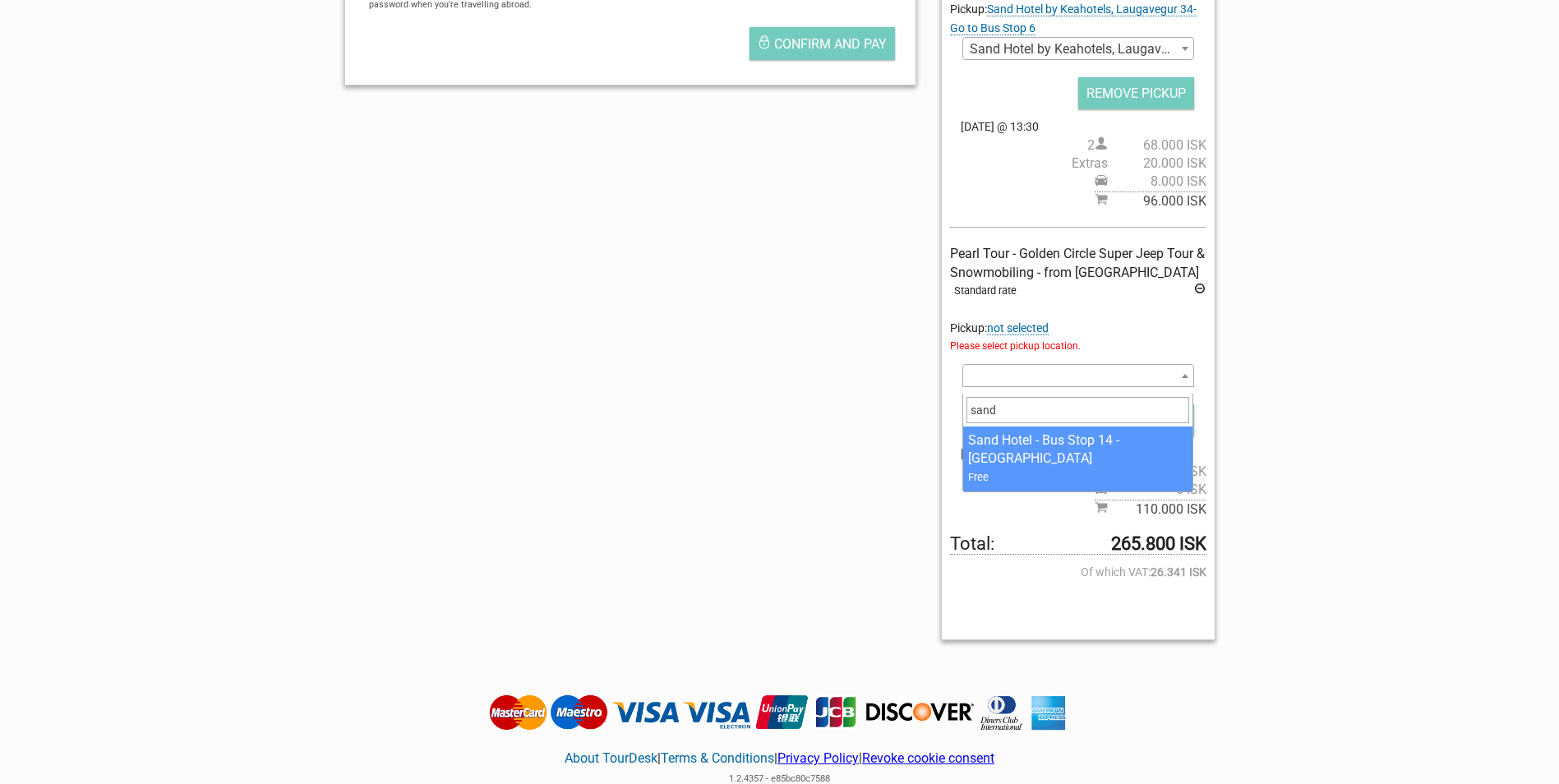
type input "sand"
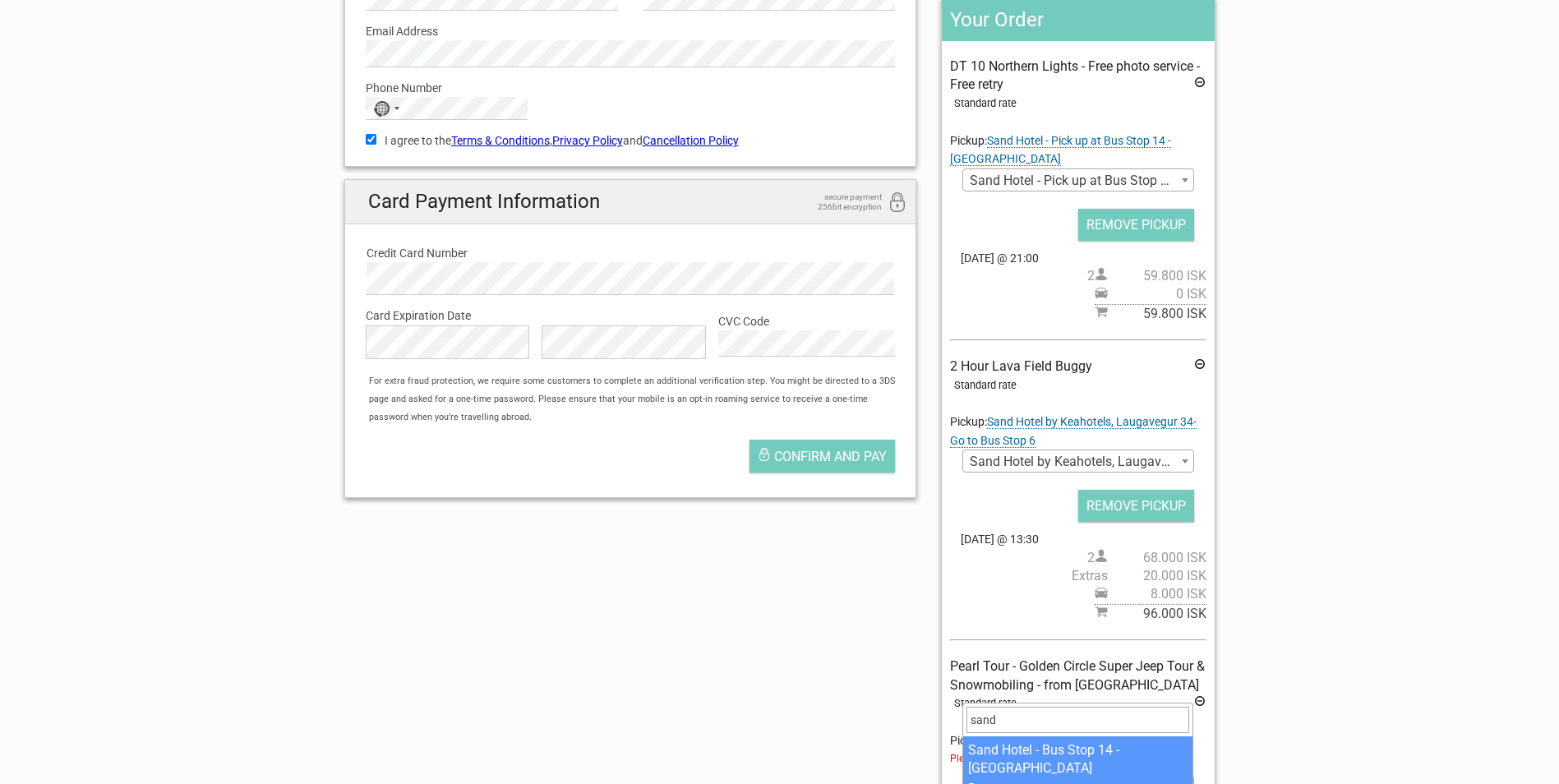
scroll to position [411, 0]
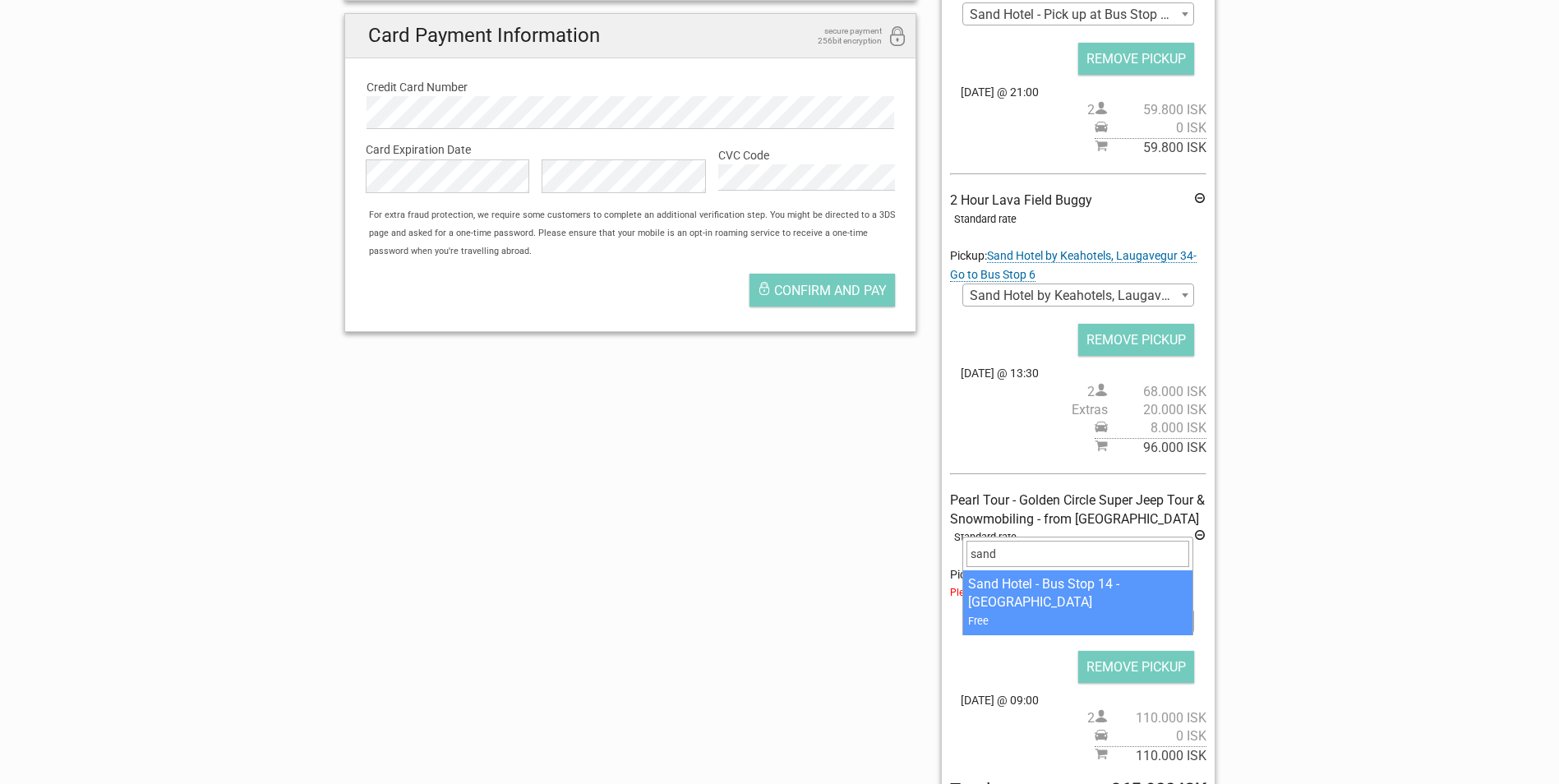
select select "36003"
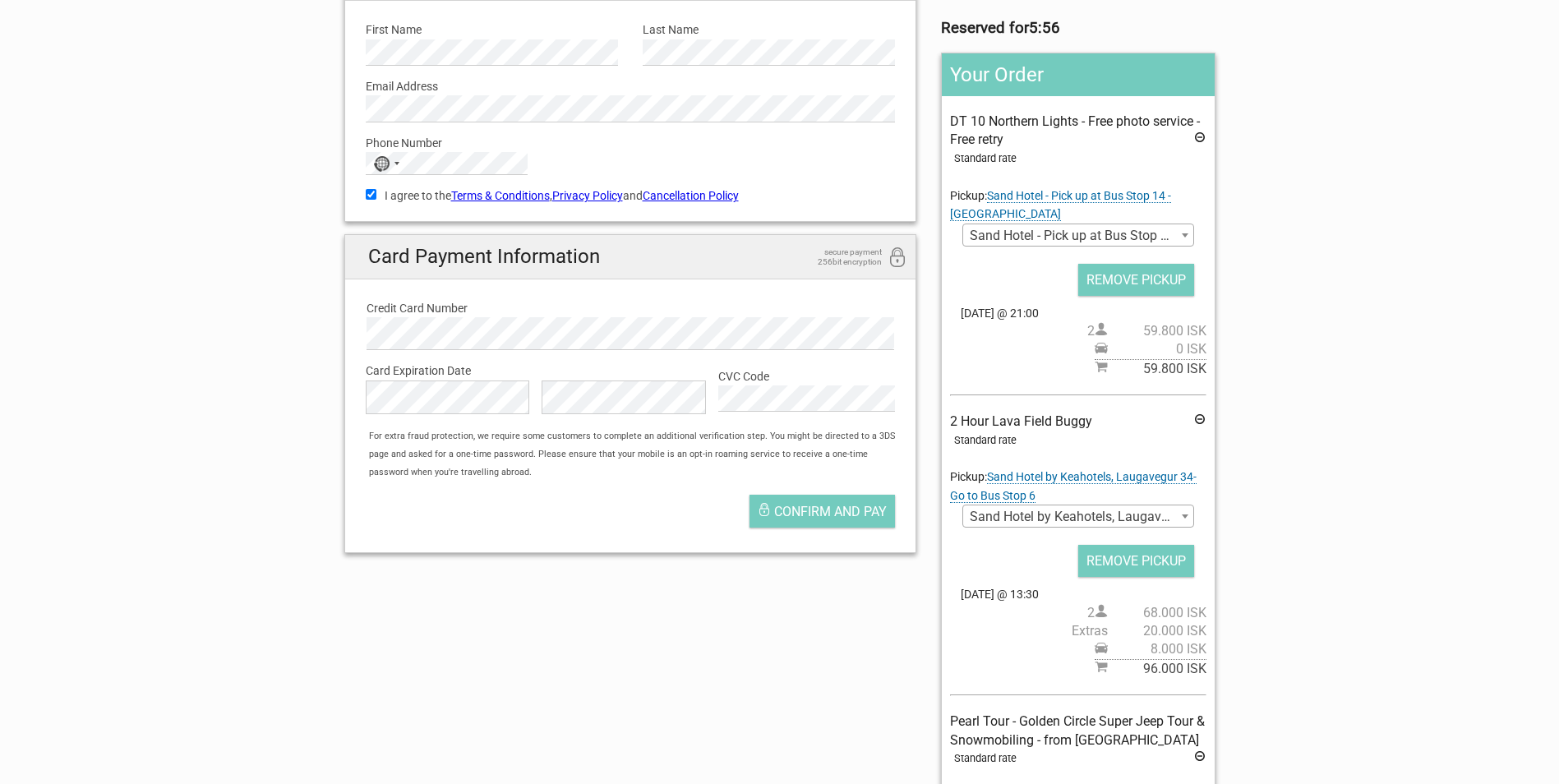
scroll to position [164, 0]
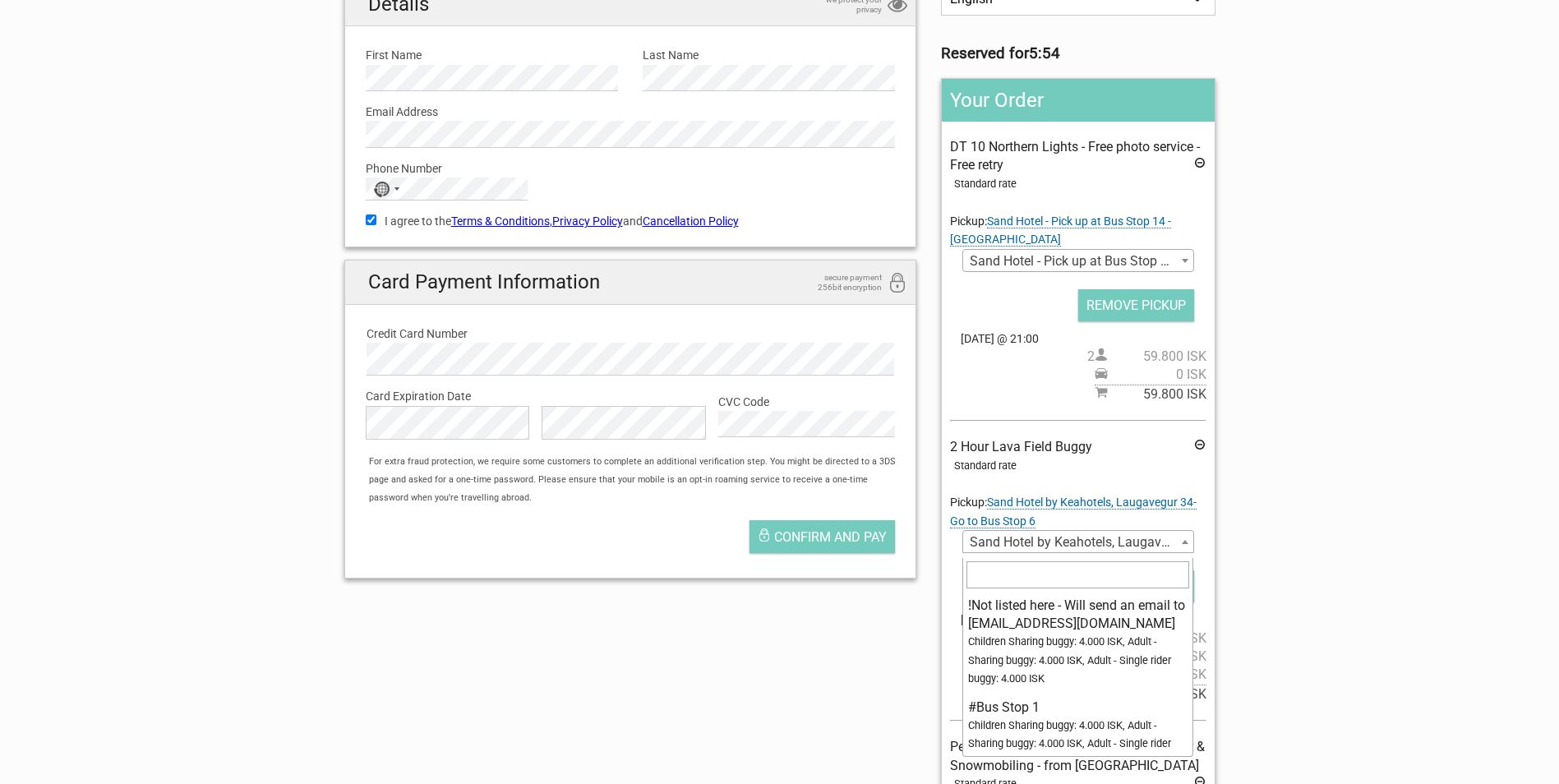
click at [1143, 550] on span "Sand Hotel by Keahotels, Laugavegur 34-Go to Bus Stop 6" at bounding box center [1078, 542] width 229 height 23
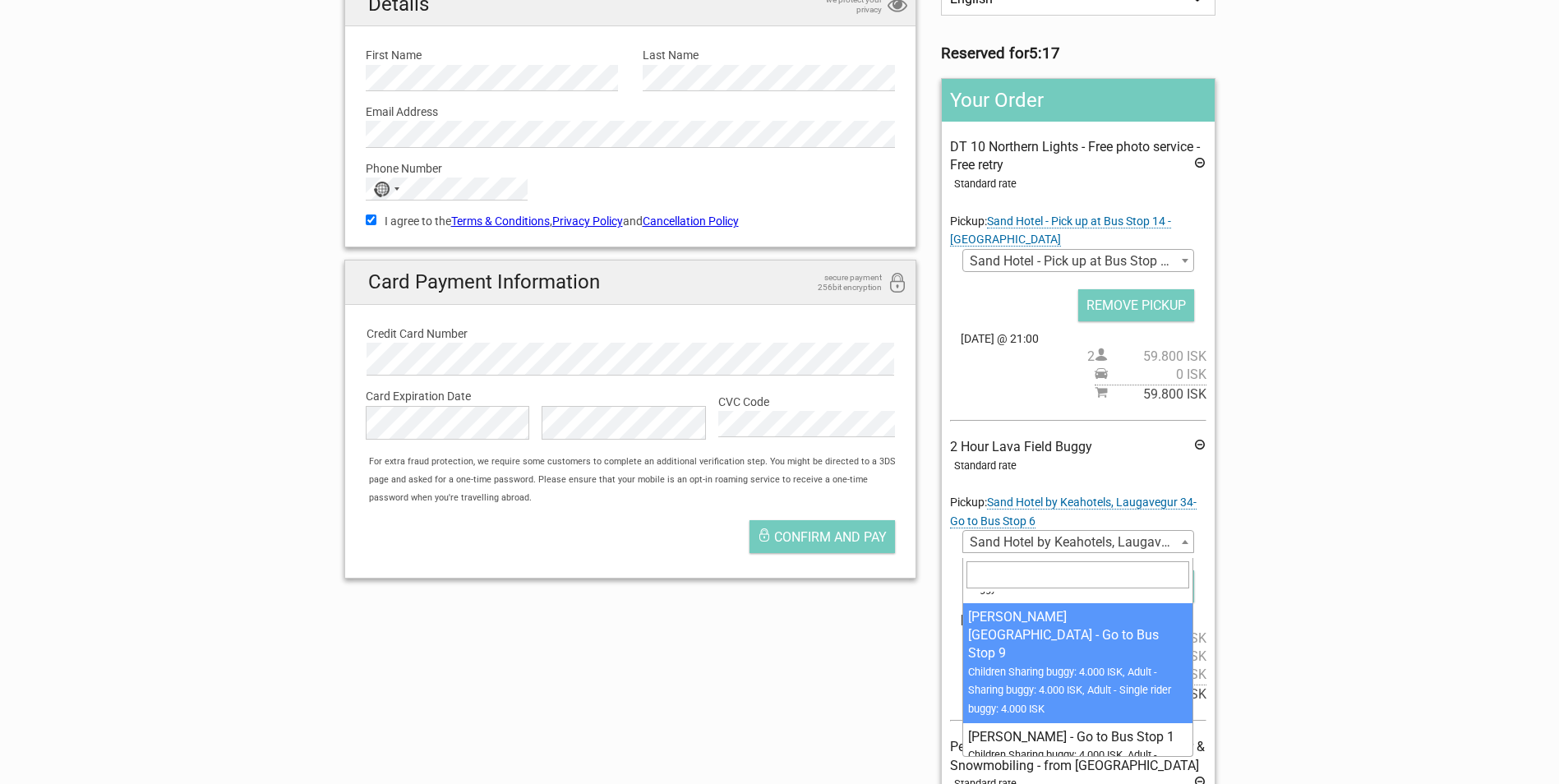
scroll to position [1397, 0]
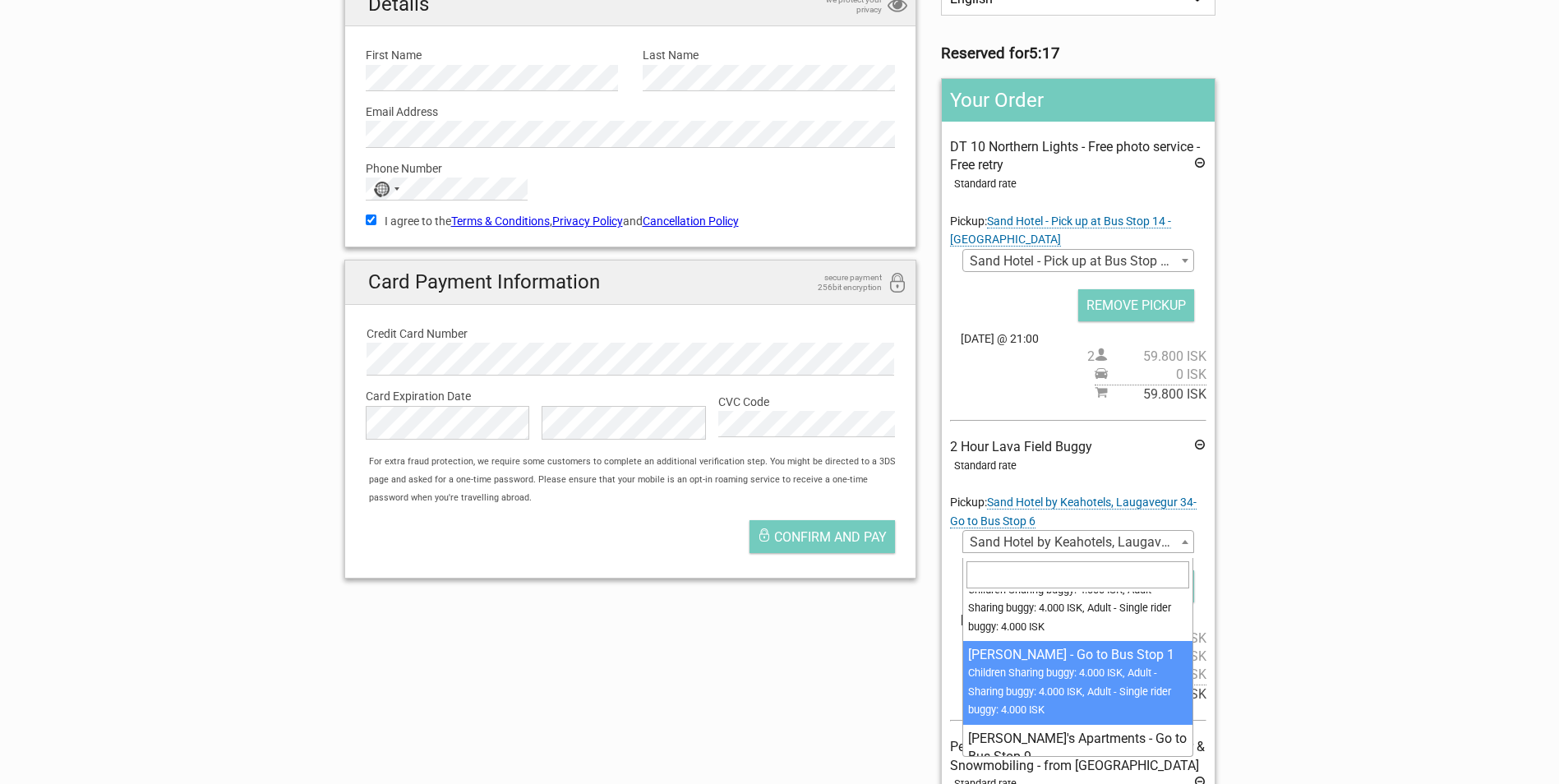
click at [1305, 671] on section "1 Your details 2 Payment Information 3 Place your order English Español Deutsch…" at bounding box center [779, 479] width 1559 height 1190
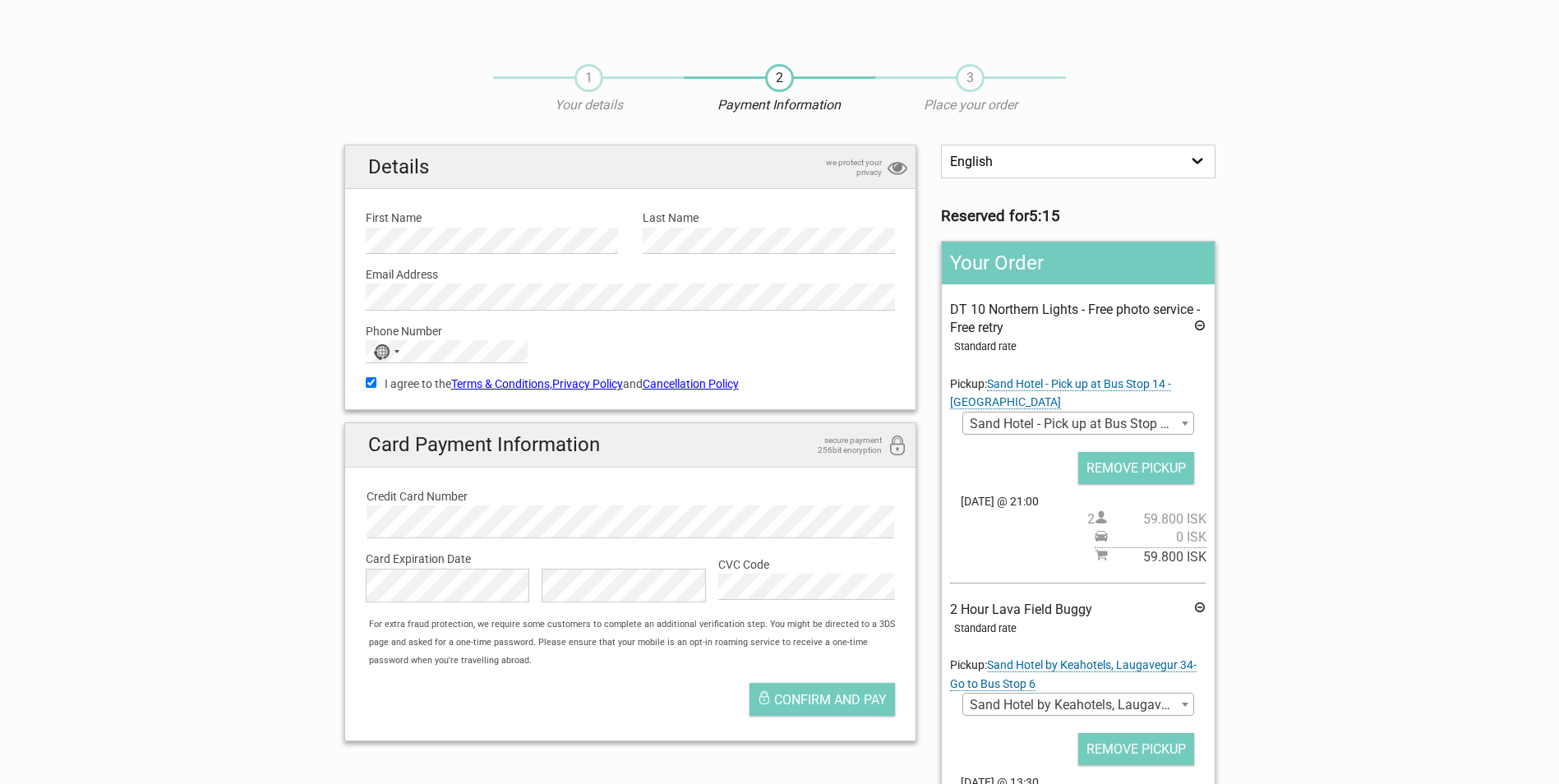
scroll to position [0, 0]
